Goal: Navigation & Orientation: Find specific page/section

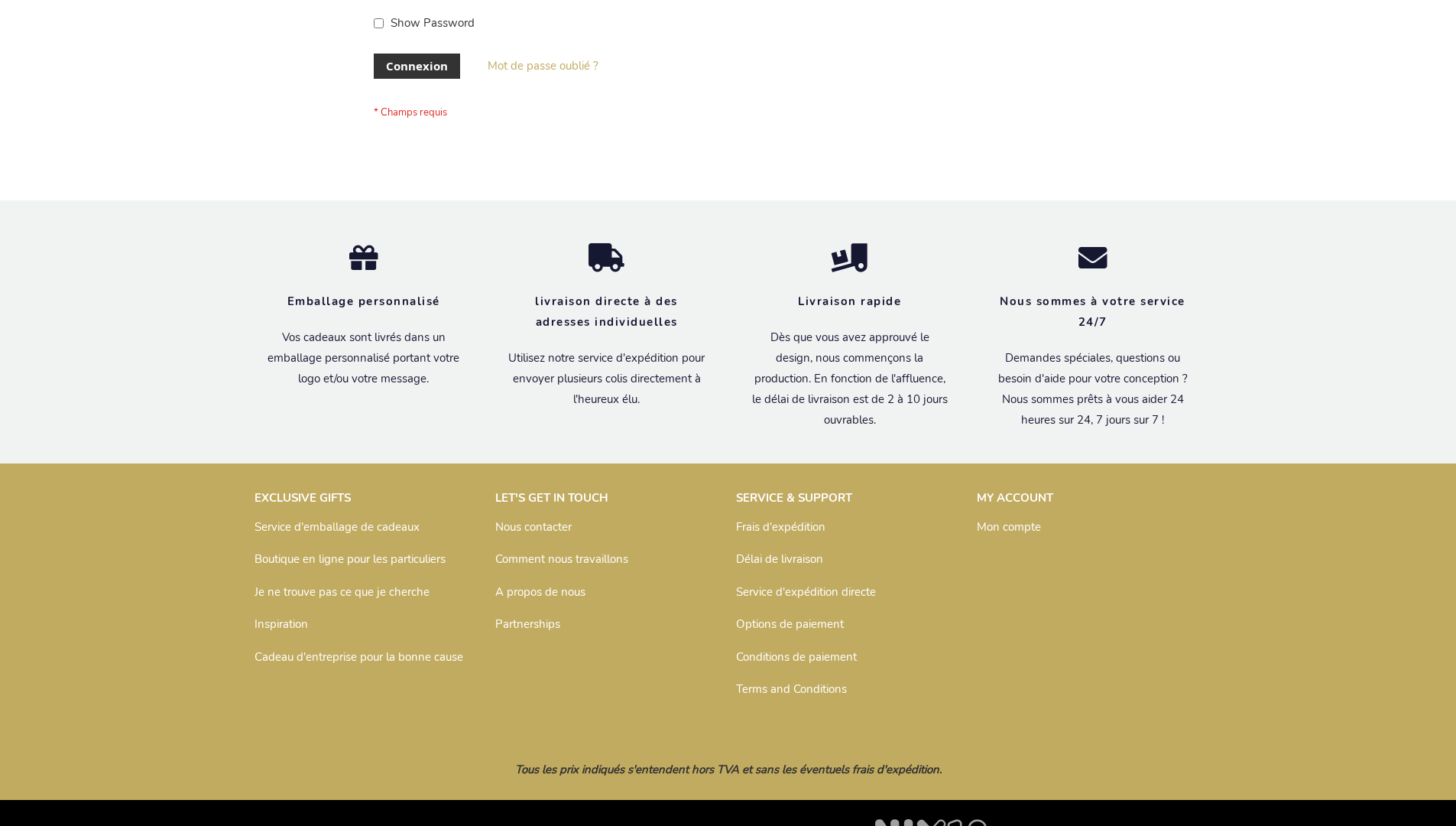
scroll to position [528, 0]
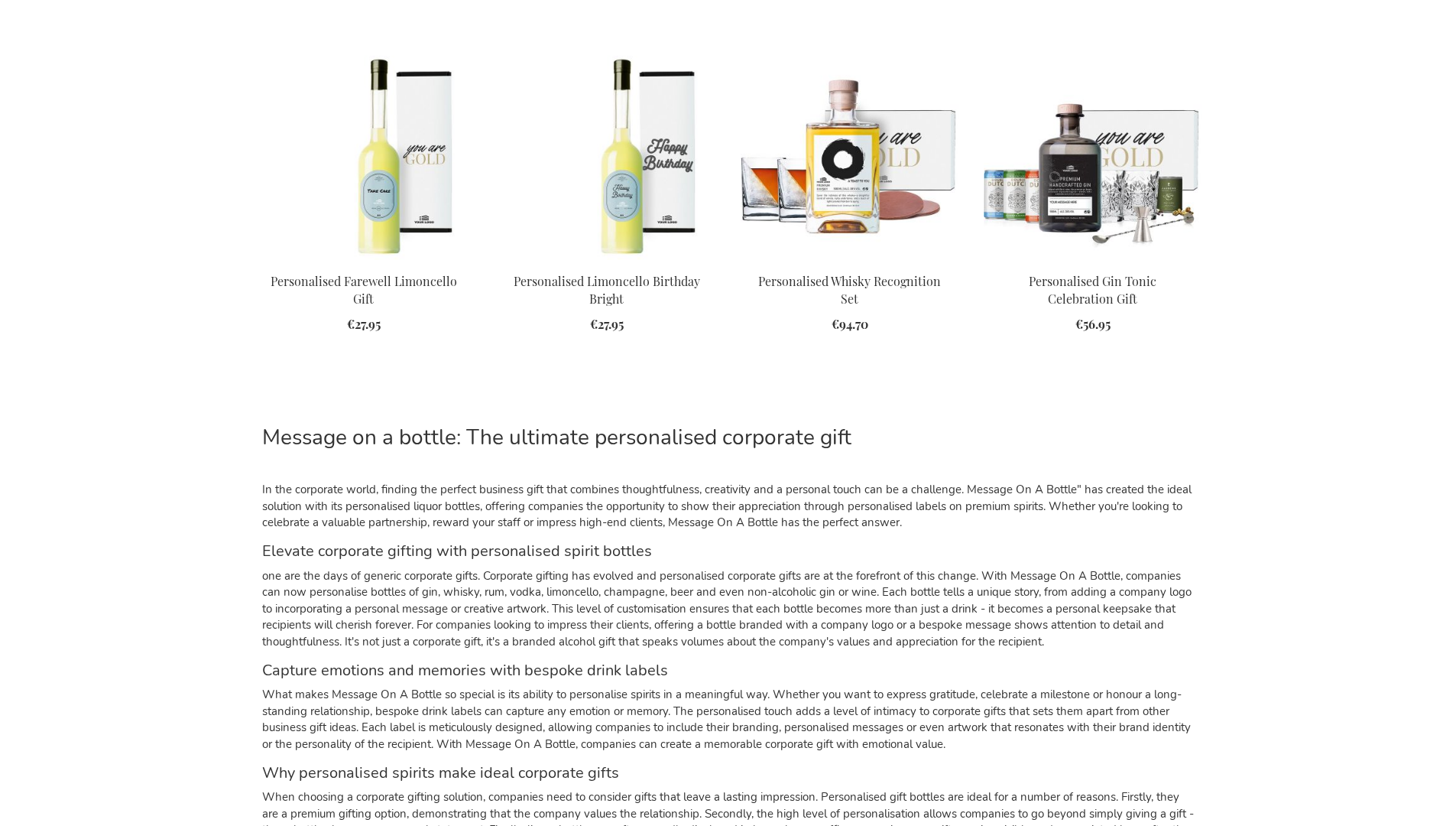
scroll to position [2433, 0]
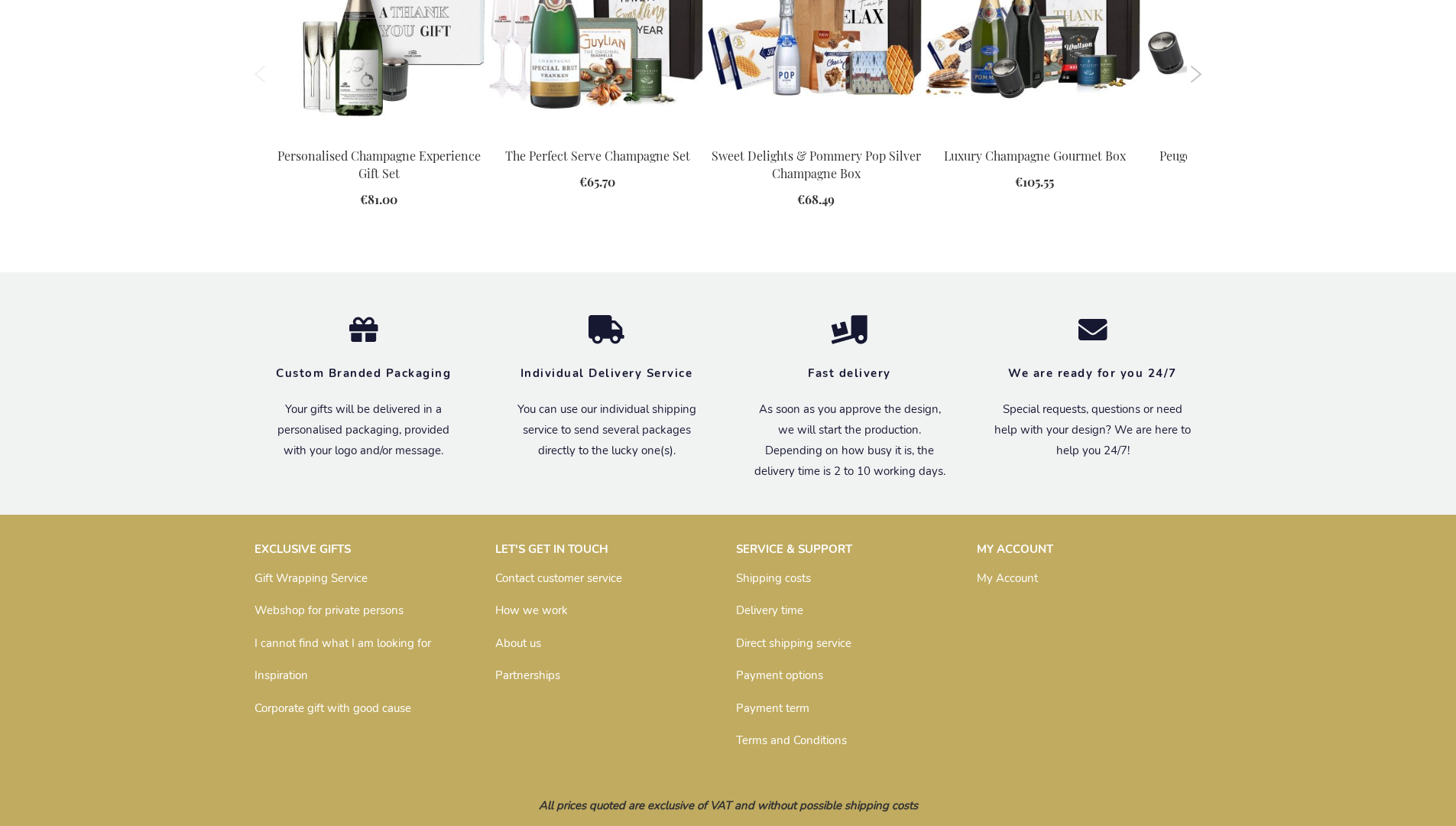
scroll to position [2222, 0]
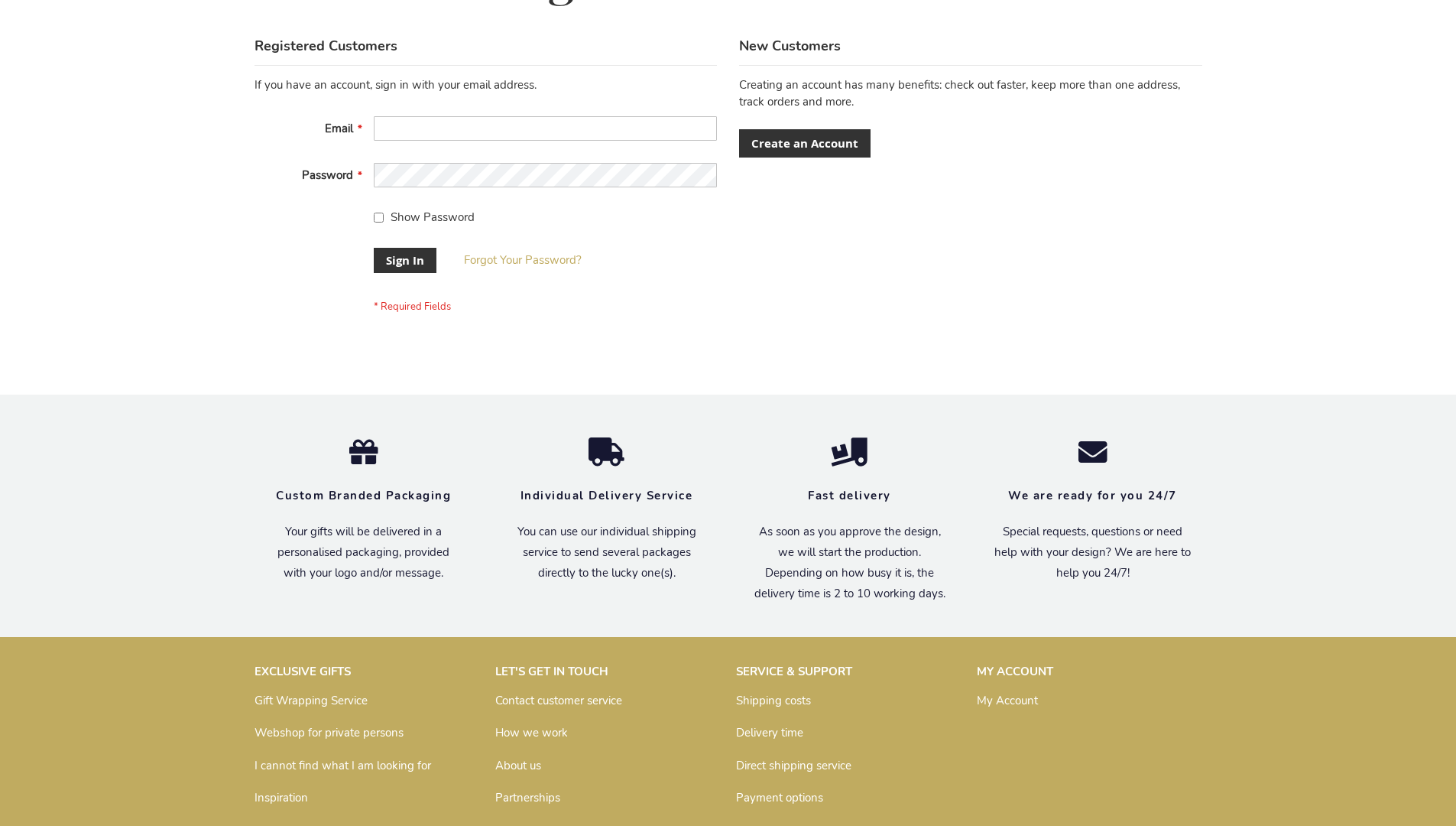
scroll to position [492, 0]
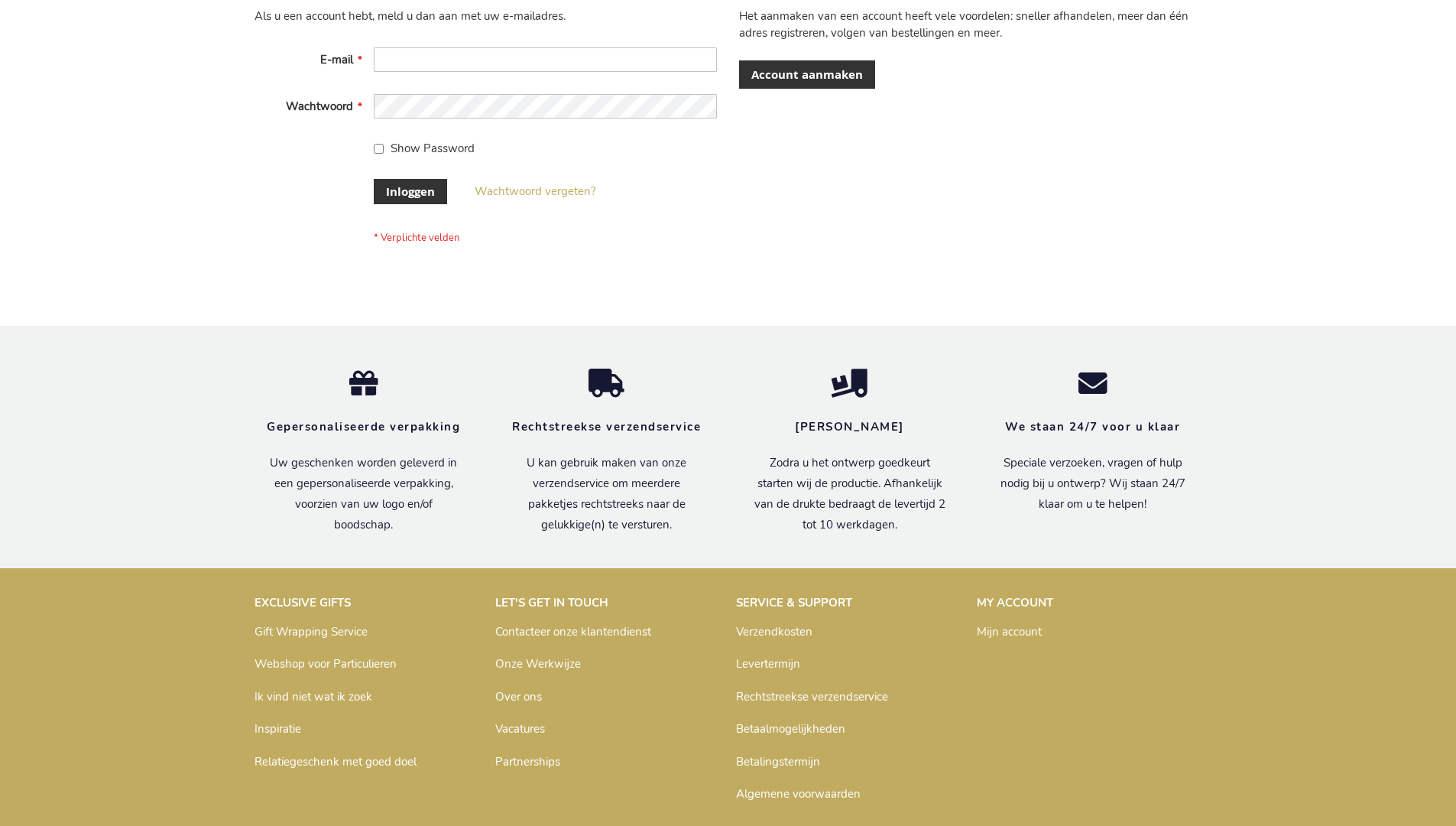
scroll to position [519, 0]
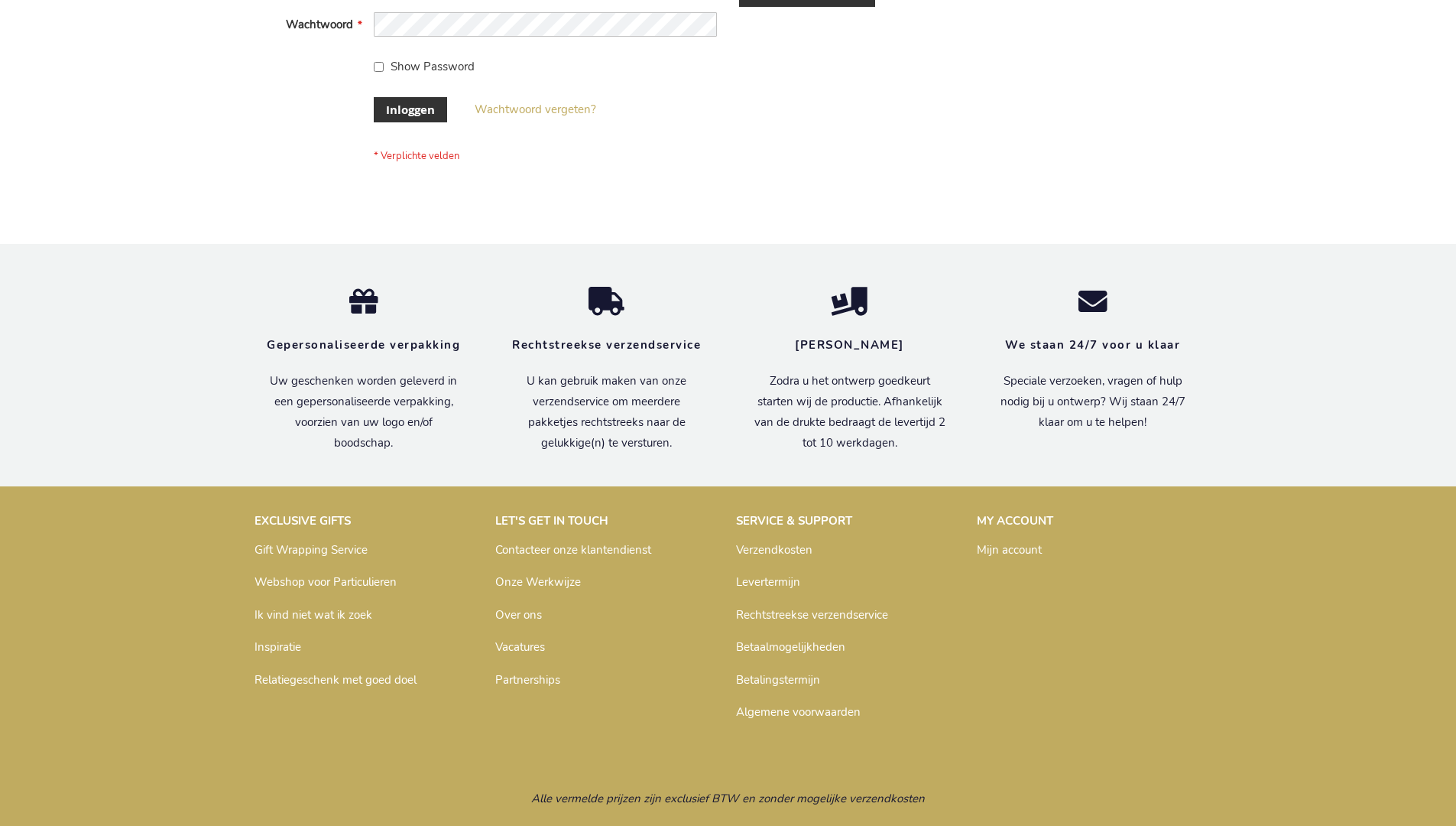
scroll to position [519, 0]
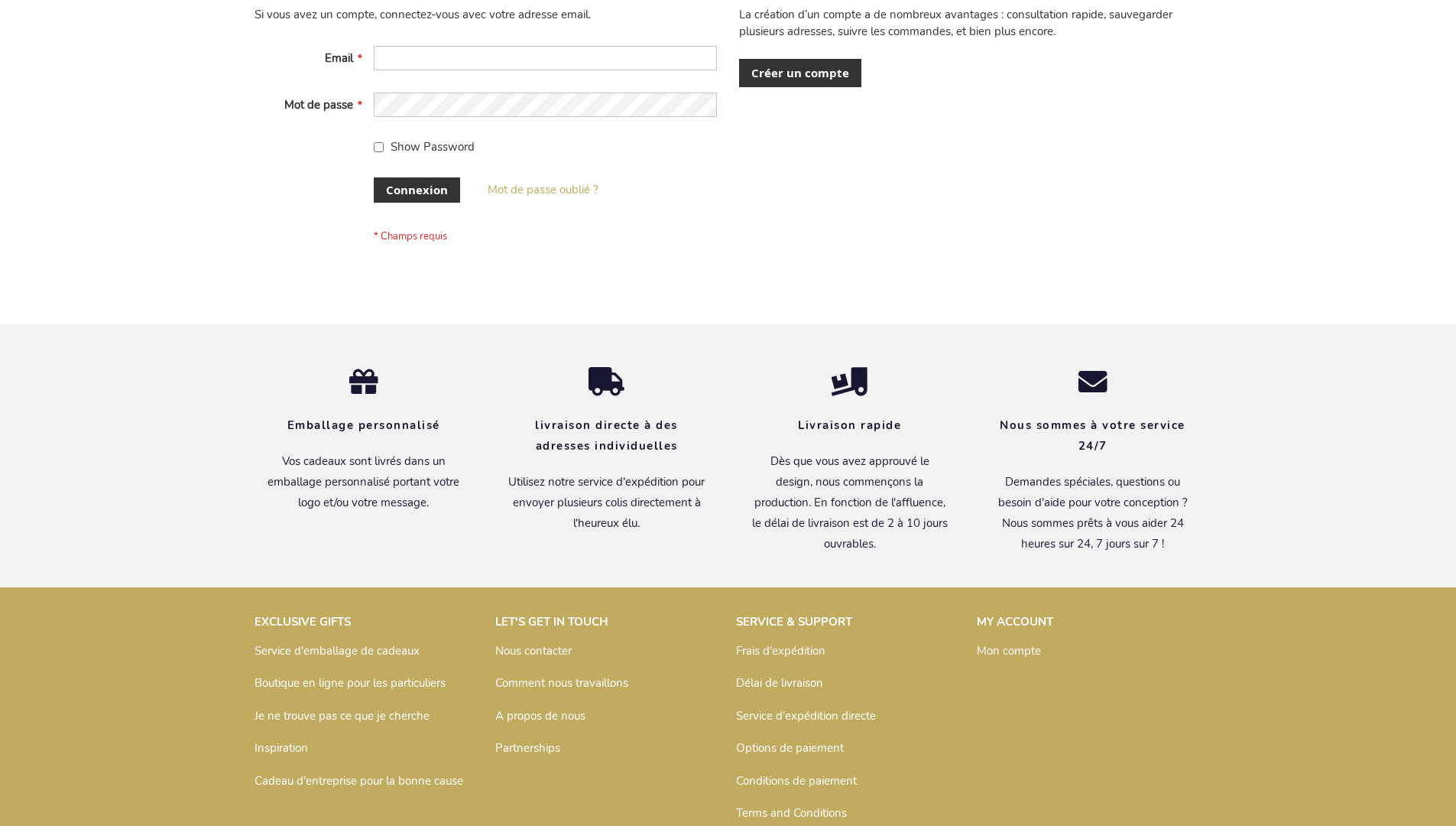
scroll to position [528, 0]
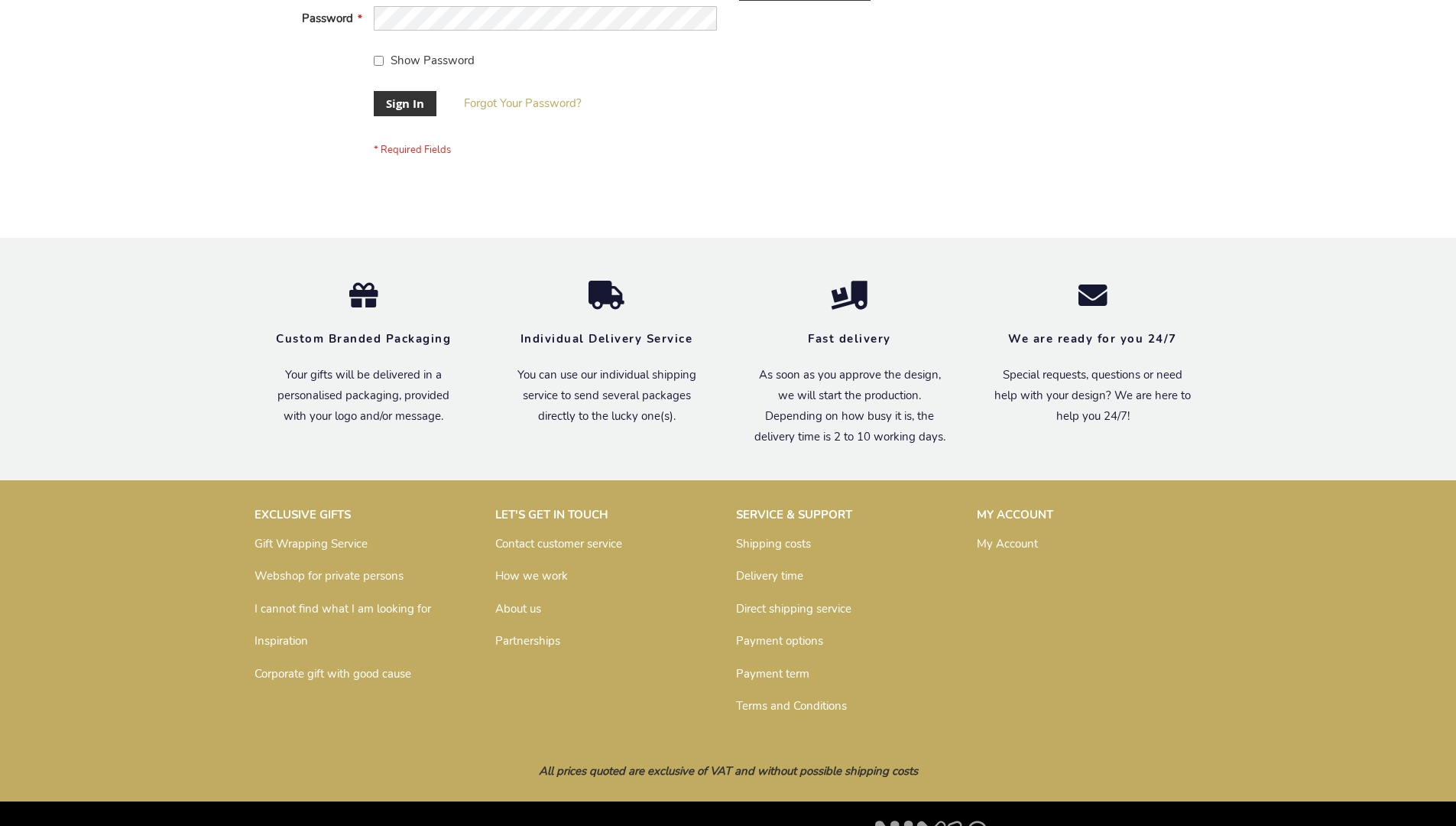
scroll to position [492, 0]
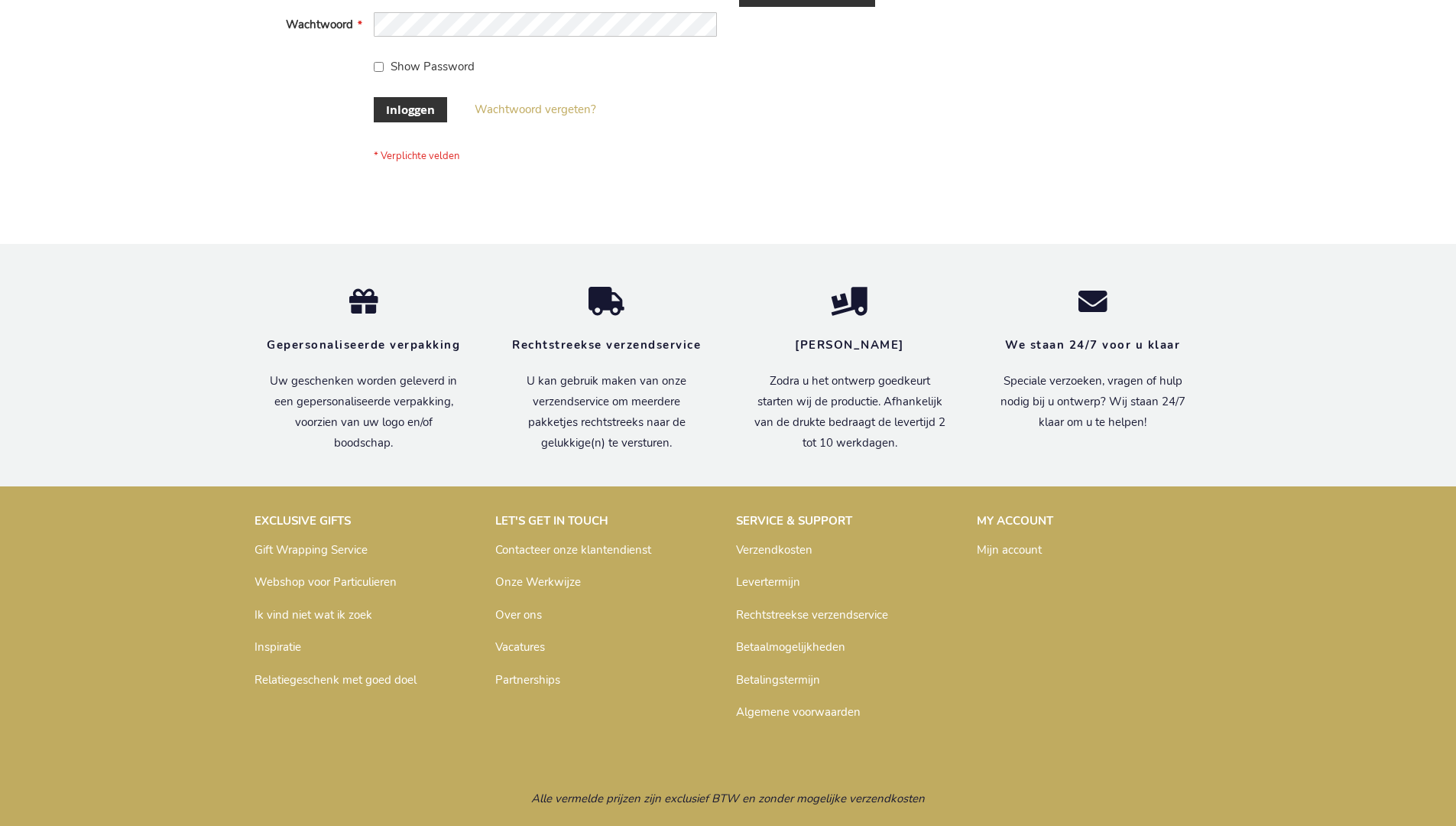
scroll to position [519, 0]
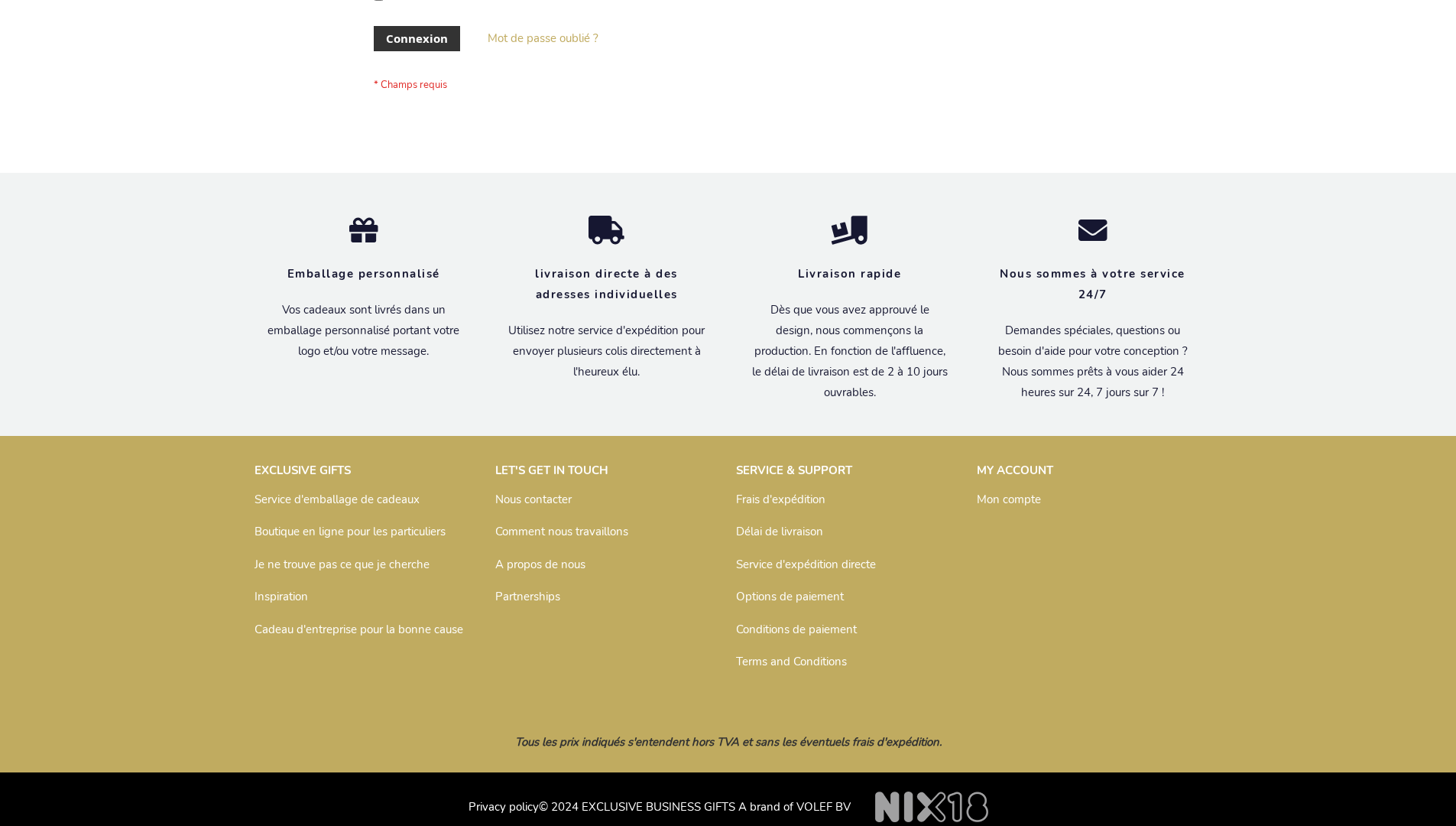
scroll to position [528, 0]
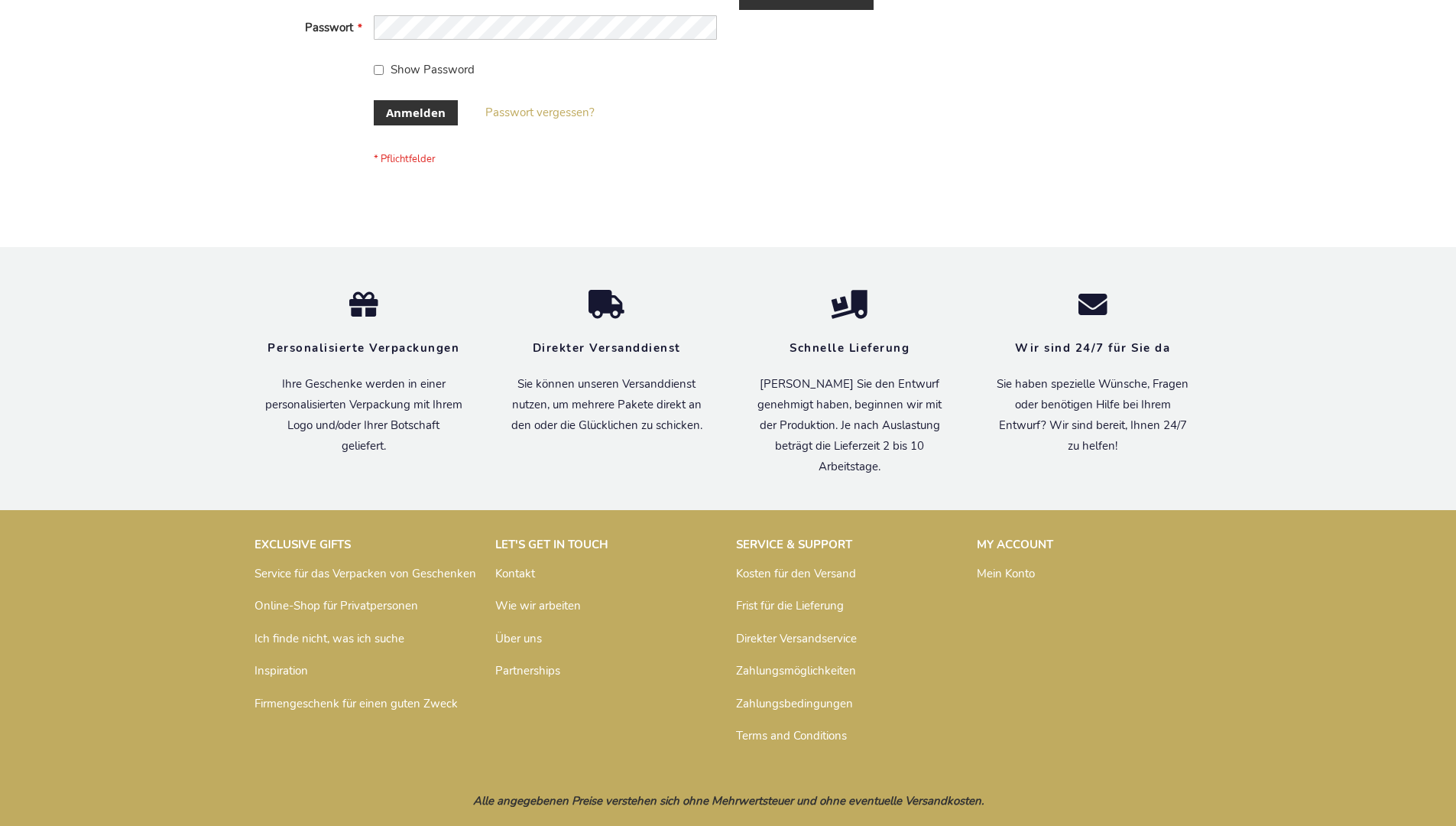
scroll to position [513, 0]
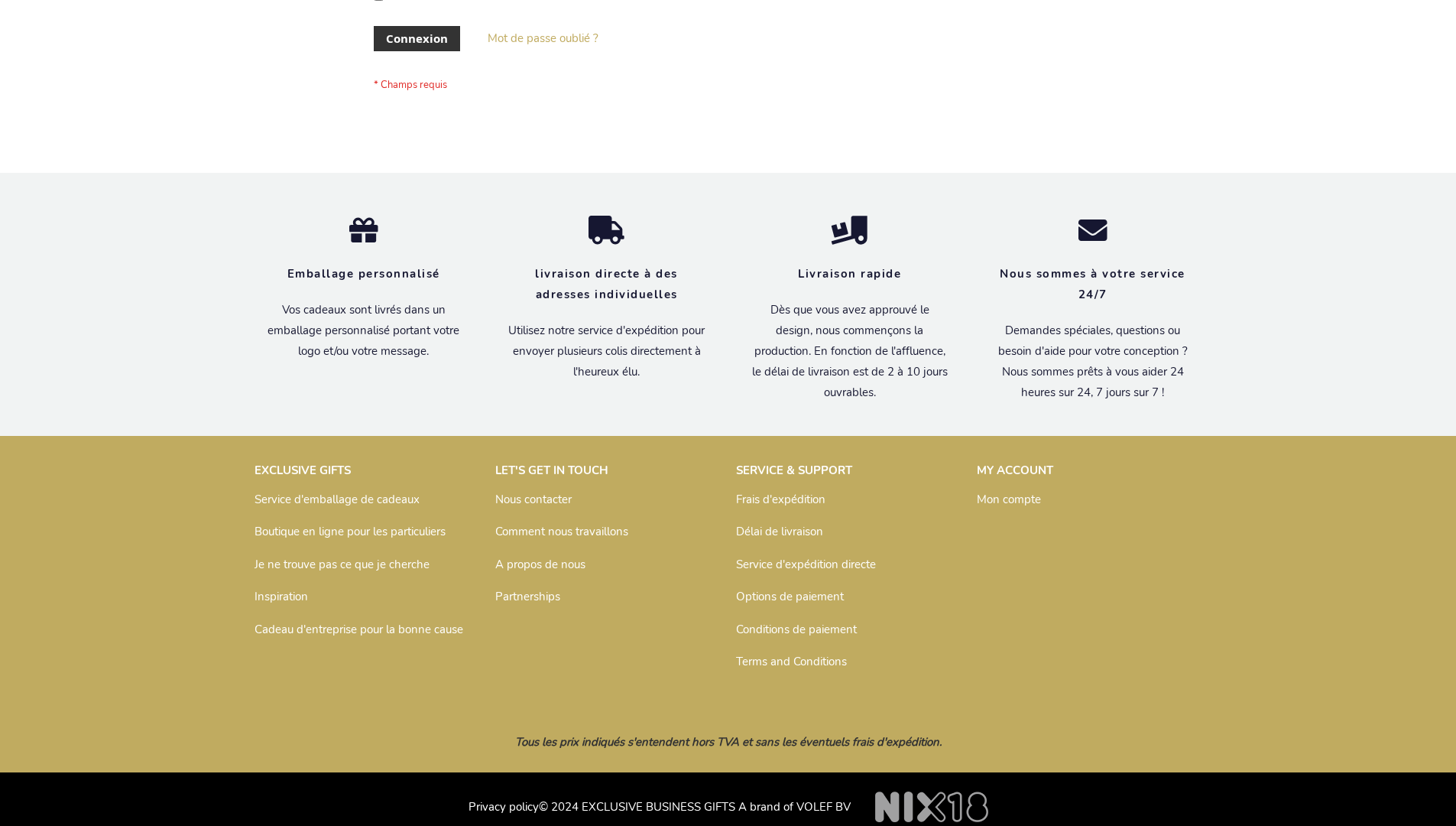
scroll to position [528, 0]
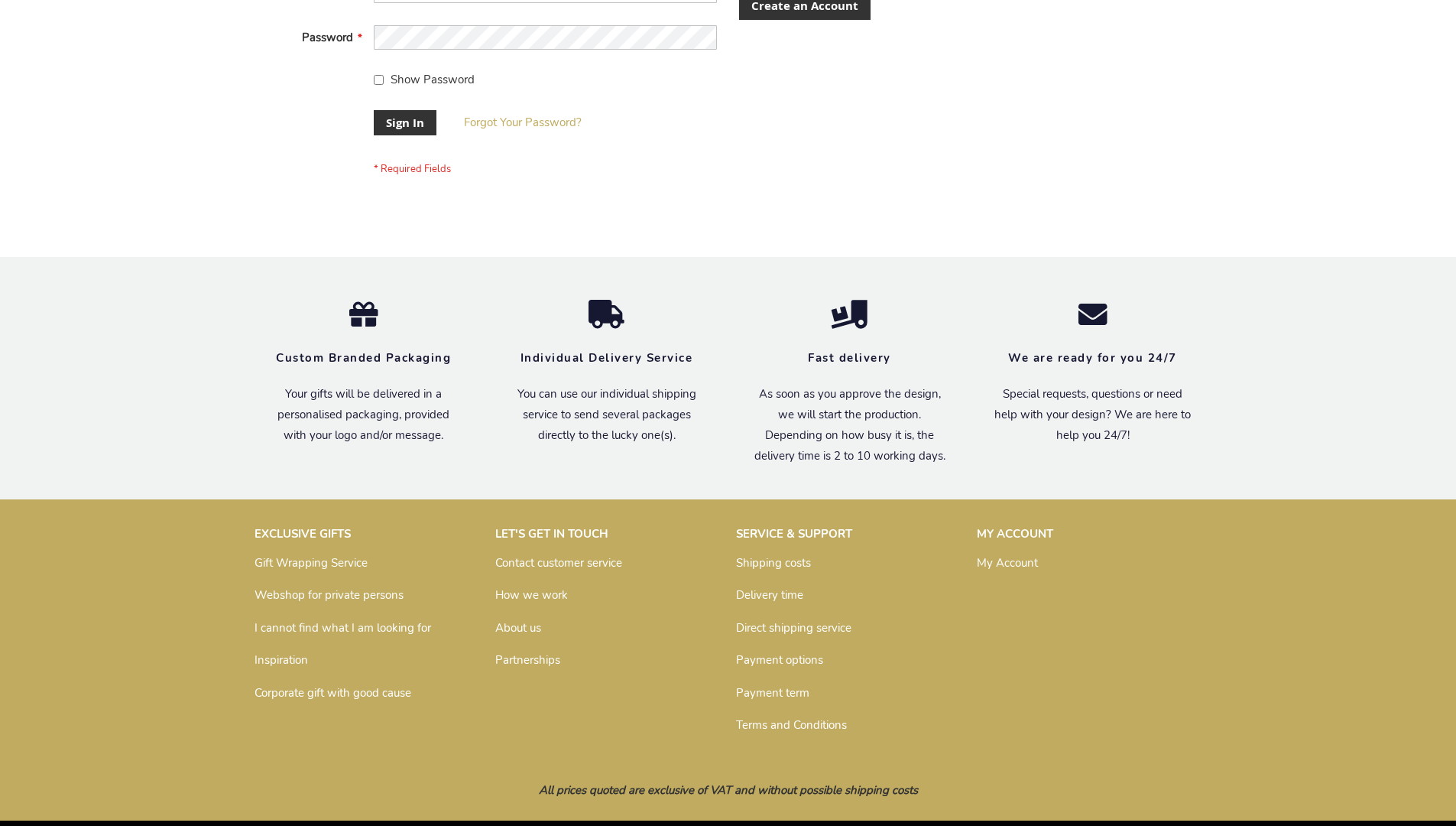
scroll to position [492, 0]
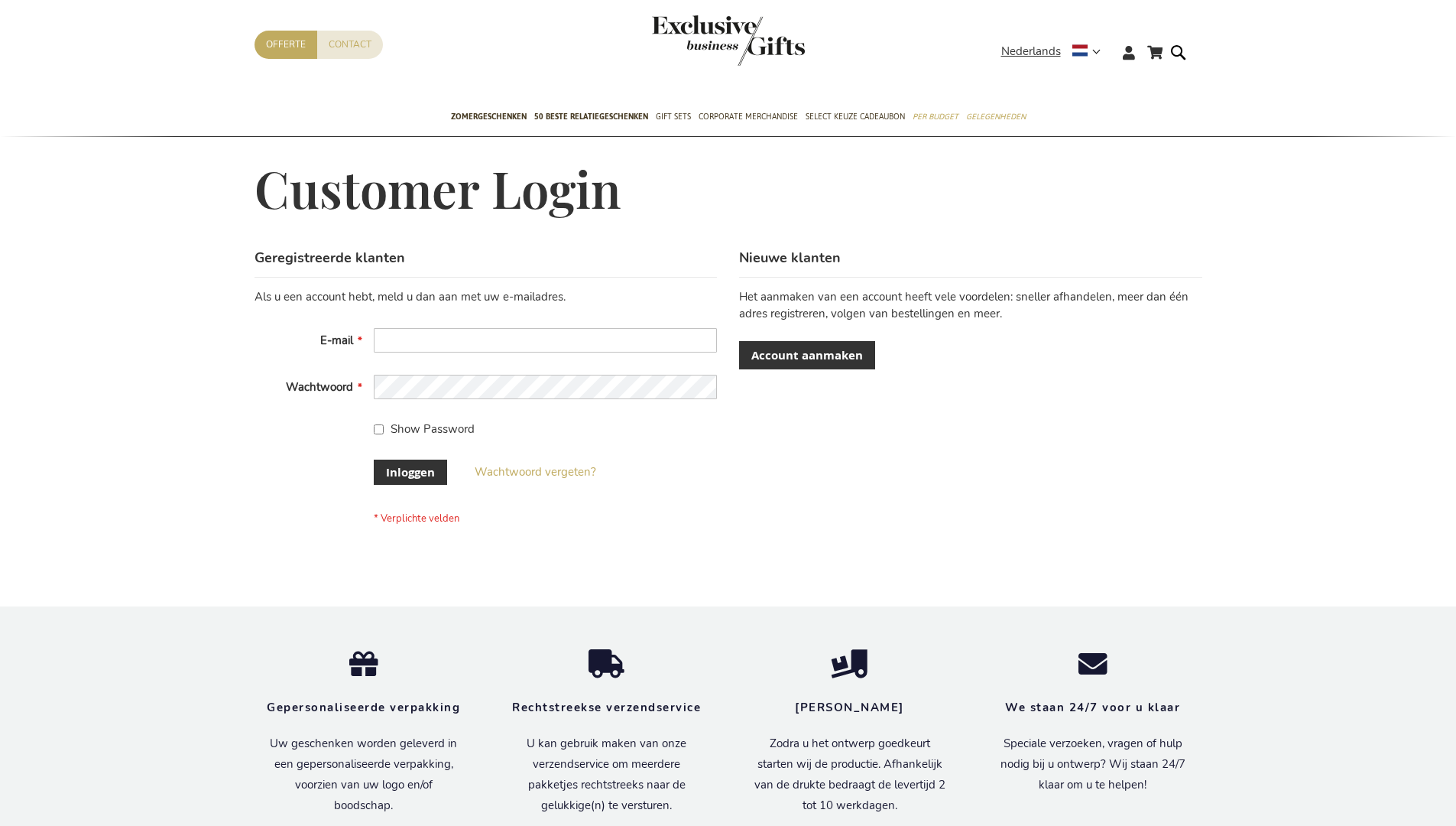
scroll to position [519, 0]
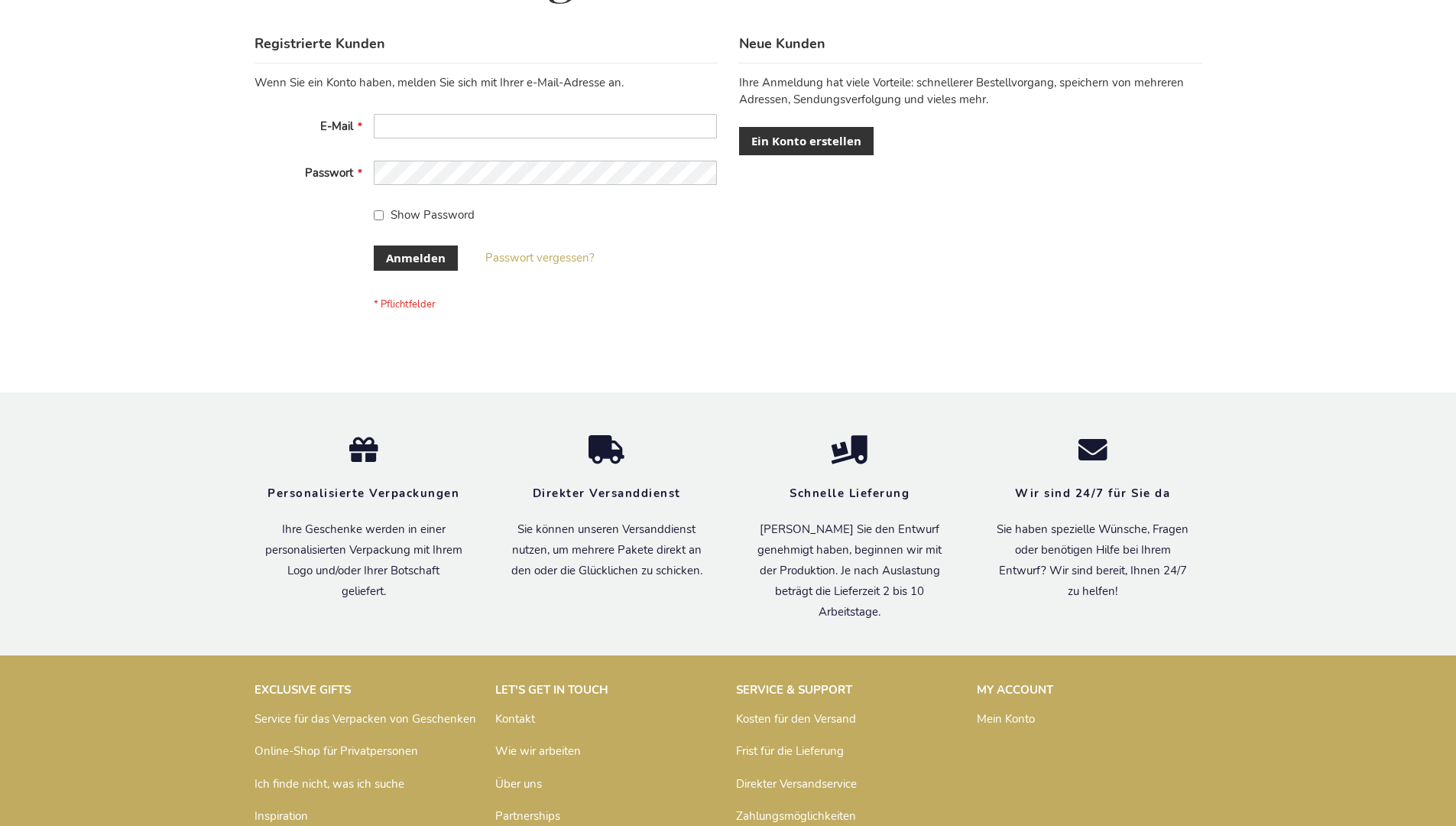
scroll to position [513, 0]
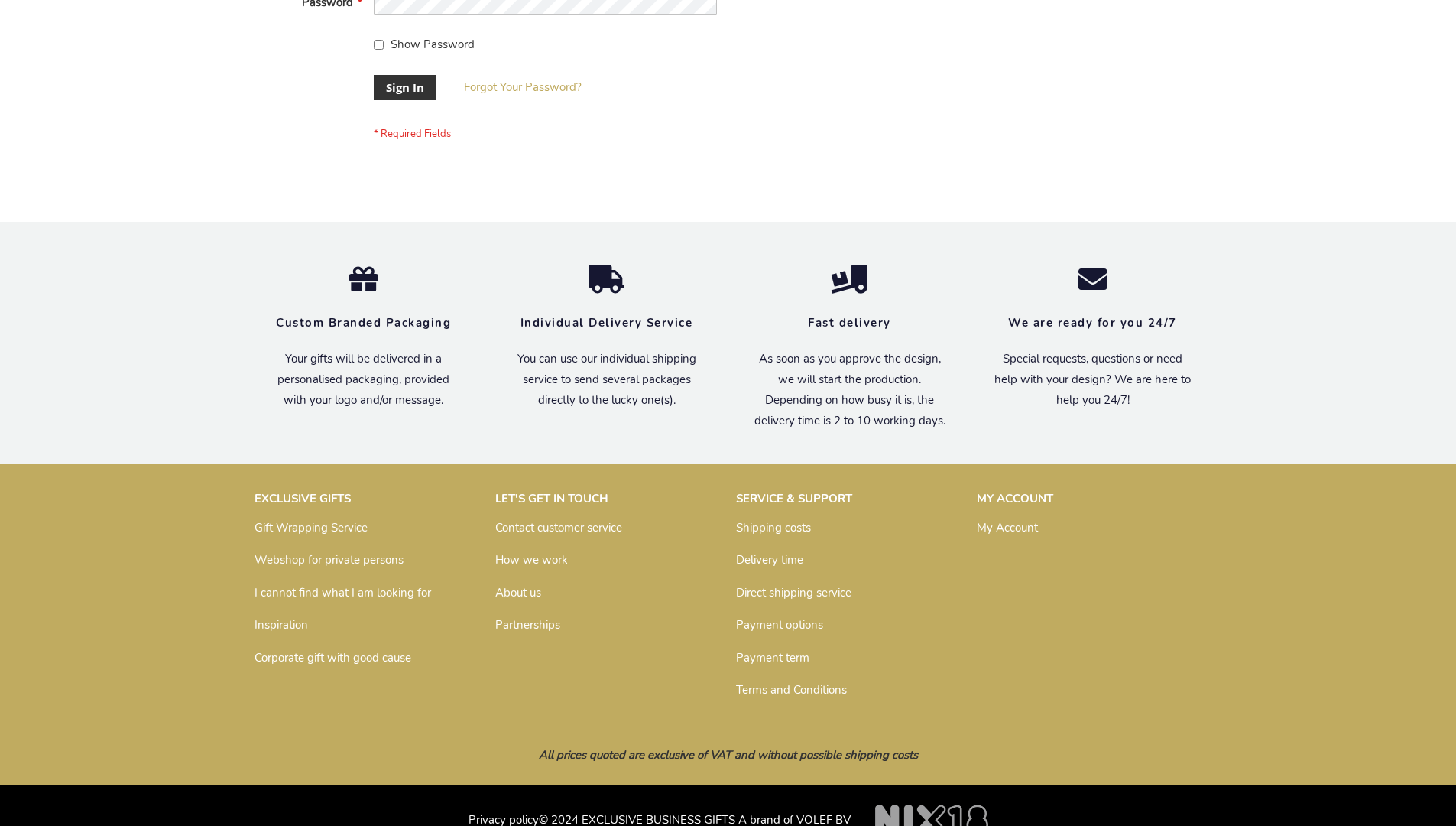
scroll to position [492, 0]
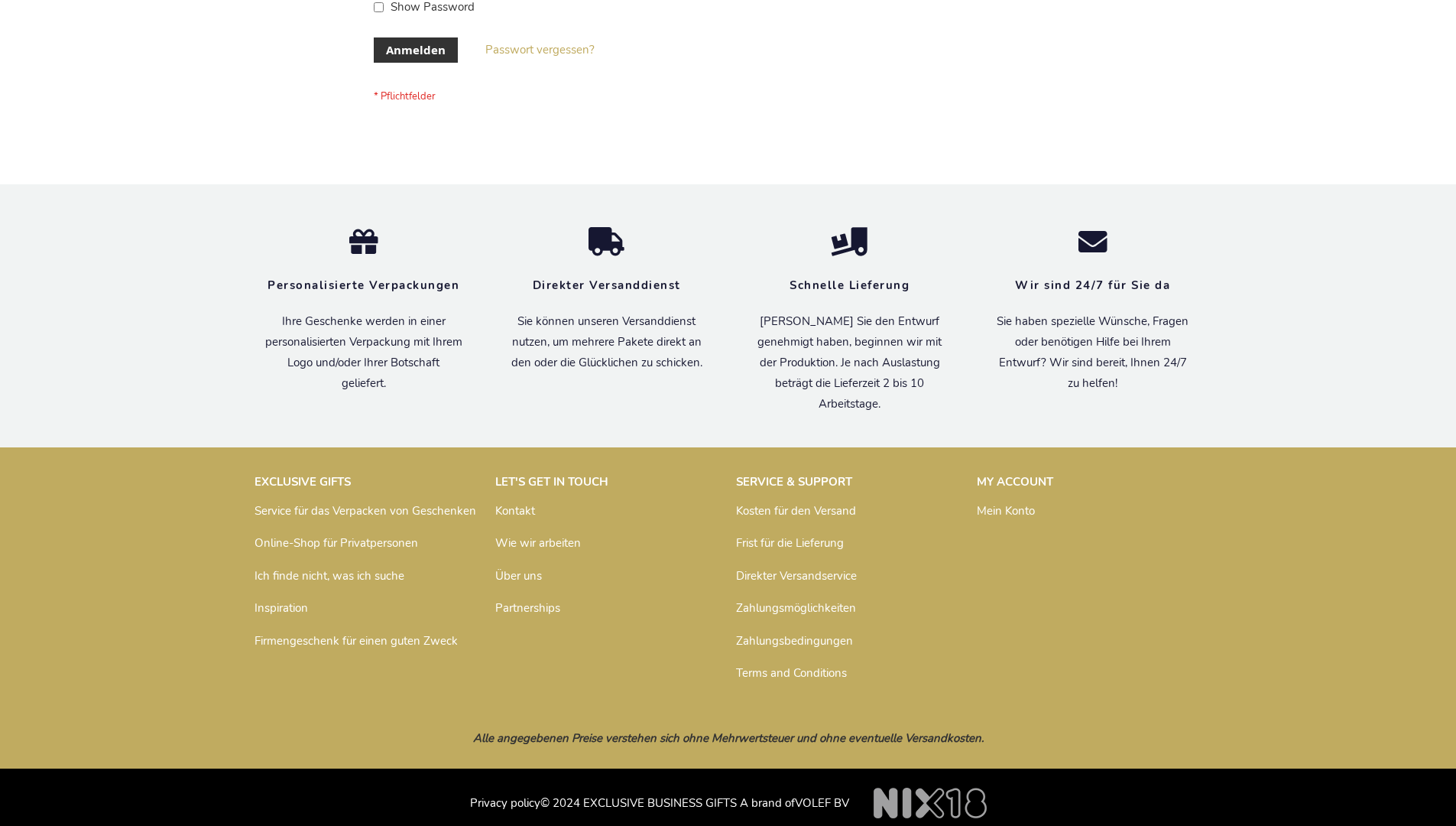
scroll to position [513, 0]
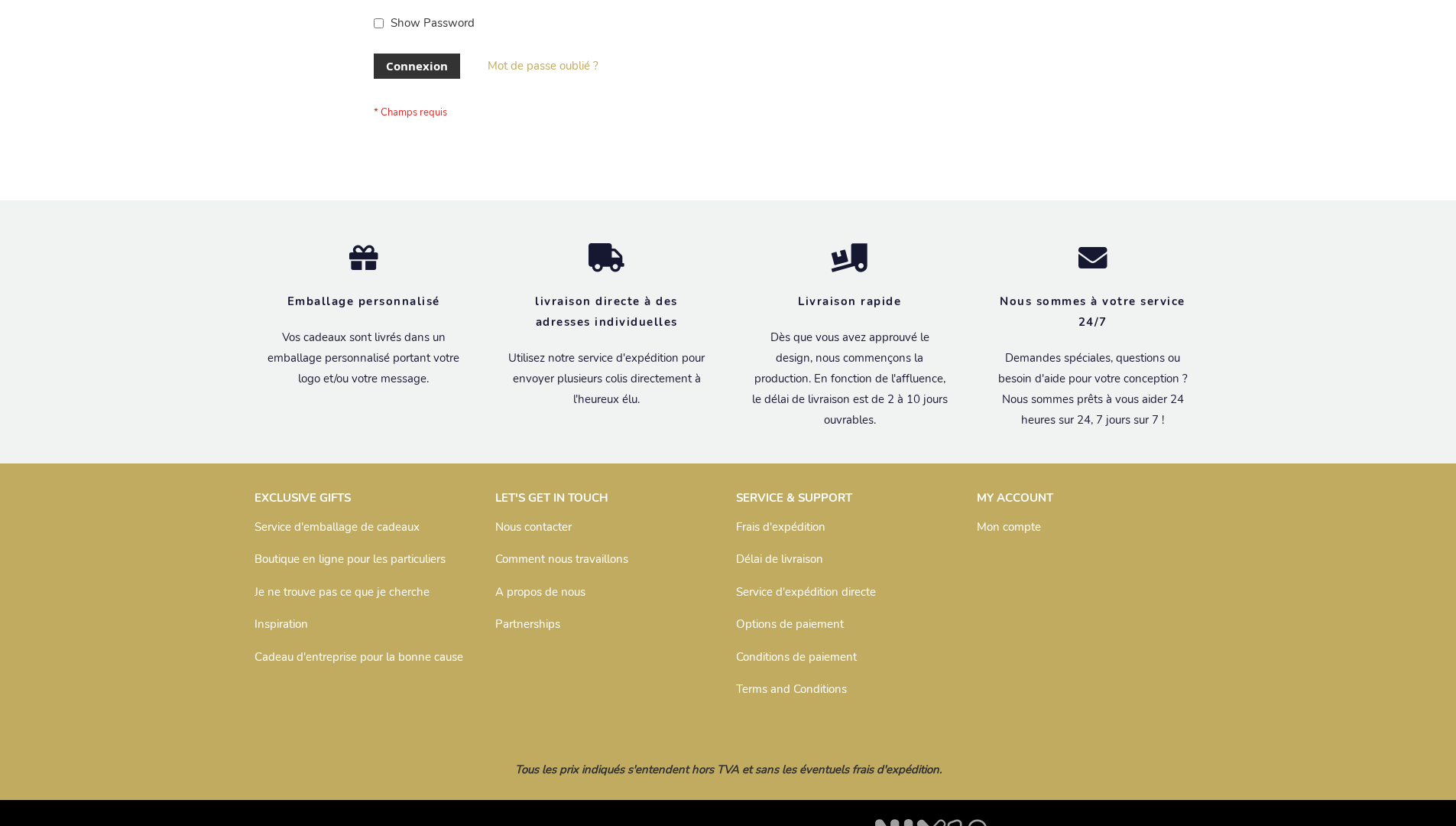
scroll to position [528, 0]
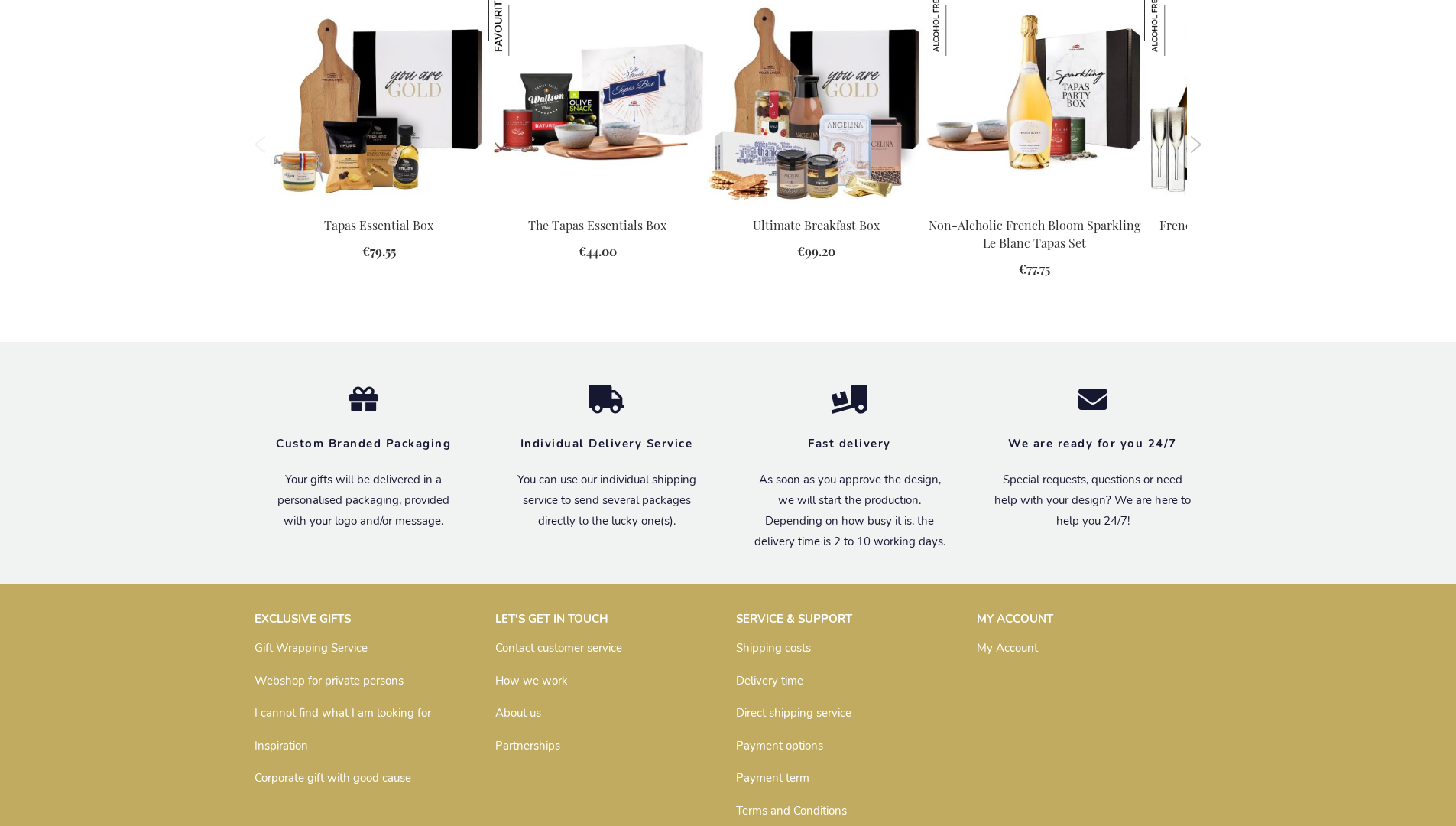
scroll to position [2022, 0]
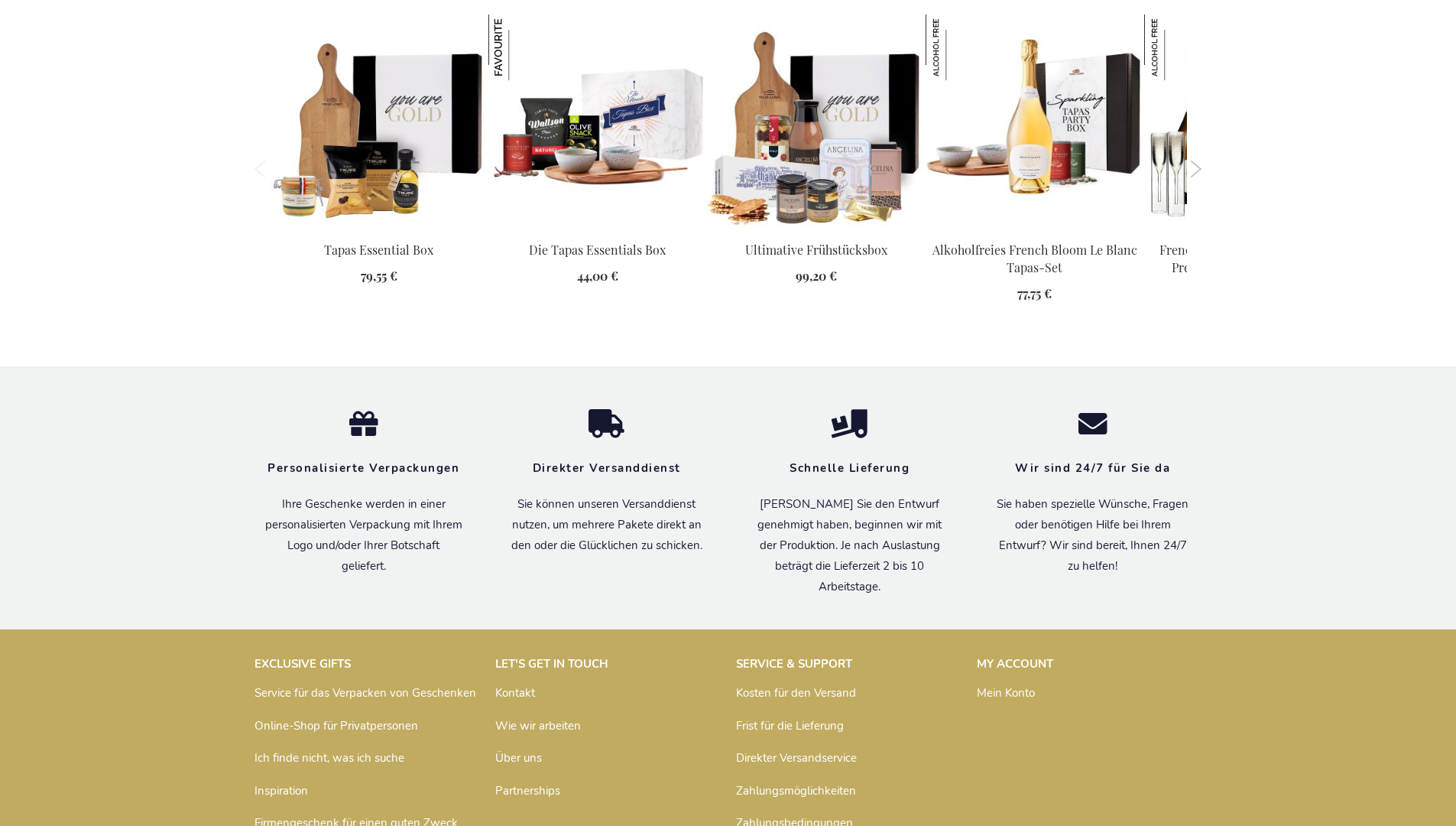
scroll to position [2061, 0]
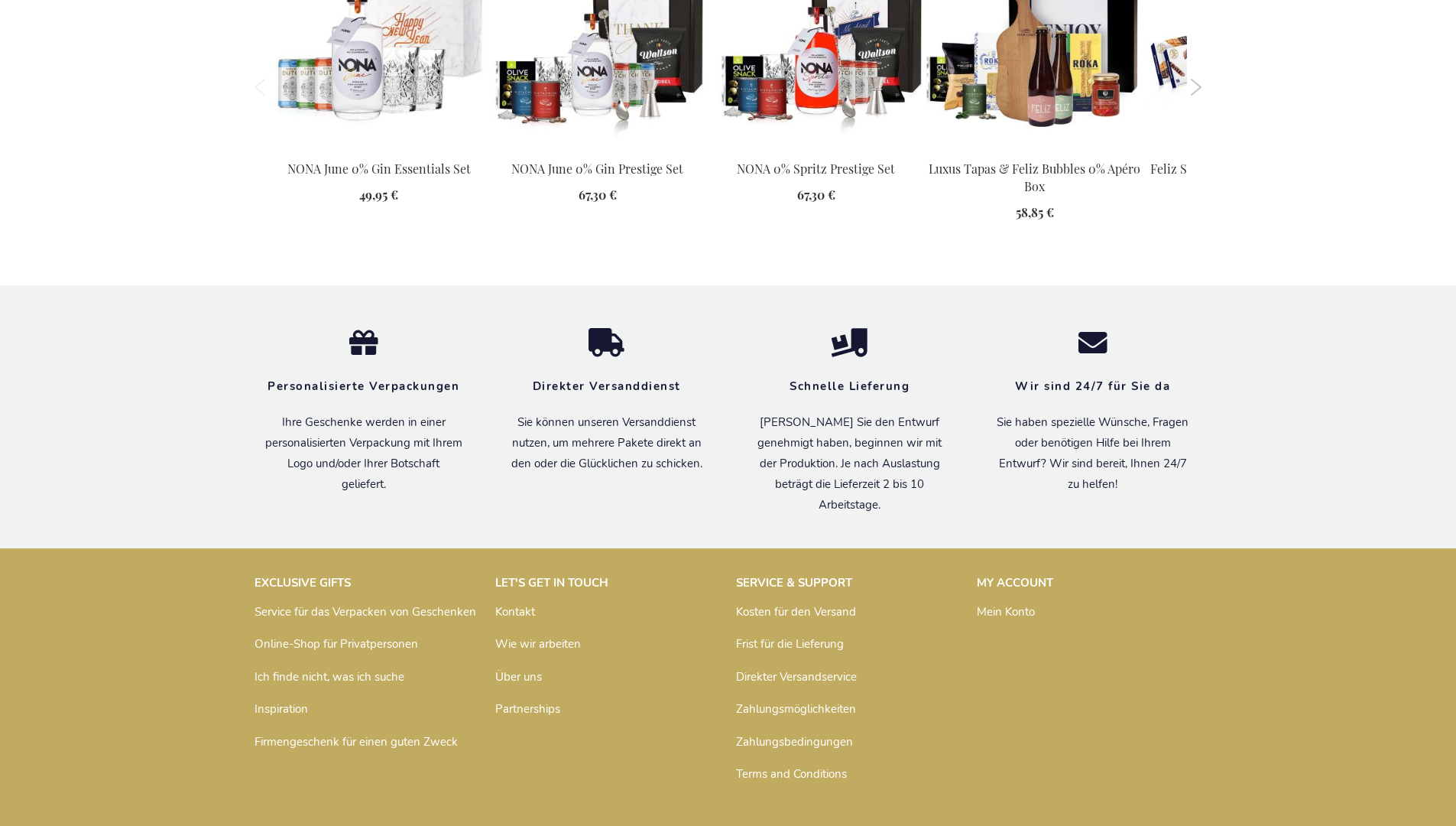
scroll to position [2010, 0]
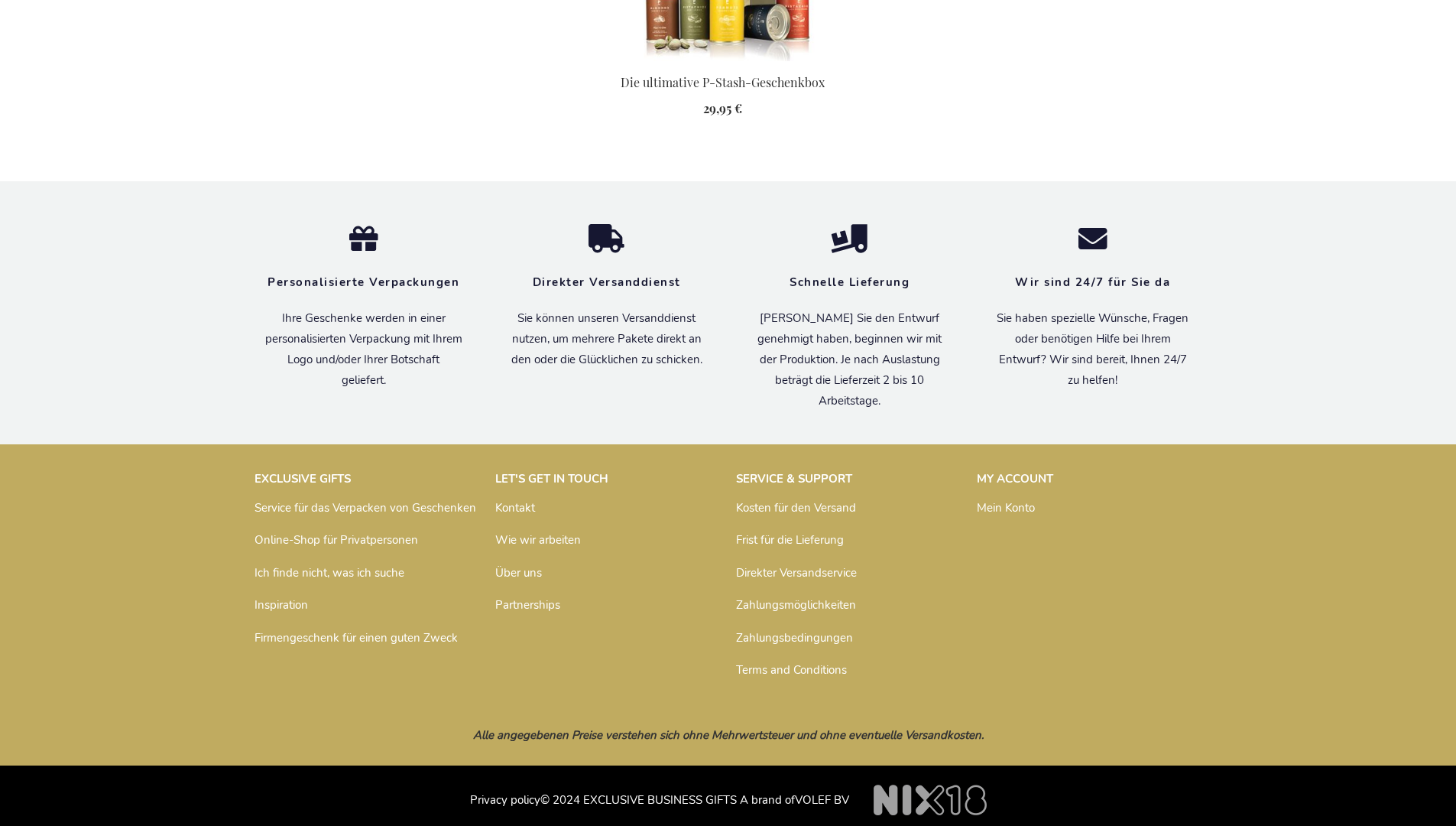
scroll to position [2113, 0]
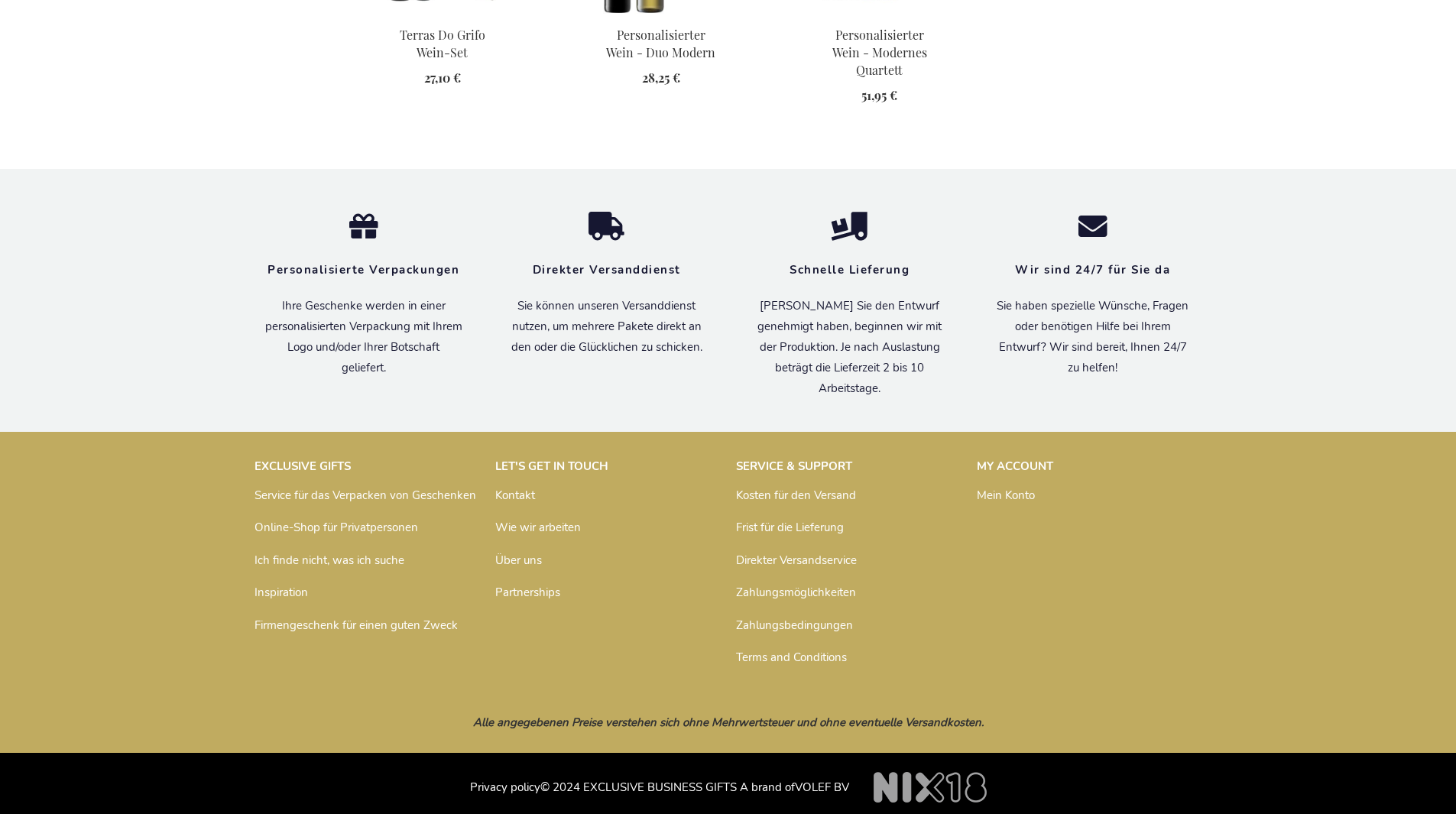
scroll to position [1836, 0]
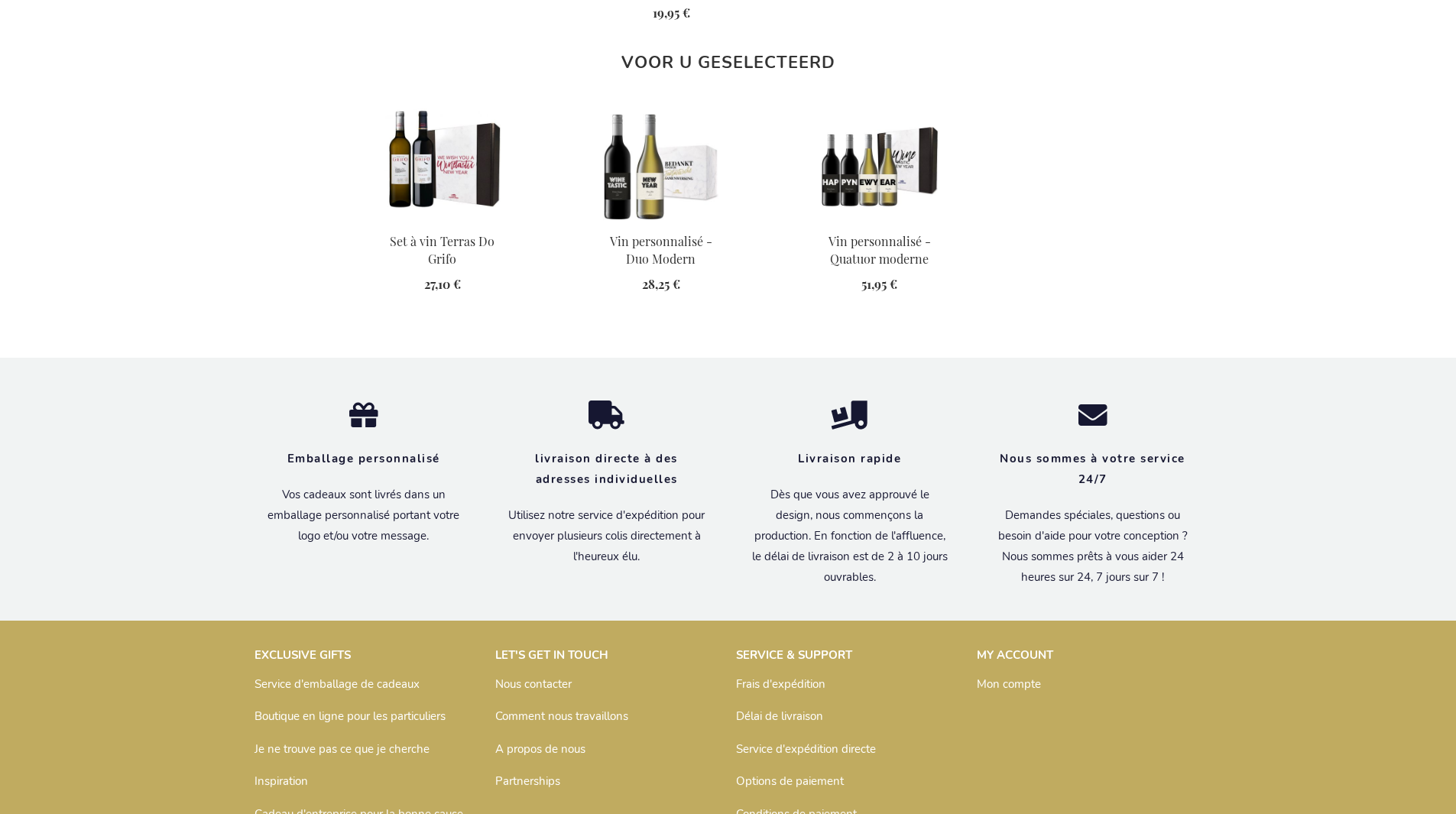
scroll to position [1816, 0]
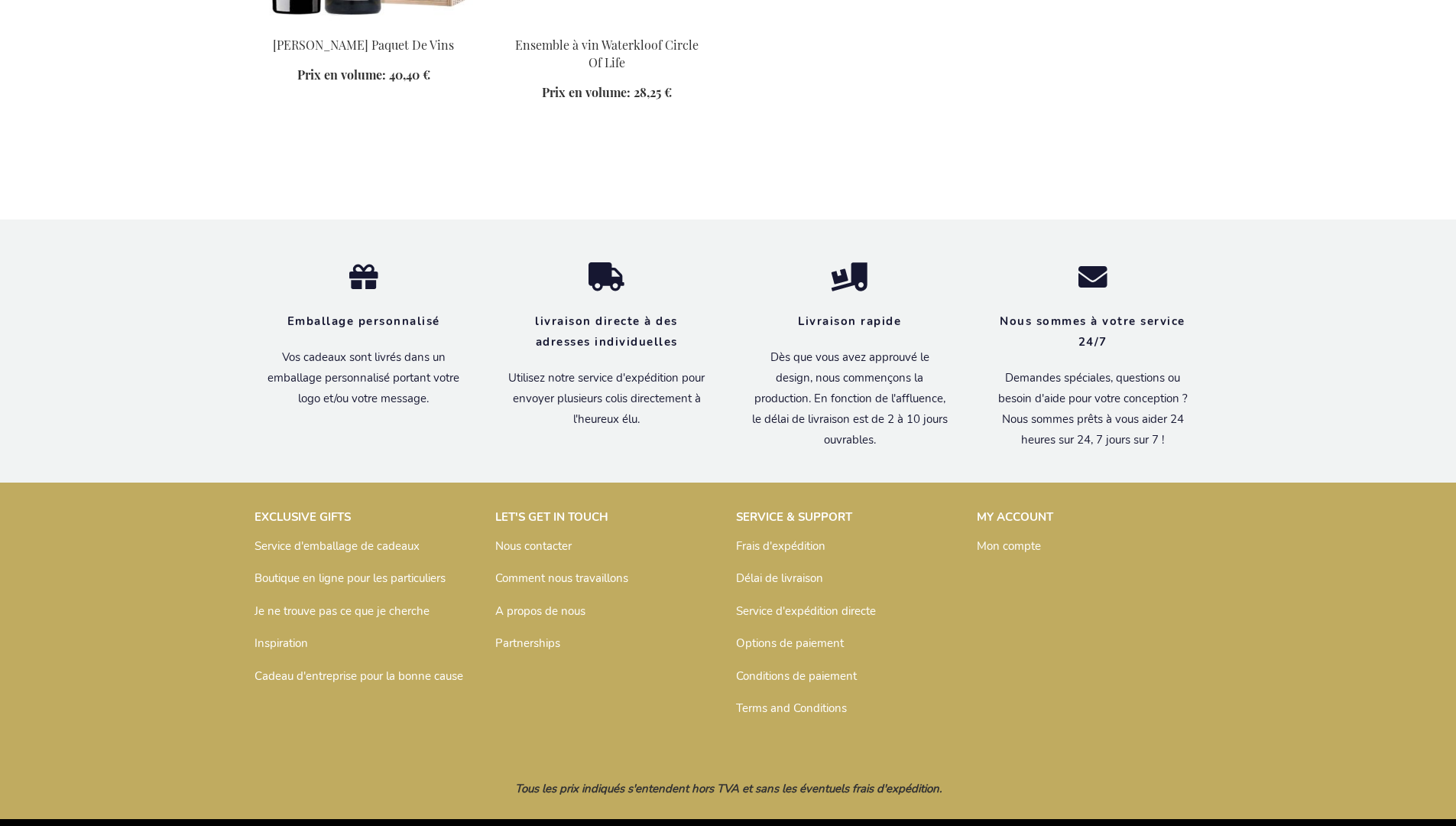
scroll to position [955, 0]
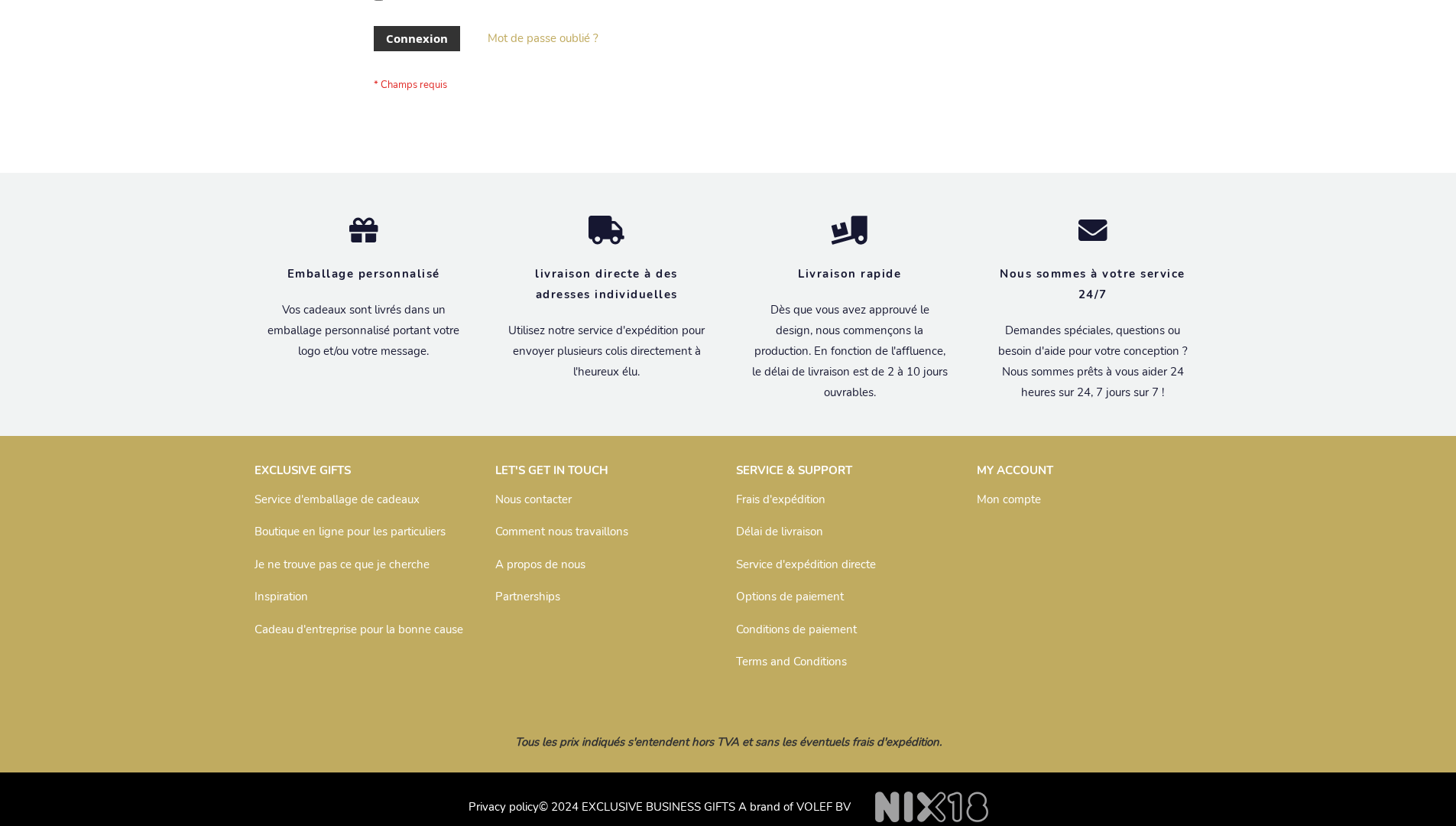
scroll to position [528, 0]
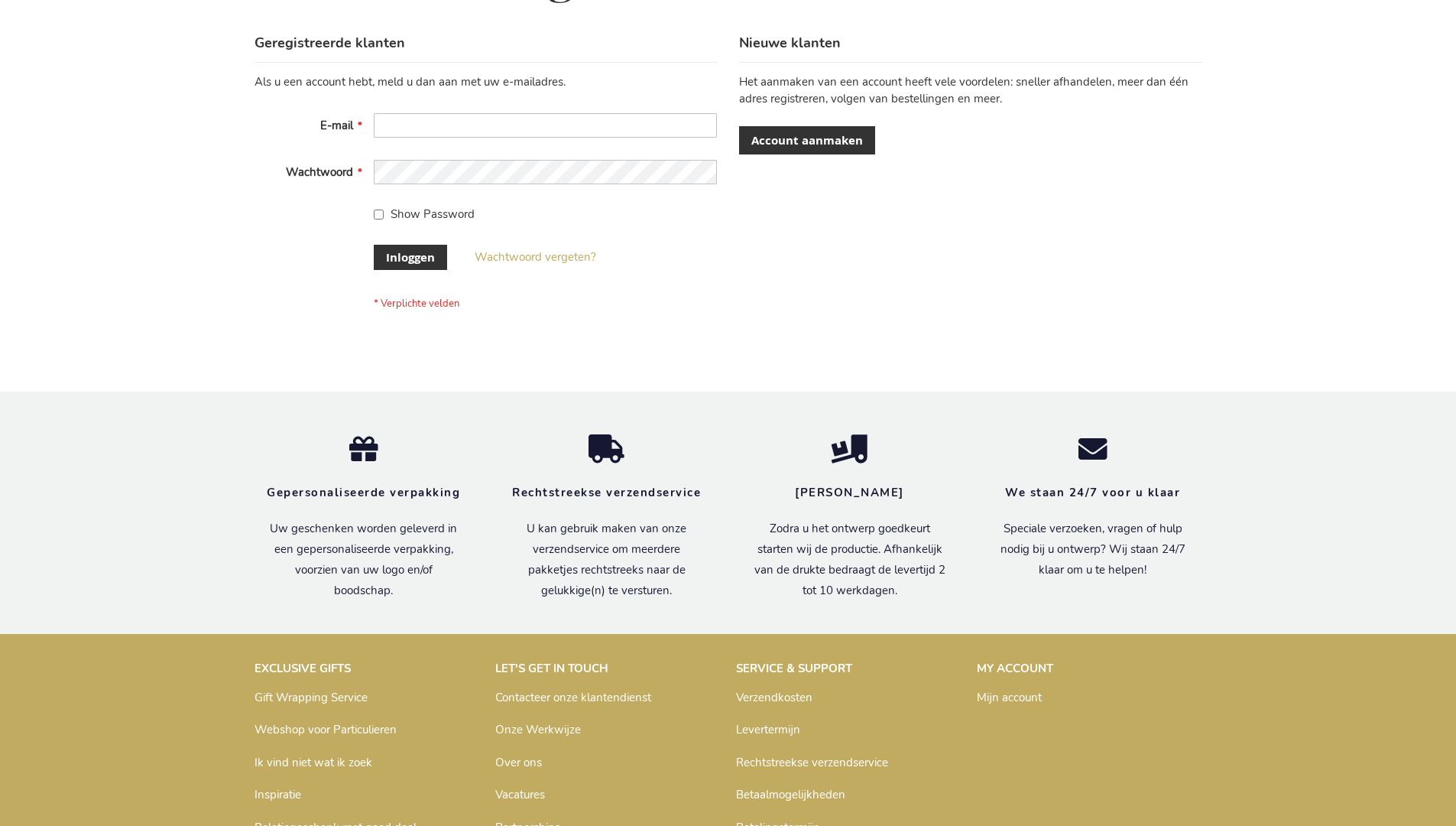
scroll to position [519, 0]
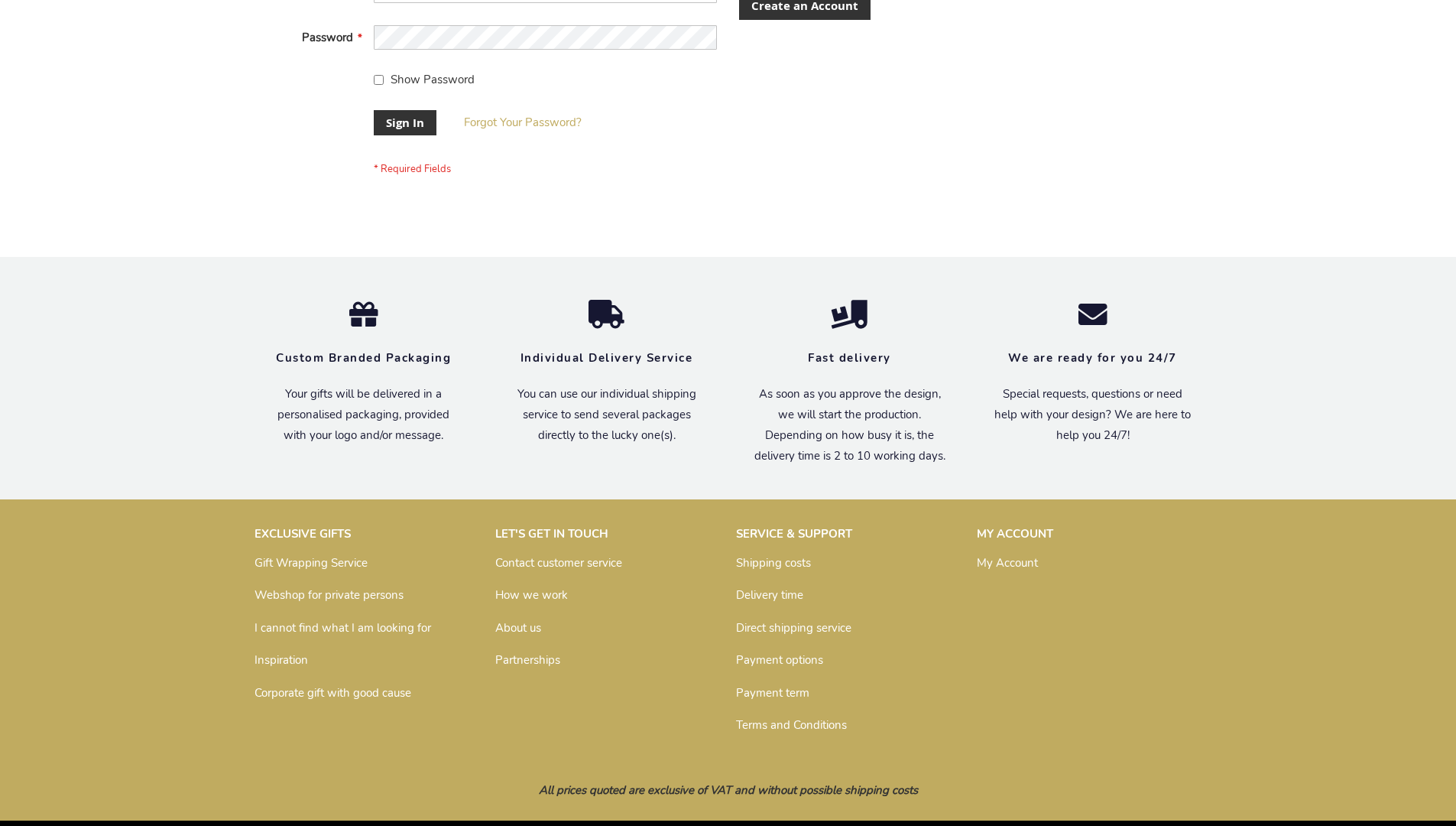
scroll to position [492, 0]
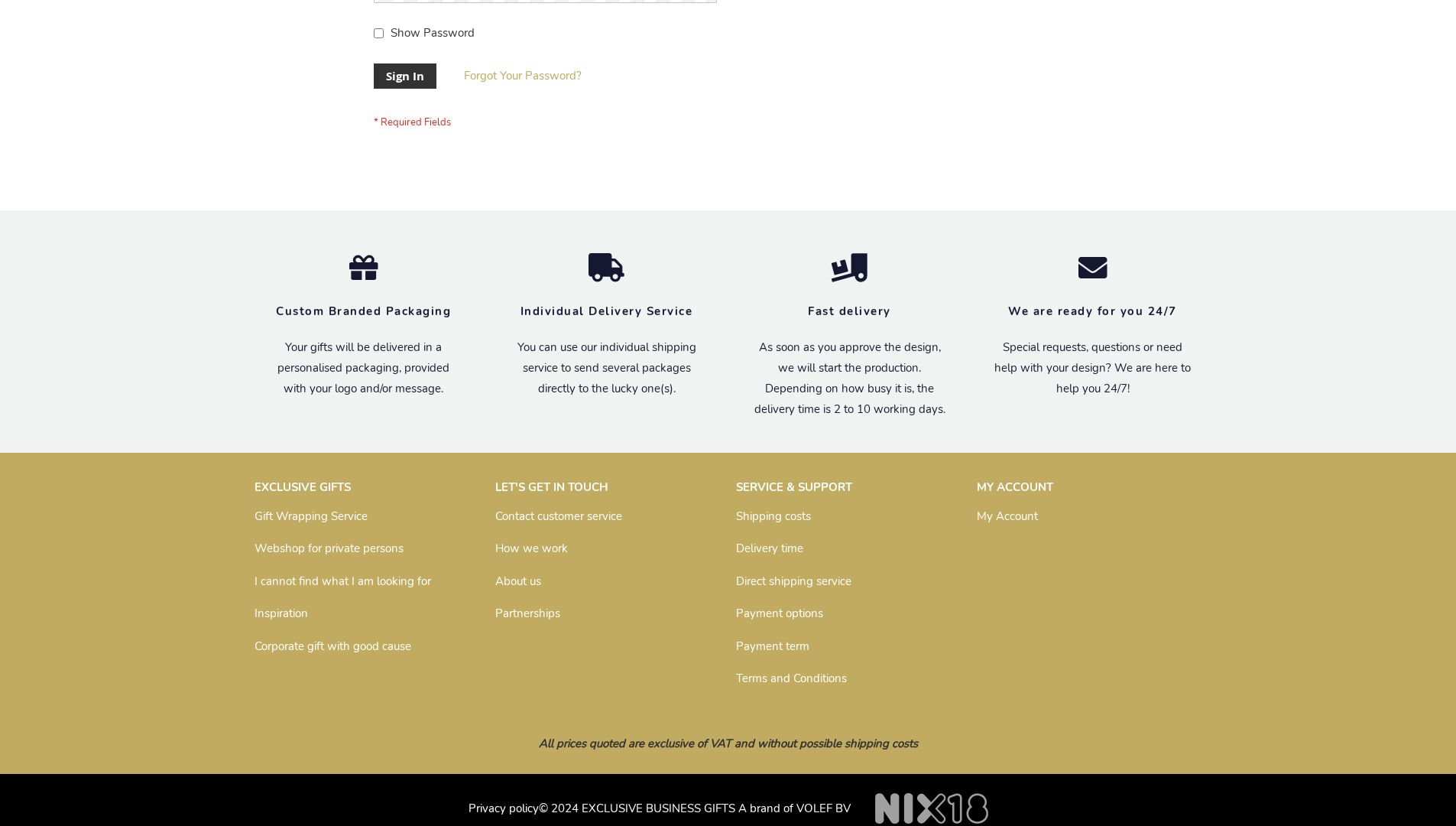
scroll to position [492, 0]
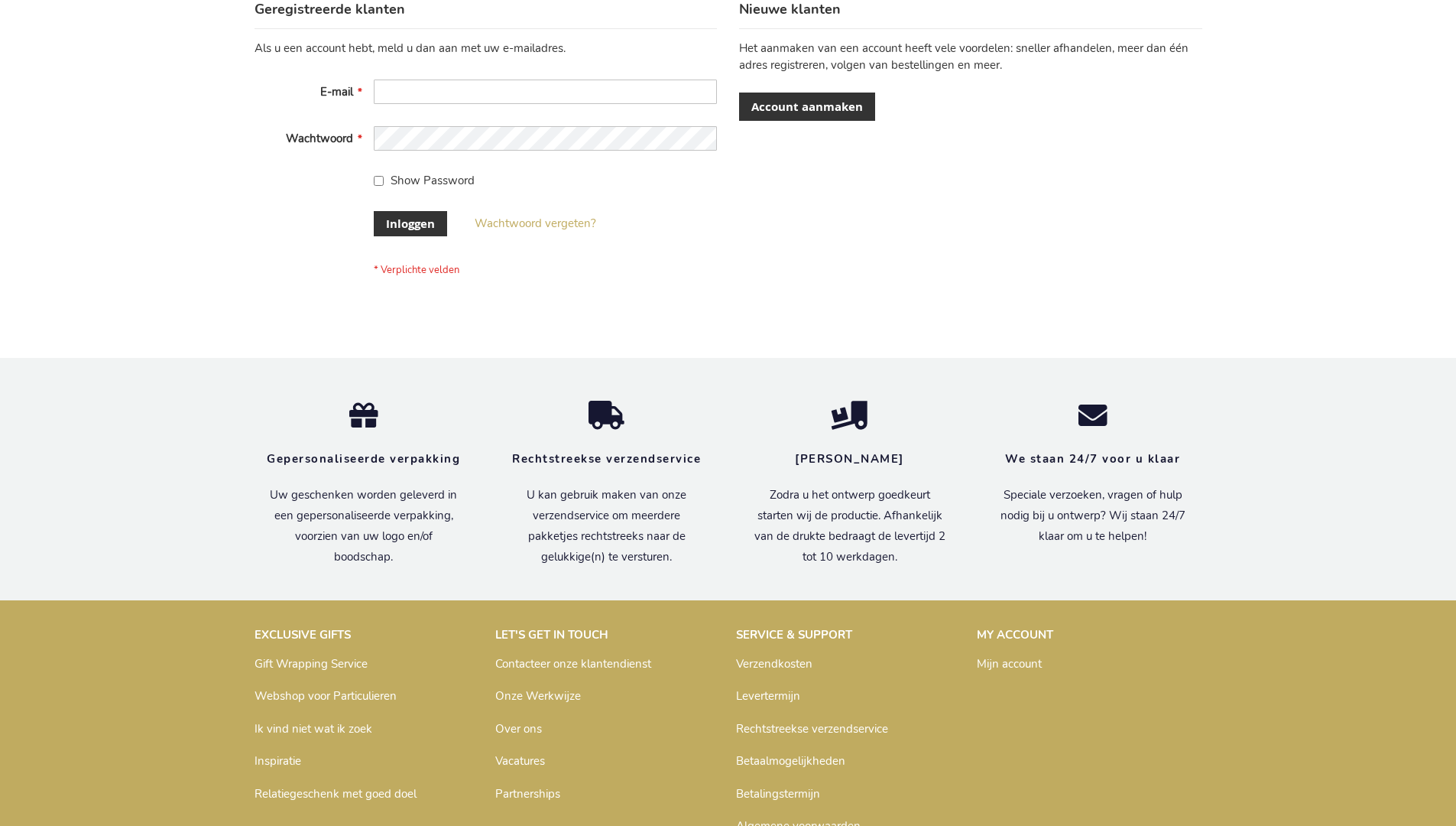
scroll to position [519, 0]
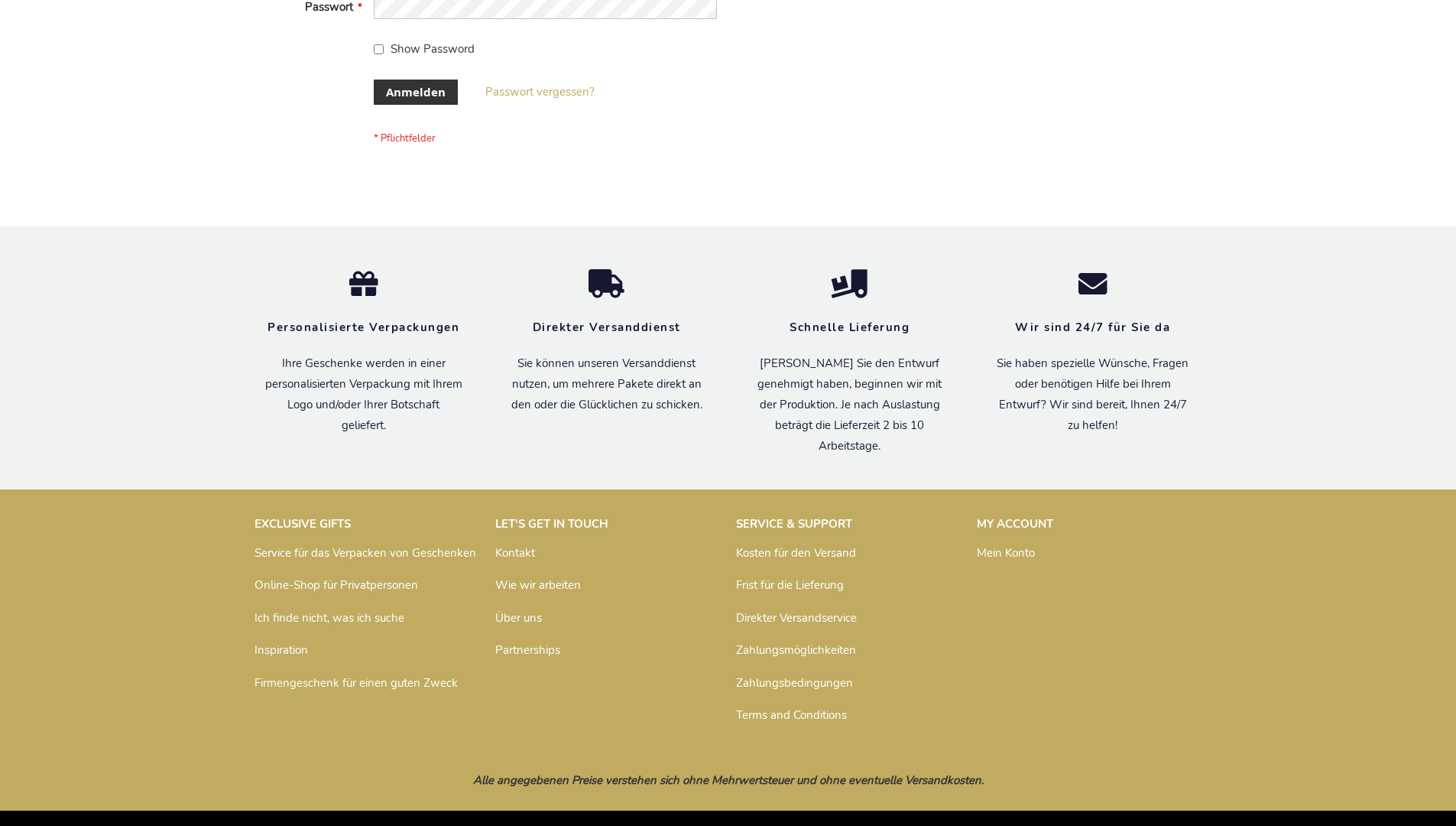
scroll to position [513, 0]
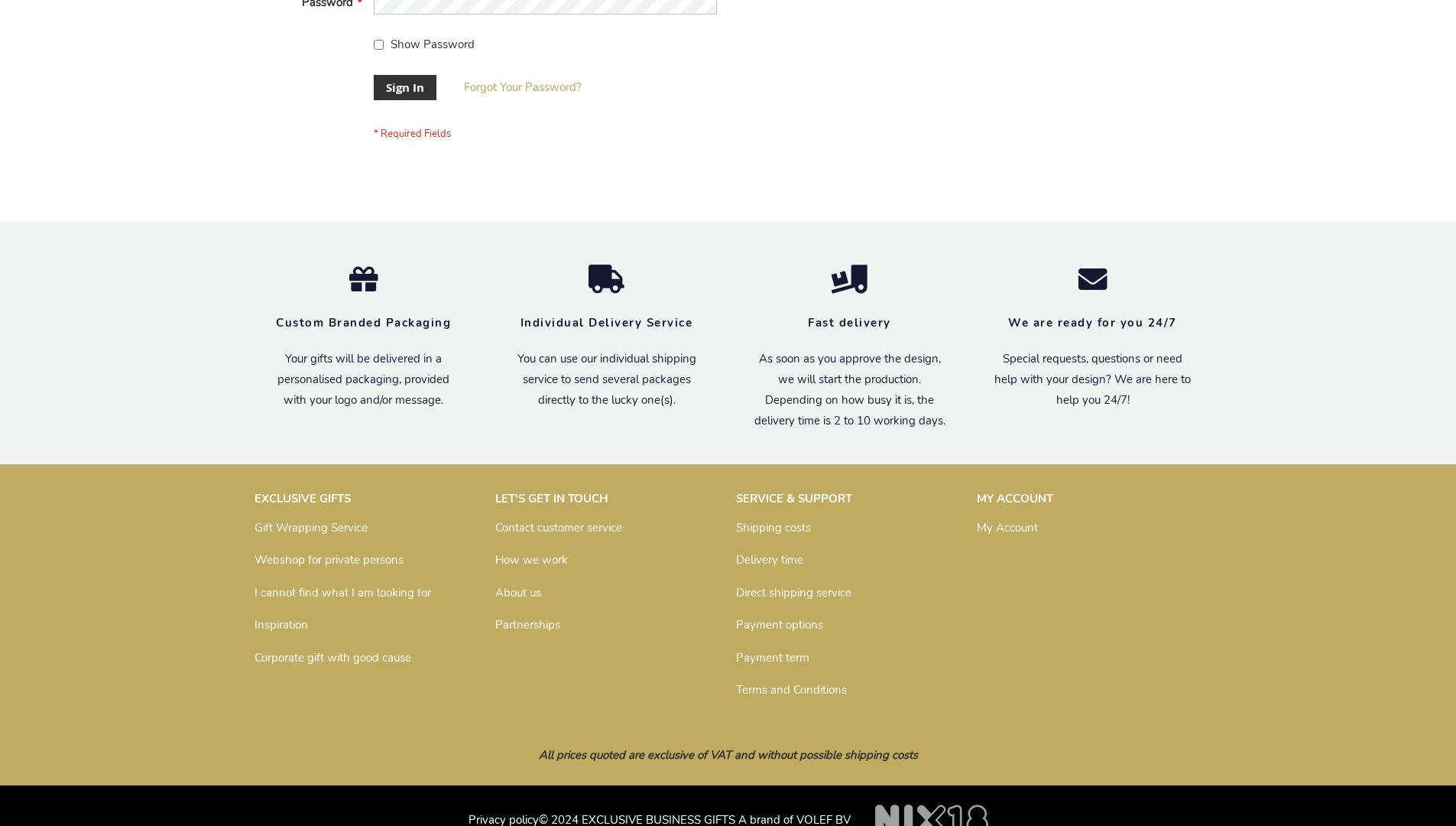
scroll to position [492, 0]
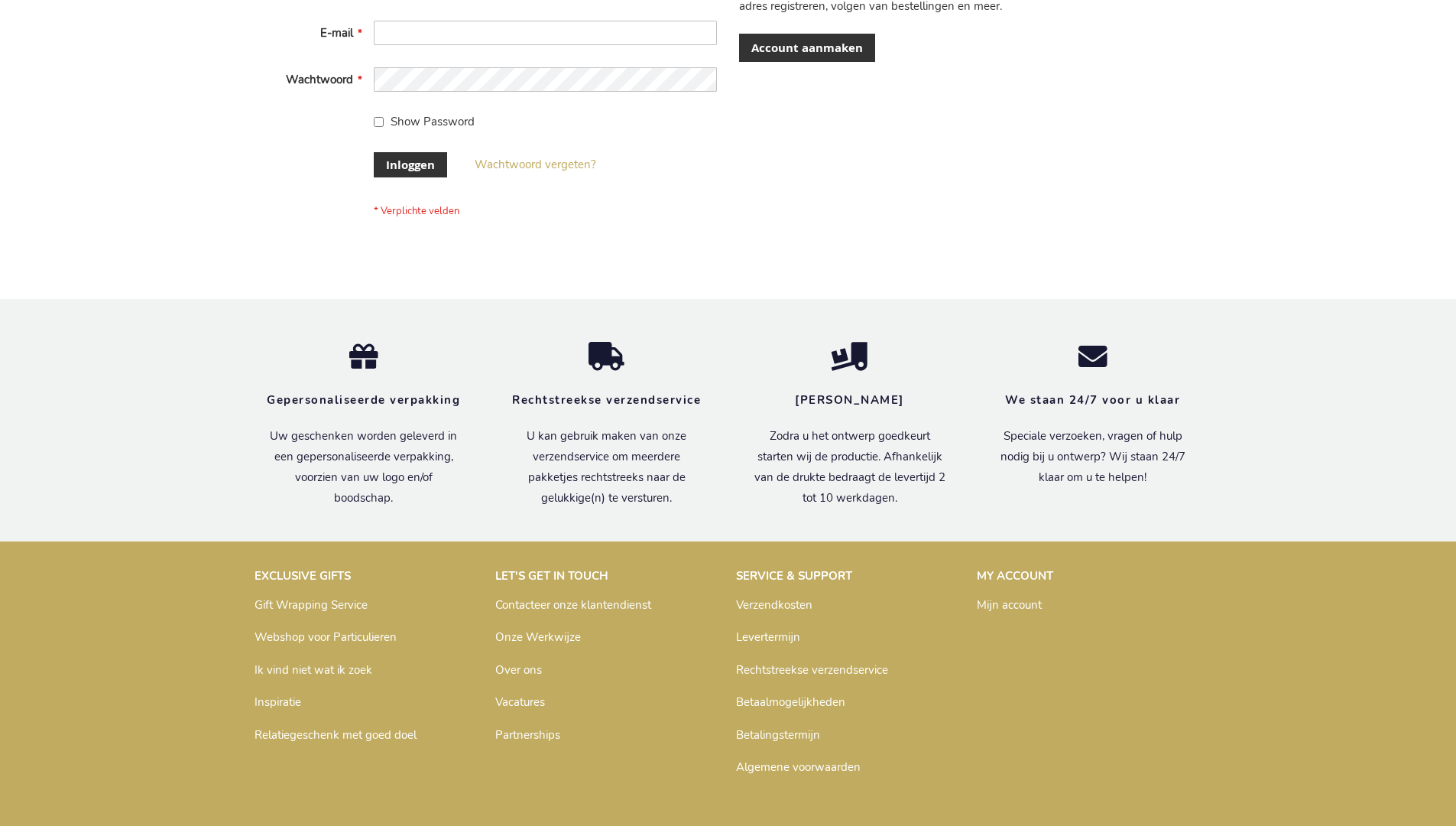
scroll to position [508, 0]
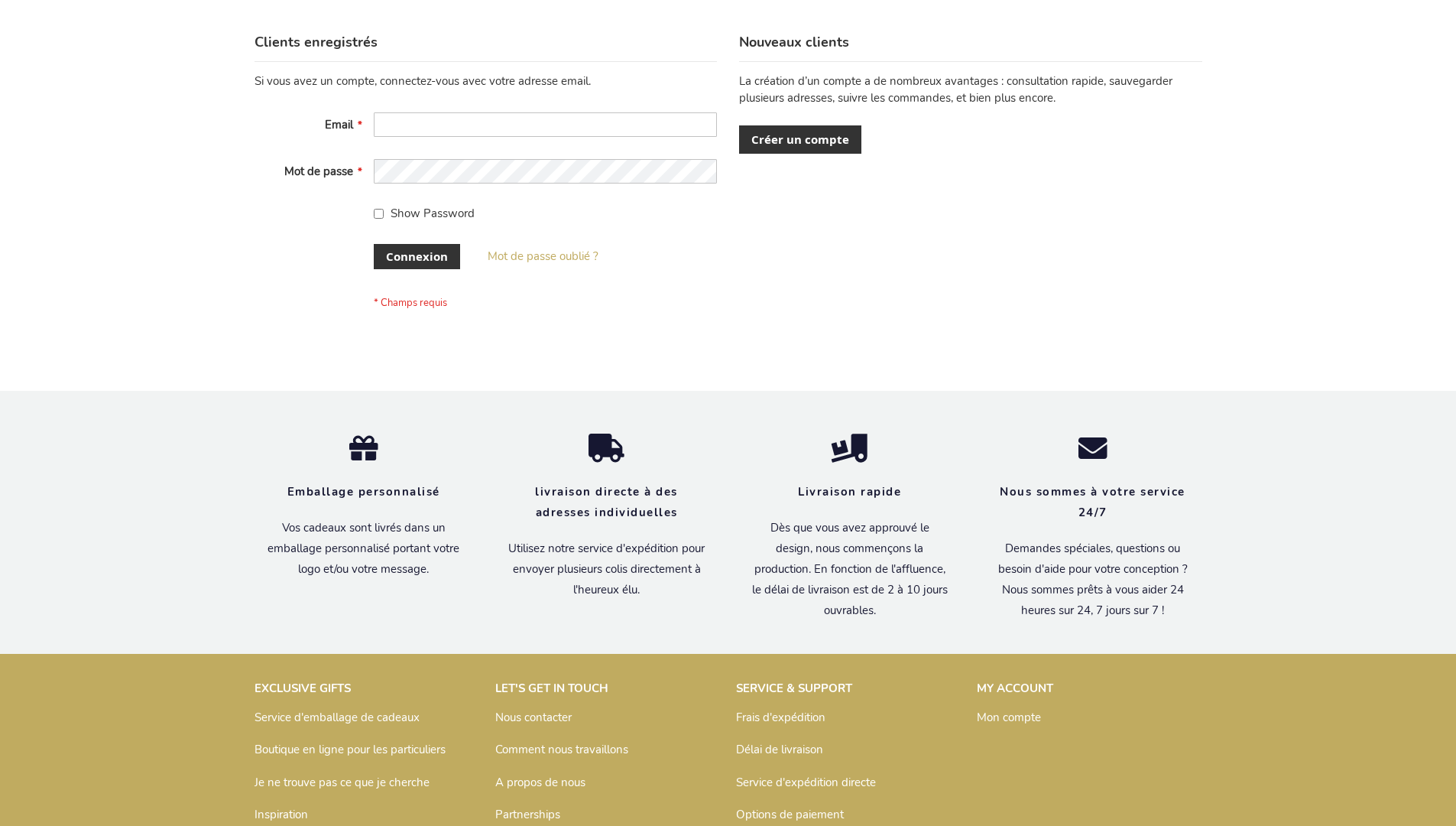
scroll to position [528, 0]
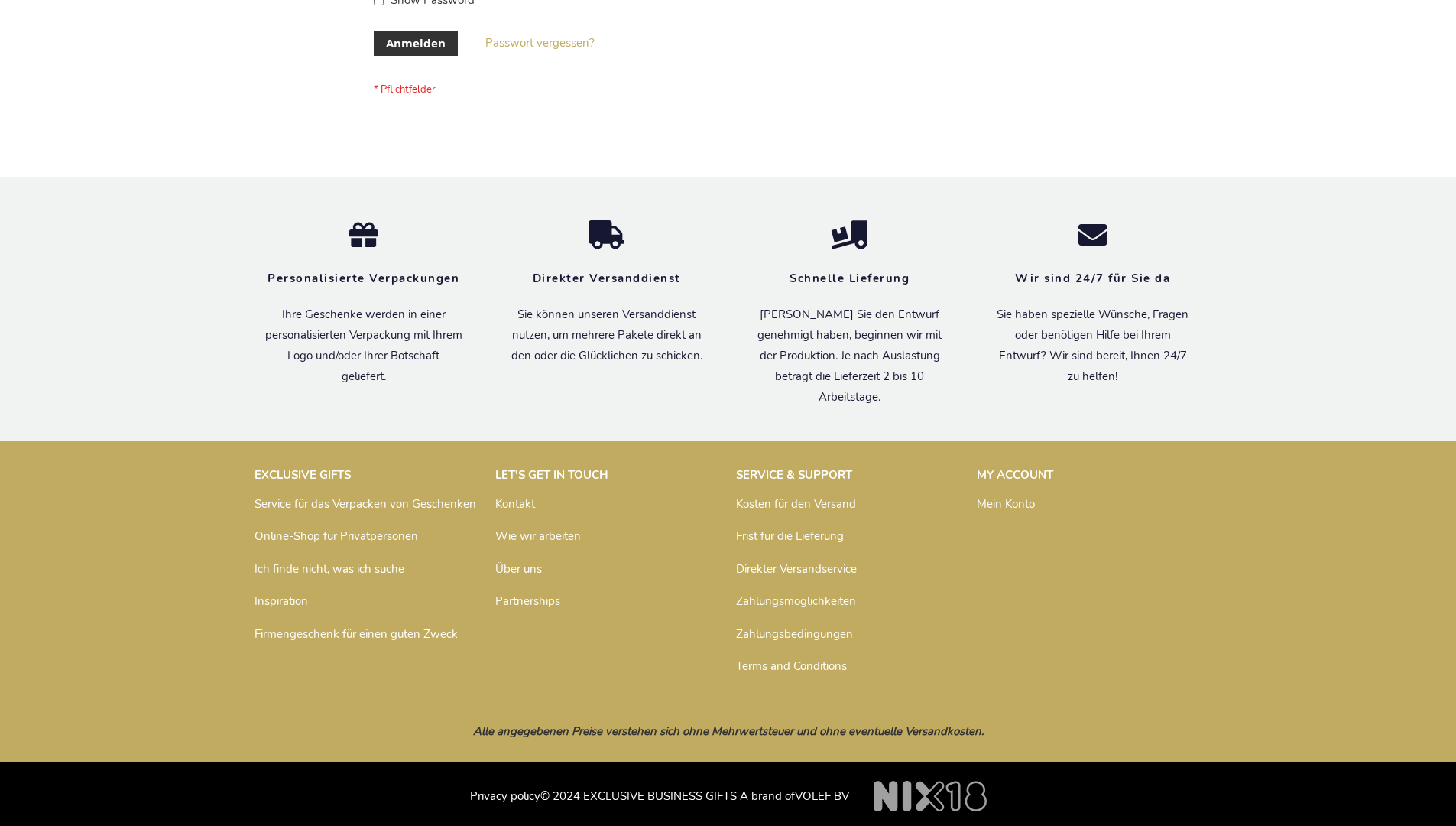
scroll to position [513, 0]
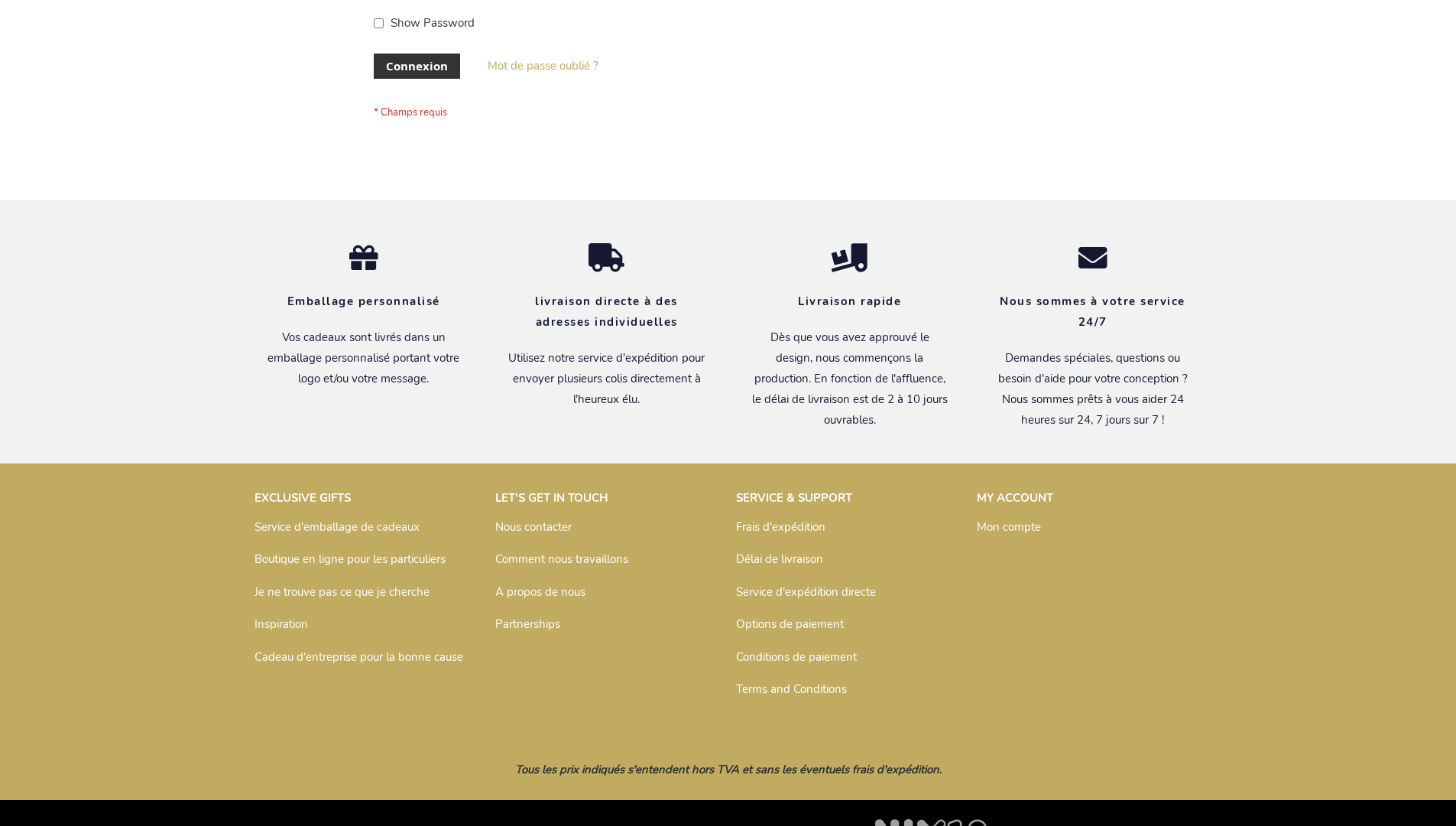
scroll to position [528, 0]
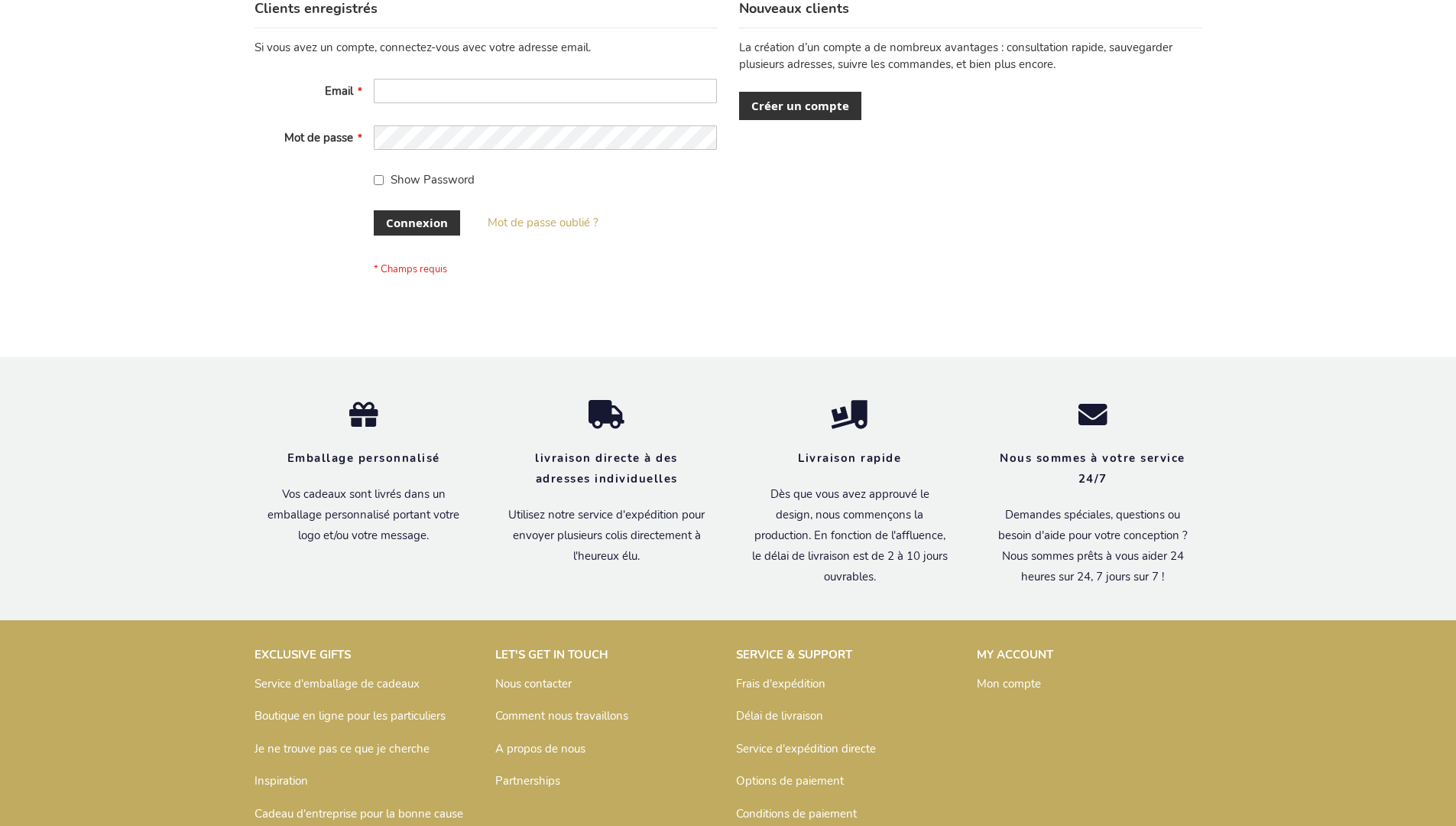
scroll to position [528, 0]
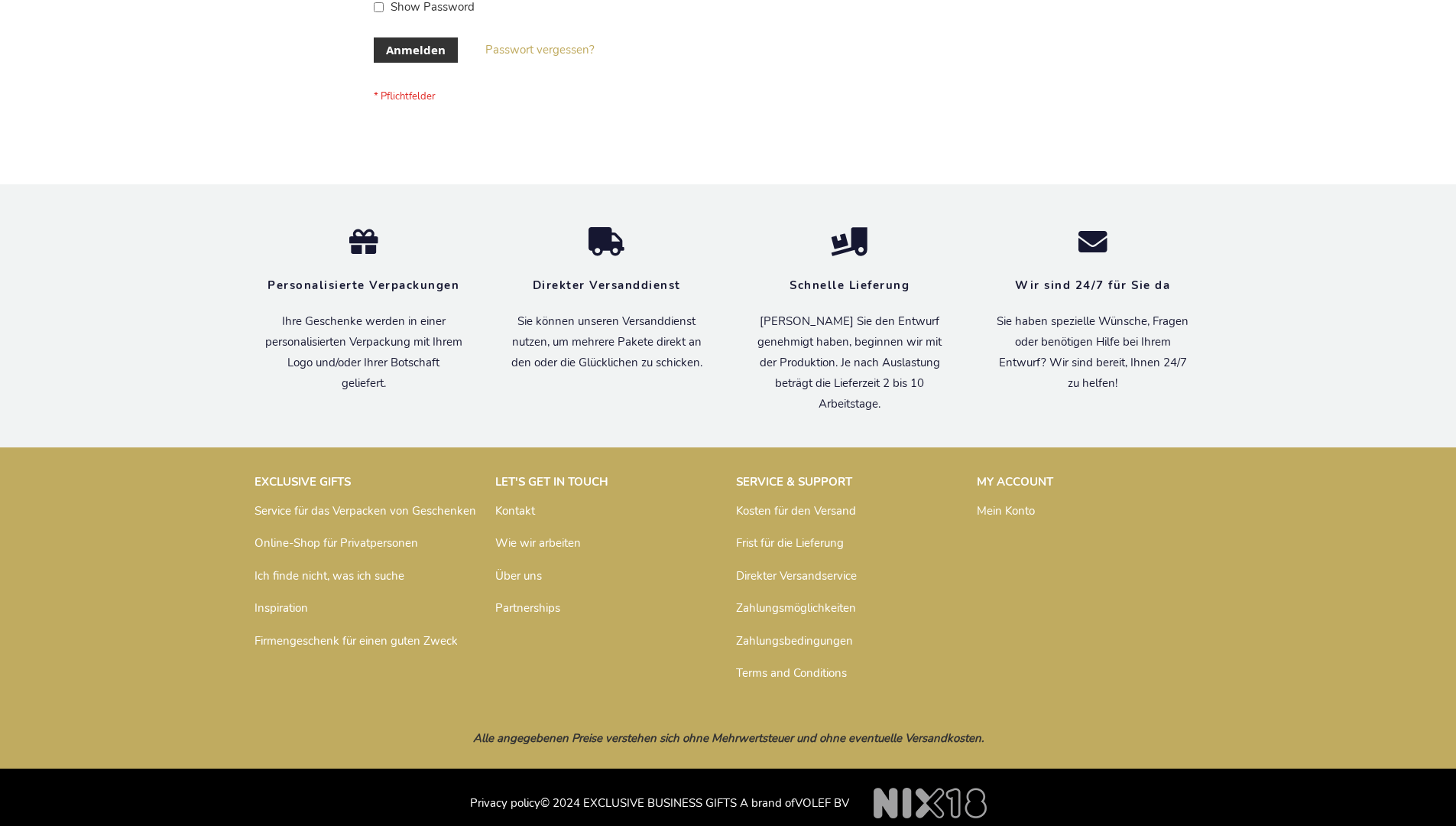
scroll to position [513, 0]
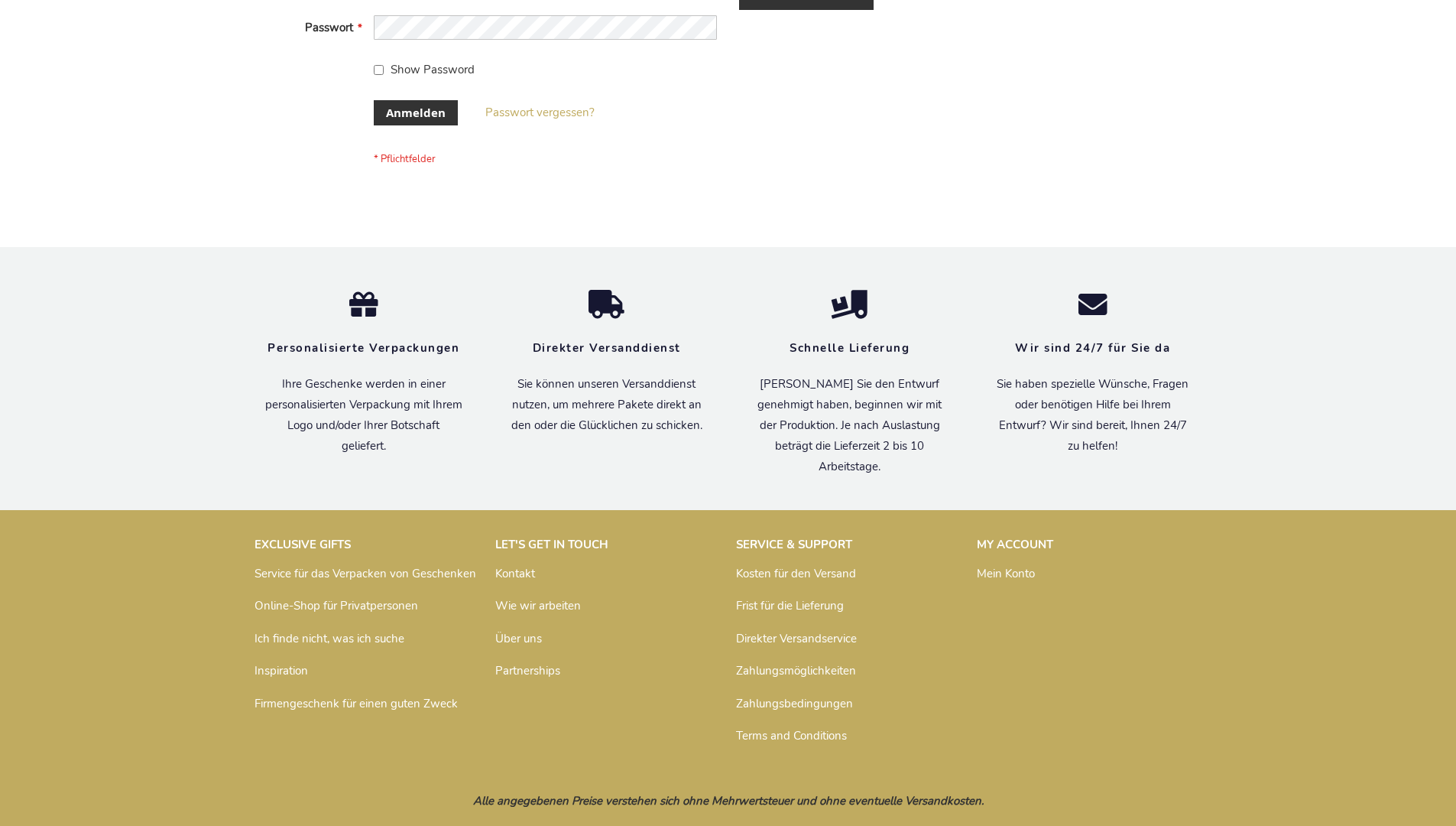
scroll to position [513, 0]
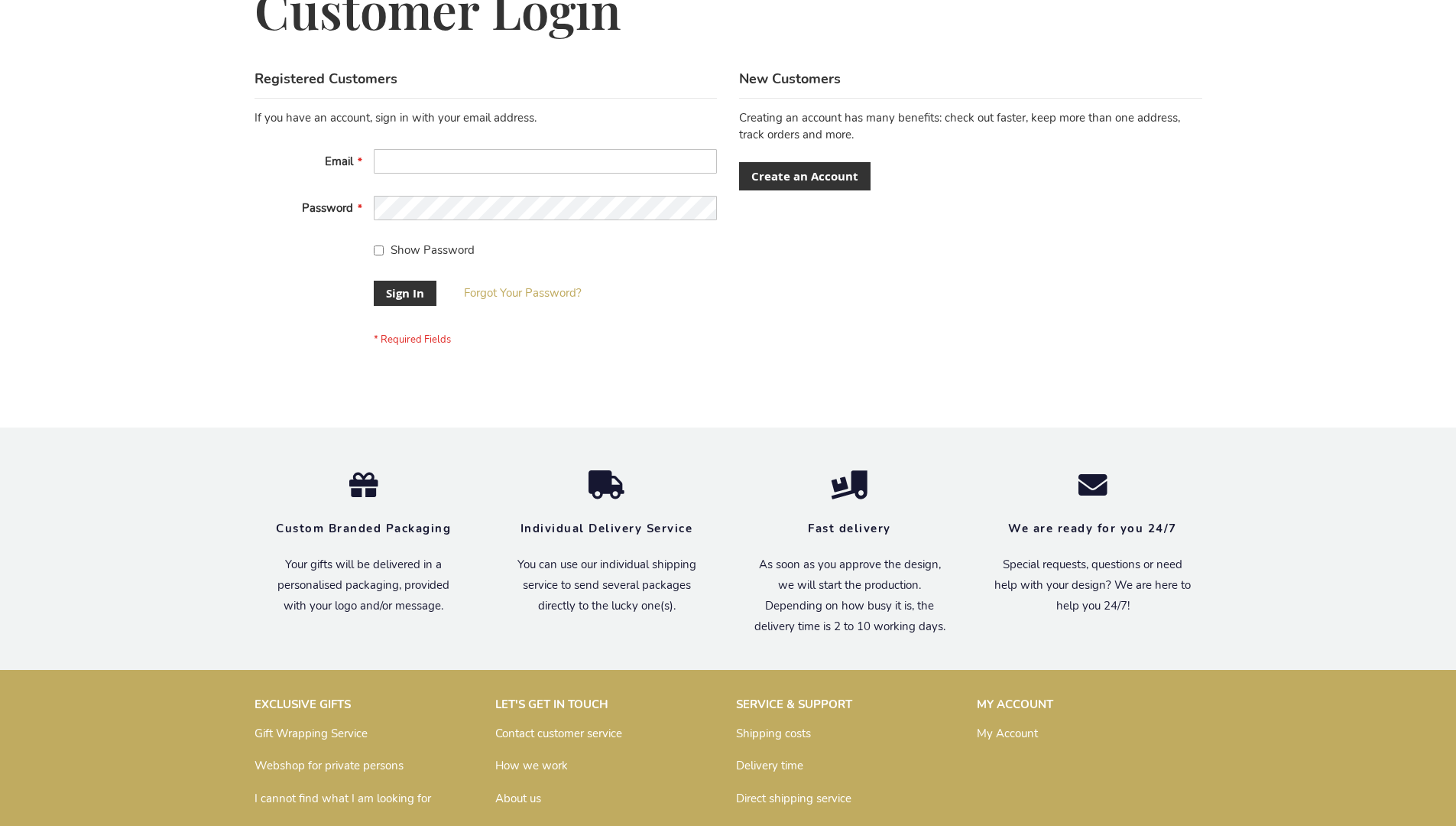
scroll to position [492, 0]
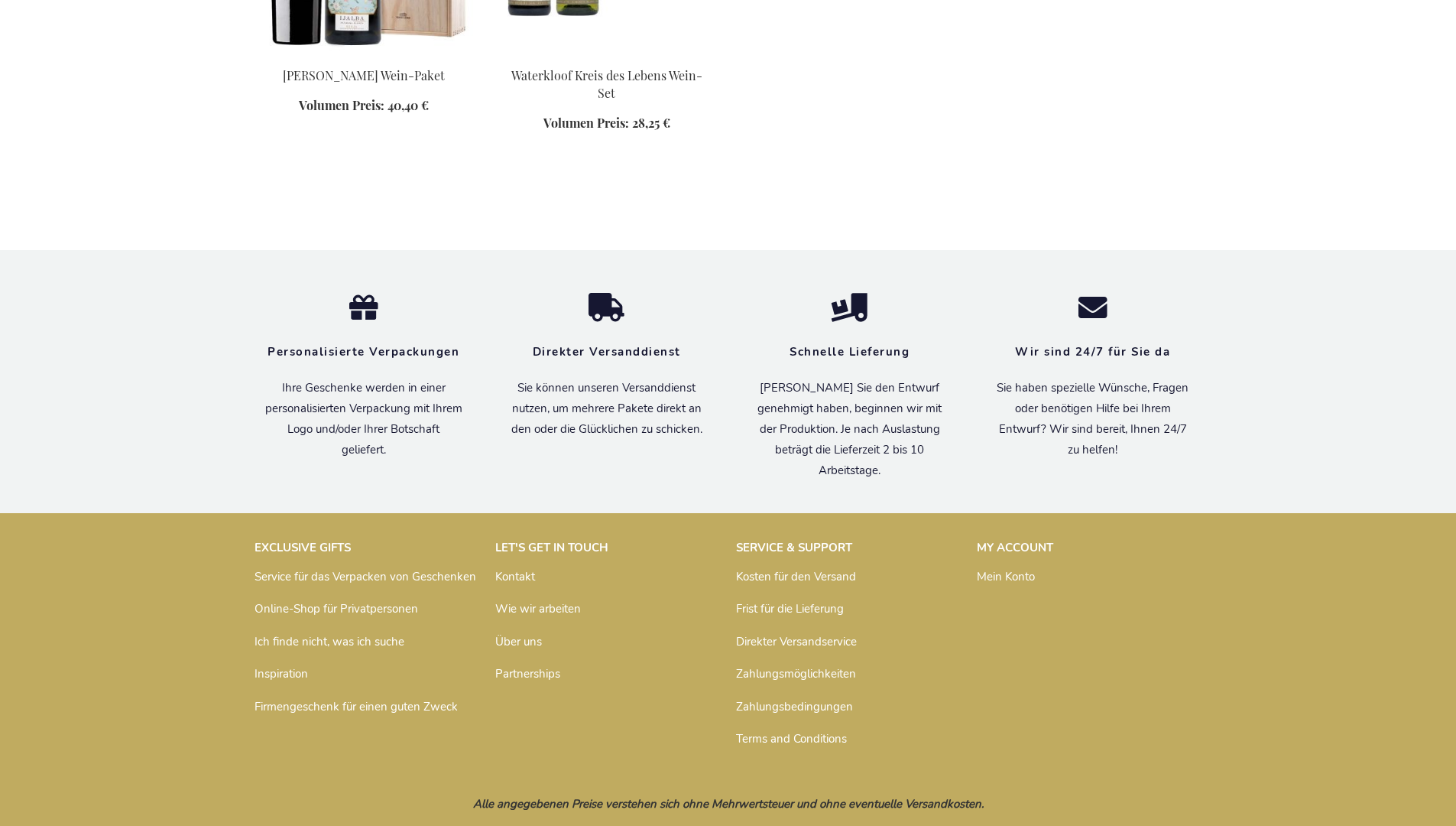
scroll to position [940, 0]
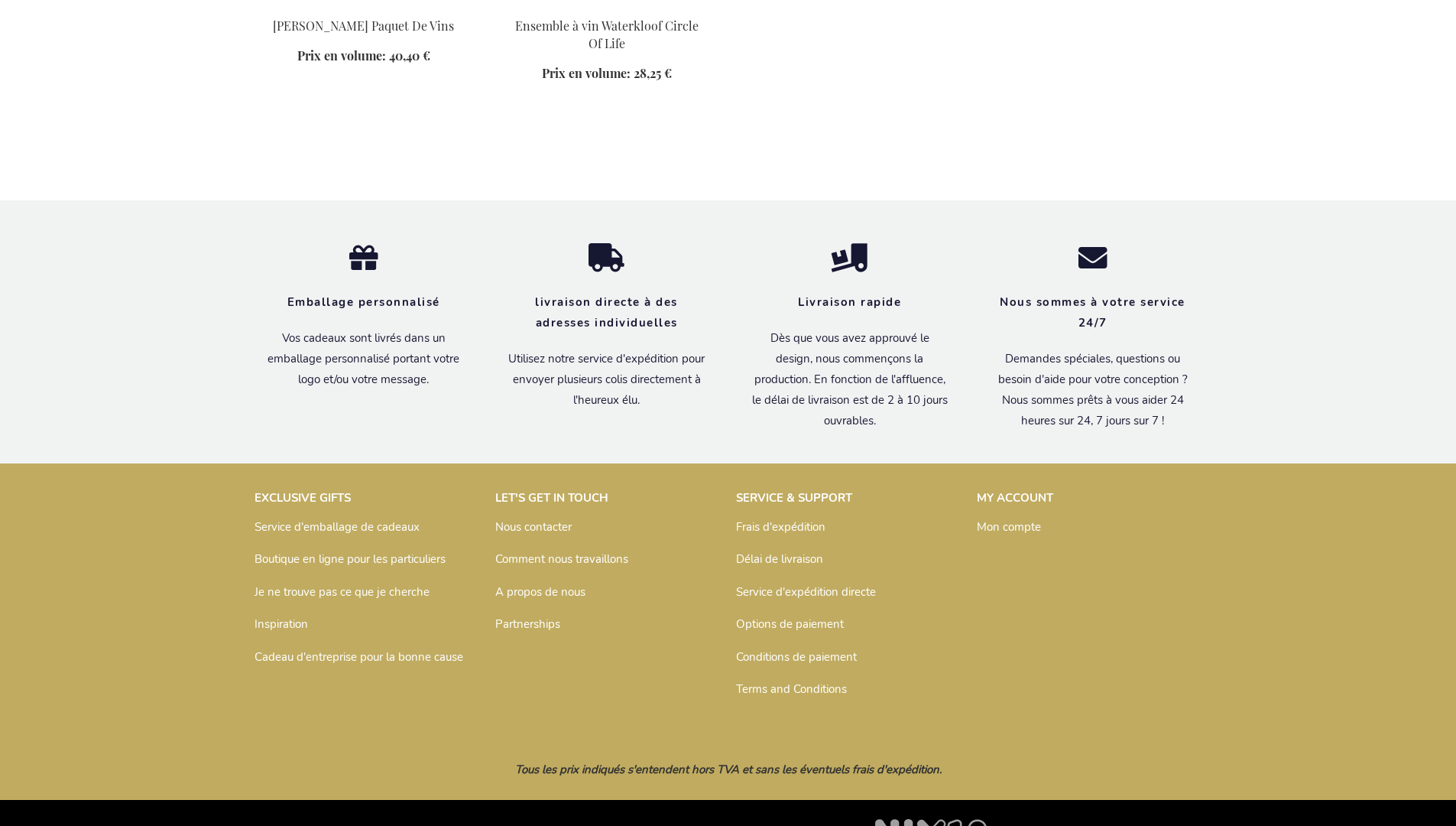
scroll to position [955, 0]
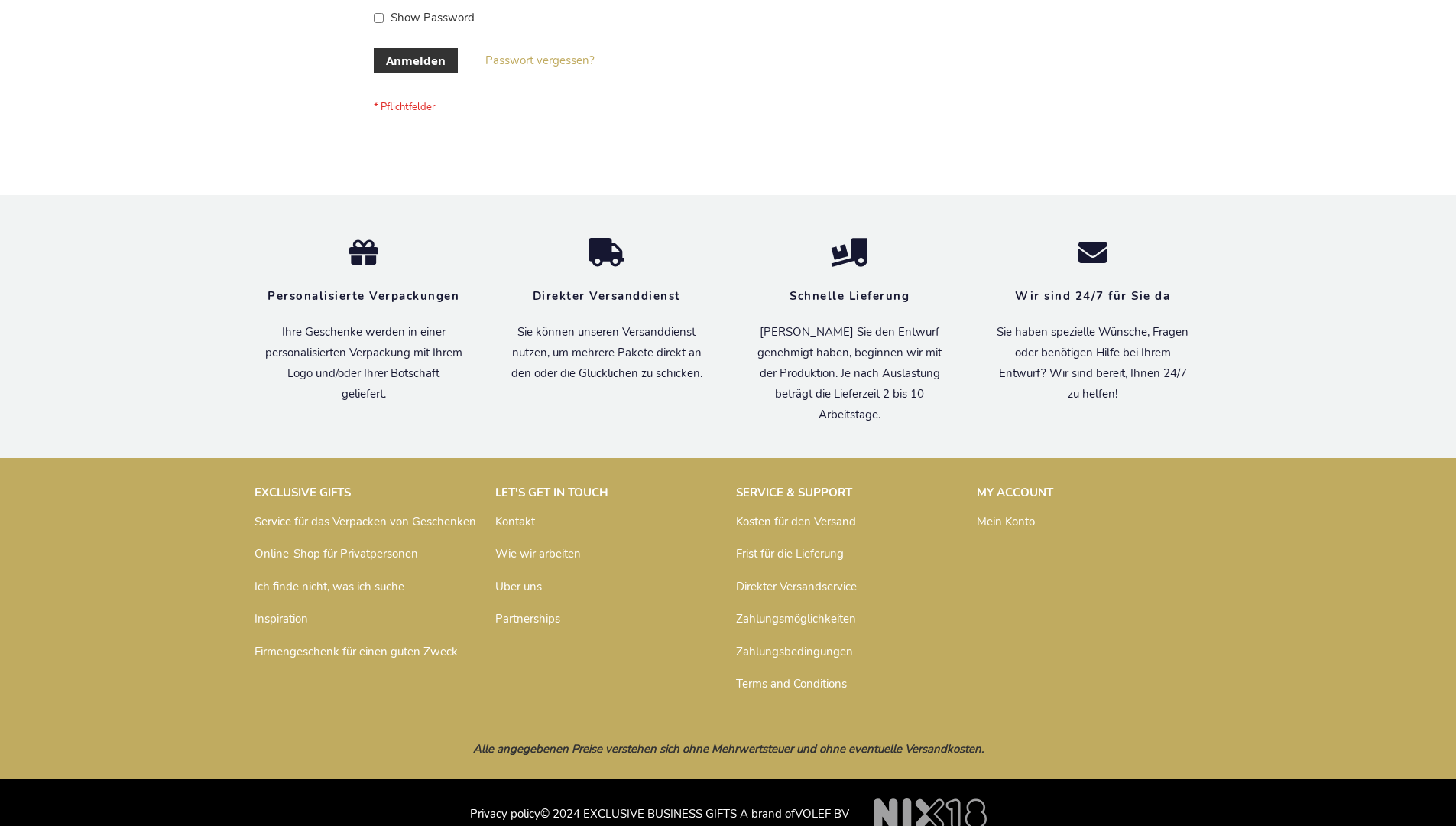
scroll to position [513, 0]
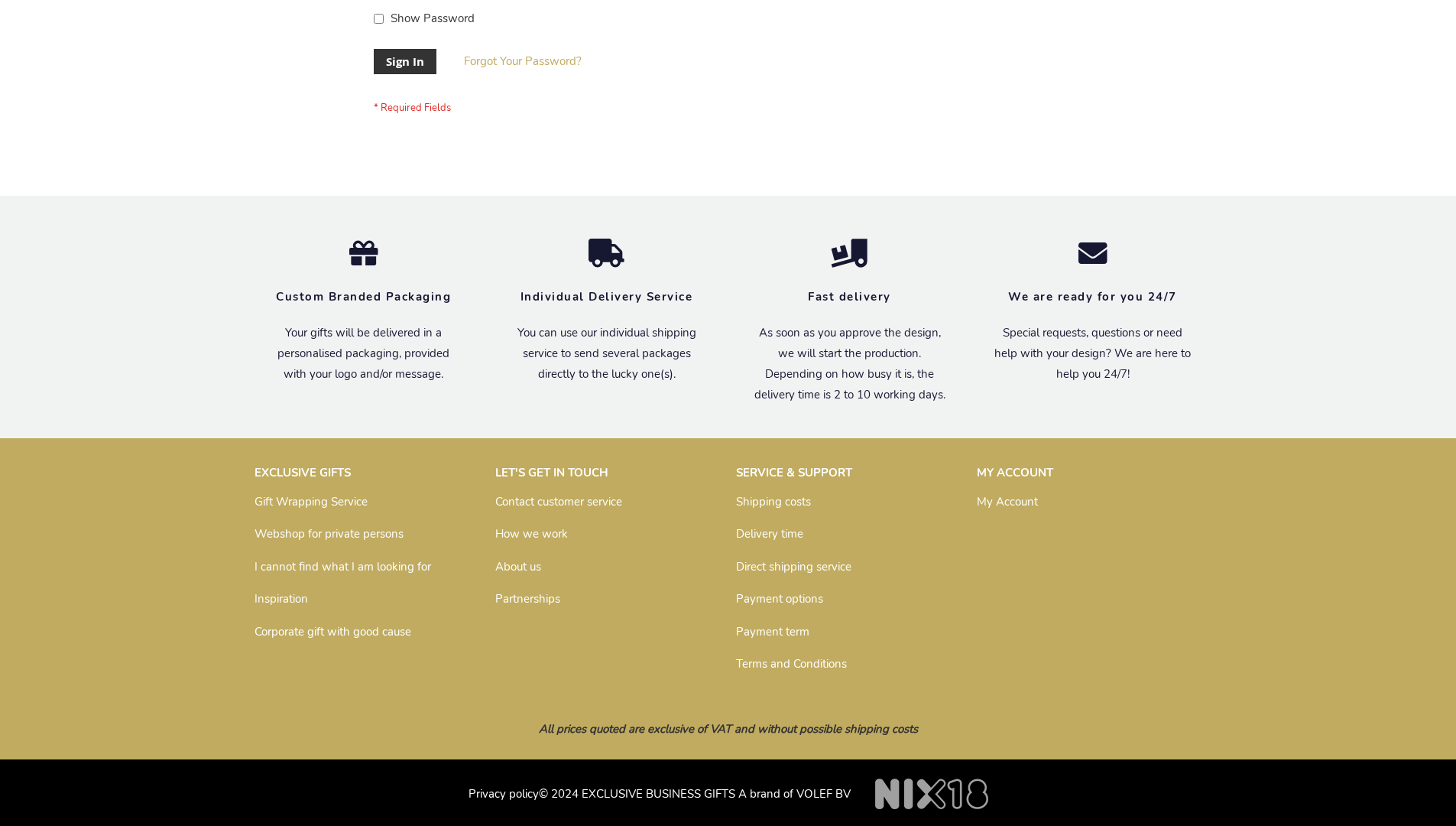
scroll to position [492, 0]
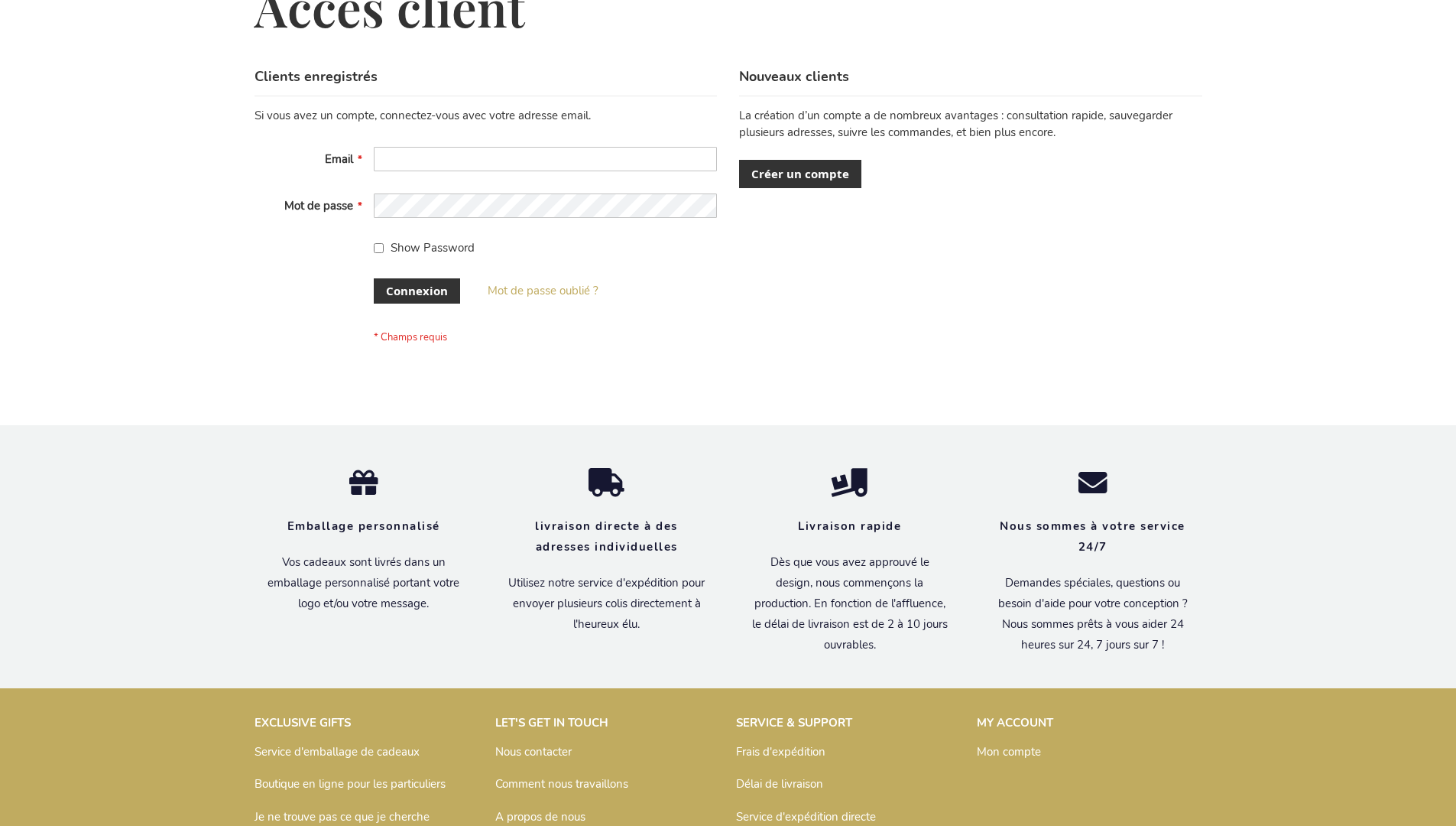
scroll to position [528, 0]
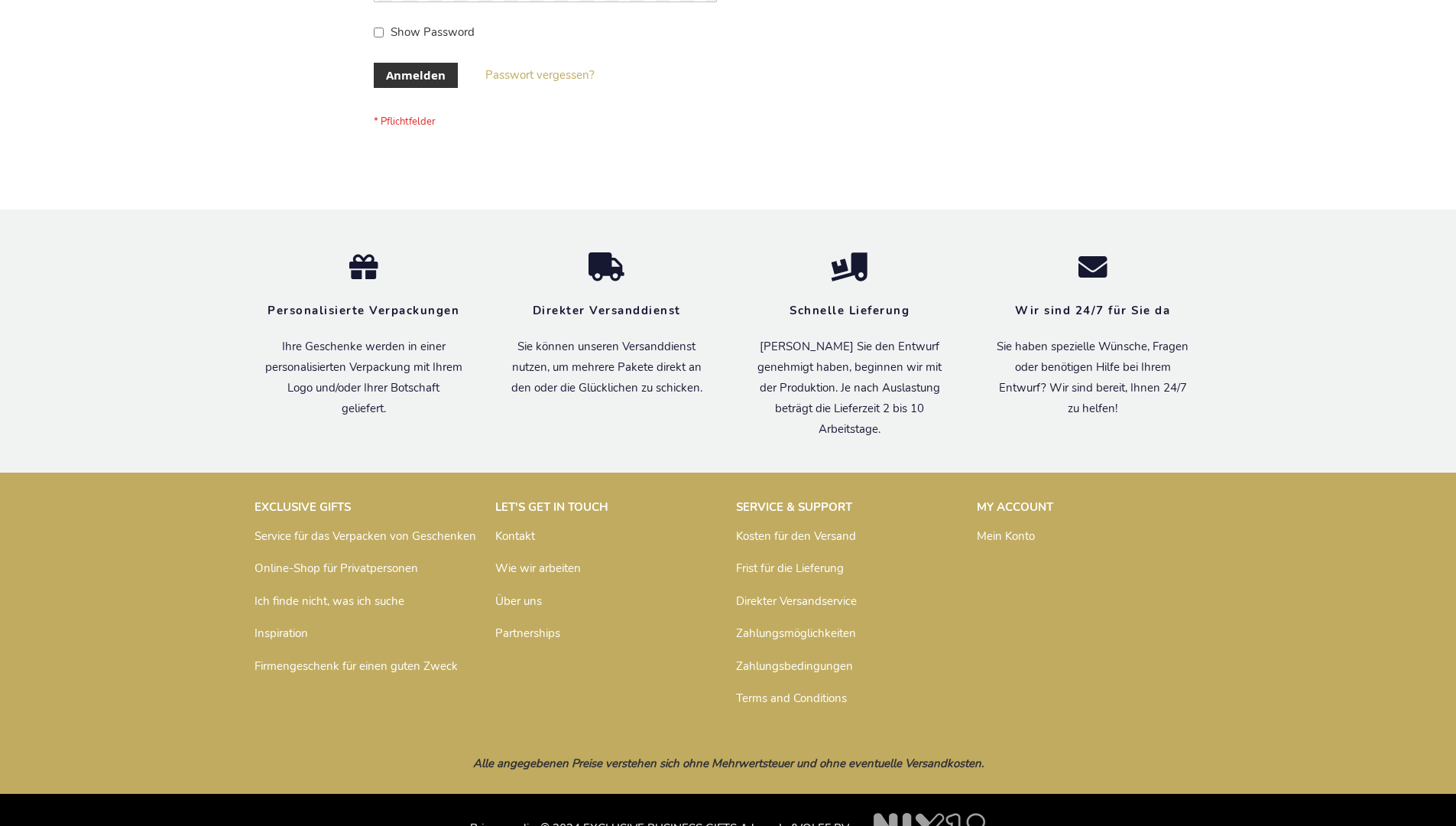
scroll to position [513, 0]
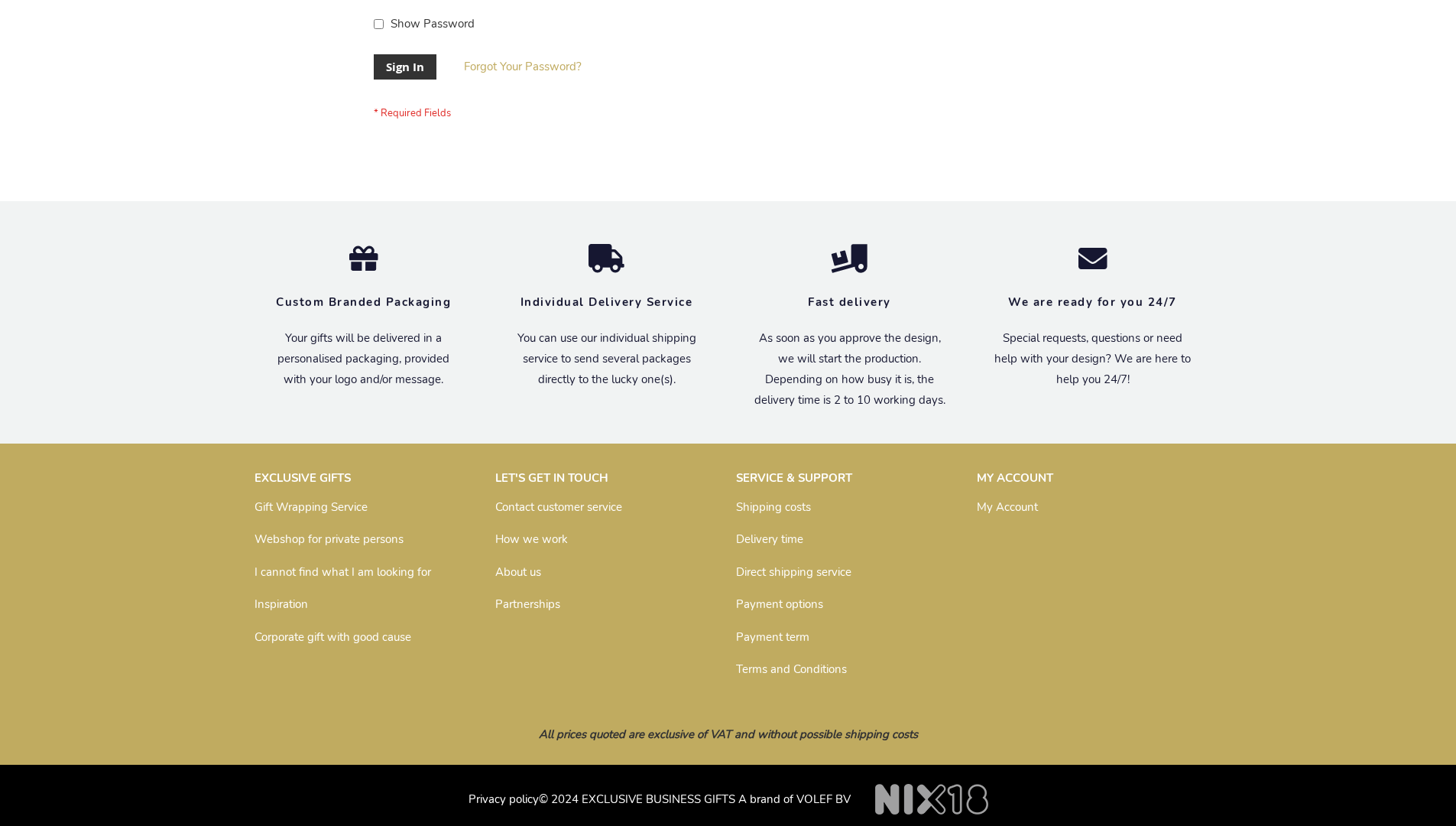
scroll to position [492, 0]
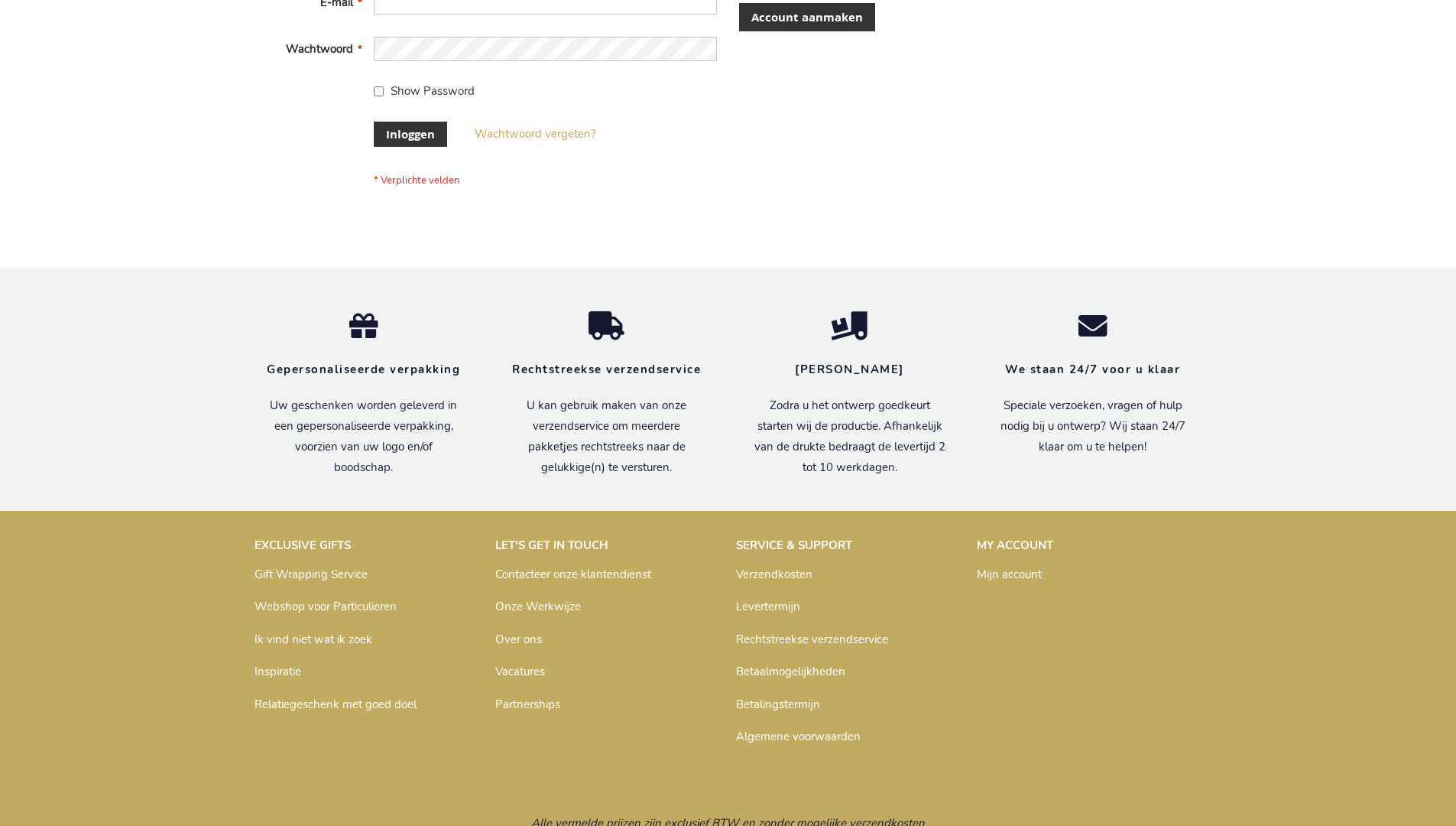
scroll to position [519, 0]
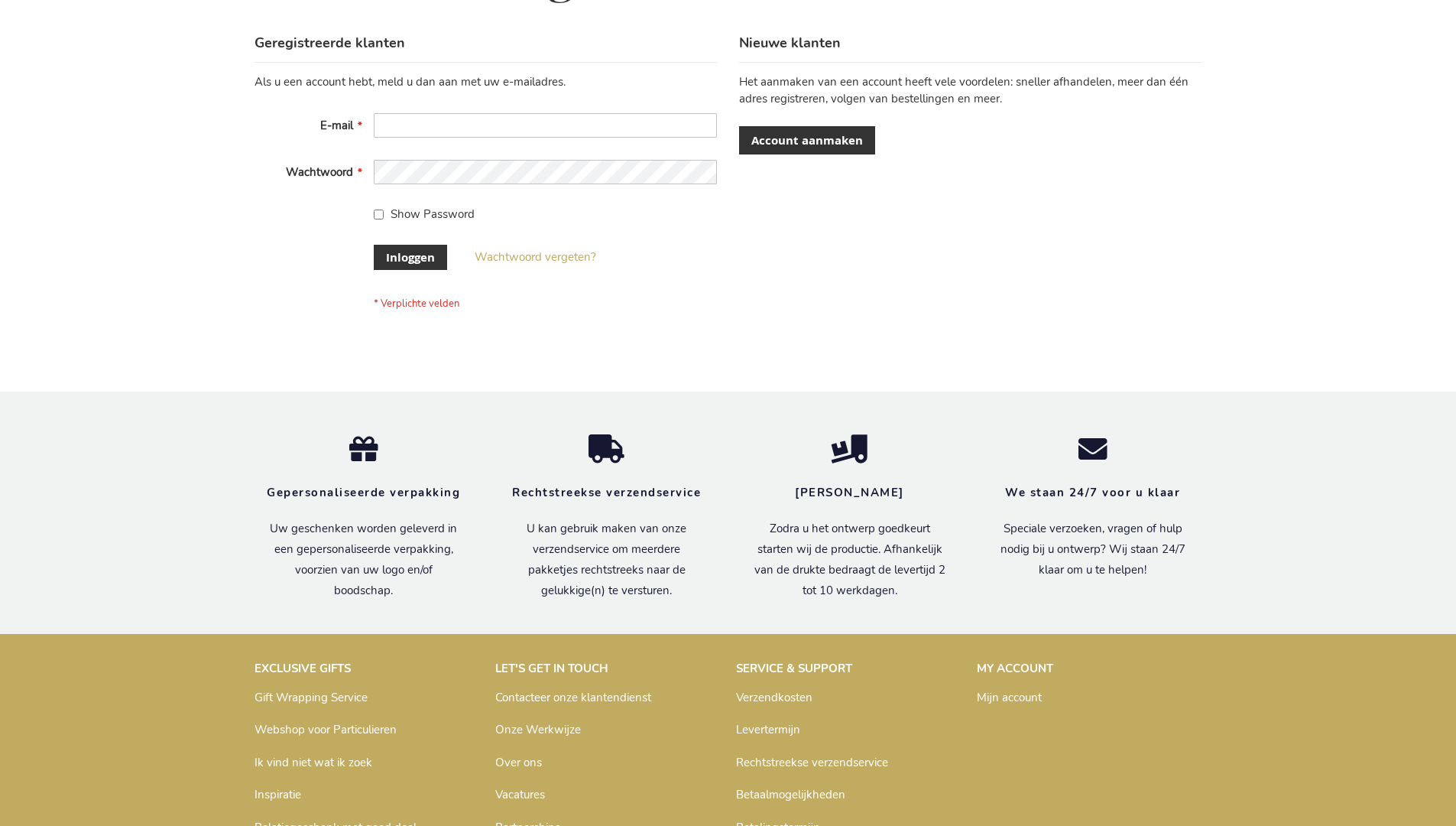
scroll to position [519, 0]
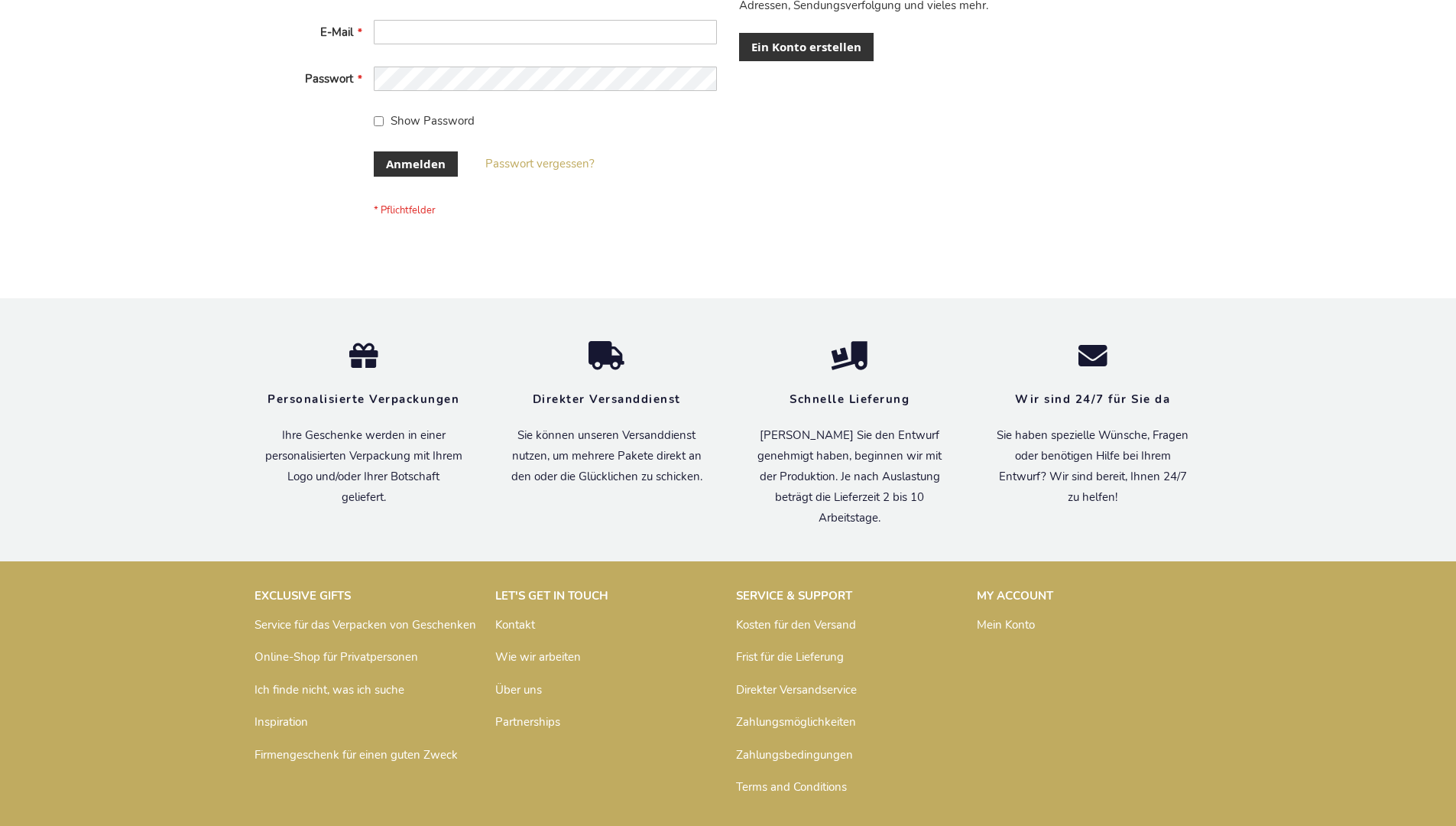
scroll to position [513, 0]
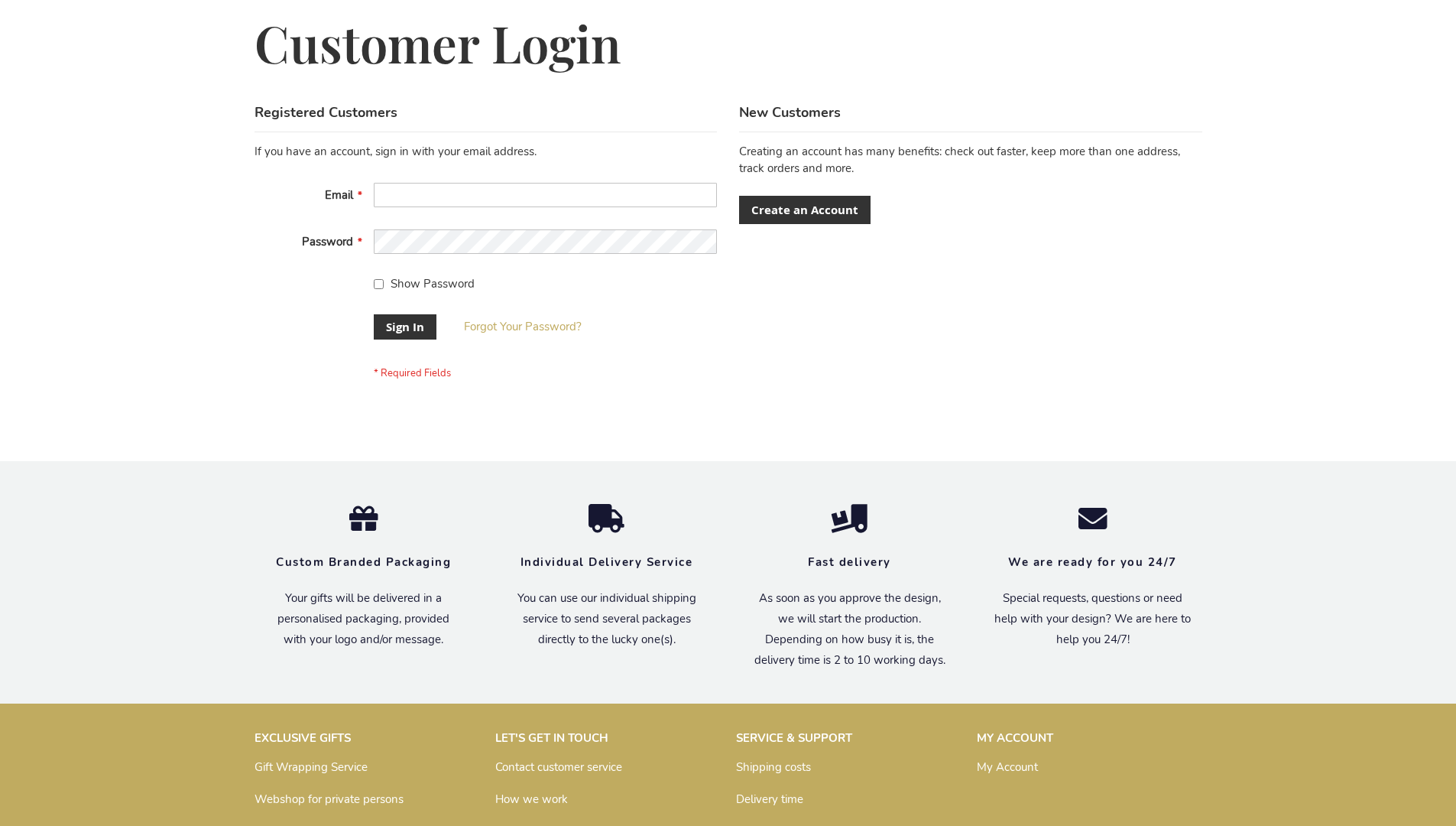
scroll to position [492, 0]
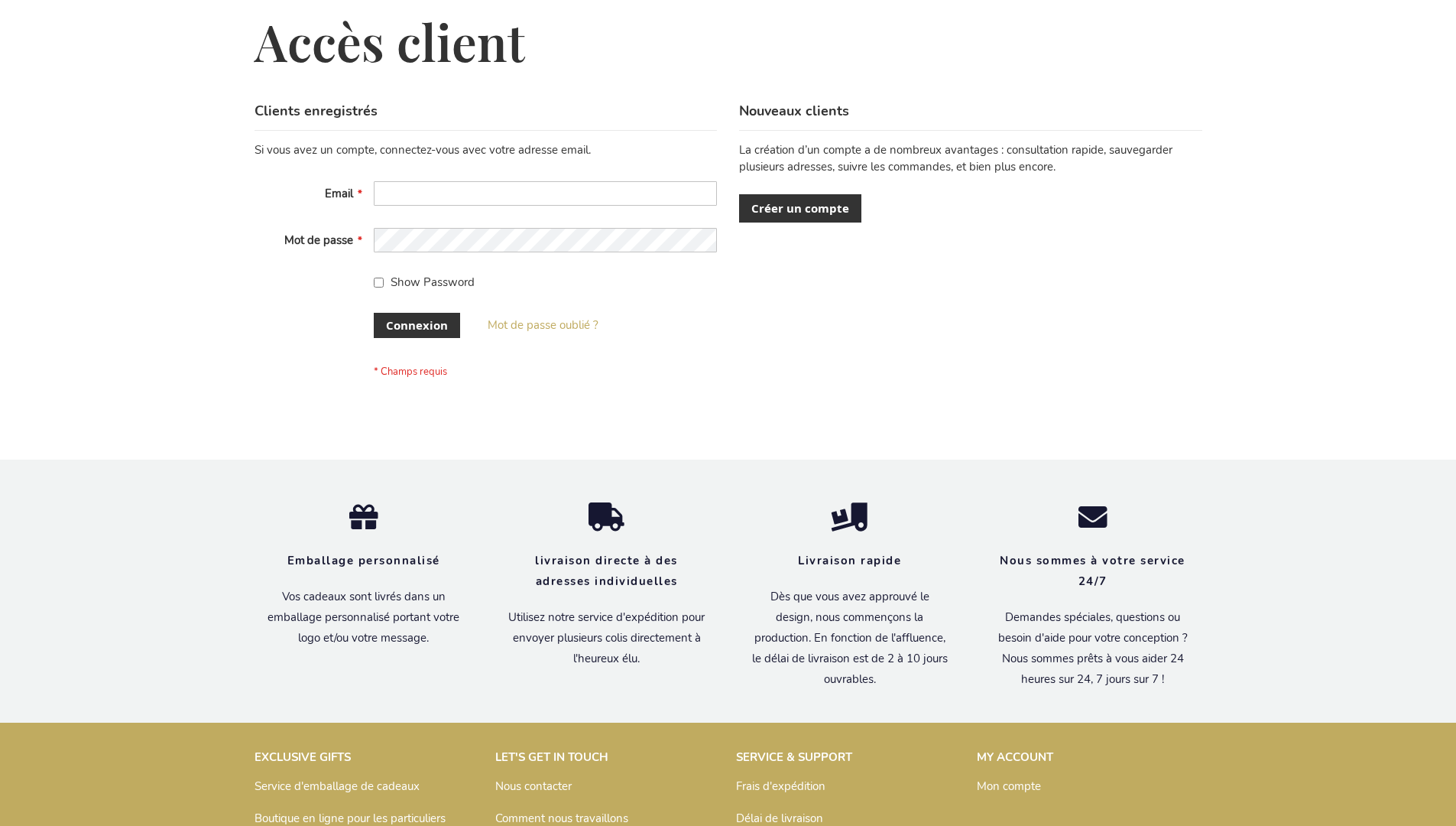
scroll to position [528, 0]
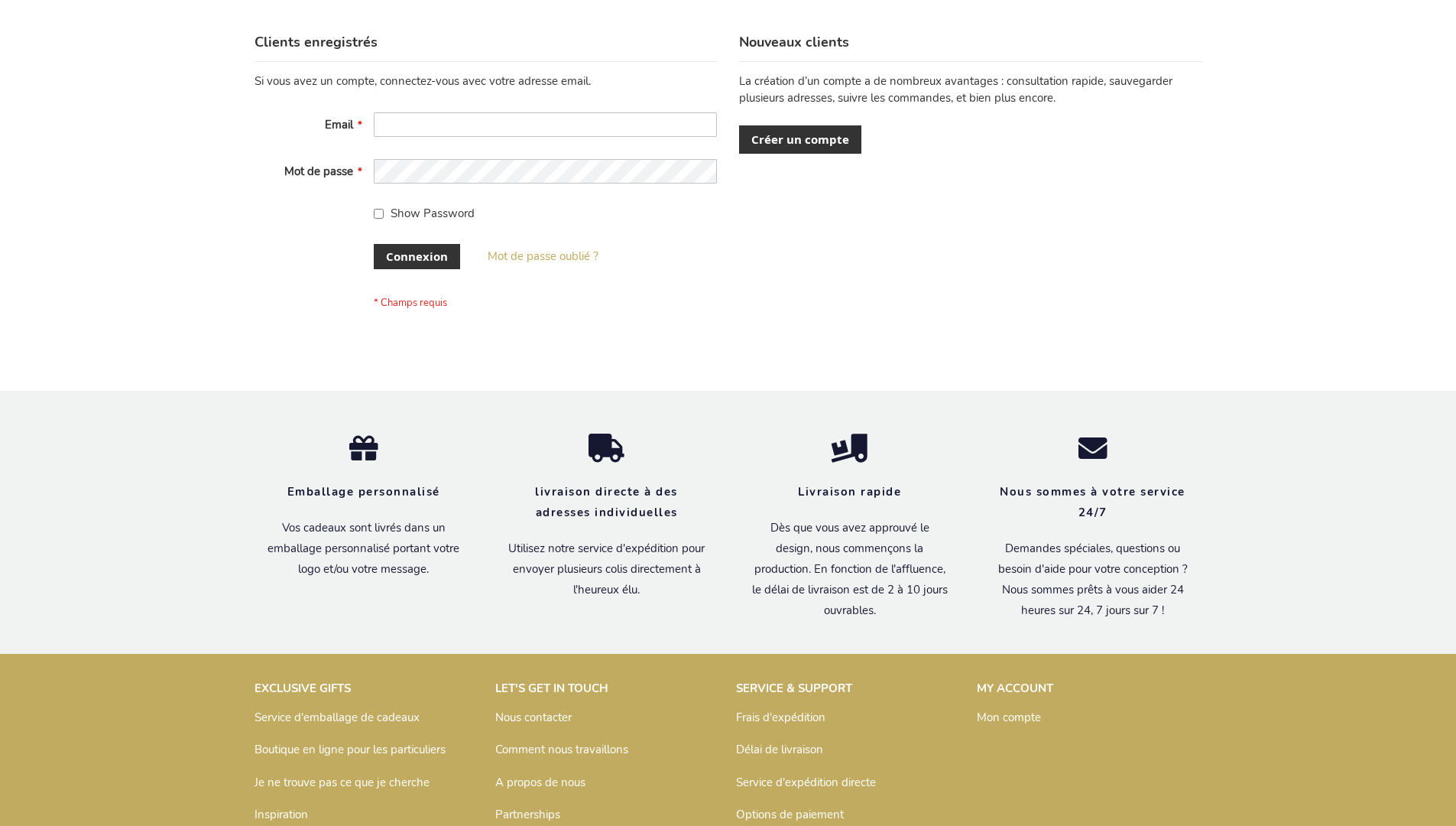
scroll to position [528, 0]
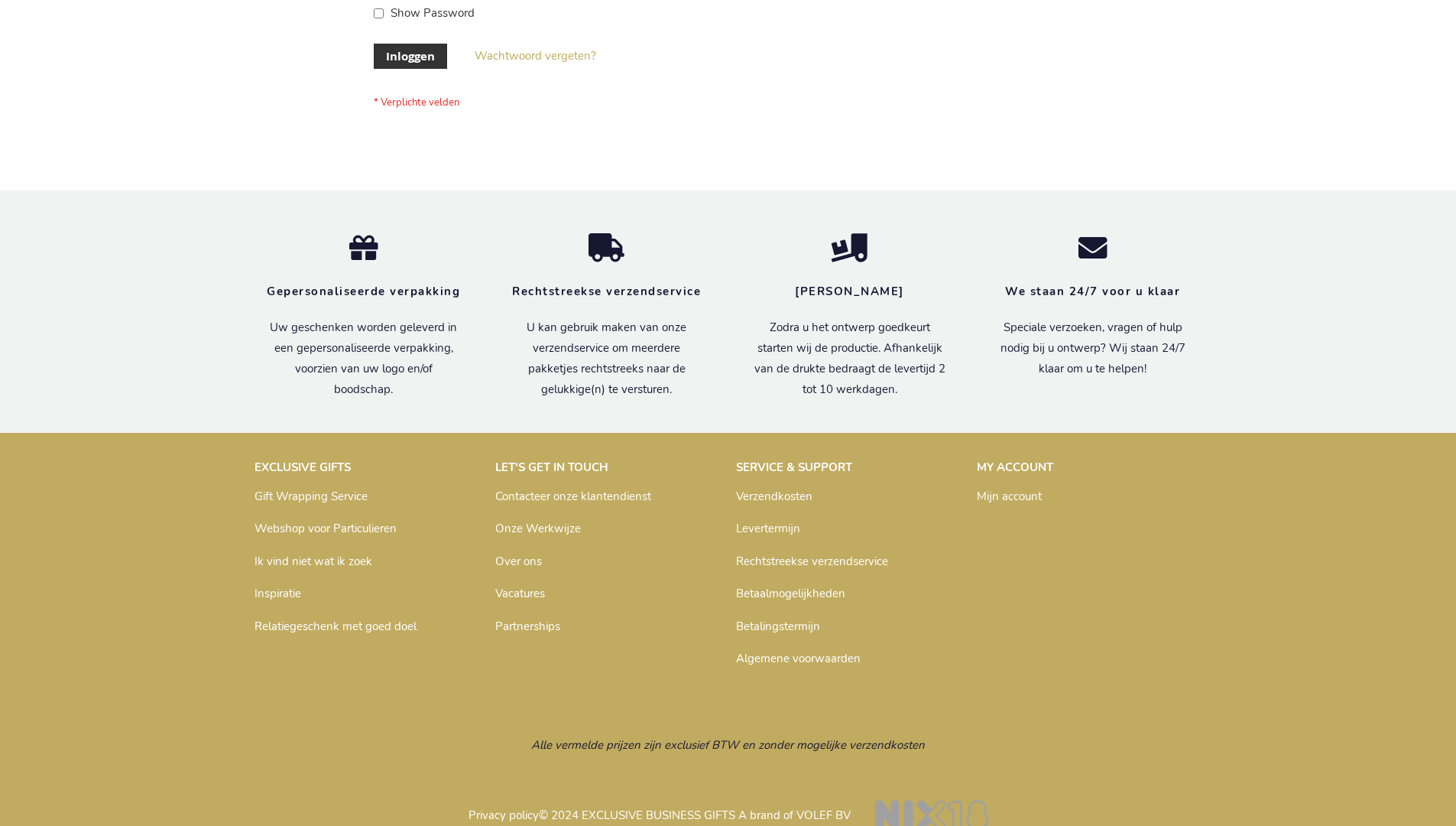
scroll to position [519, 0]
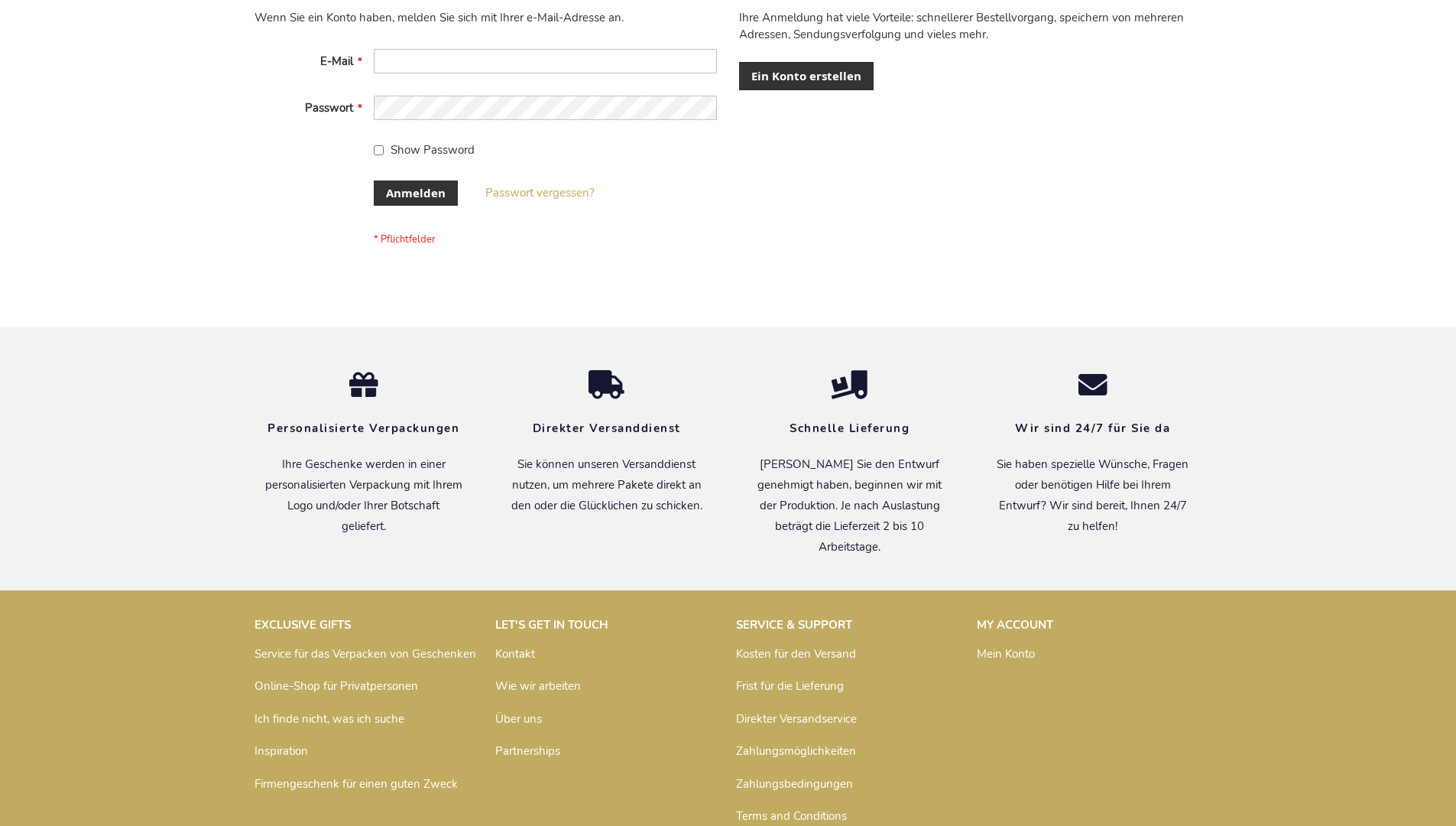
scroll to position [513, 0]
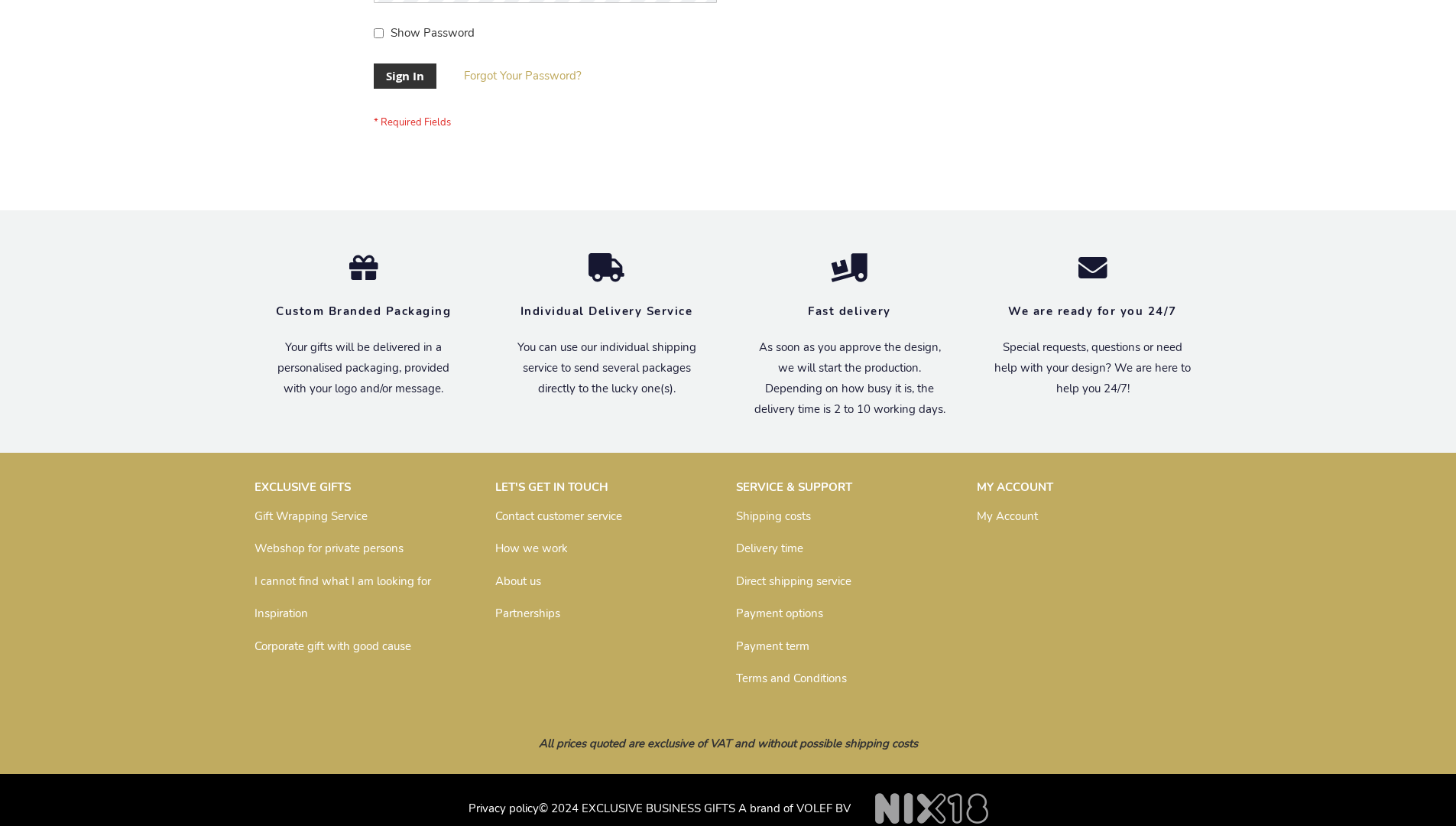
scroll to position [492, 0]
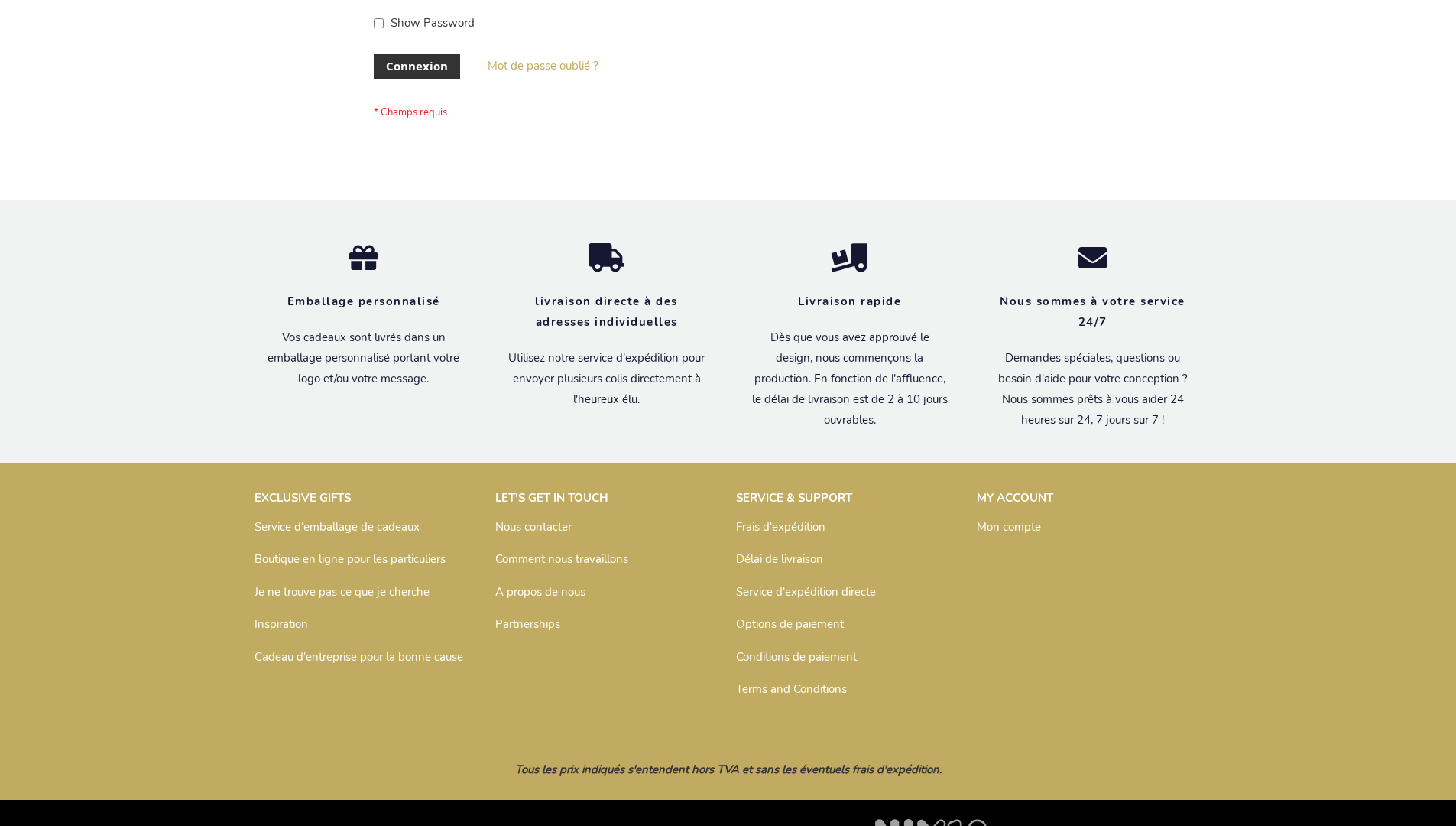
scroll to position [528, 0]
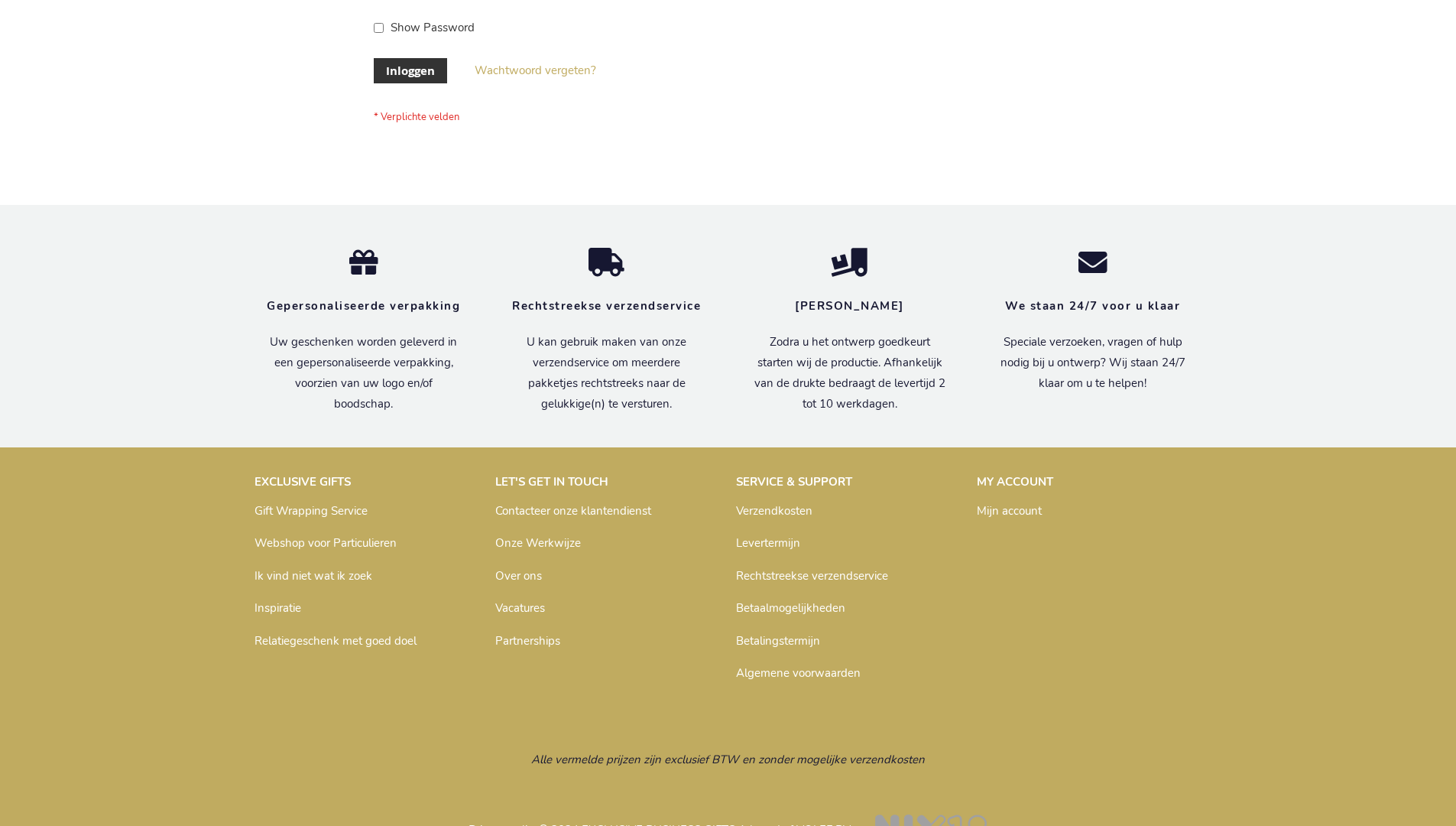
scroll to position [519, 0]
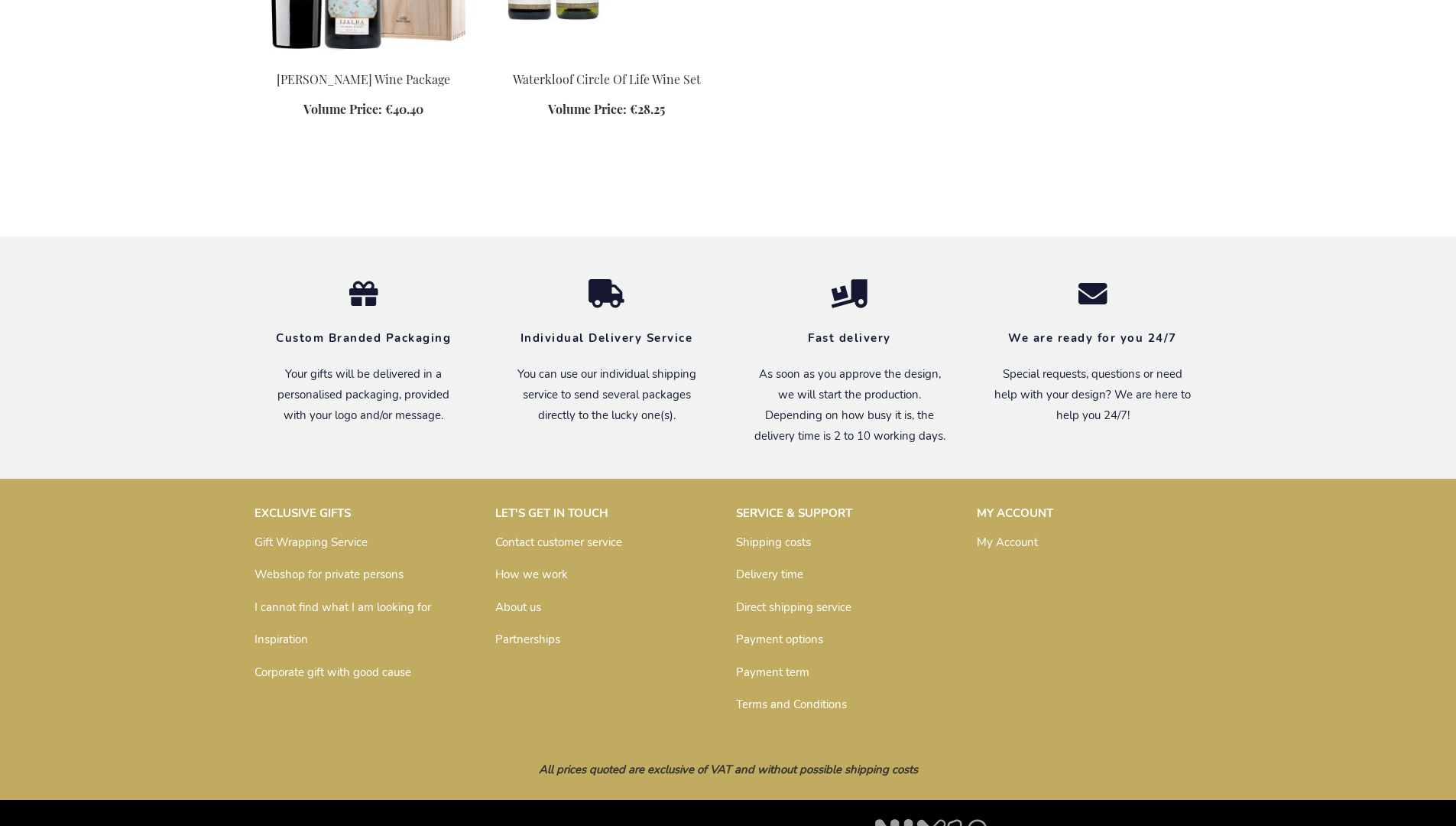
scroll to position [902, 0]
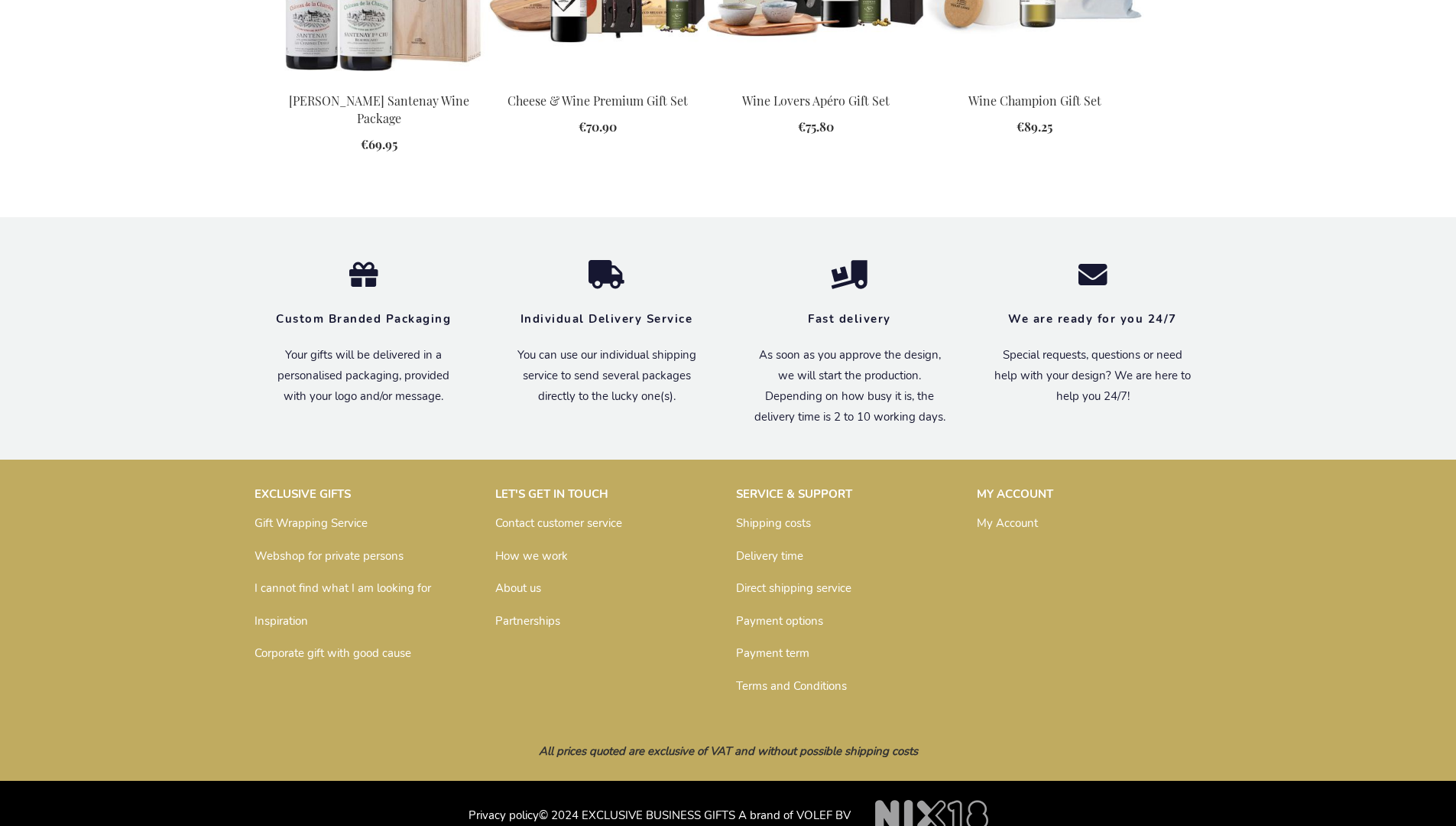
scroll to position [1601, 0]
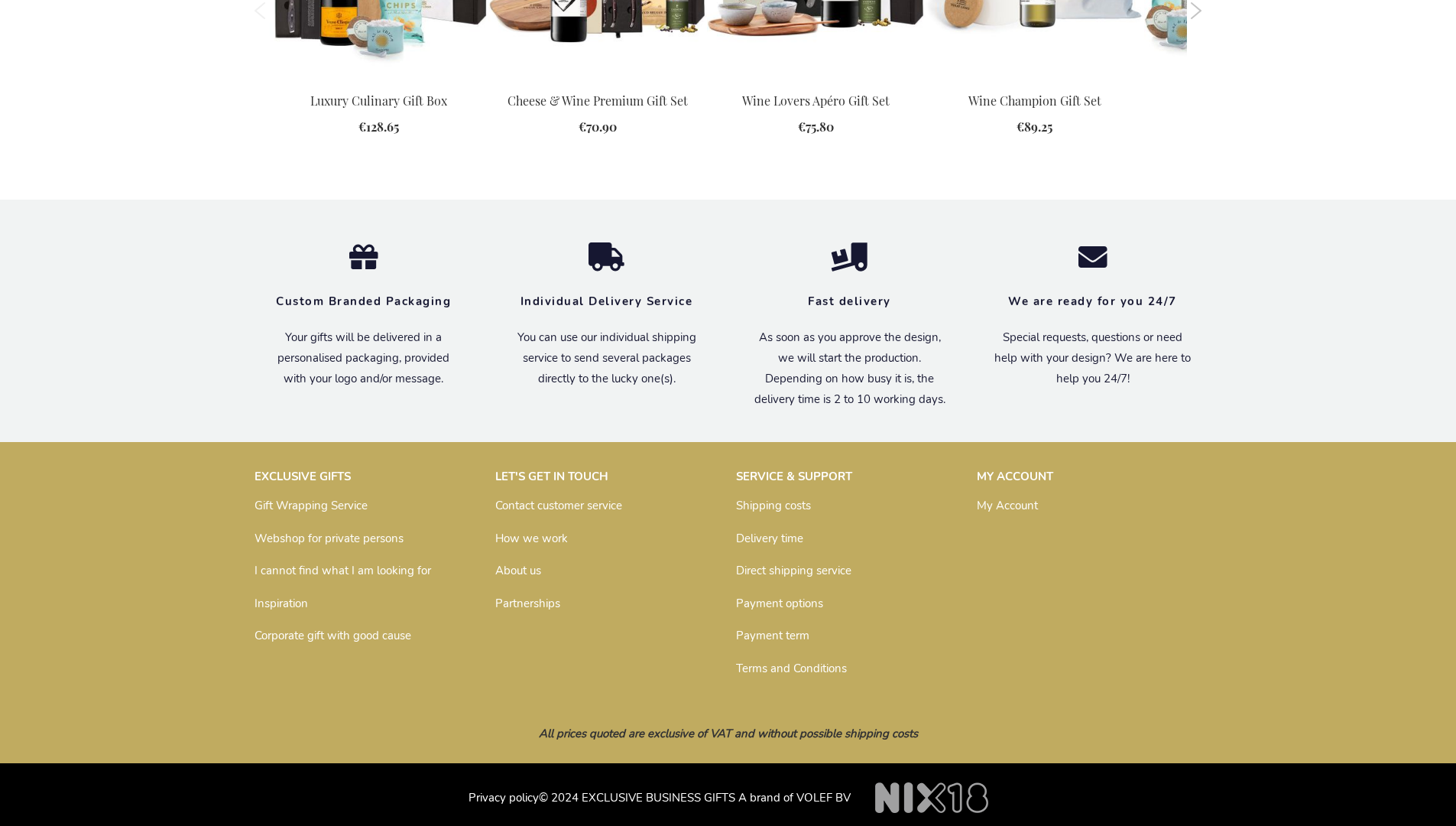
scroll to position [1601, 0]
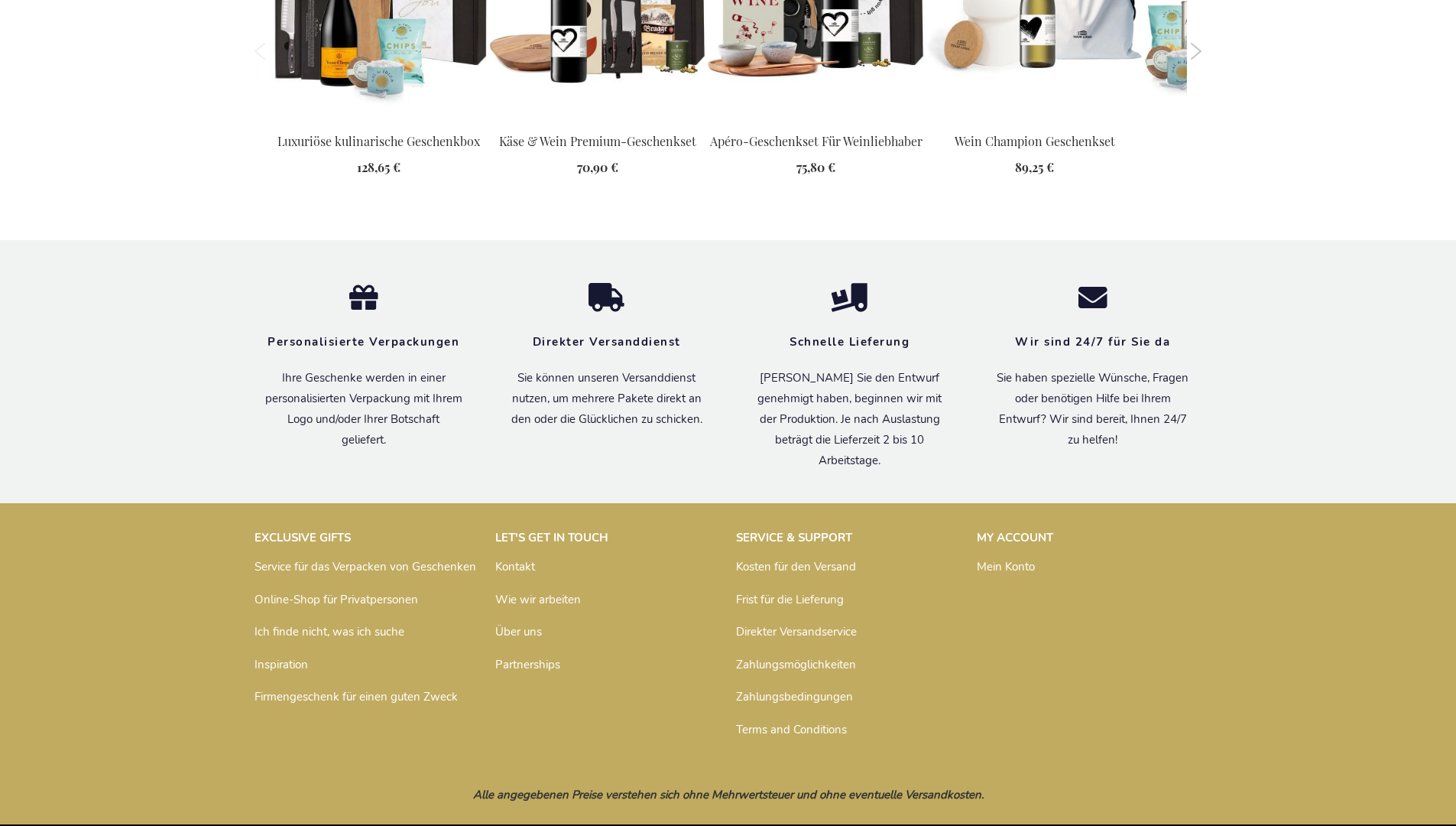
scroll to position [1657, 0]
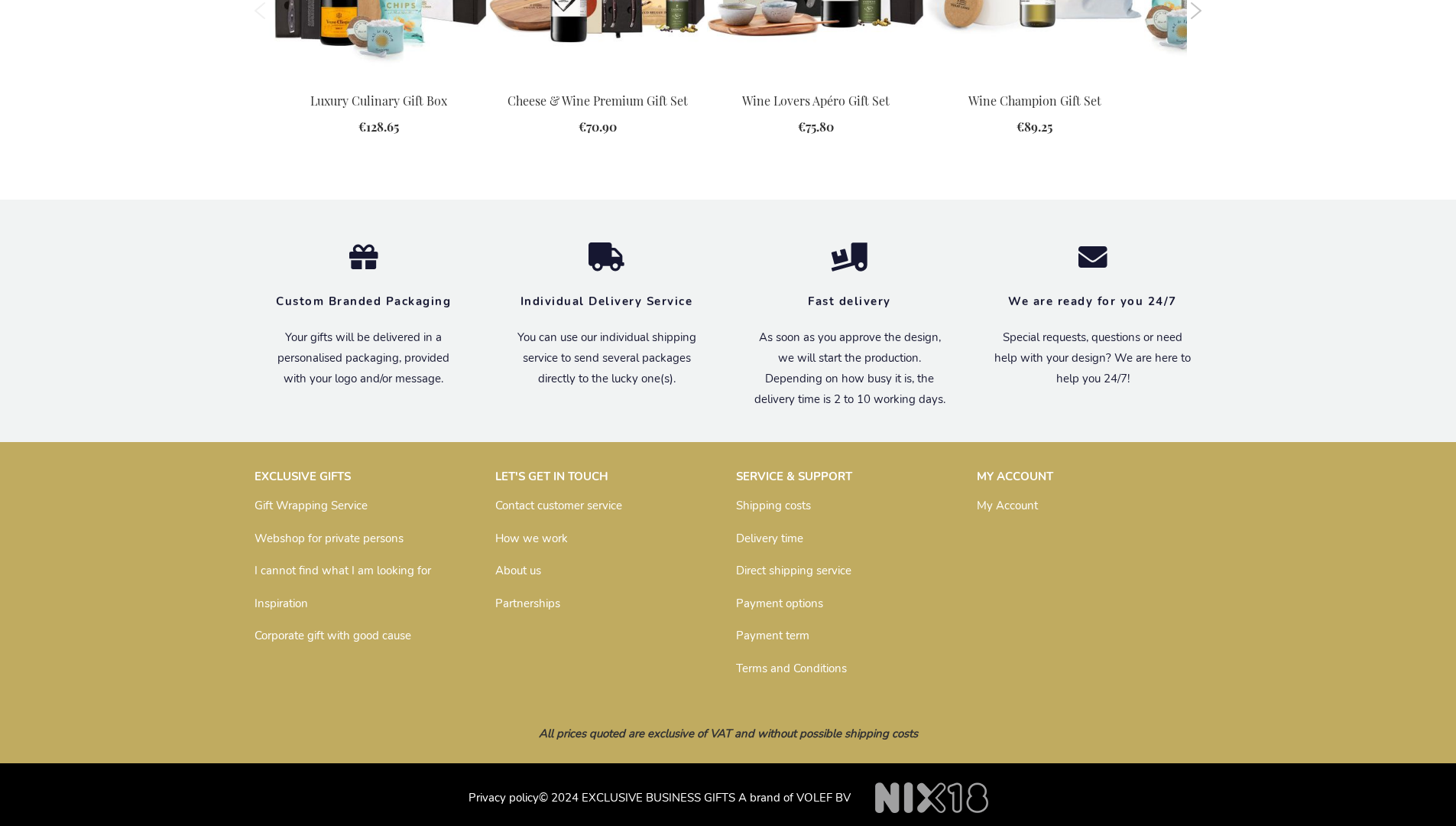
scroll to position [1601, 0]
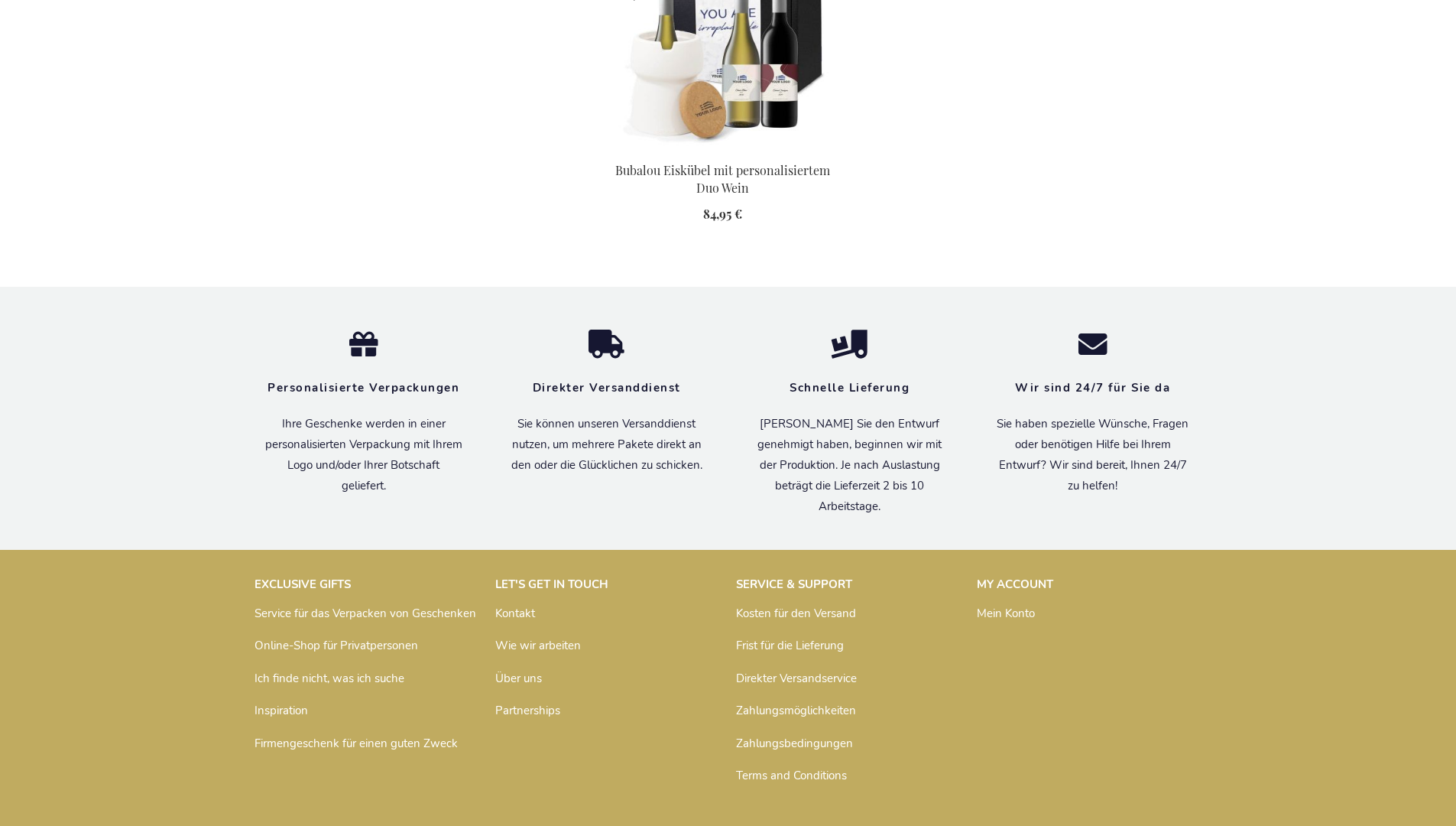
scroll to position [2047, 0]
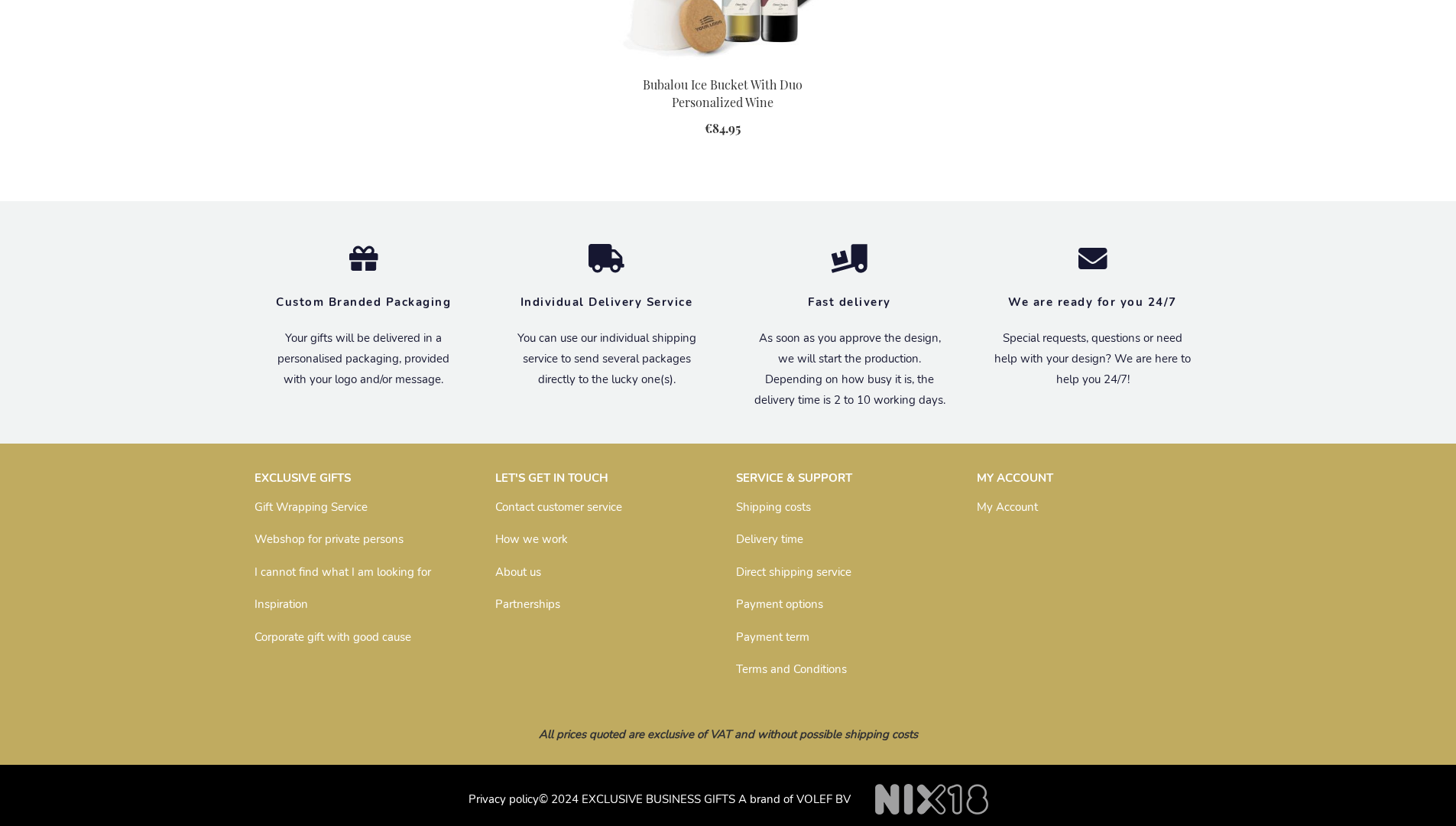
scroll to position [1992, 0]
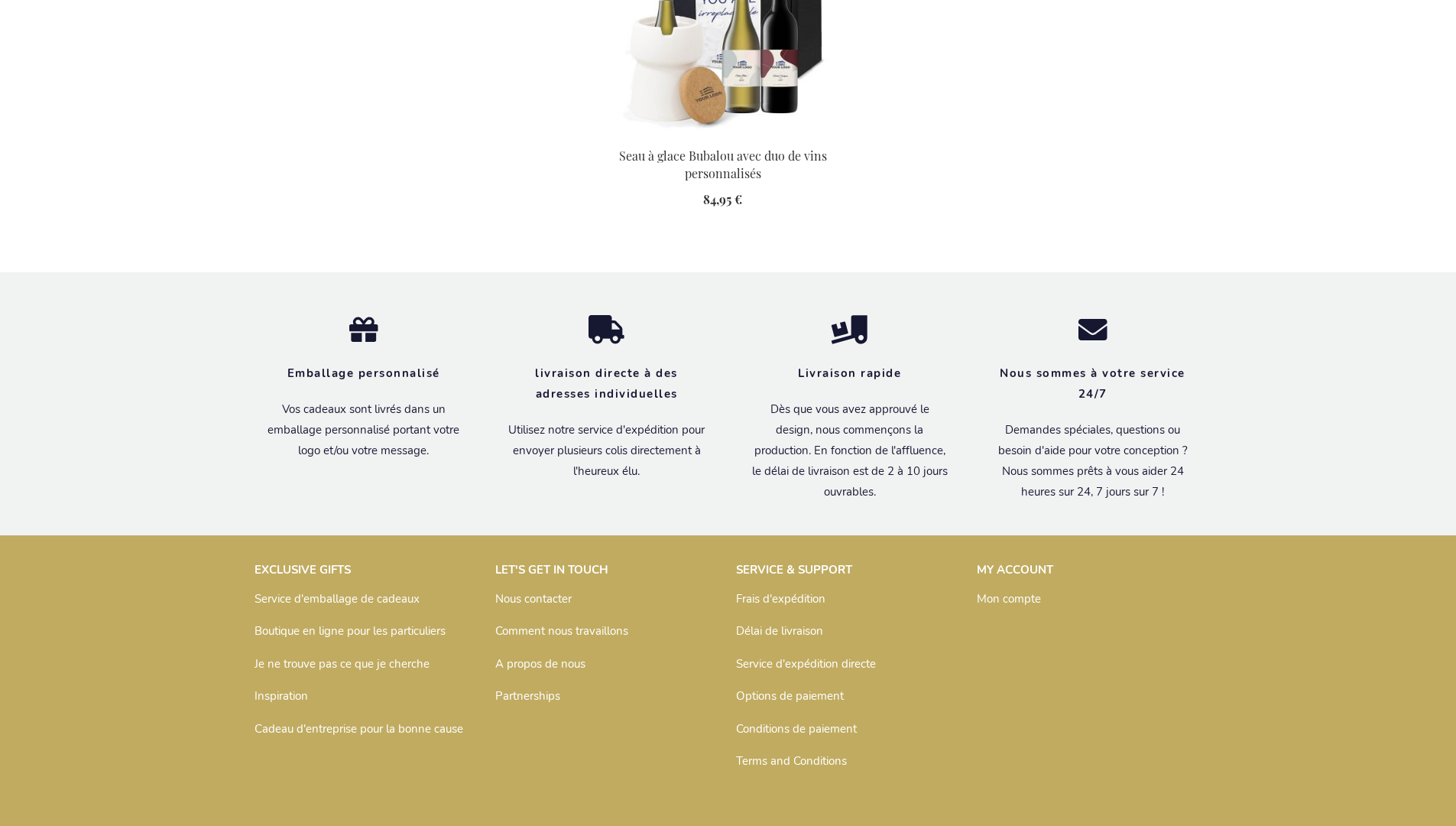
scroll to position [2062, 0]
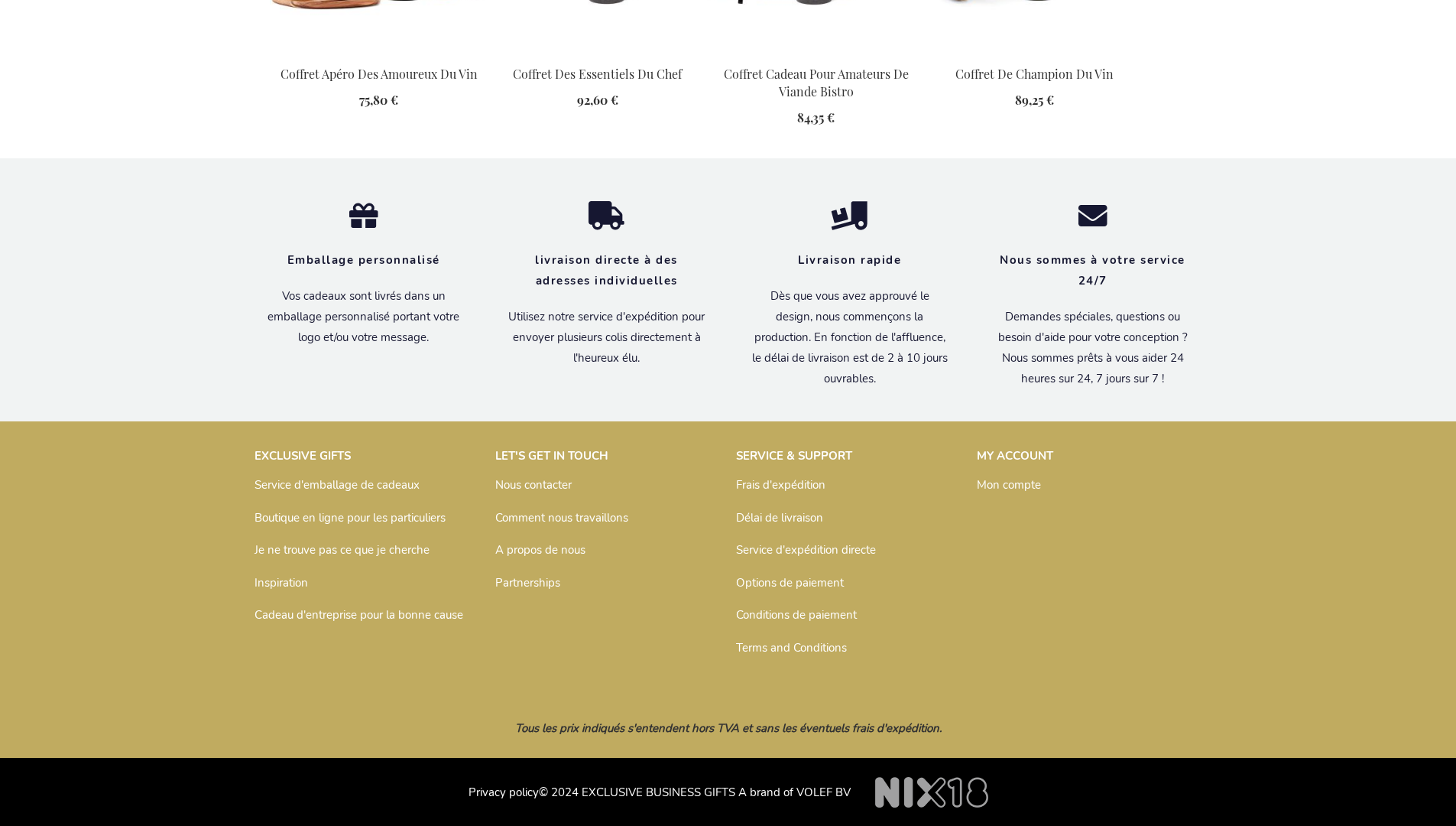
scroll to position [1687, 0]
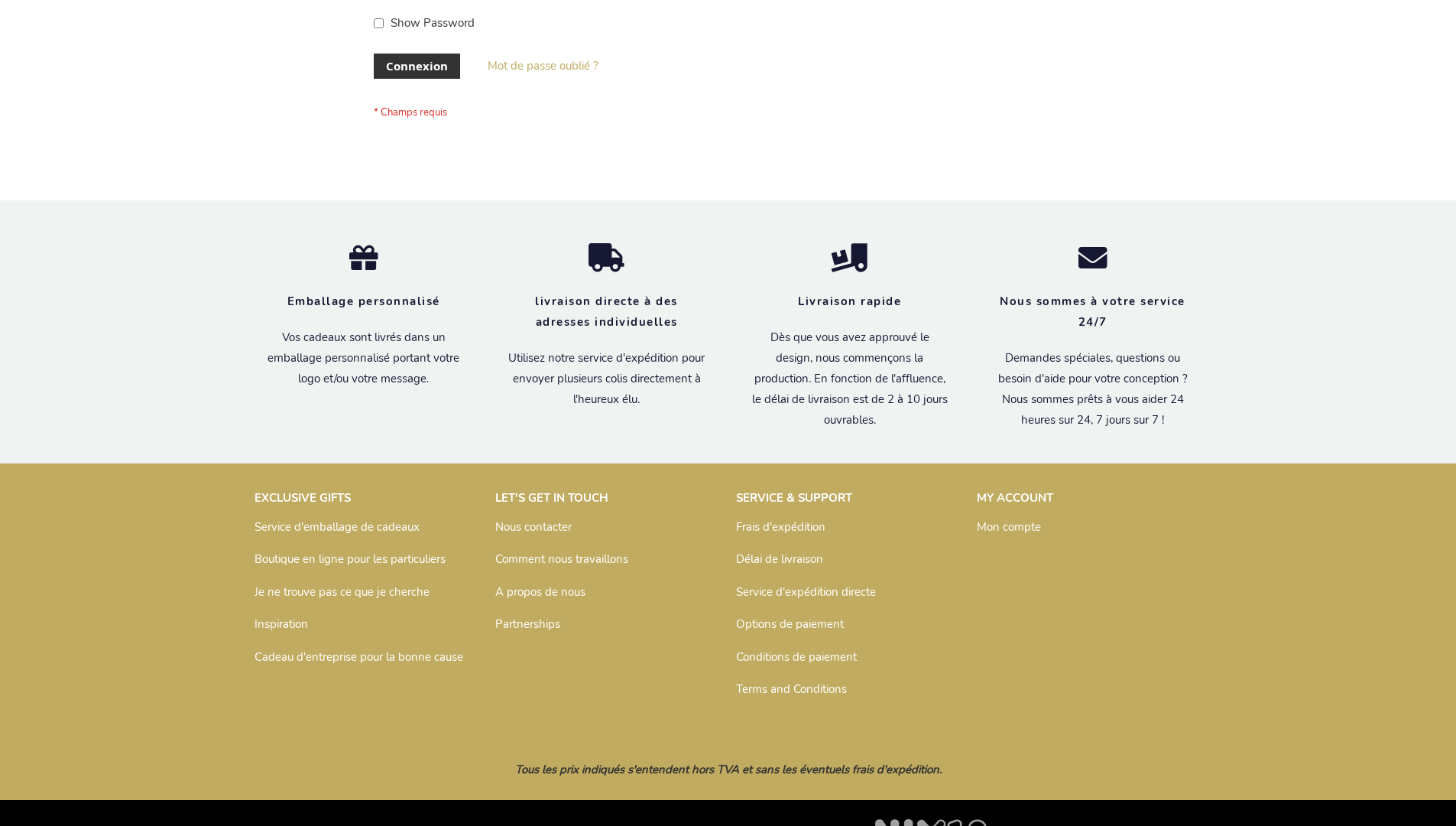
scroll to position [528, 0]
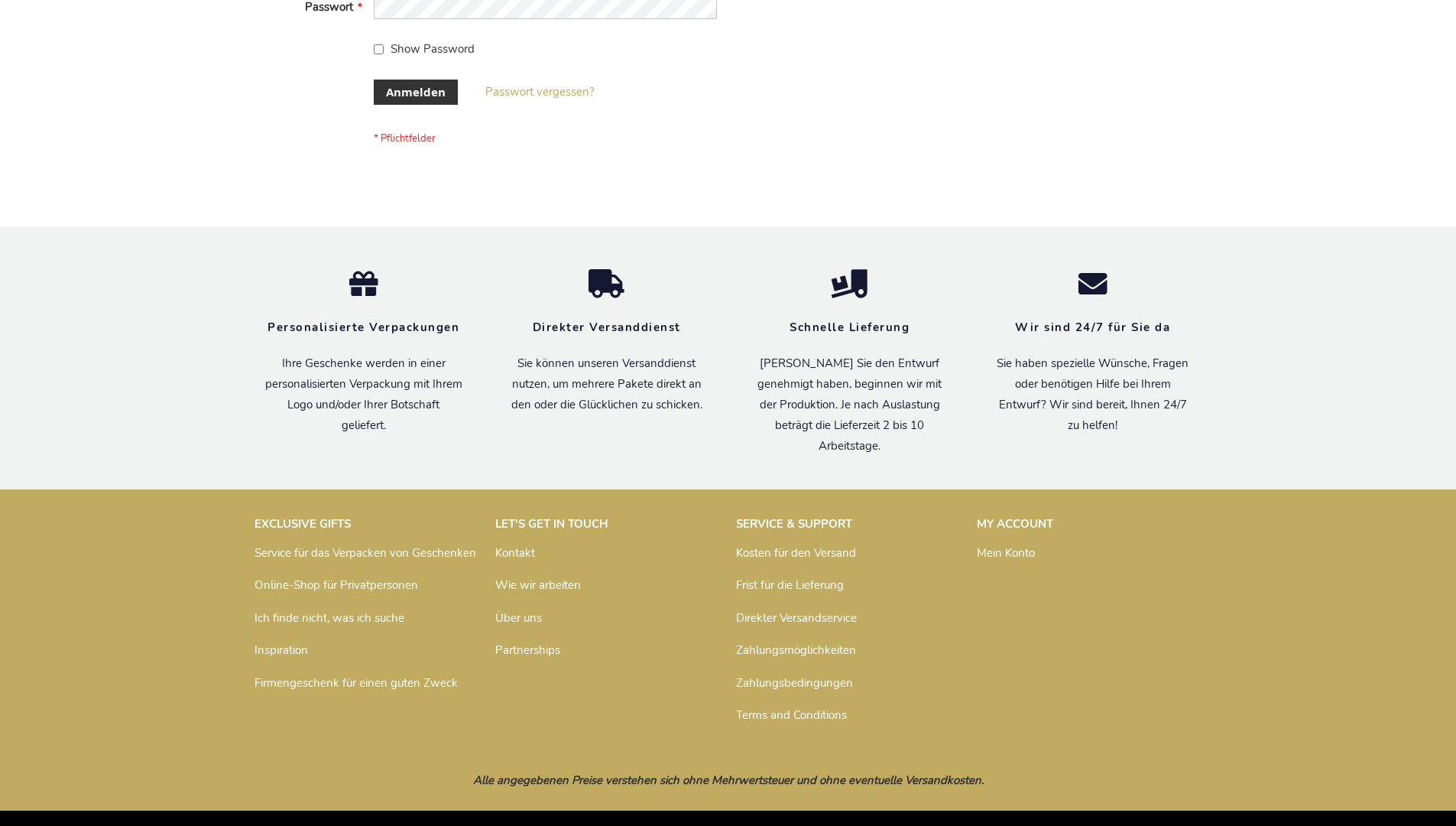
scroll to position [513, 0]
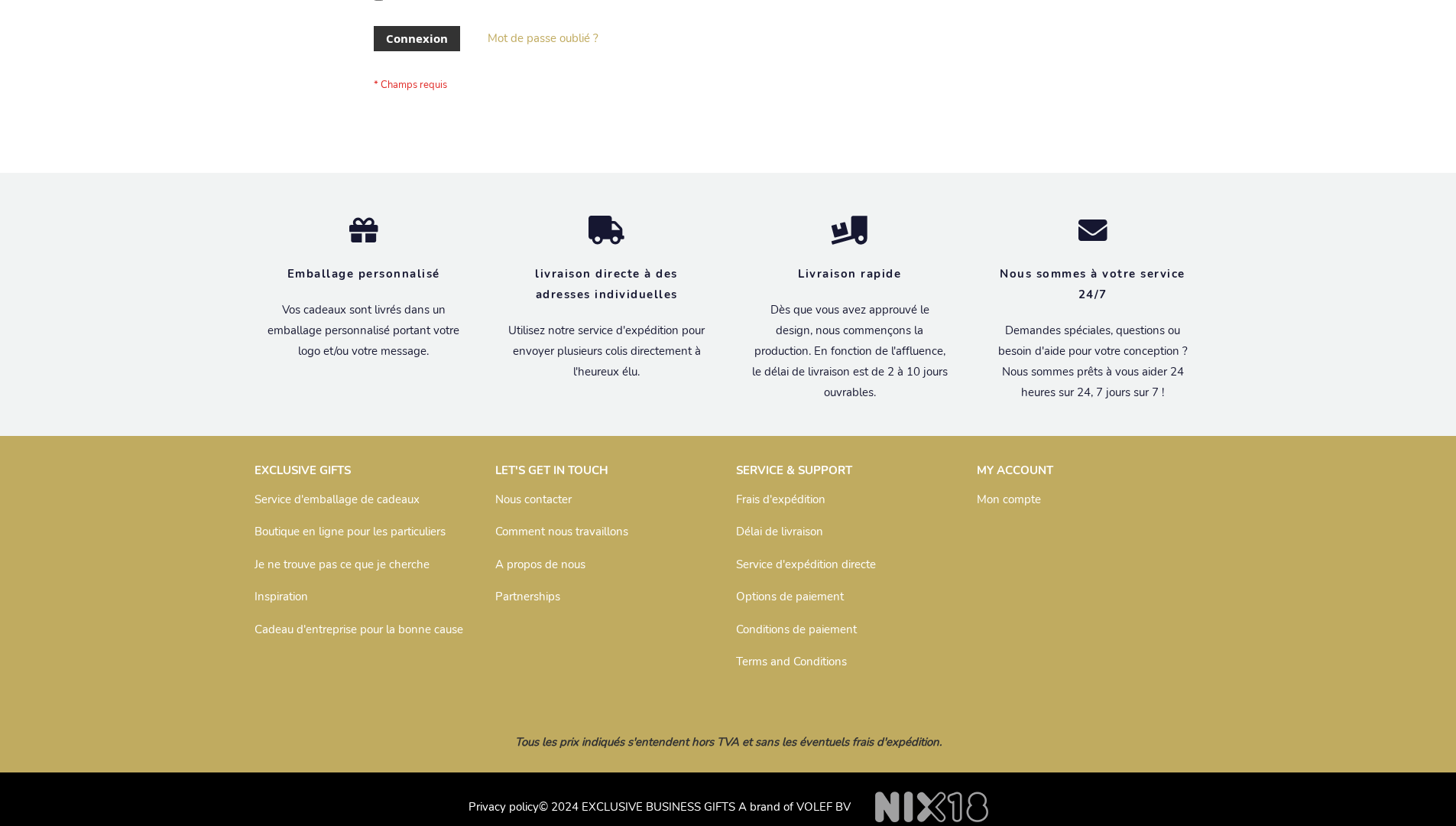
scroll to position [528, 0]
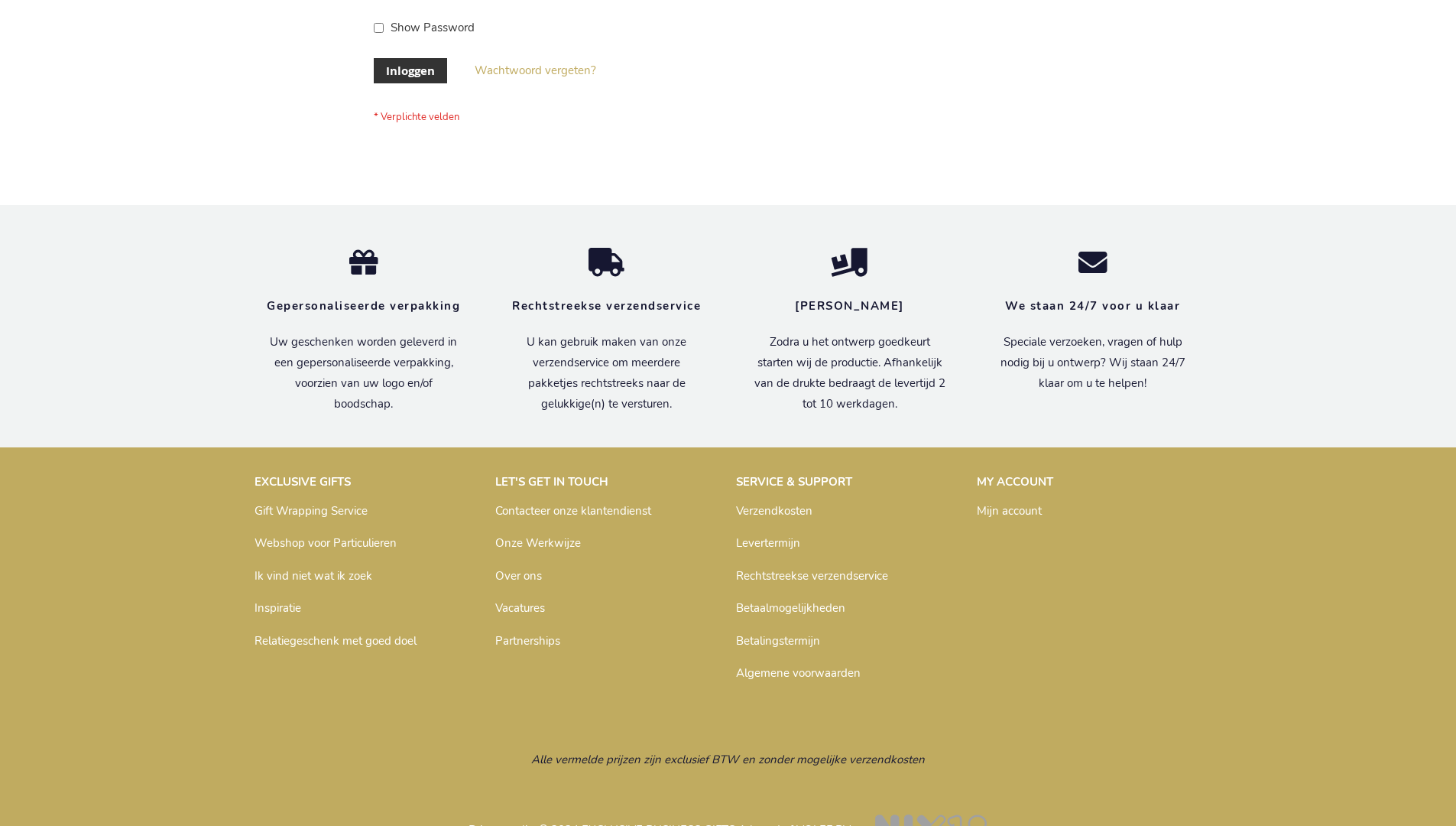
scroll to position [519, 0]
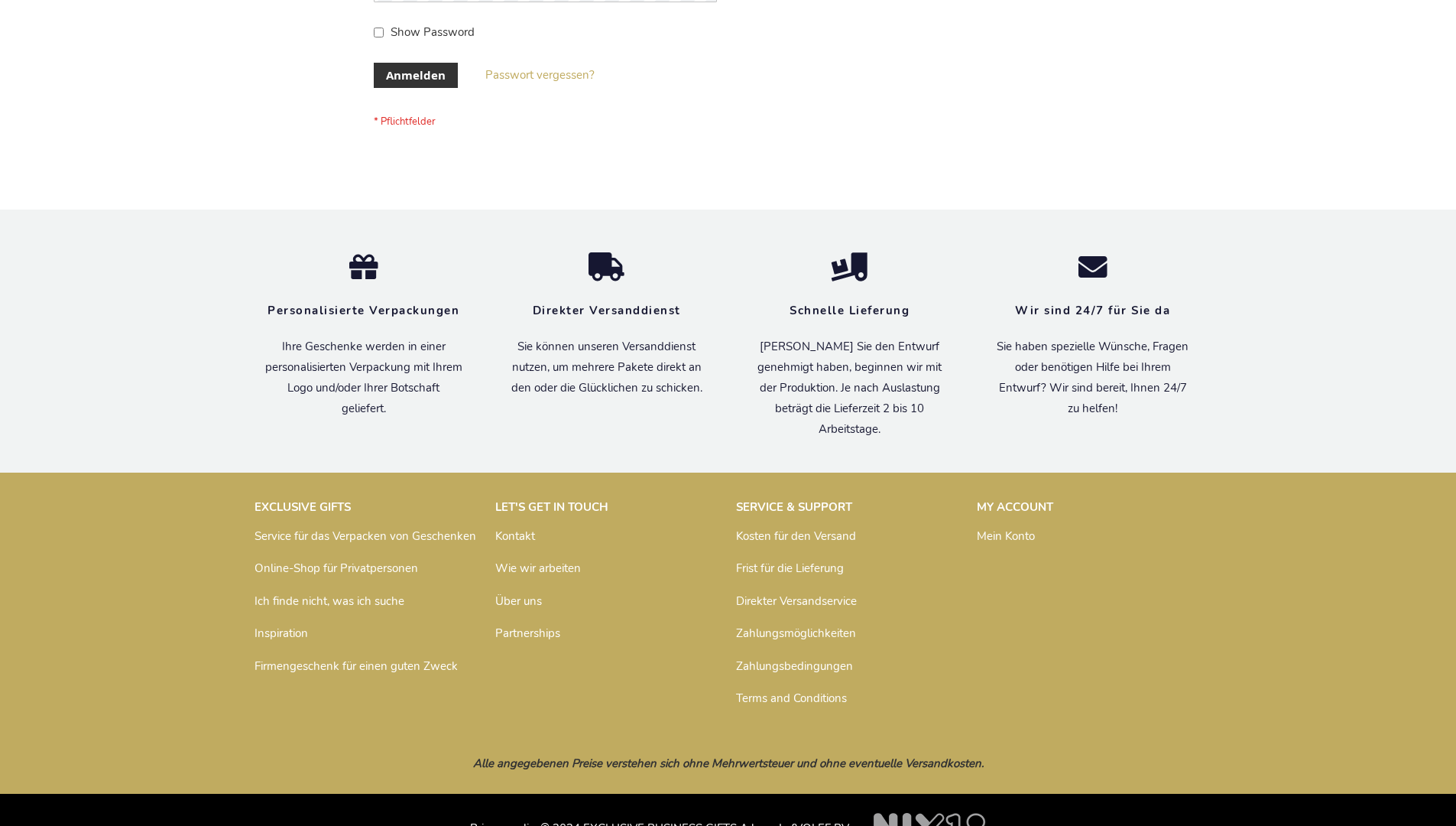
scroll to position [513, 0]
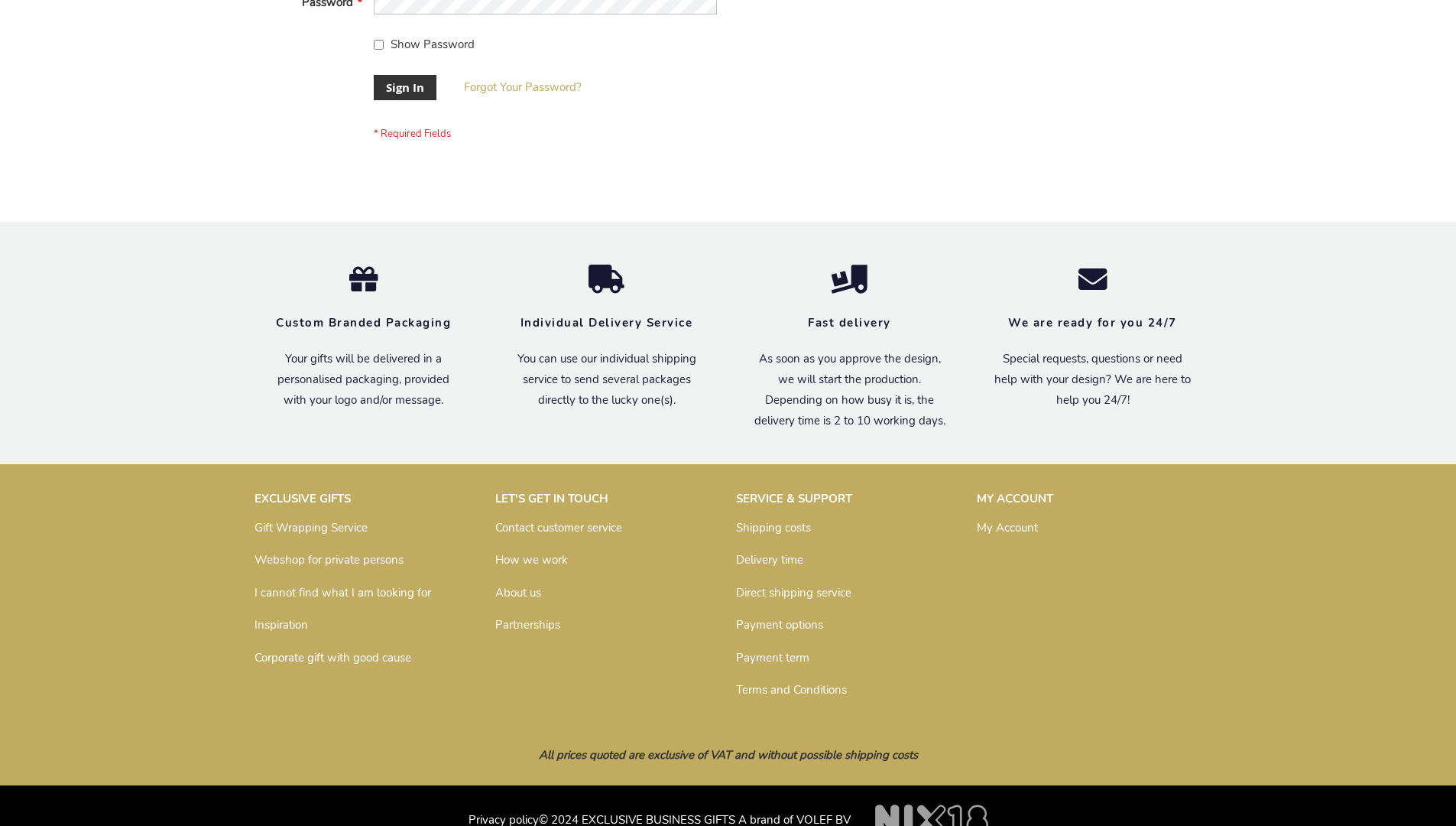
scroll to position [492, 0]
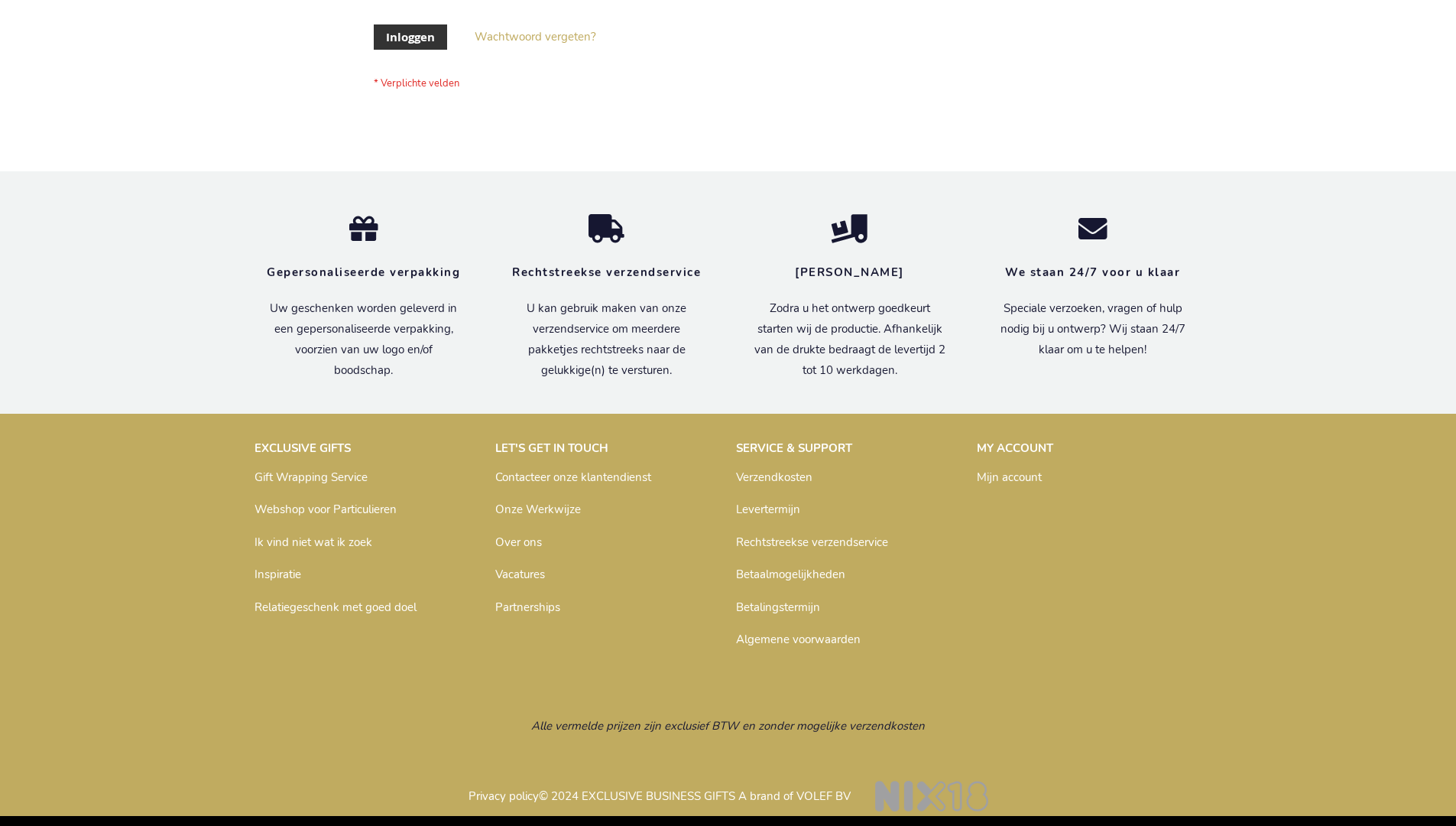
scroll to position [519, 0]
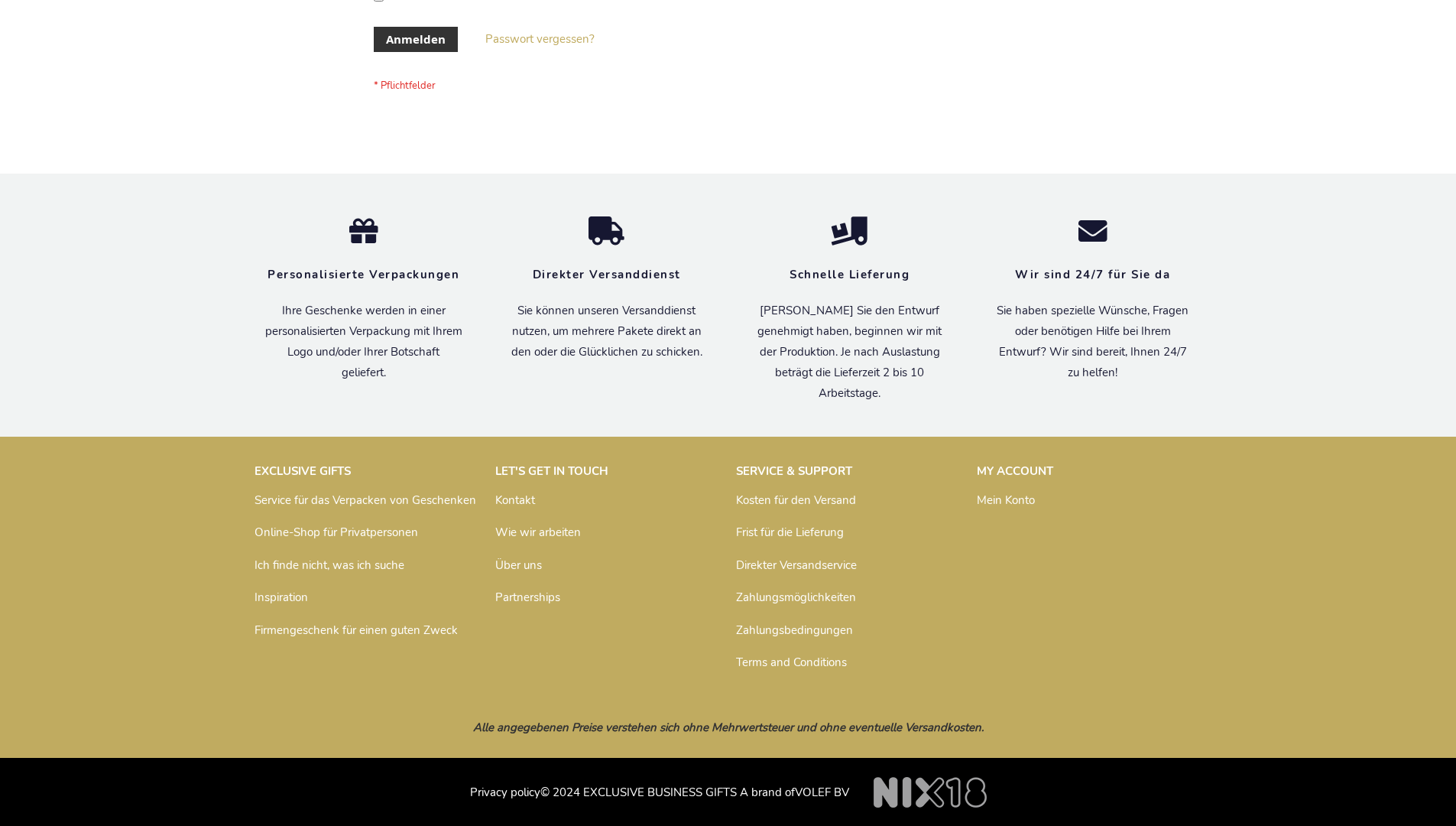
scroll to position [513, 0]
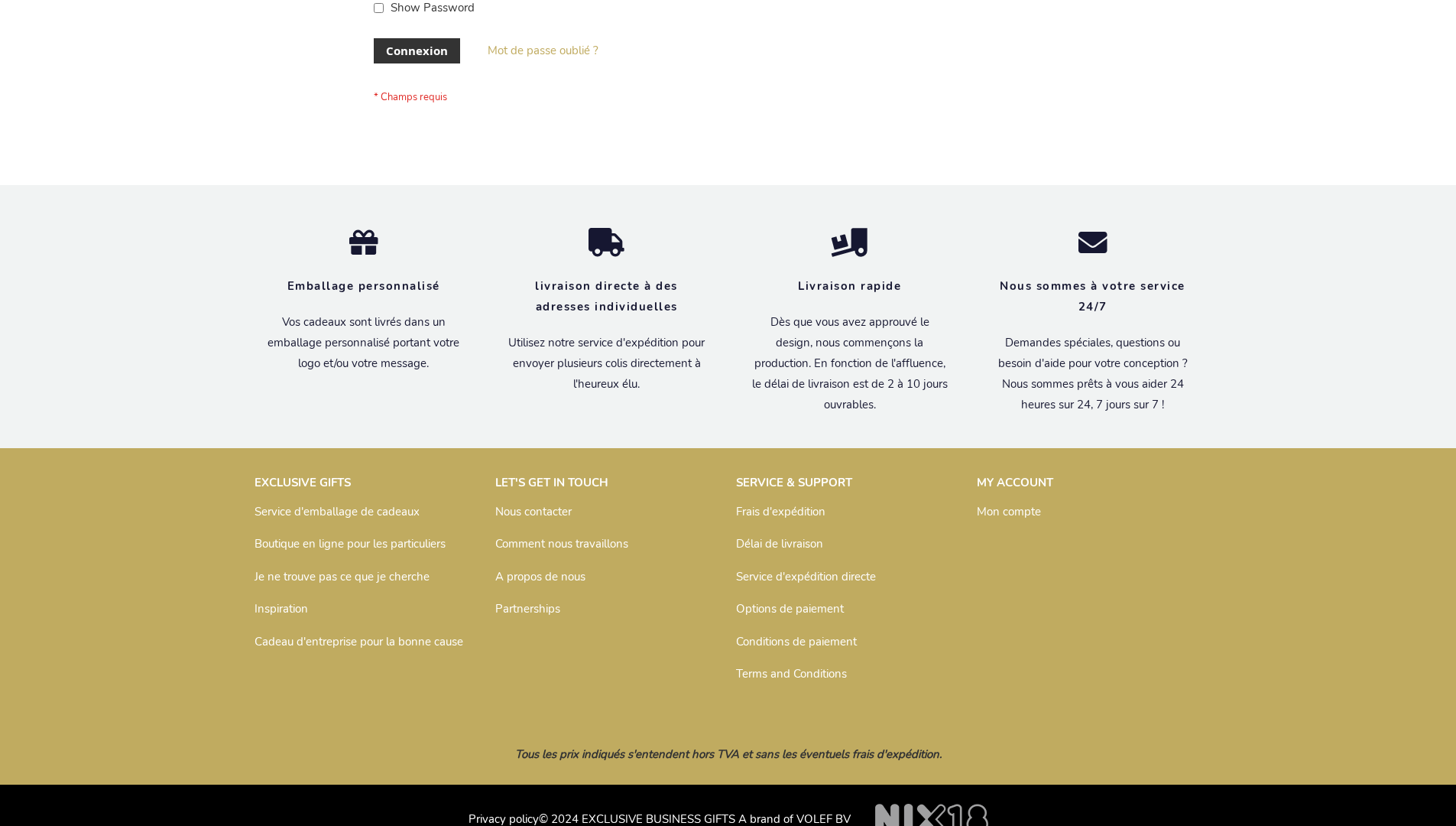
scroll to position [528, 0]
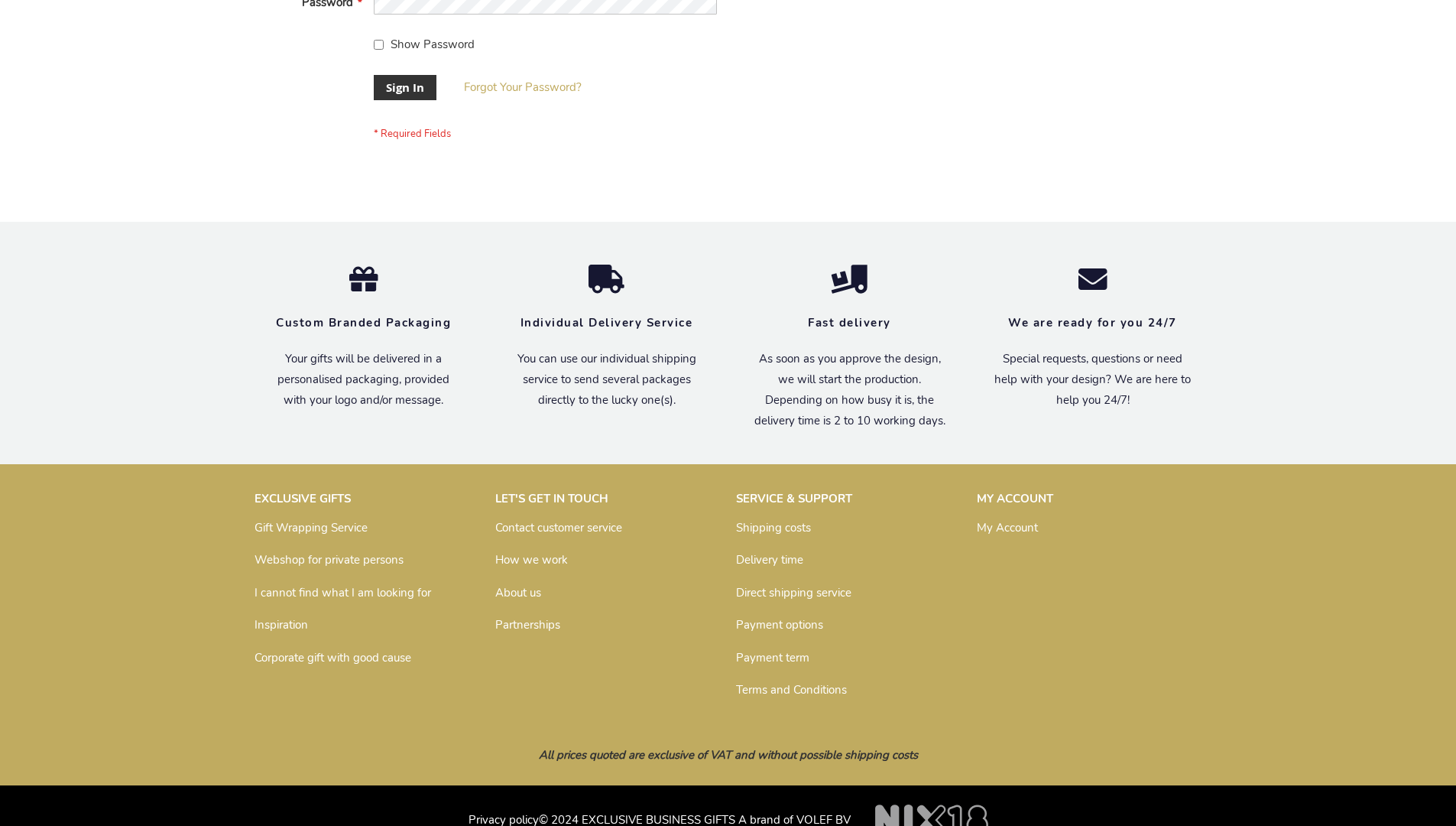
scroll to position [492, 0]
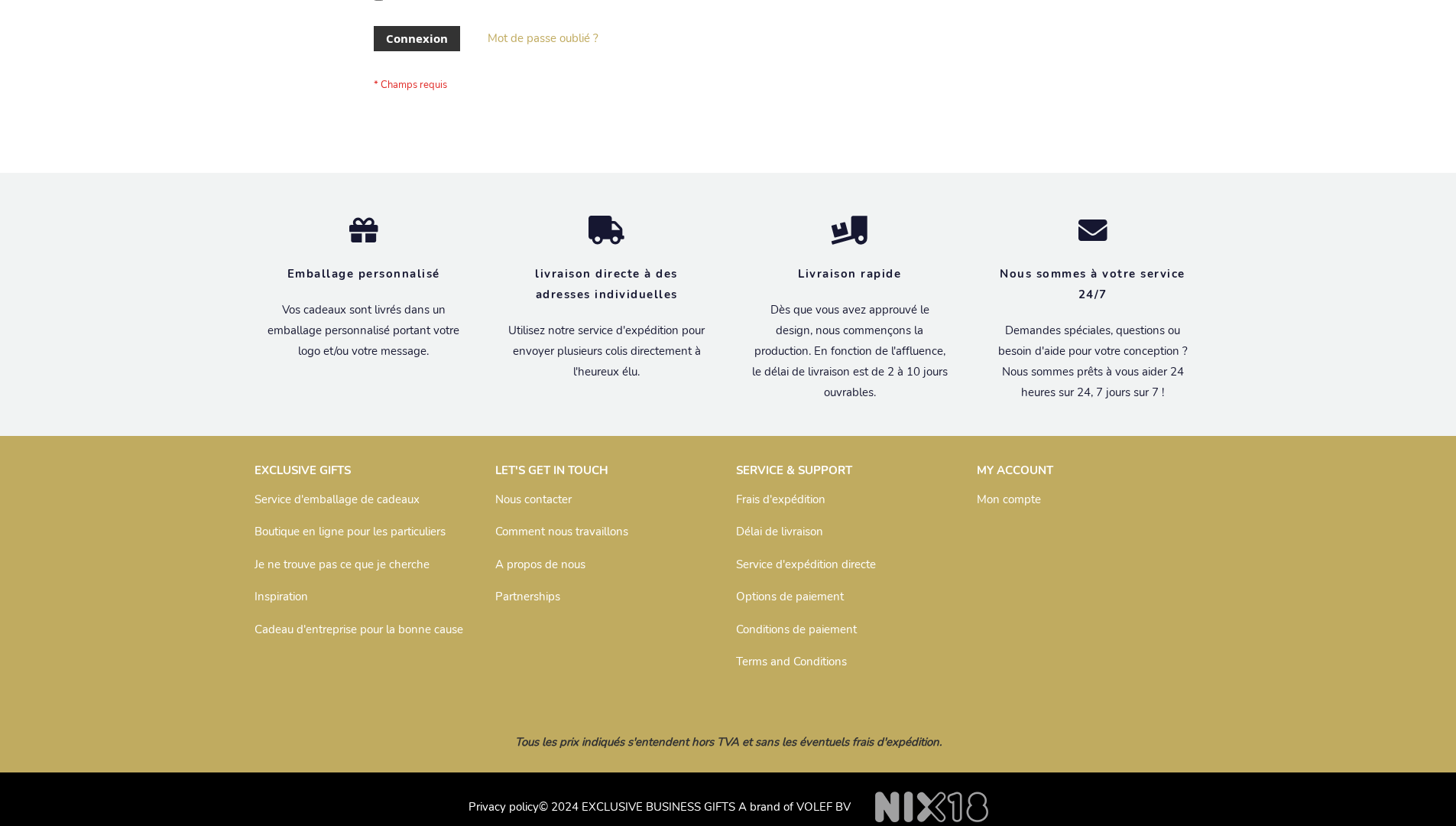
scroll to position [528, 0]
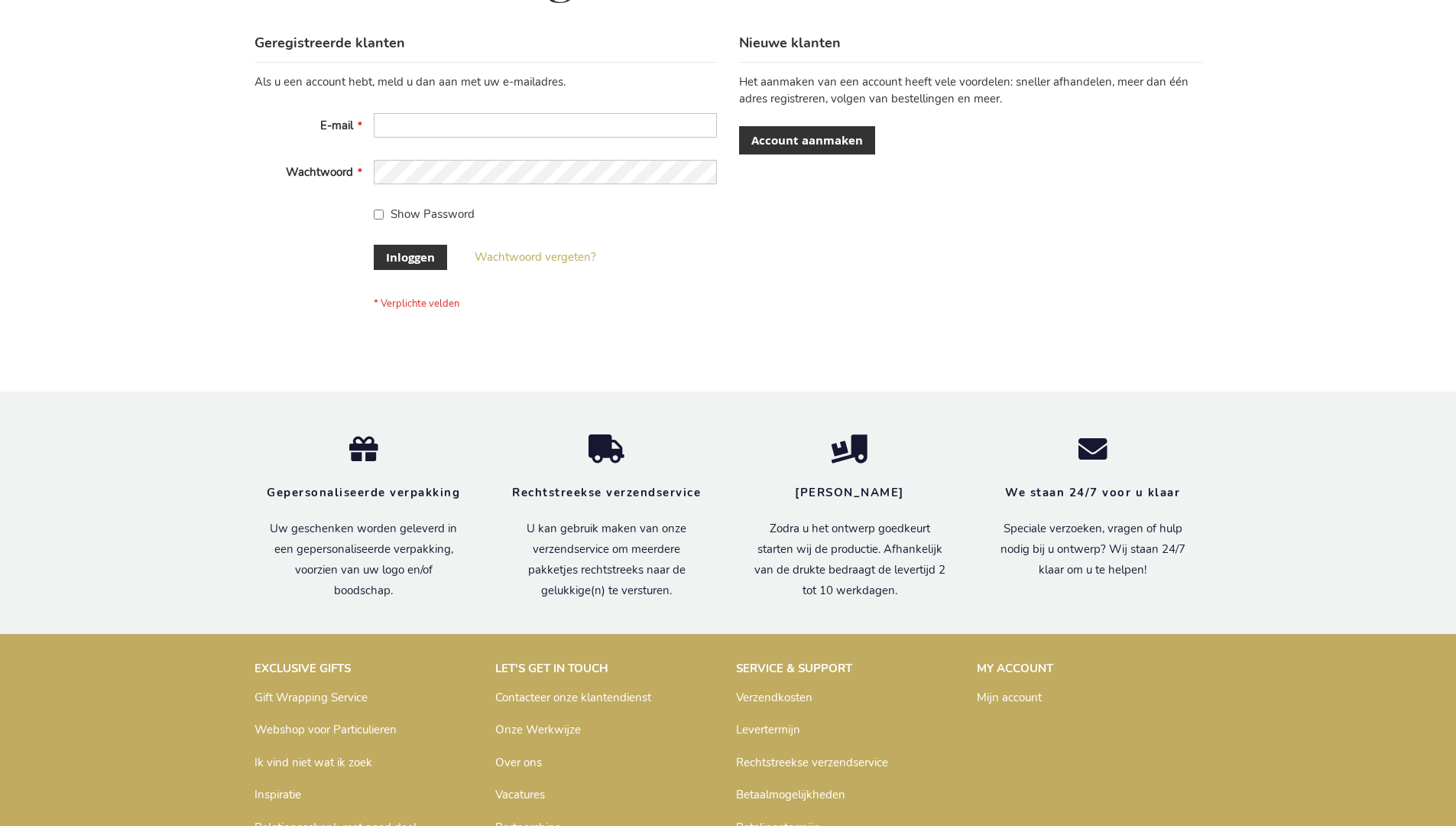
scroll to position [519, 0]
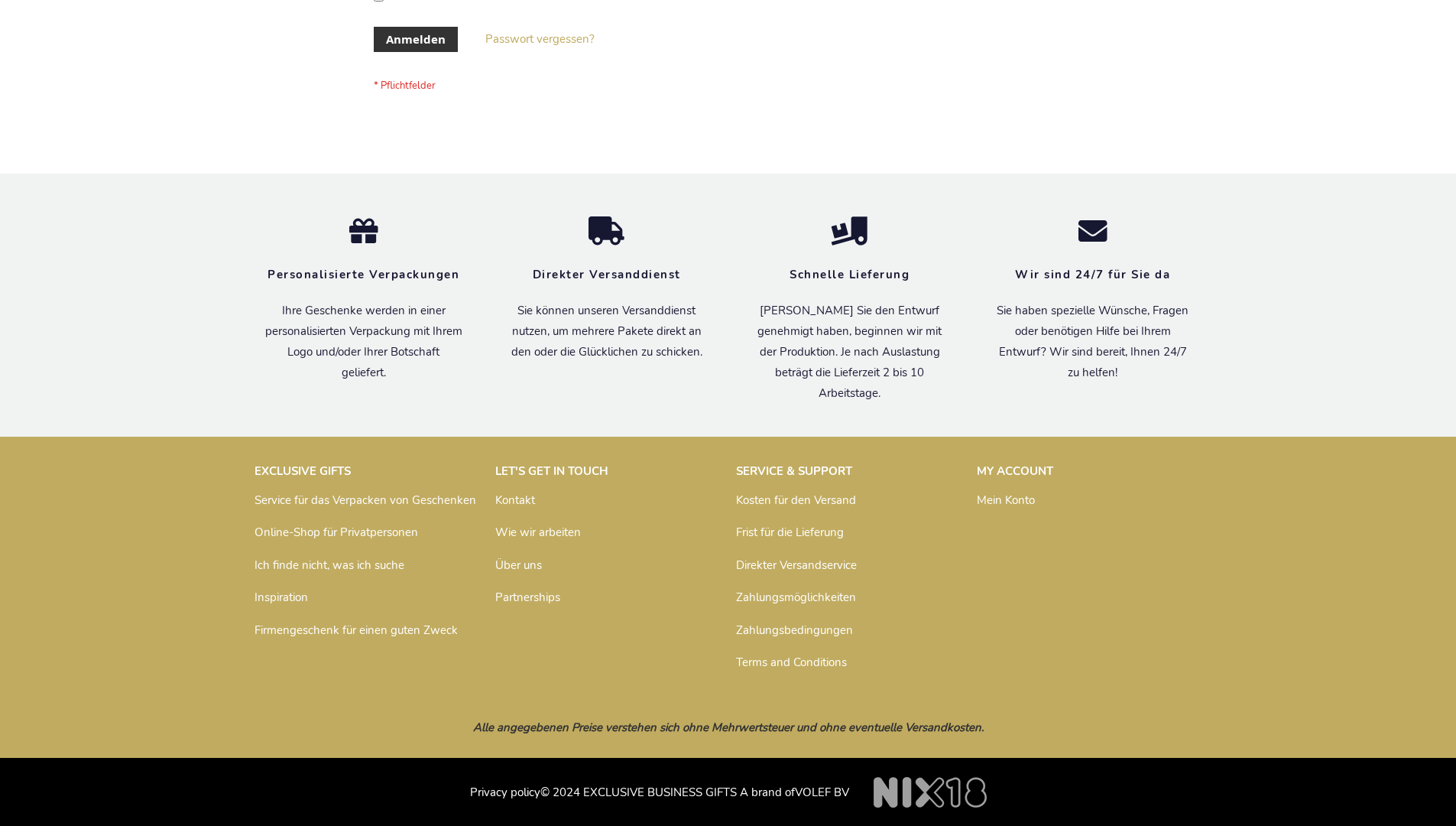
scroll to position [513, 0]
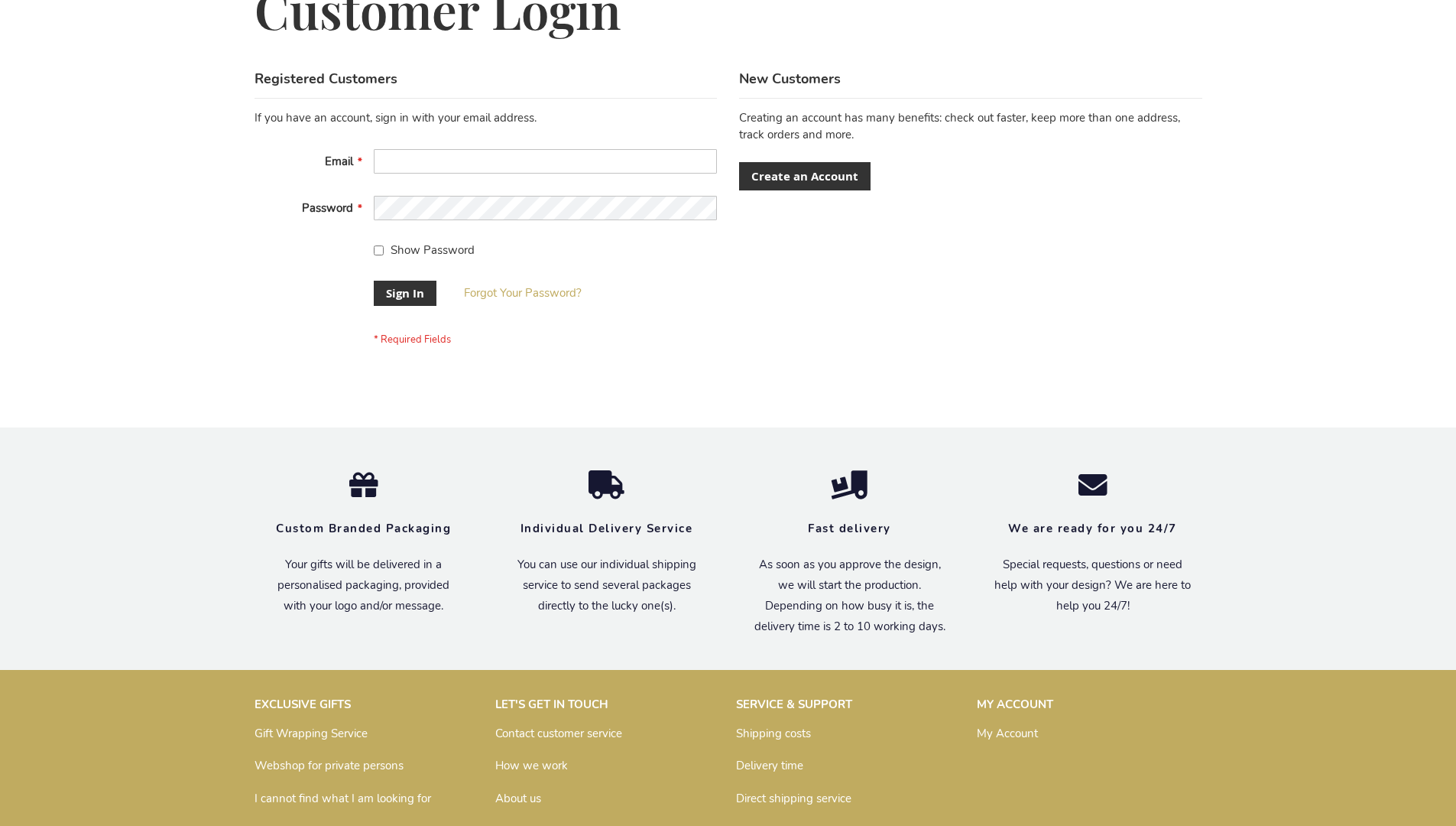
scroll to position [492, 0]
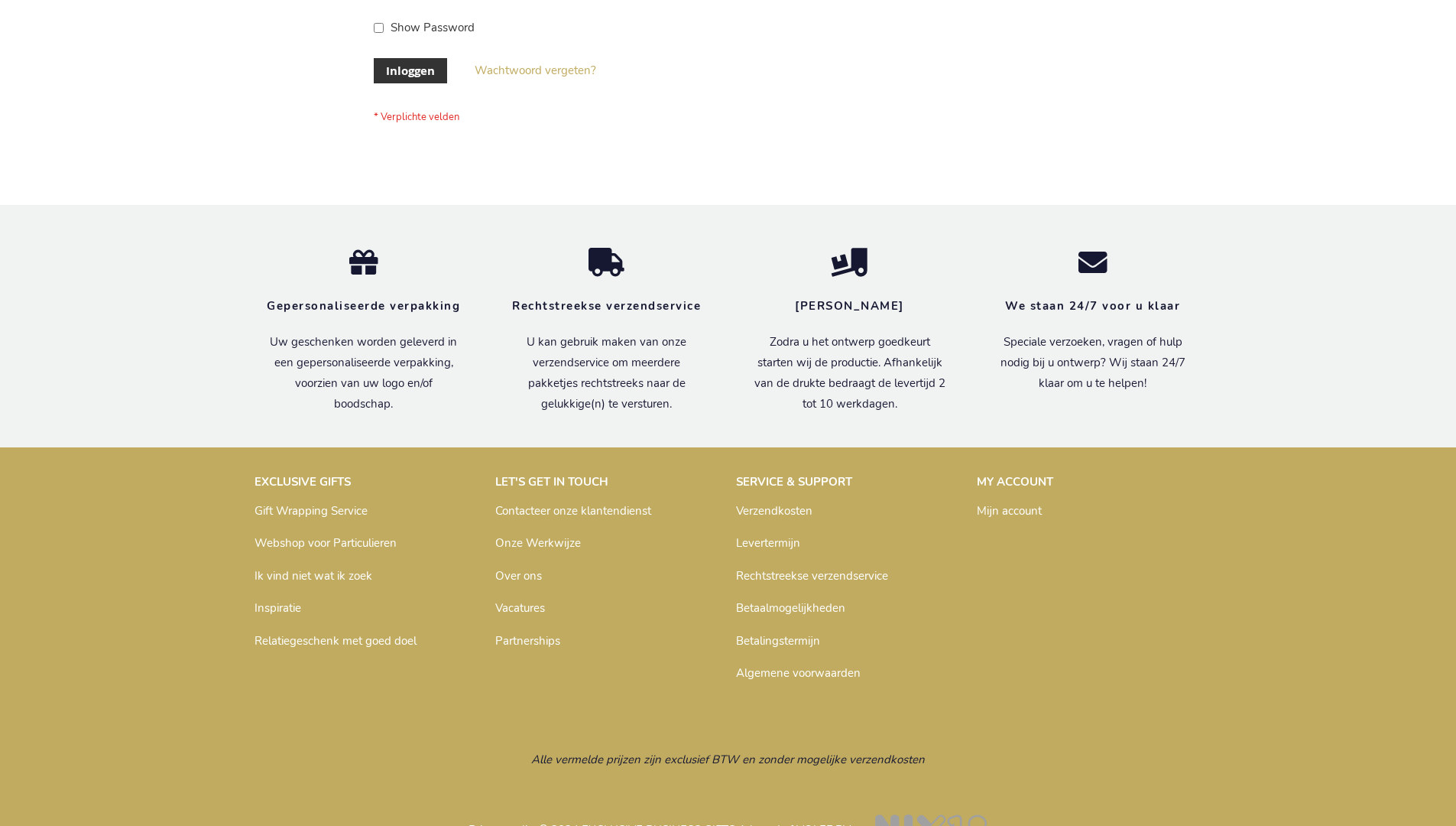
scroll to position [519, 0]
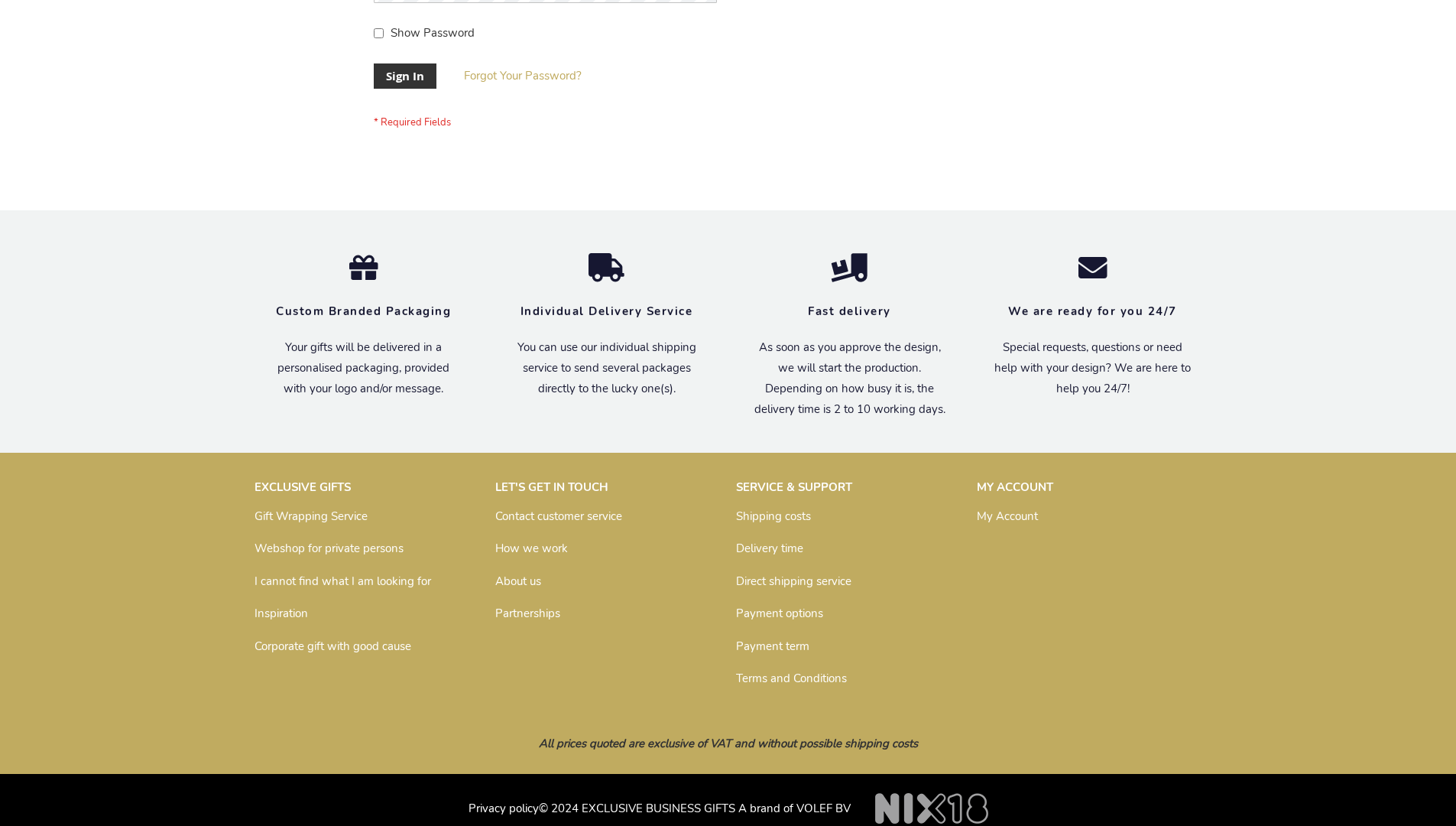
scroll to position [492, 0]
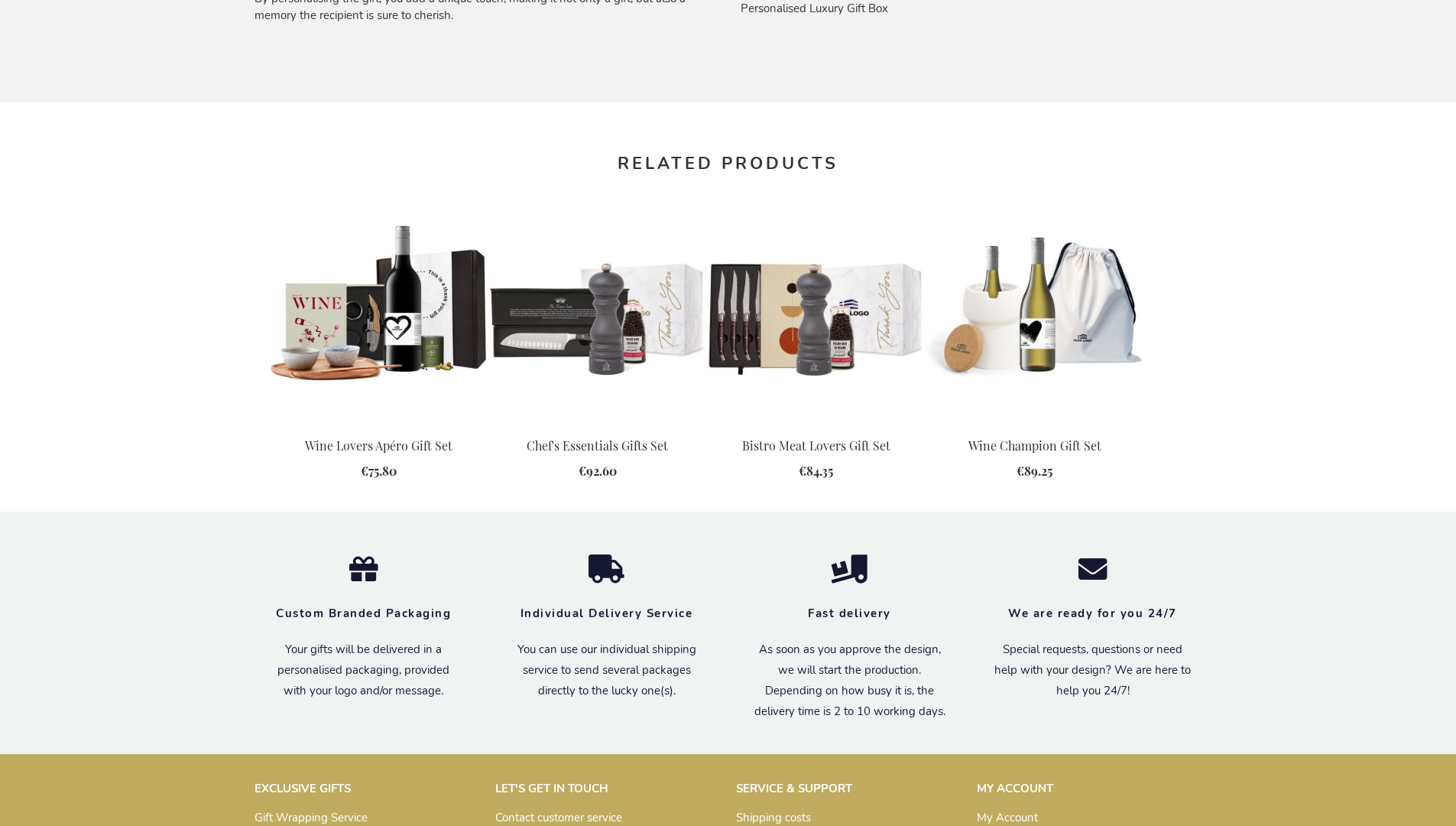
scroll to position [1598, 0]
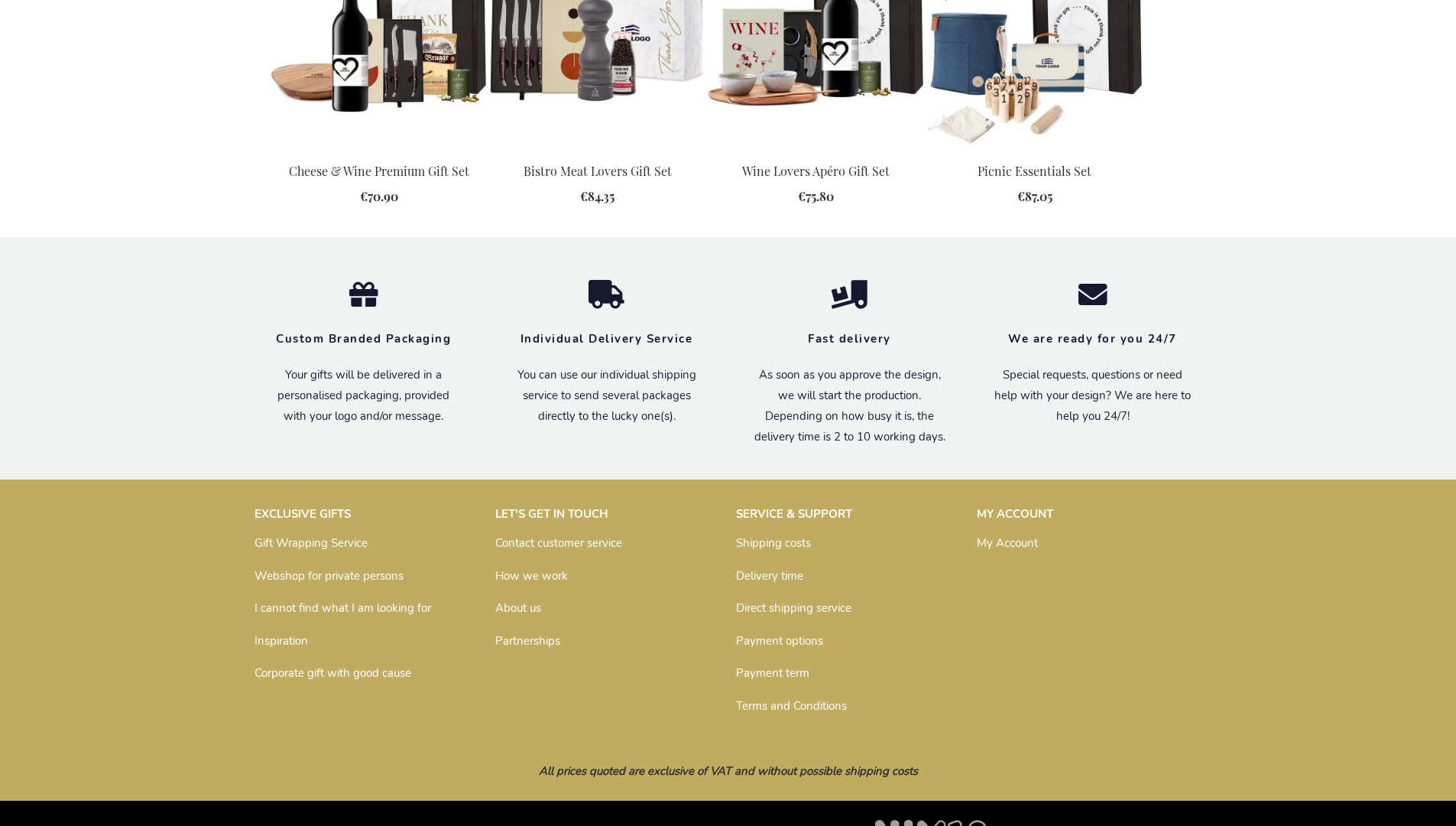
scroll to position [1565, 0]
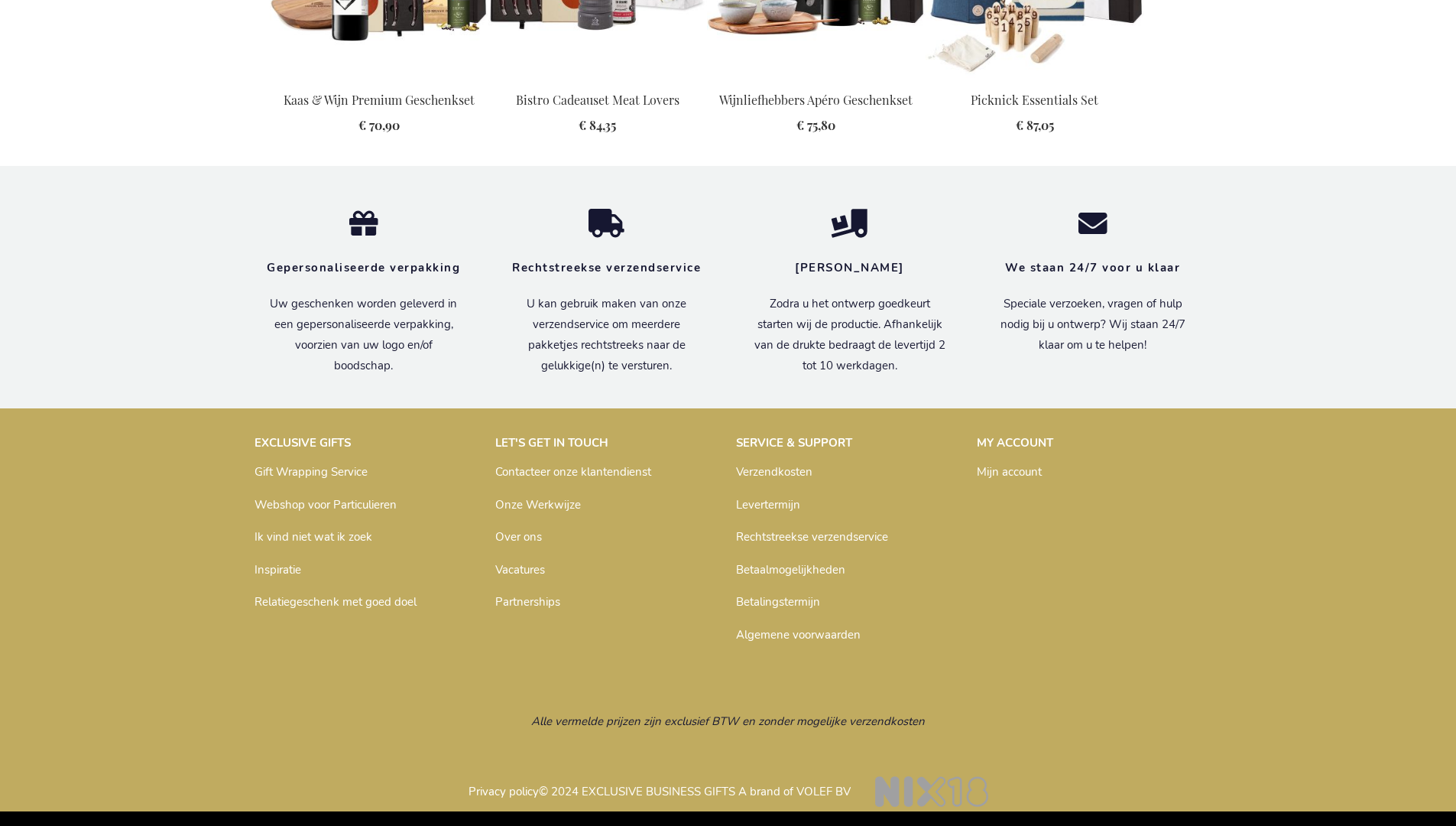
scroll to position [1594, 0]
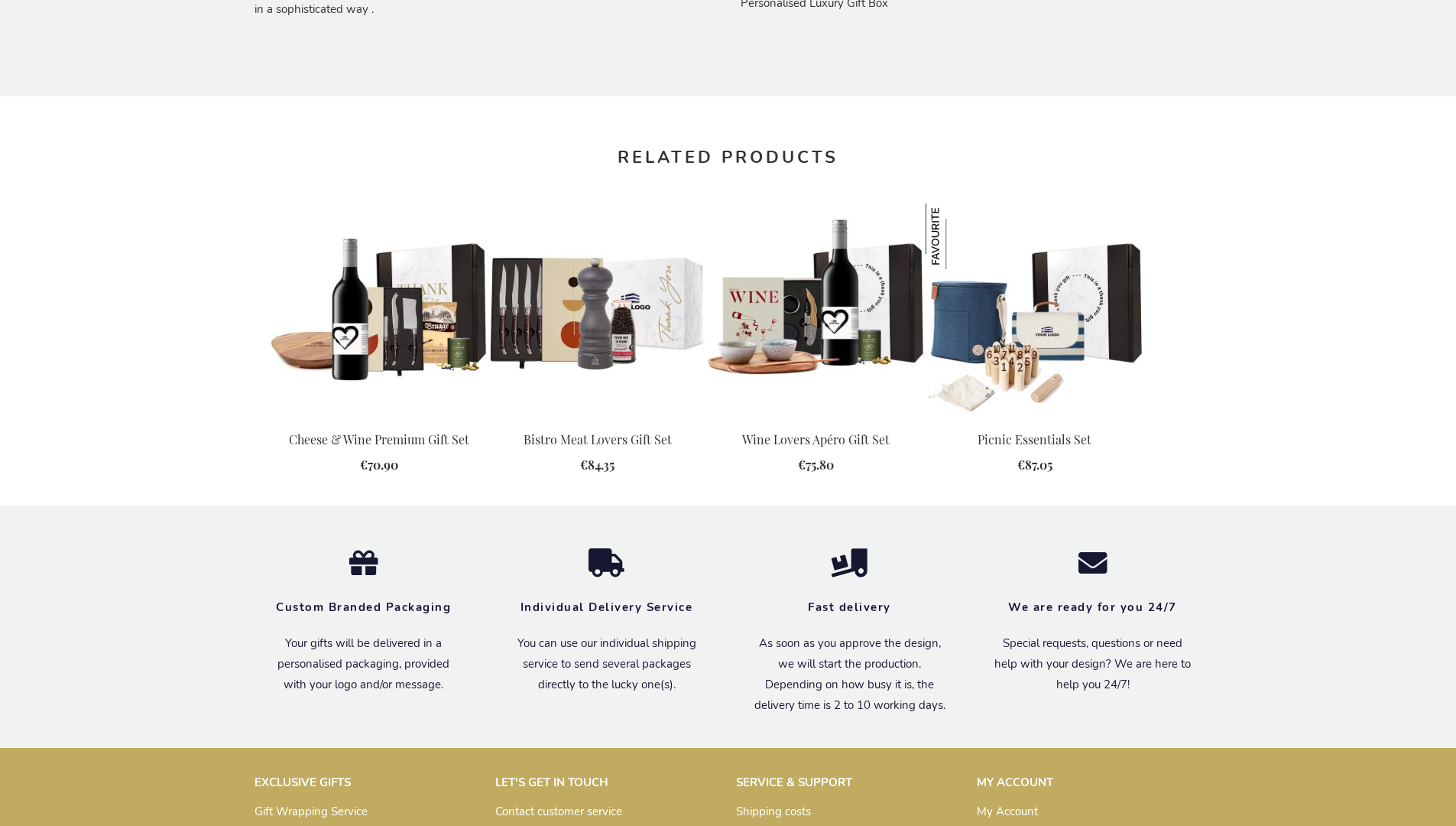
scroll to position [1565, 0]
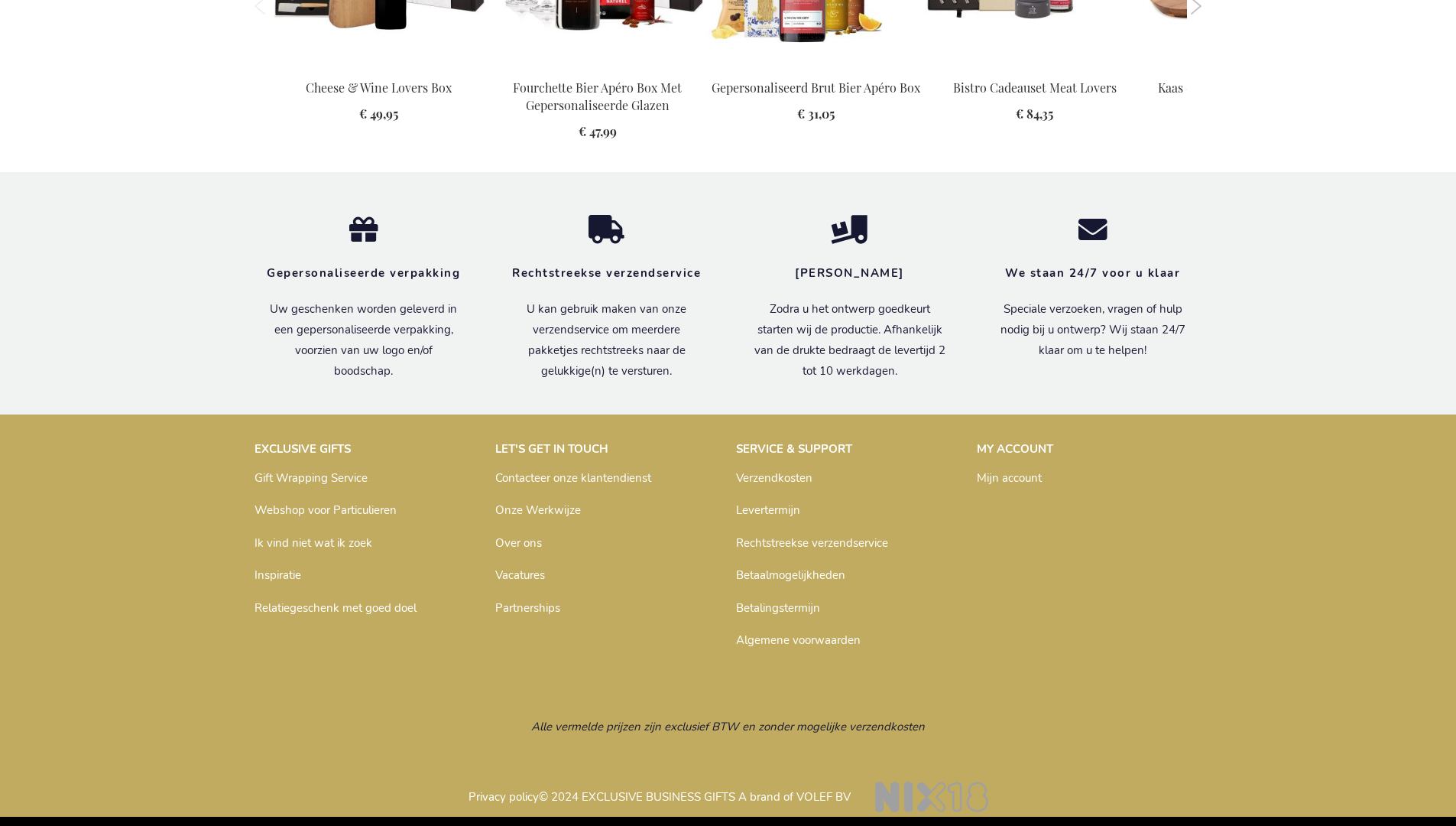
scroll to position [1627, 0]
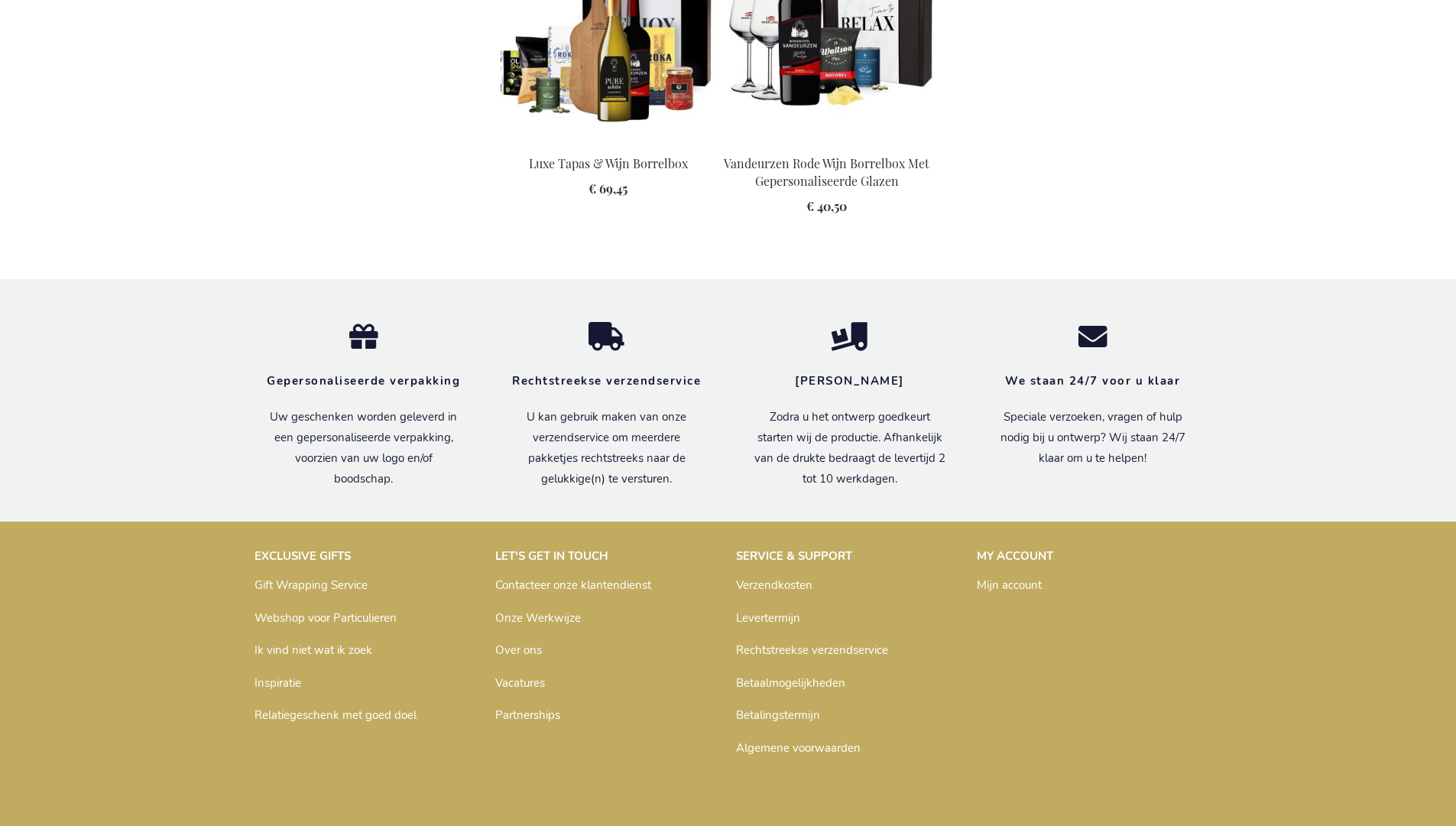
scroll to position [1746, 0]
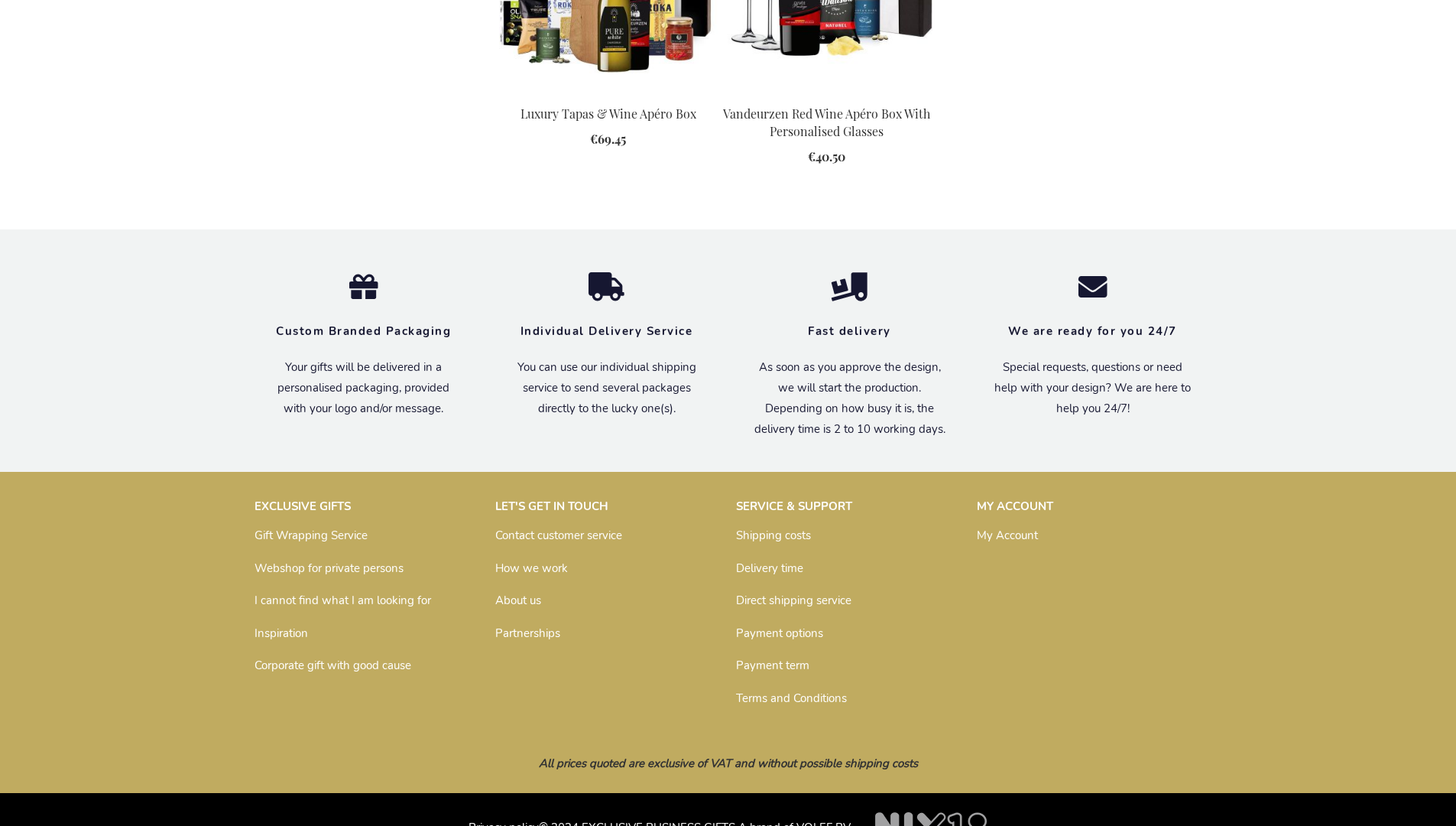
scroll to position [1706, 0]
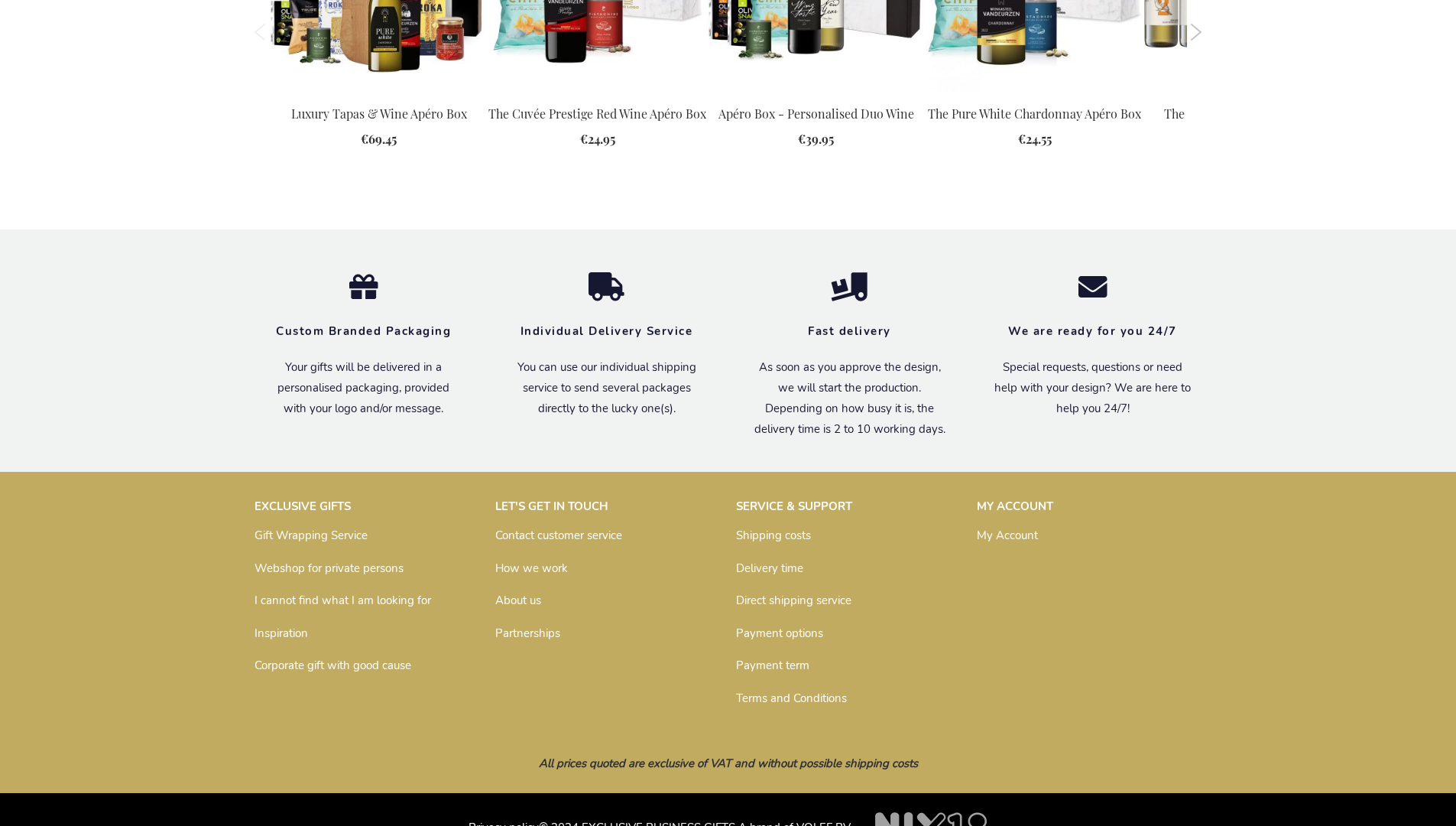
scroll to position [2055, 0]
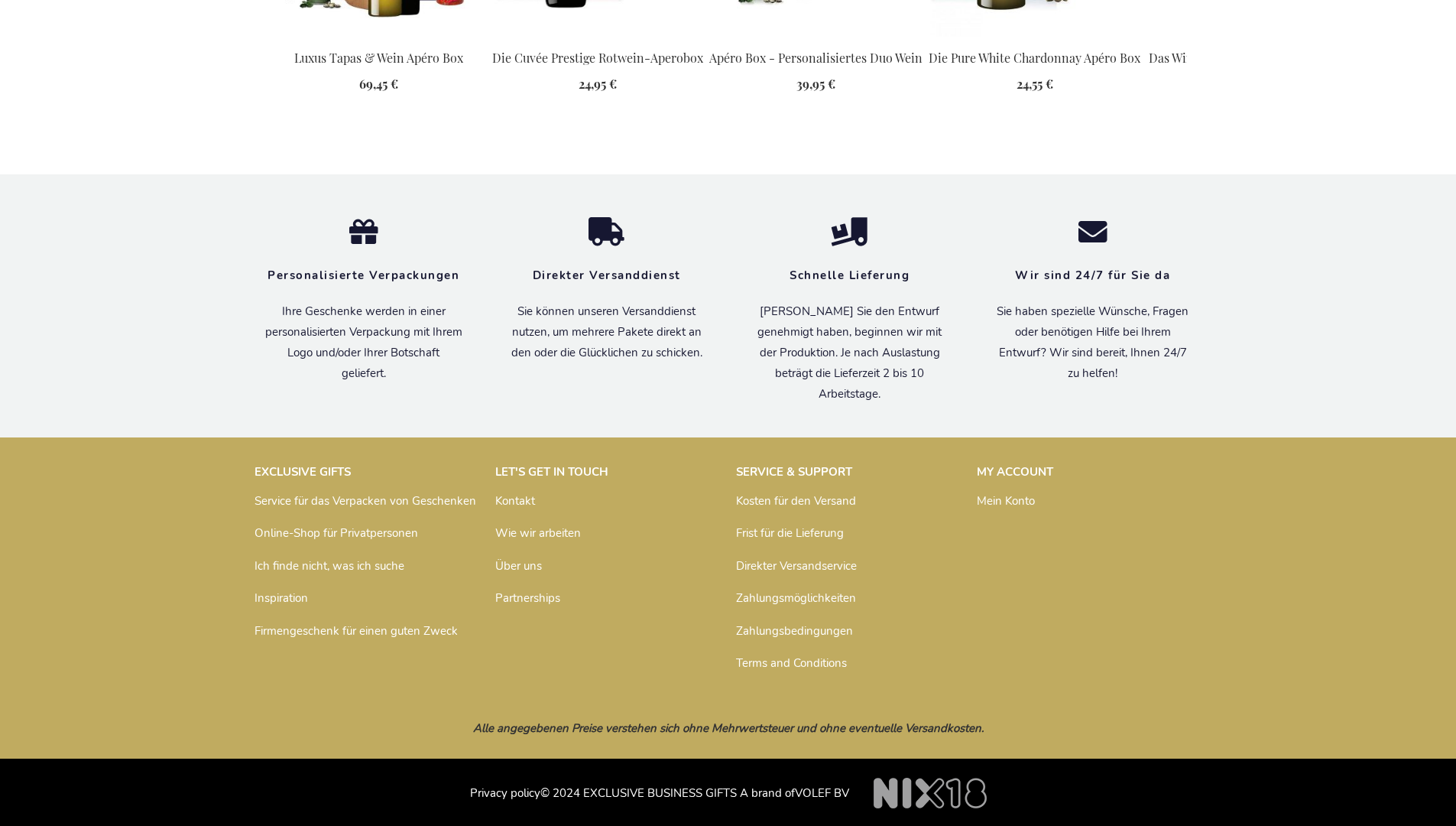
scroll to position [2096, 0]
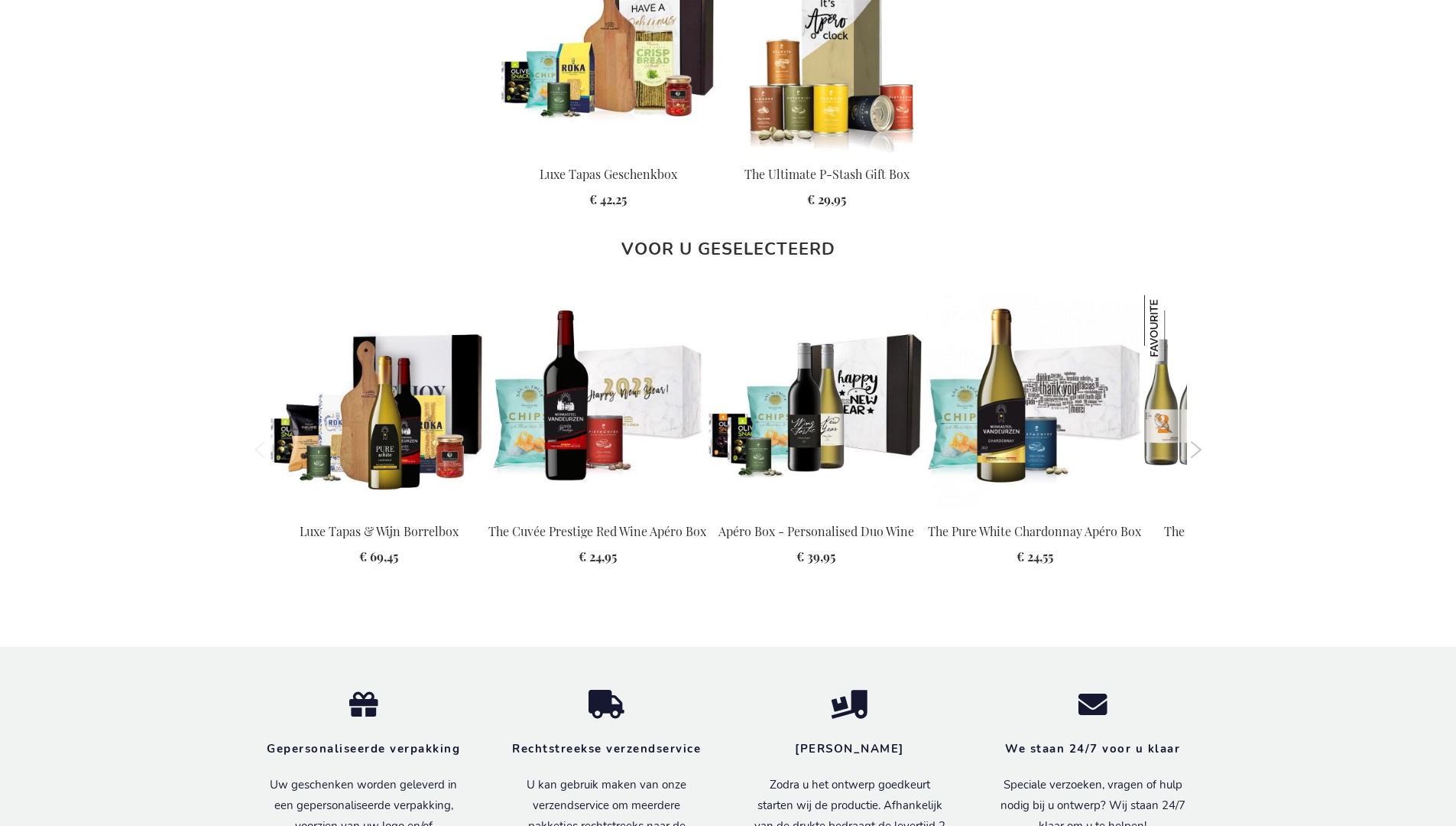
scroll to position [2083, 0]
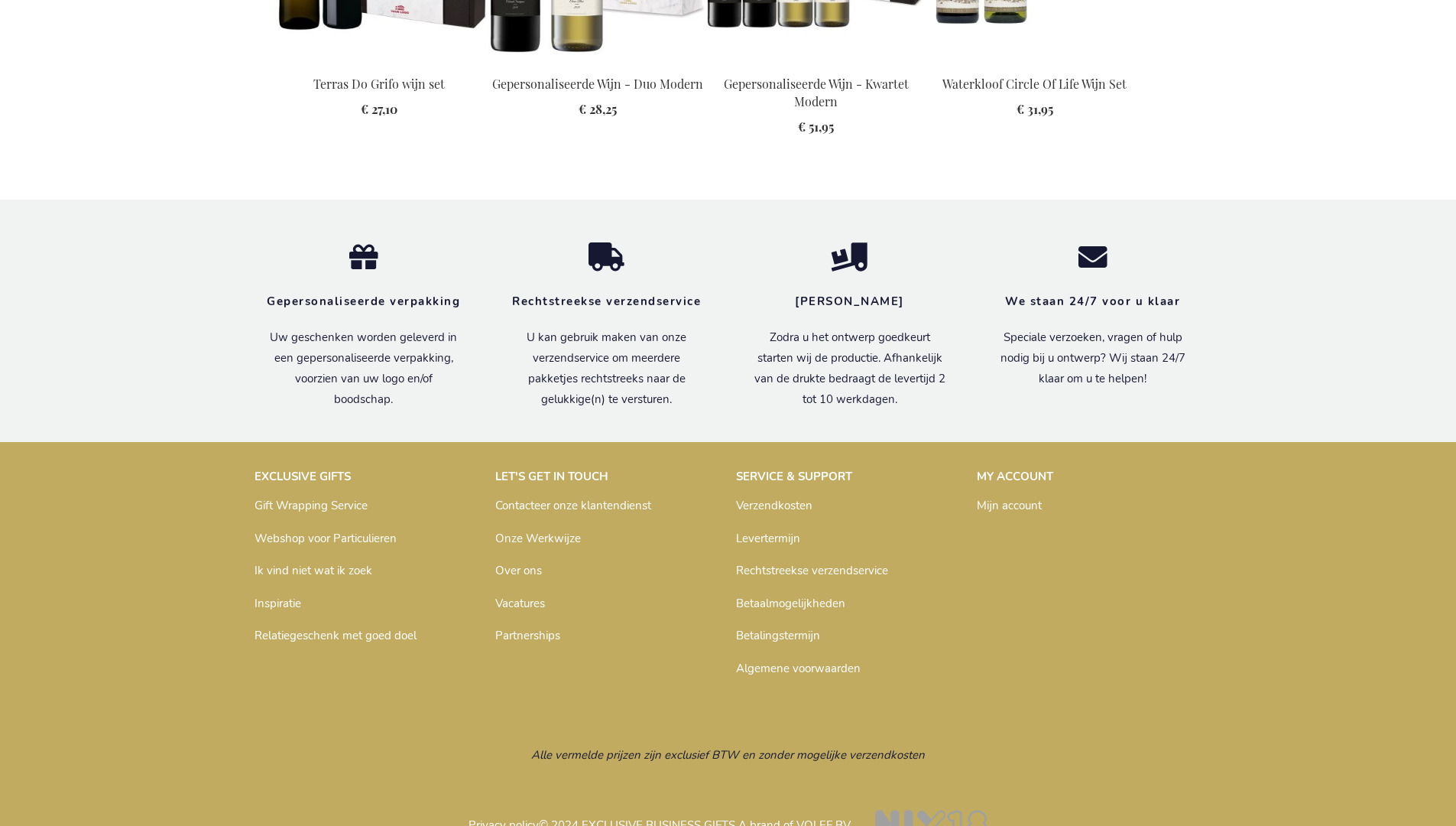
scroll to position [1986, 0]
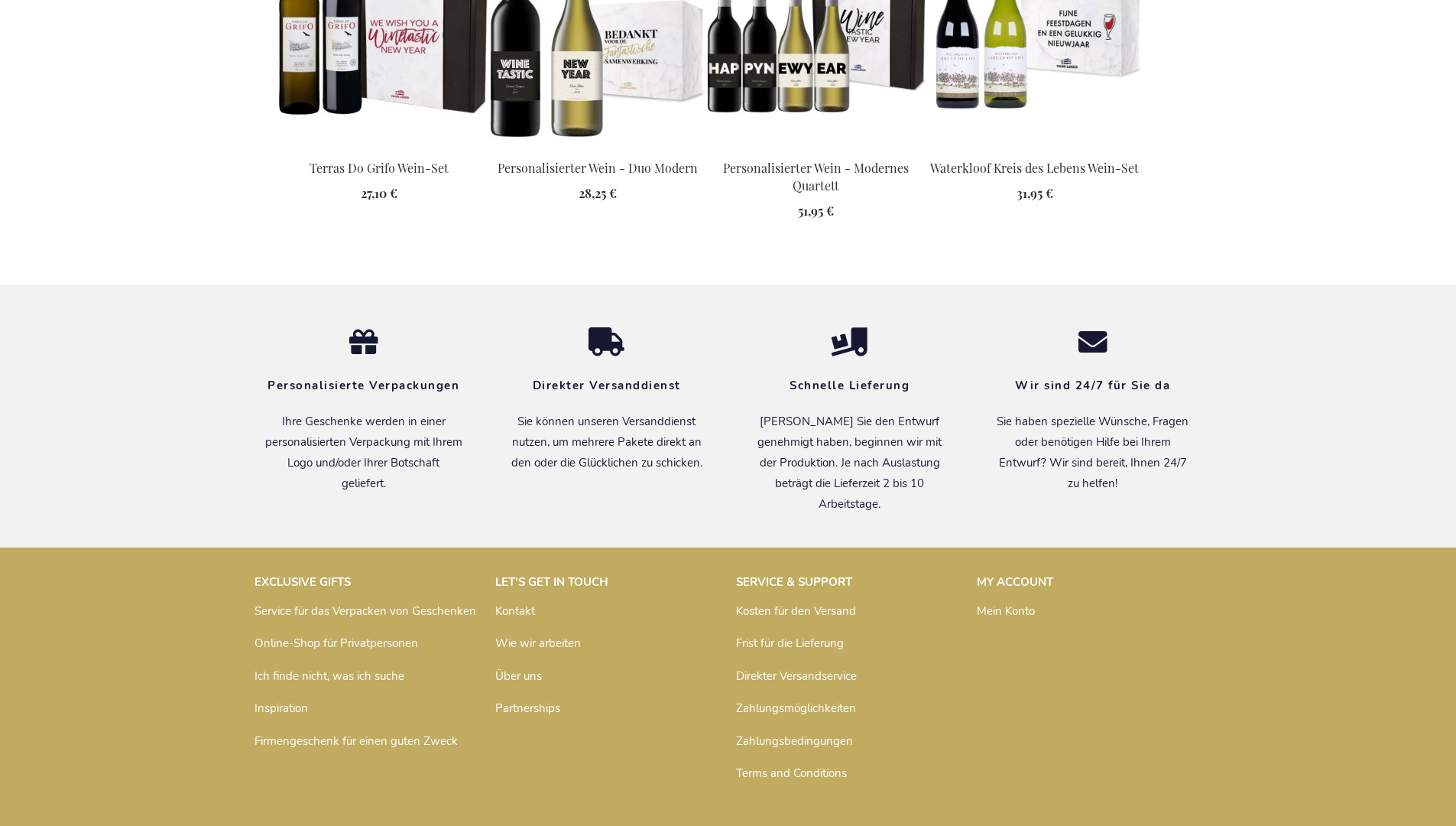
scroll to position [1996, 0]
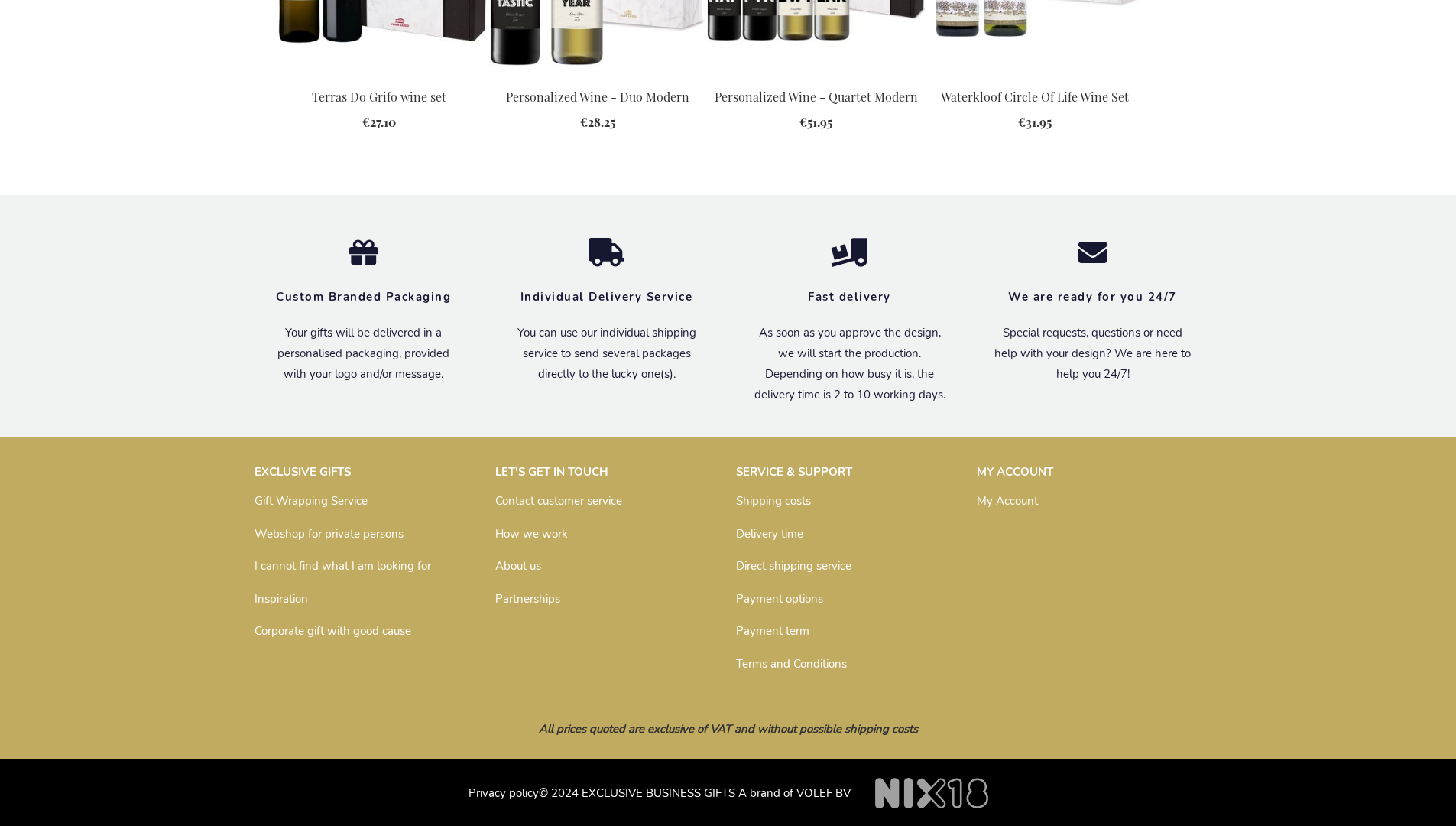
scroll to position [1940, 0]
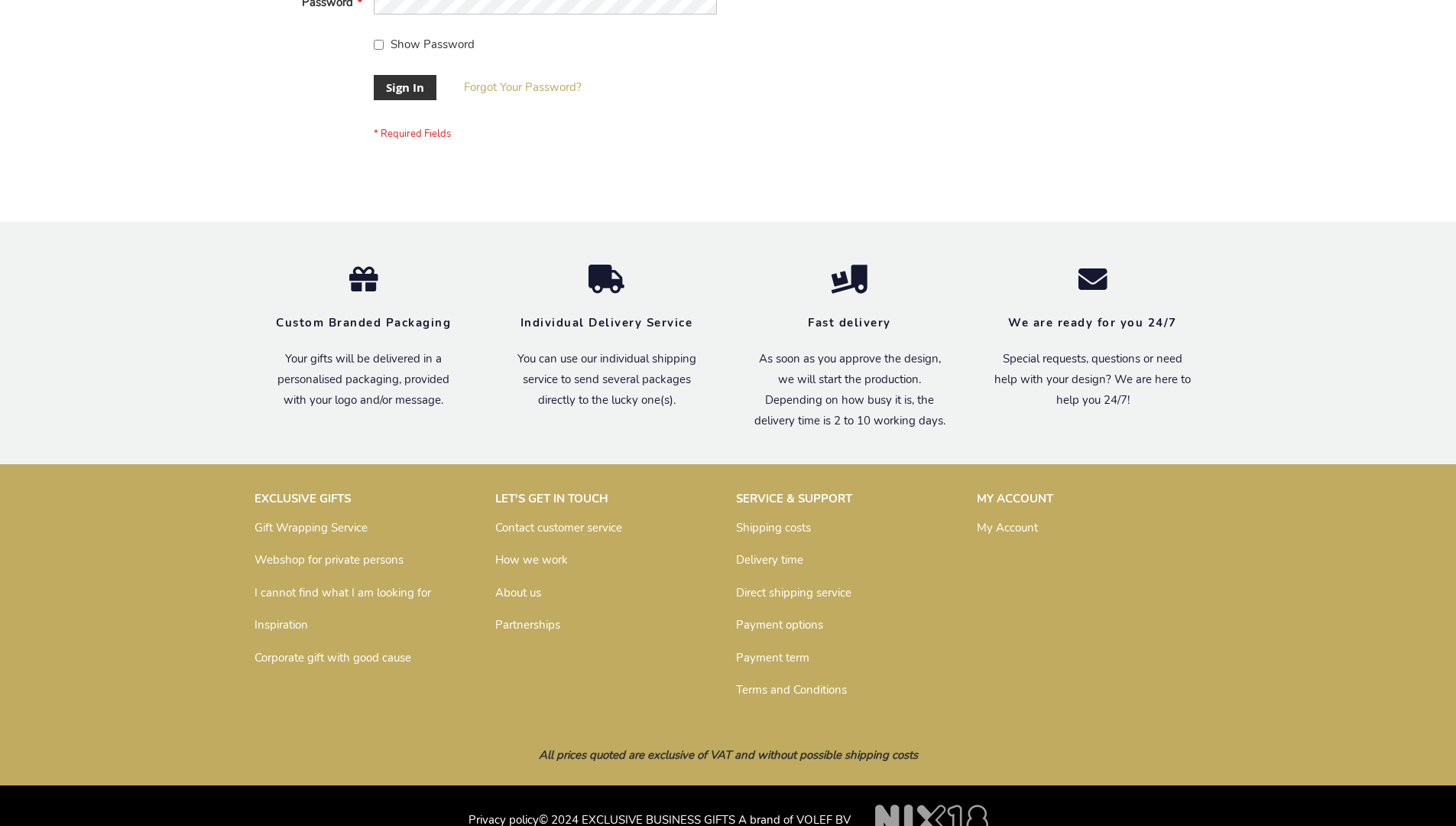
scroll to position [492, 0]
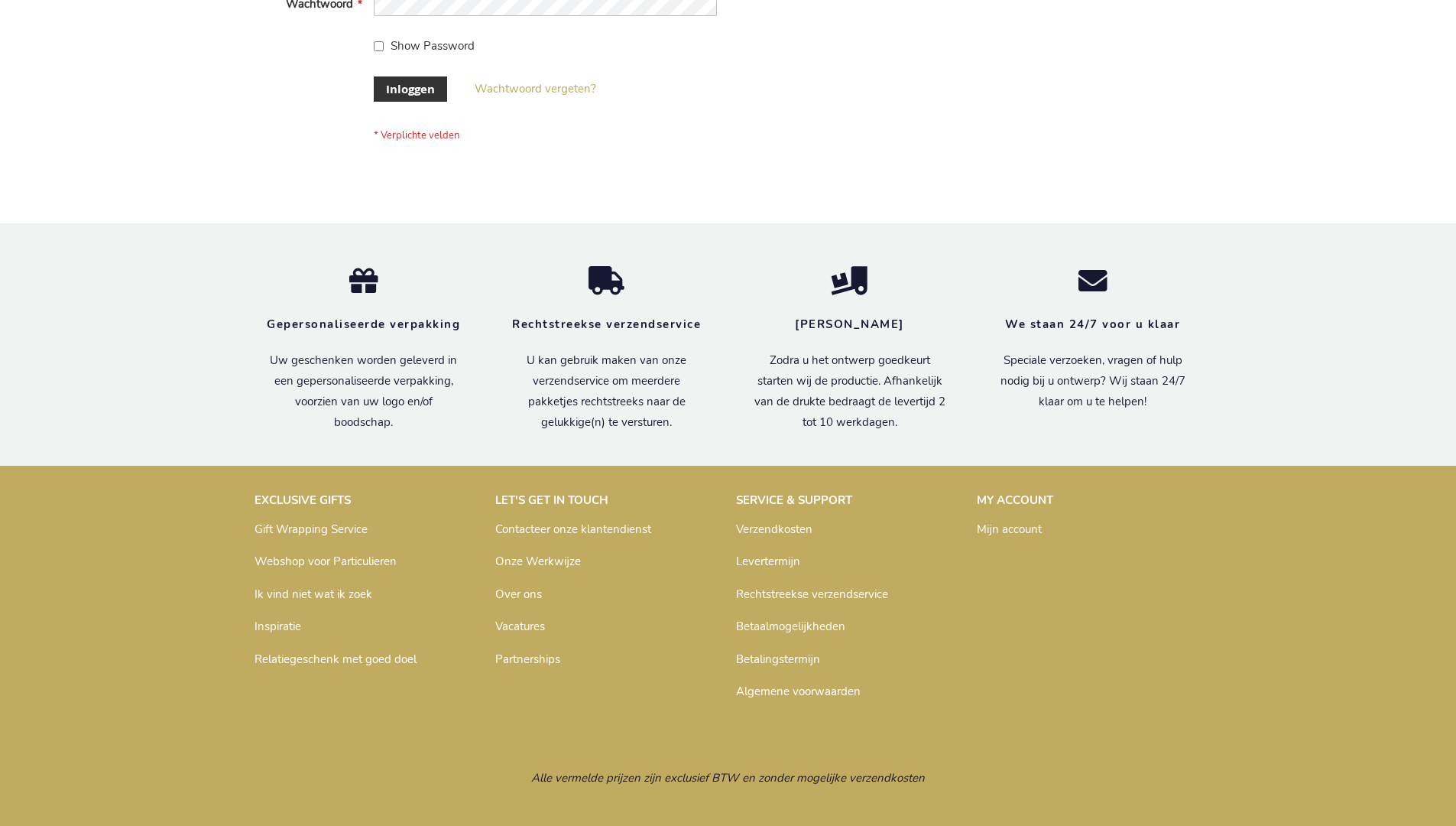
scroll to position [519, 0]
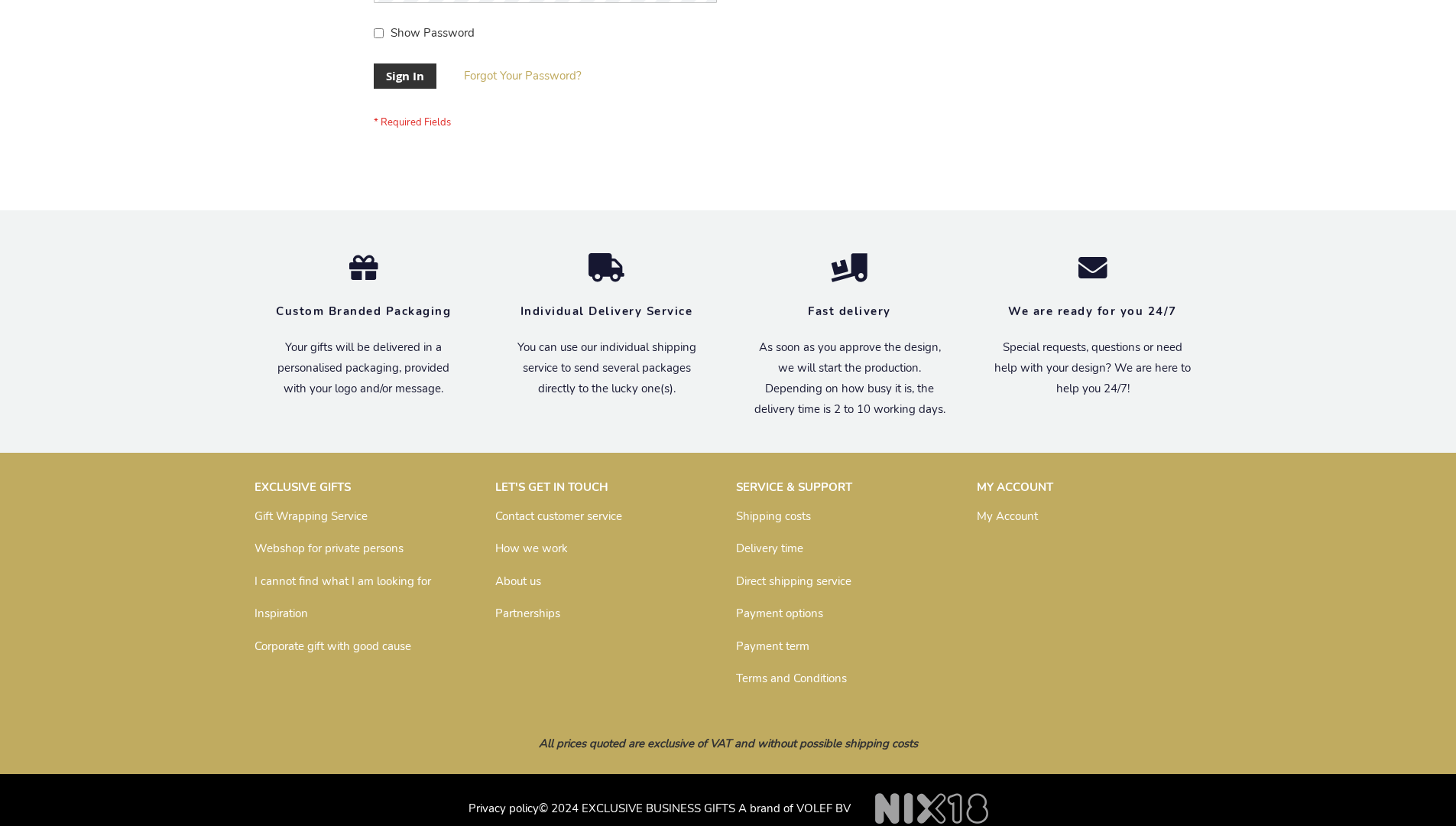
scroll to position [492, 0]
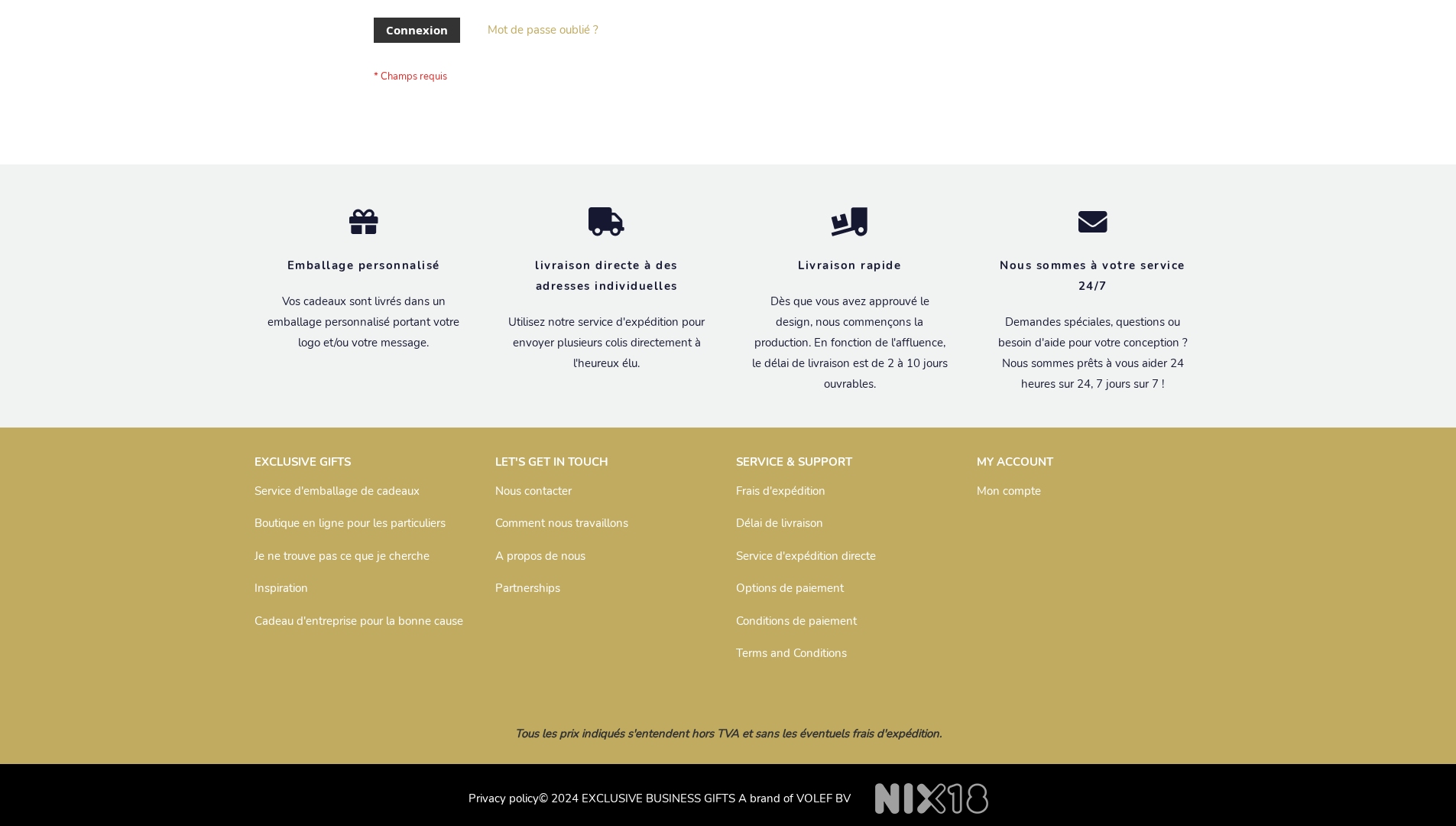
scroll to position [528, 0]
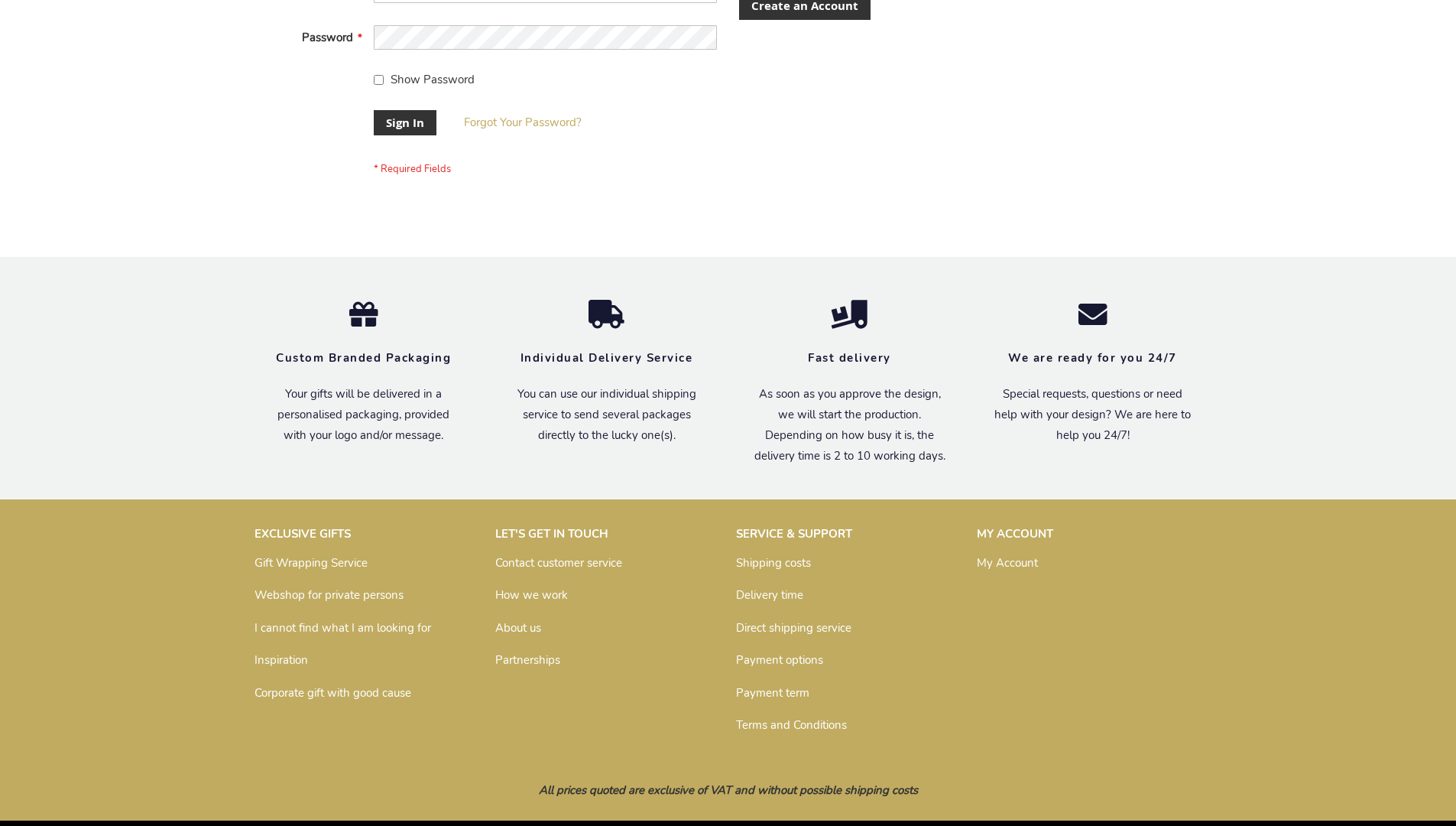
scroll to position [492, 0]
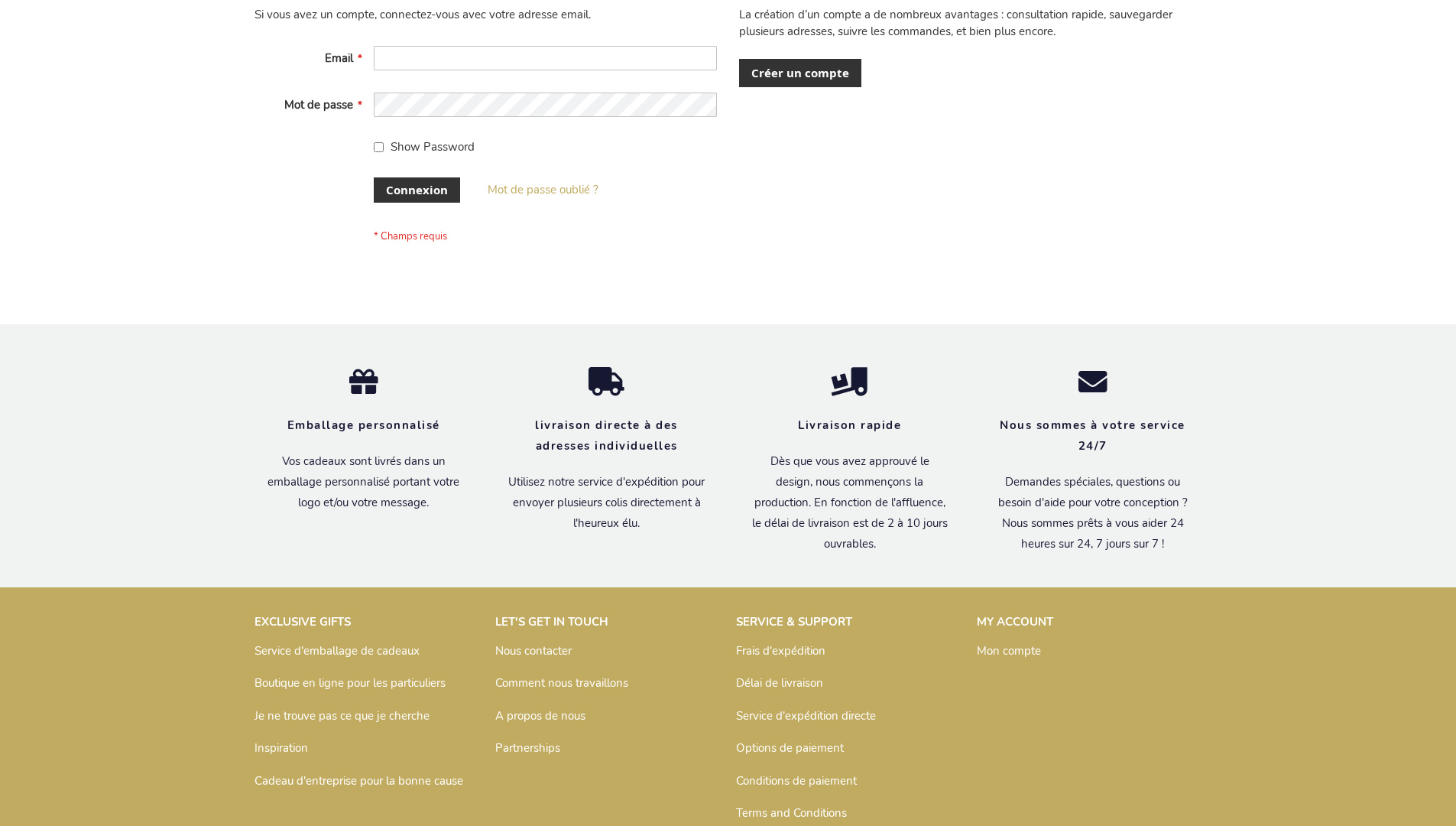
scroll to position [528, 0]
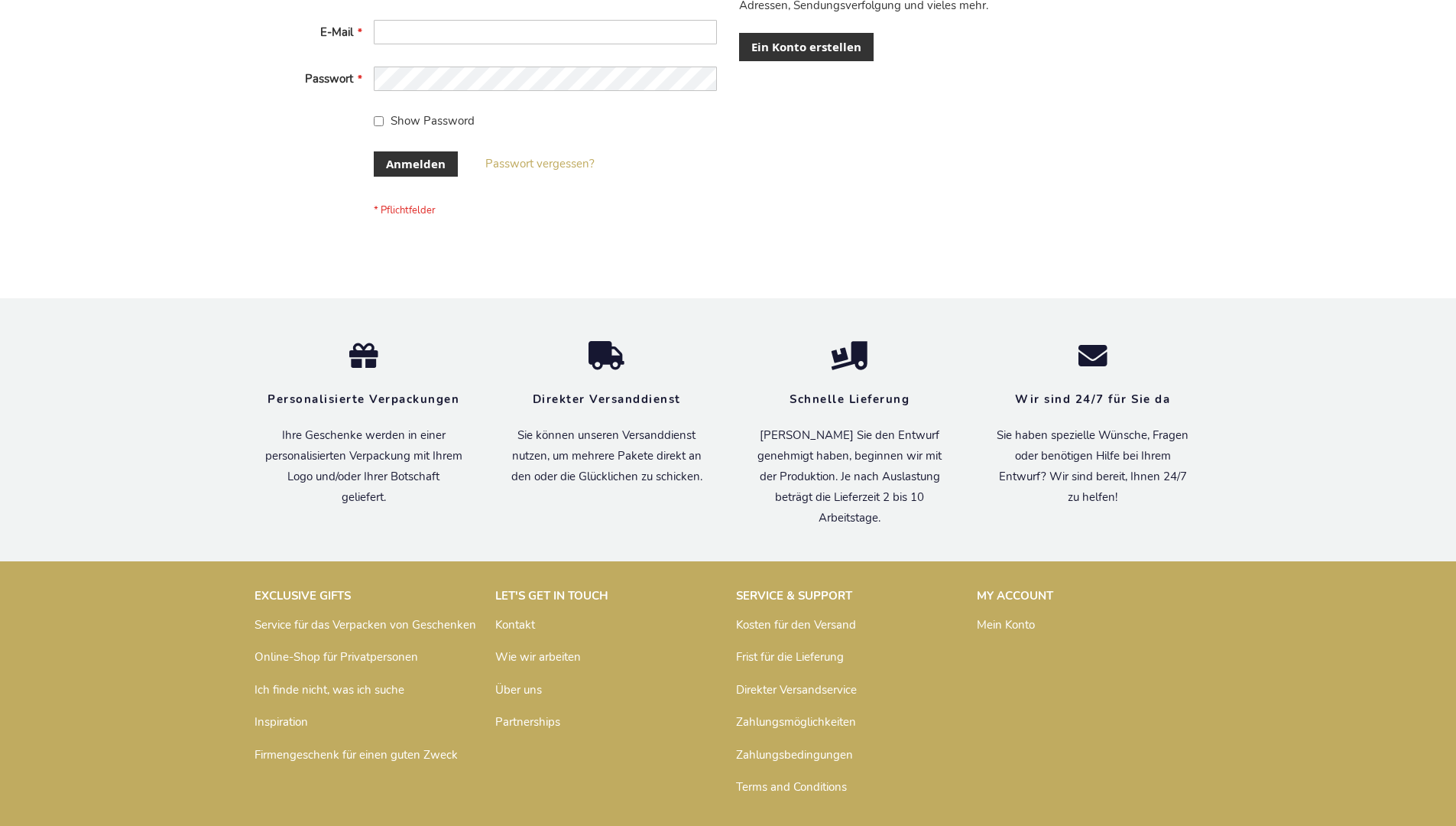
scroll to position [513, 0]
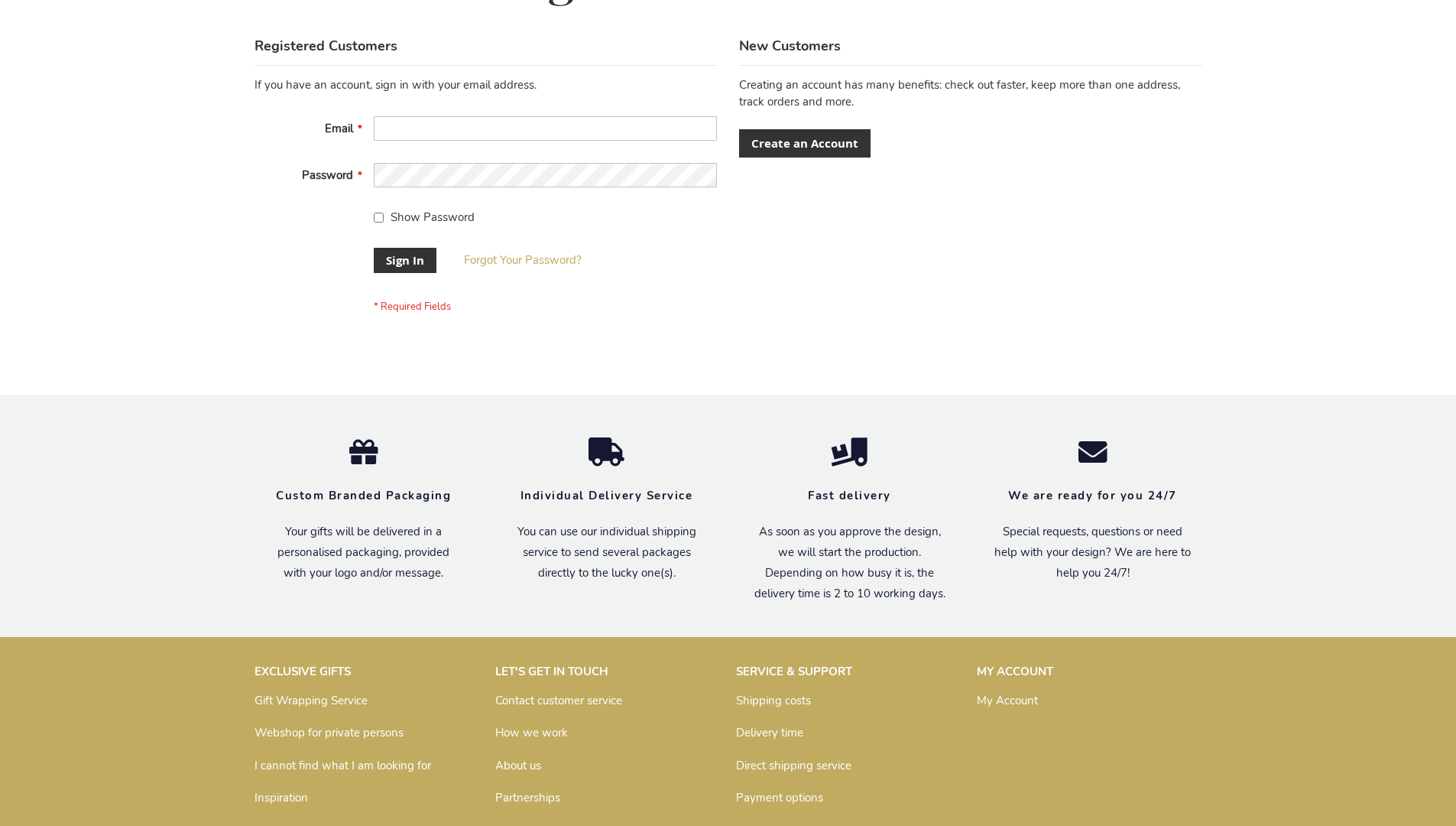
scroll to position [492, 0]
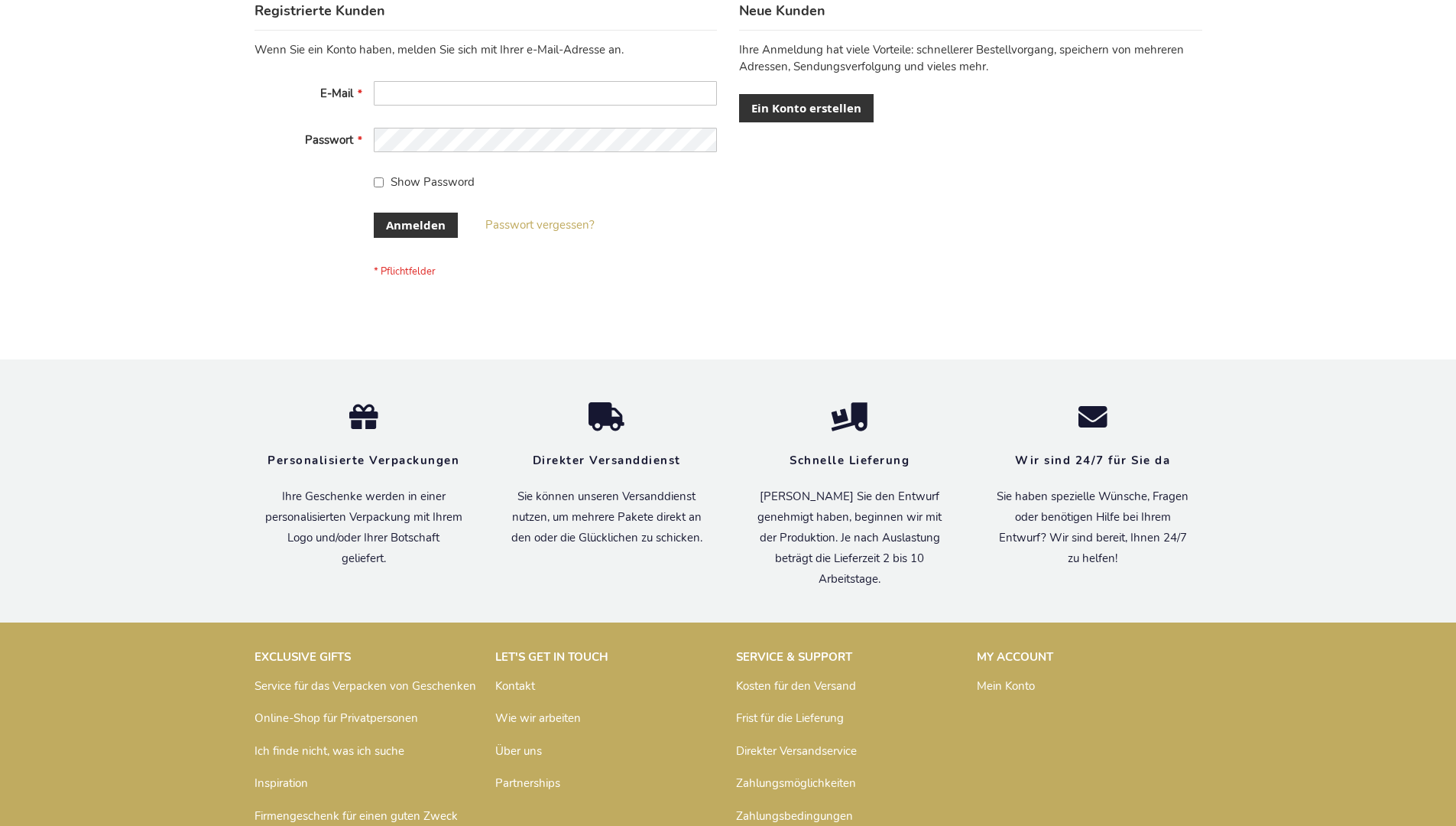
scroll to position [513, 0]
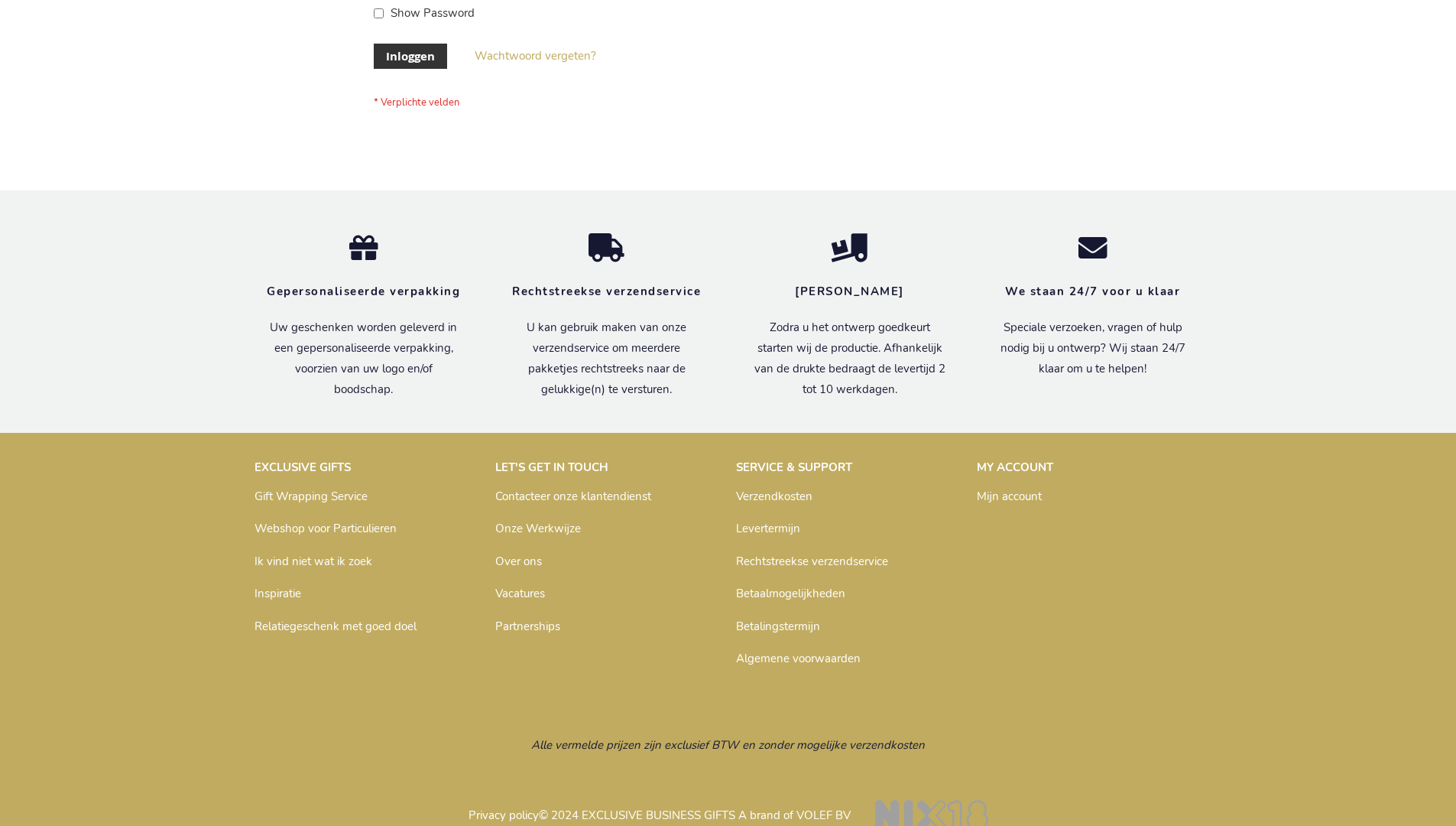
scroll to position [519, 0]
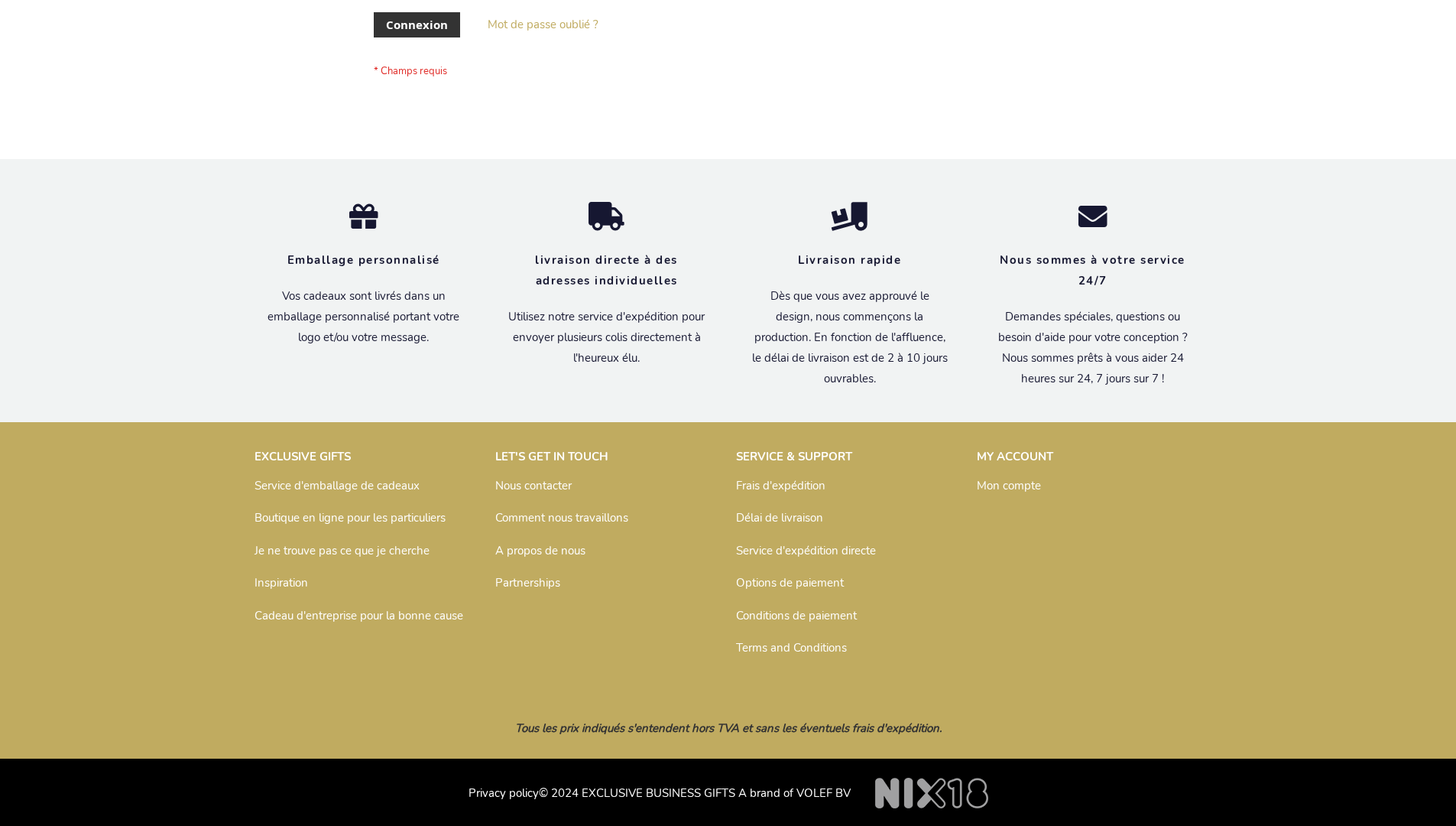
scroll to position [528, 0]
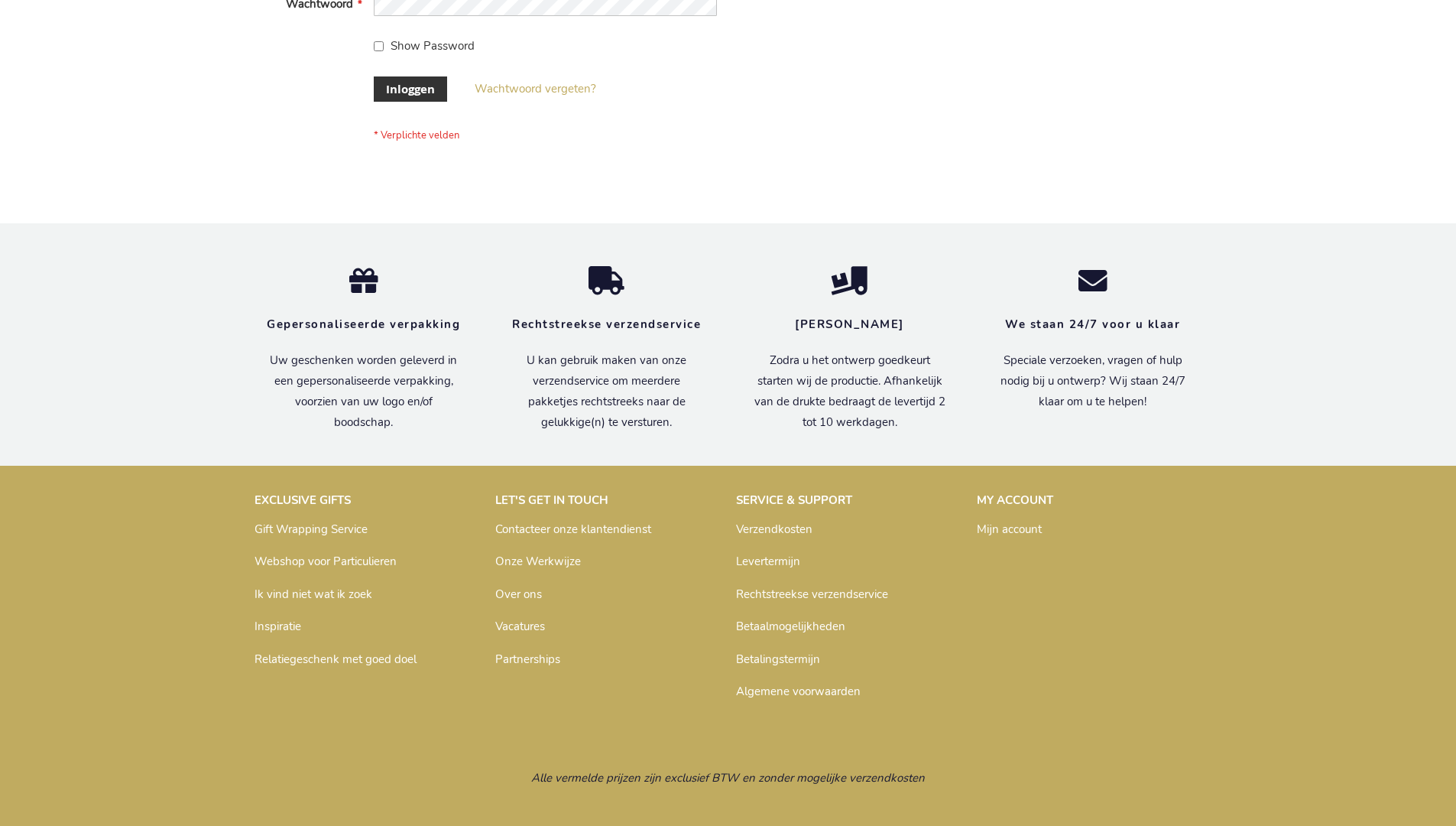
scroll to position [519, 0]
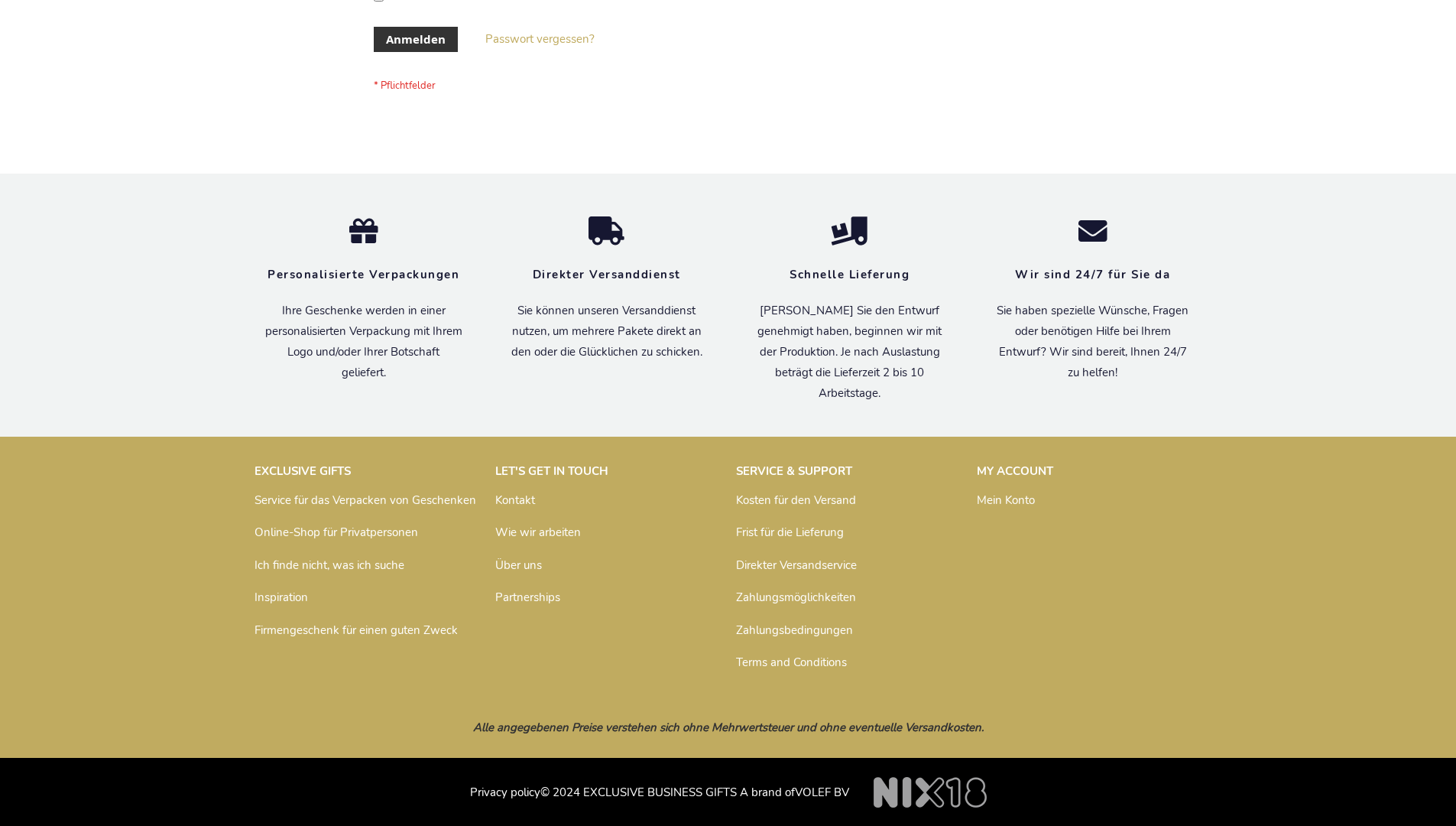
scroll to position [513, 0]
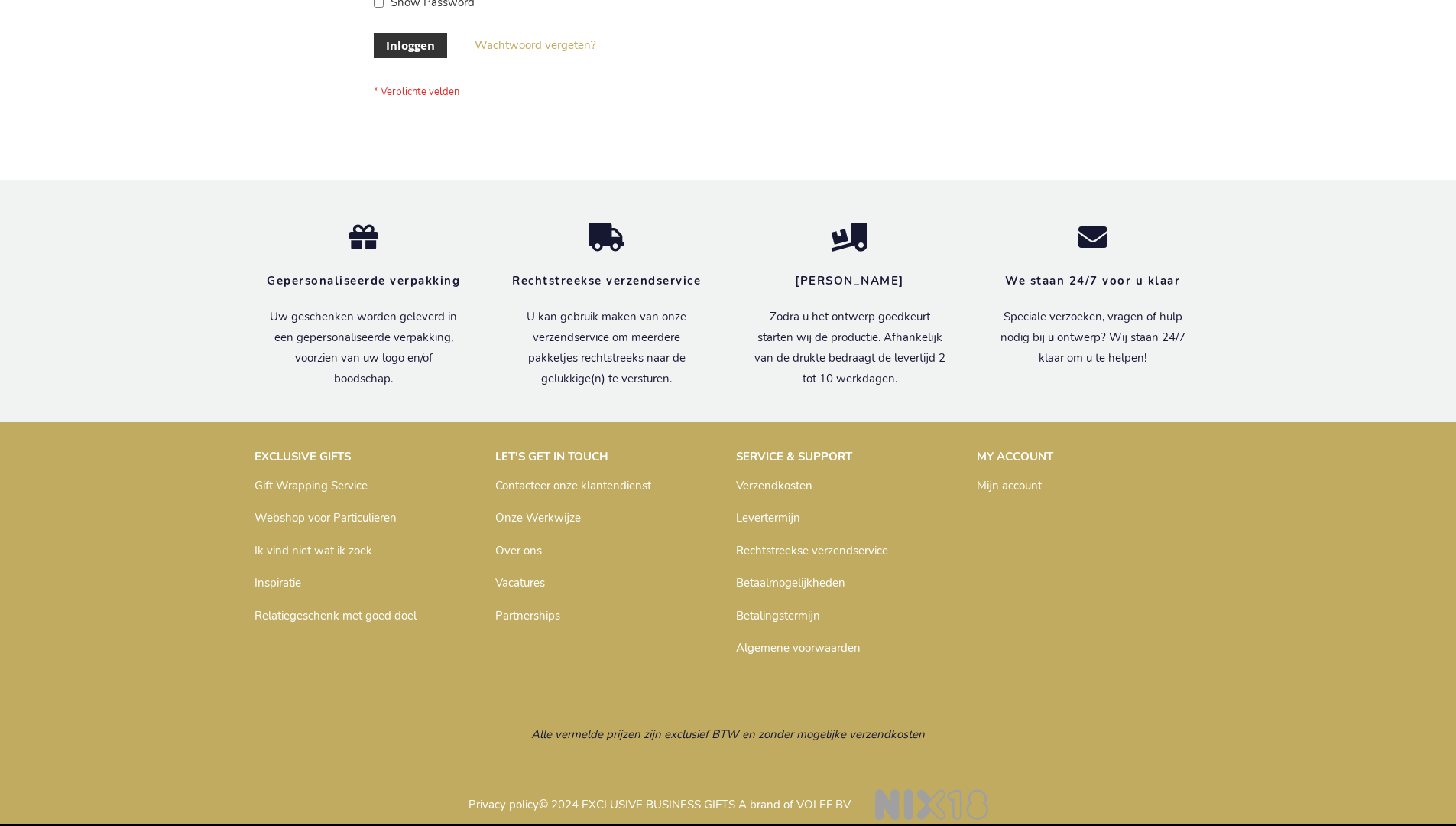
scroll to position [519, 0]
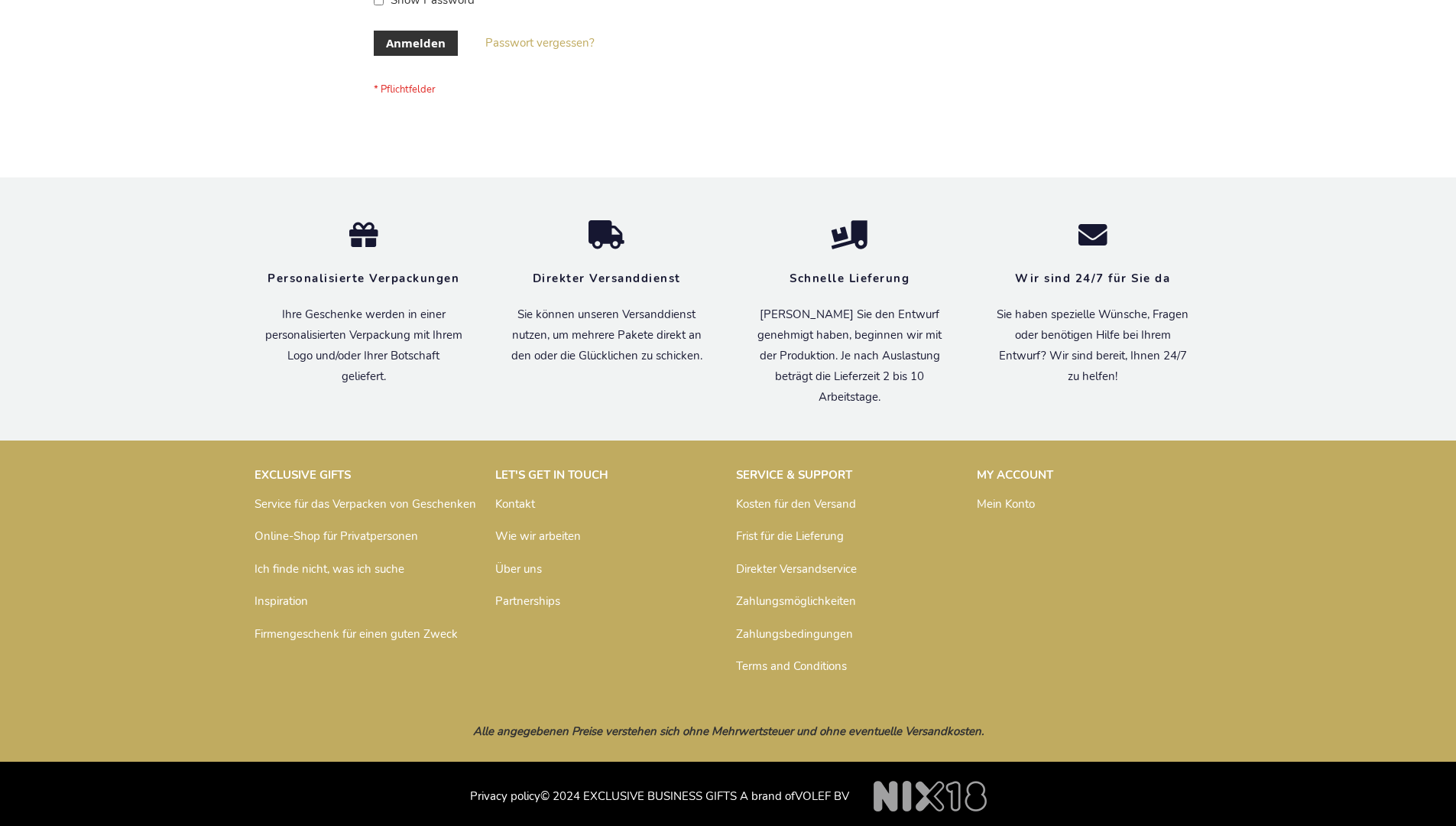
scroll to position [513, 0]
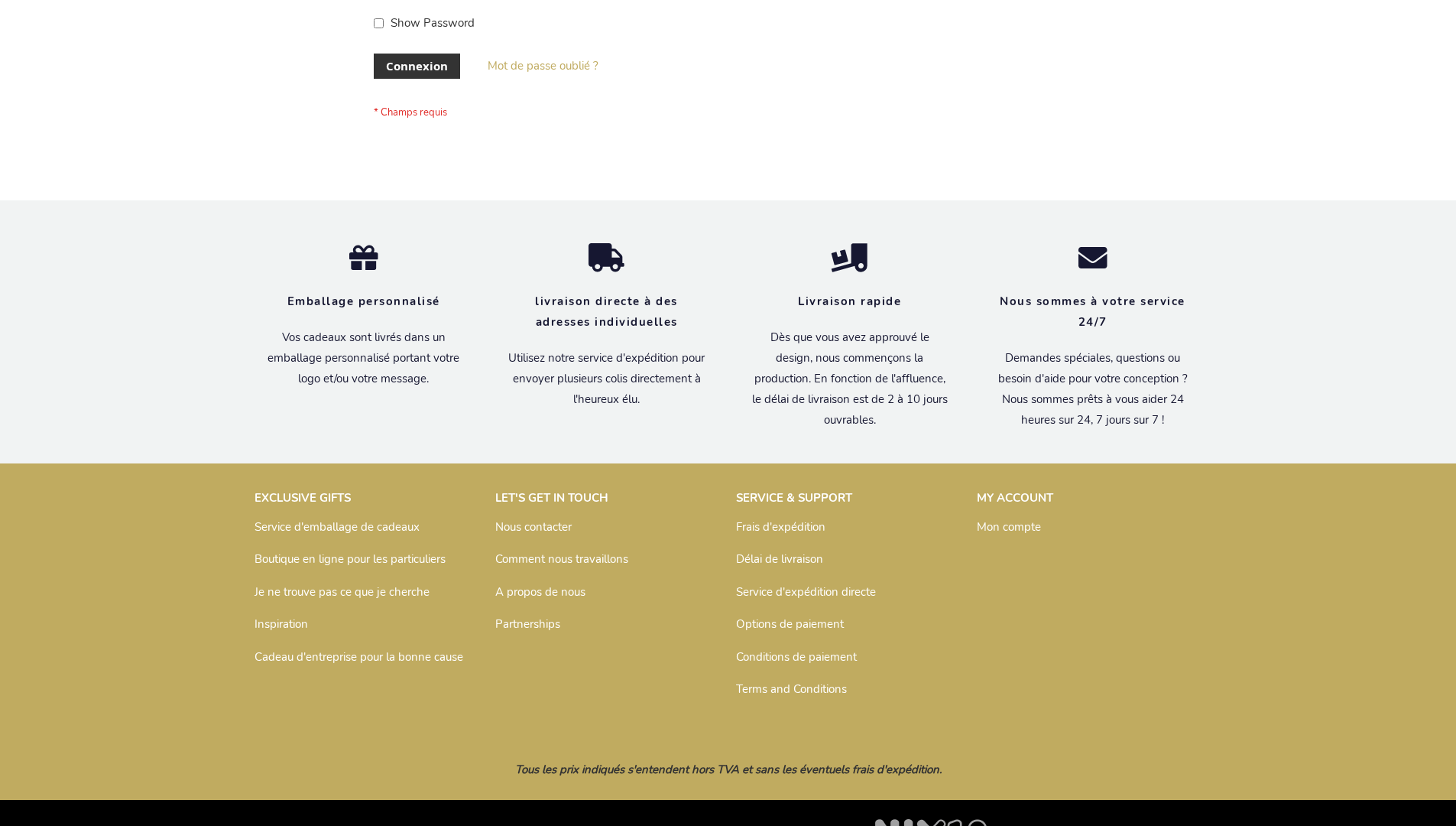
scroll to position [528, 0]
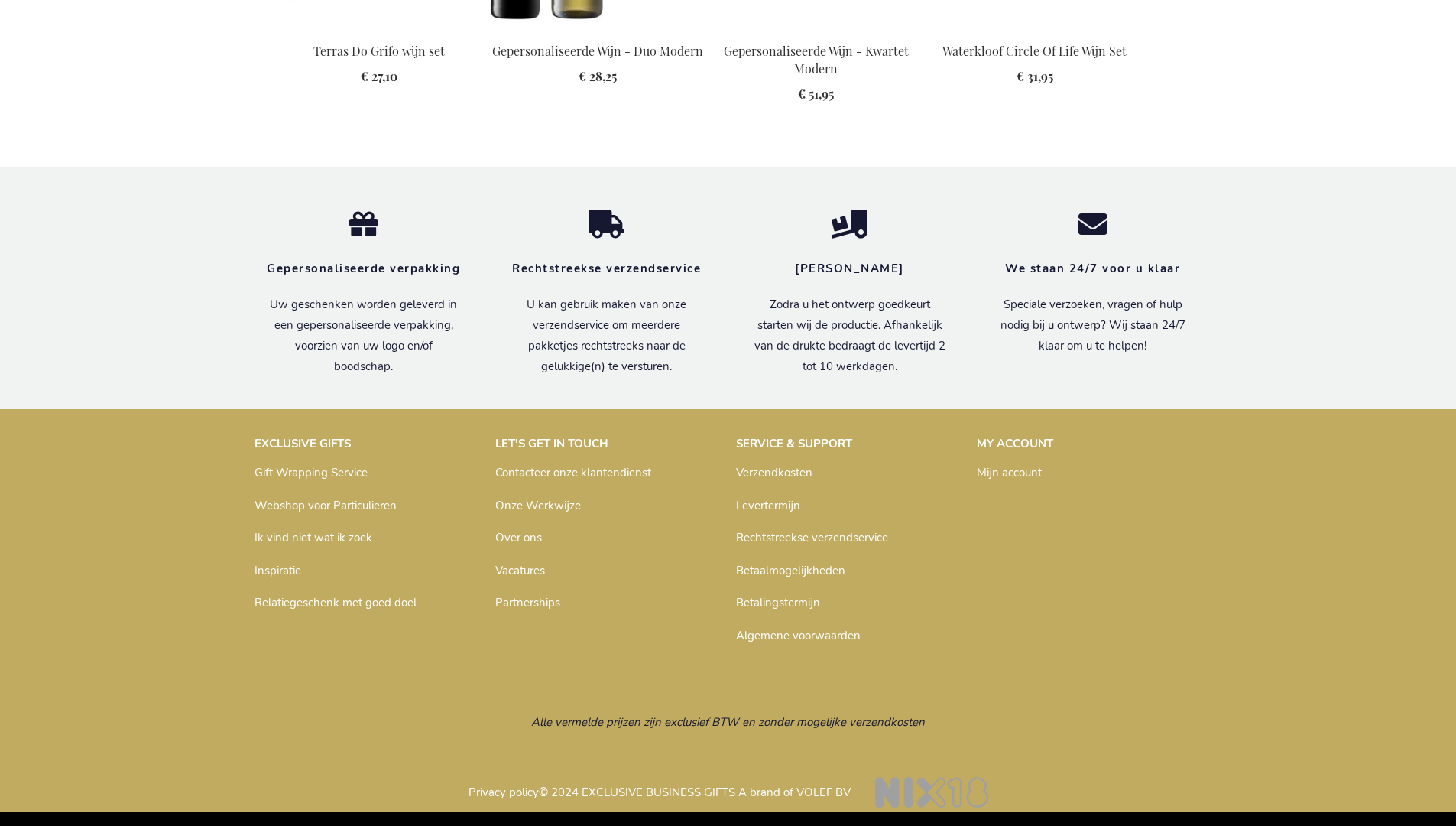
scroll to position [1986, 0]
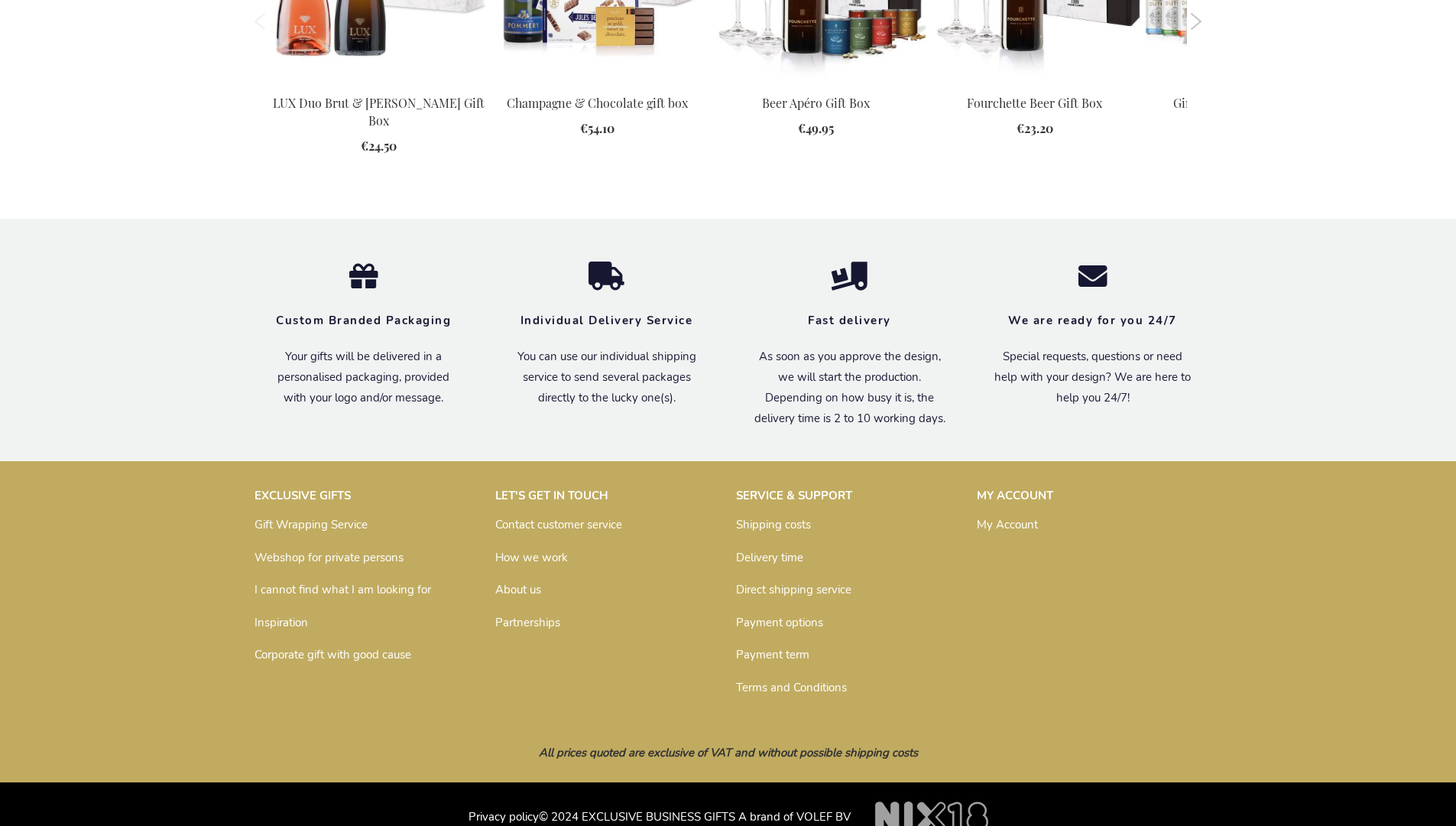
scroll to position [1940, 0]
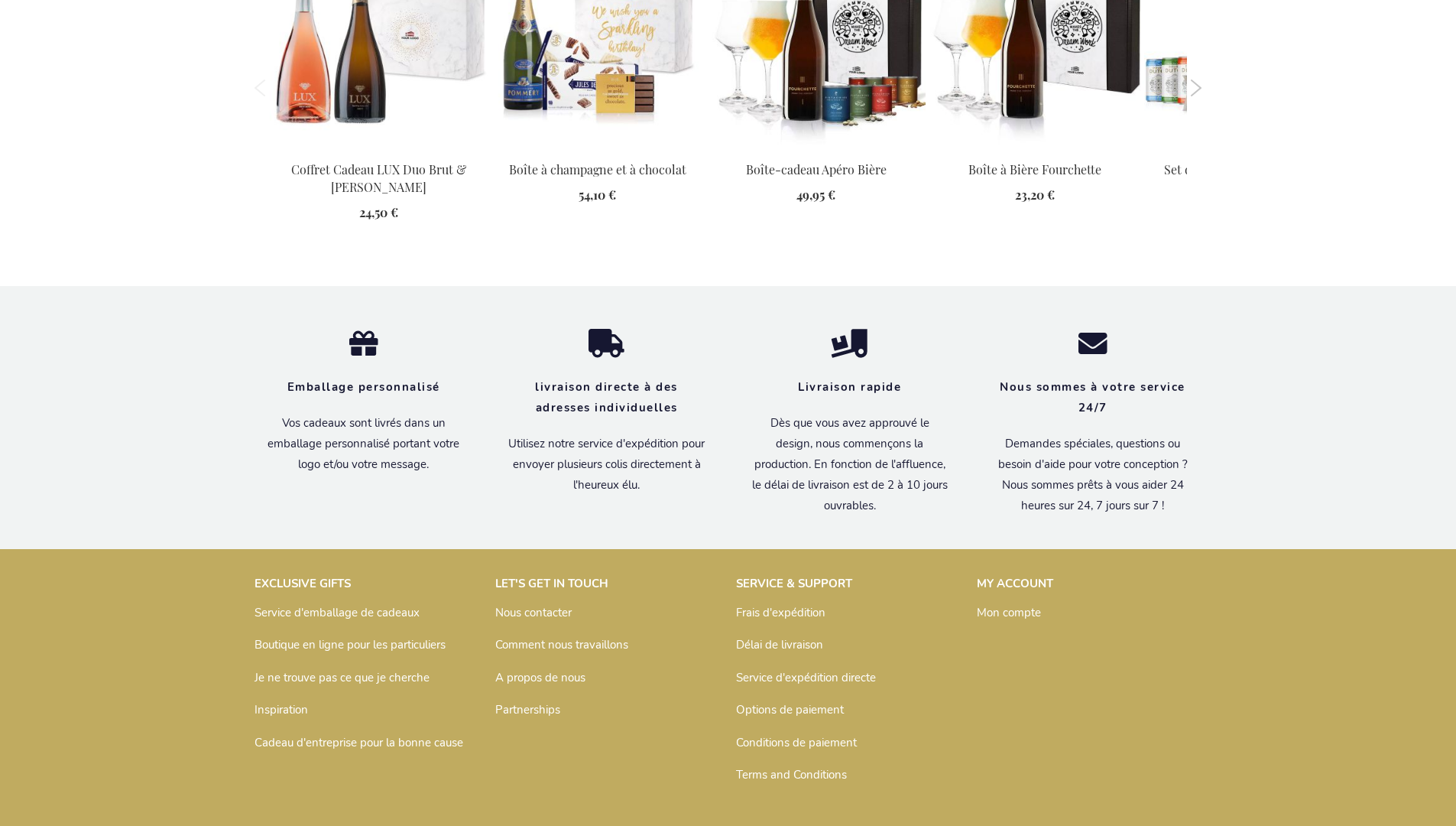
scroll to position [1993, 0]
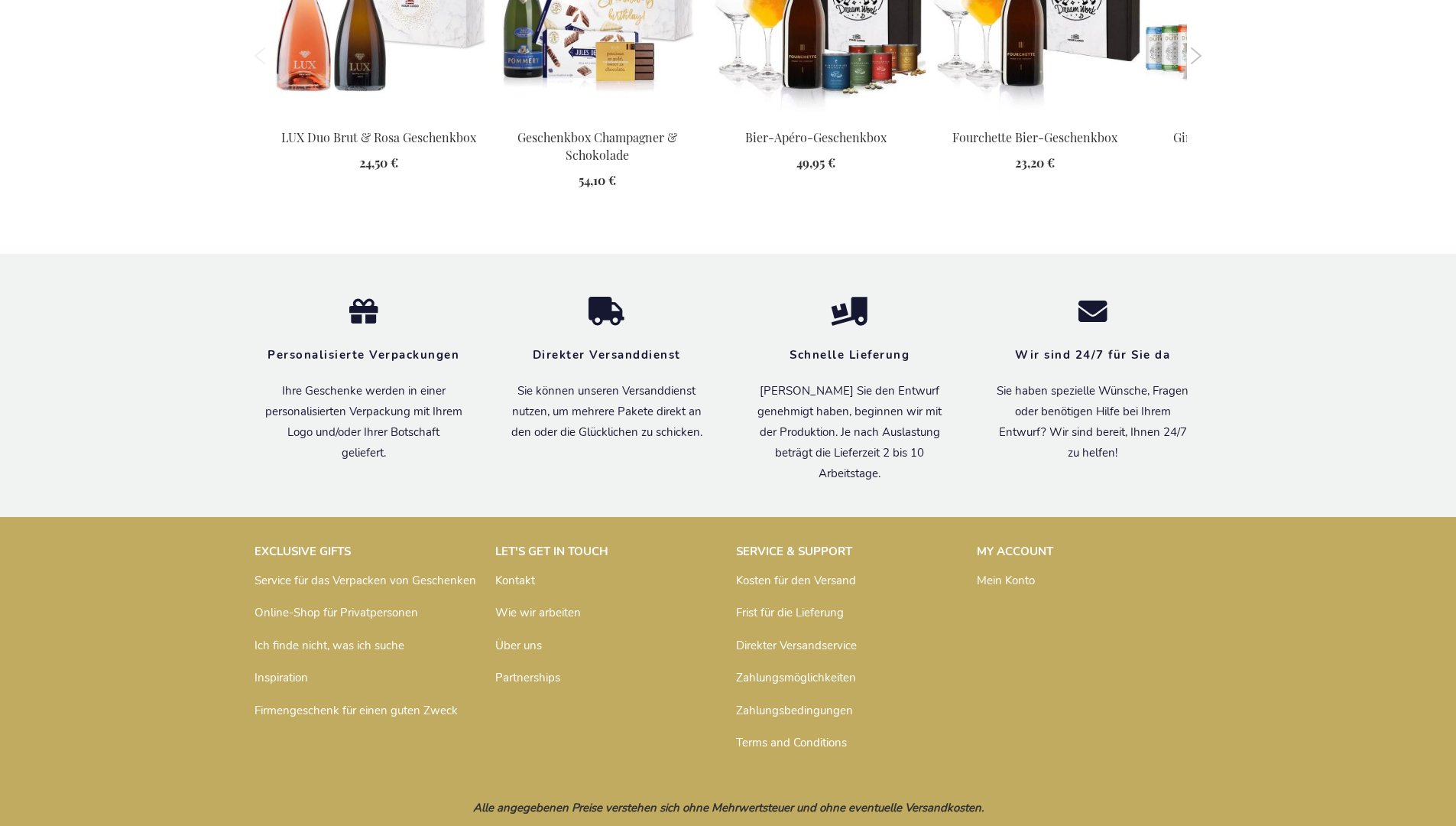
scroll to position [1996, 0]
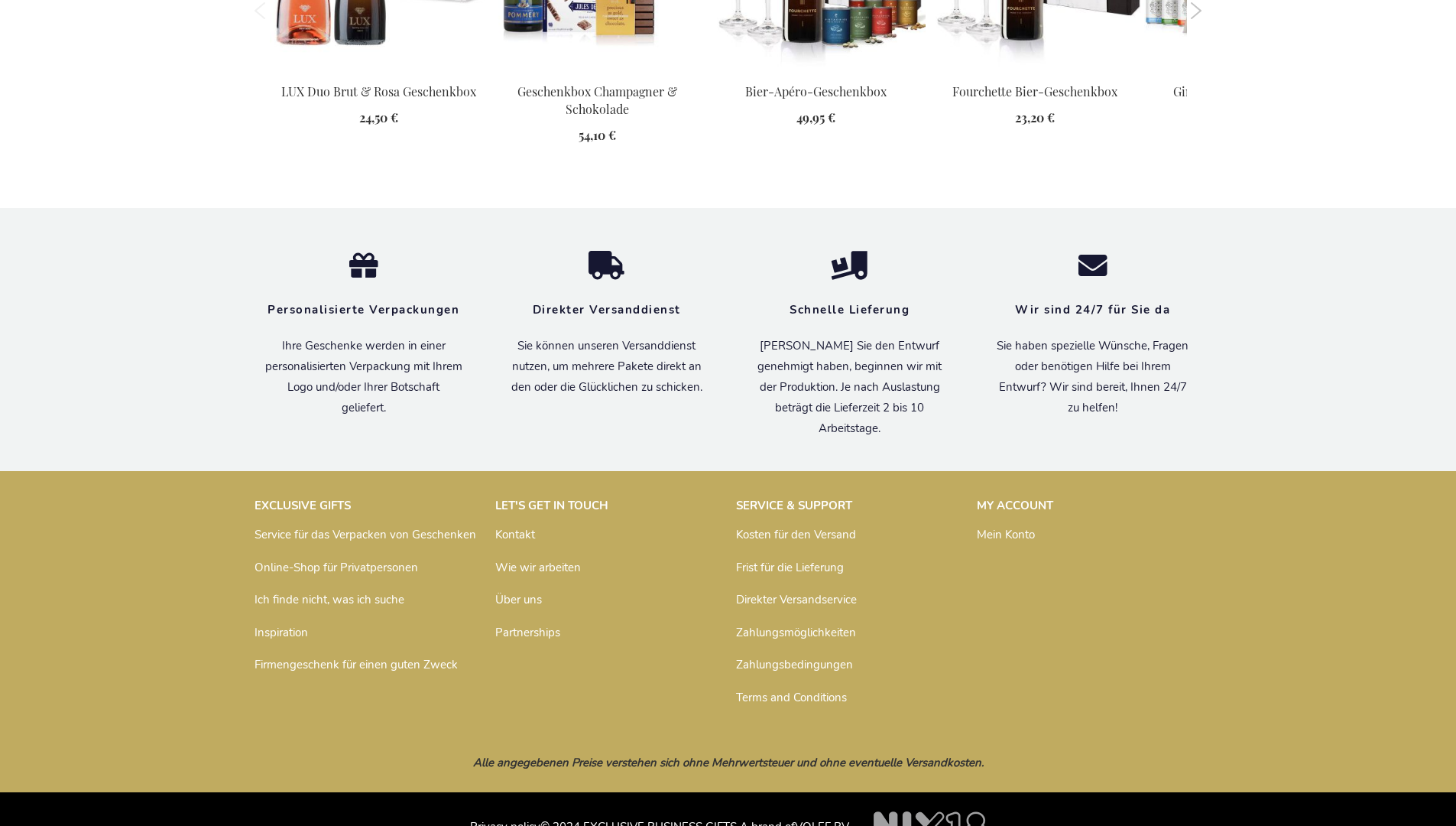
scroll to position [2011, 0]
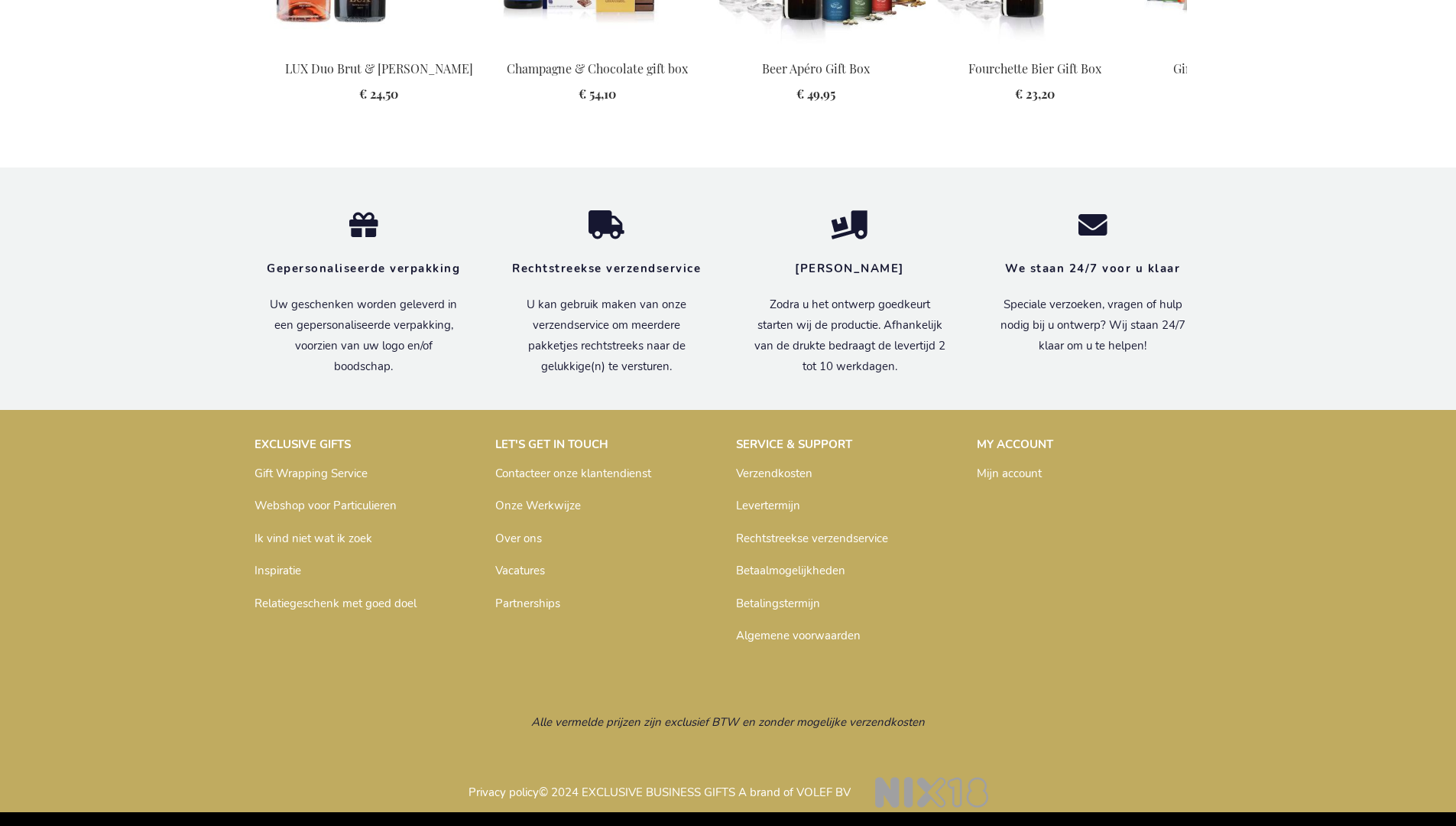
scroll to position [1984, 0]
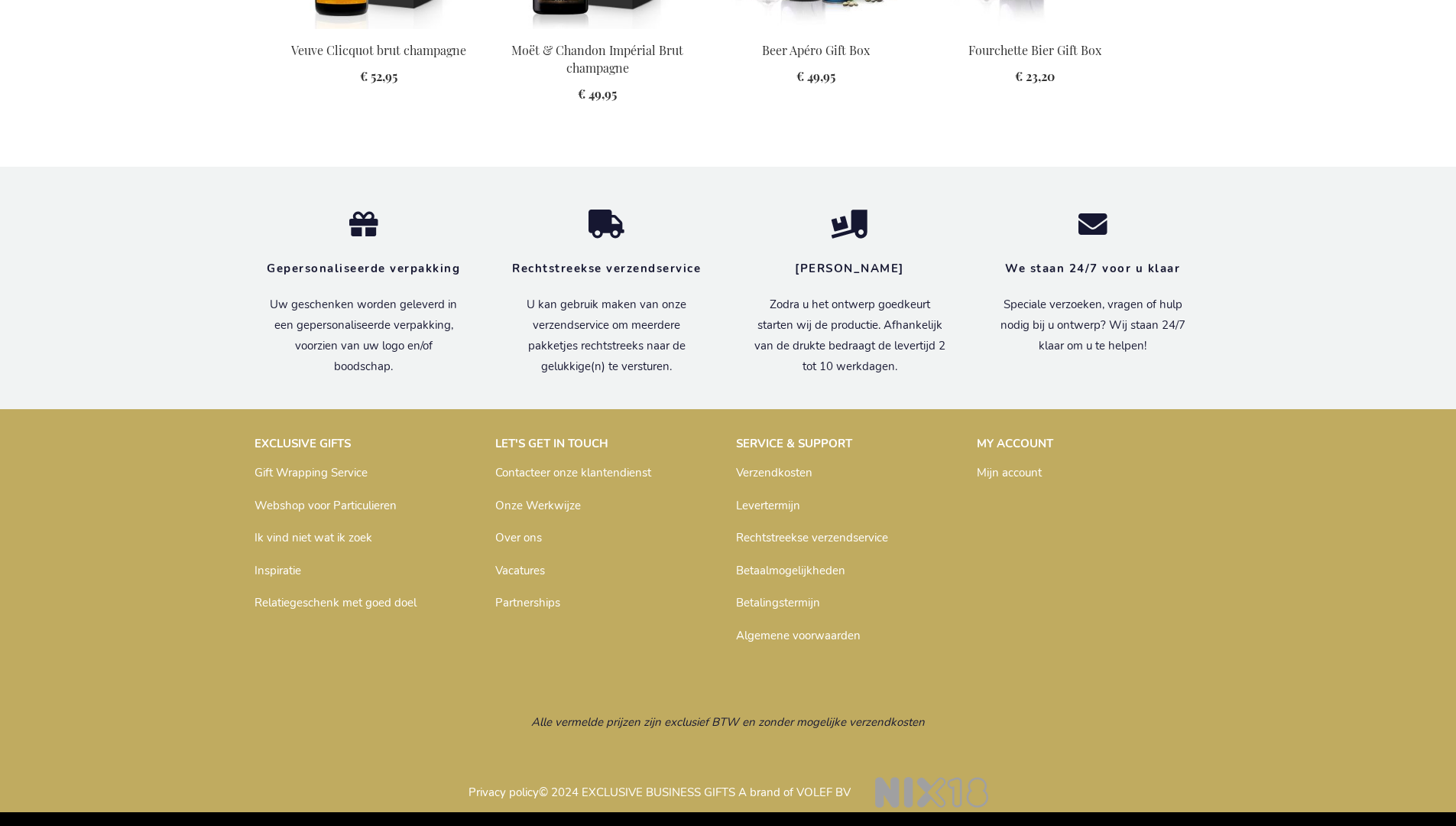
scroll to position [2018, 0]
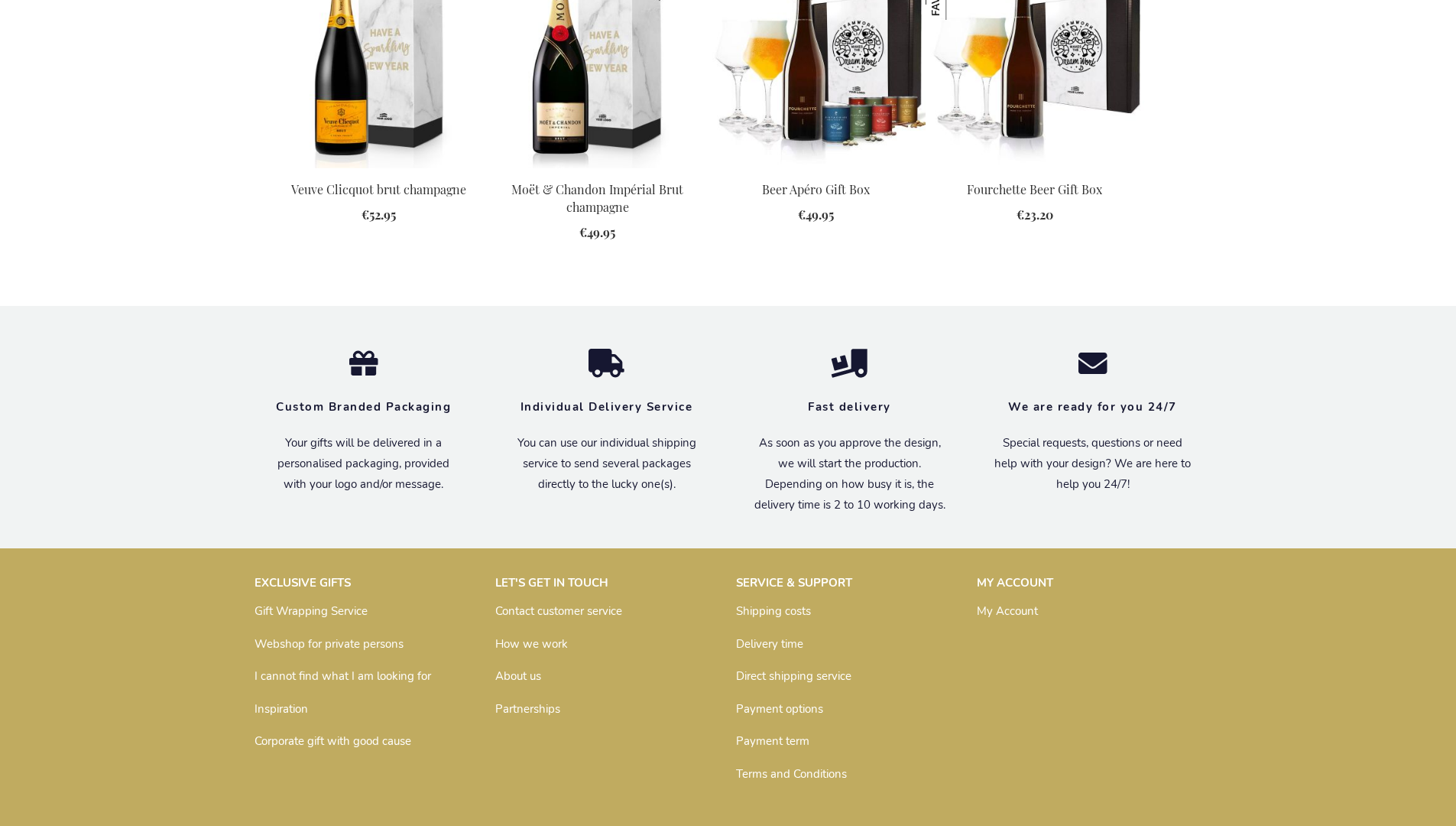
scroll to position [2006, 0]
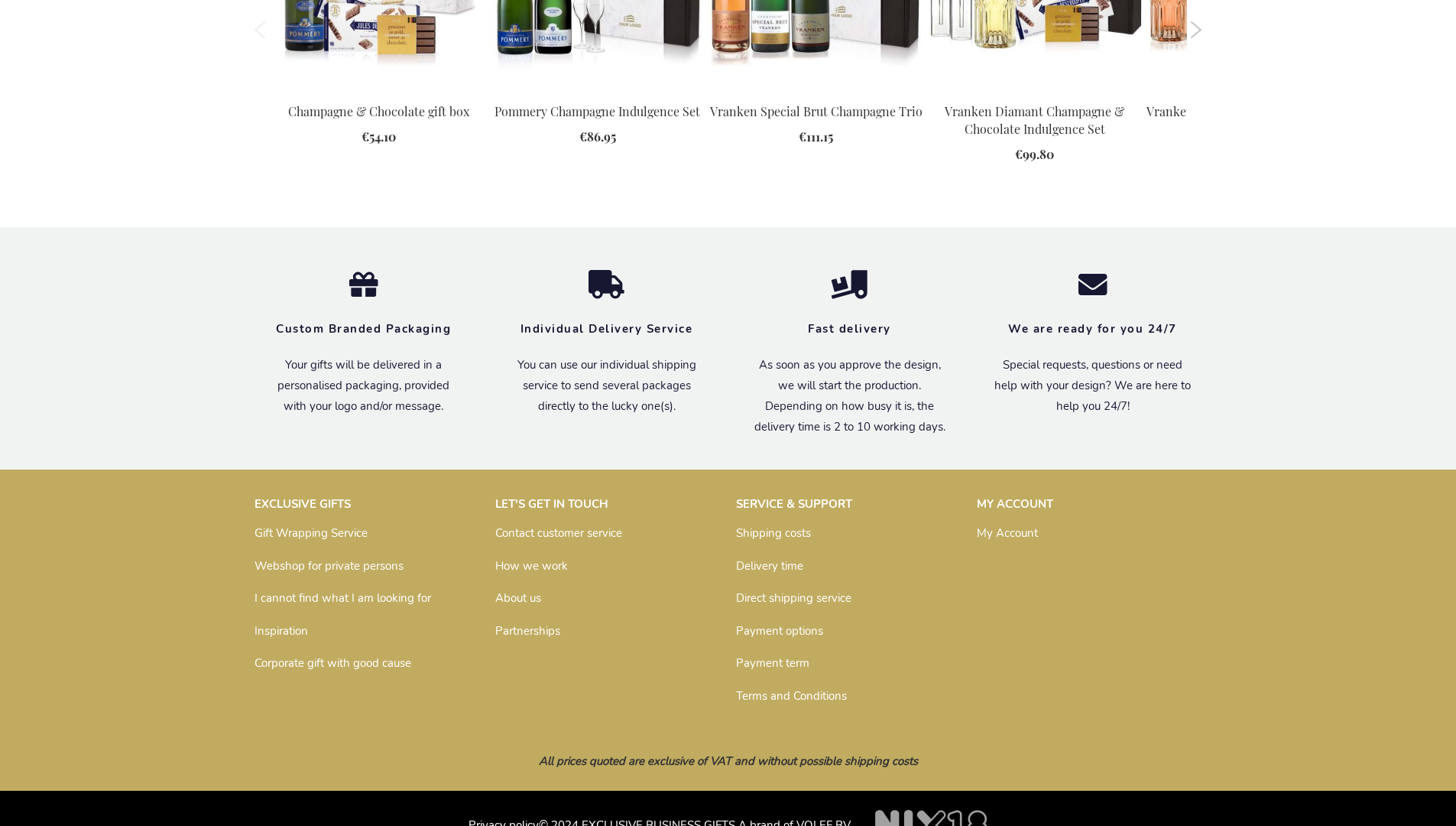
scroll to position [1930, 0]
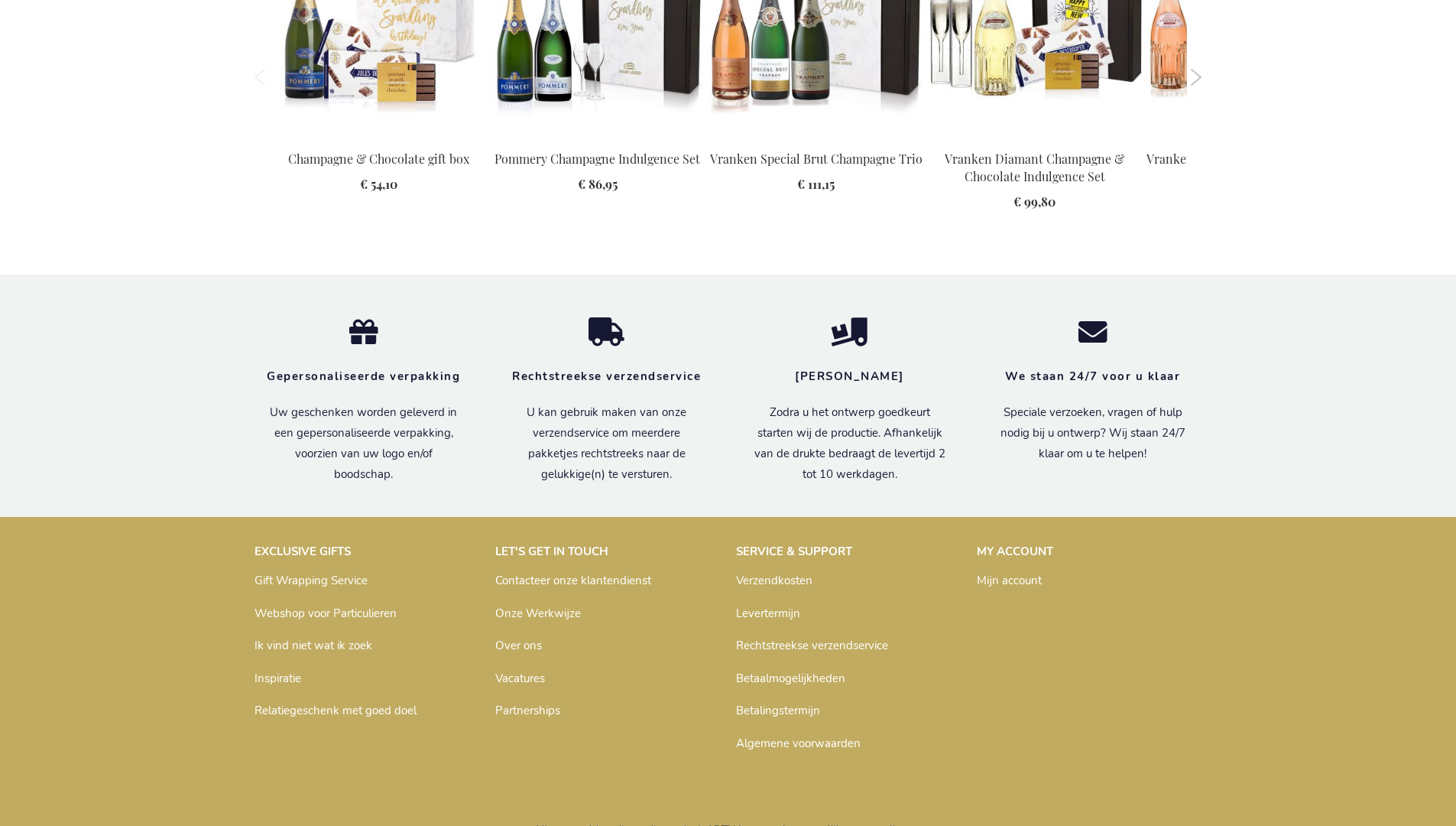
scroll to position [1958, 0]
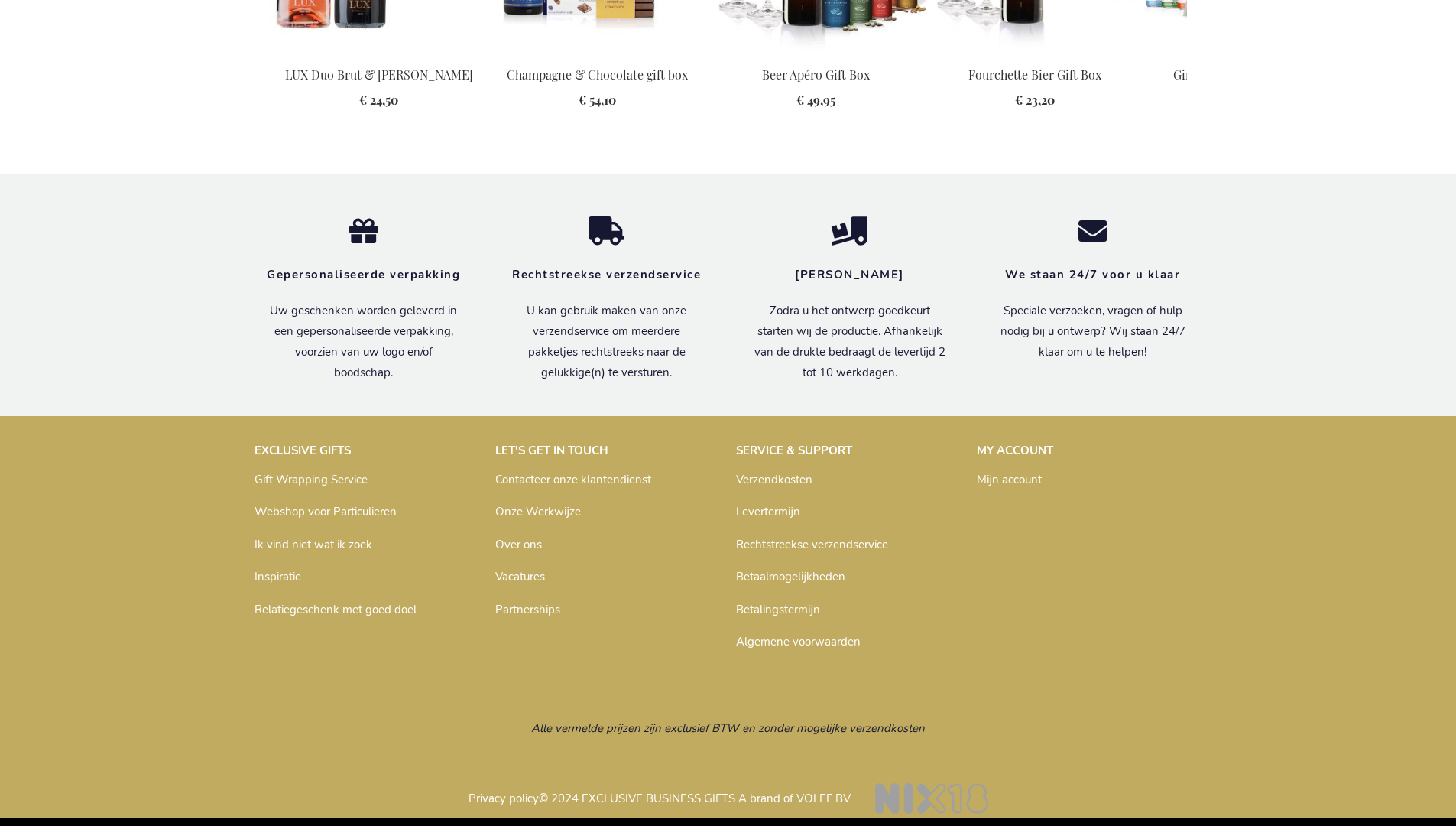
scroll to position [1984, 0]
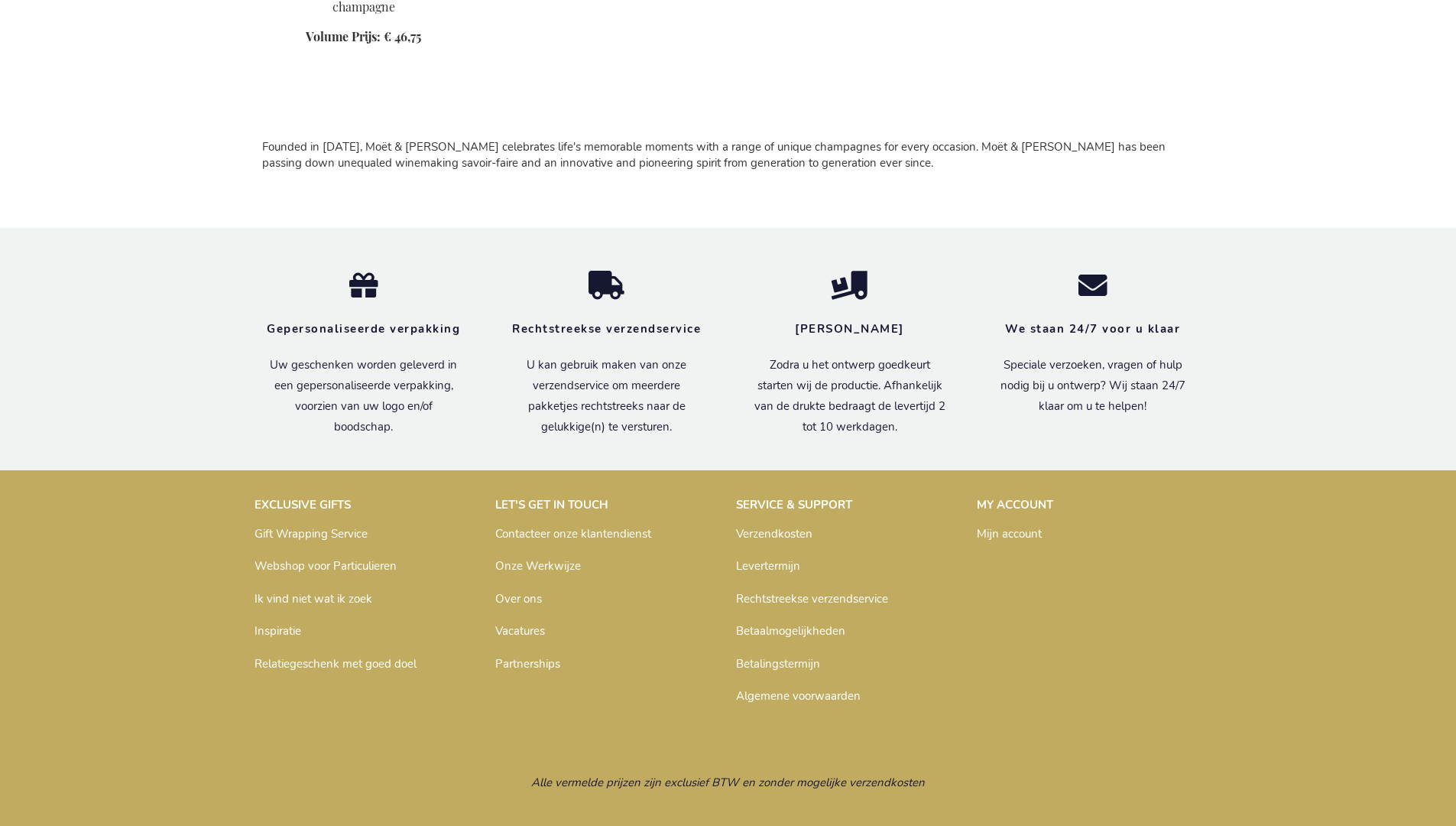
scroll to position [1011, 0]
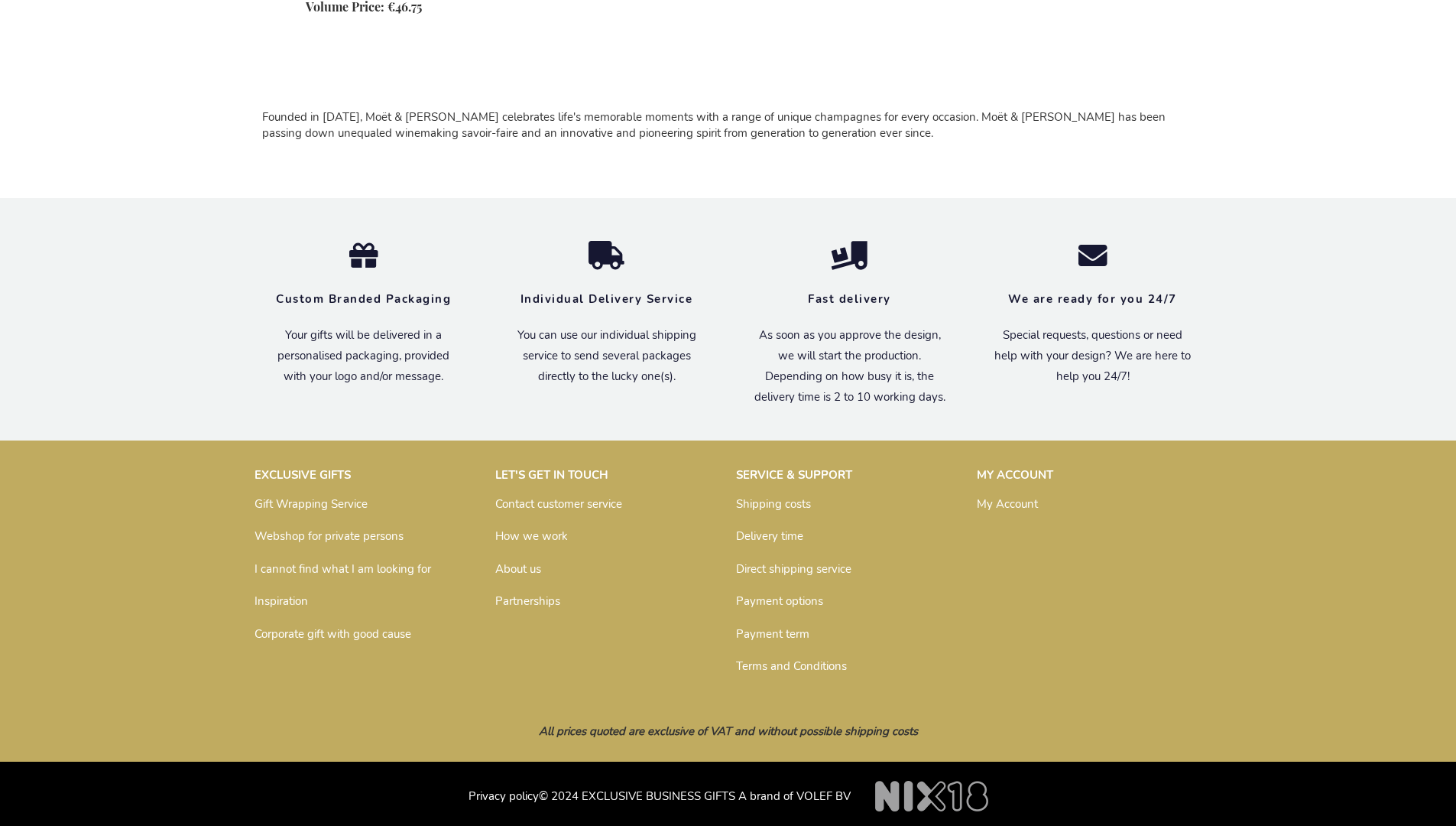
scroll to position [983, 0]
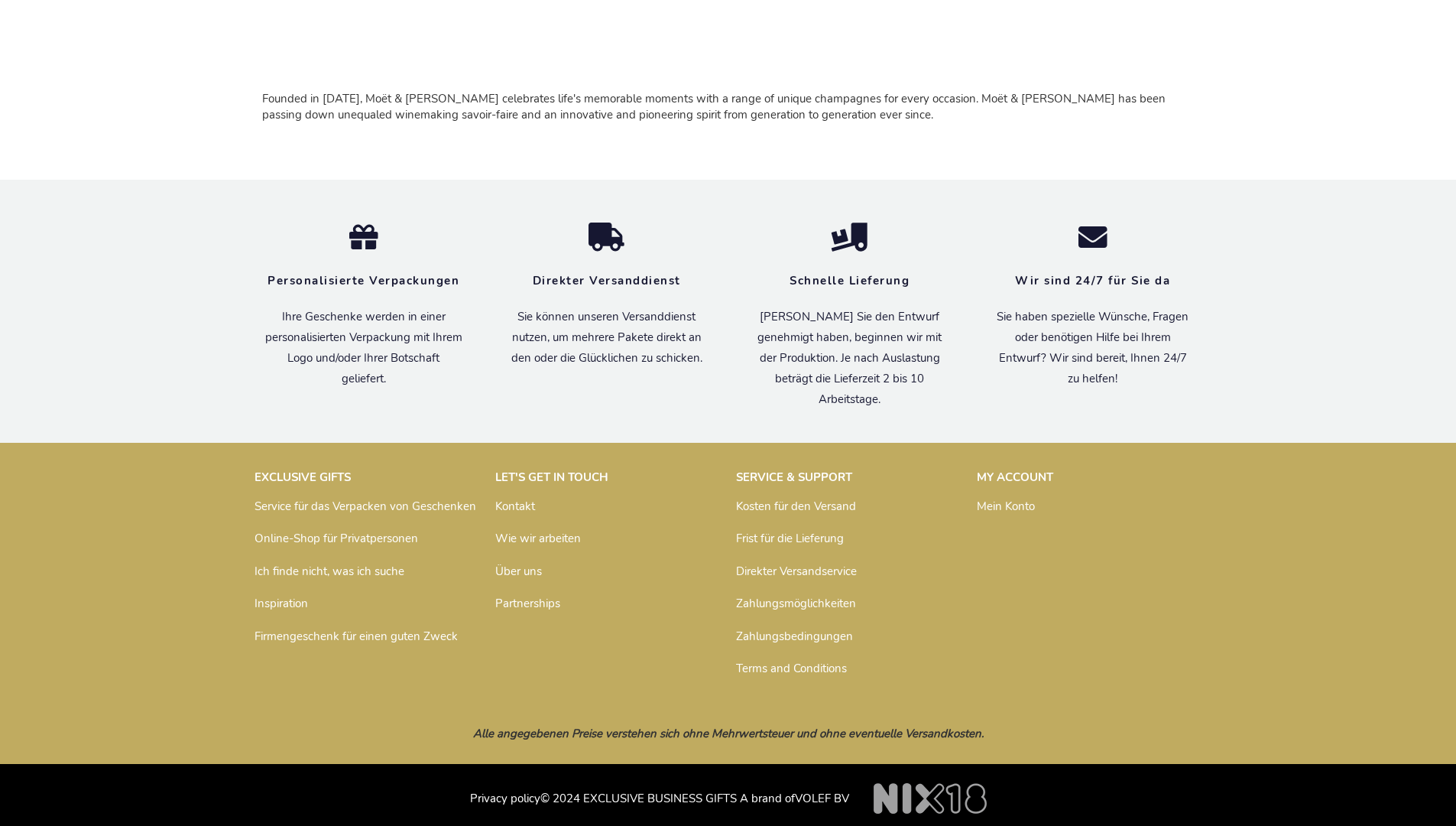
scroll to position [1004, 0]
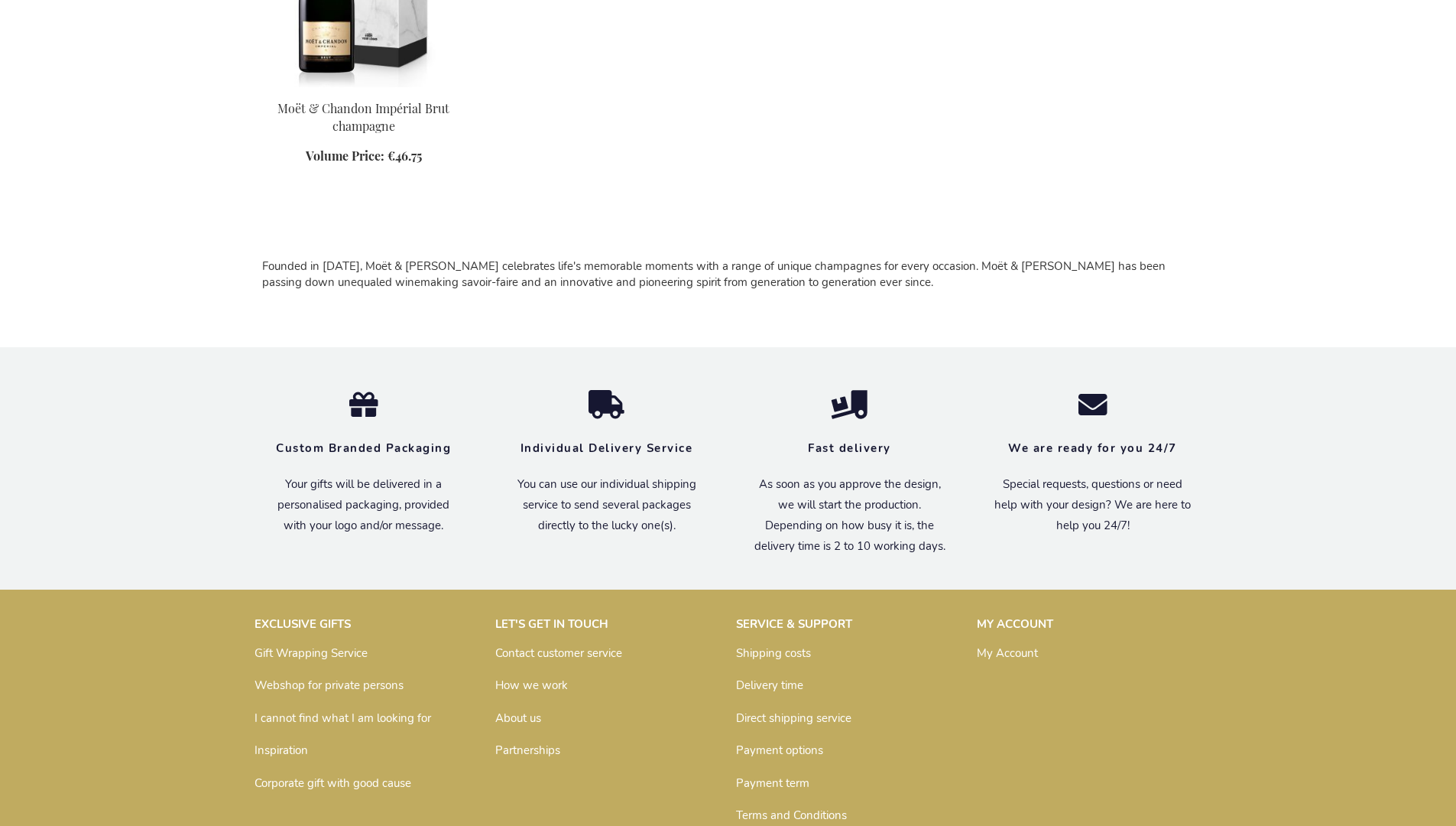
scroll to position [983, 0]
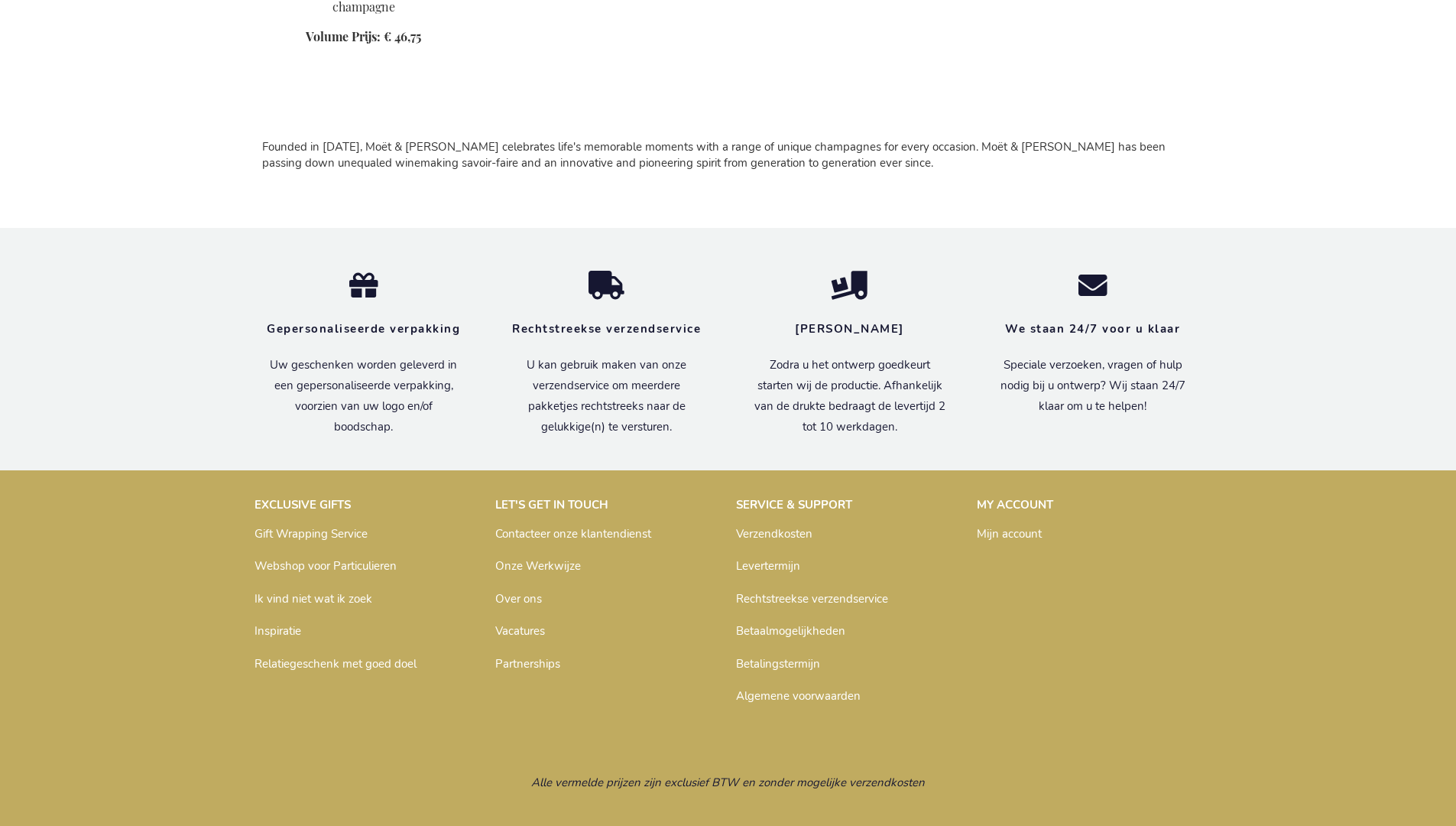
scroll to position [1011, 0]
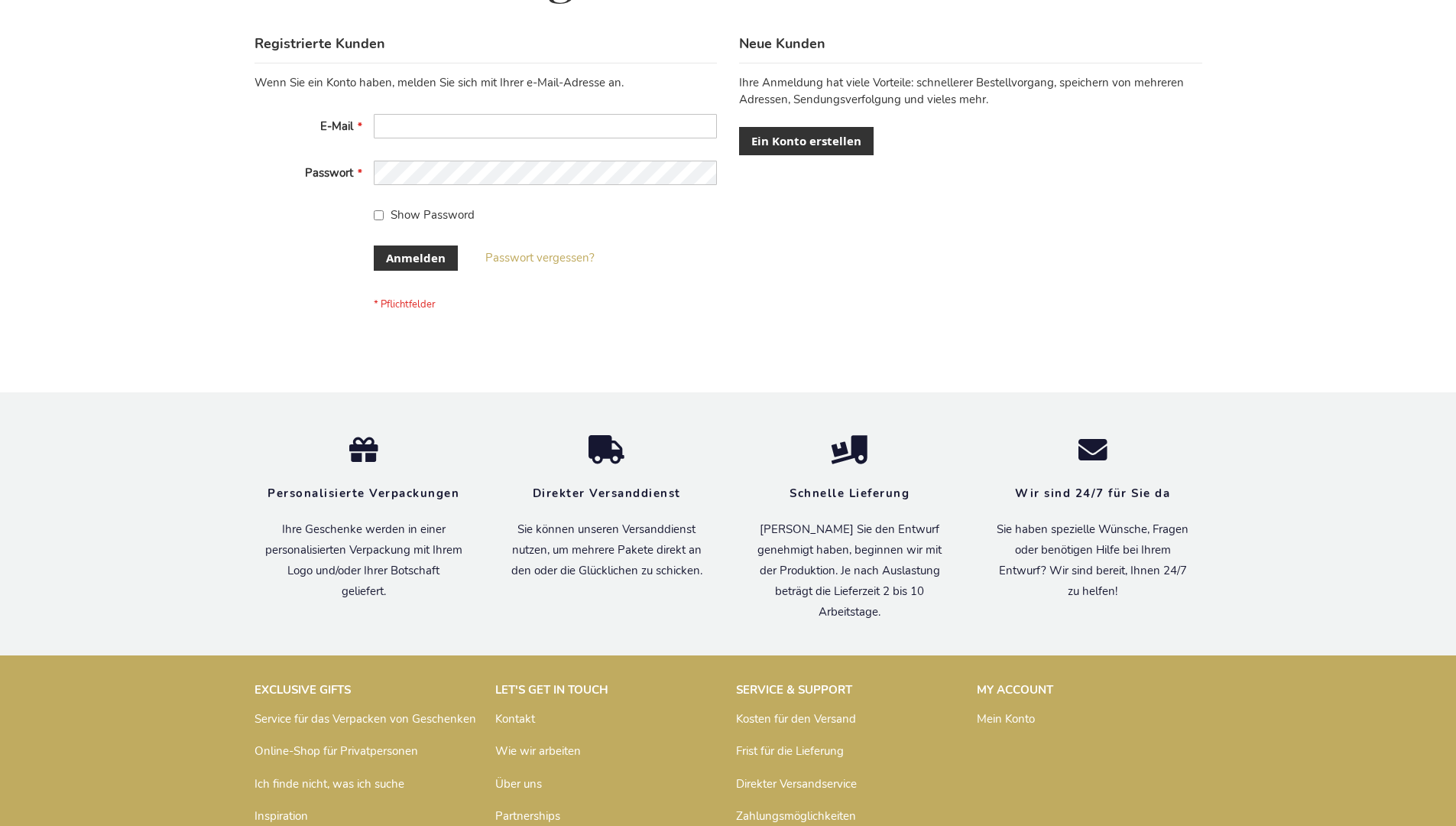
scroll to position [513, 0]
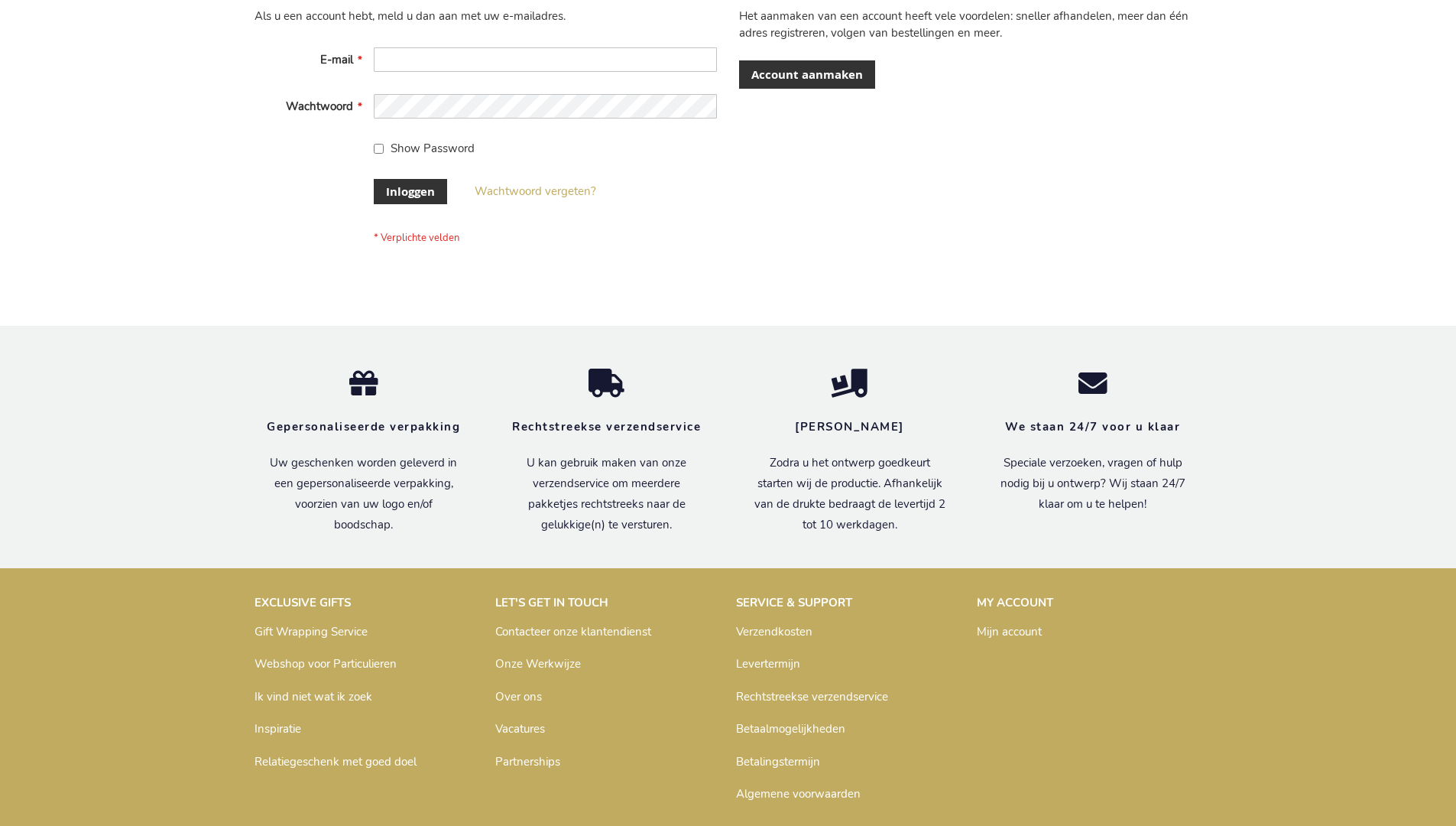
scroll to position [519, 0]
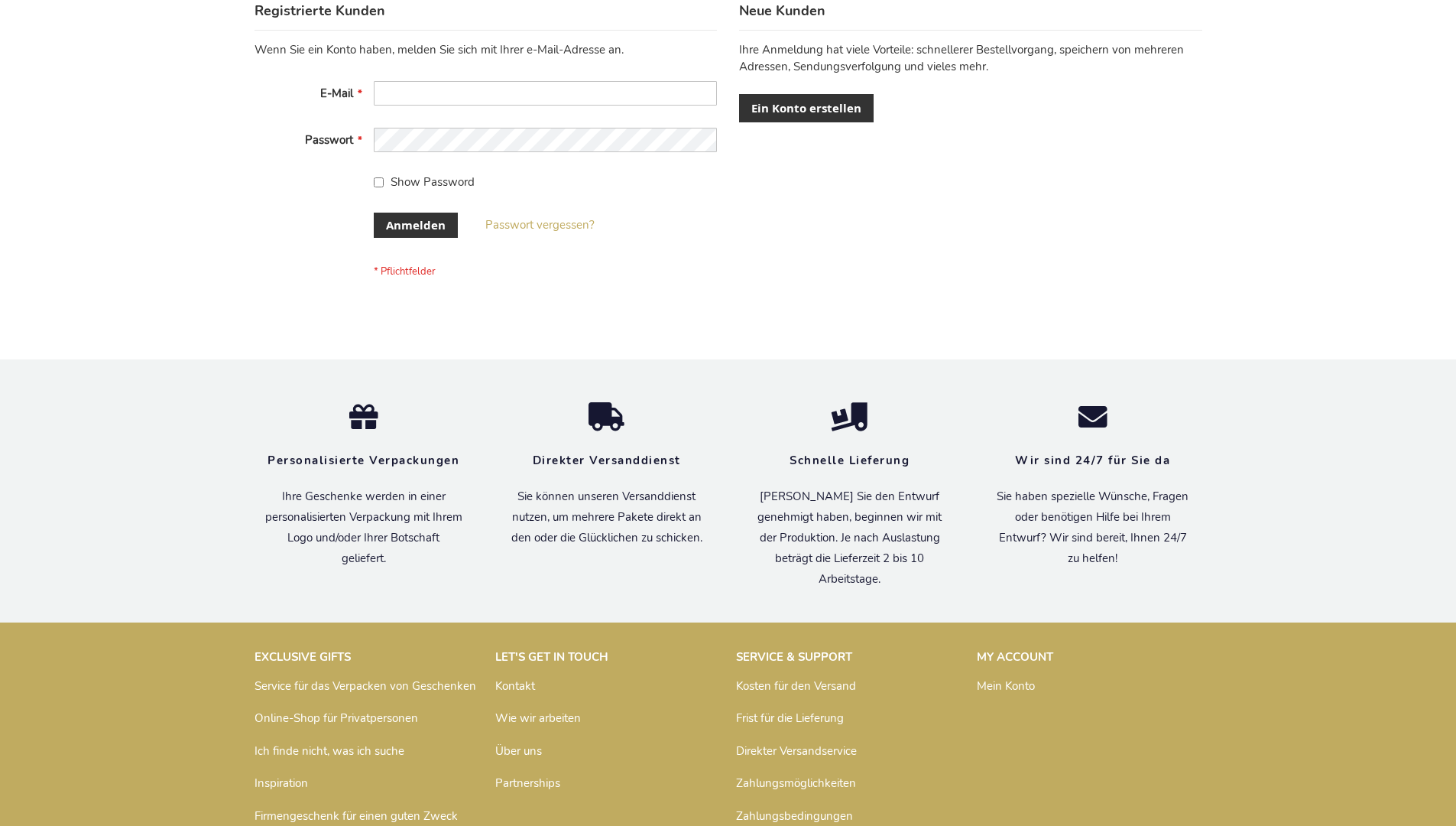
scroll to position [513, 0]
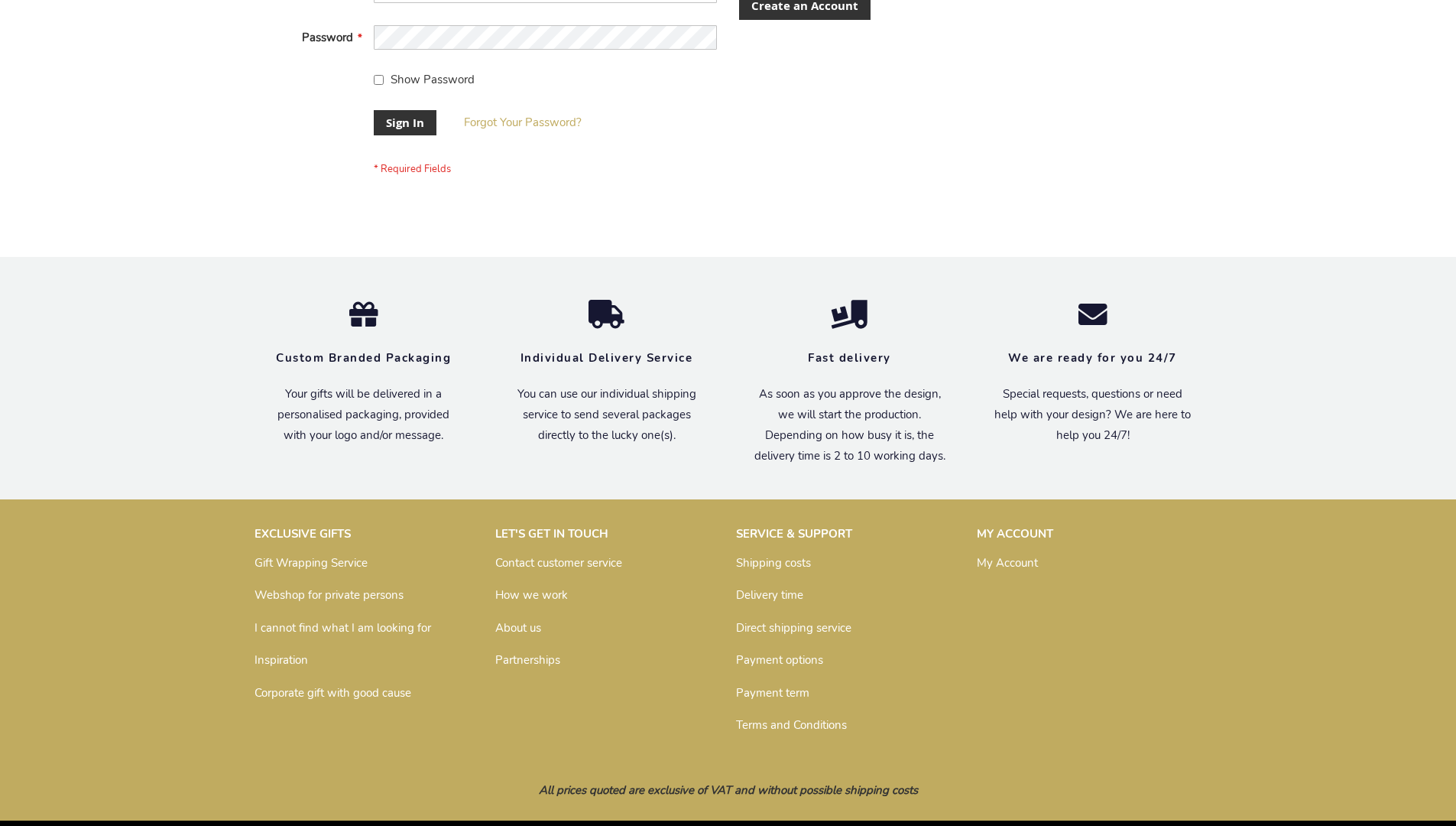
scroll to position [492, 0]
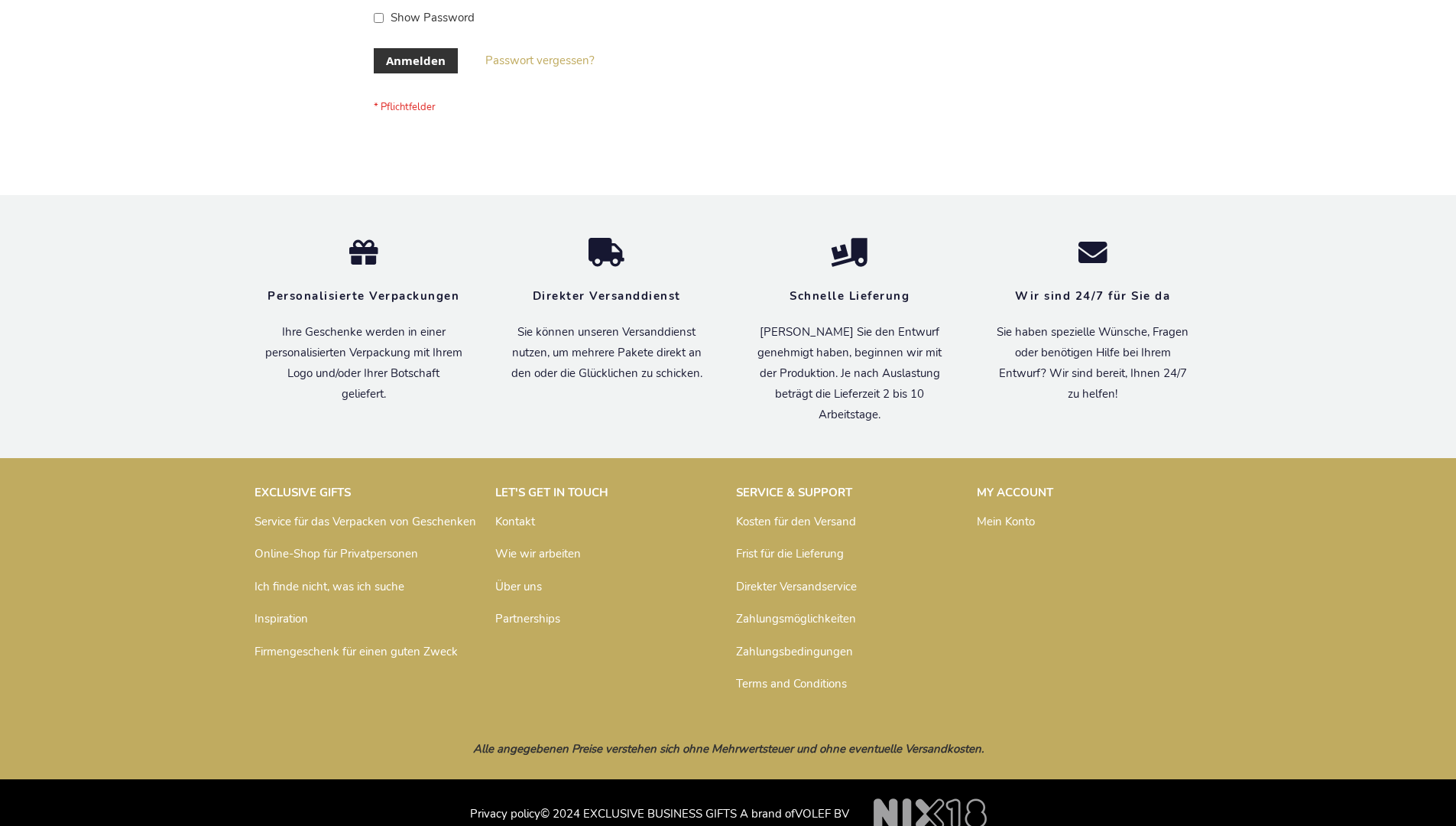
scroll to position [513, 0]
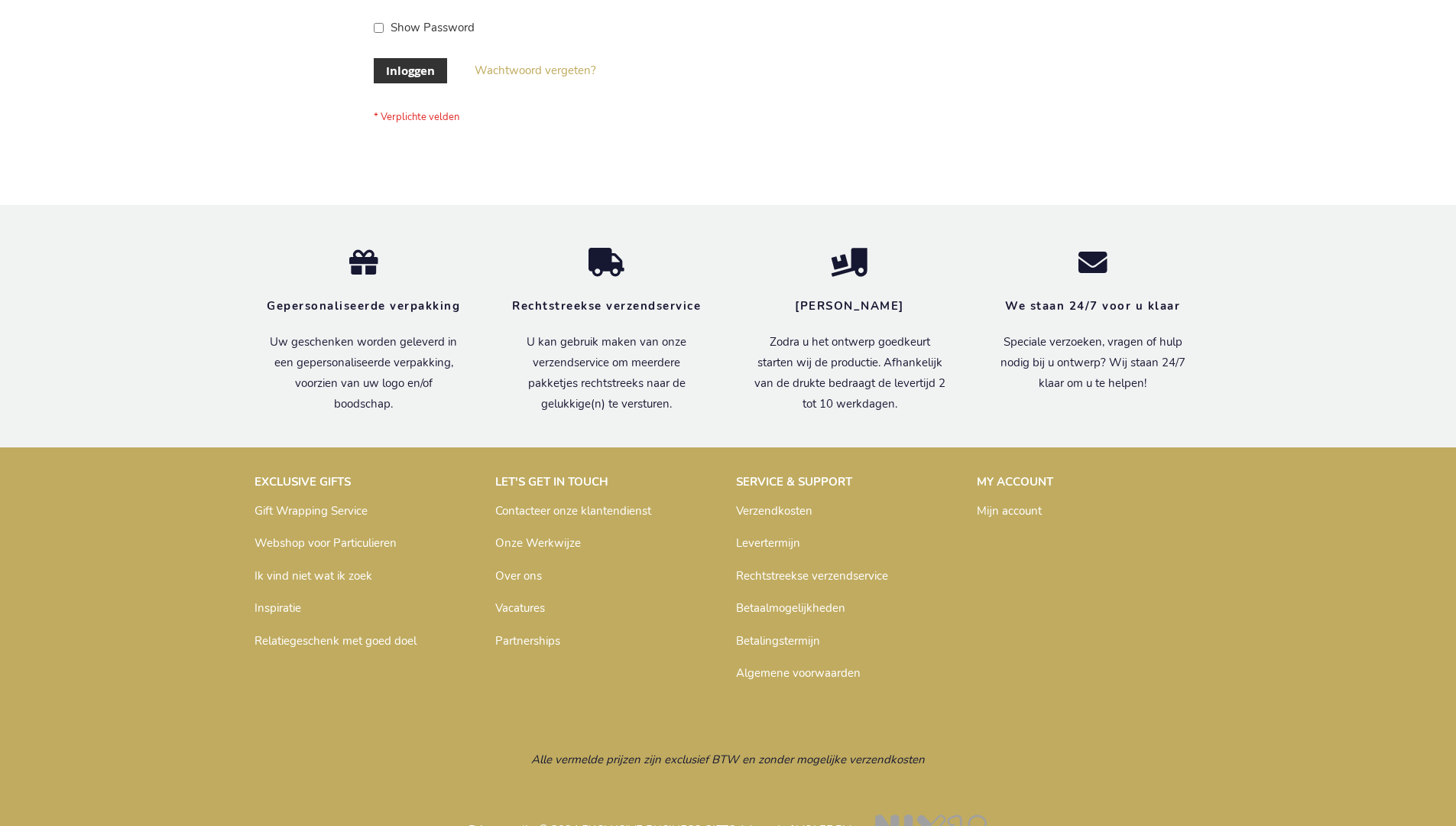
scroll to position [519, 0]
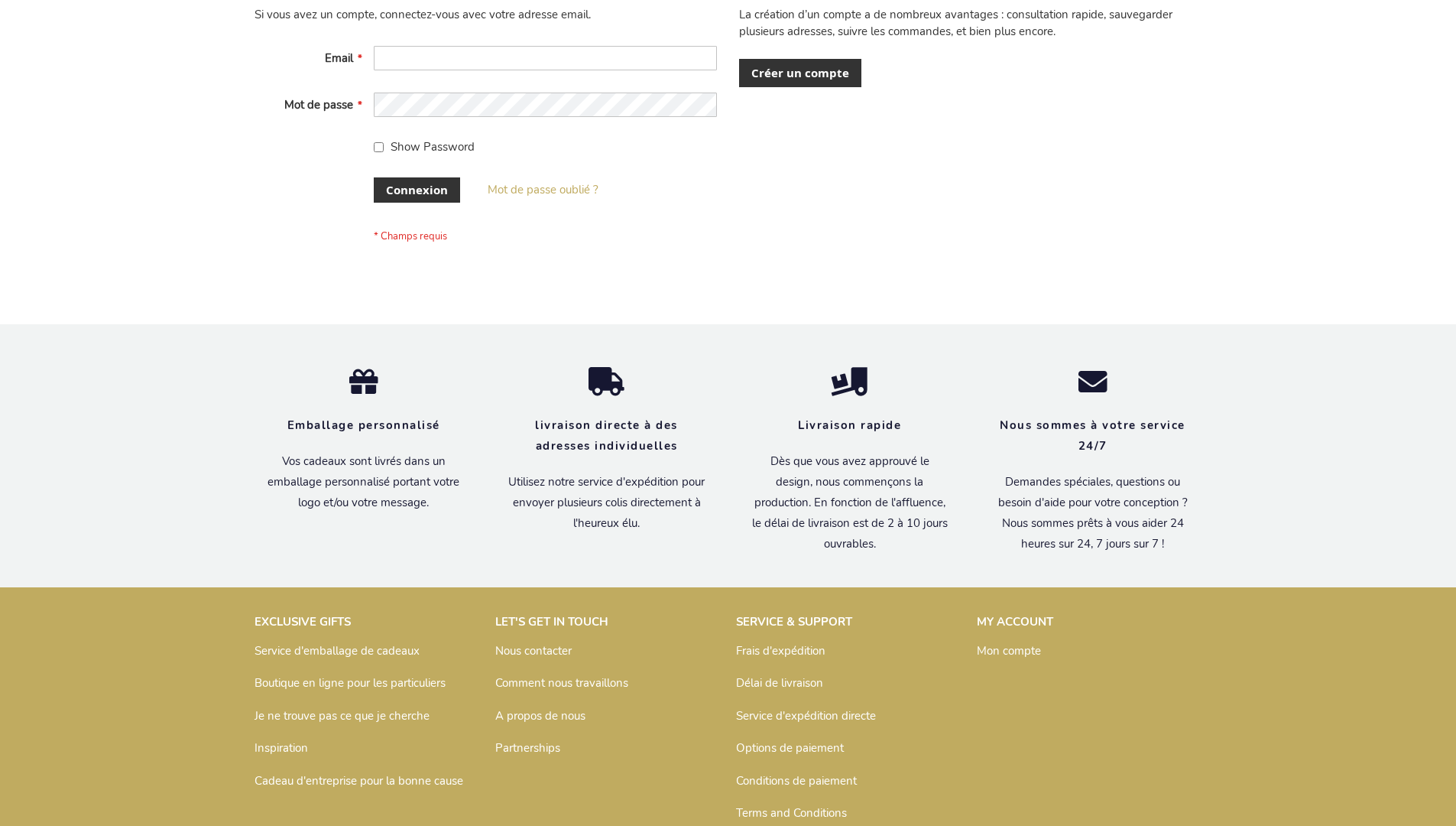
scroll to position [528, 0]
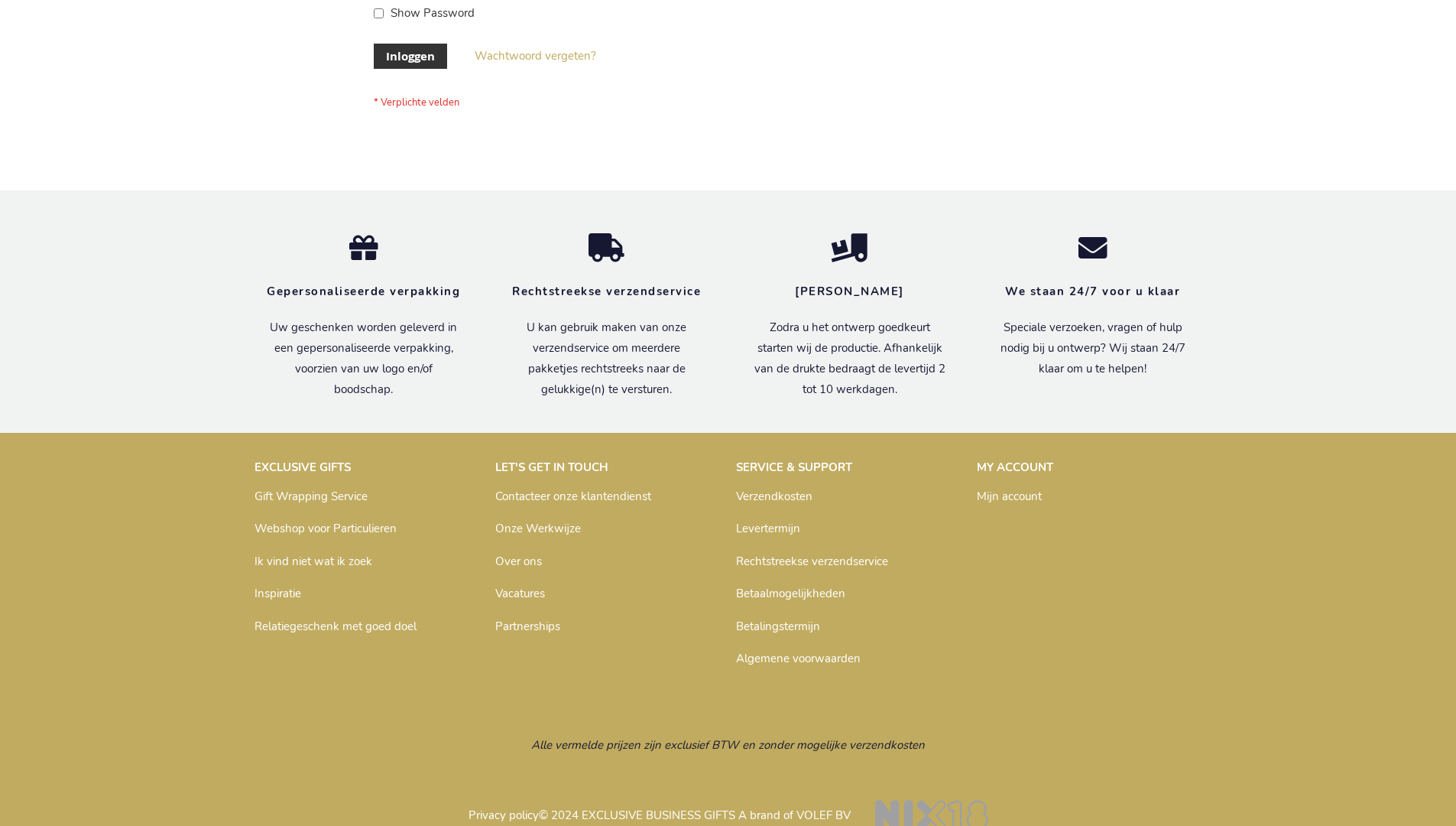
scroll to position [519, 0]
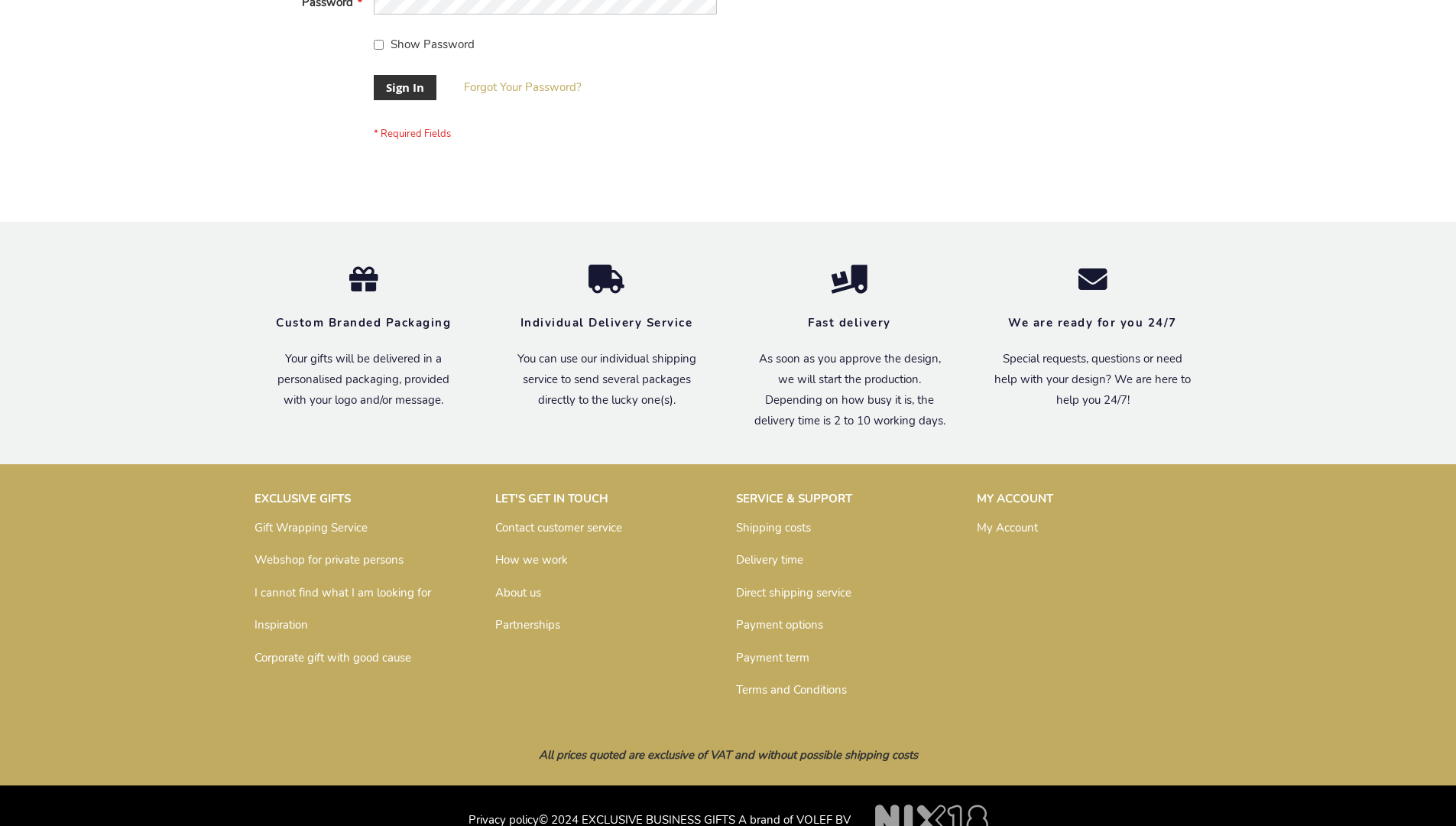
scroll to position [492, 0]
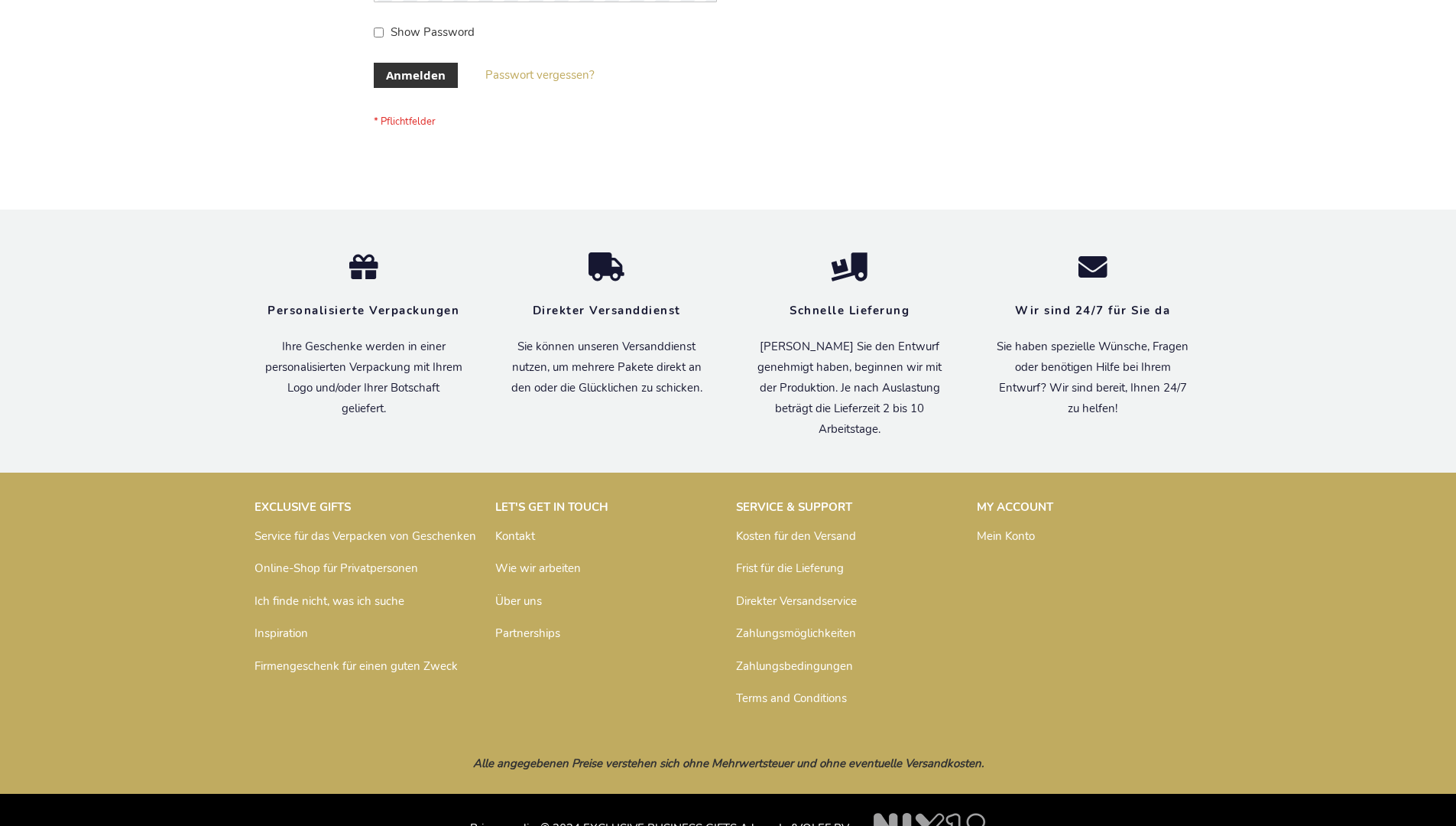
scroll to position [513, 0]
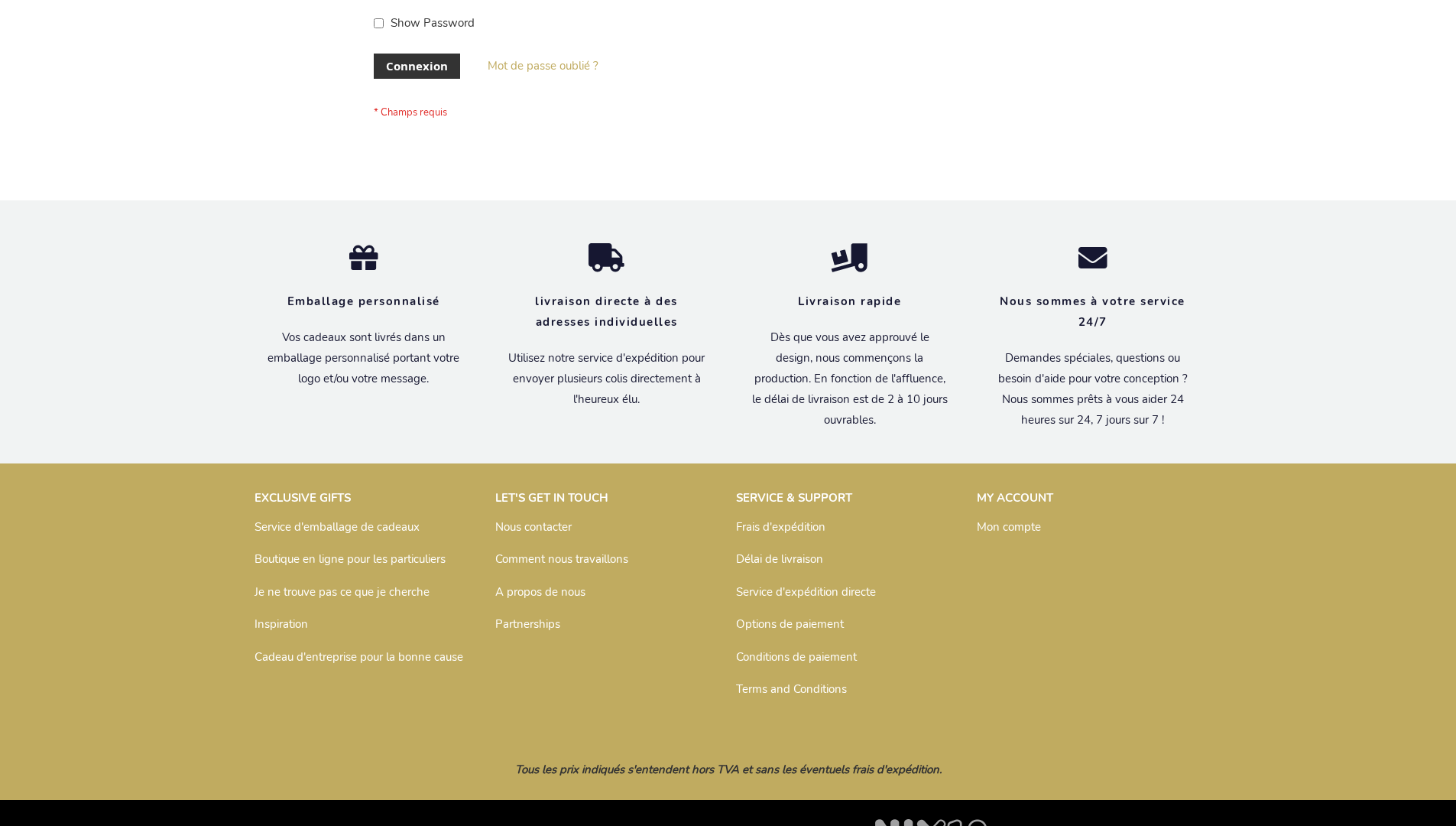
scroll to position [528, 0]
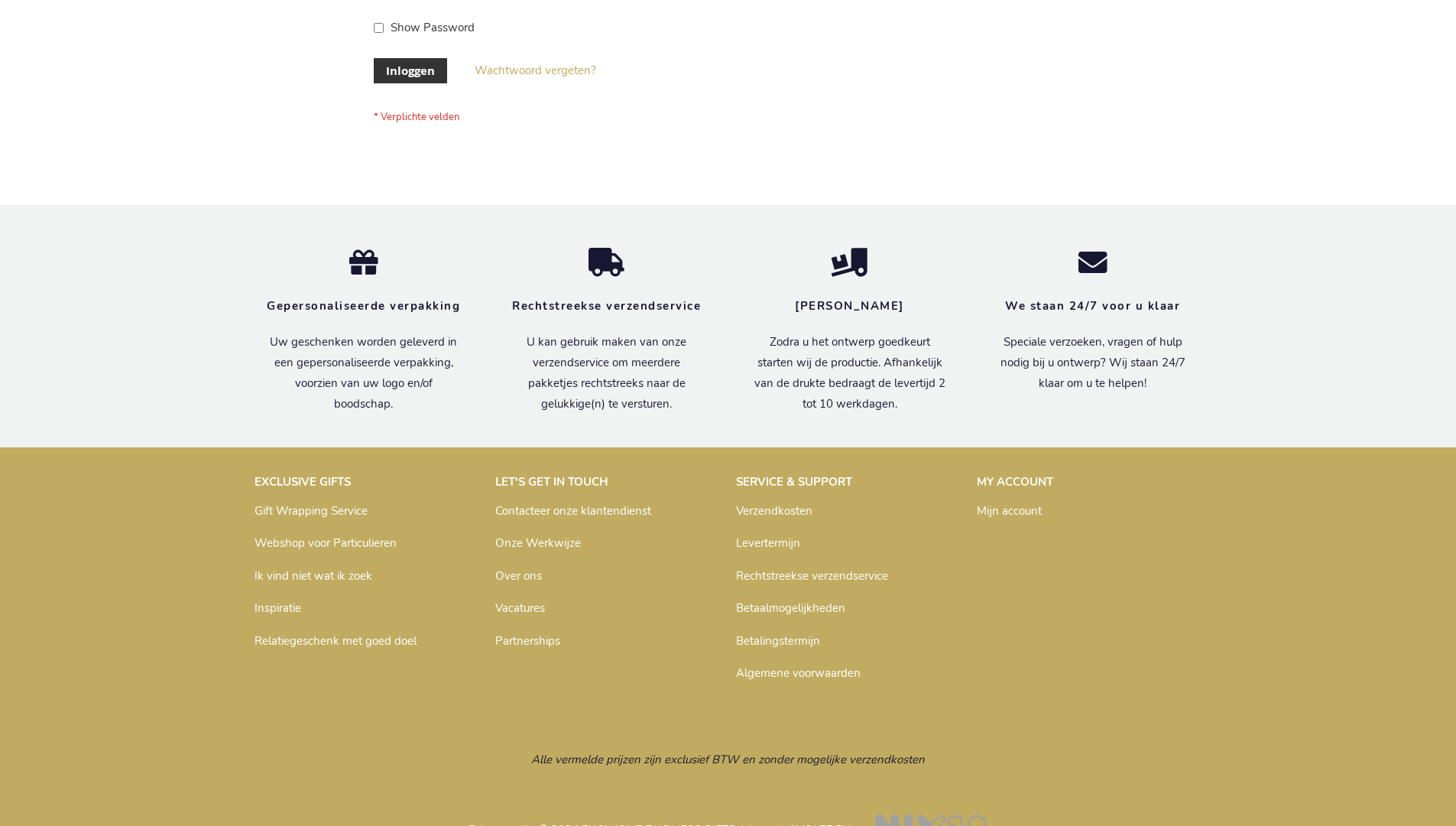
scroll to position [519, 0]
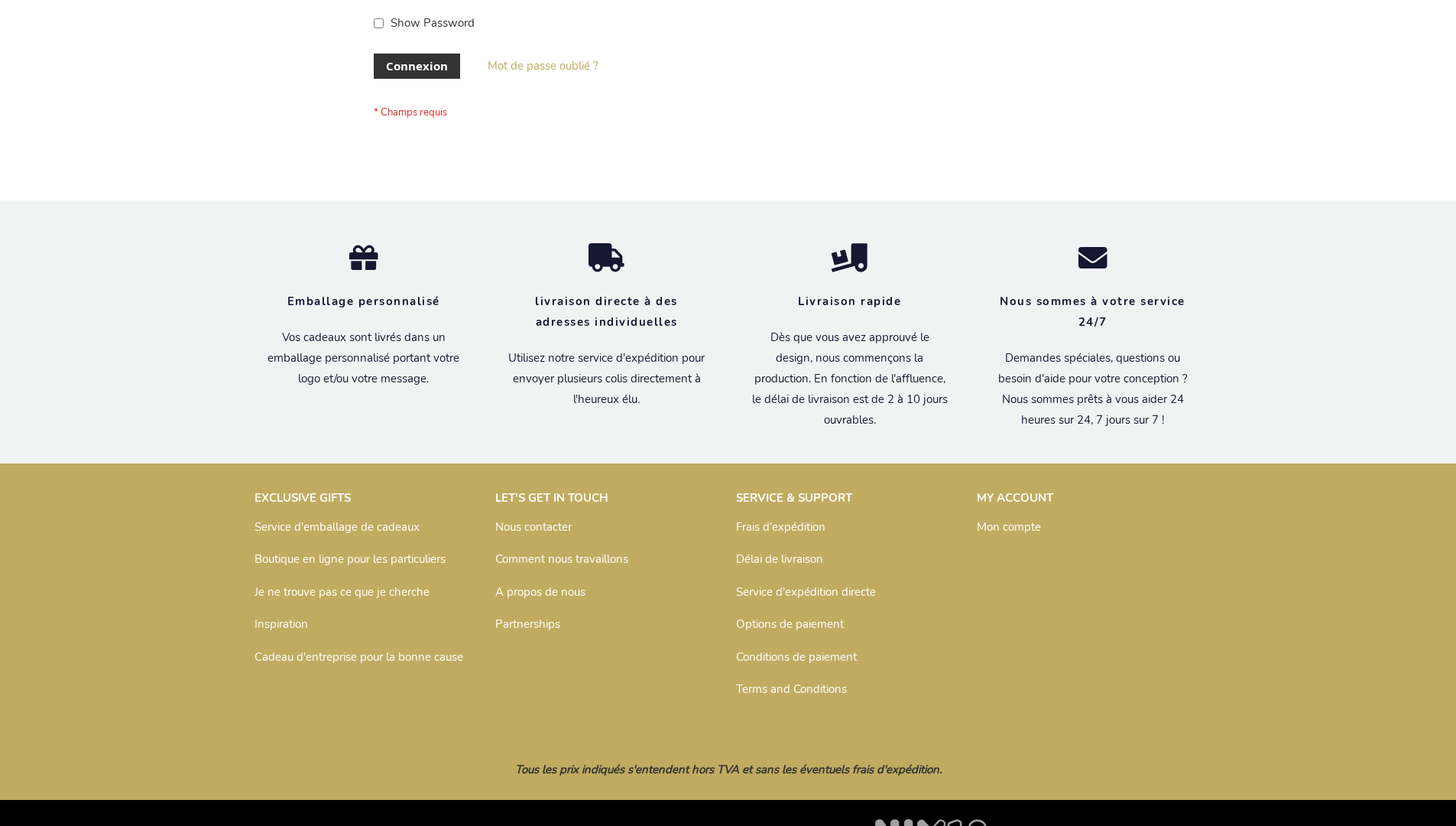
scroll to position [528, 0]
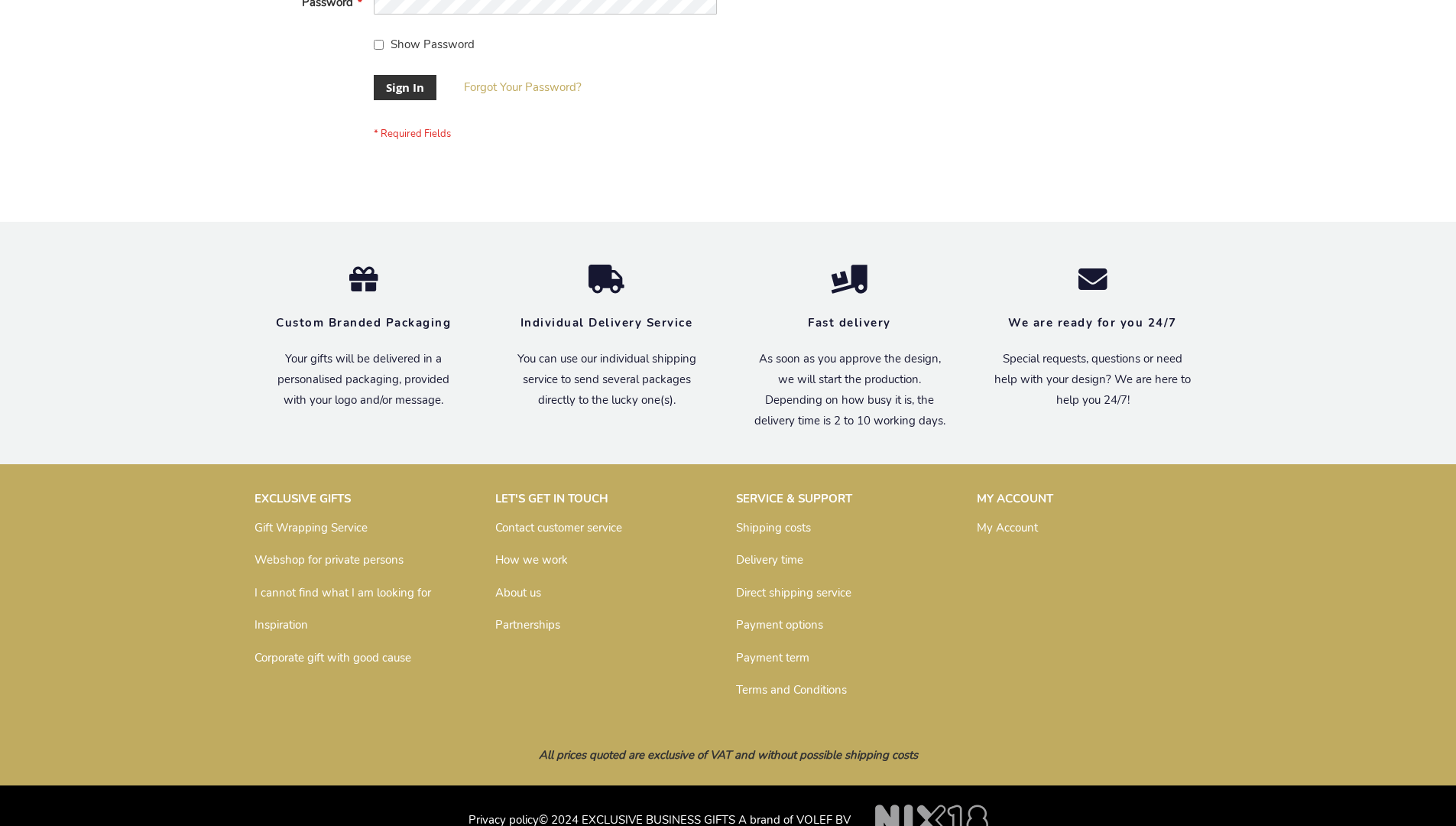
scroll to position [492, 0]
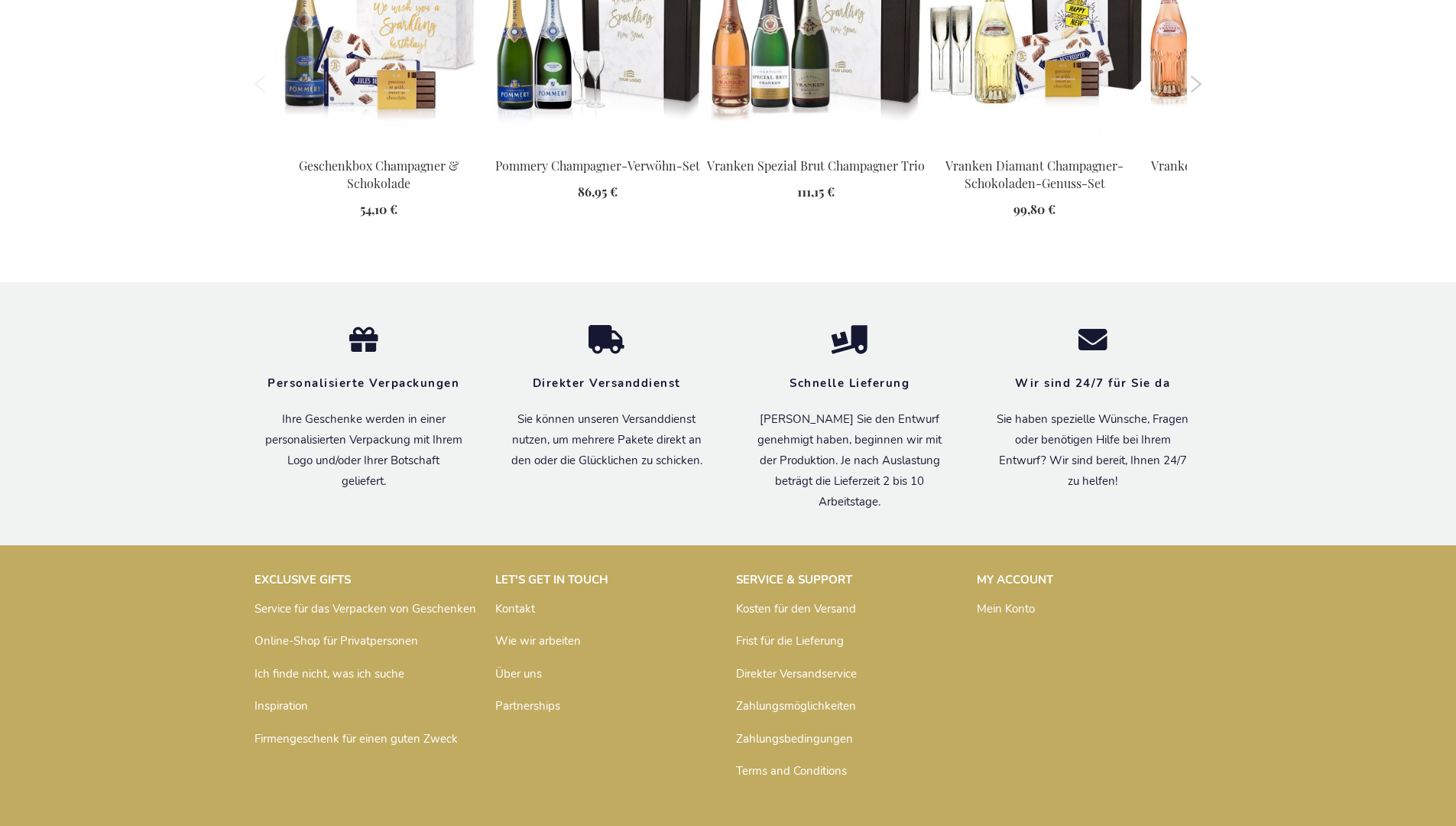
scroll to position [1968, 0]
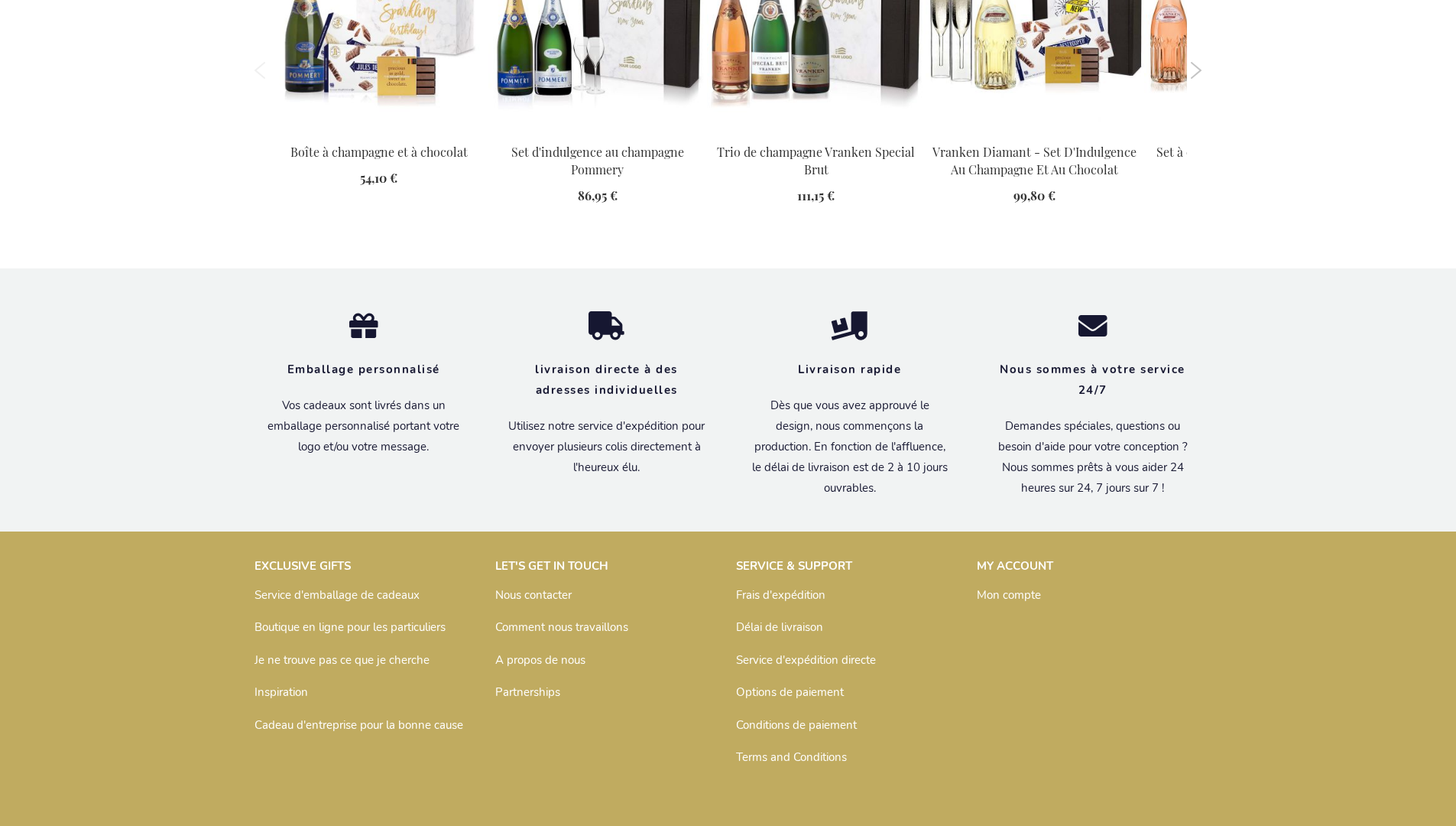
scroll to position [1983, 0]
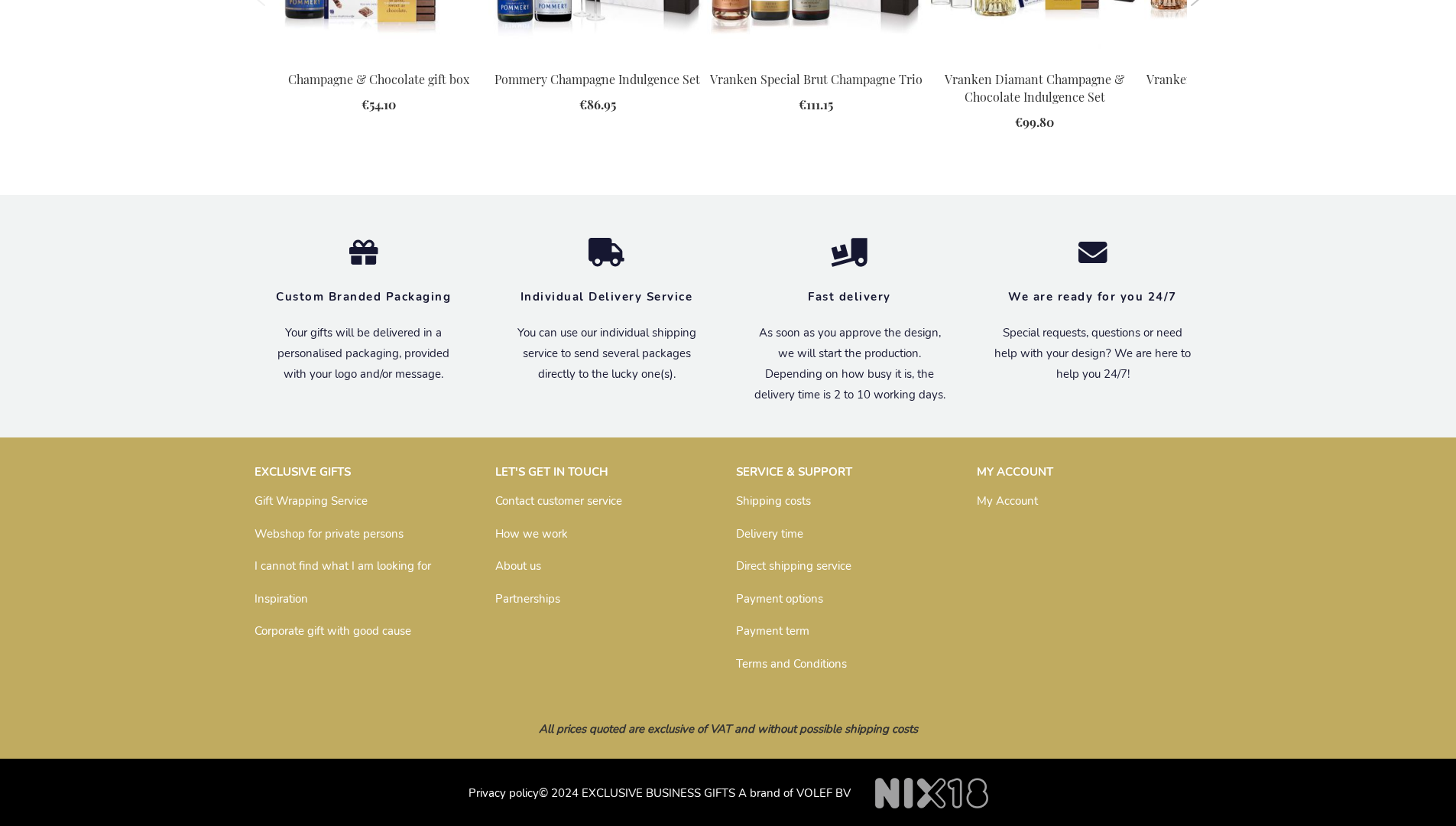
scroll to position [1930, 0]
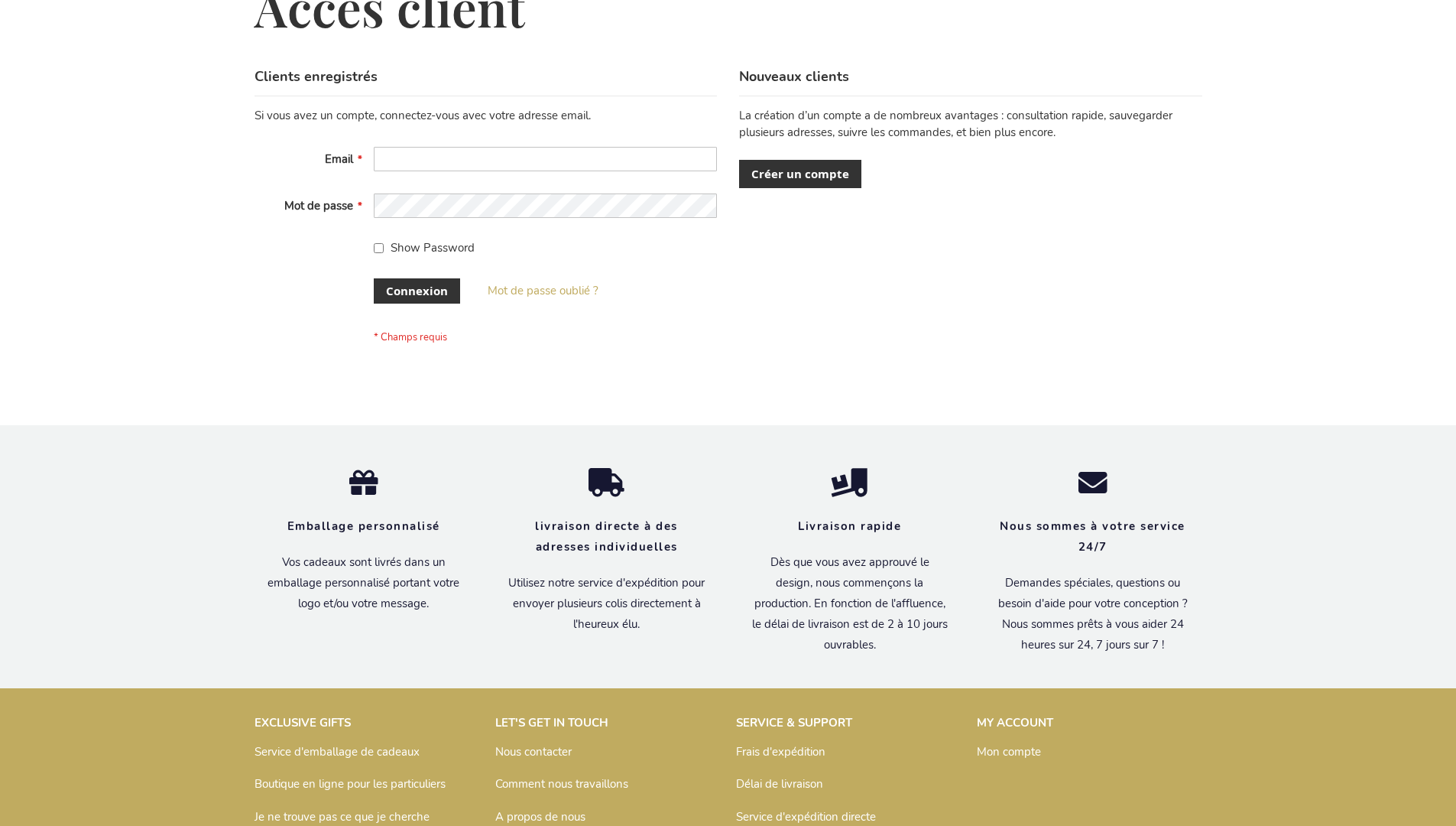
scroll to position [528, 0]
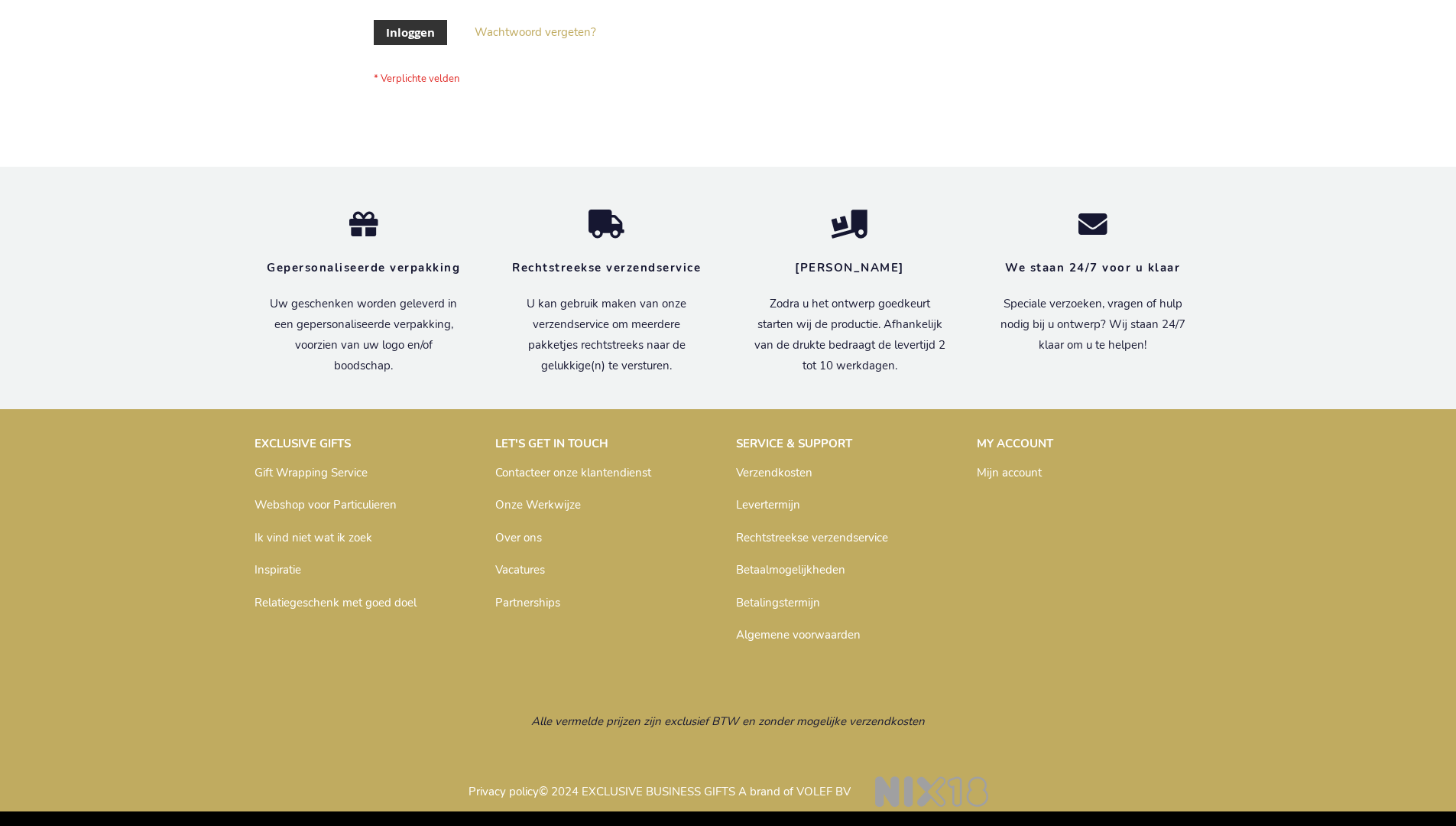
scroll to position [519, 0]
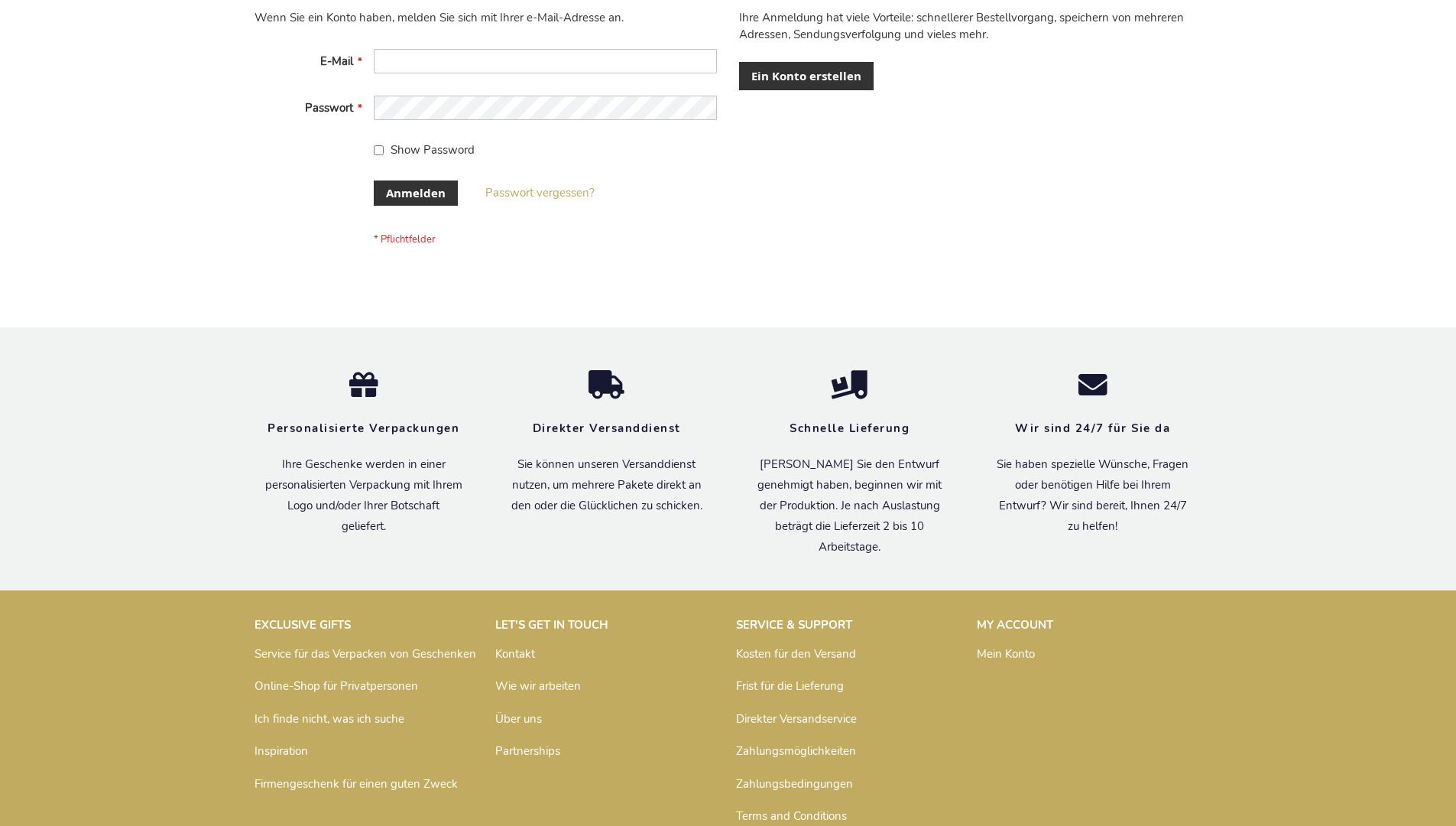
scroll to position [513, 0]
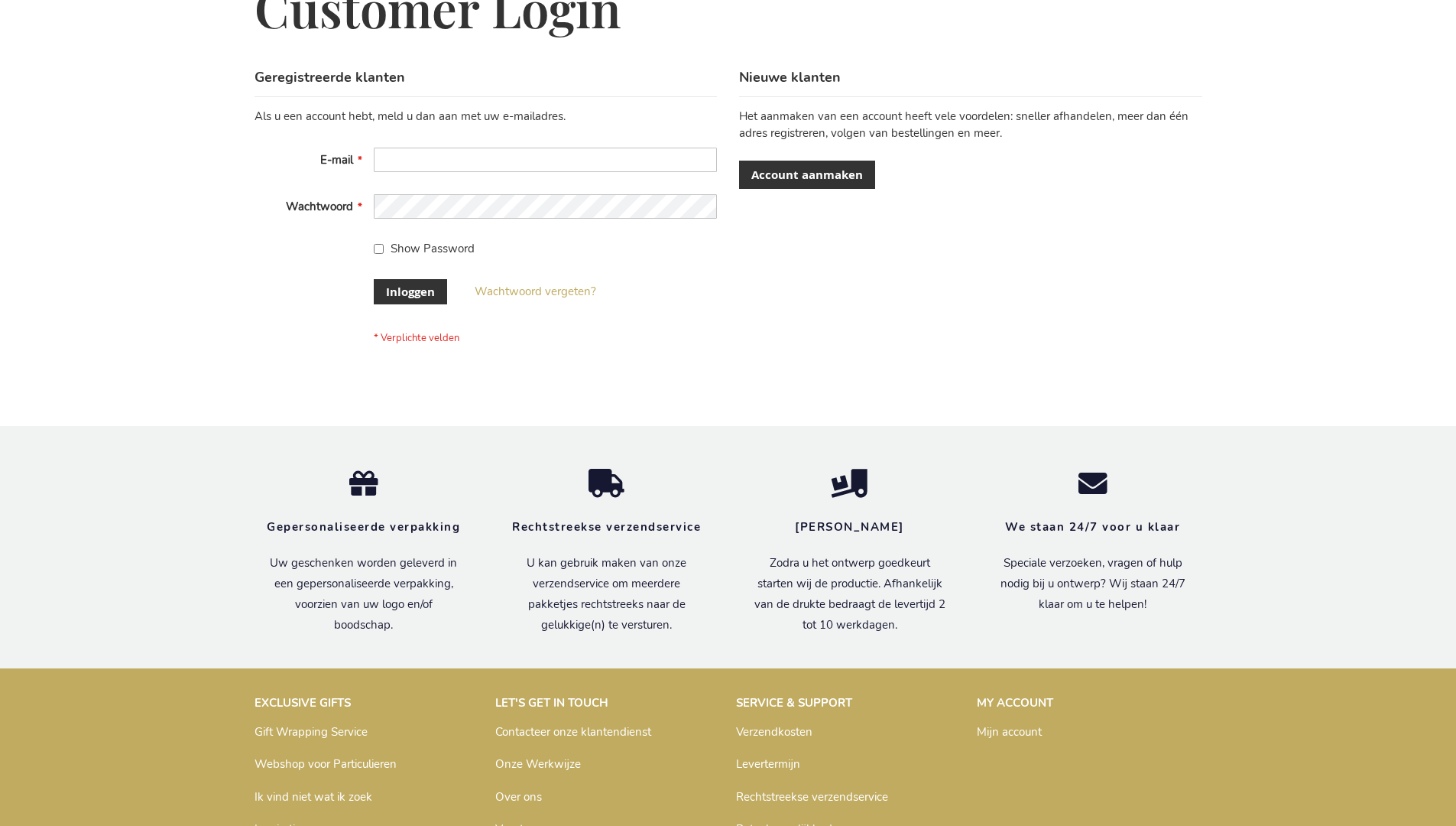
scroll to position [519, 0]
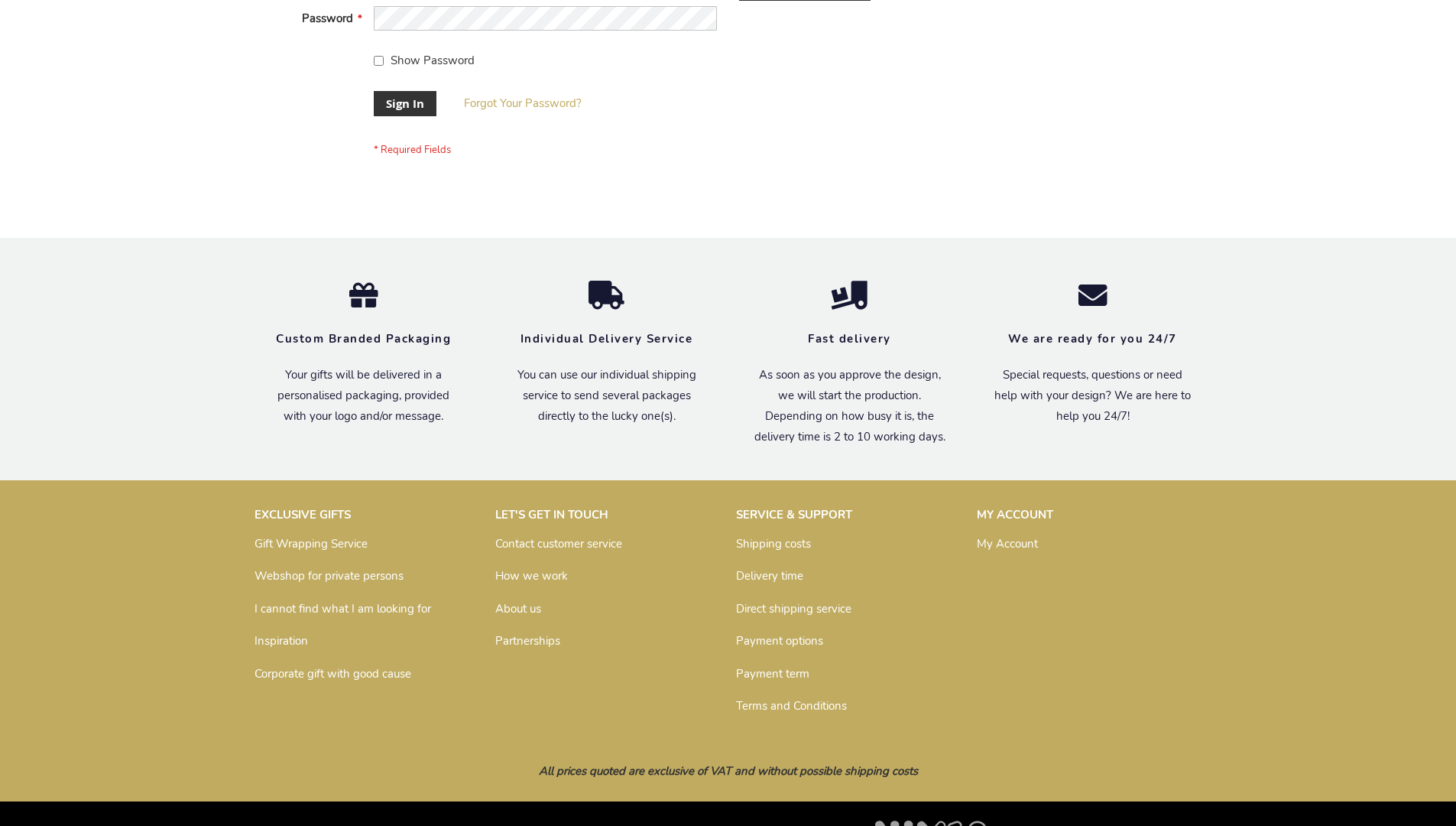
scroll to position [492, 0]
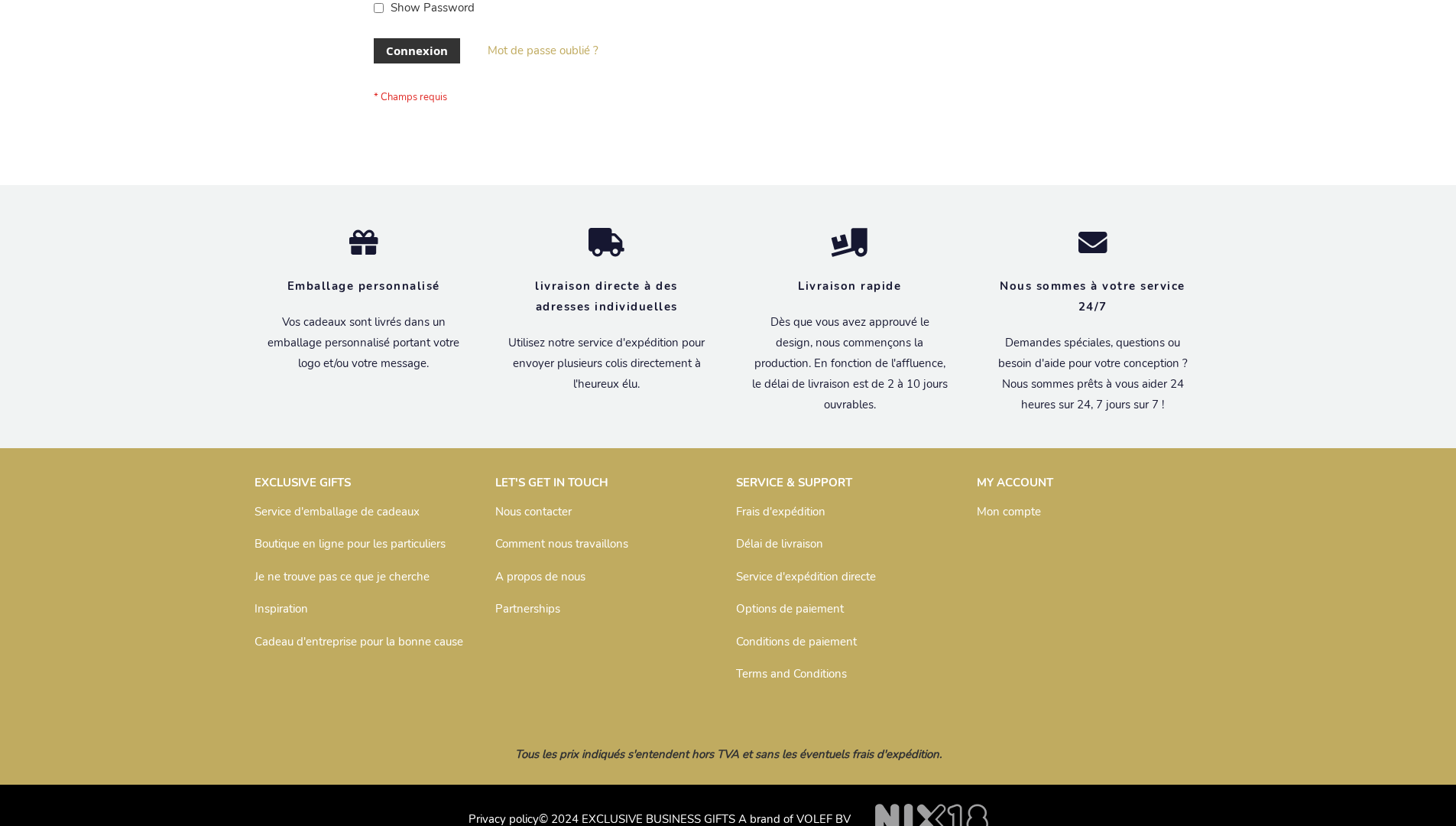
scroll to position [528, 0]
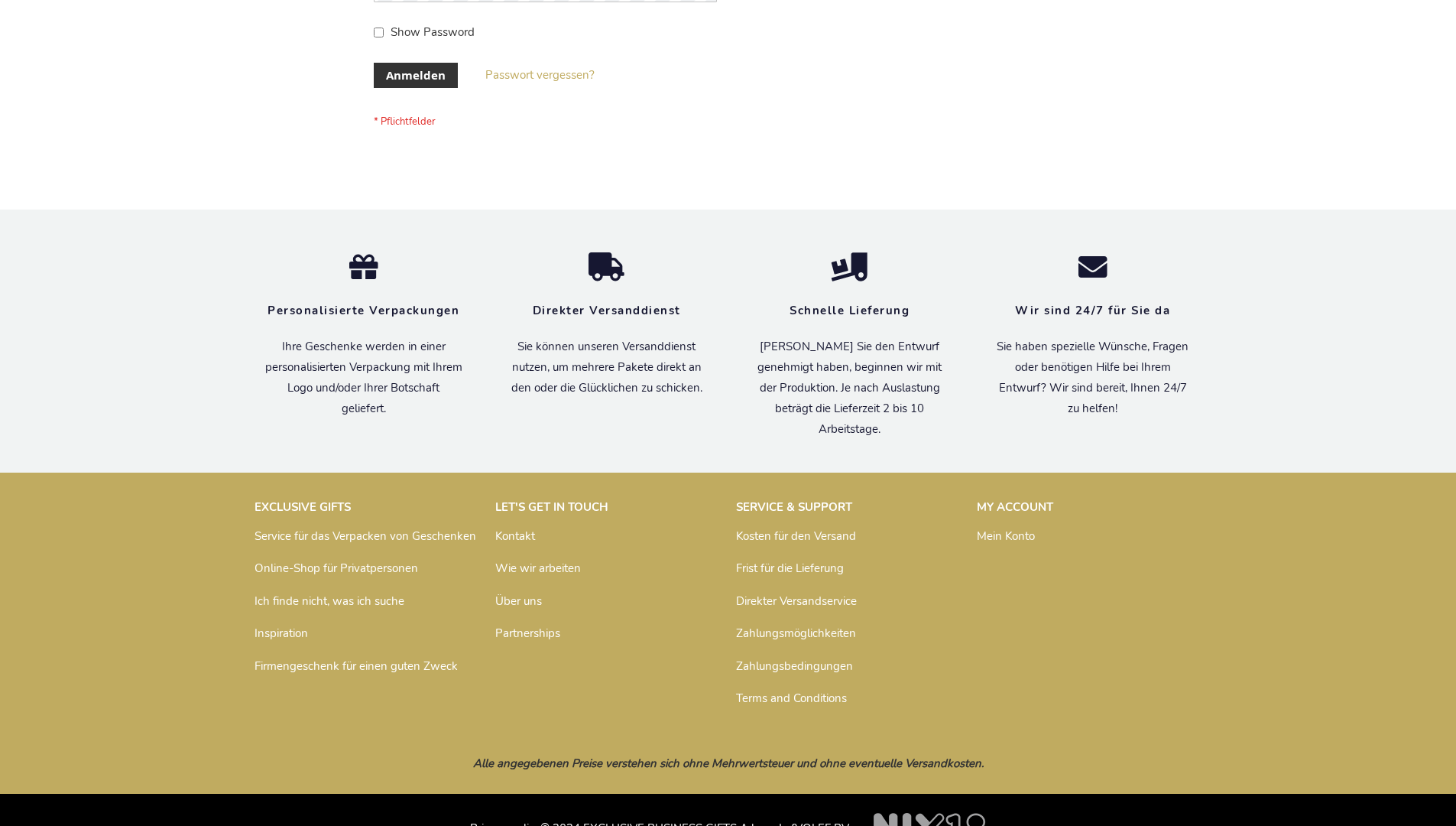
scroll to position [513, 0]
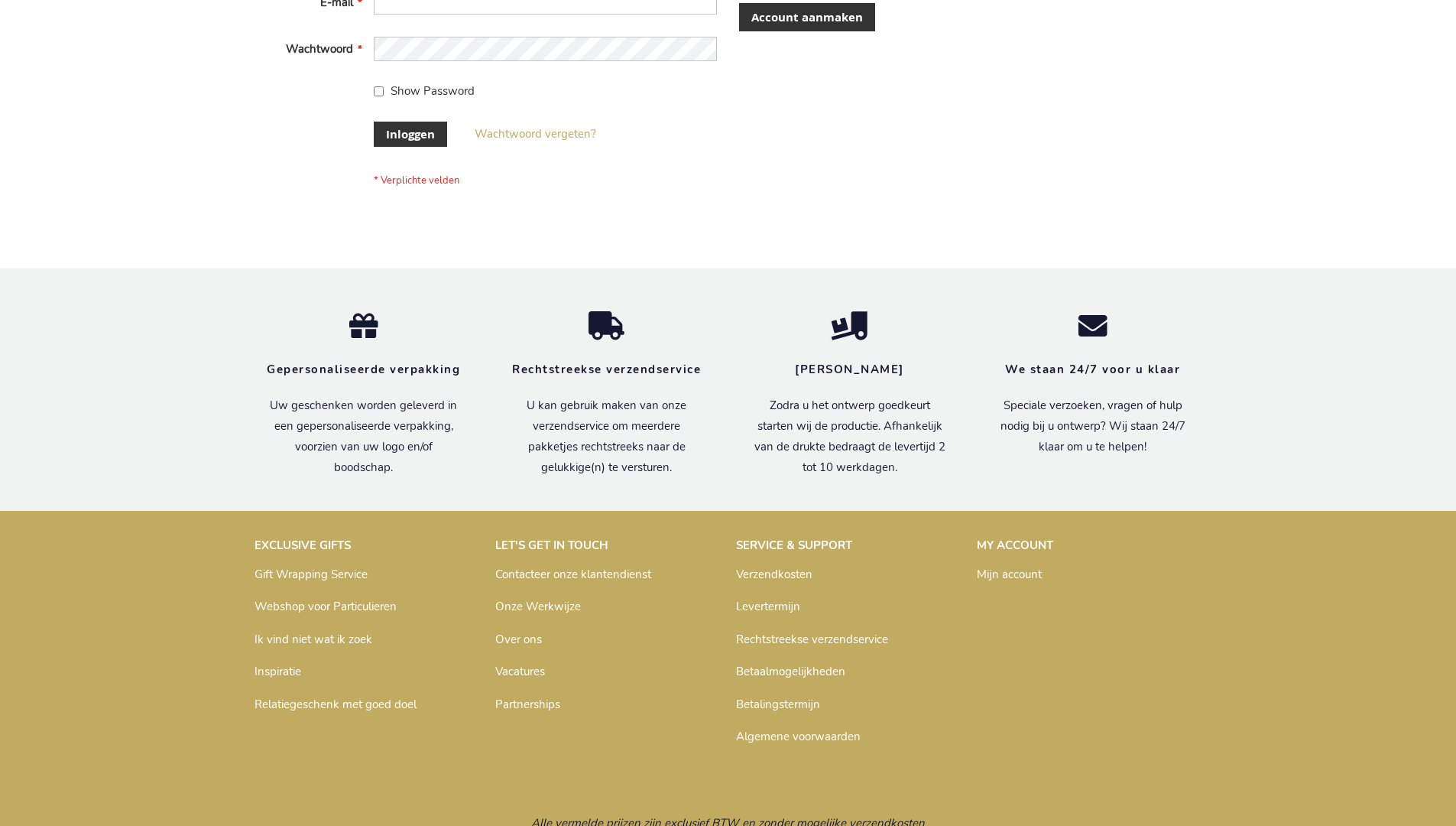
scroll to position [519, 0]
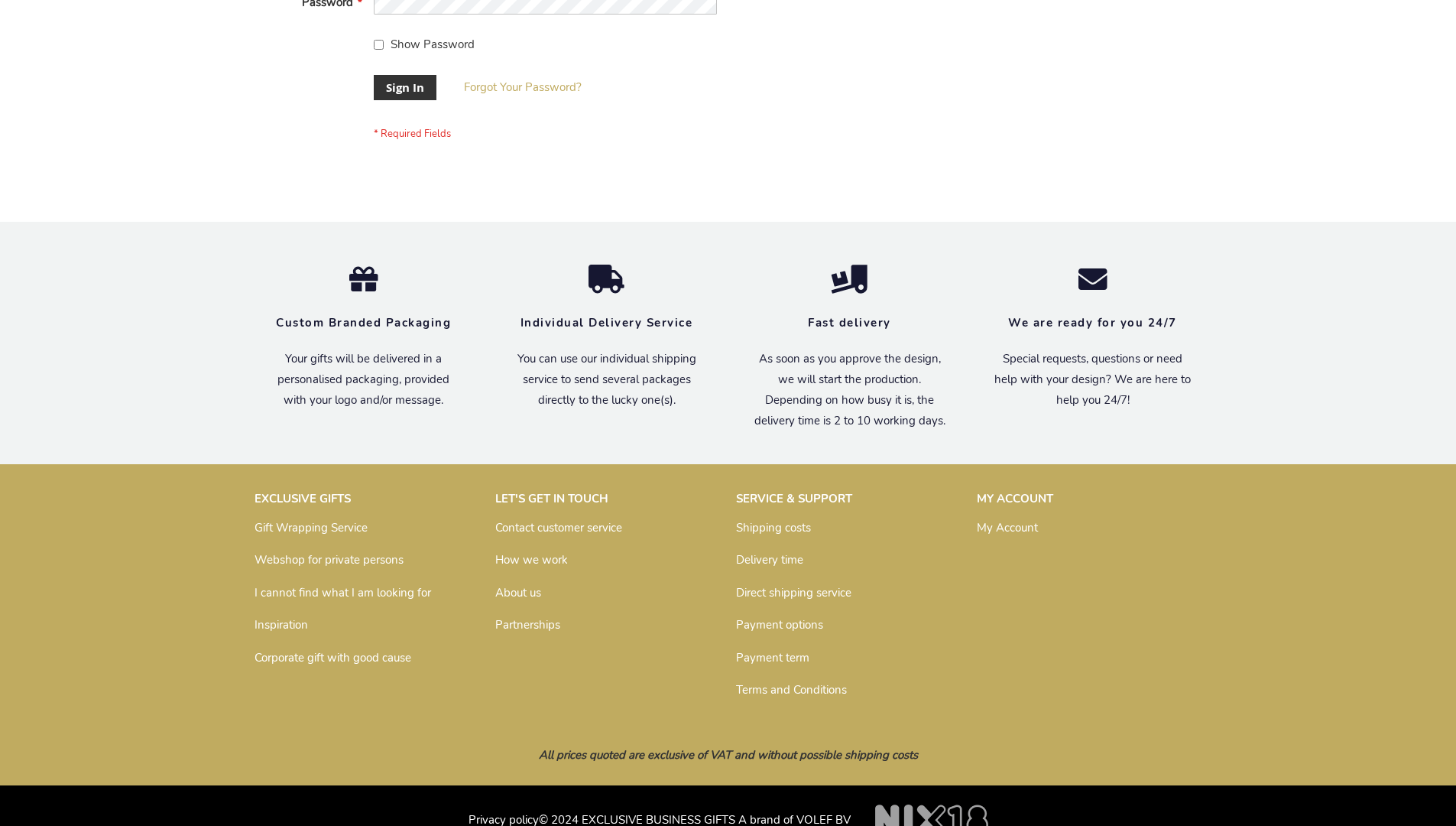
scroll to position [492, 0]
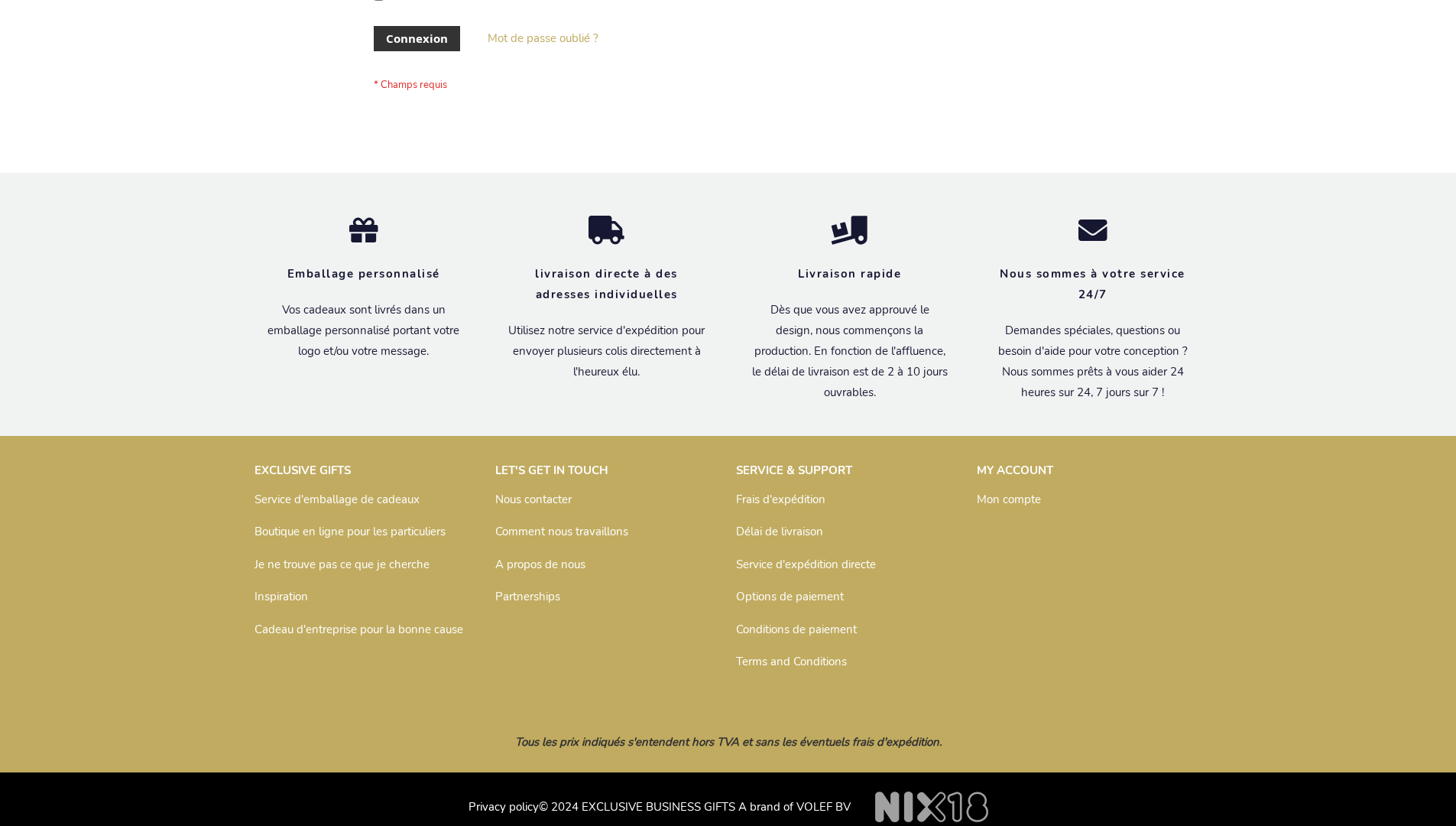
scroll to position [528, 0]
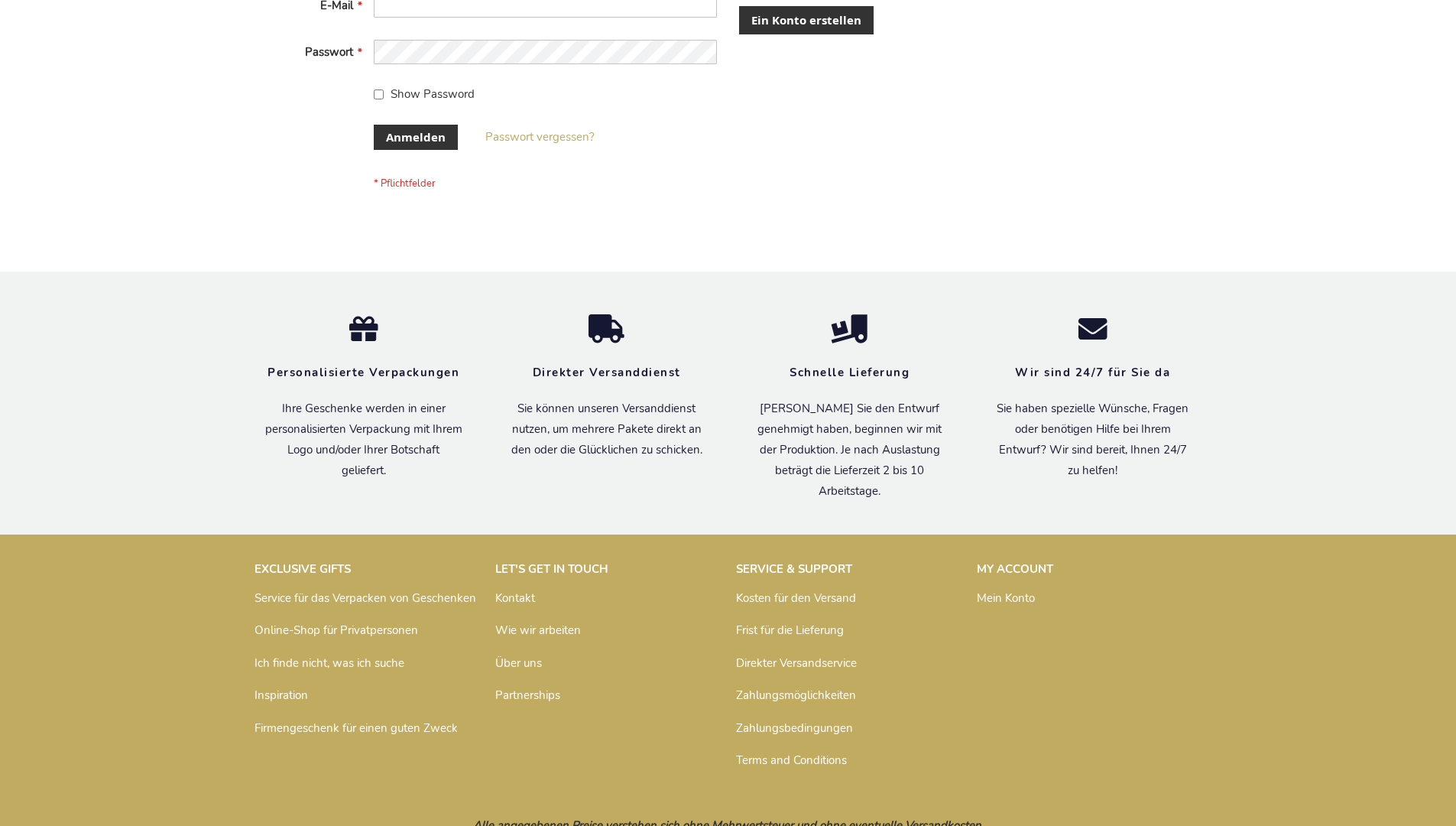
scroll to position [513, 0]
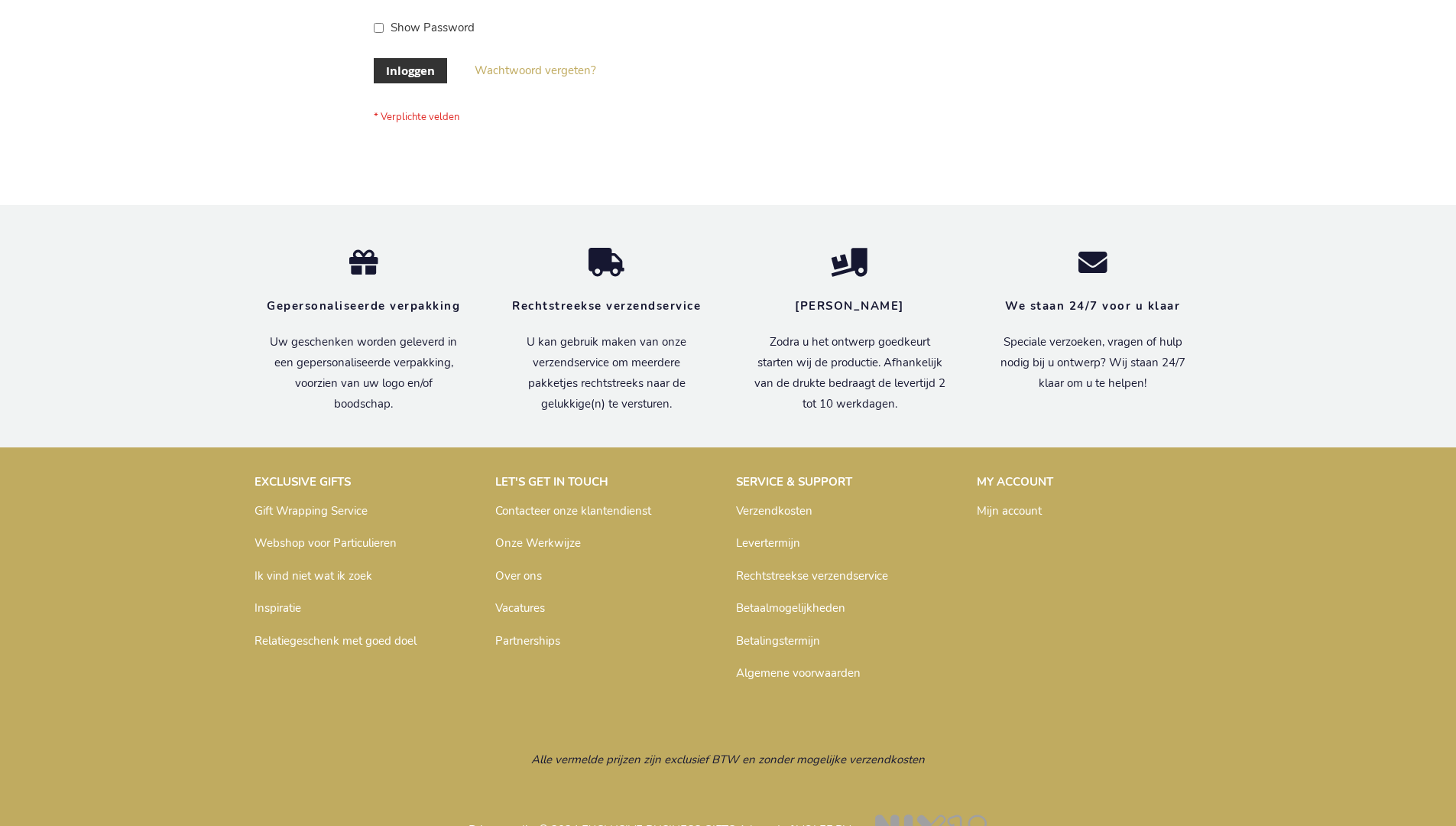
scroll to position [519, 0]
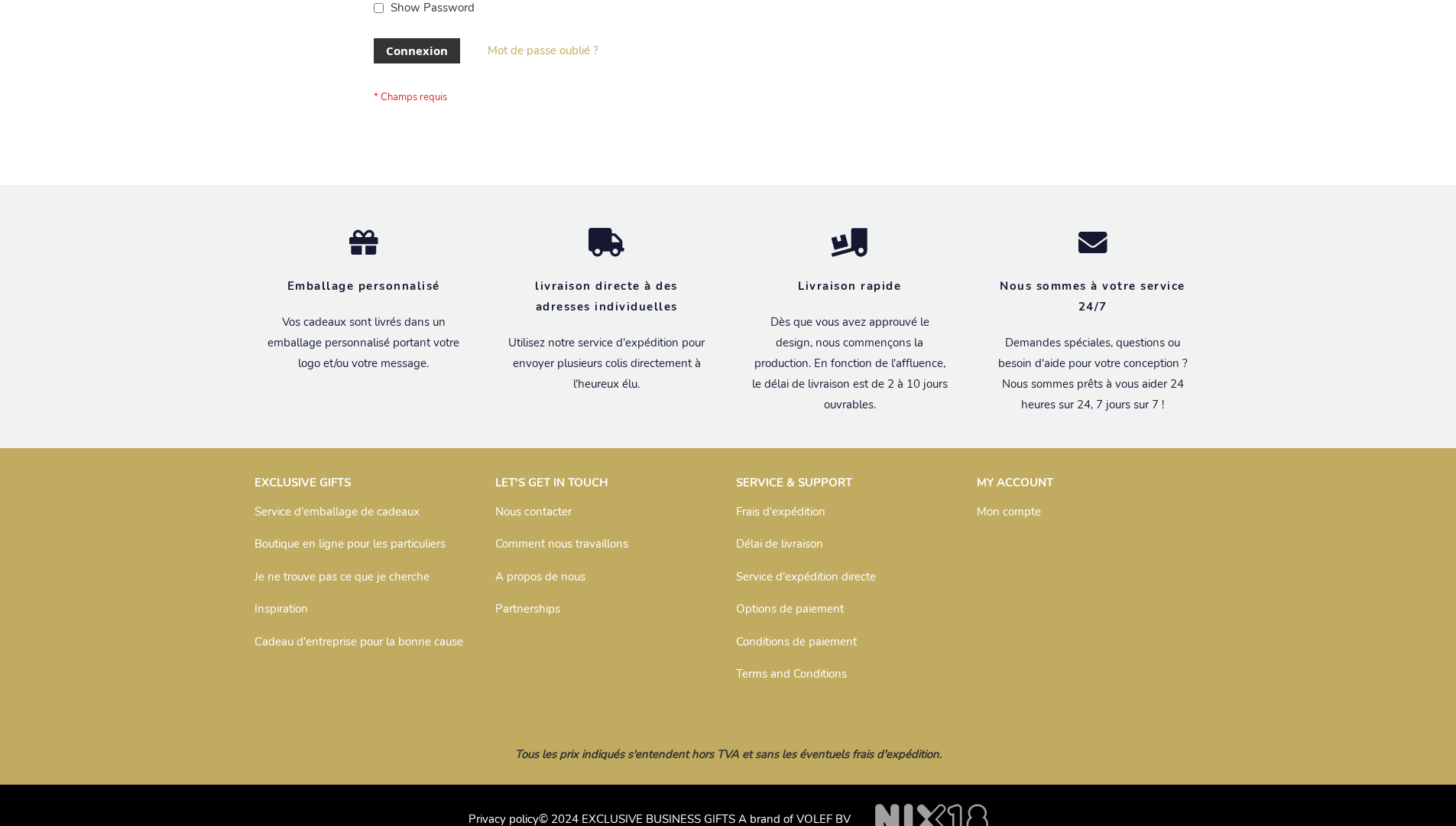
scroll to position [528, 0]
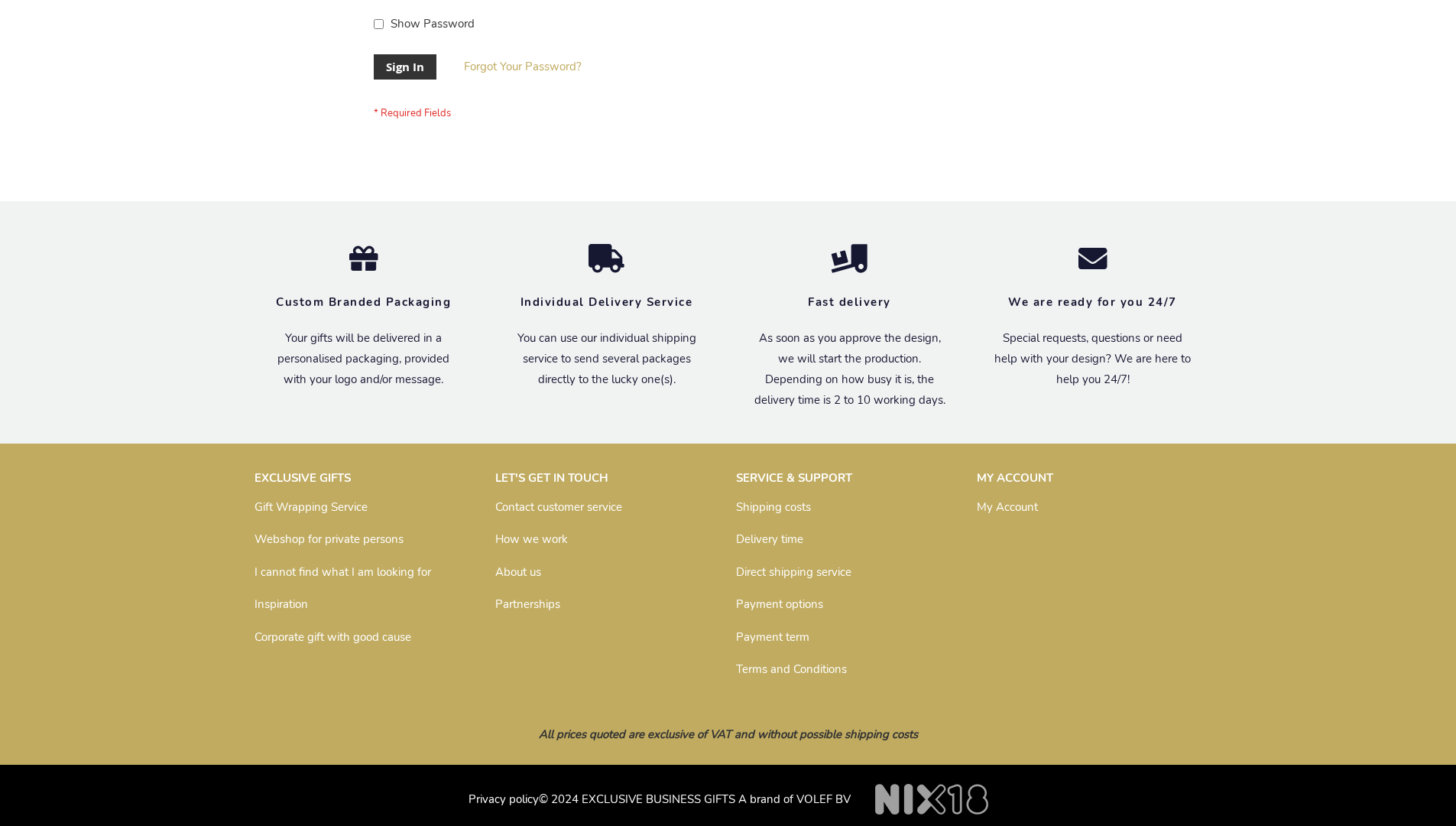
scroll to position [492, 0]
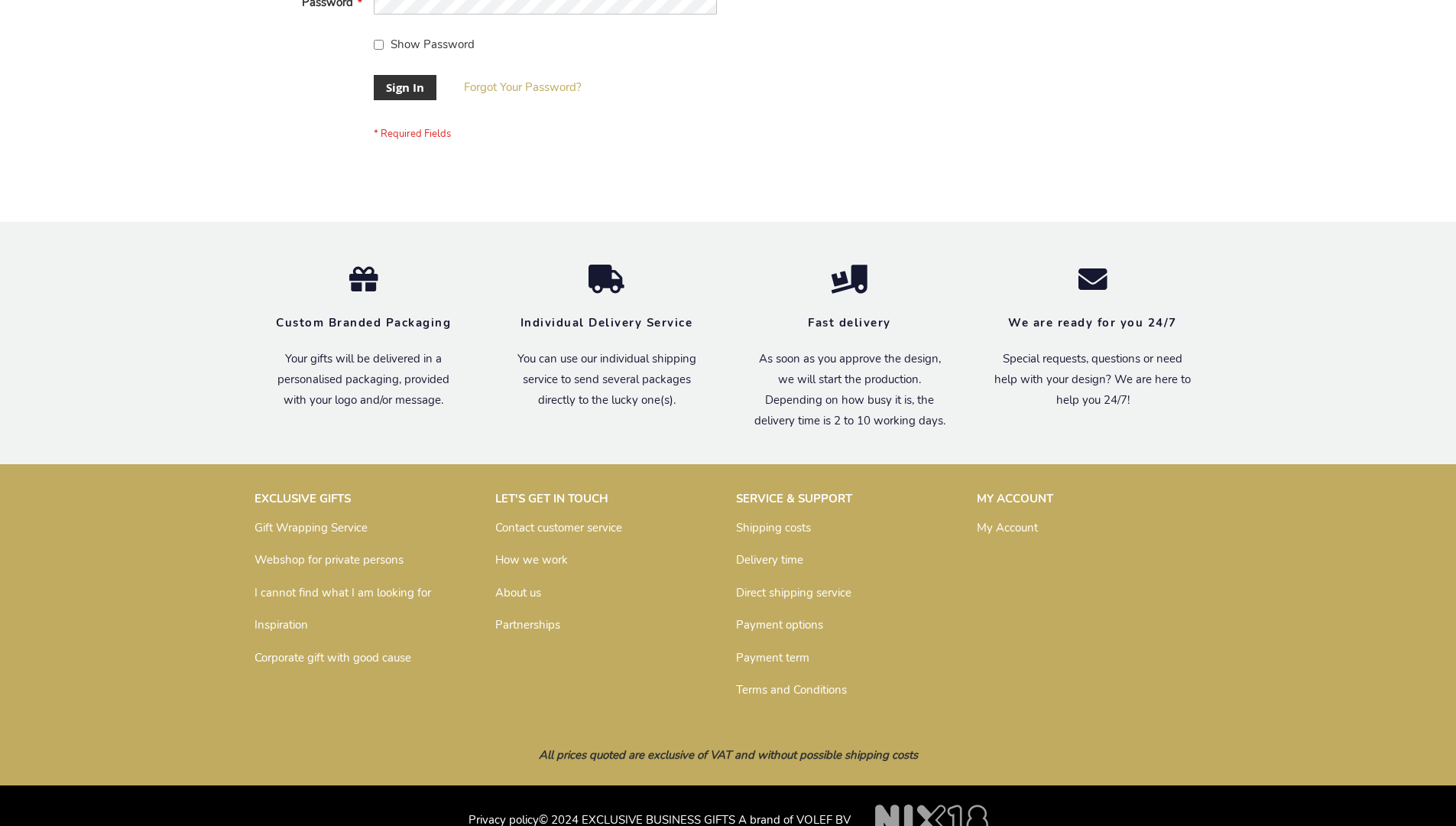
scroll to position [492, 0]
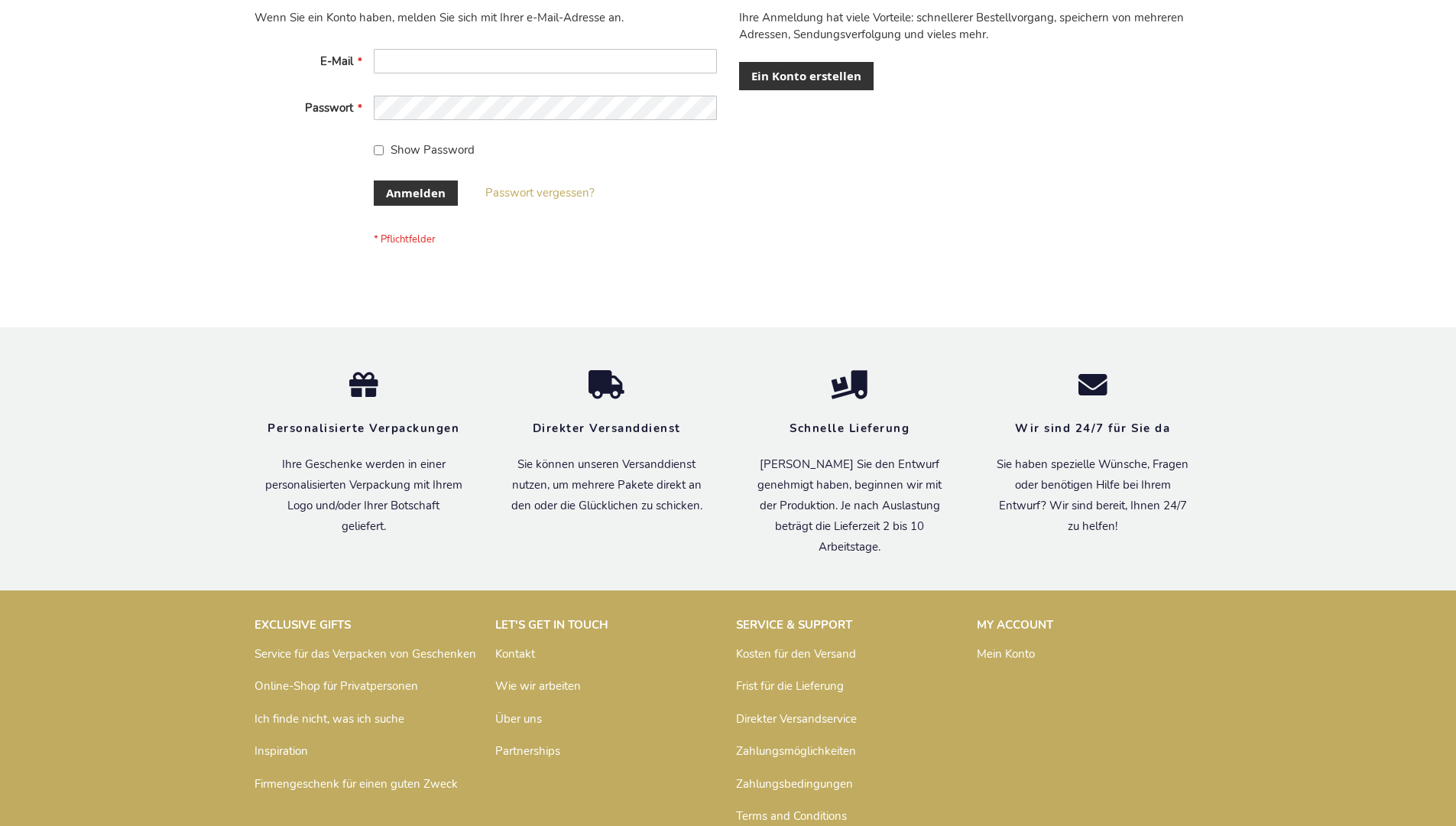
scroll to position [513, 0]
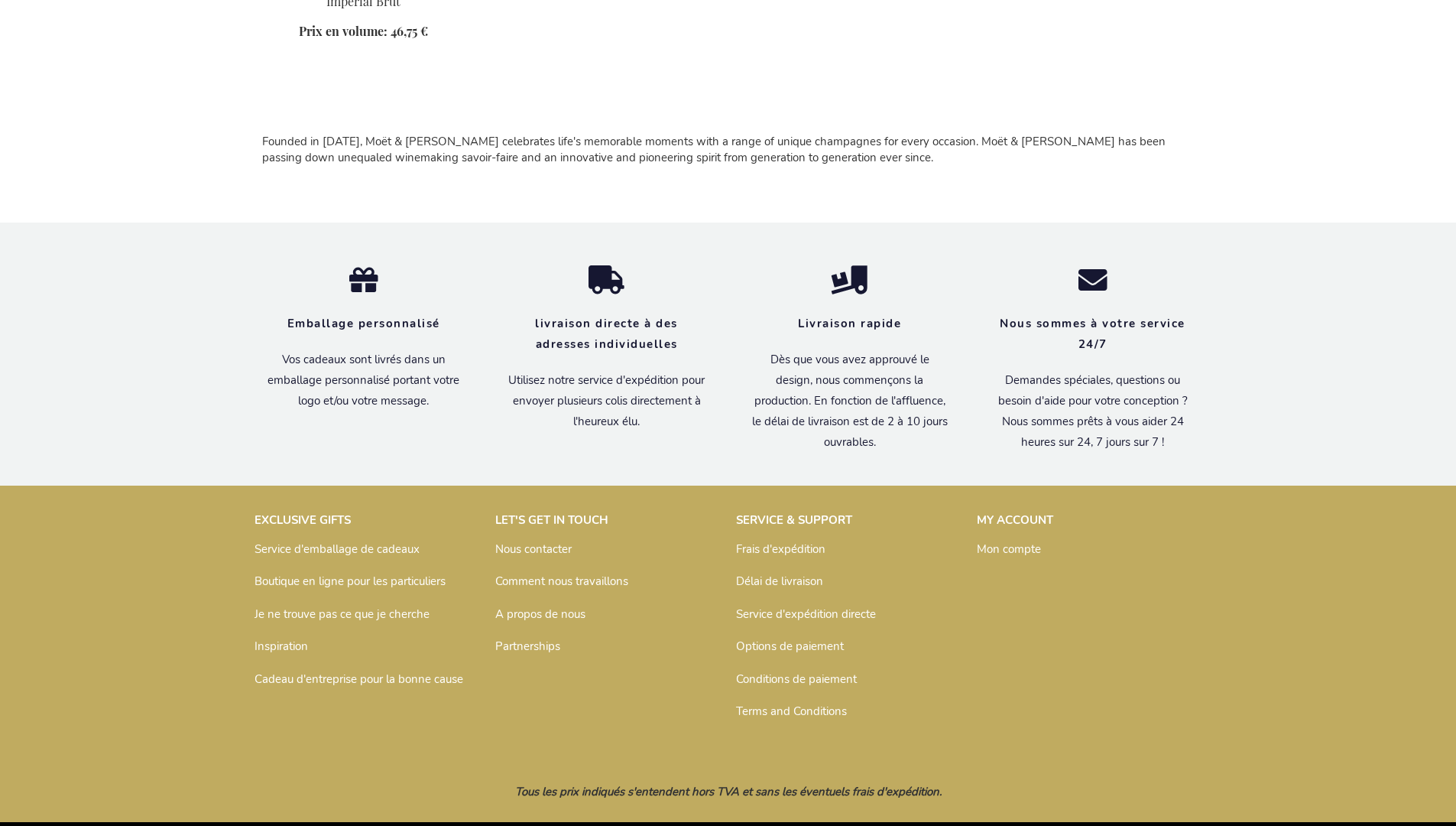
scroll to position [1020, 0]
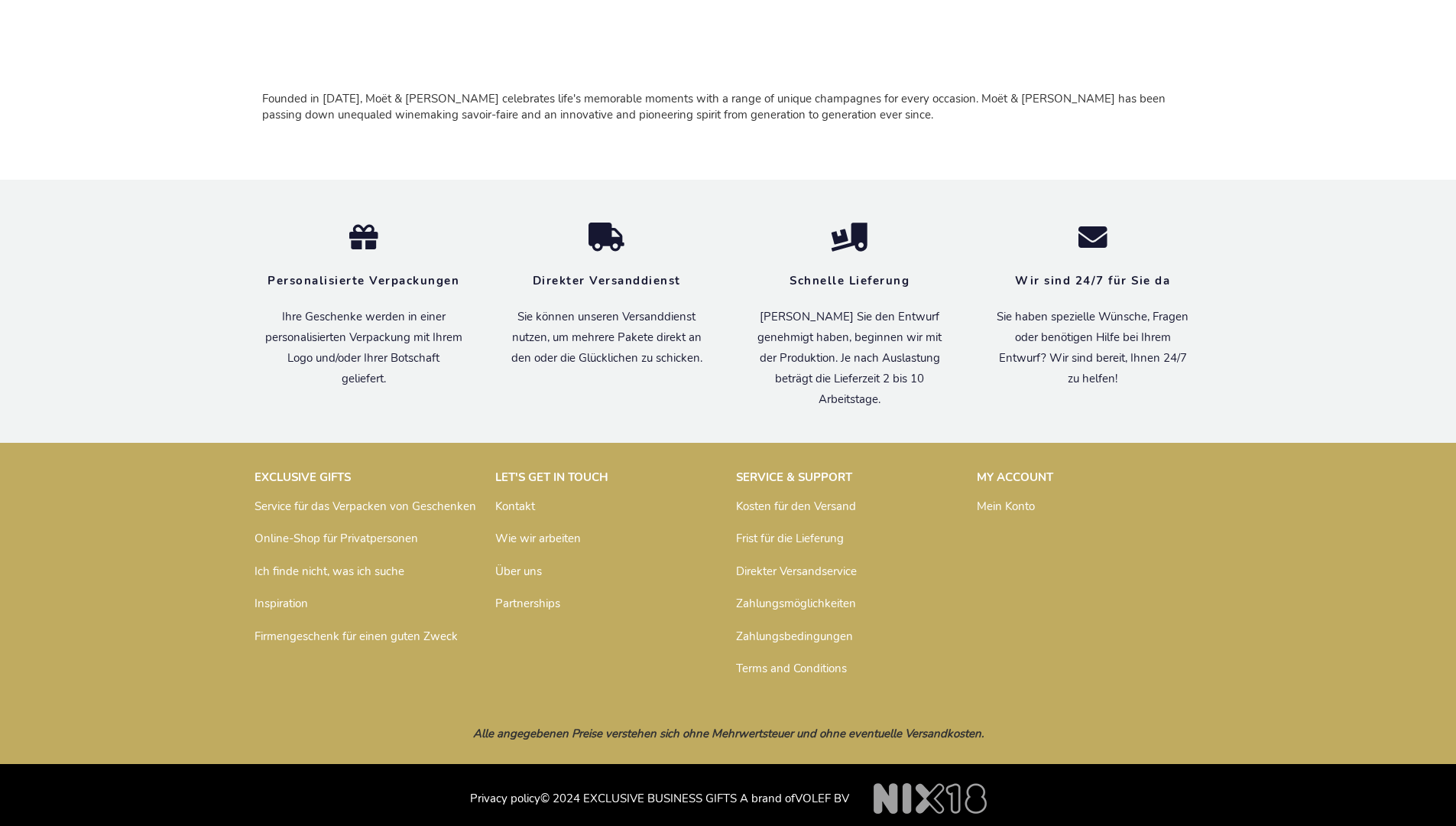
scroll to position [1004, 0]
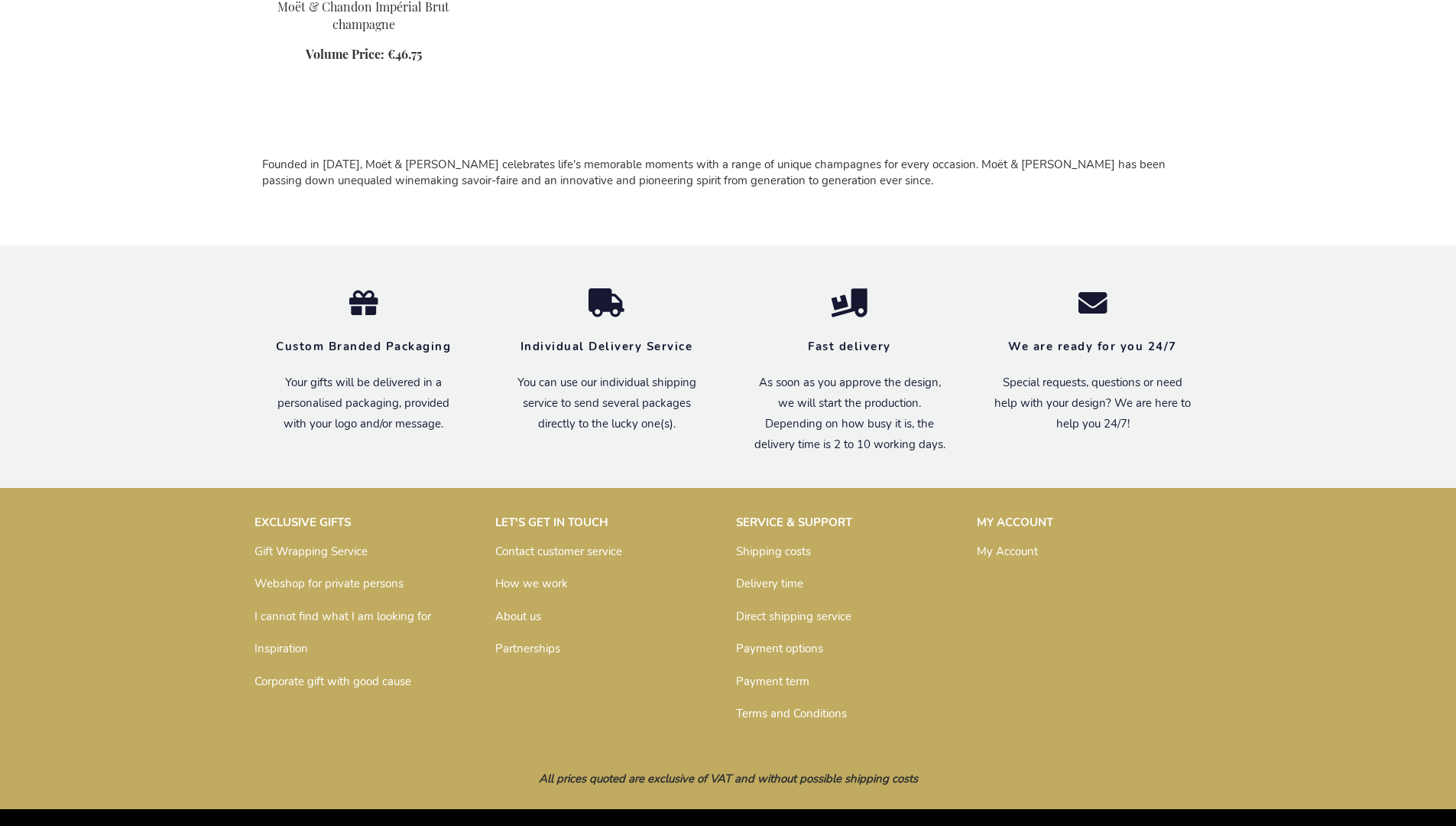
scroll to position [983, 0]
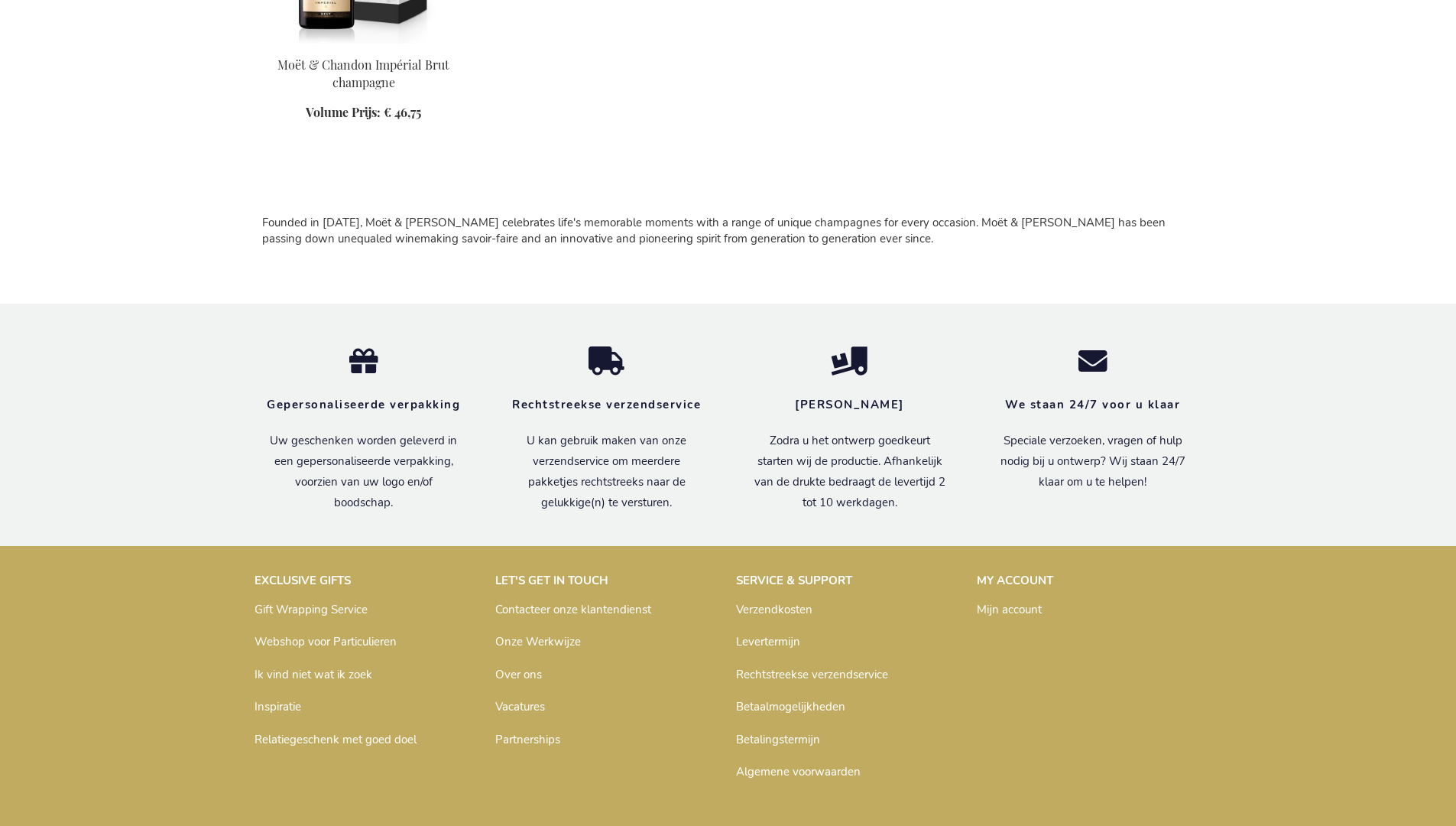
scroll to position [1011, 0]
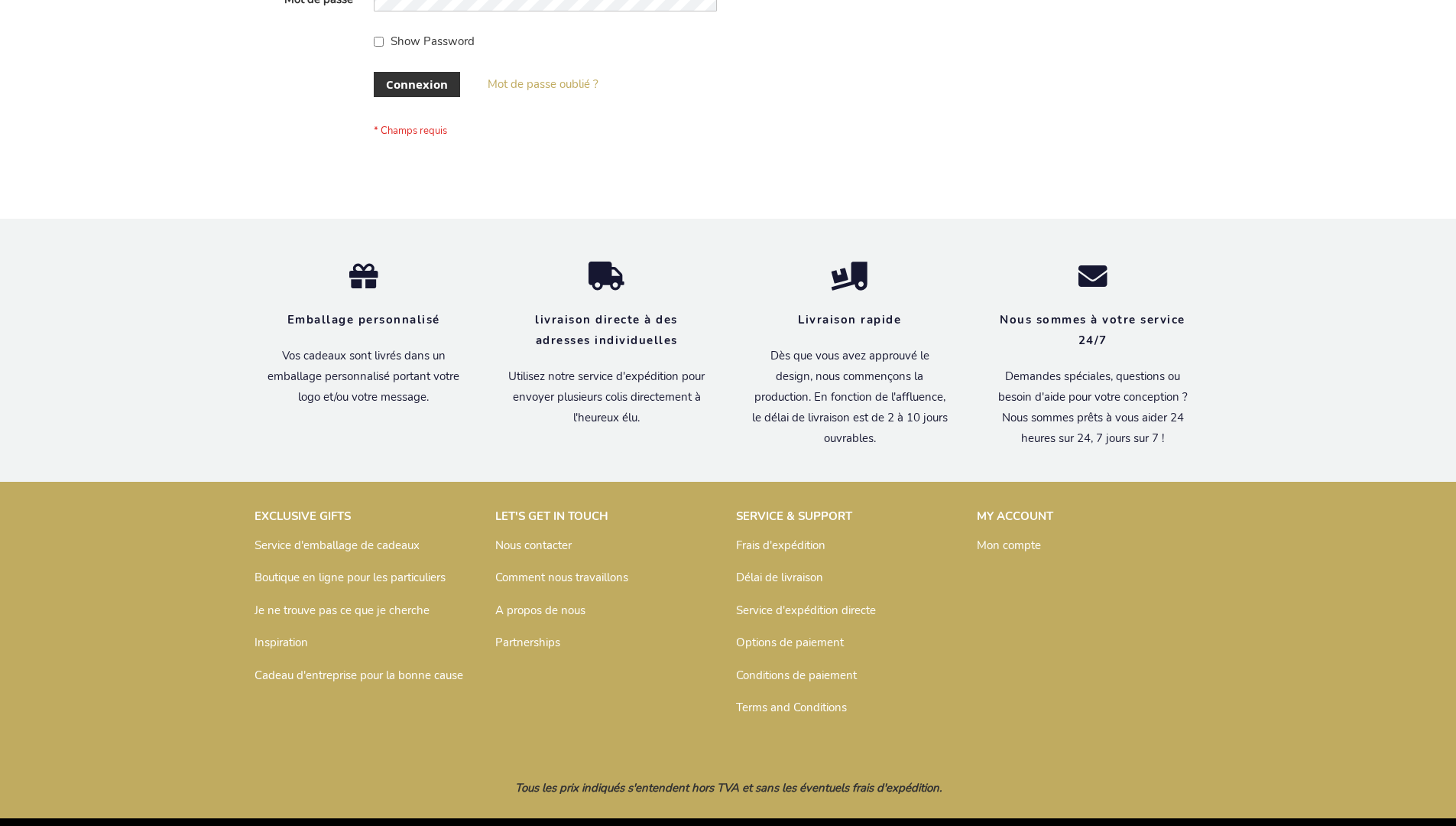
scroll to position [528, 0]
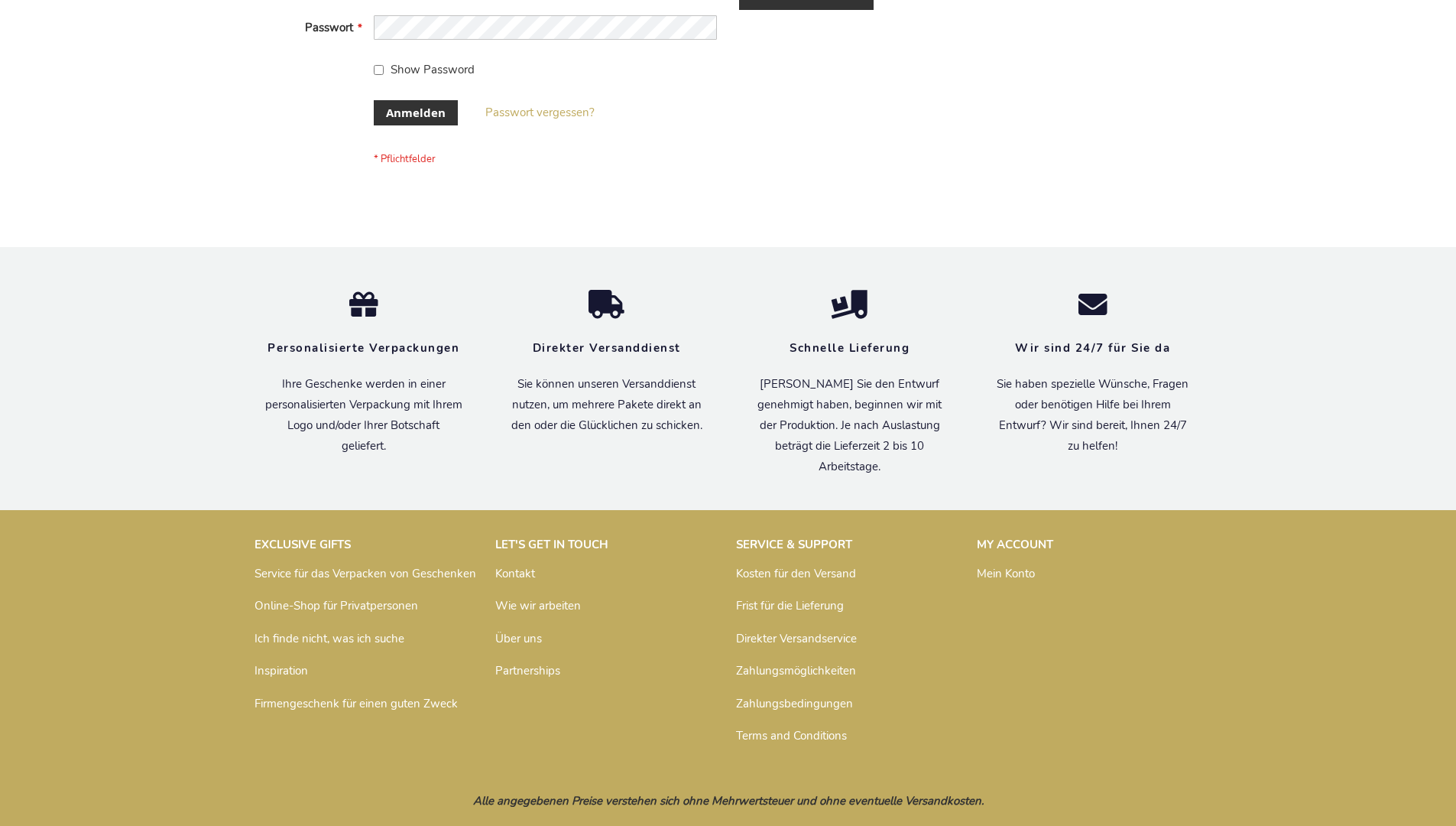
scroll to position [513, 0]
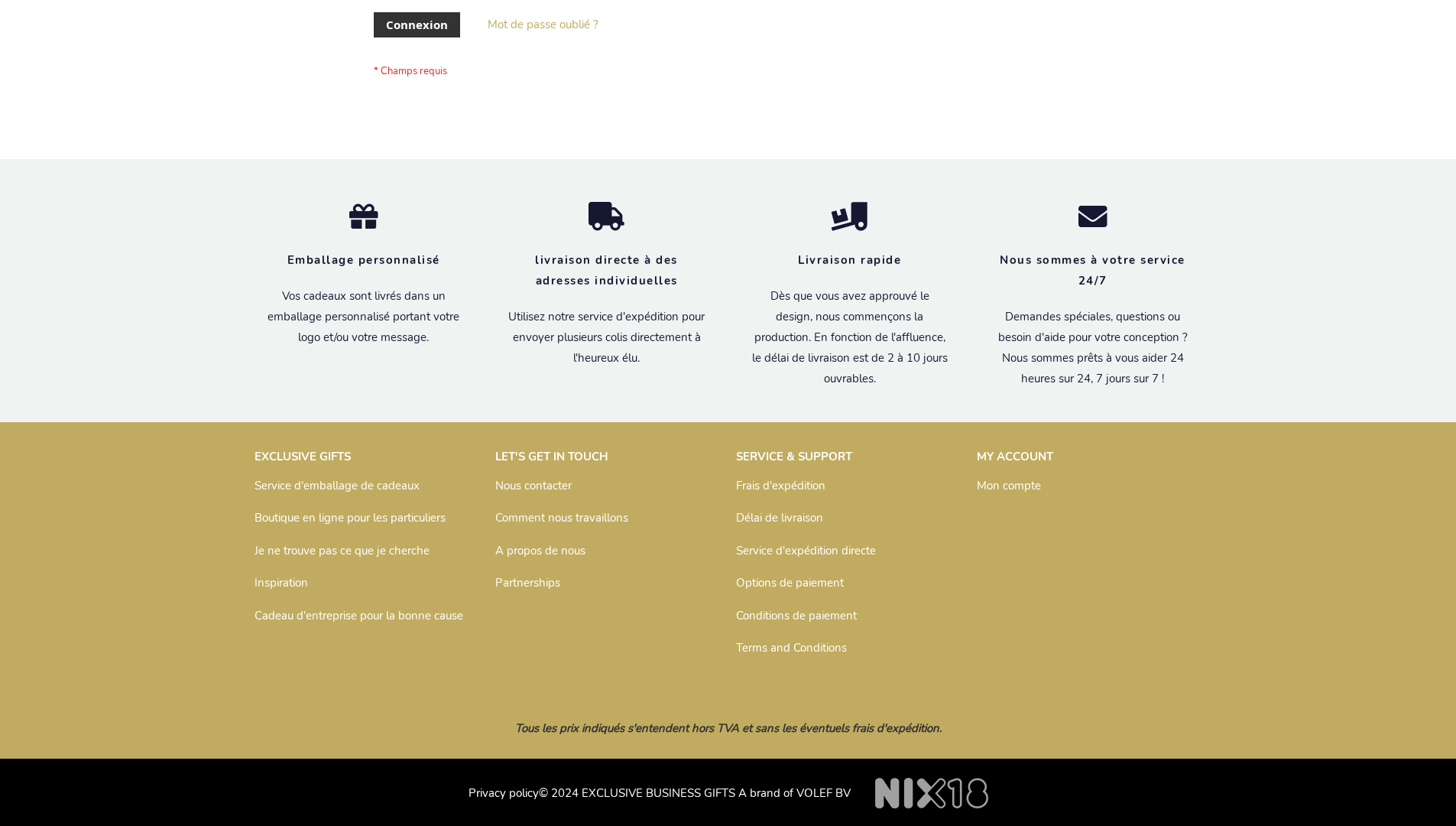
scroll to position [528, 0]
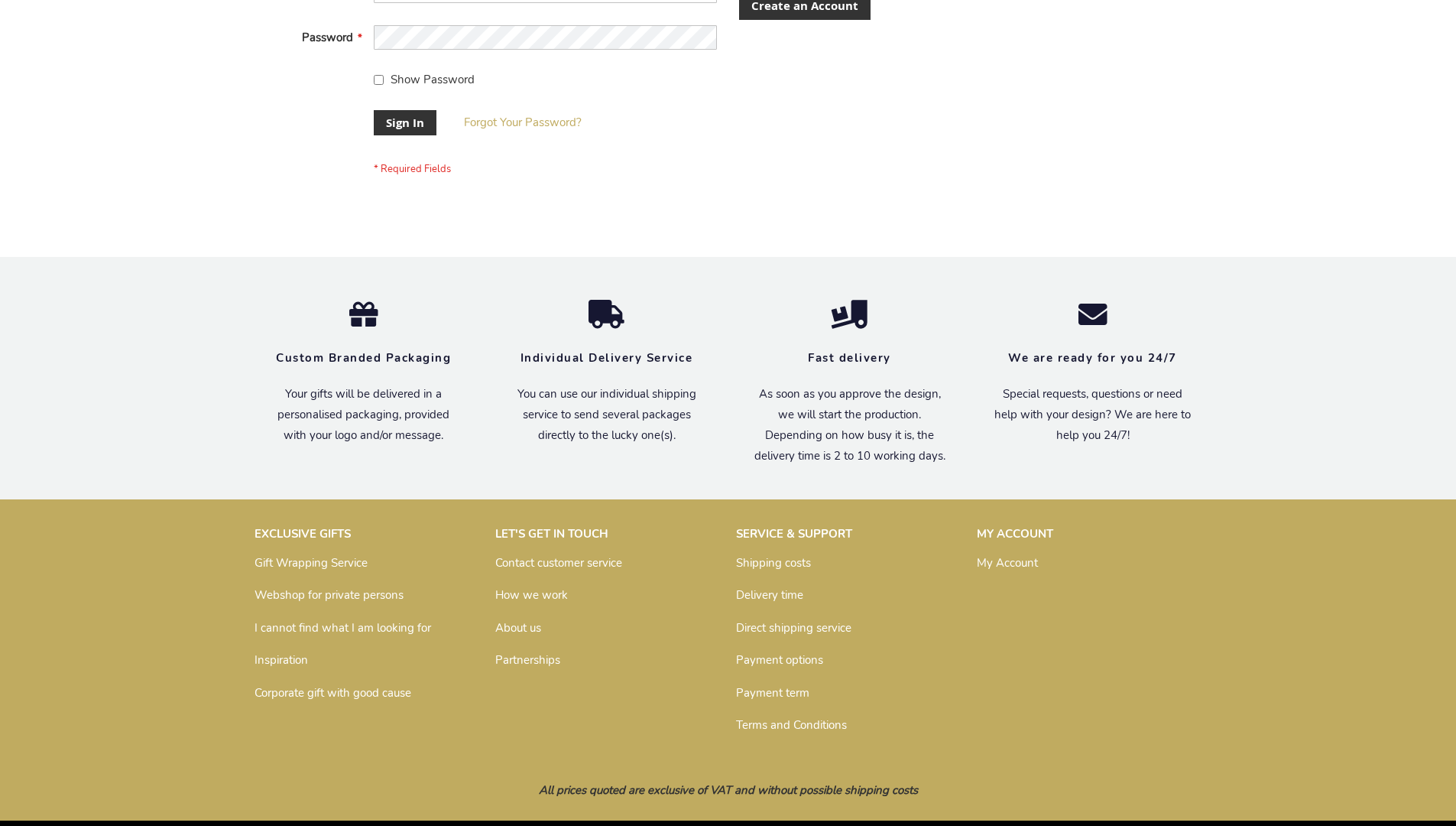
scroll to position [492, 0]
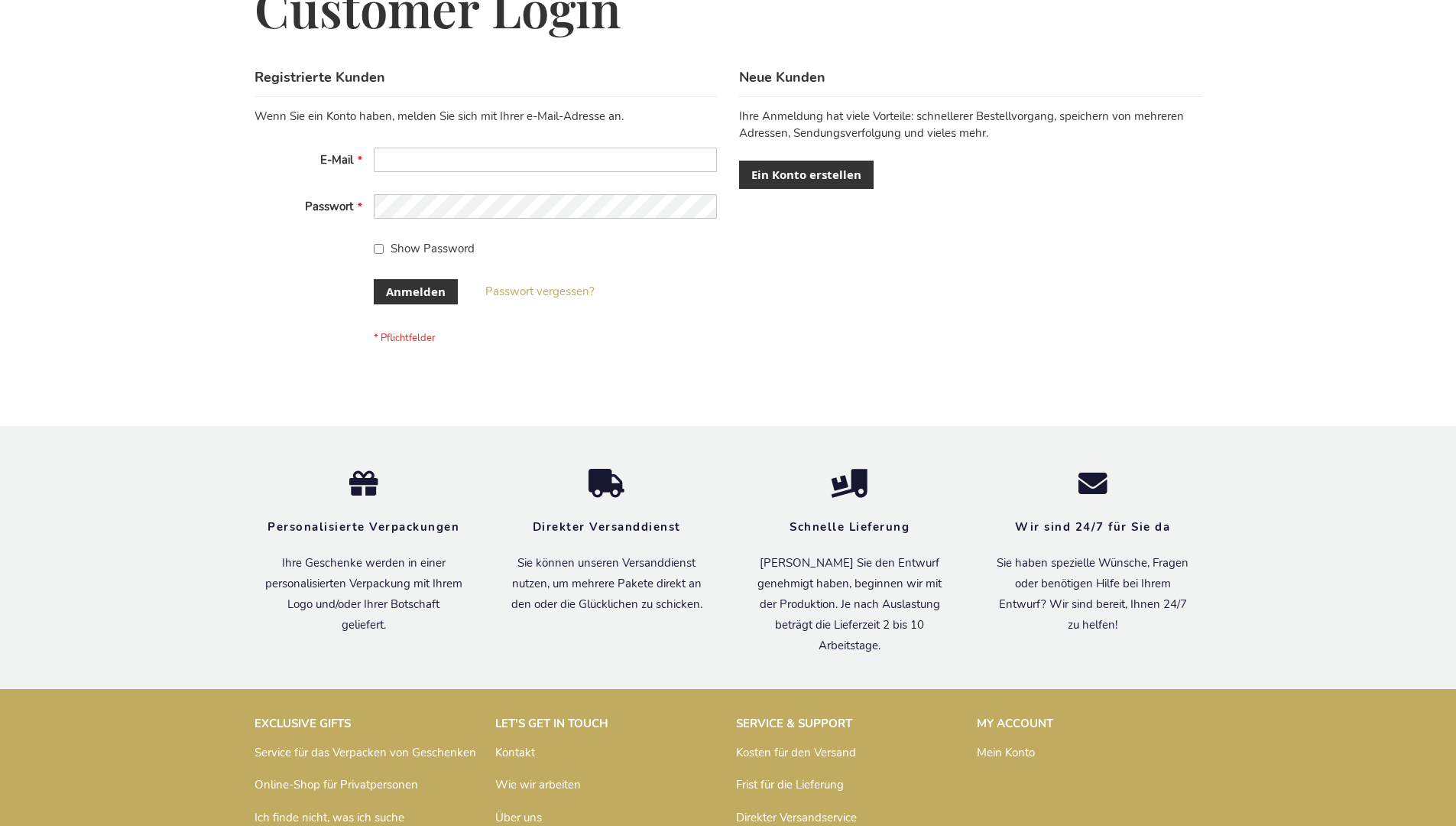
scroll to position [513, 0]
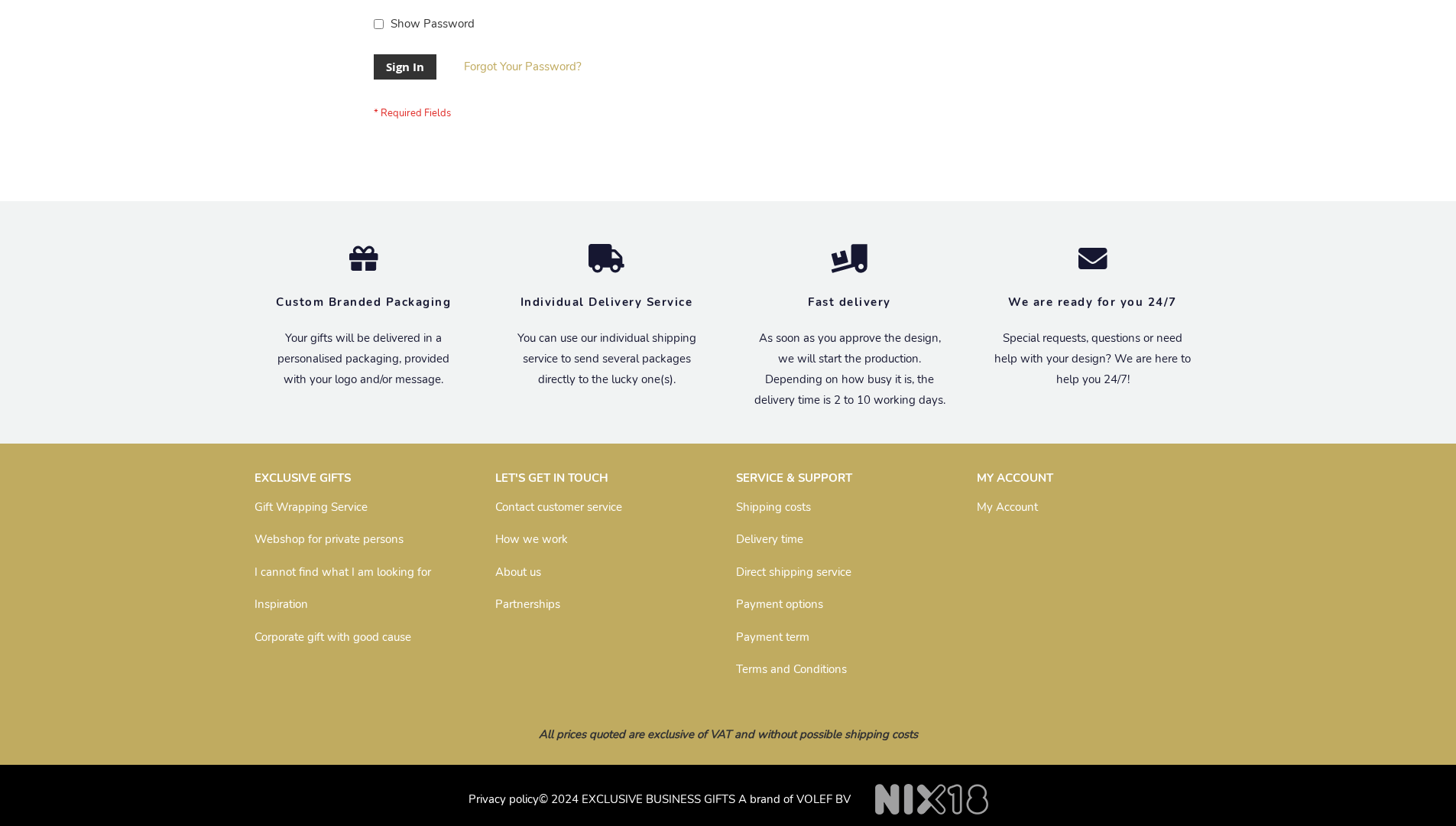
scroll to position [492, 0]
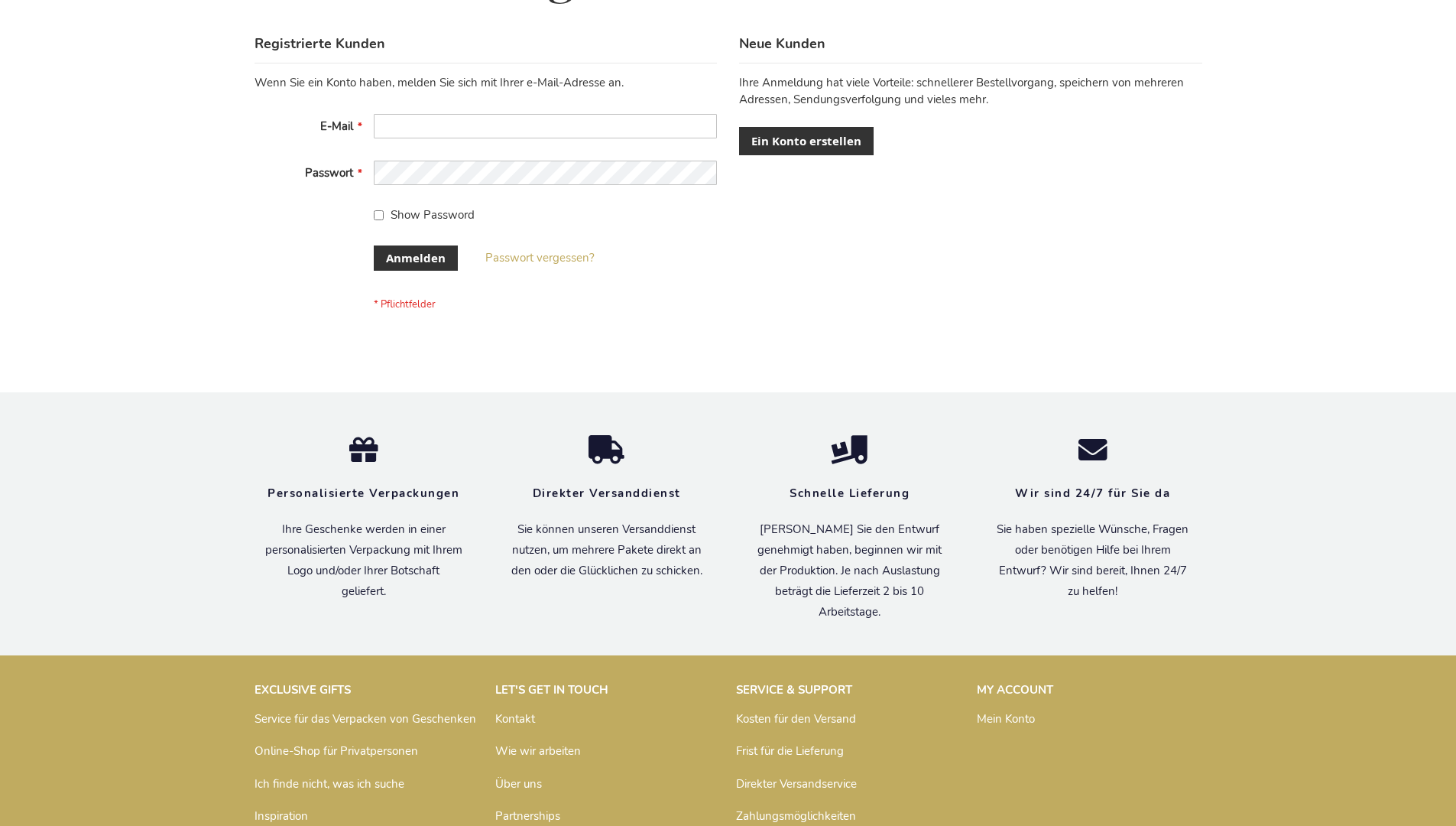
scroll to position [513, 0]
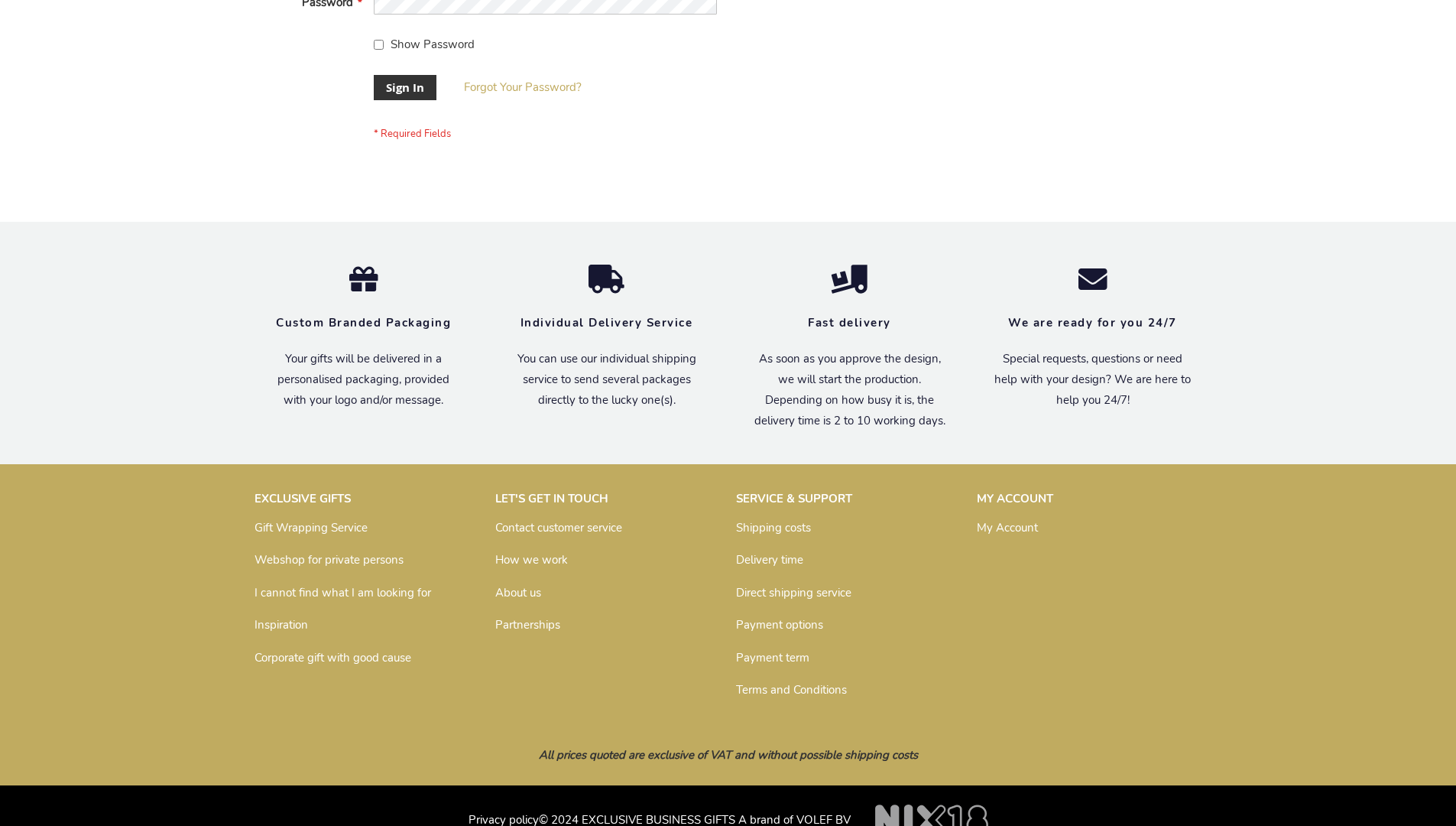
scroll to position [492, 0]
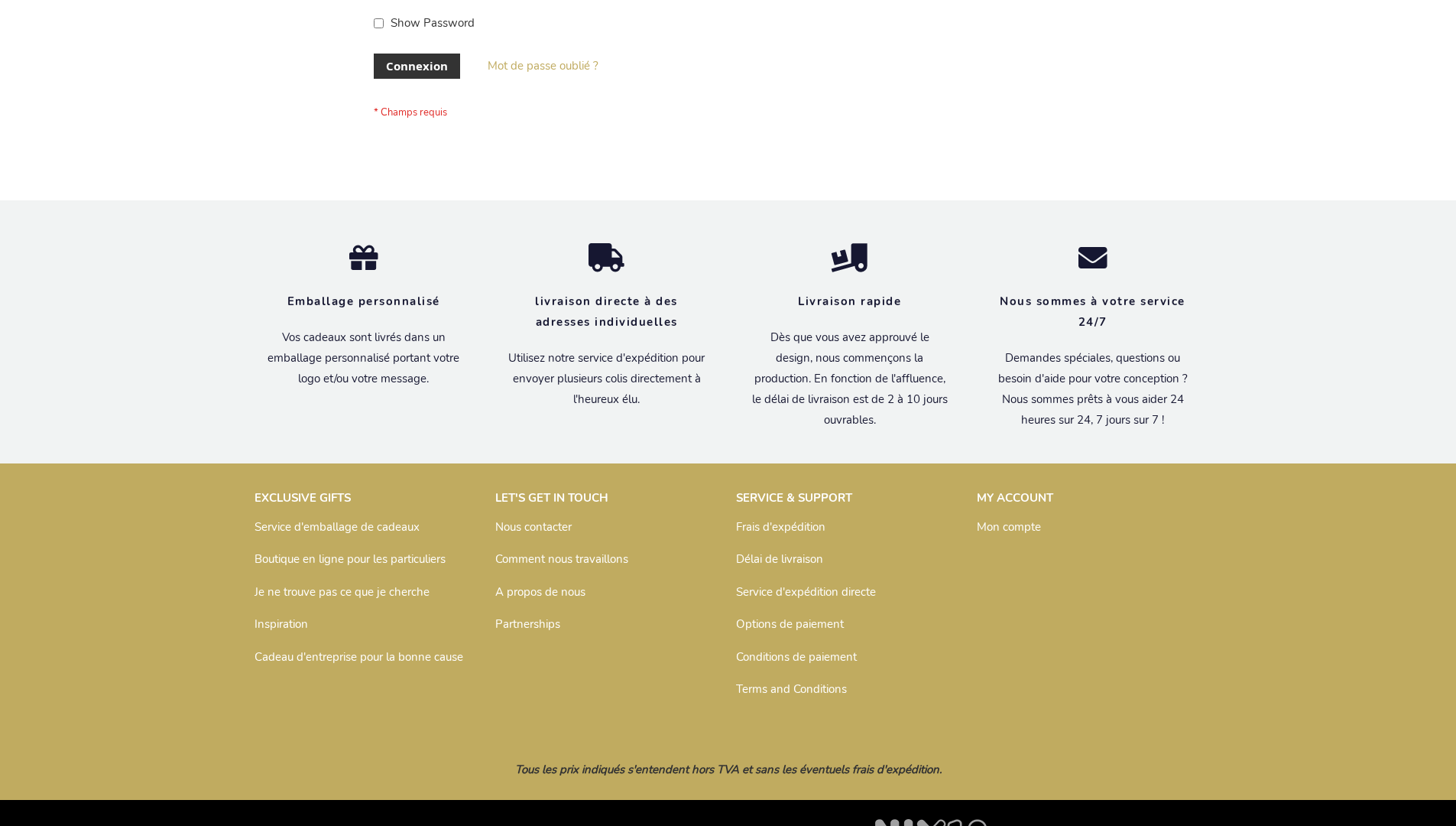
scroll to position [528, 0]
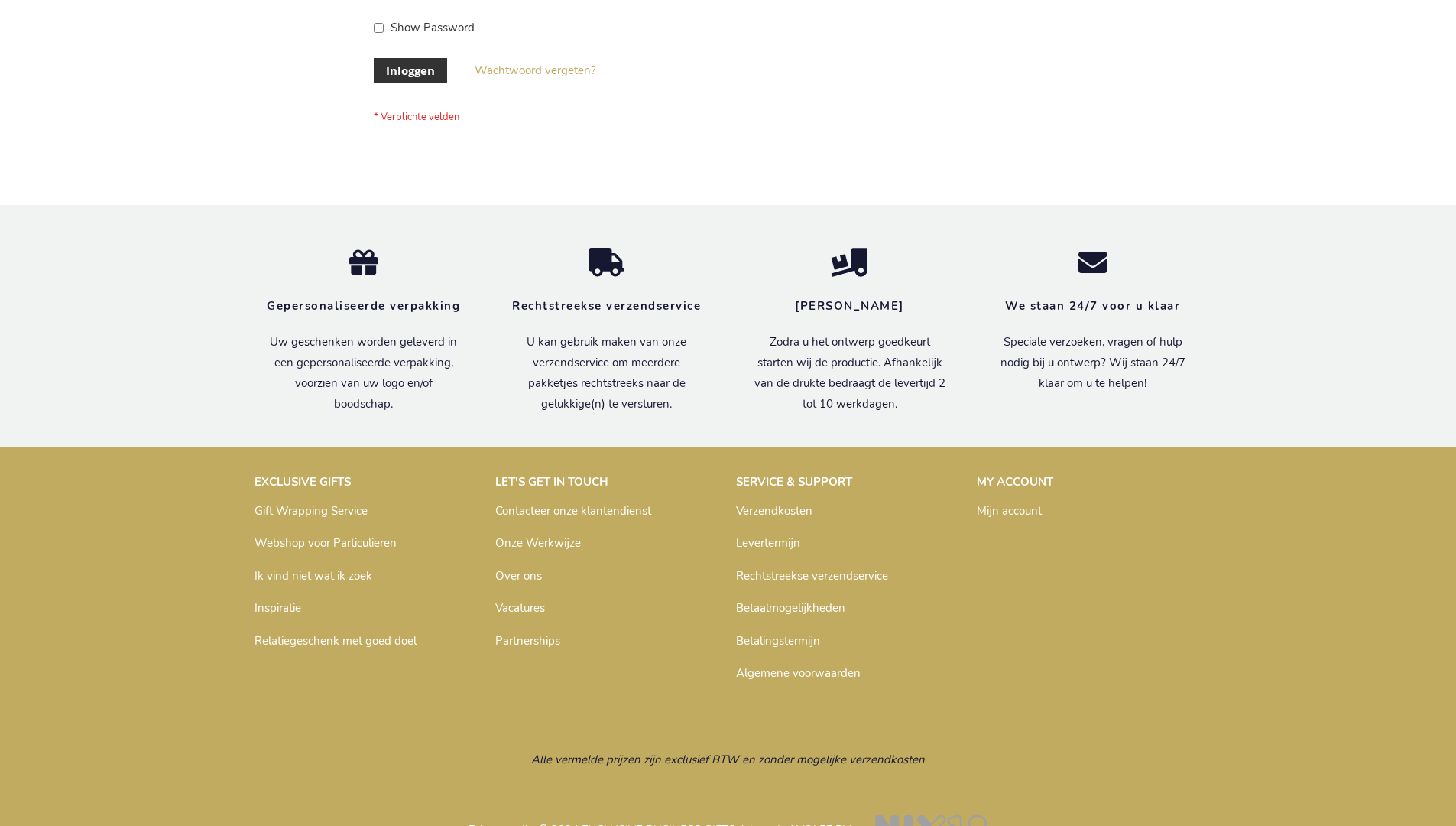
scroll to position [519, 0]
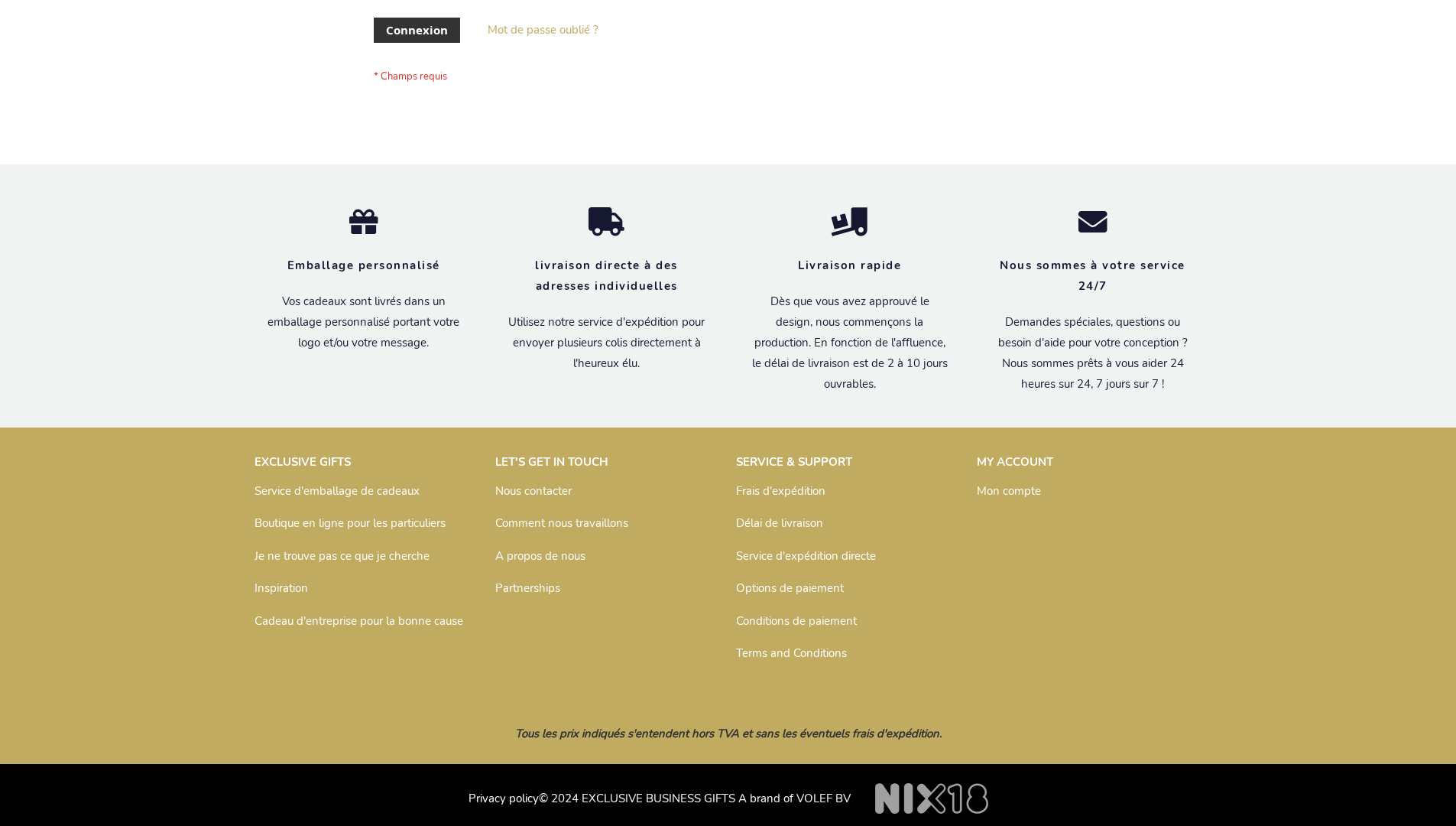
scroll to position [528, 0]
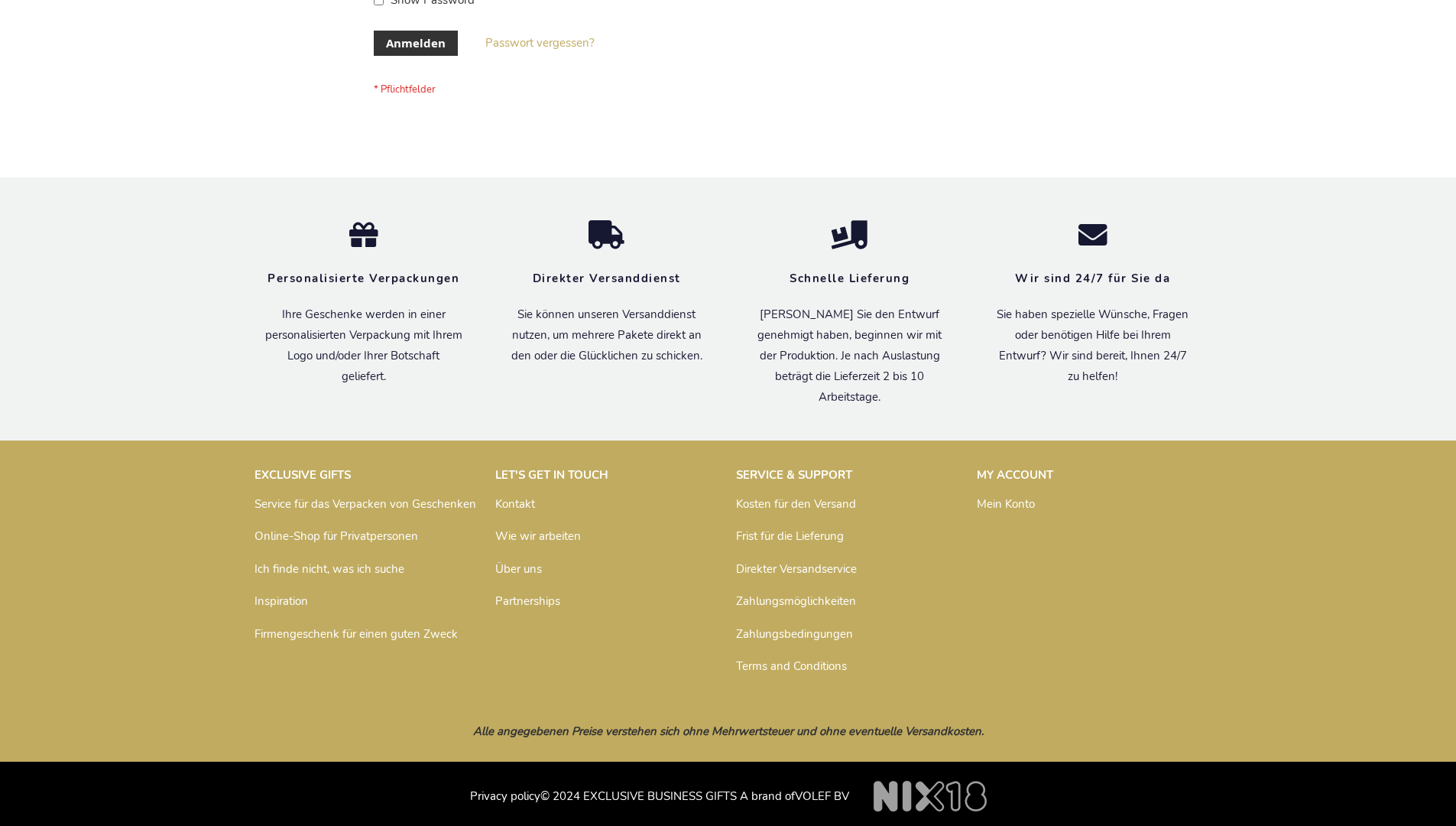
scroll to position [513, 0]
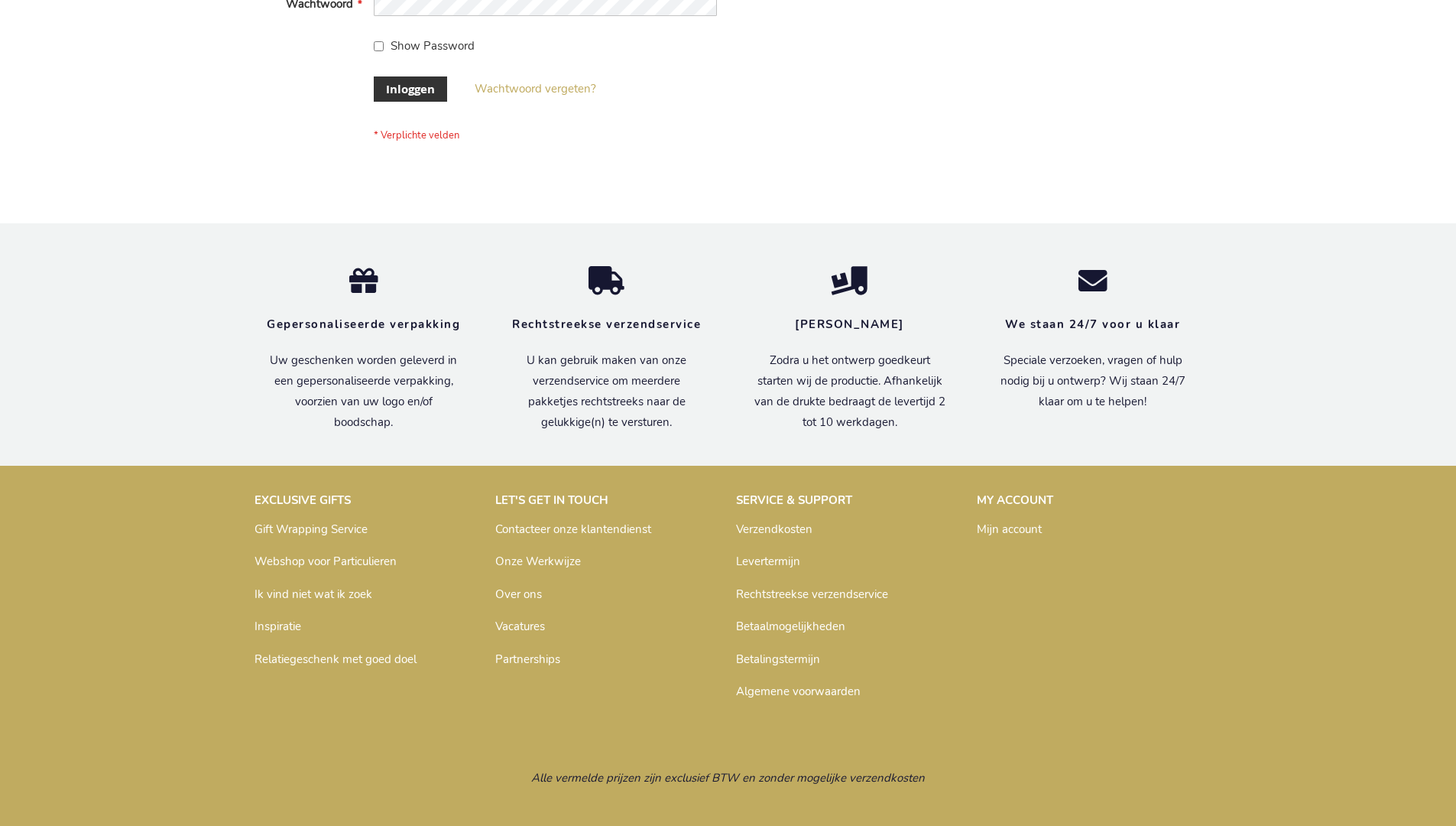
scroll to position [519, 0]
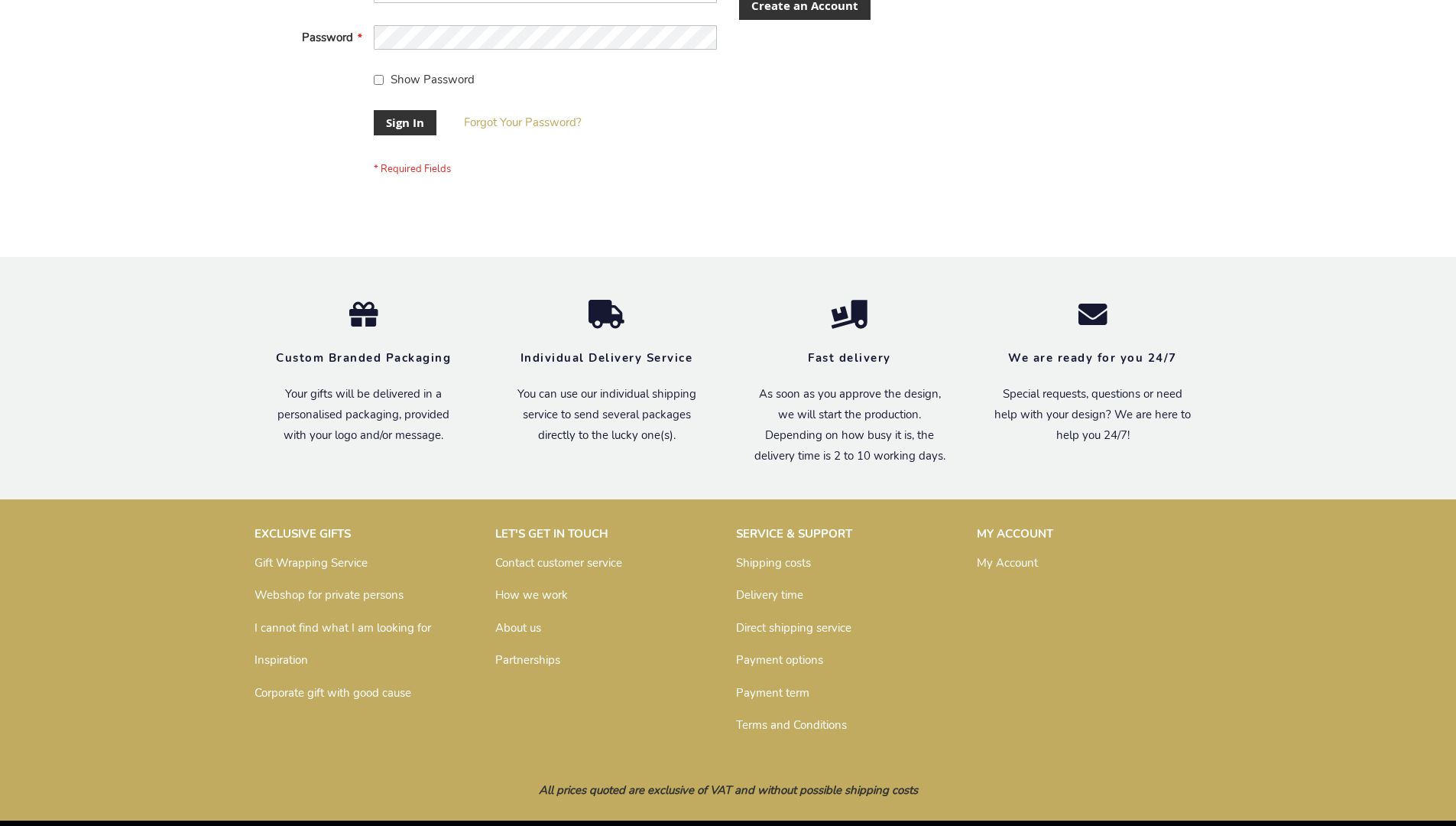
scroll to position [492, 0]
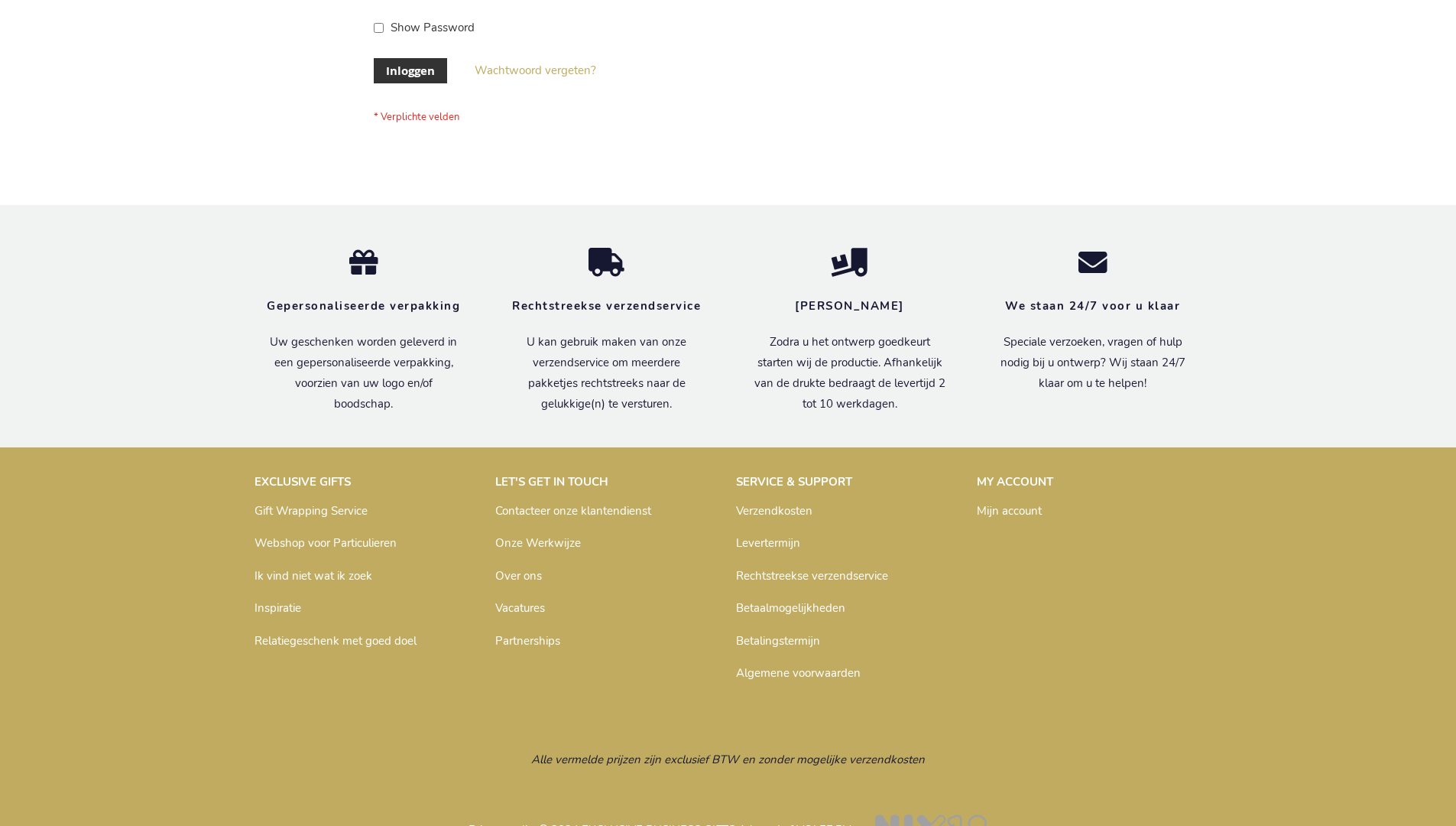
scroll to position [519, 0]
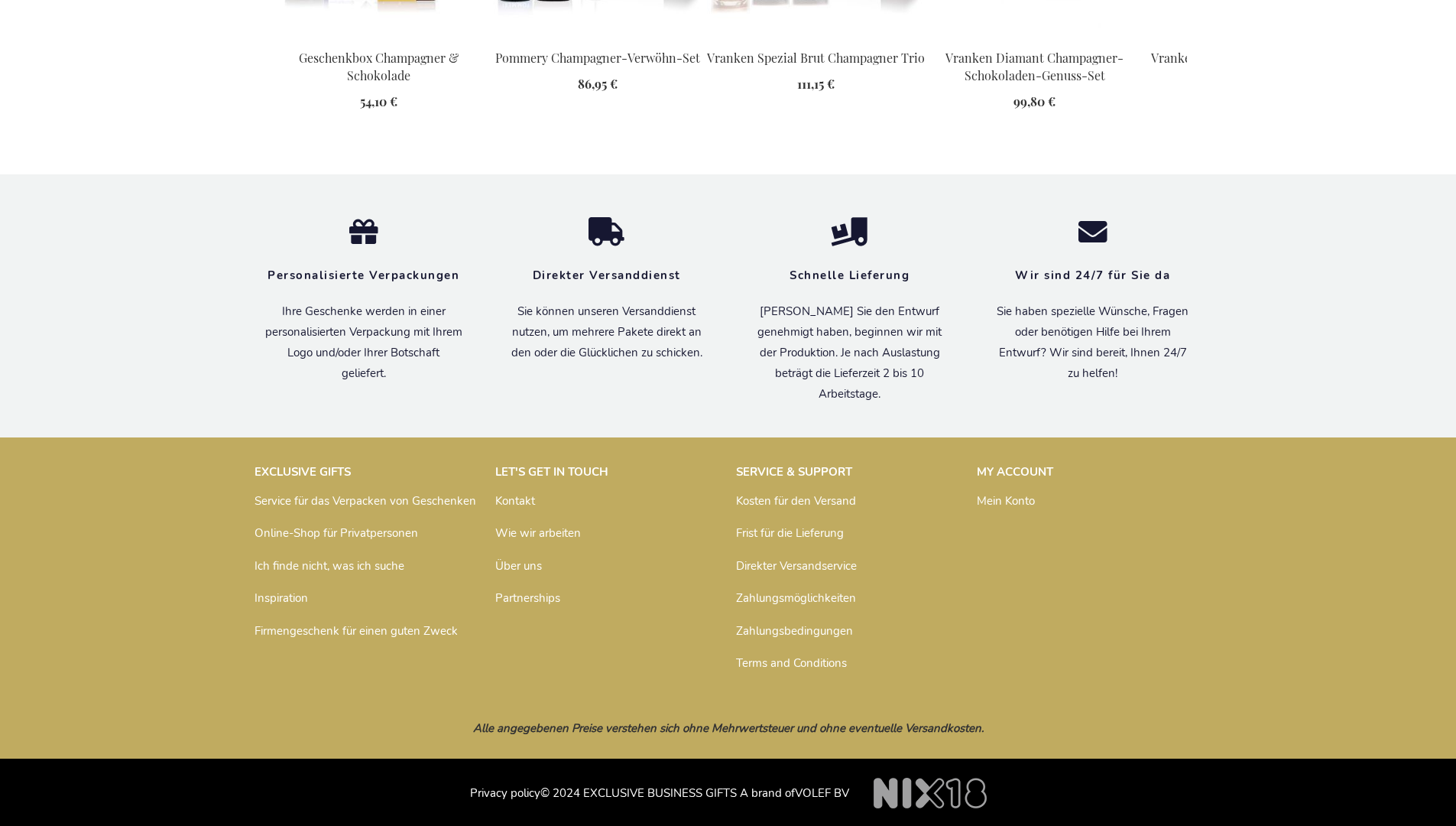
scroll to position [1968, 0]
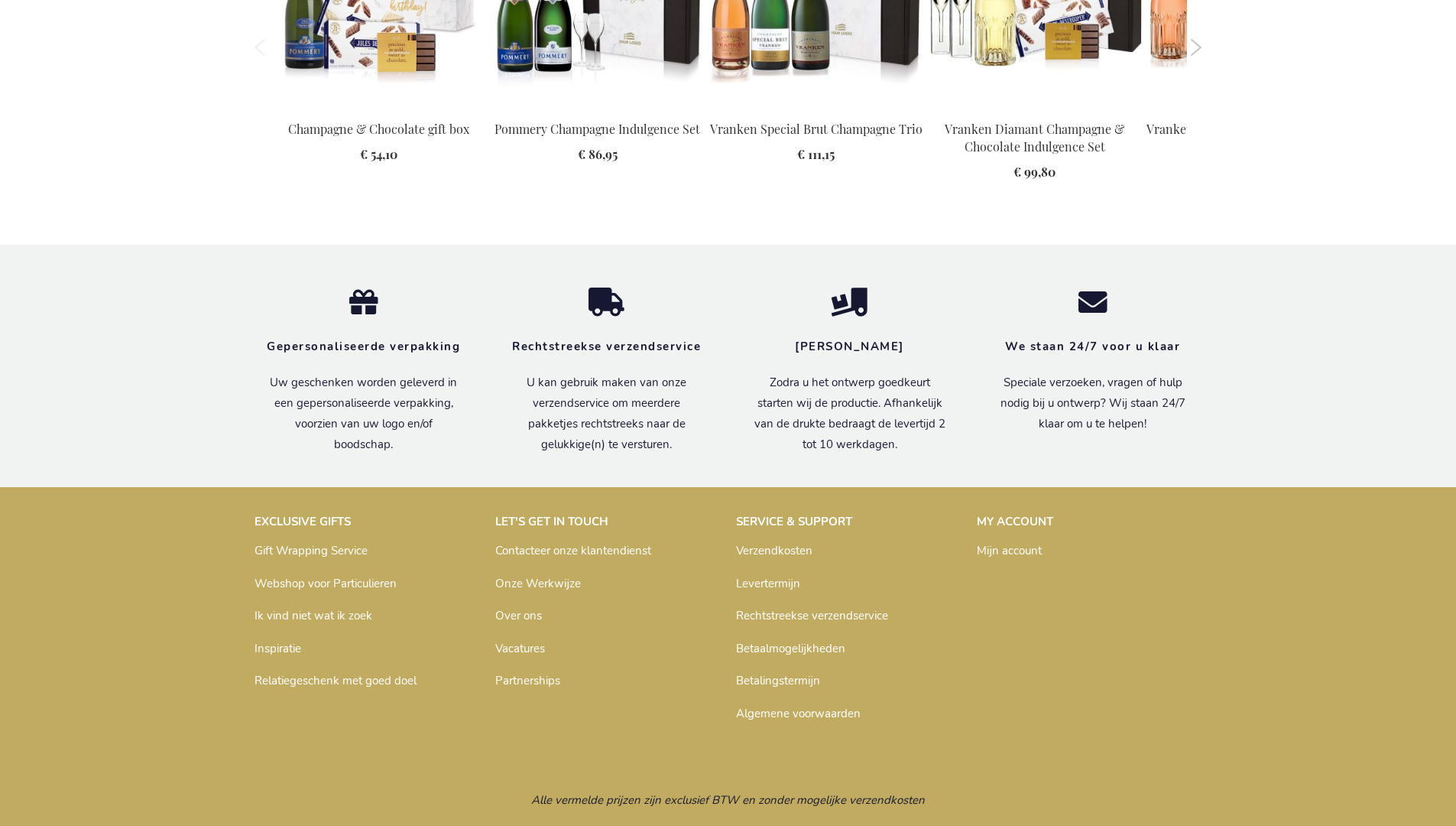
scroll to position [1958, 0]
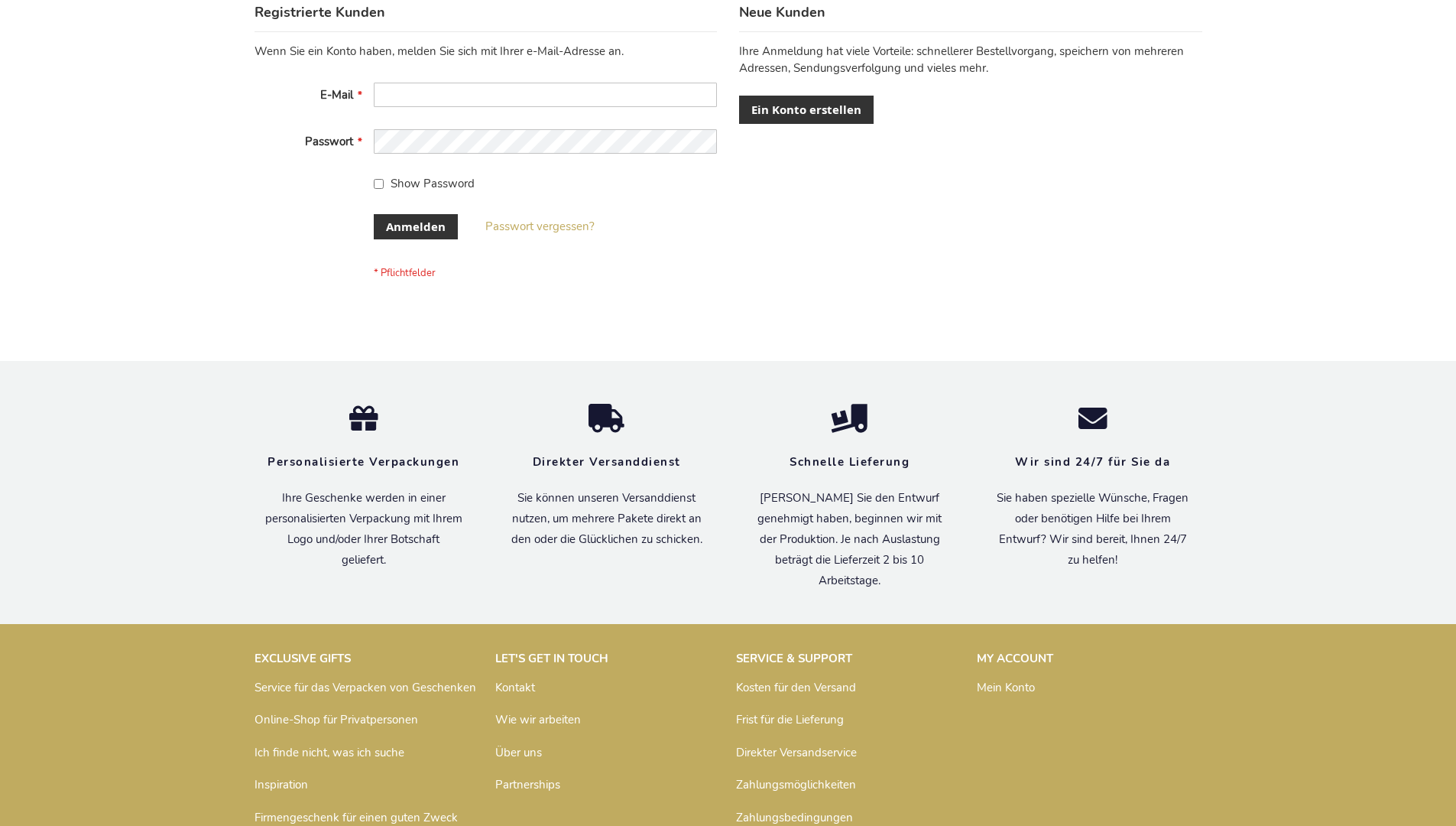
scroll to position [500, 0]
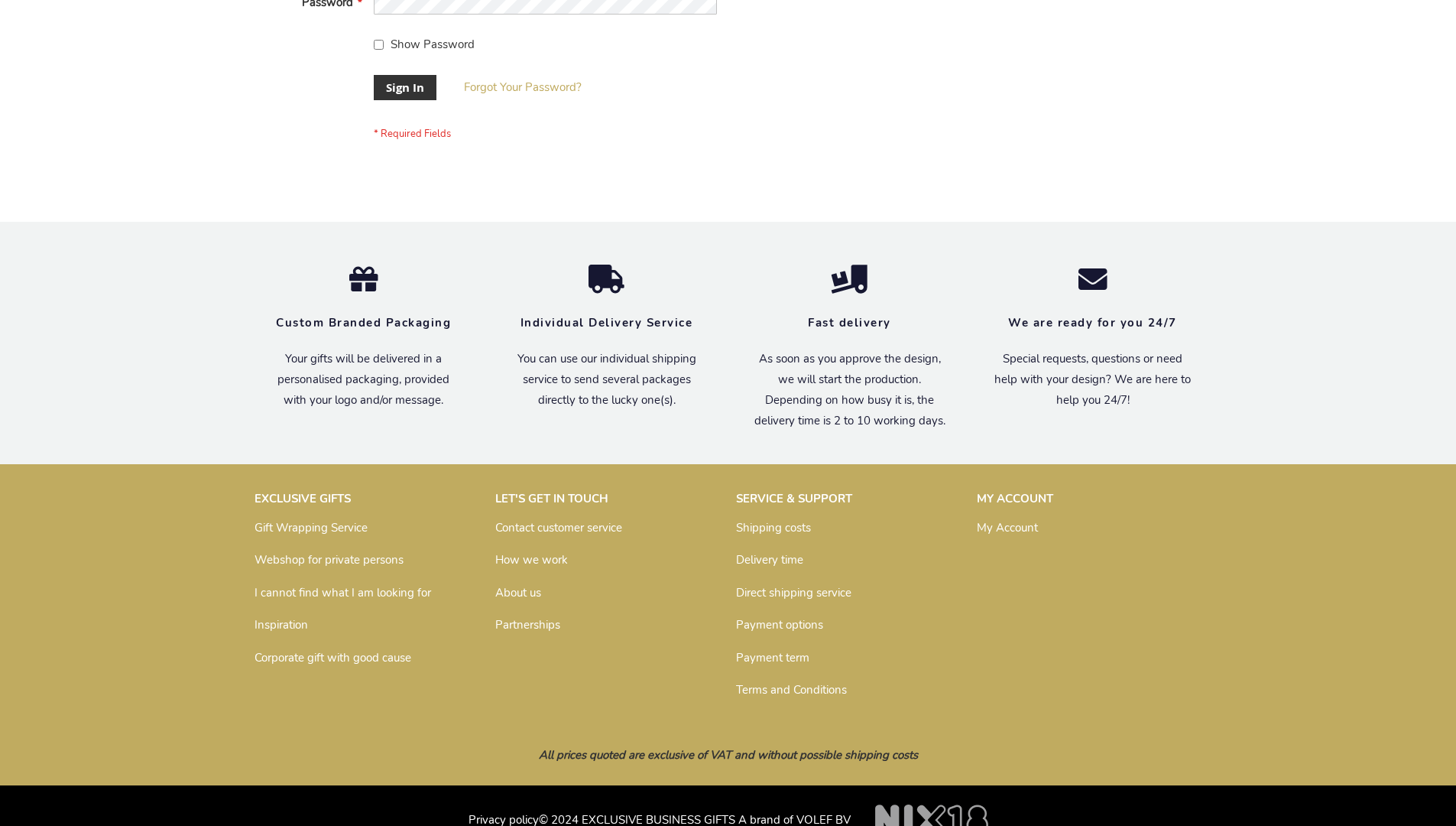
scroll to position [492, 0]
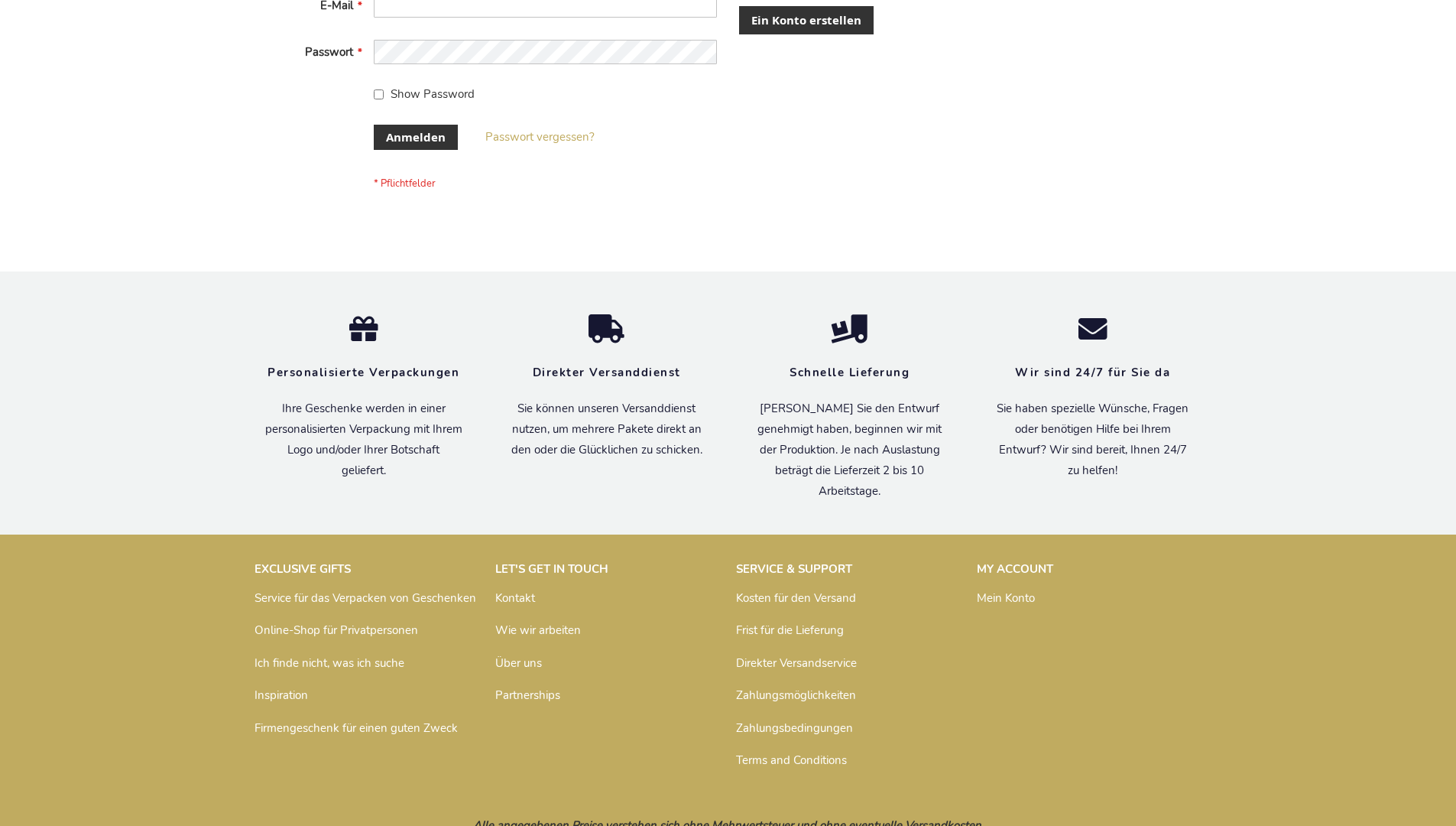
scroll to position [513, 0]
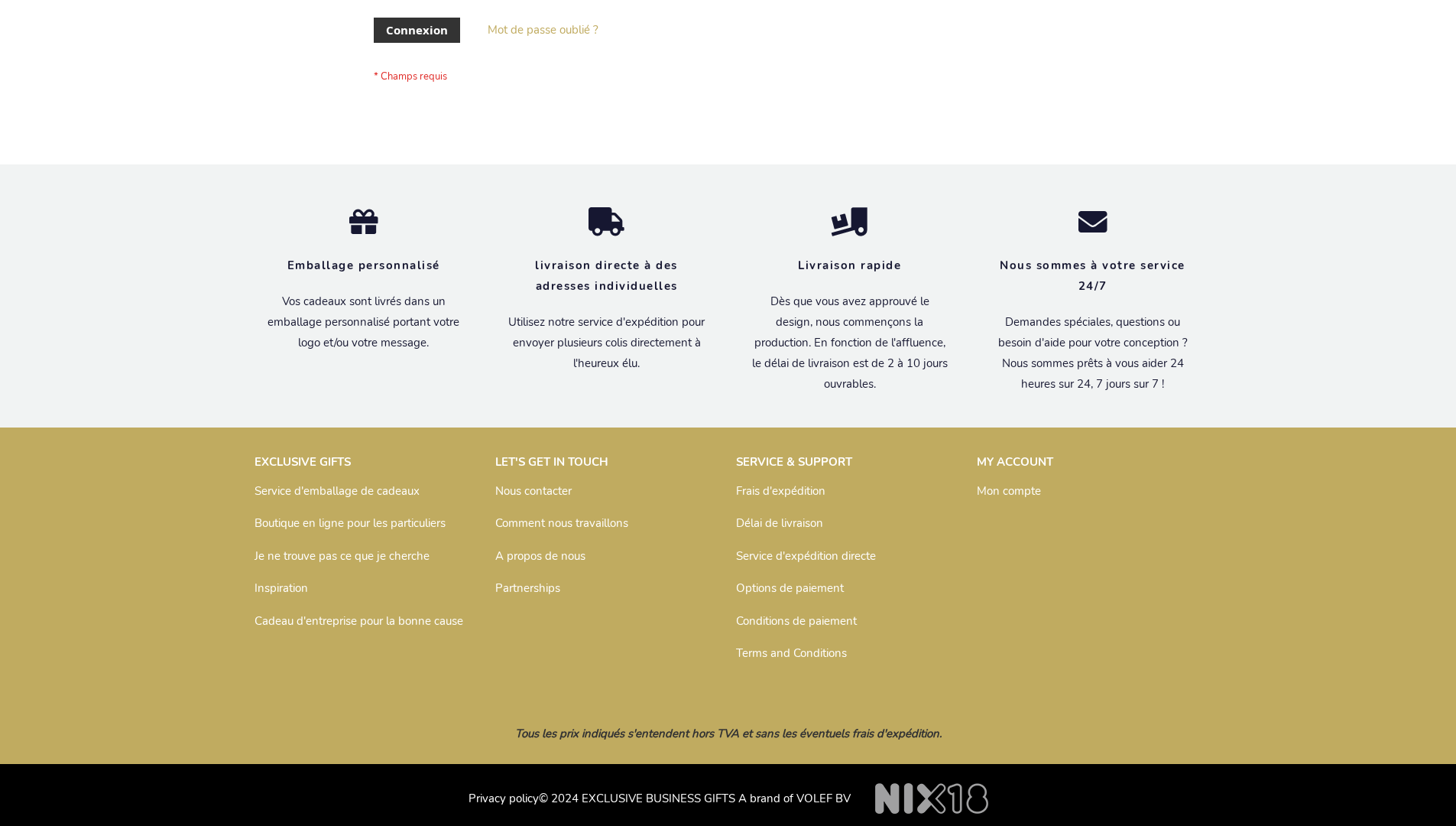
scroll to position [528, 0]
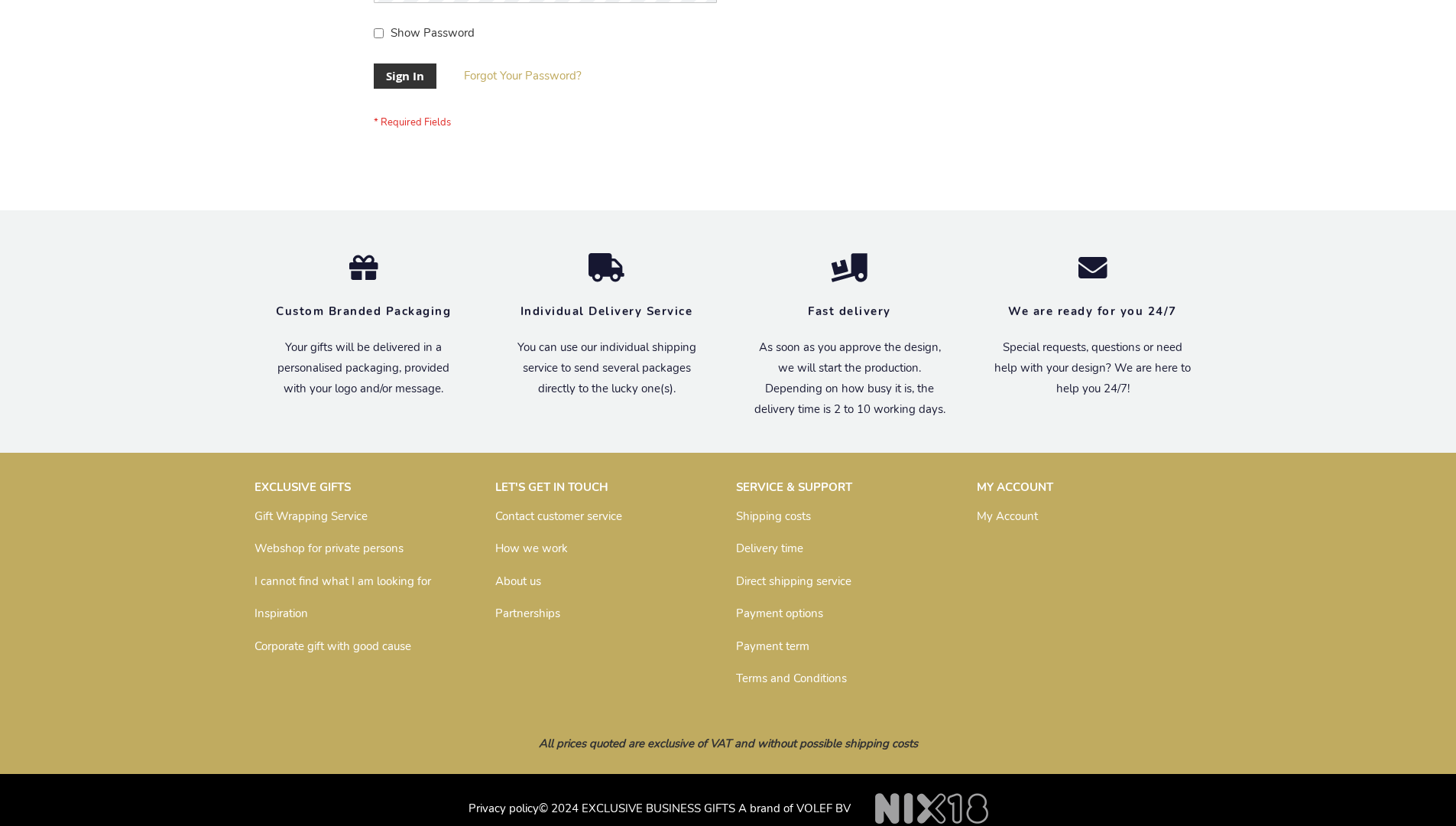
scroll to position [492, 0]
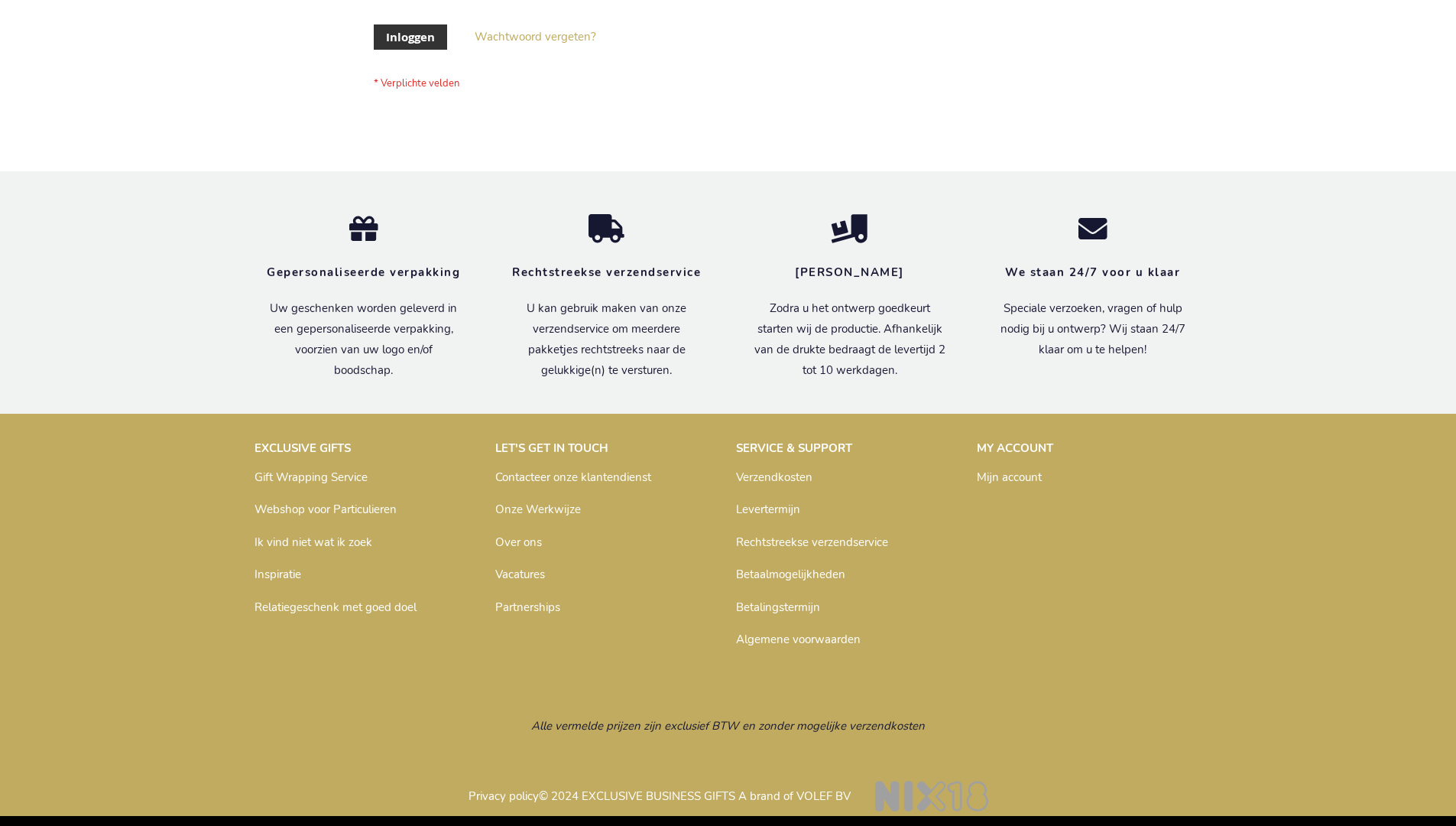
scroll to position [519, 0]
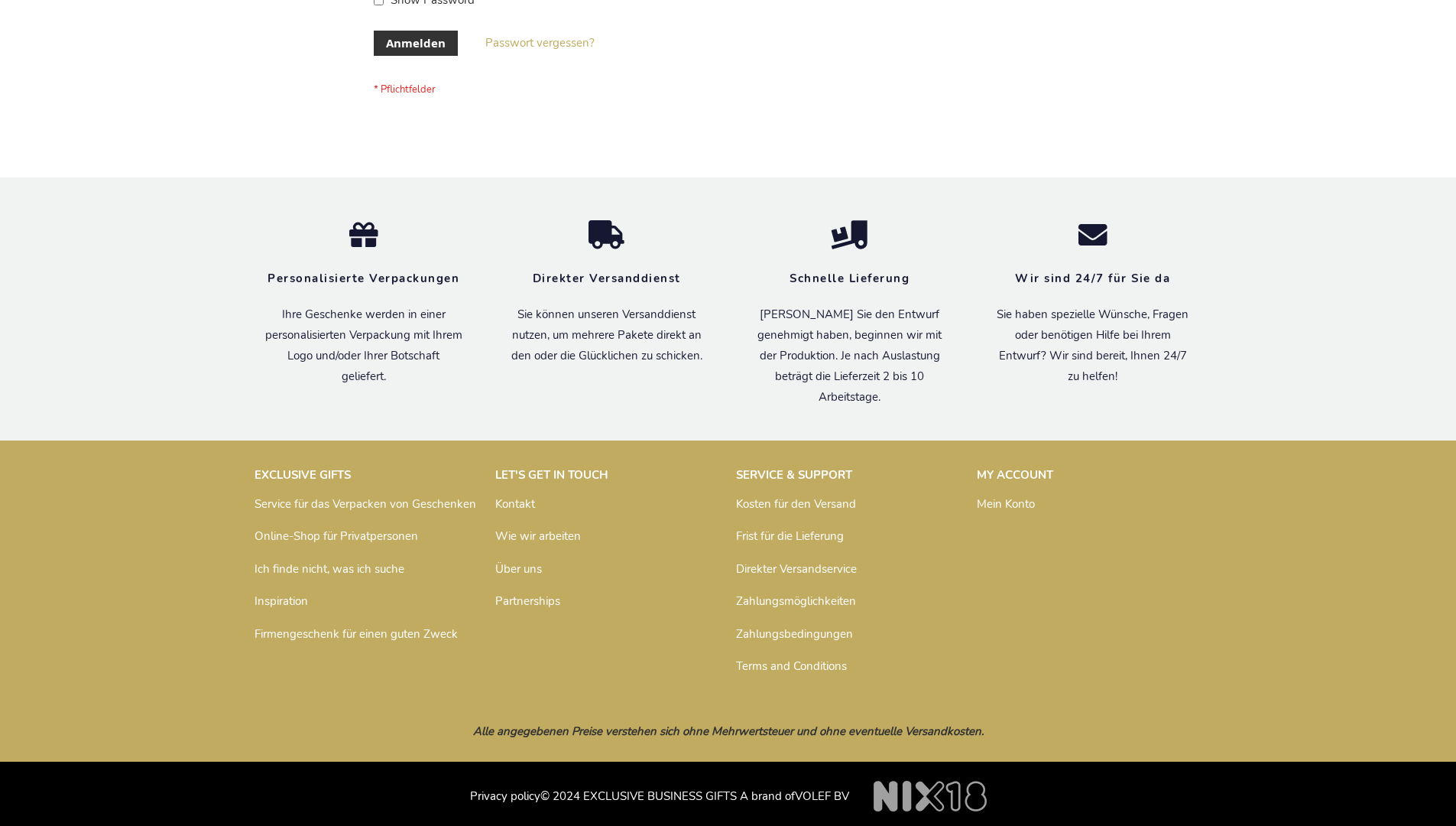
scroll to position [513, 0]
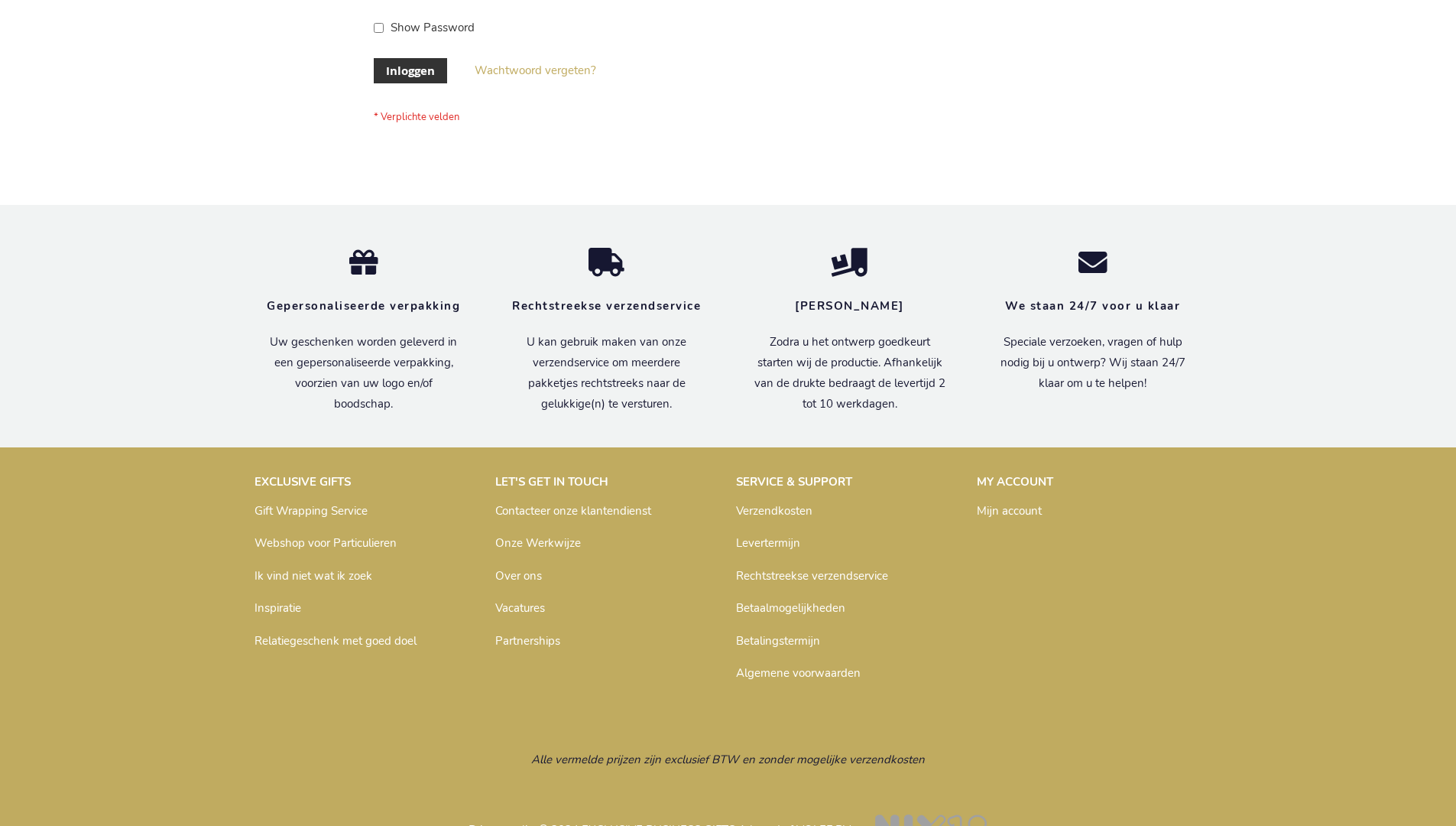
scroll to position [519, 0]
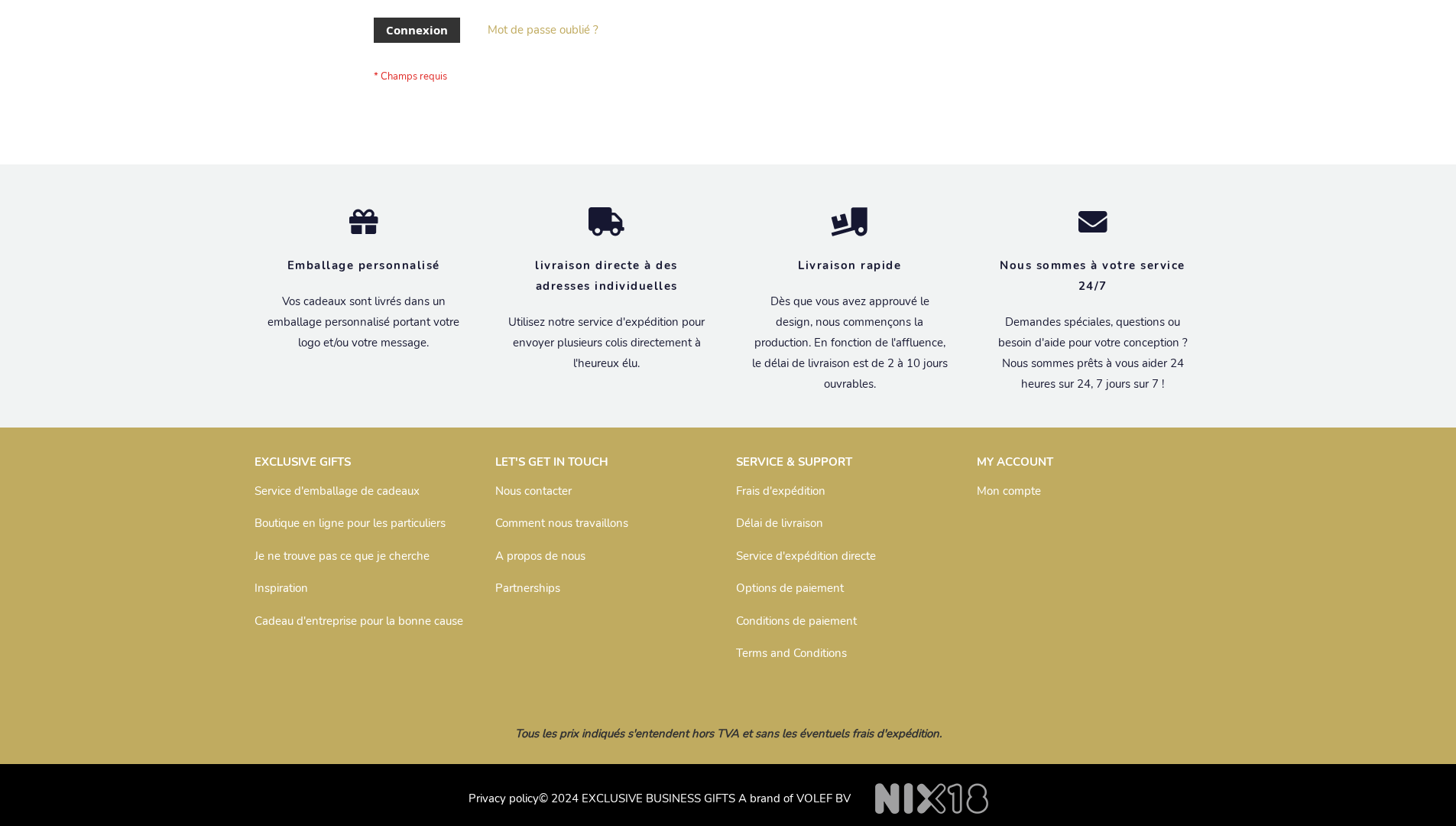
scroll to position [528, 0]
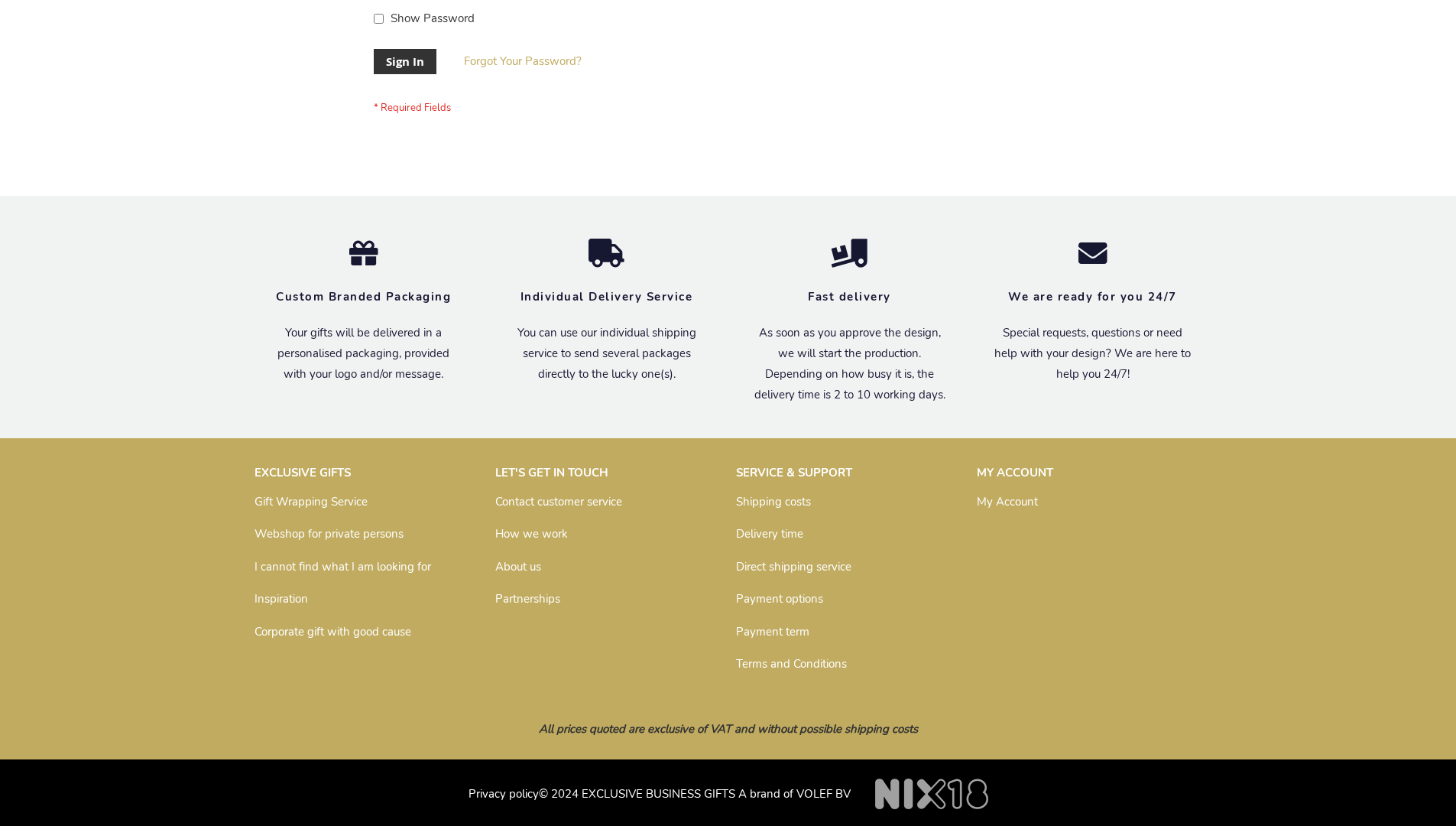
scroll to position [492, 0]
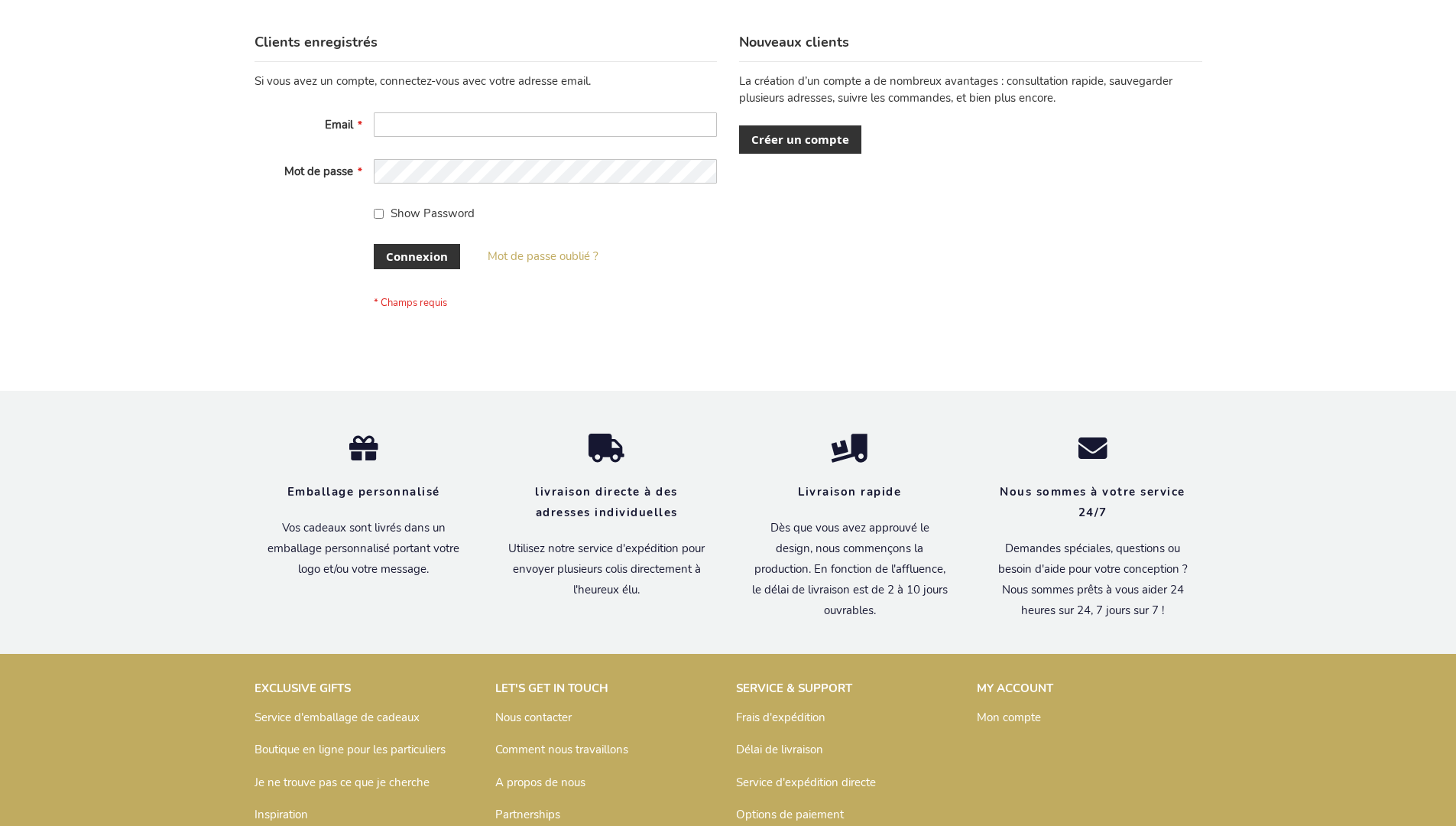
scroll to position [528, 0]
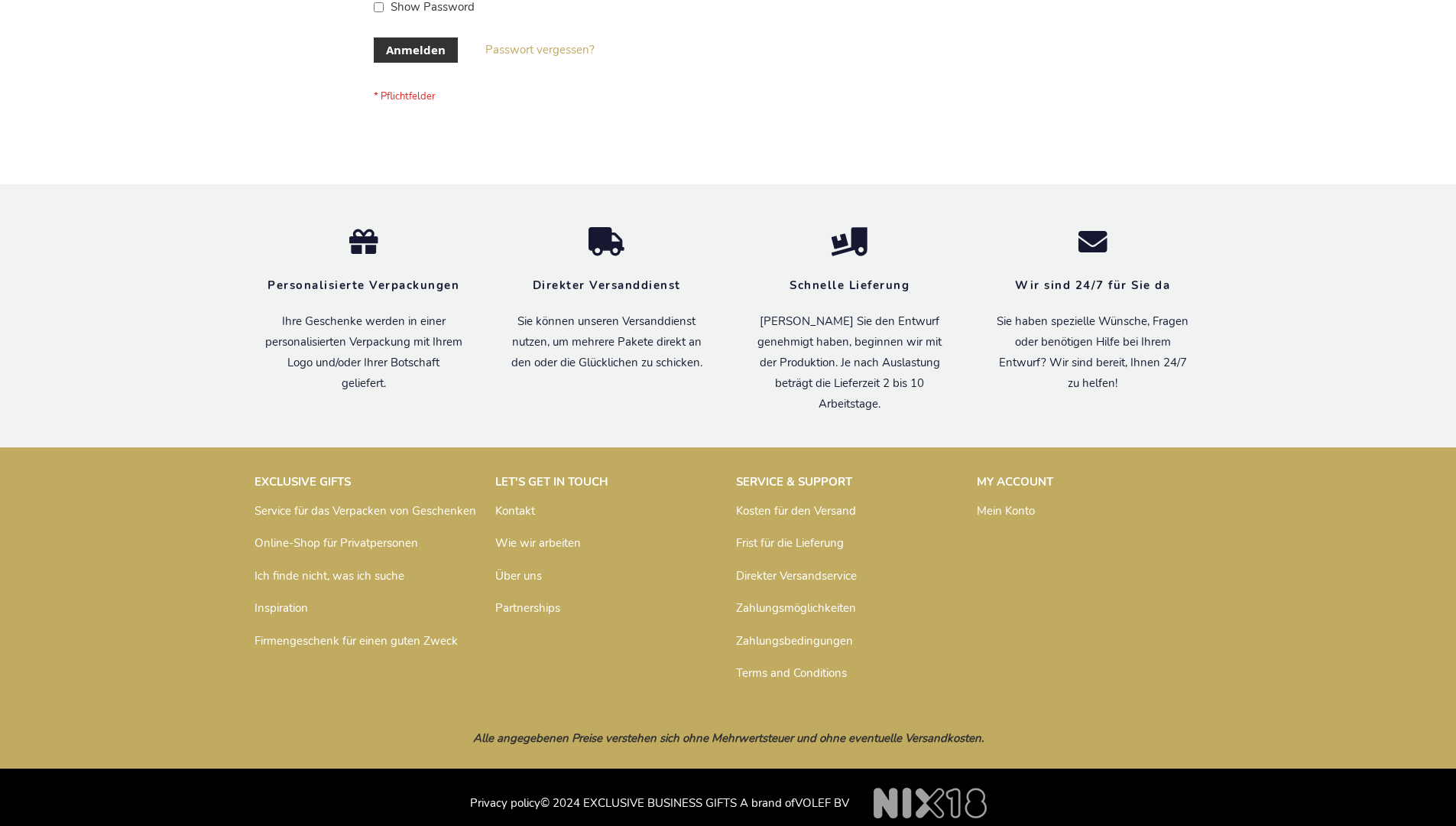
scroll to position [513, 0]
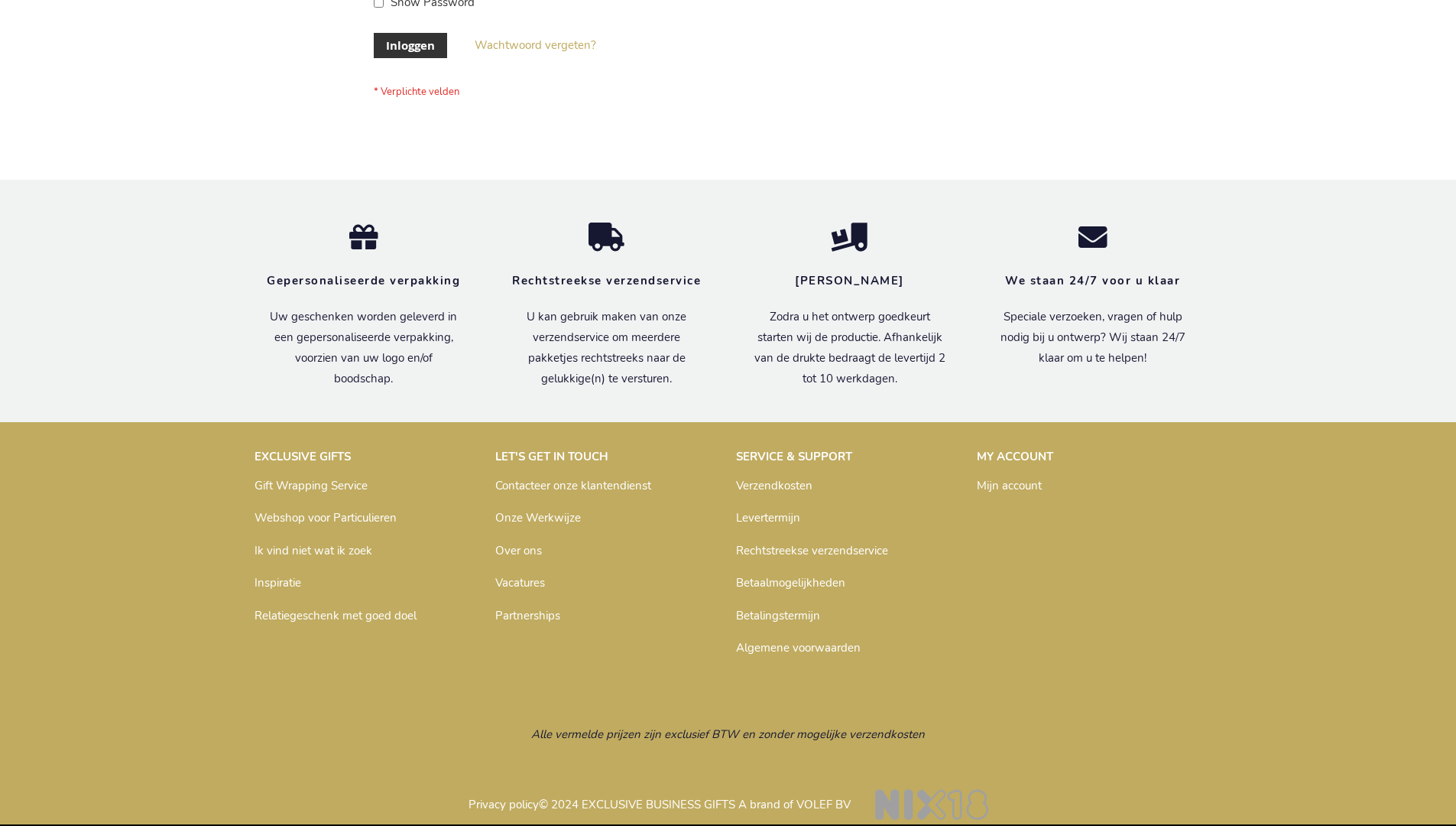
scroll to position [519, 0]
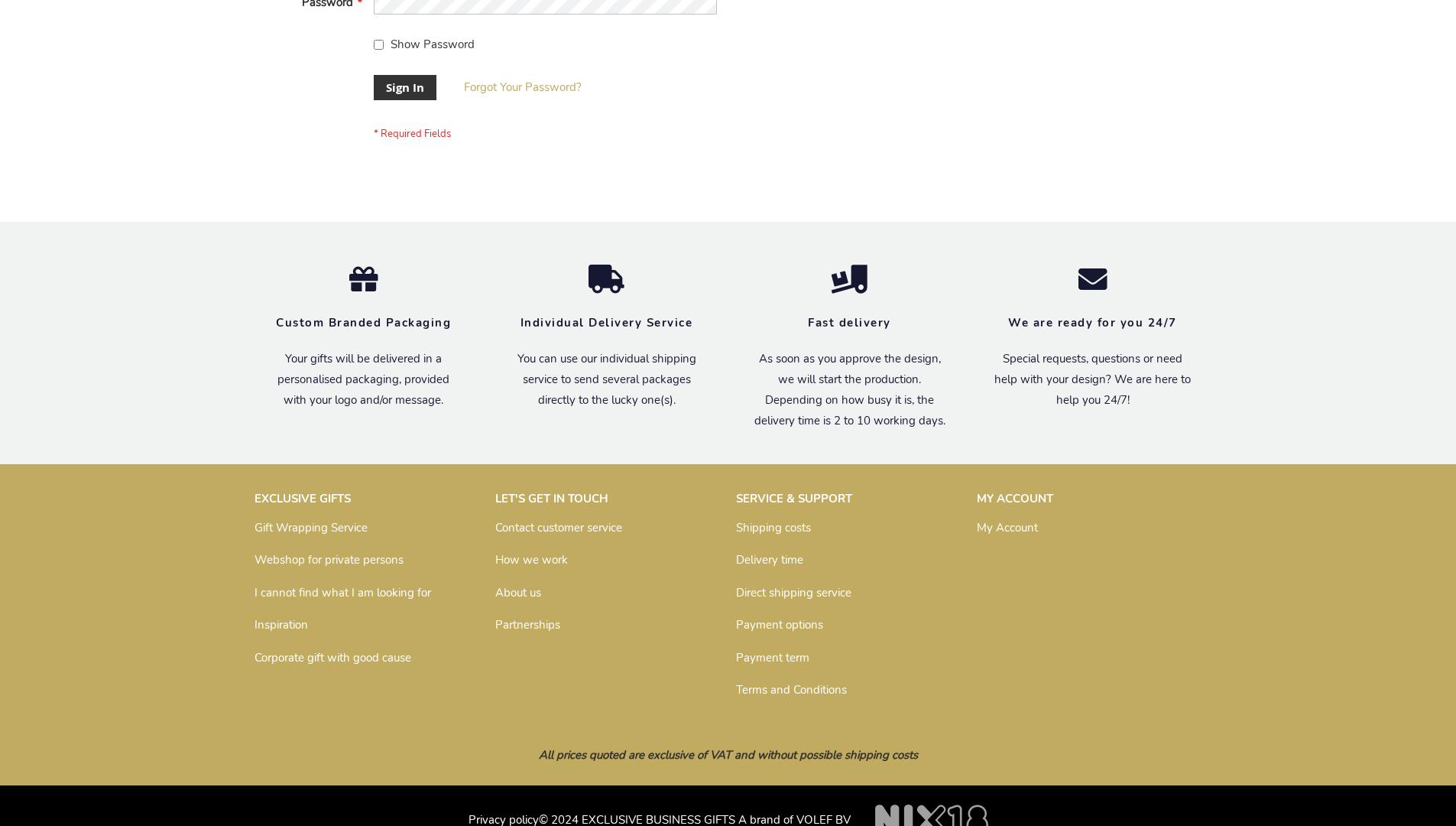
scroll to position [492, 0]
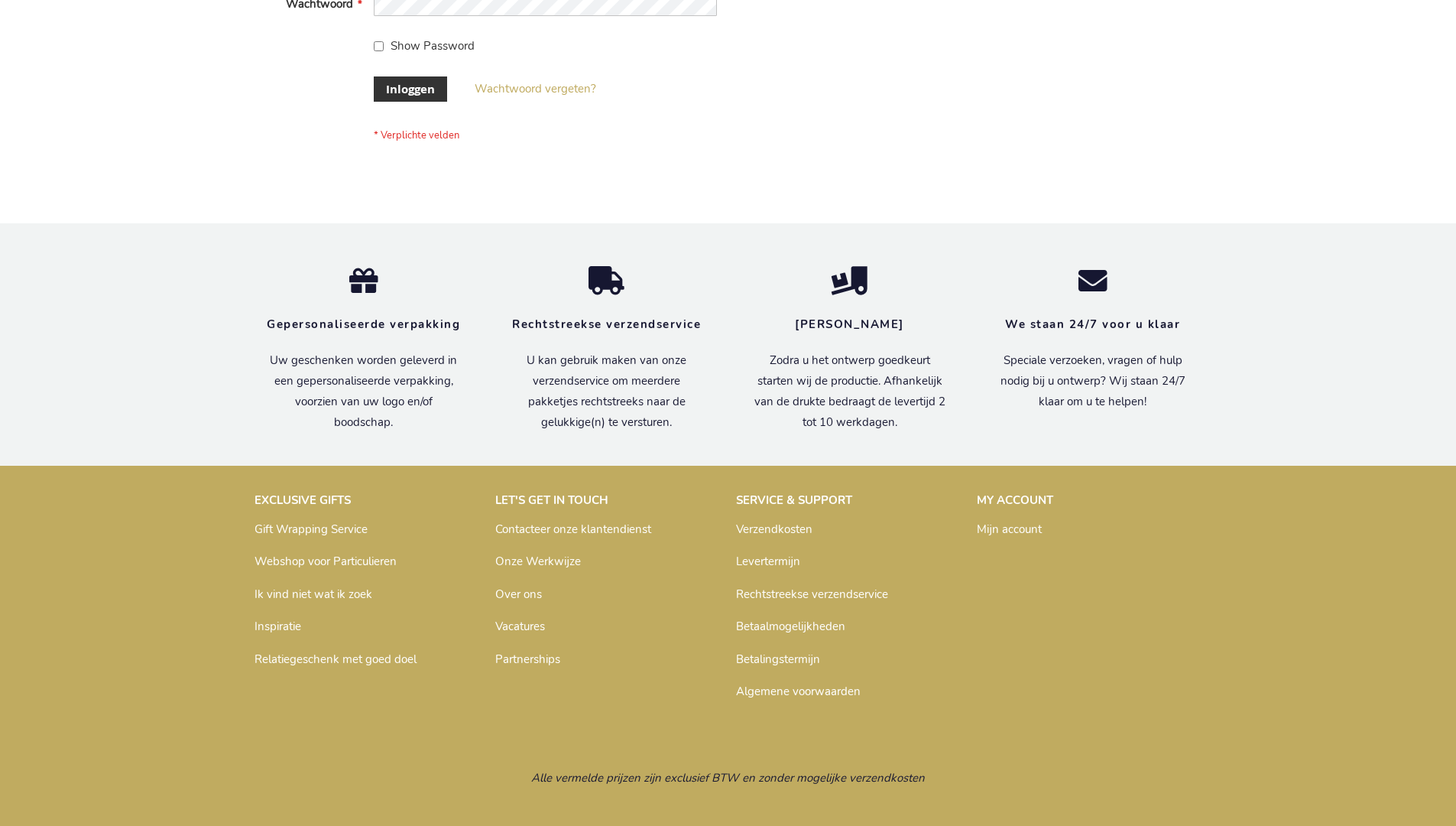
scroll to position [519, 0]
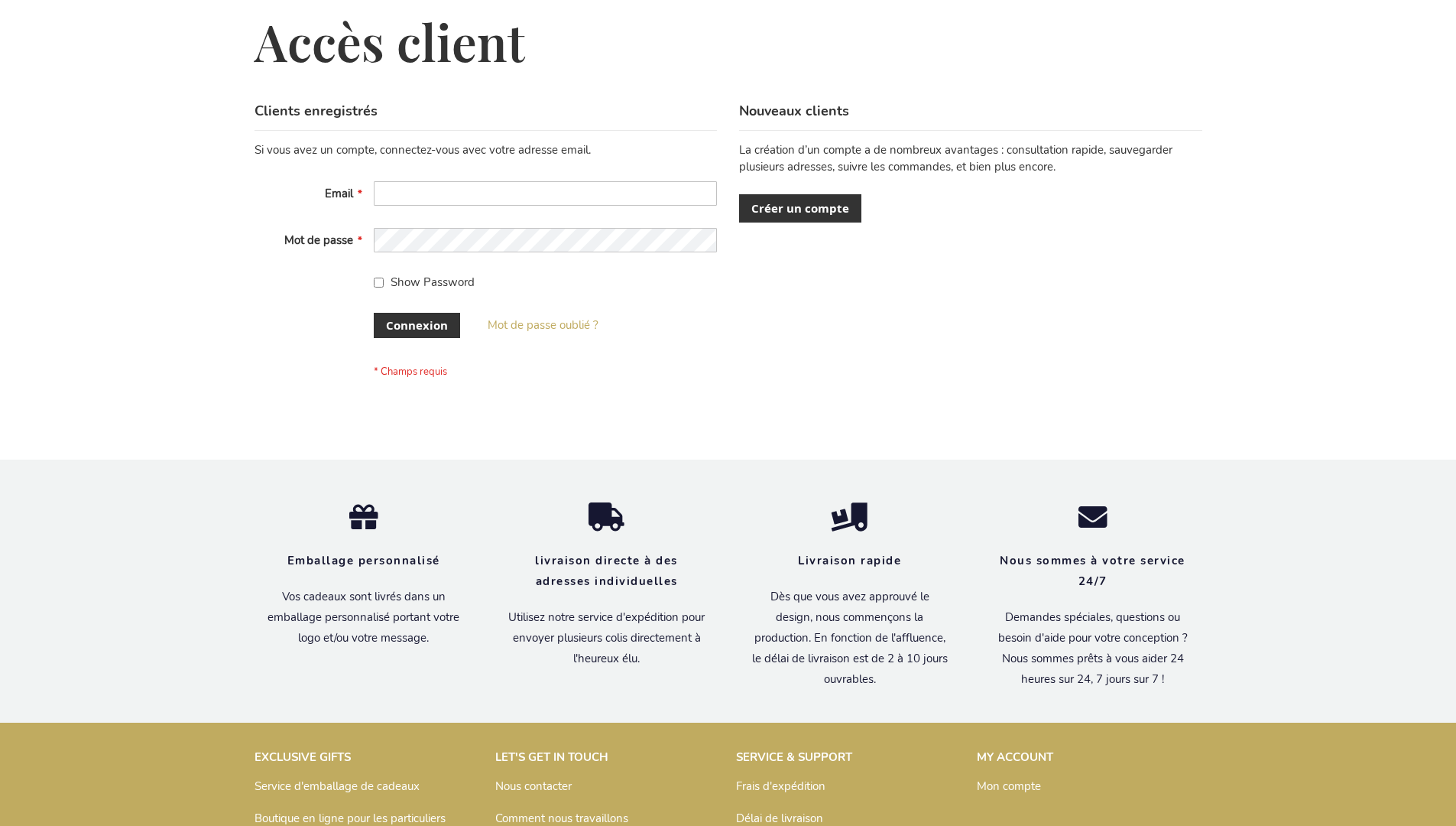
scroll to position [528, 0]
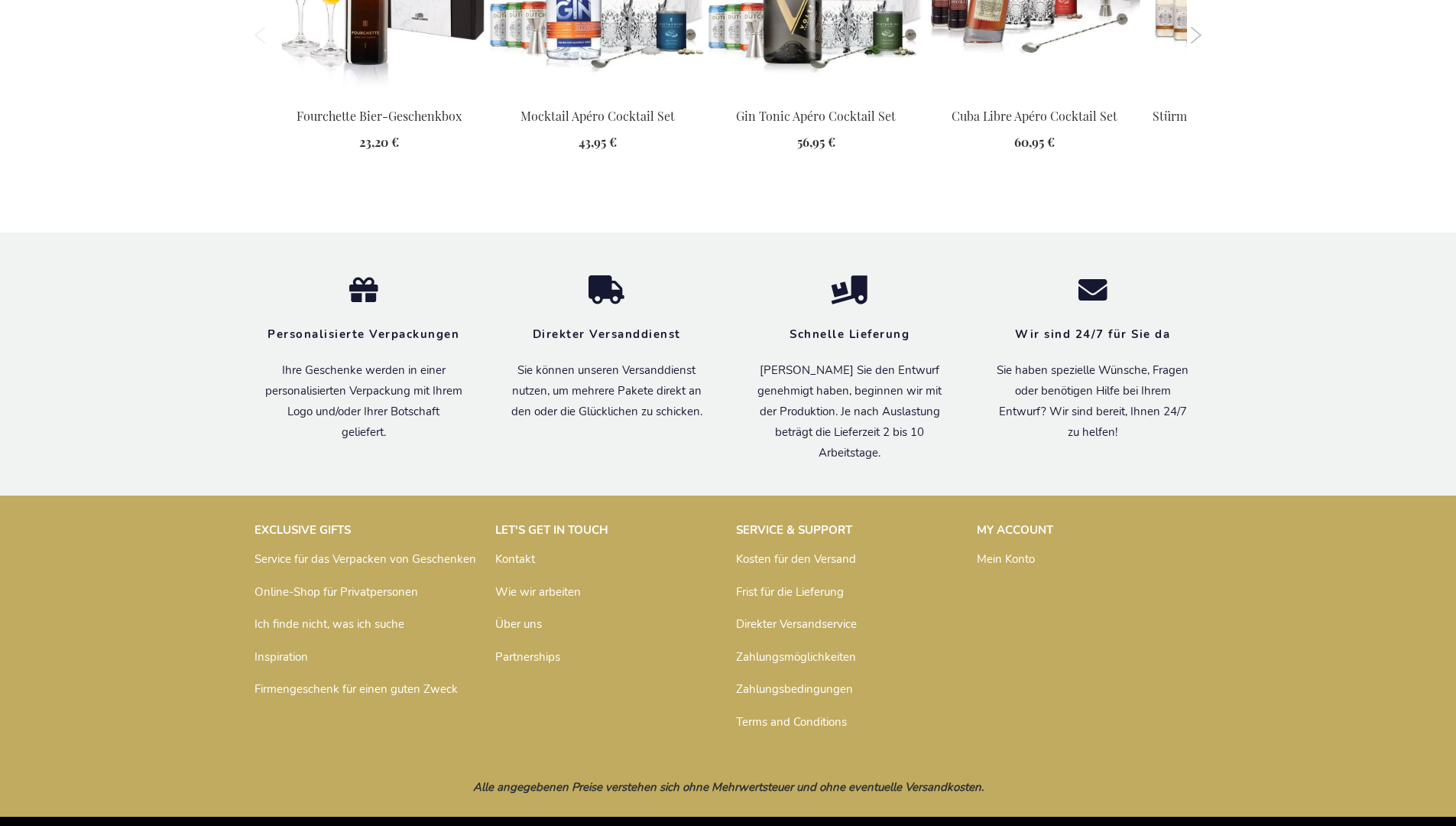
scroll to position [2147, 0]
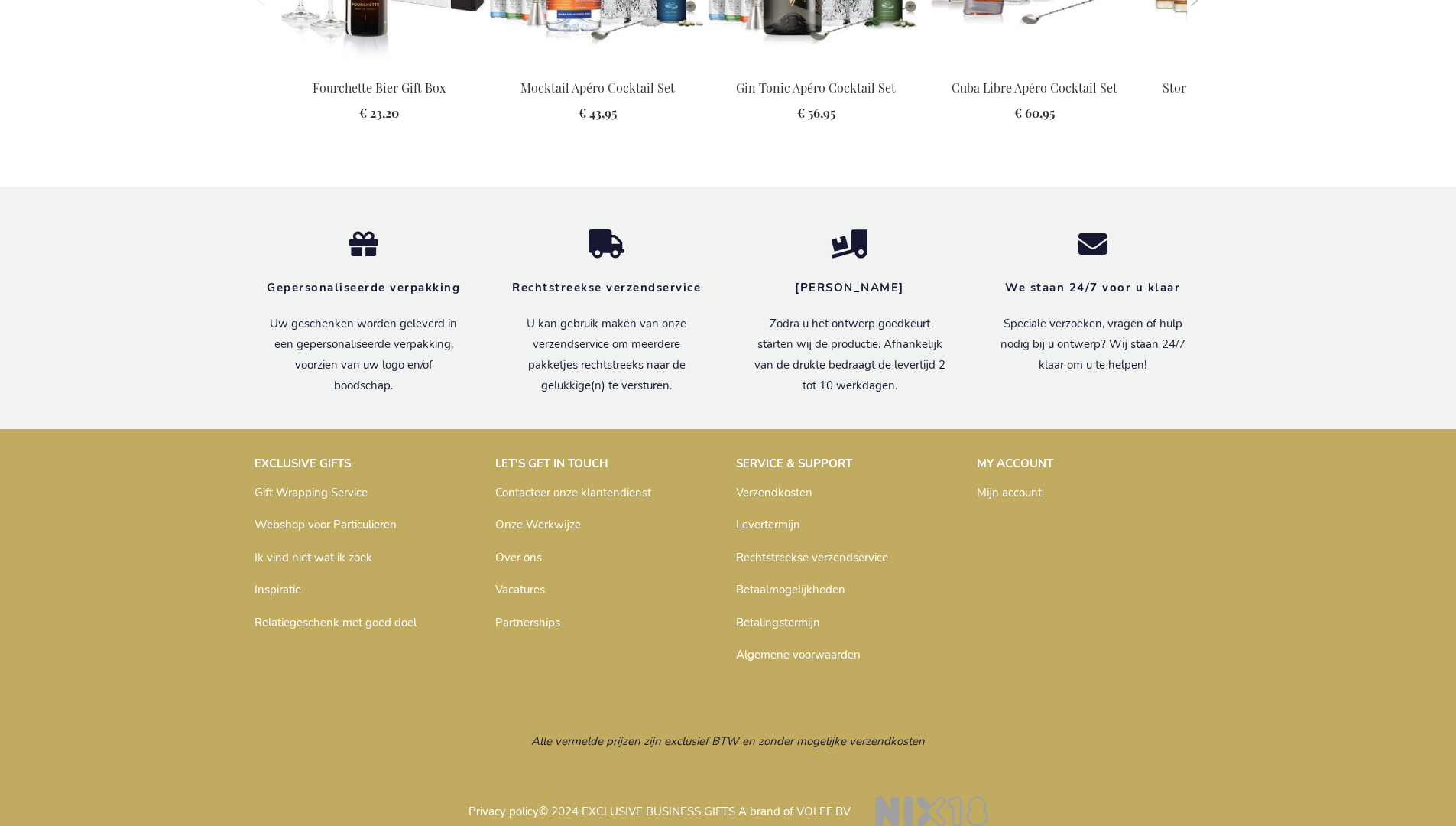
scroll to position [2119, 0]
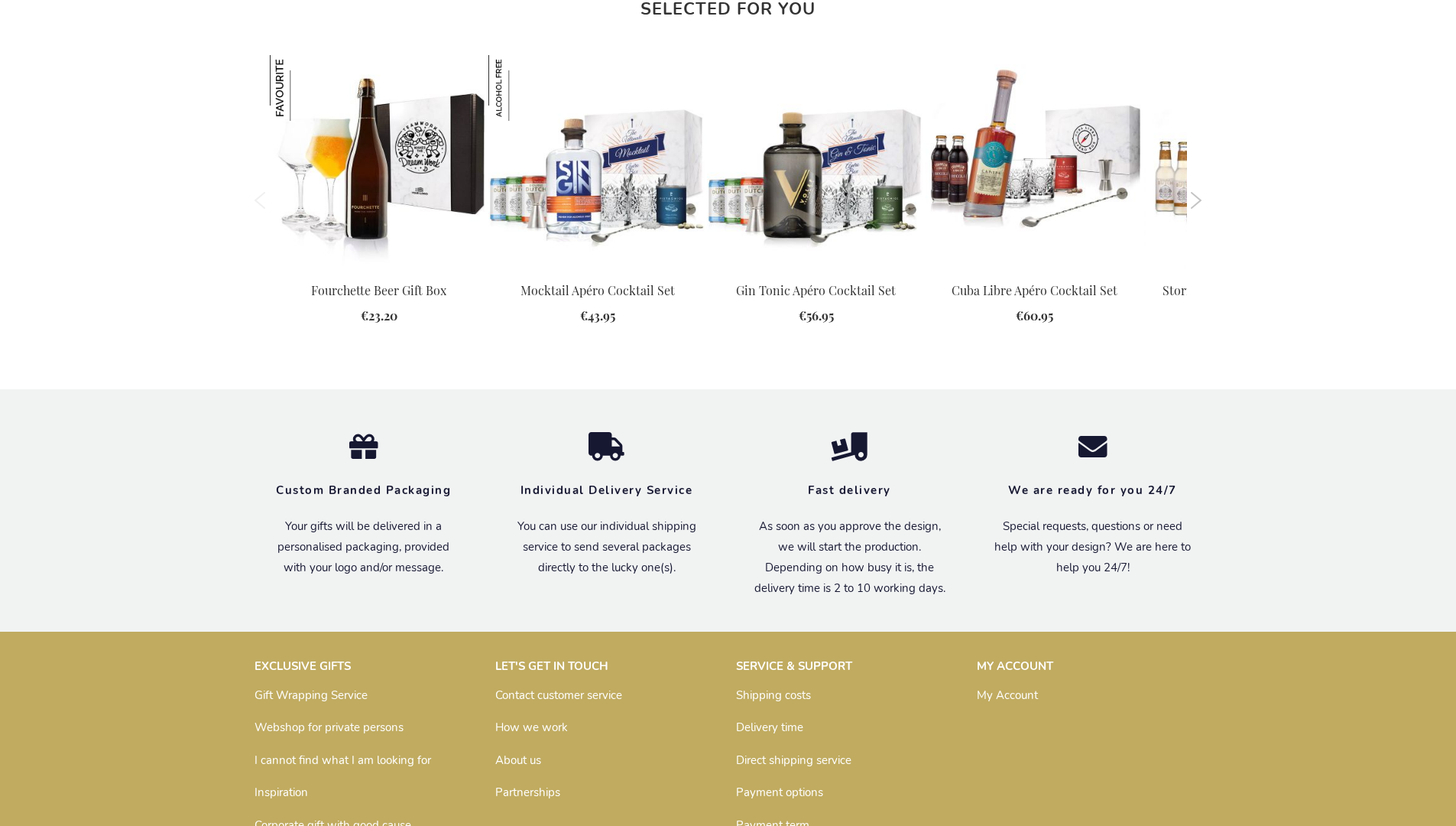
scroll to position [2092, 0]
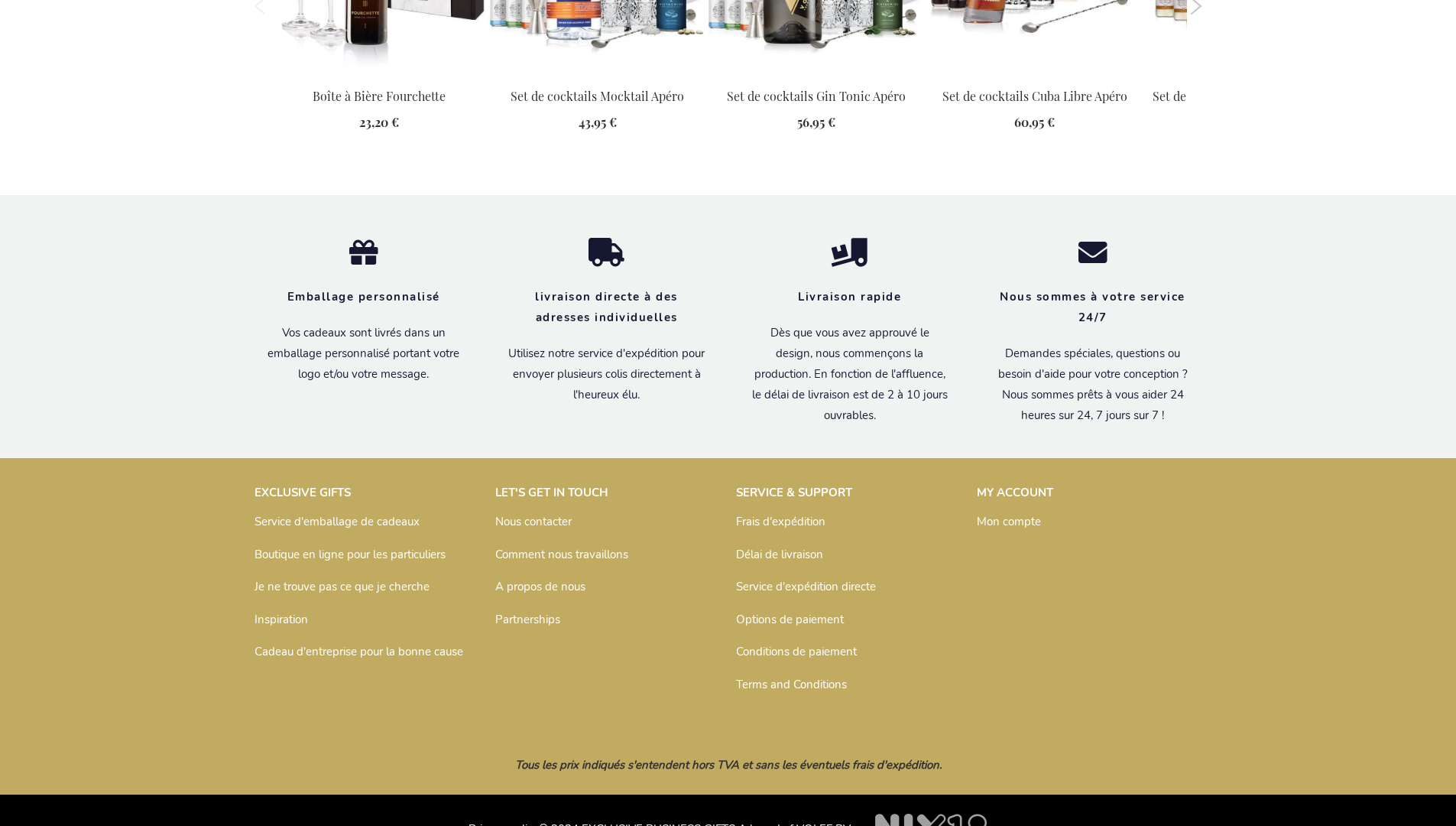
scroll to position [2145, 0]
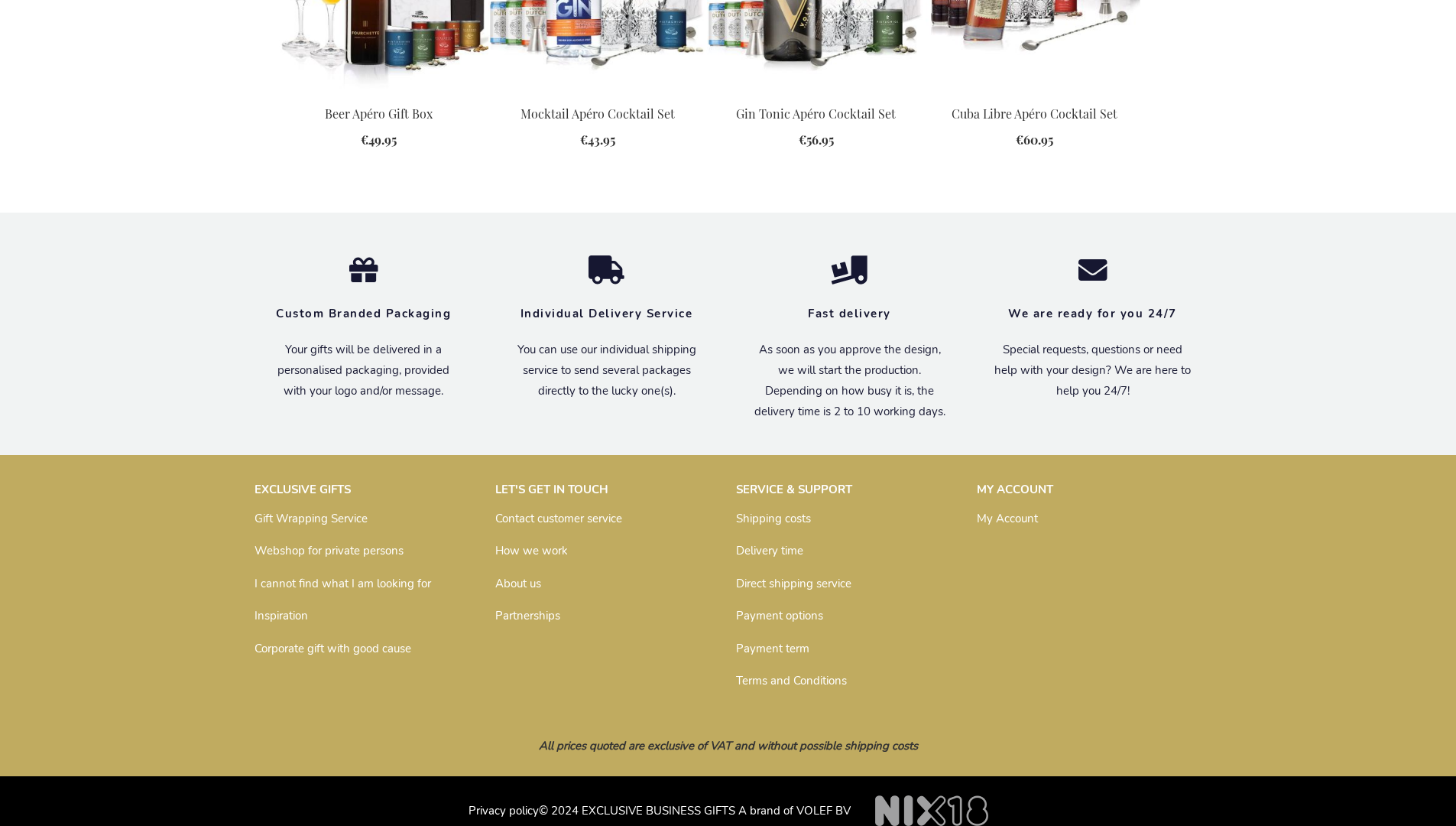
scroll to position [1988, 0]
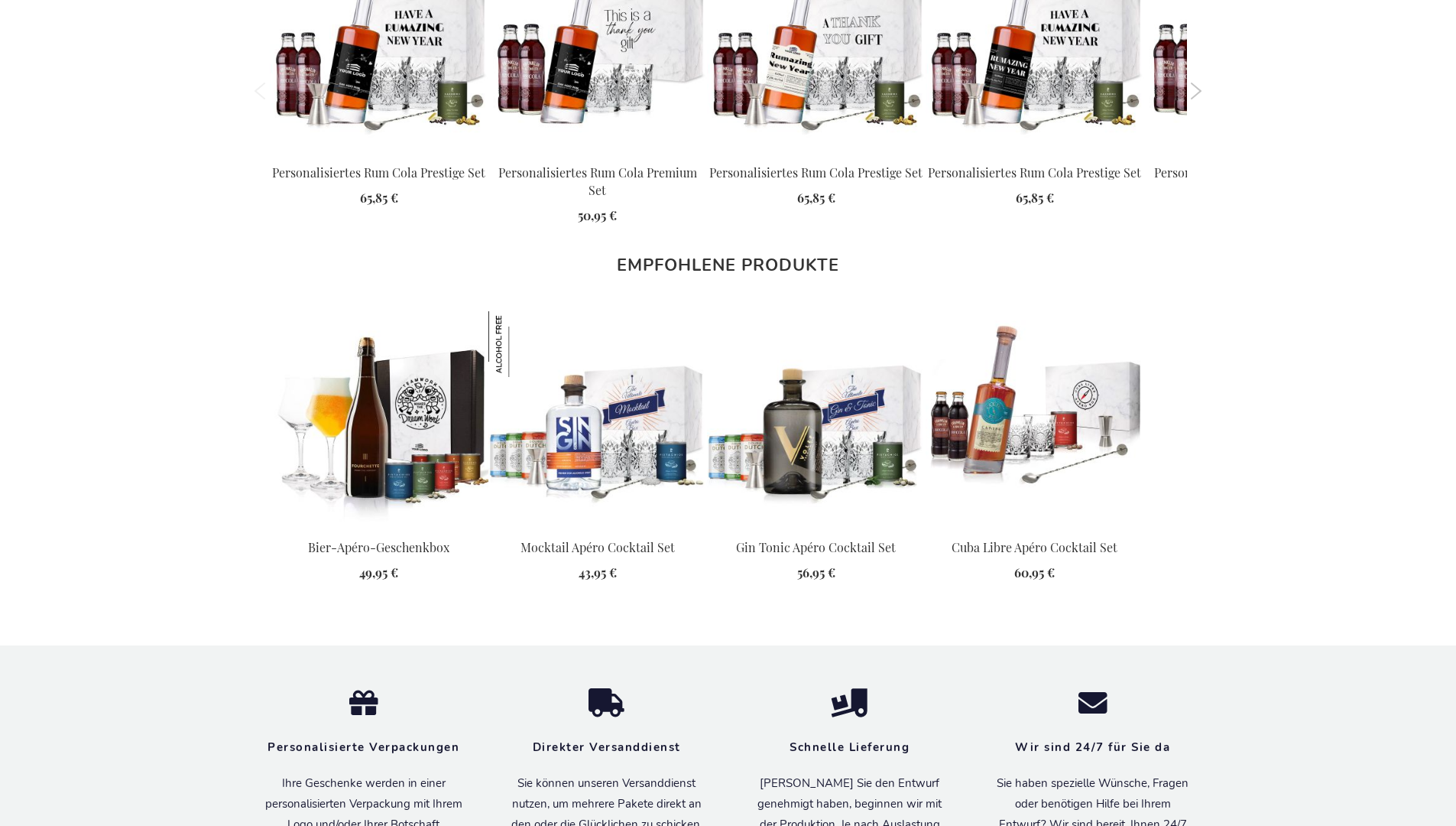
scroll to position [2043, 0]
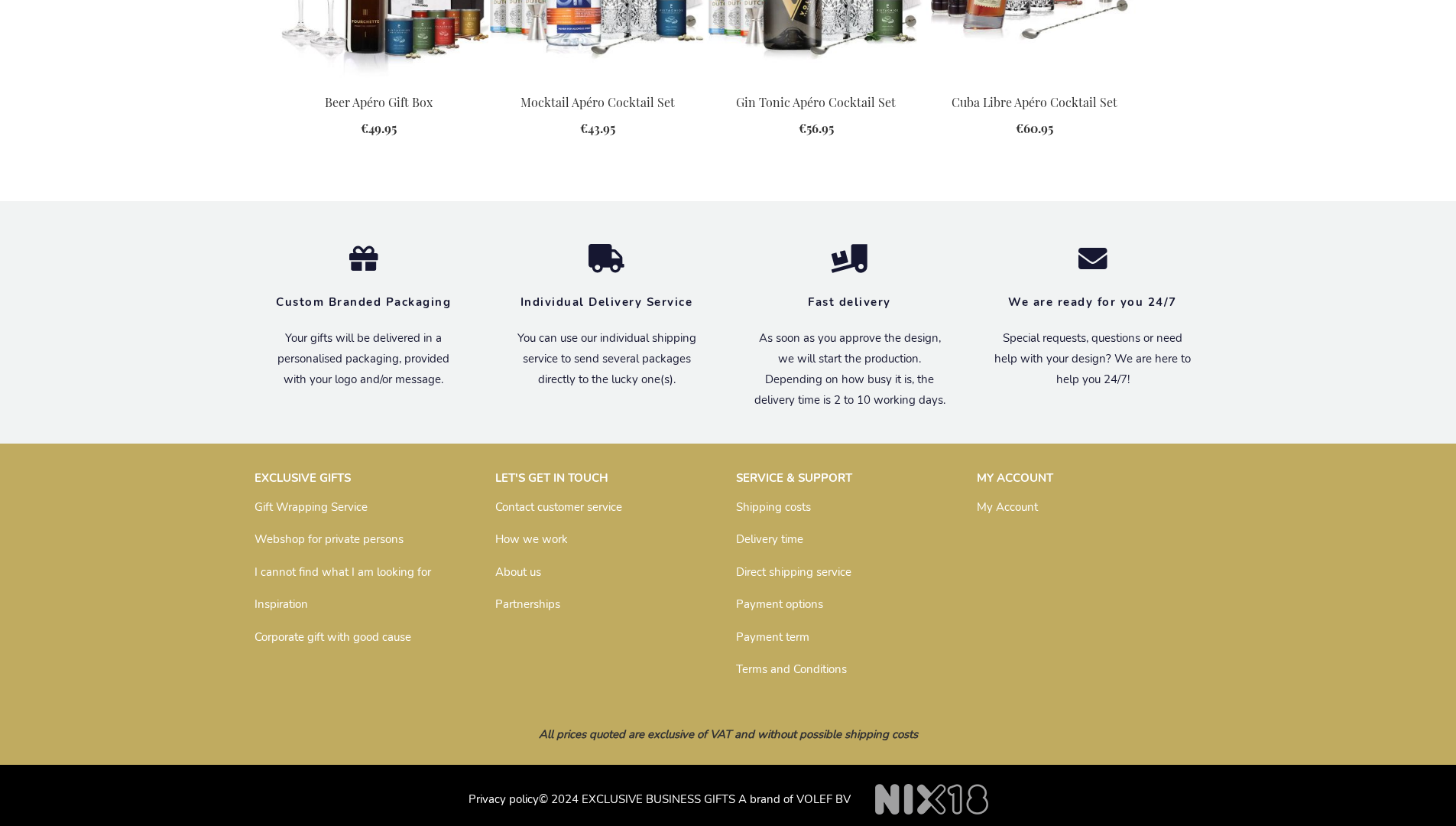
scroll to position [1988, 0]
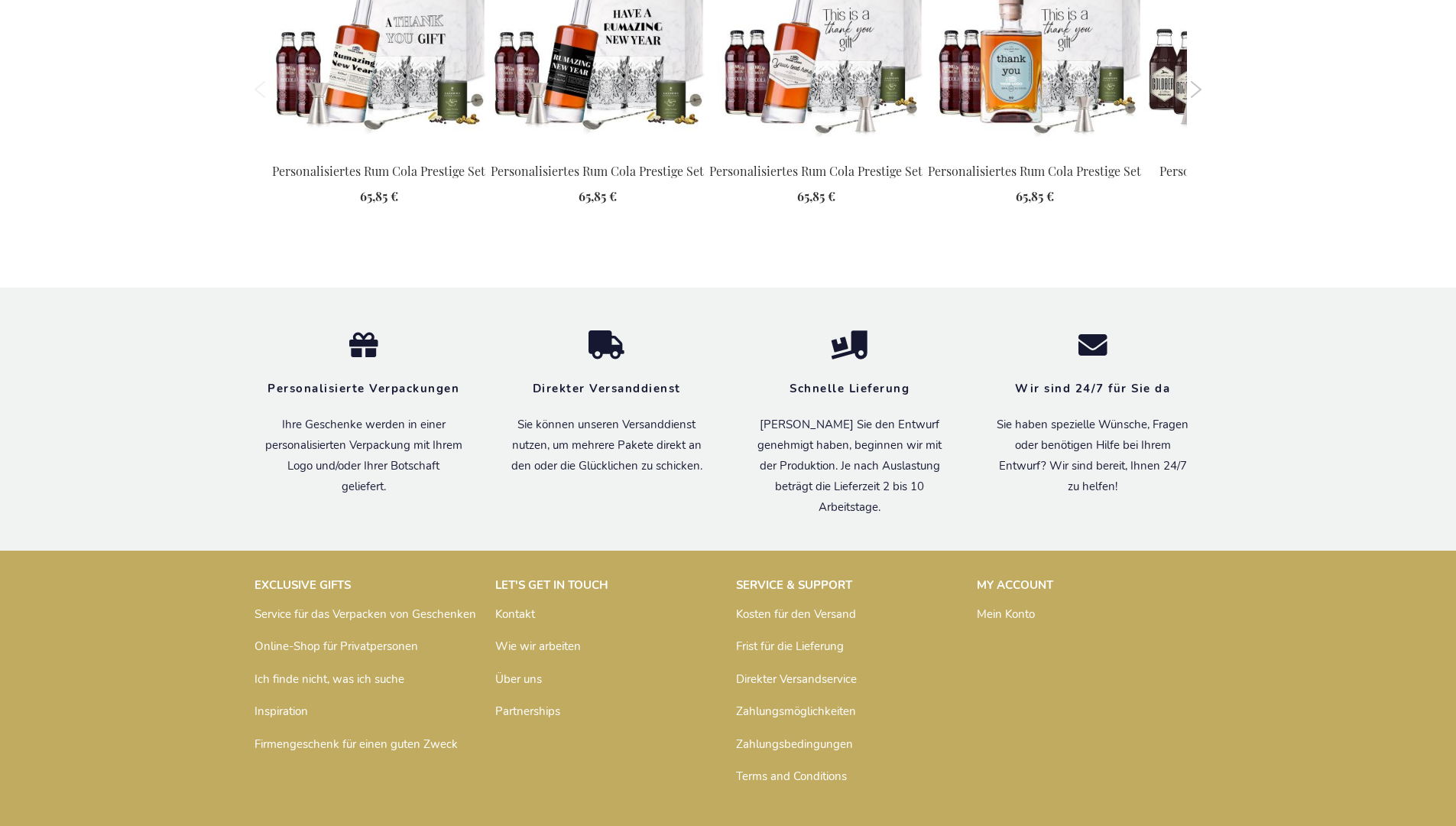
scroll to position [2061, 0]
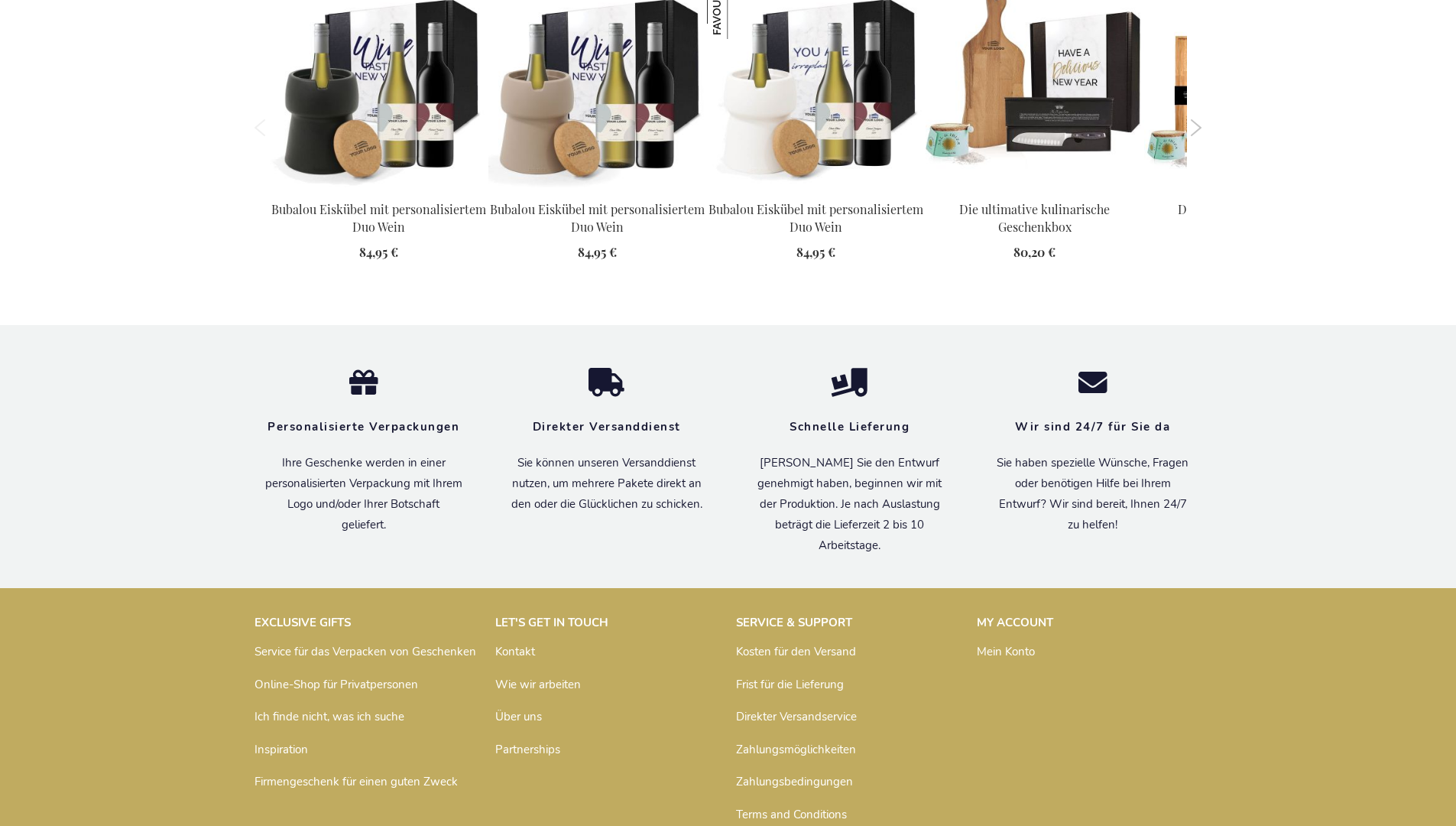
scroll to position [2124, 0]
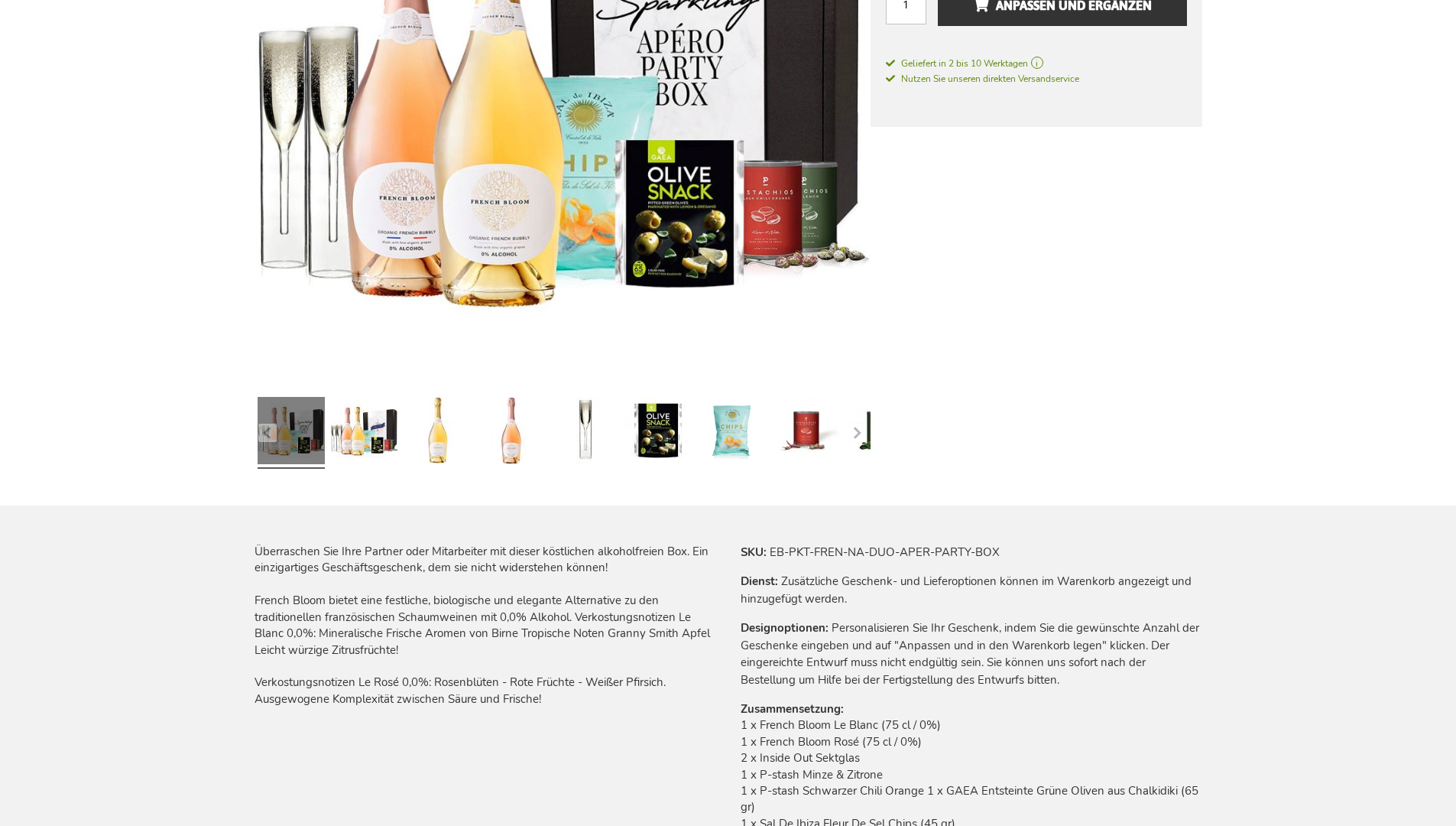
scroll to position [2077, 0]
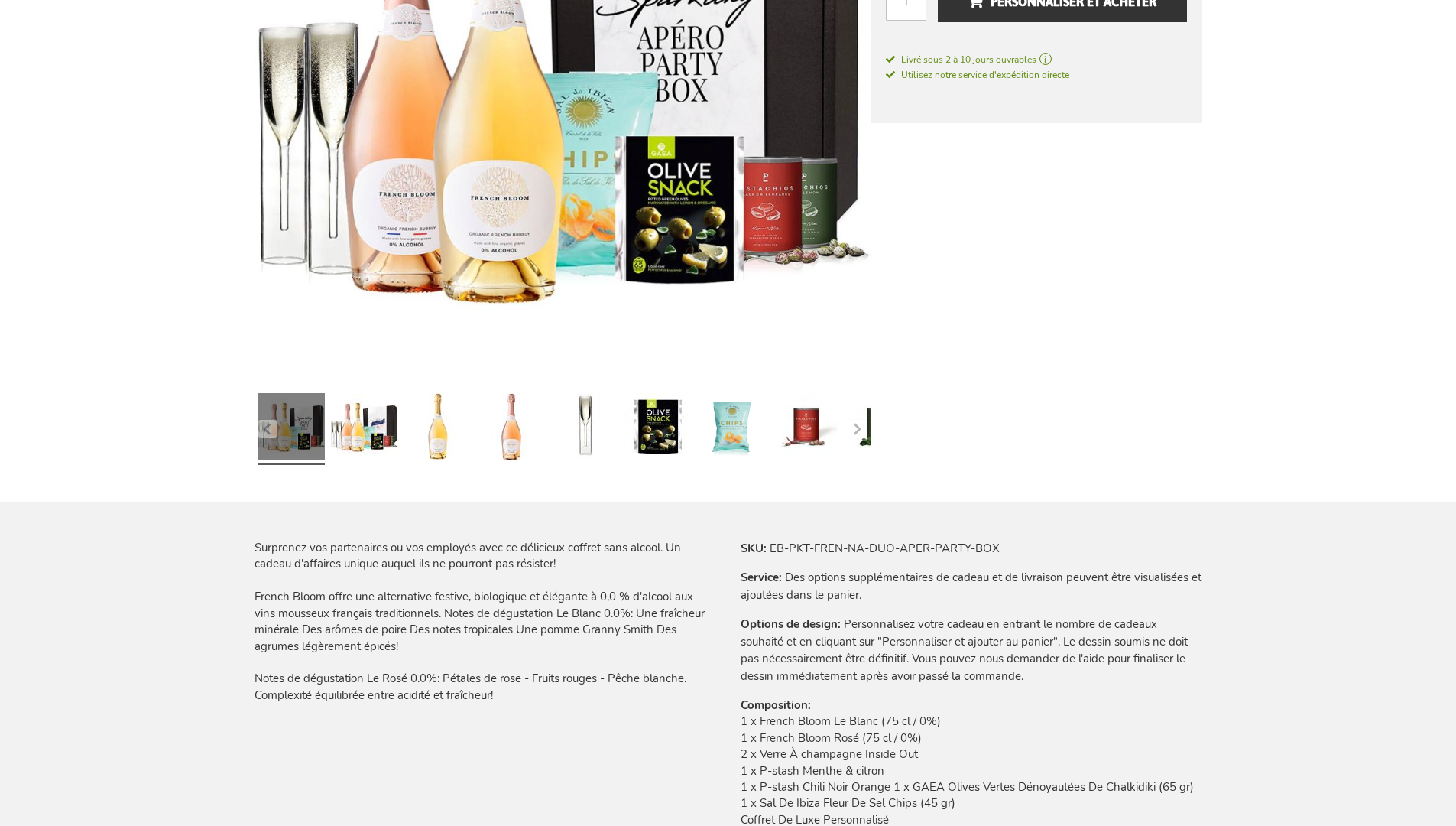
scroll to position [2093, 0]
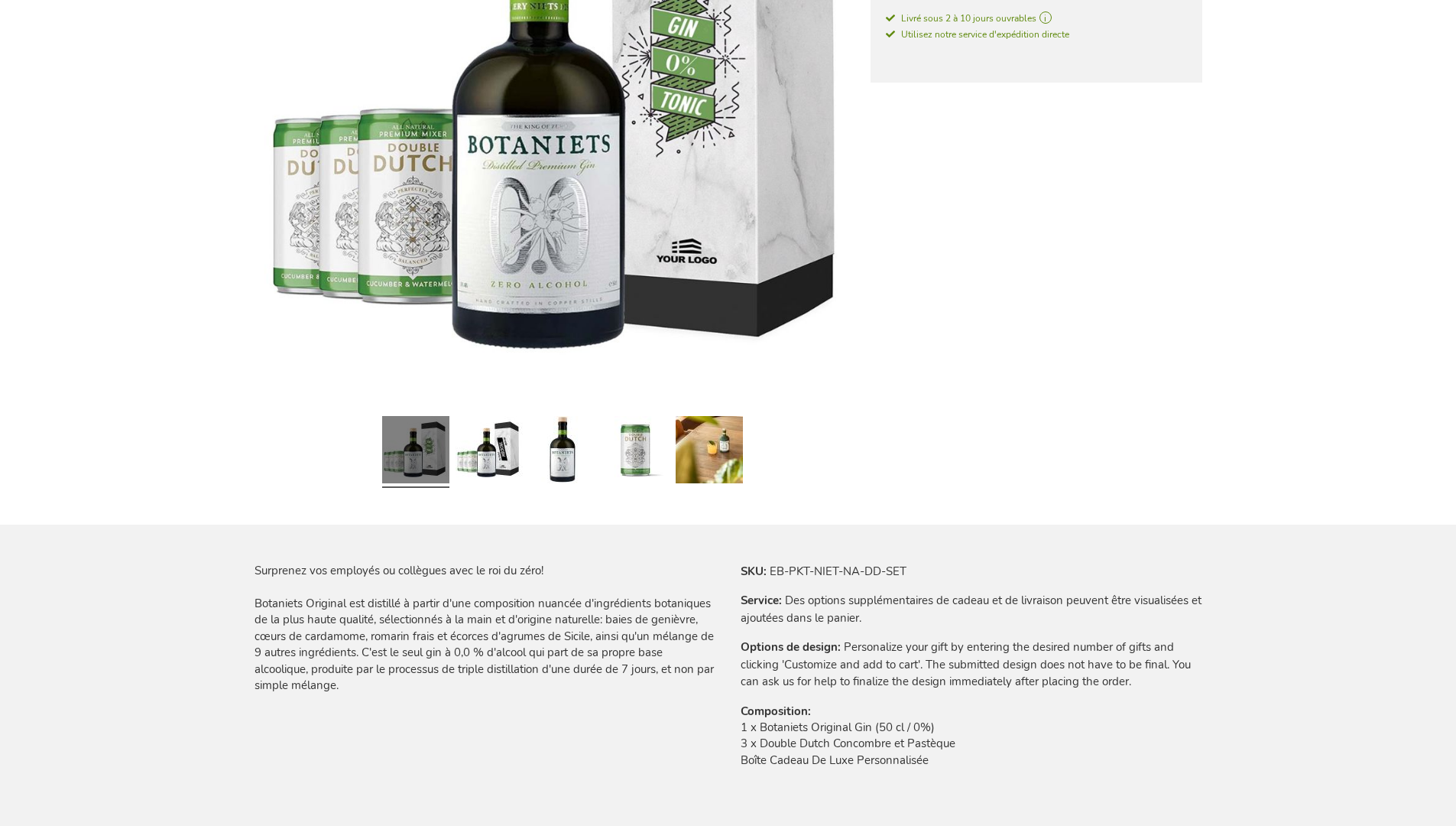
scroll to position [1992, 0]
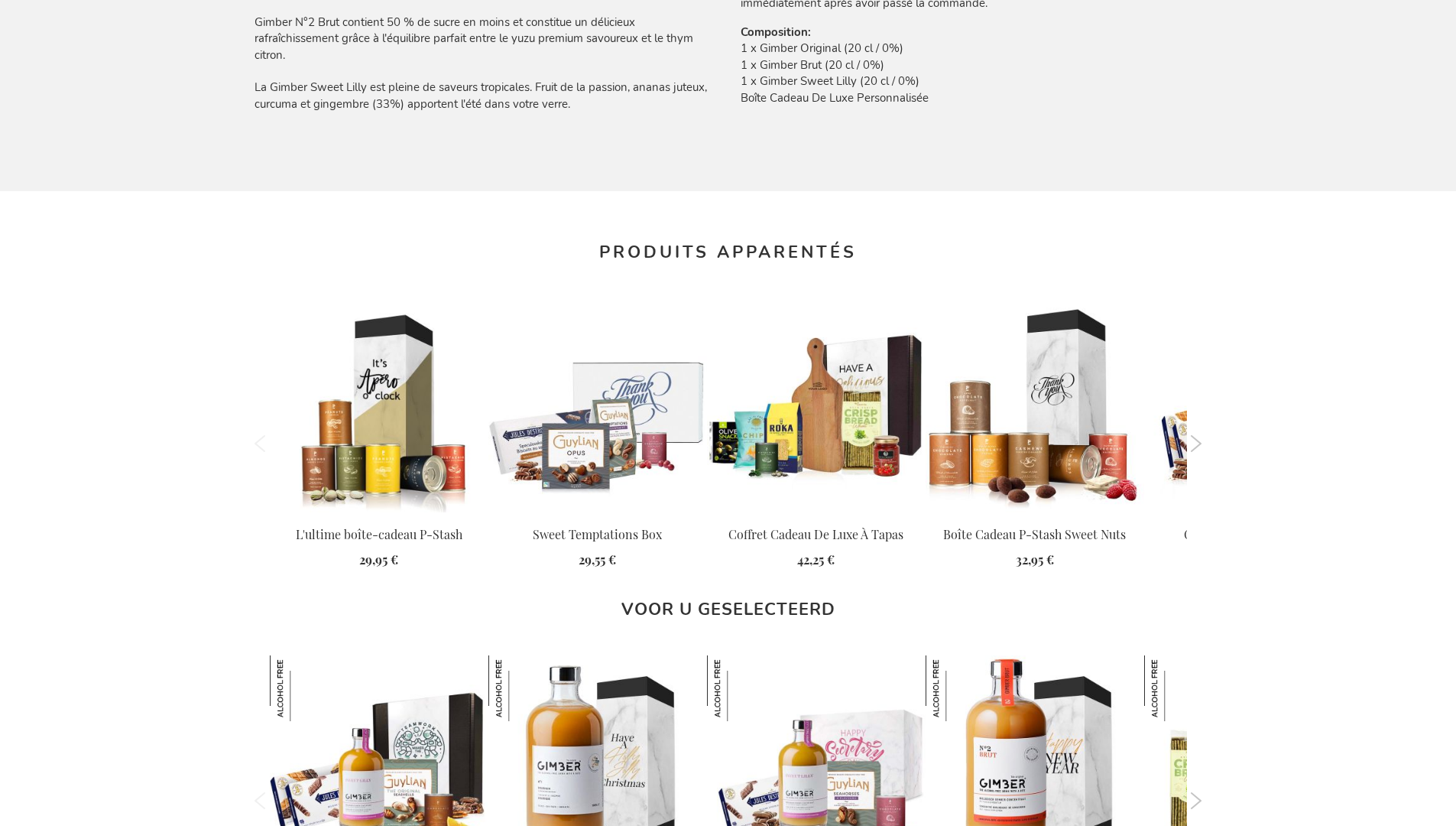
scroll to position [1991, 0]
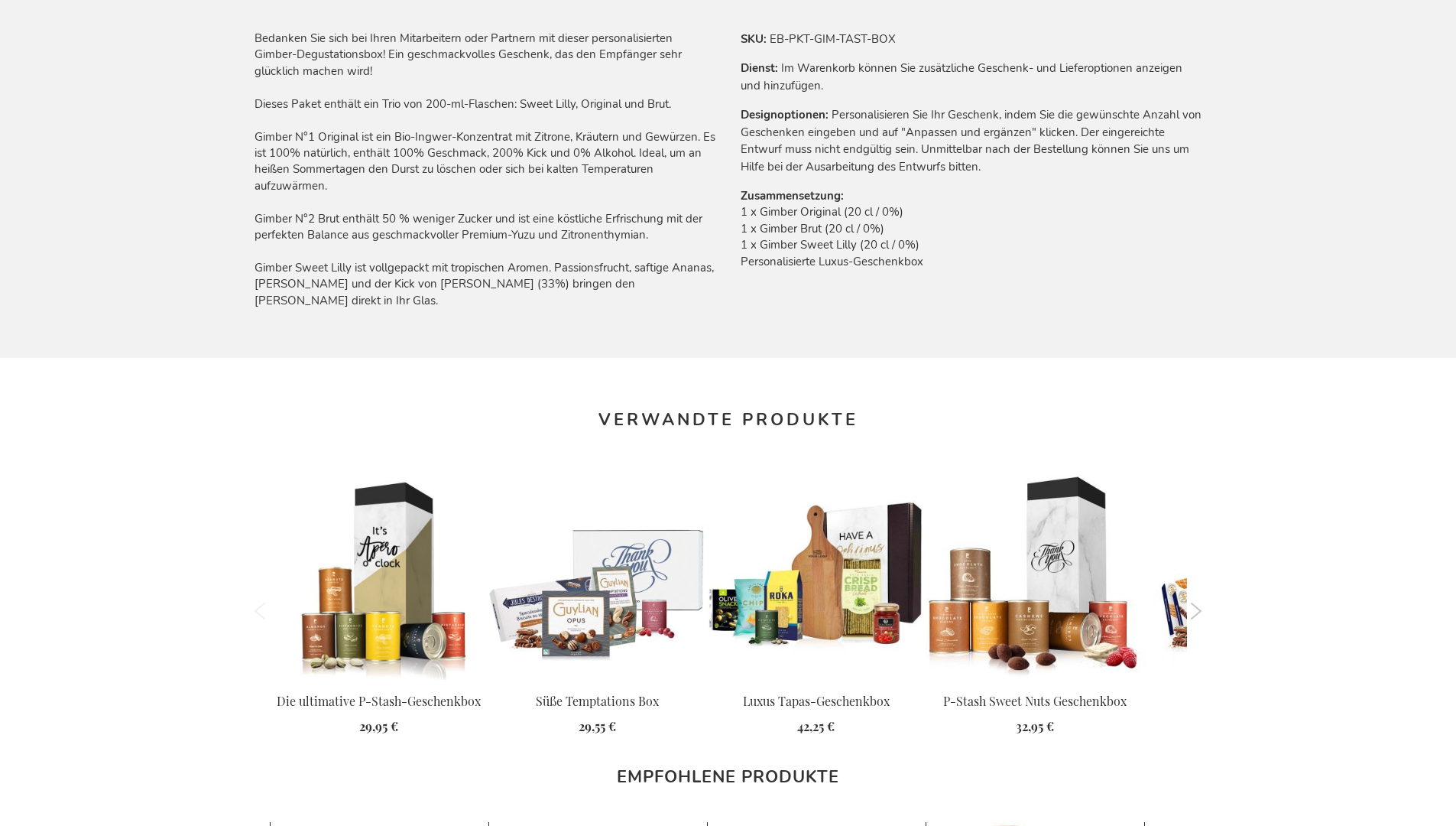
scroll to position [1993, 0]
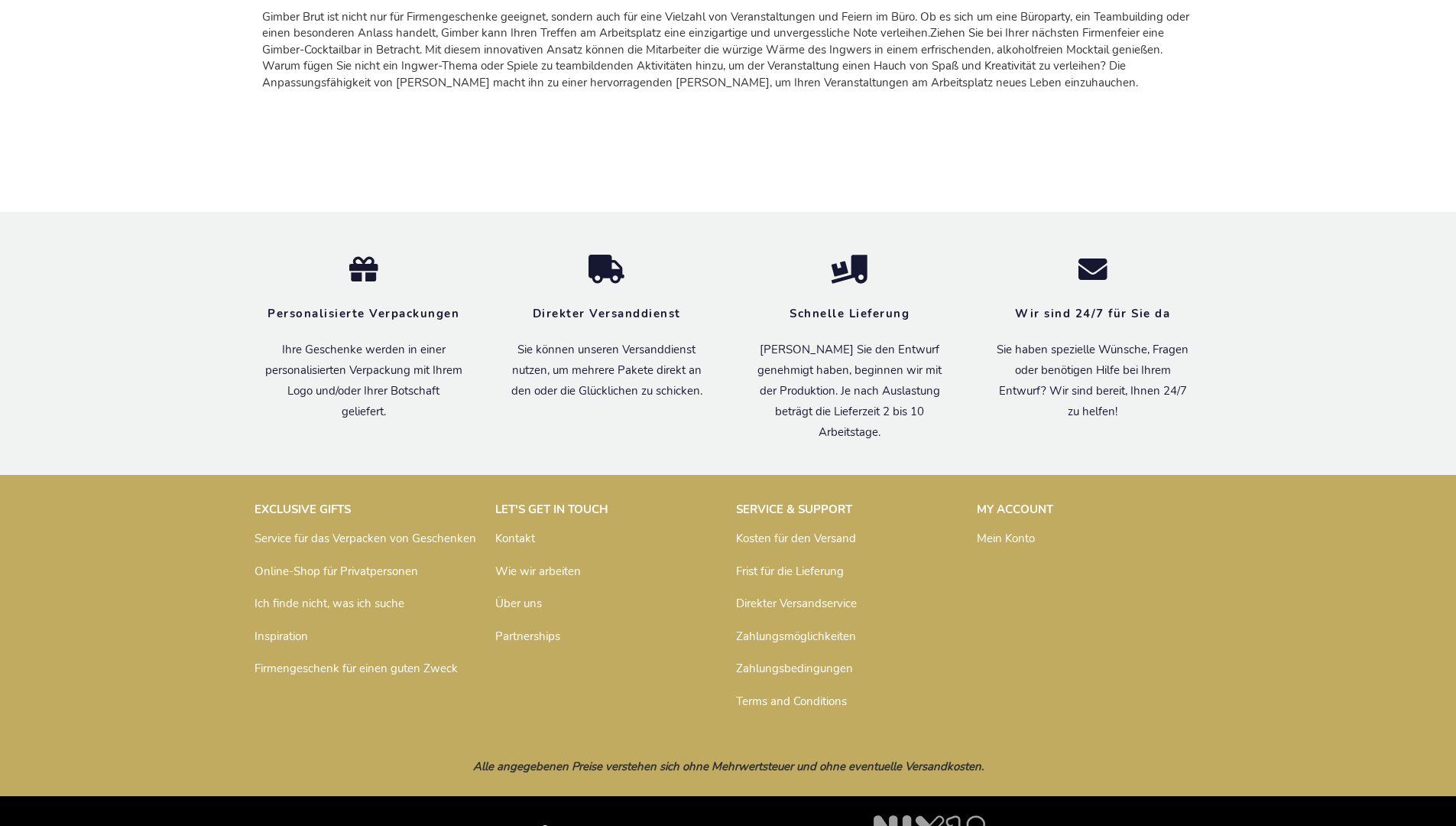
scroll to position [2239, 0]
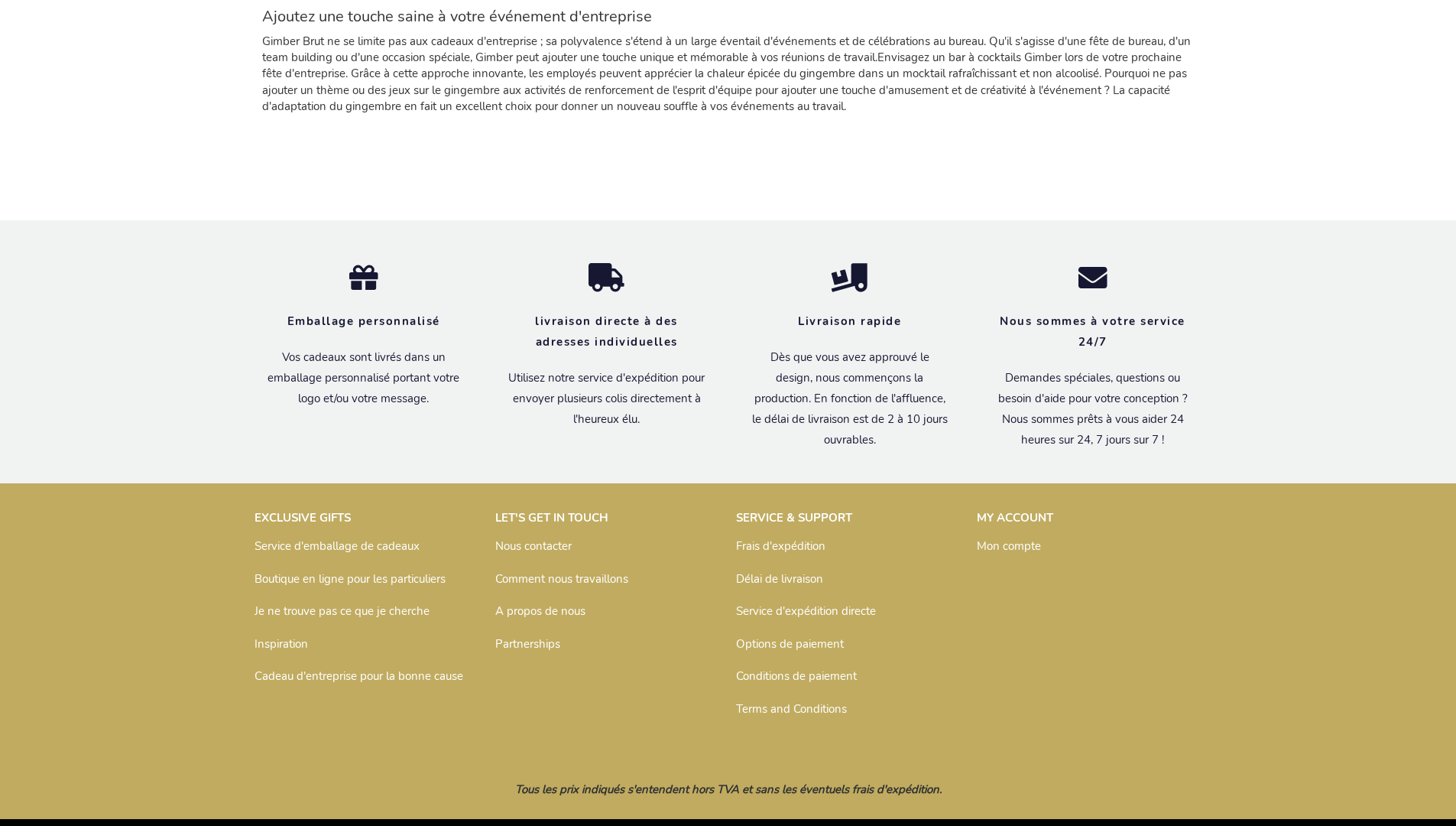
scroll to position [2221, 0]
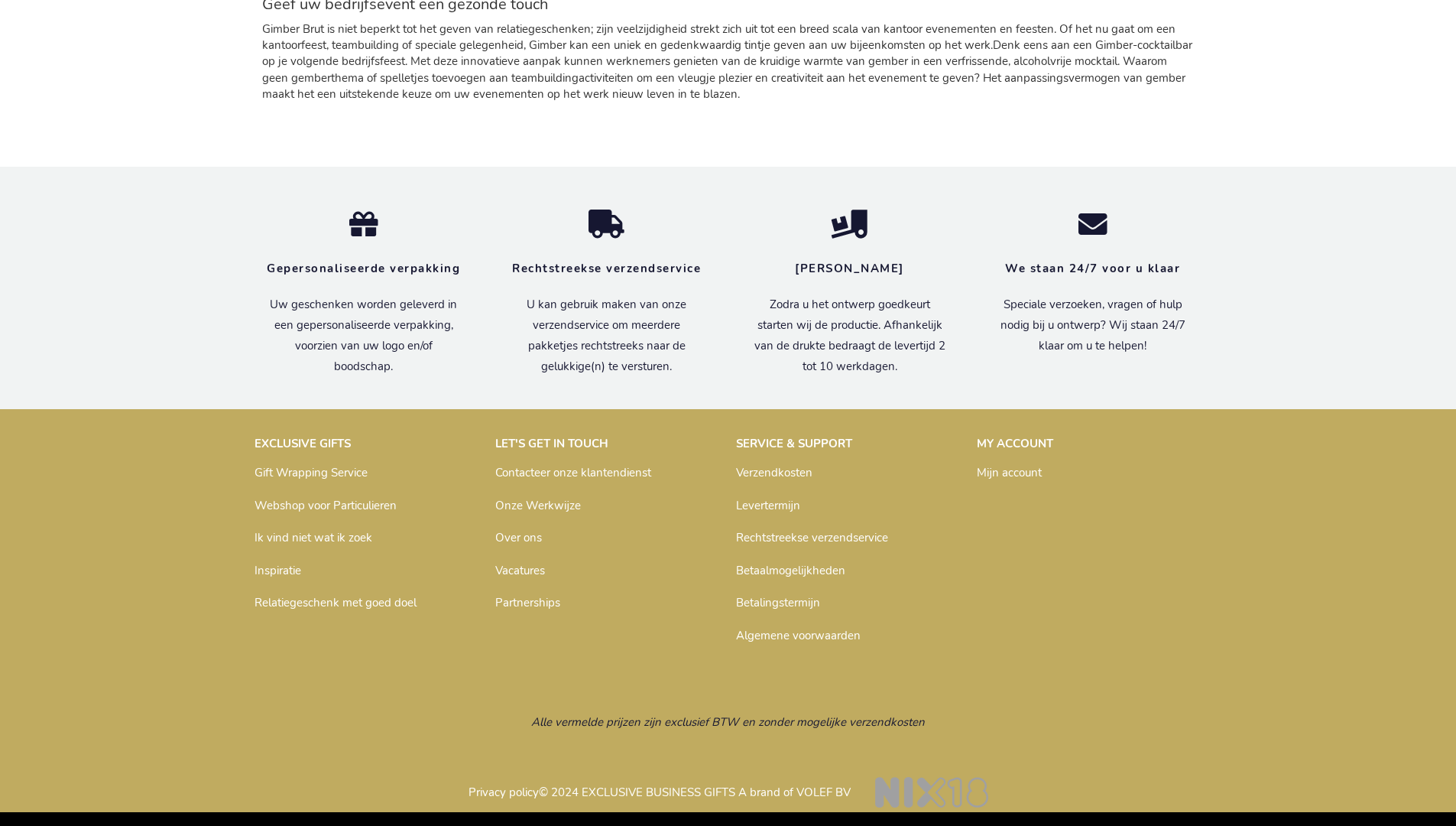
scroll to position [2156, 0]
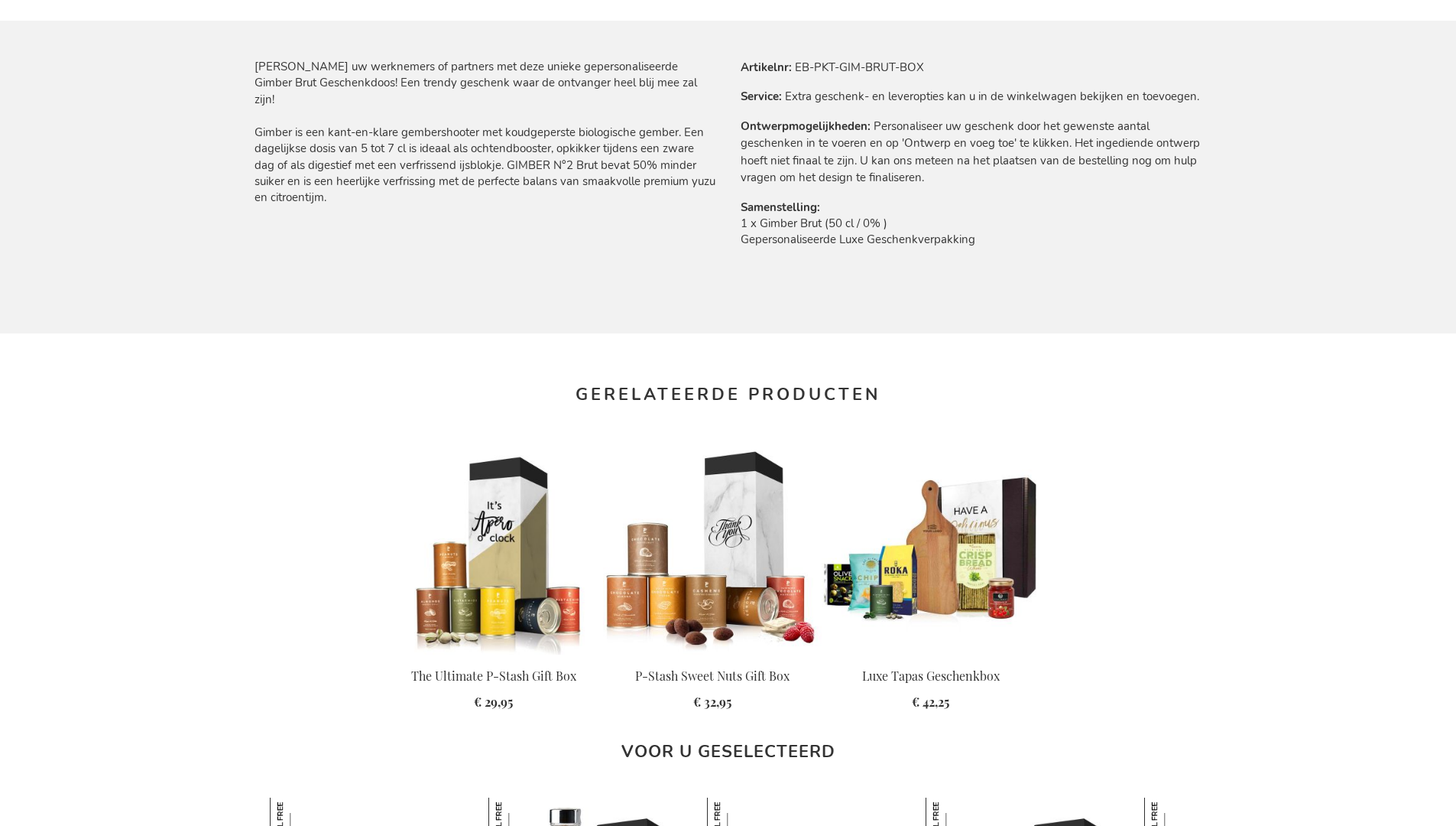
scroll to position [1933, 0]
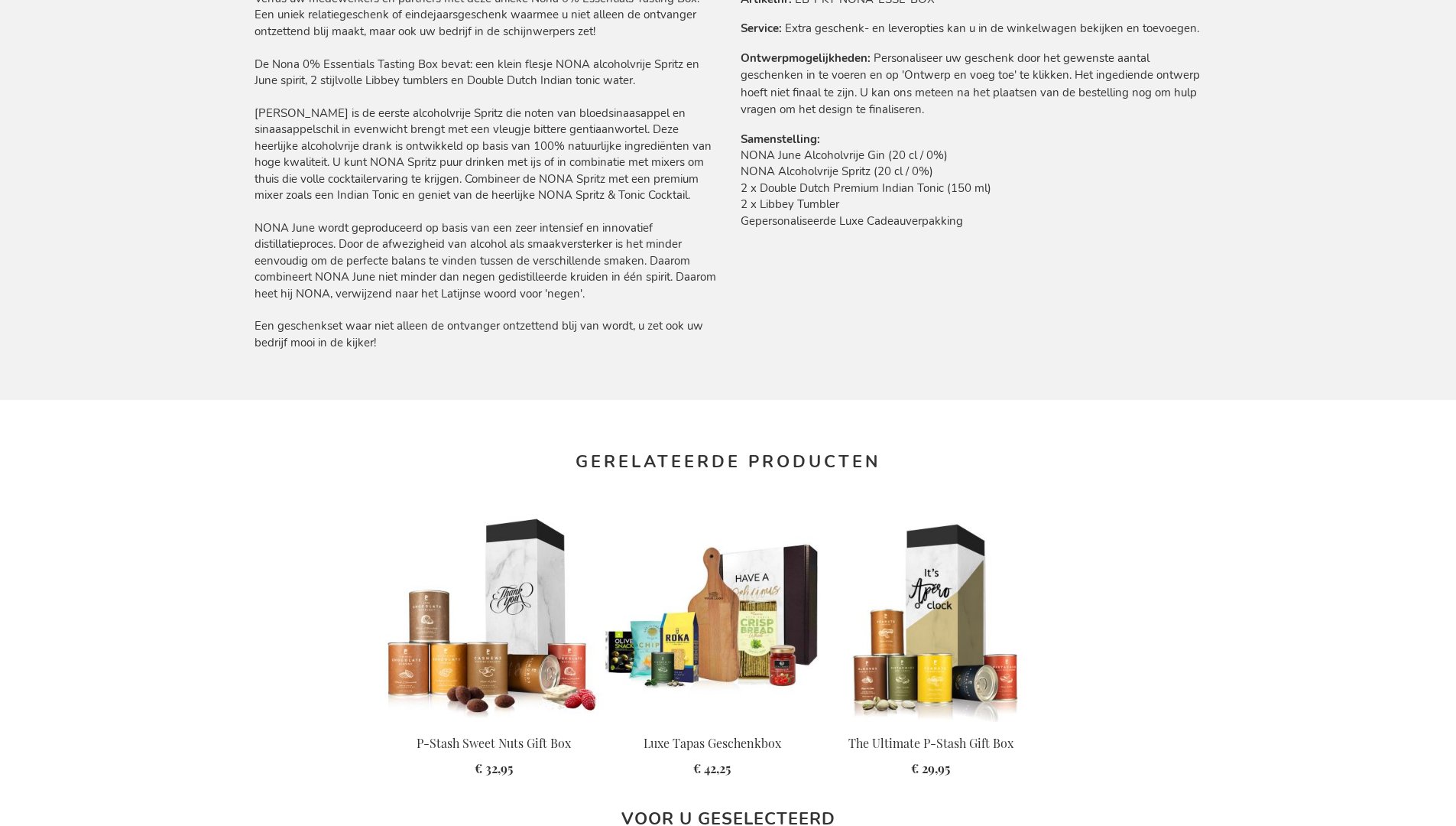
scroll to position [2068, 0]
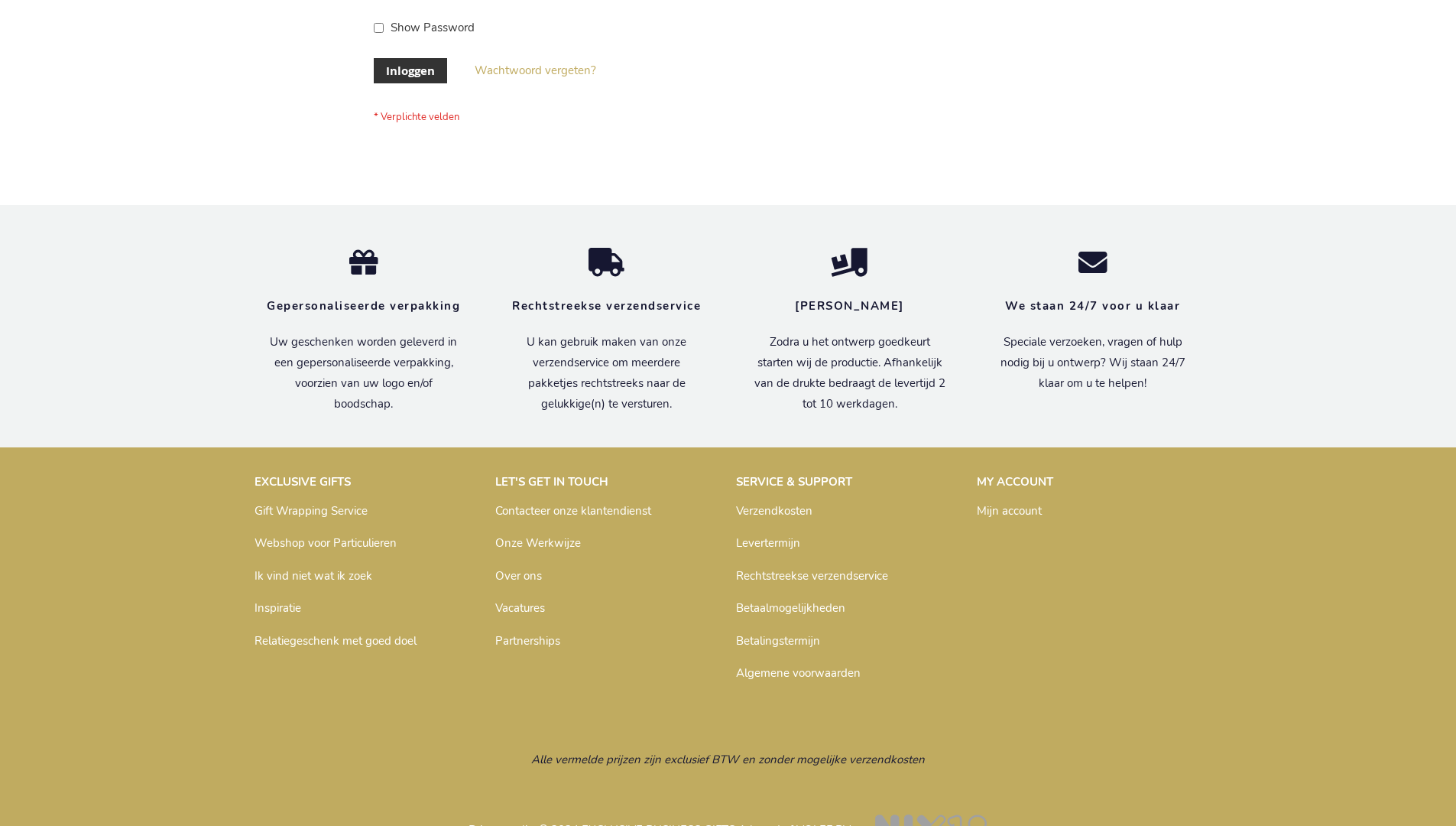
scroll to position [519, 0]
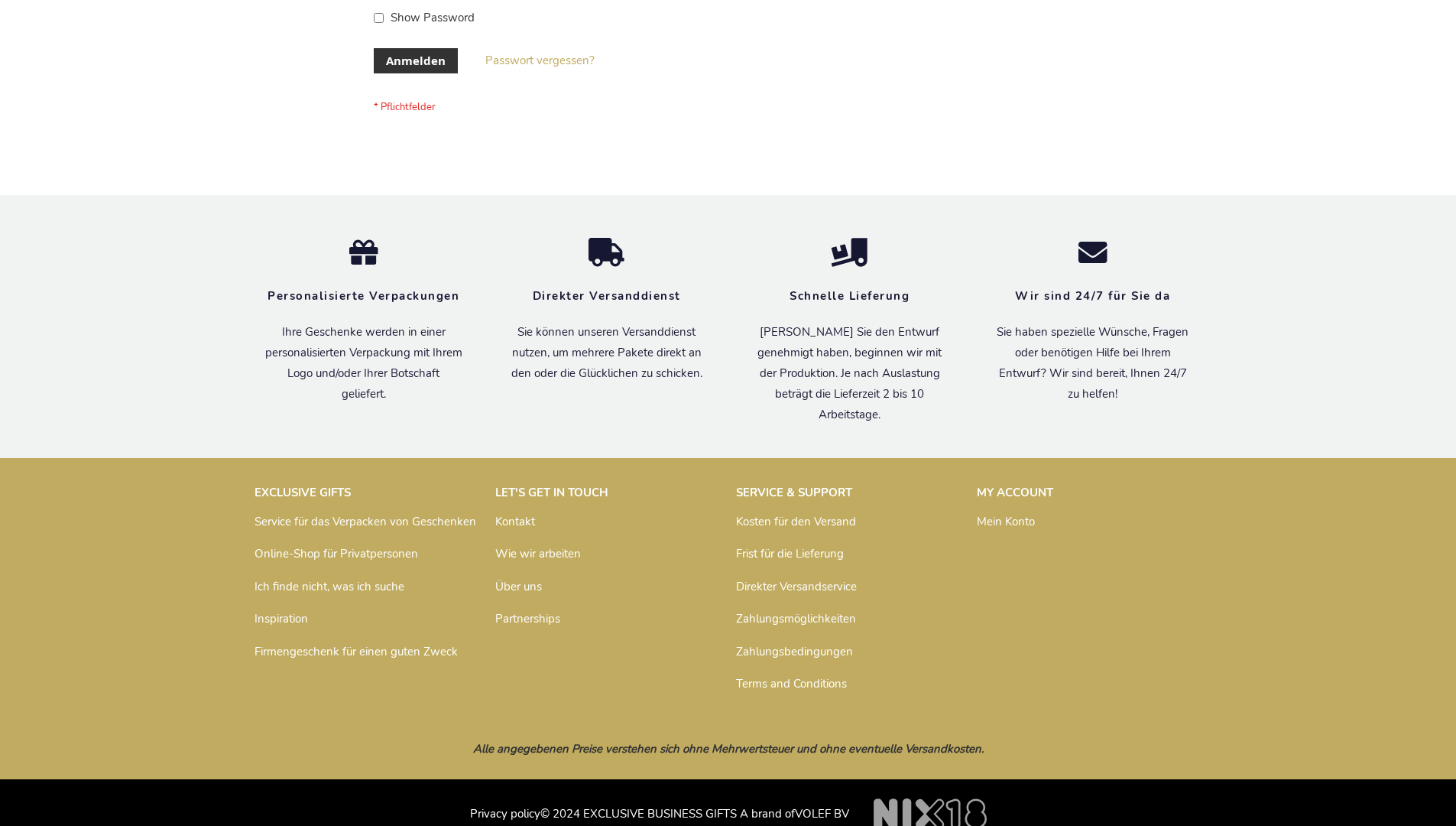
scroll to position [513, 0]
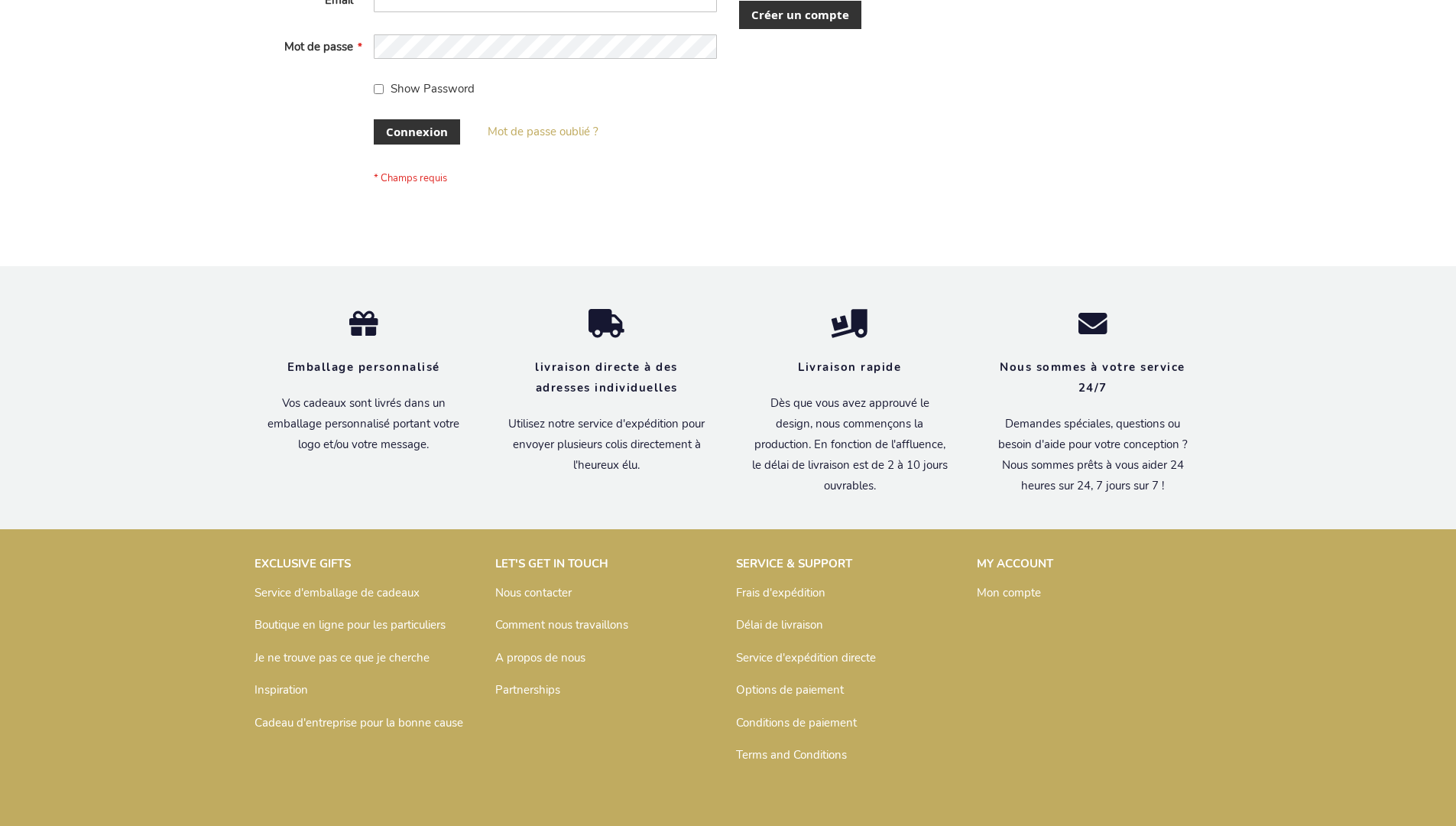
scroll to position [528, 0]
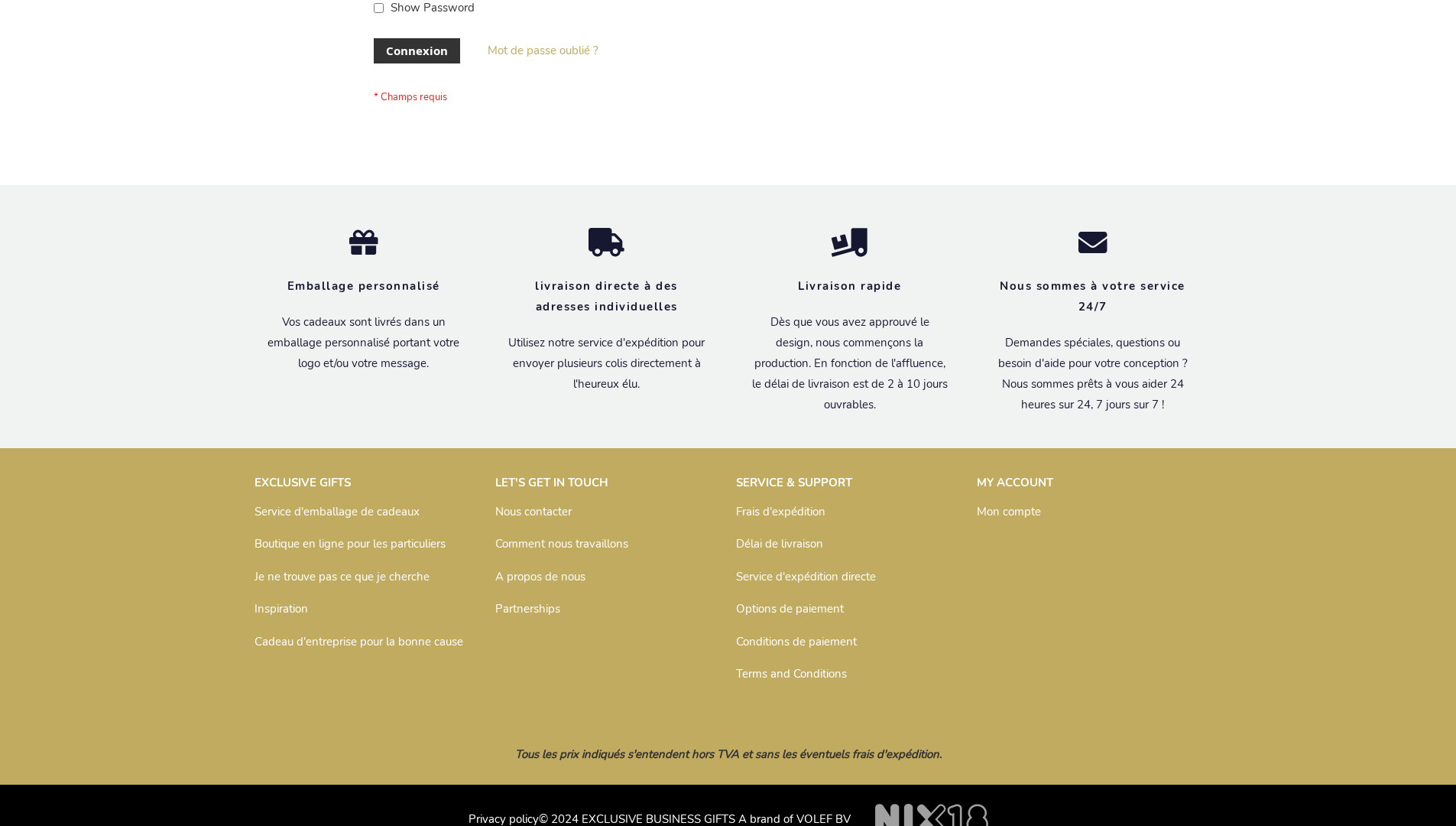
scroll to position [528, 0]
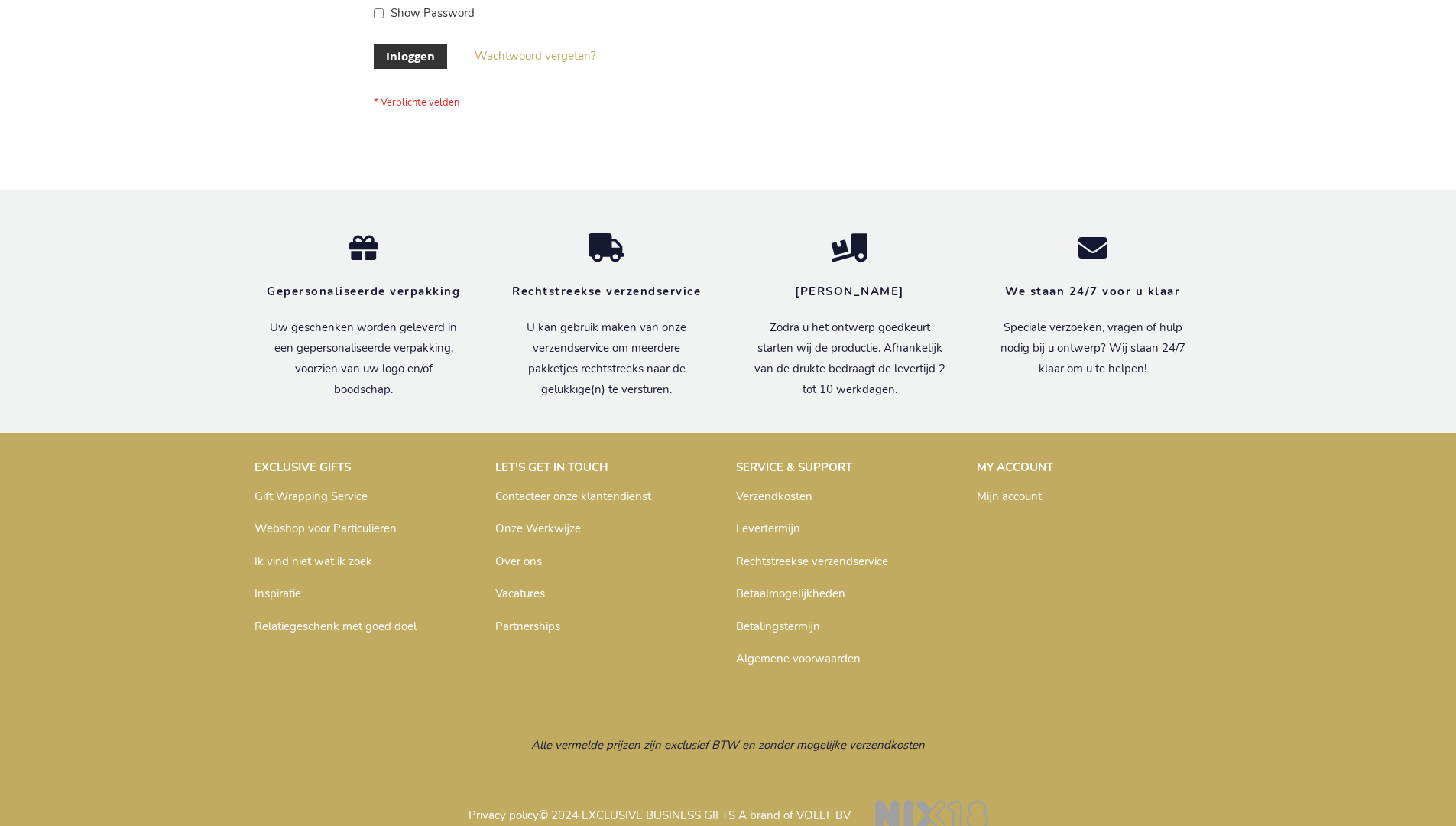
scroll to position [519, 0]
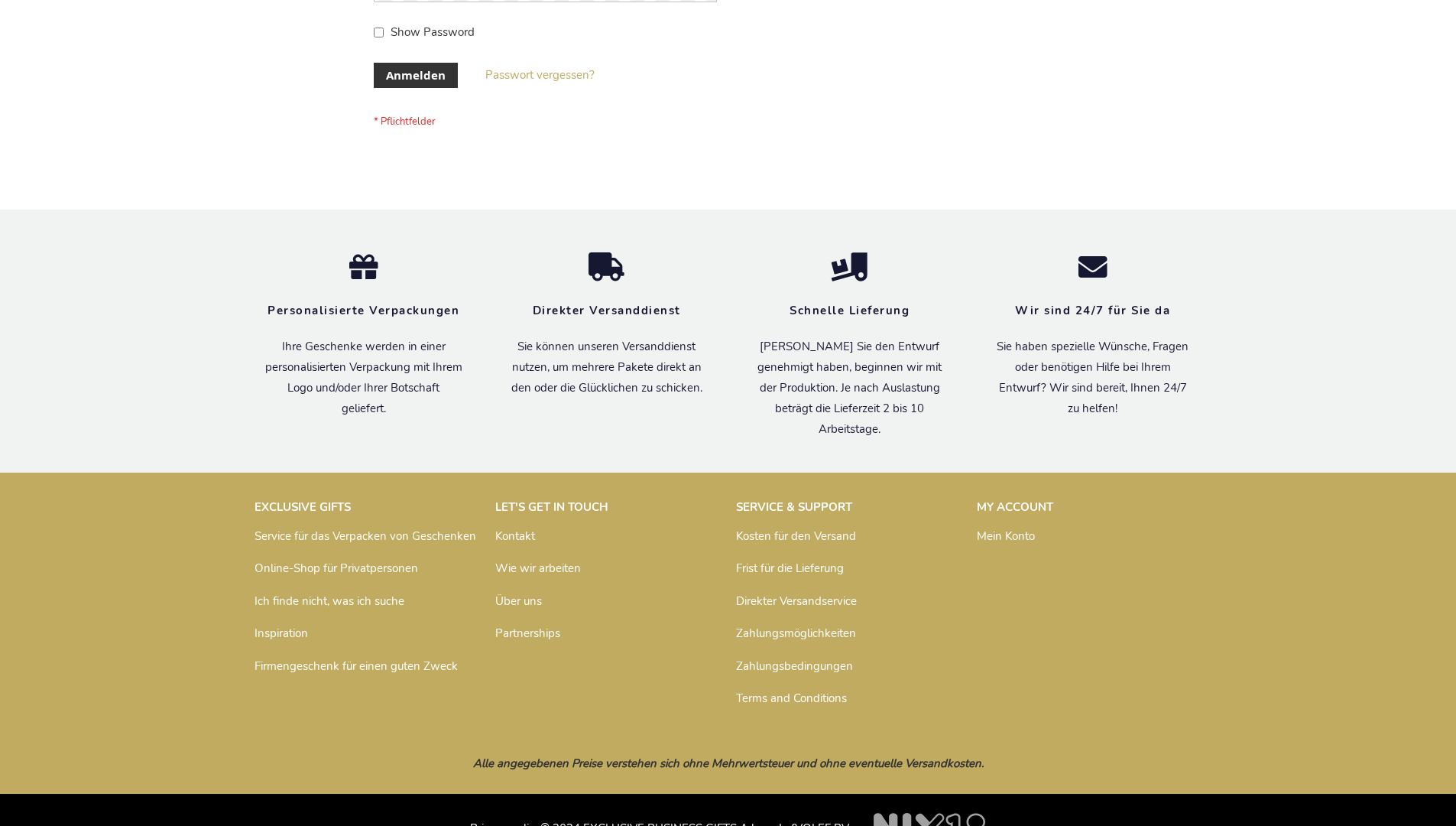
scroll to position [513, 0]
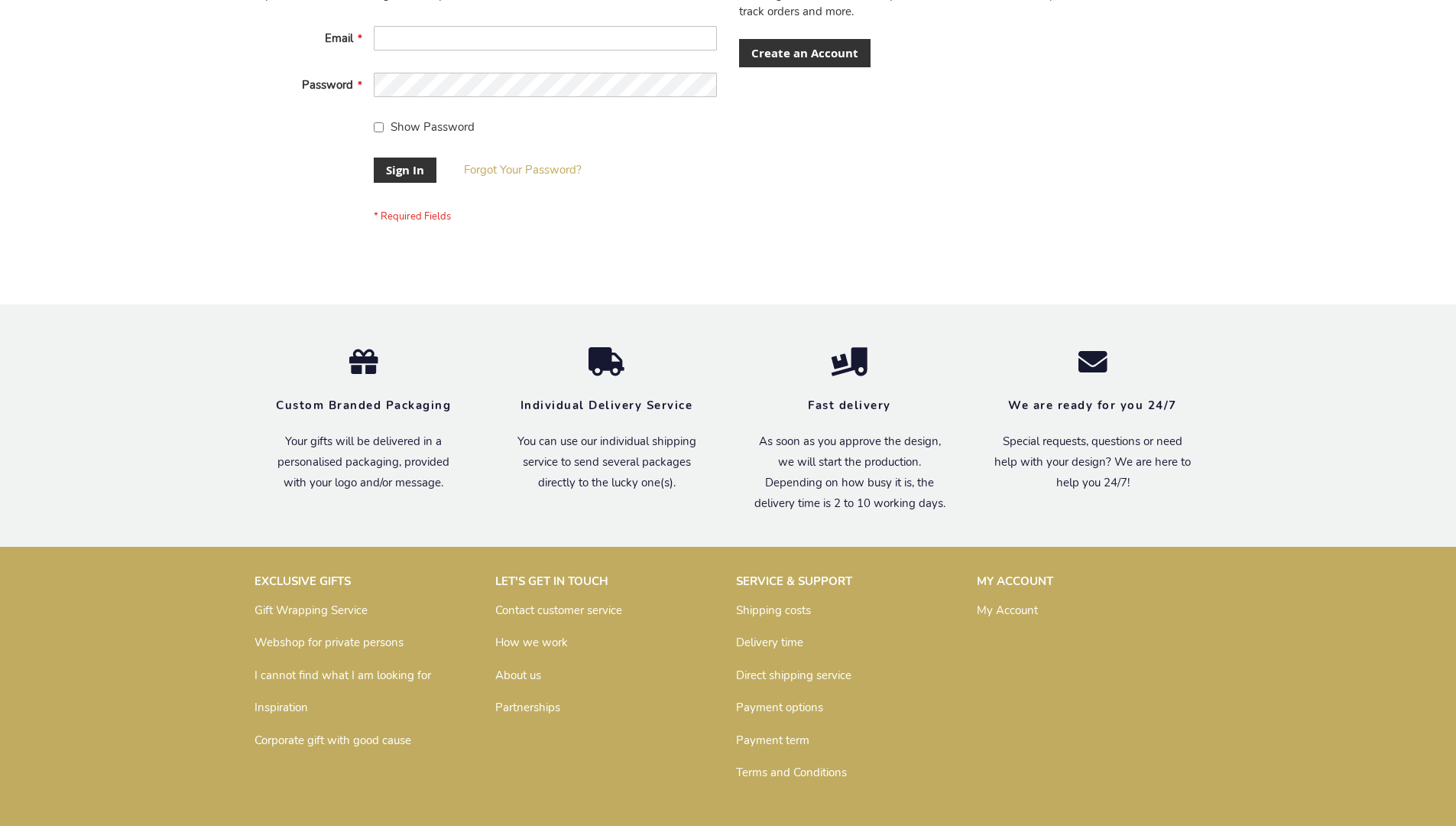
scroll to position [492, 0]
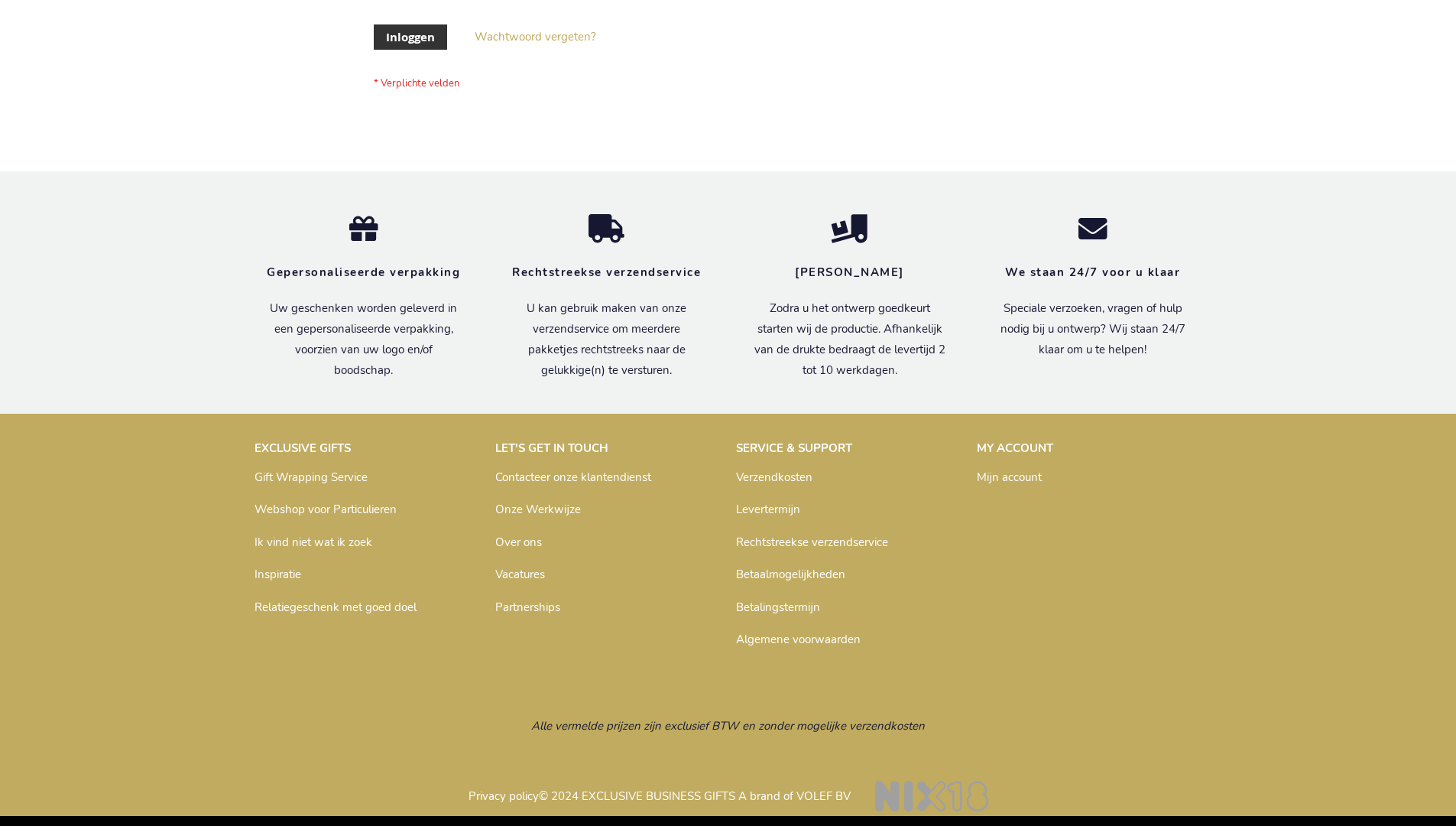
scroll to position [519, 0]
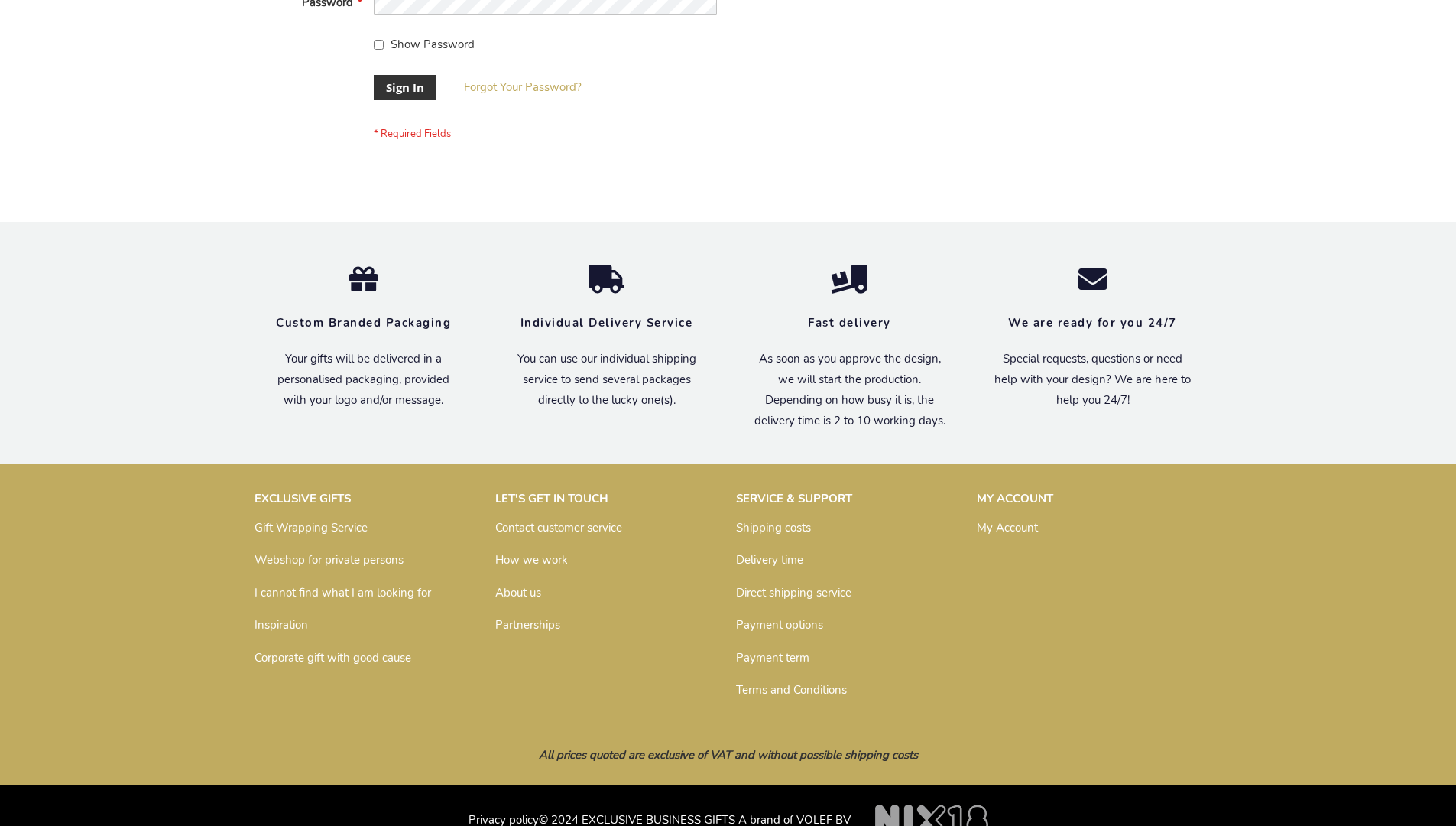
scroll to position [492, 0]
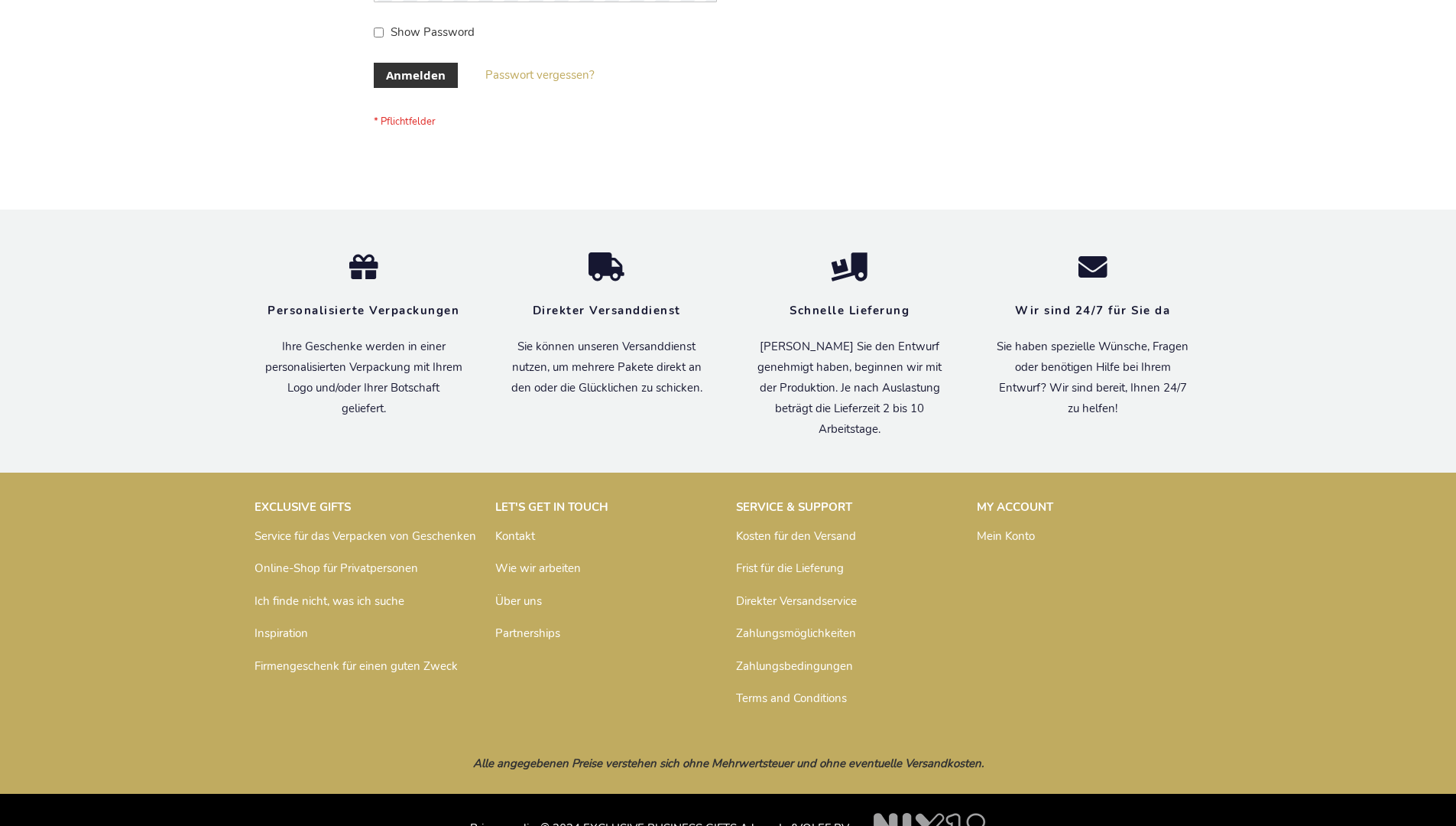
scroll to position [513, 0]
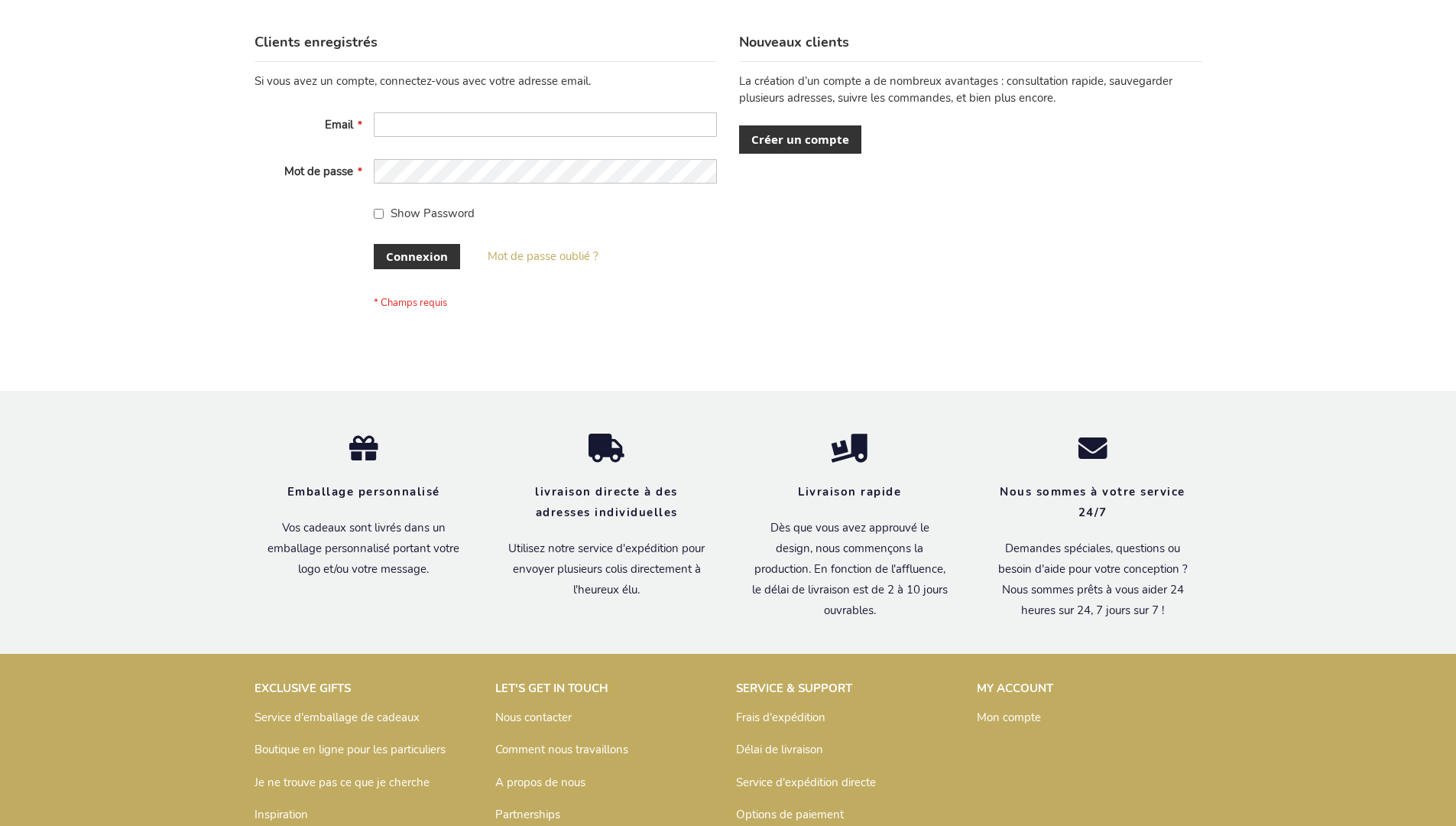
scroll to position [528, 0]
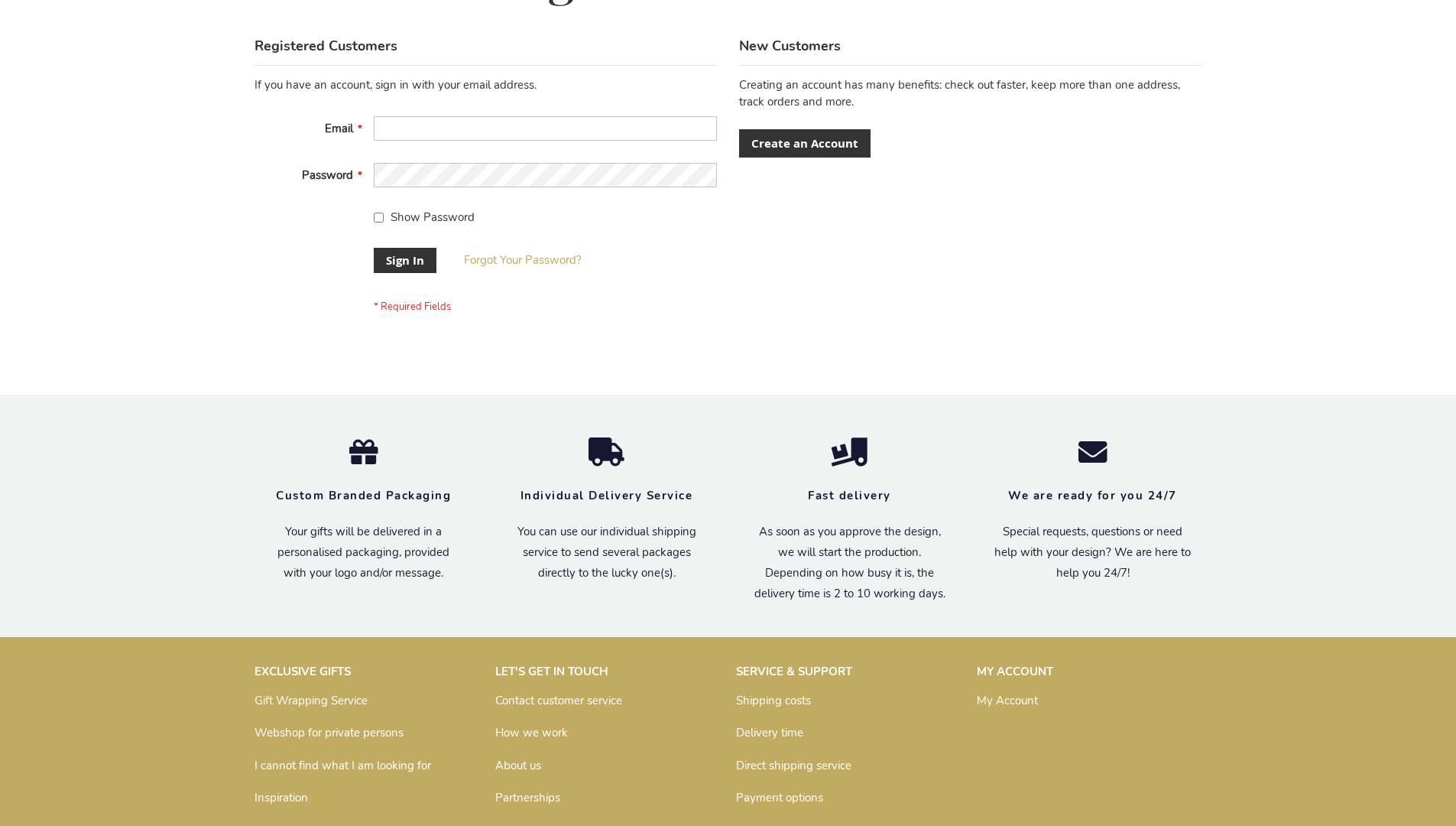
scroll to position [492, 0]
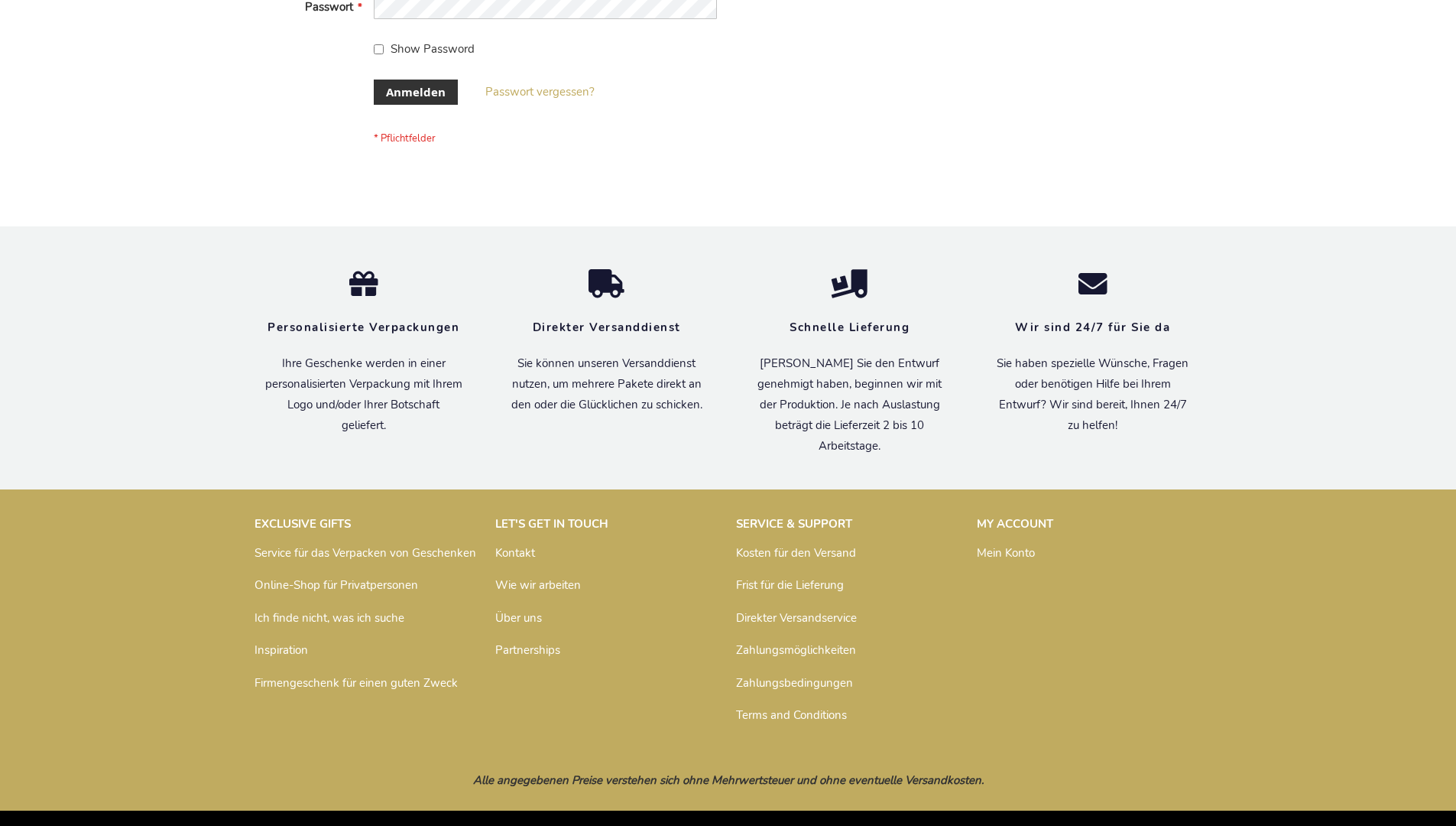
scroll to position [513, 0]
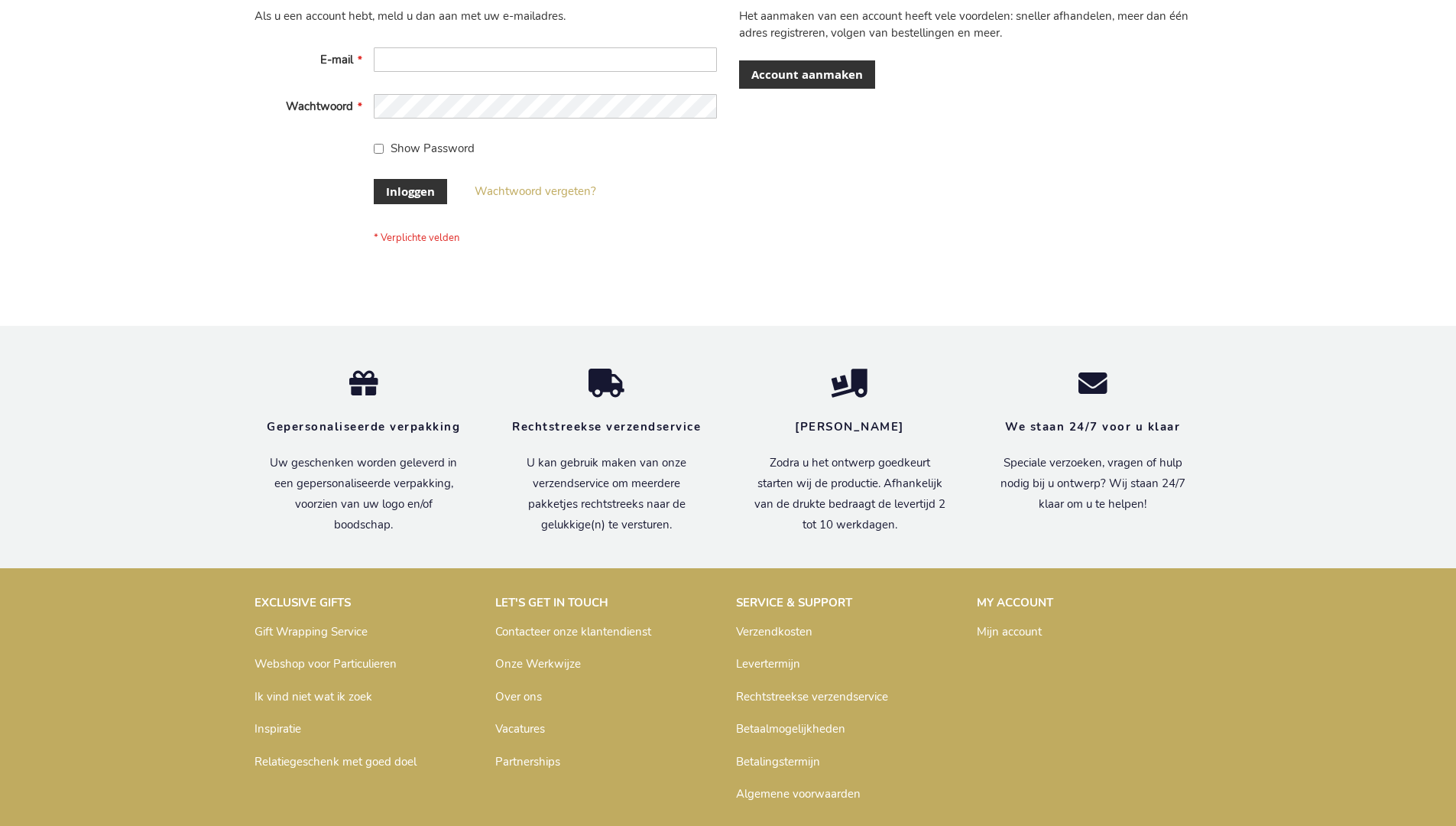
scroll to position [519, 0]
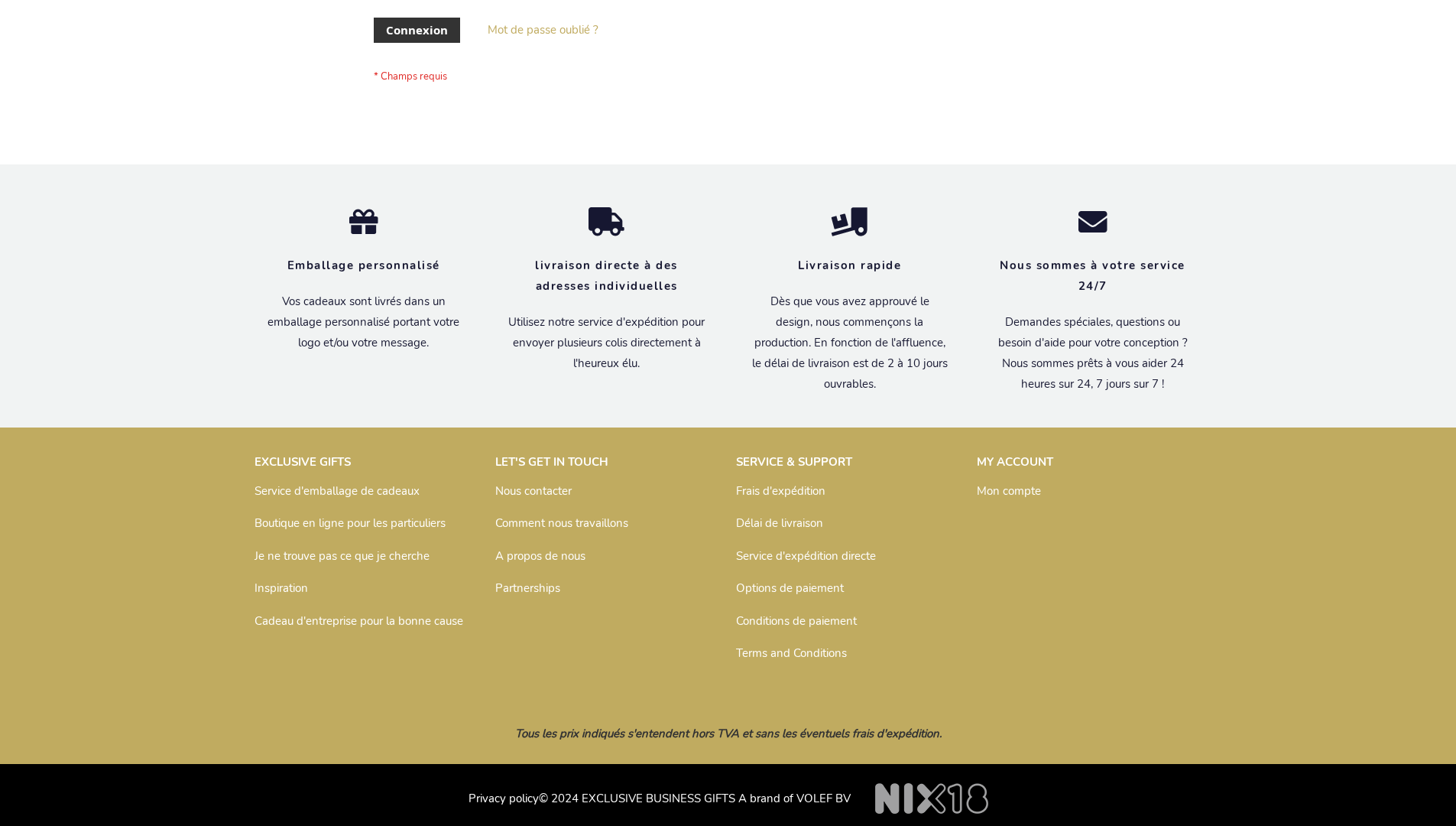
scroll to position [528, 0]
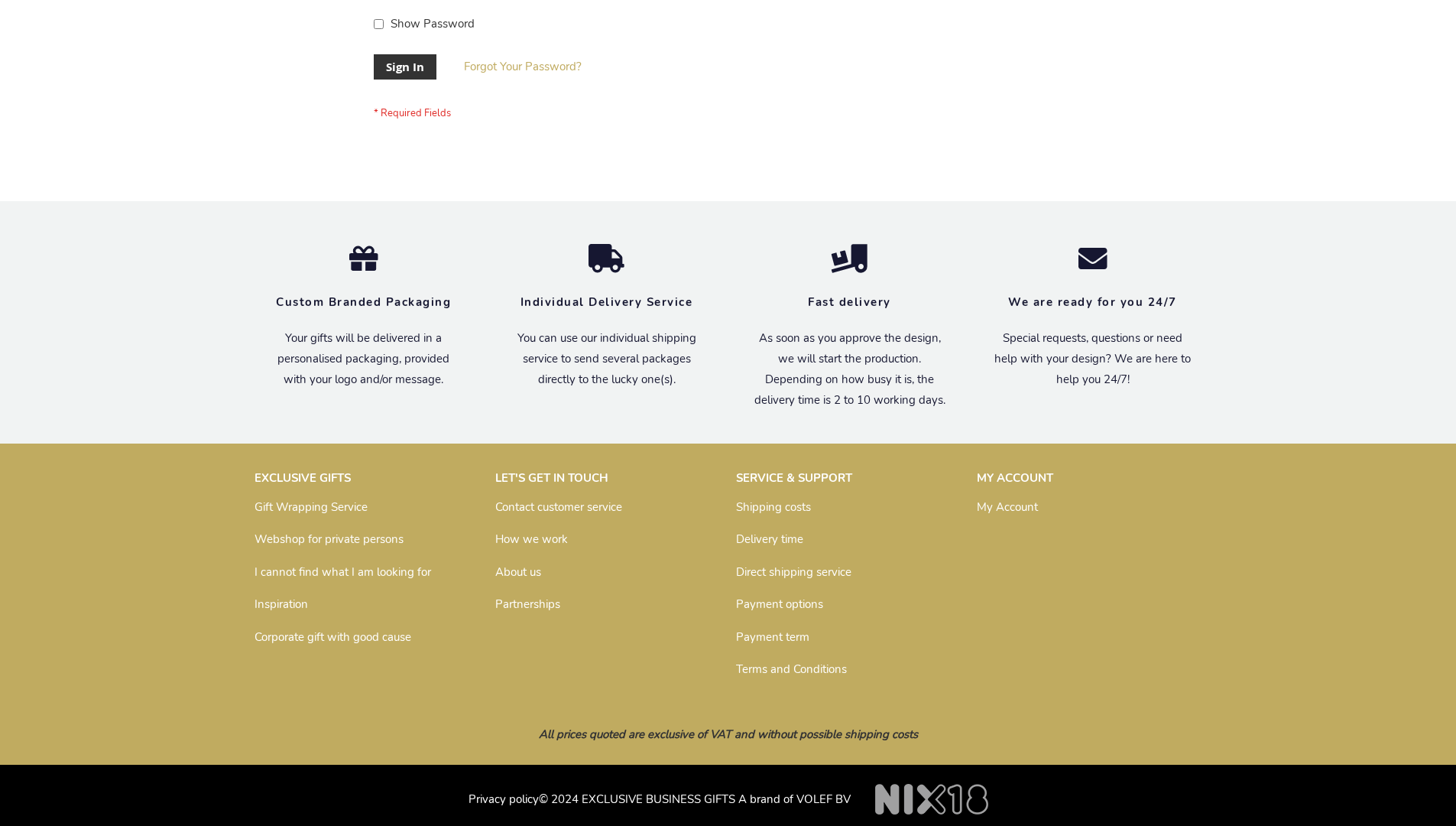
scroll to position [492, 0]
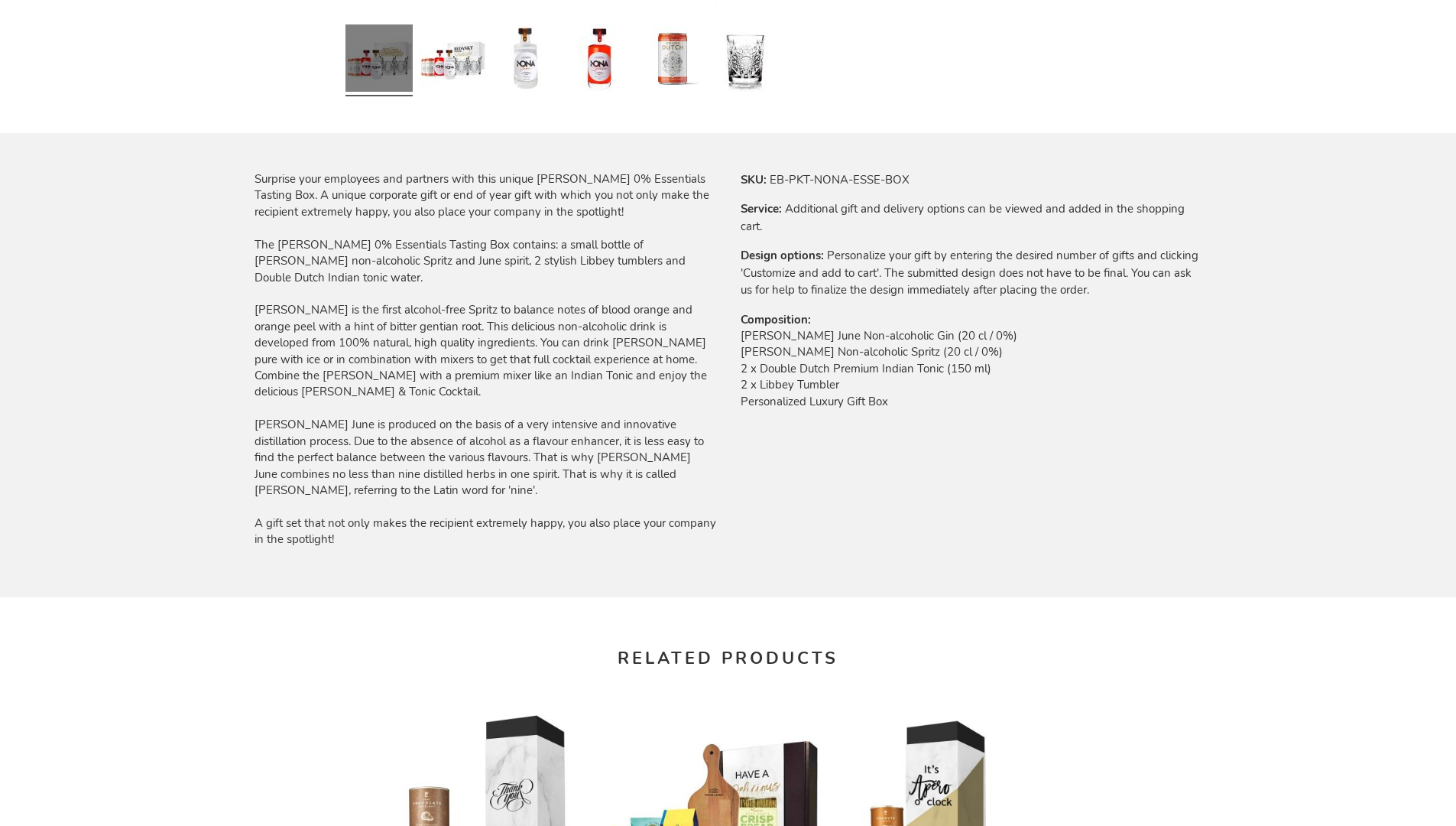
scroll to position [2039, 0]
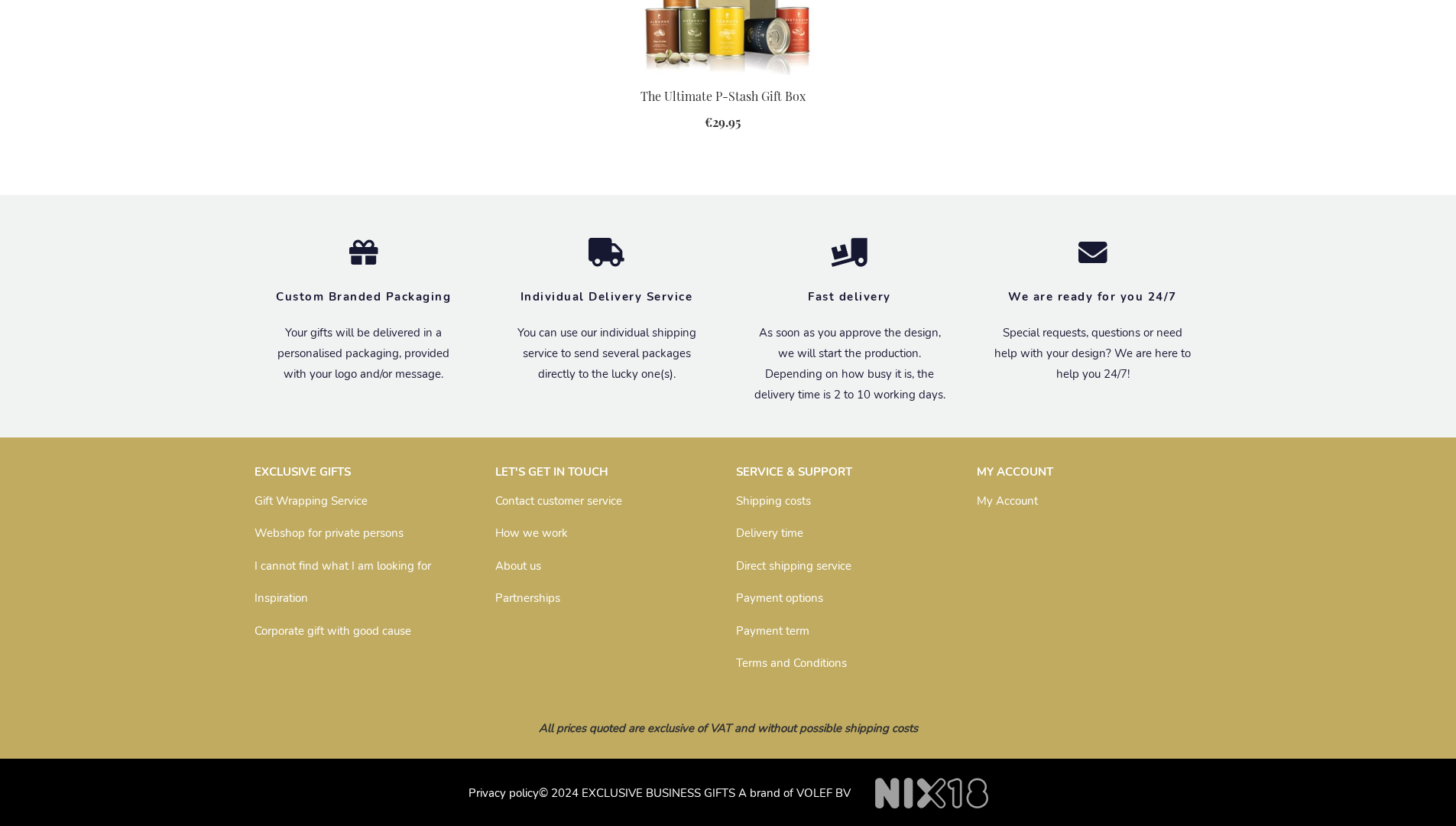
scroll to position [2058, 0]
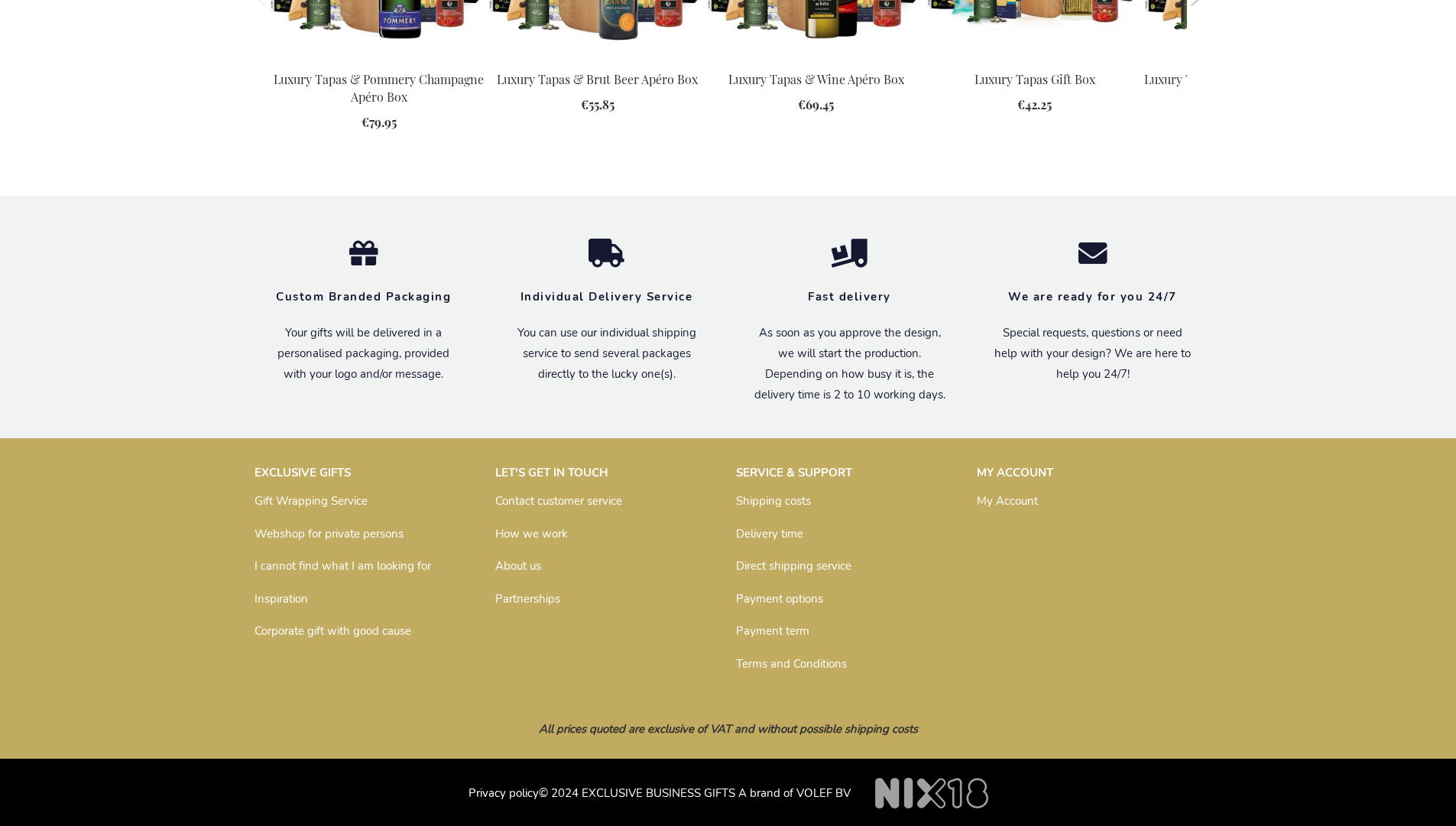
scroll to position [2161, 0]
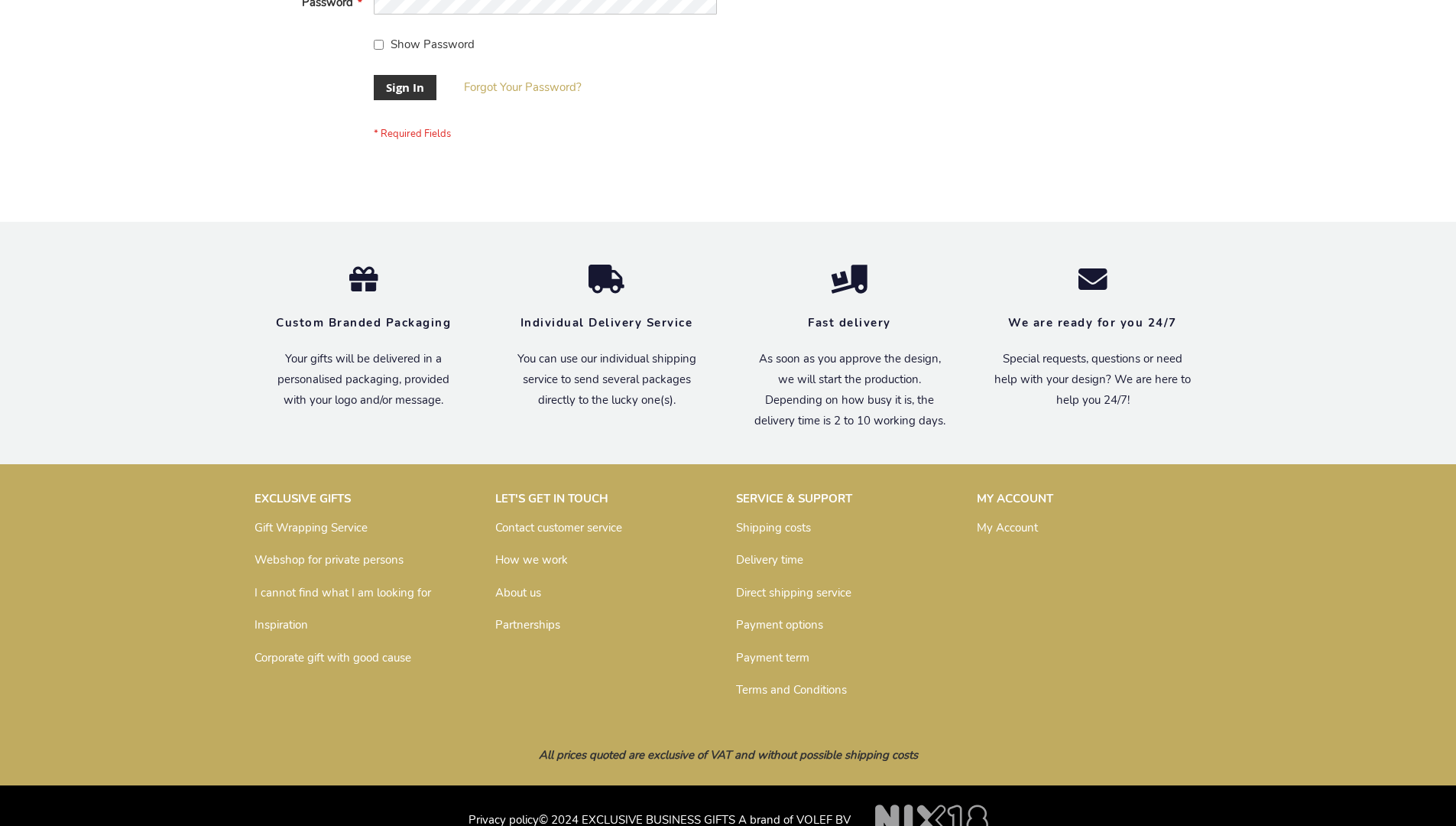
scroll to position [492, 0]
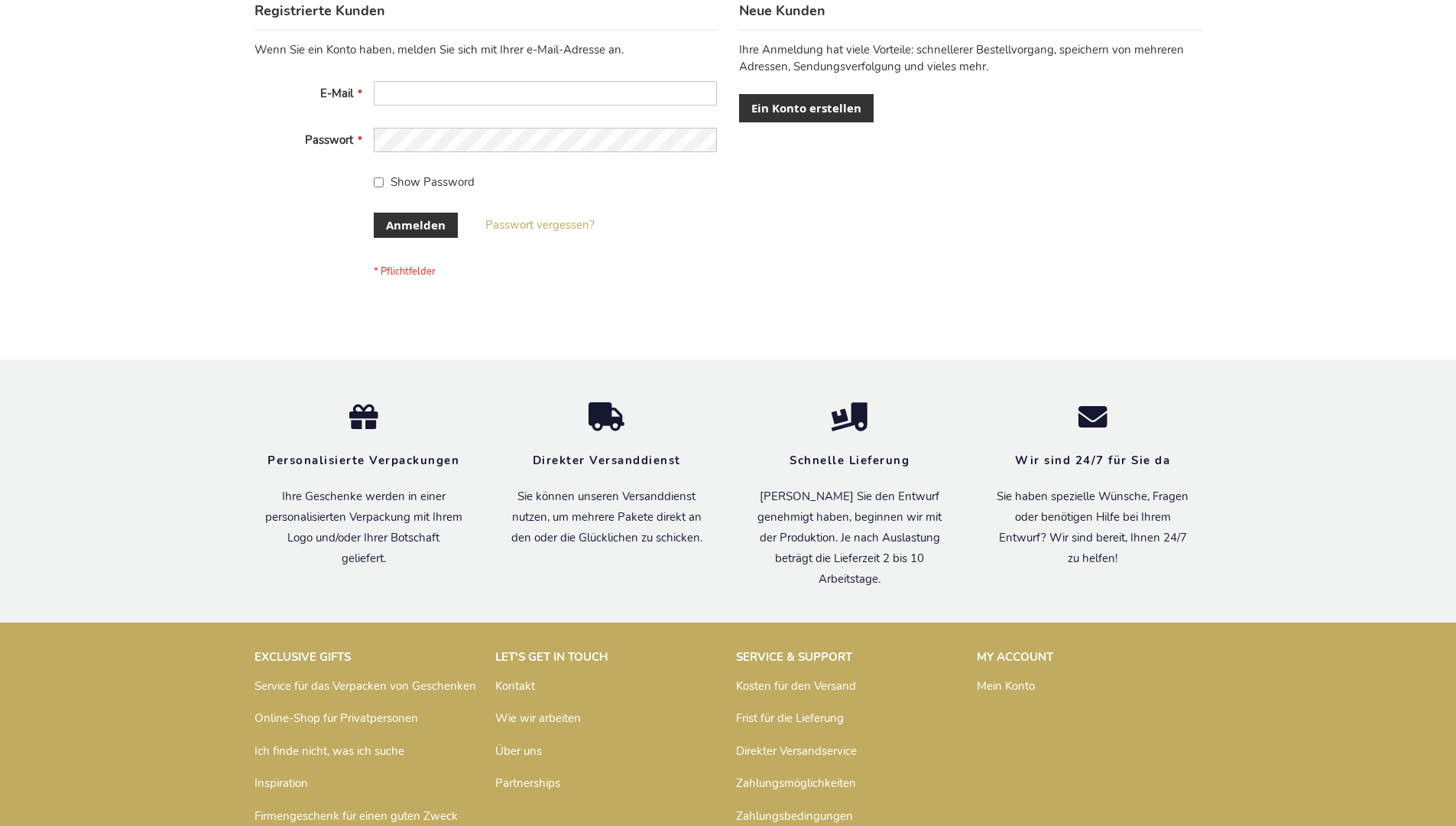
scroll to position [513, 0]
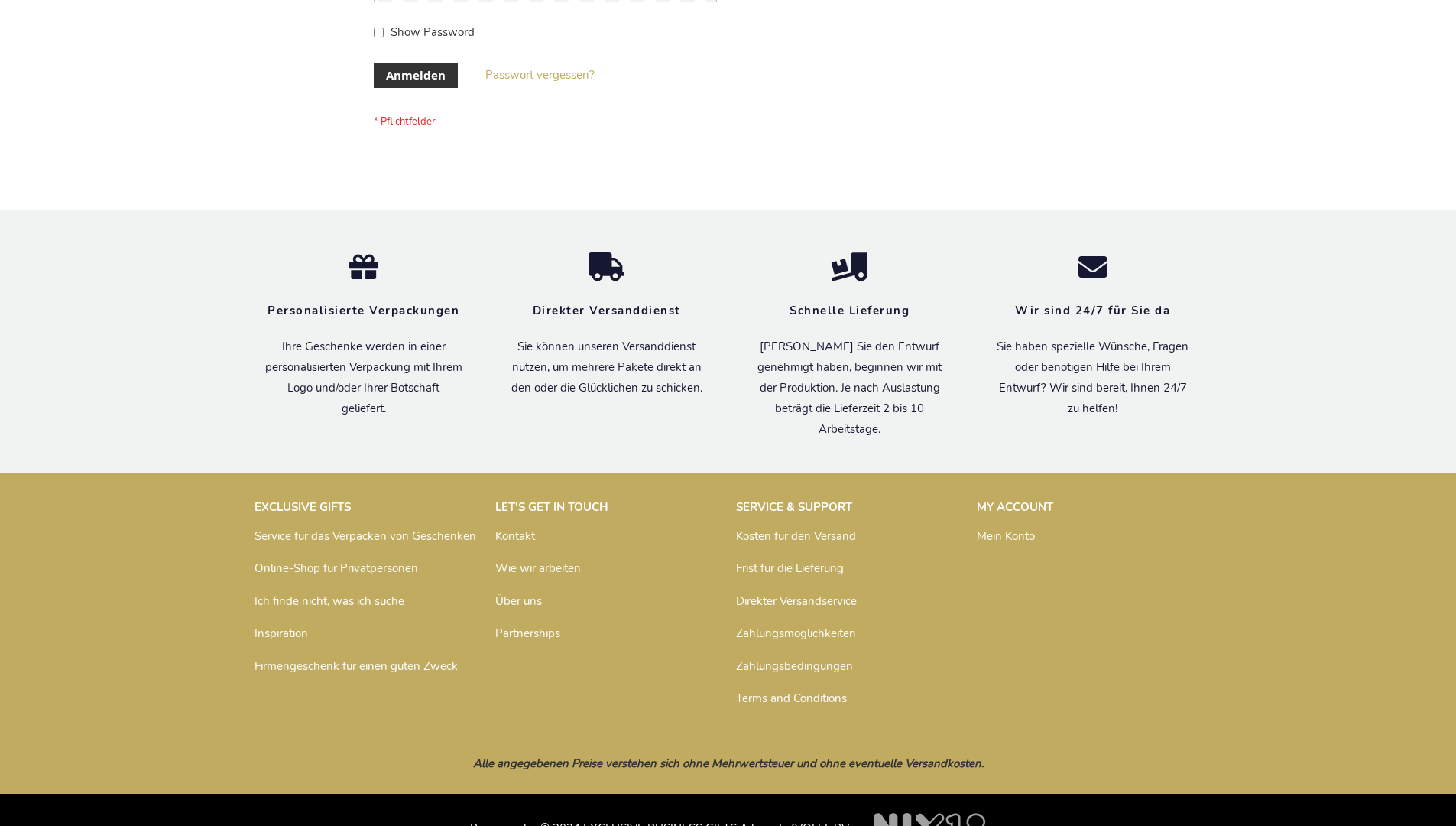
scroll to position [513, 0]
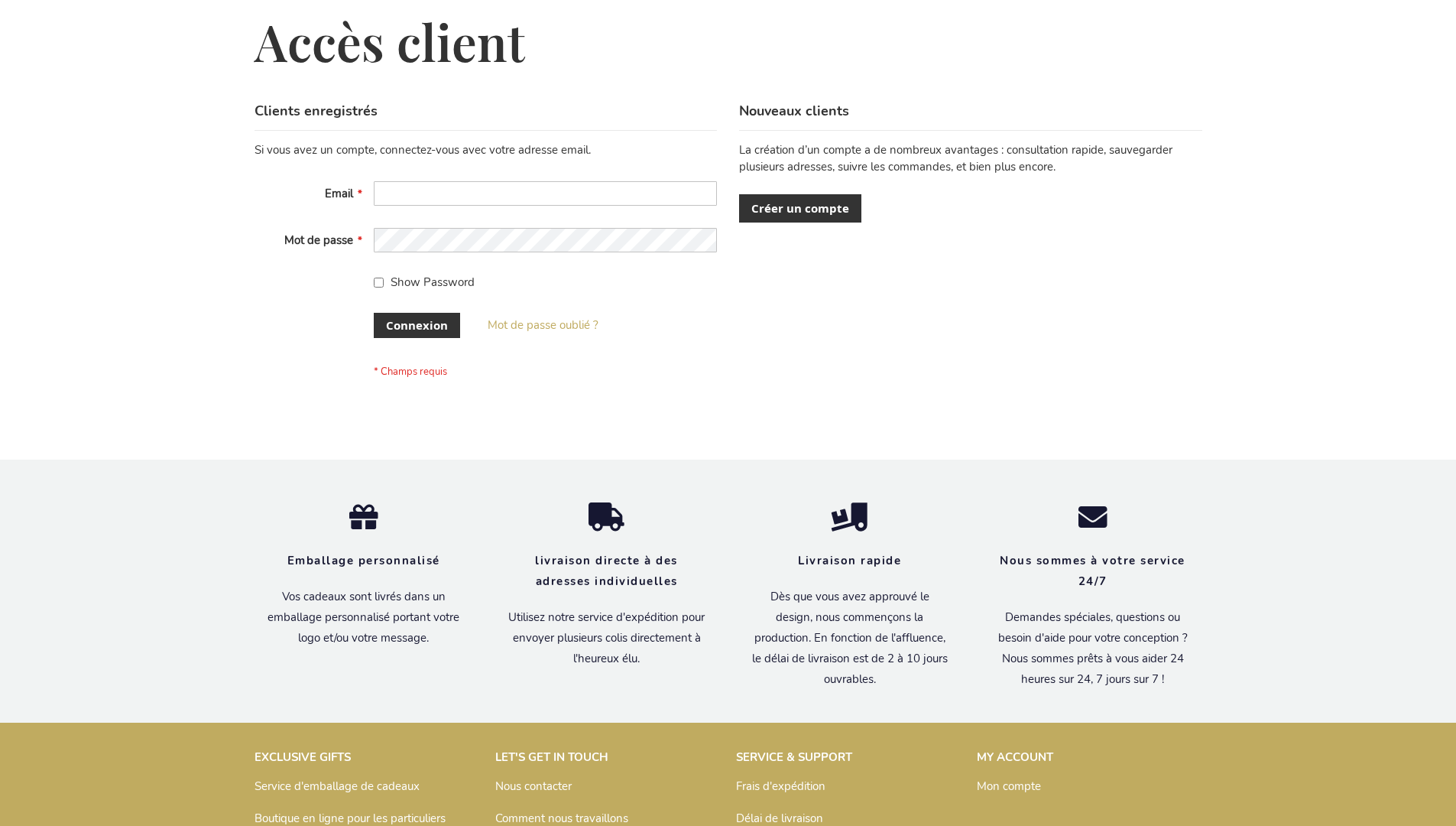
scroll to position [528, 0]
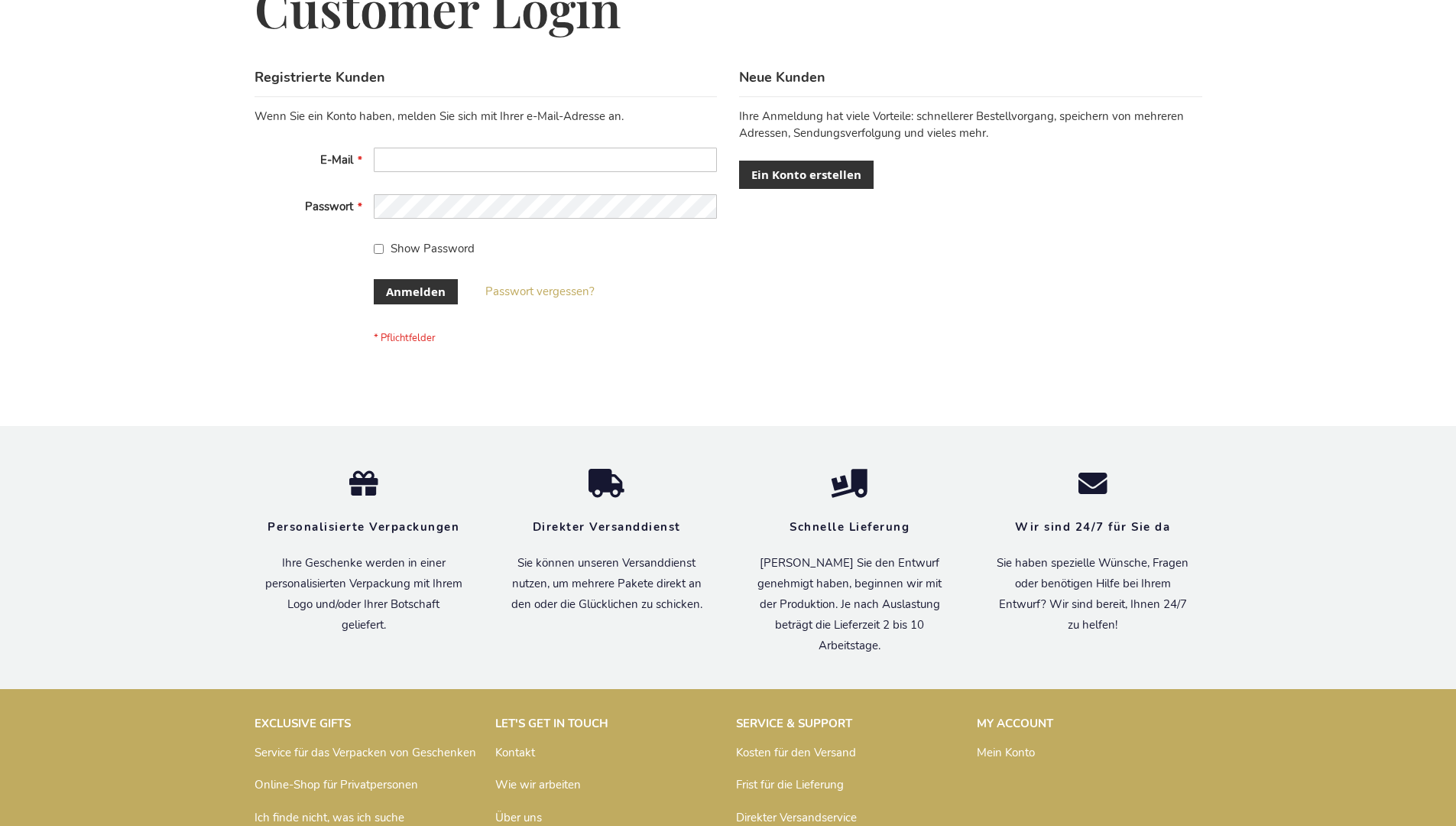
scroll to position [513, 0]
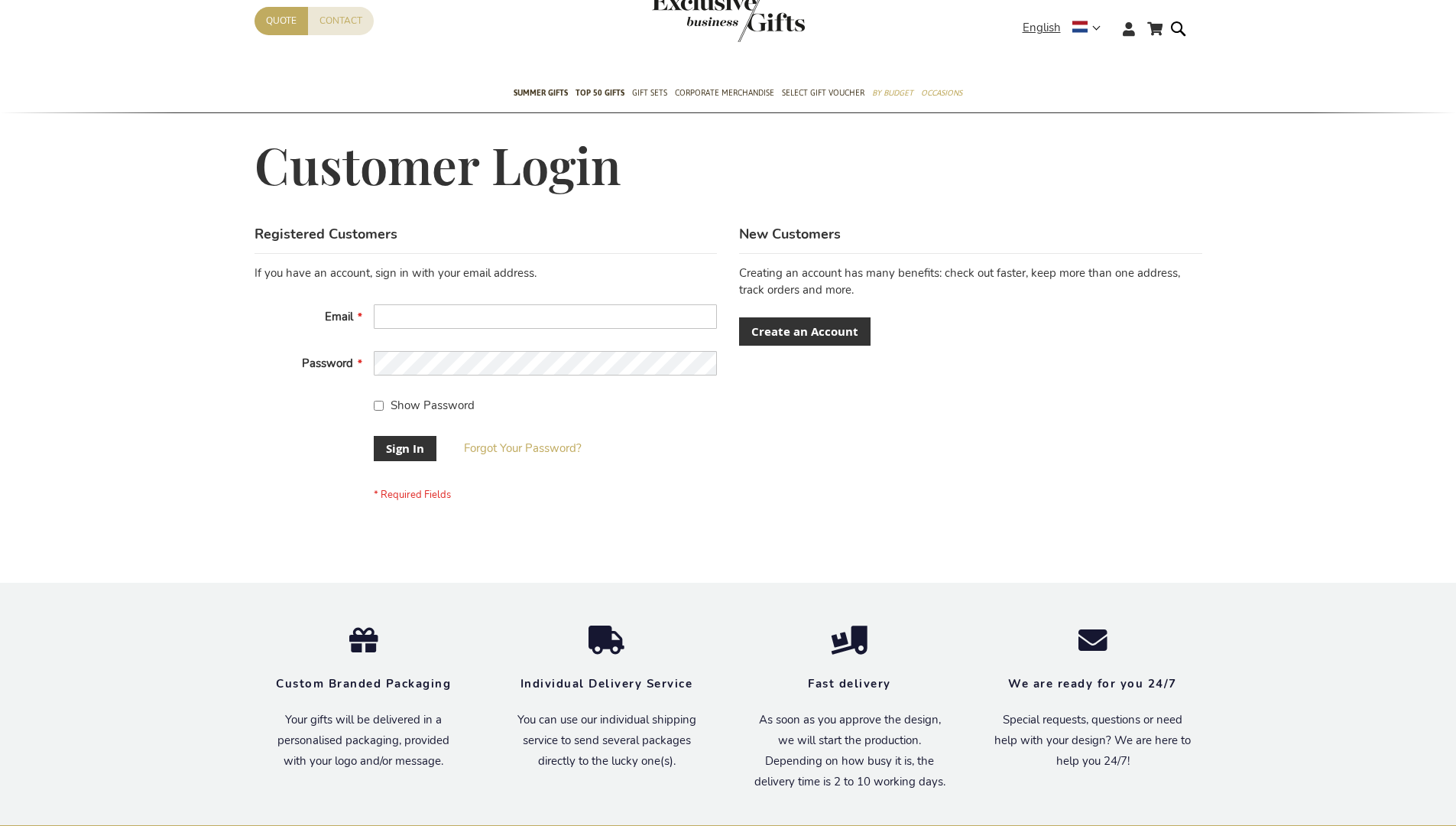
scroll to position [492, 0]
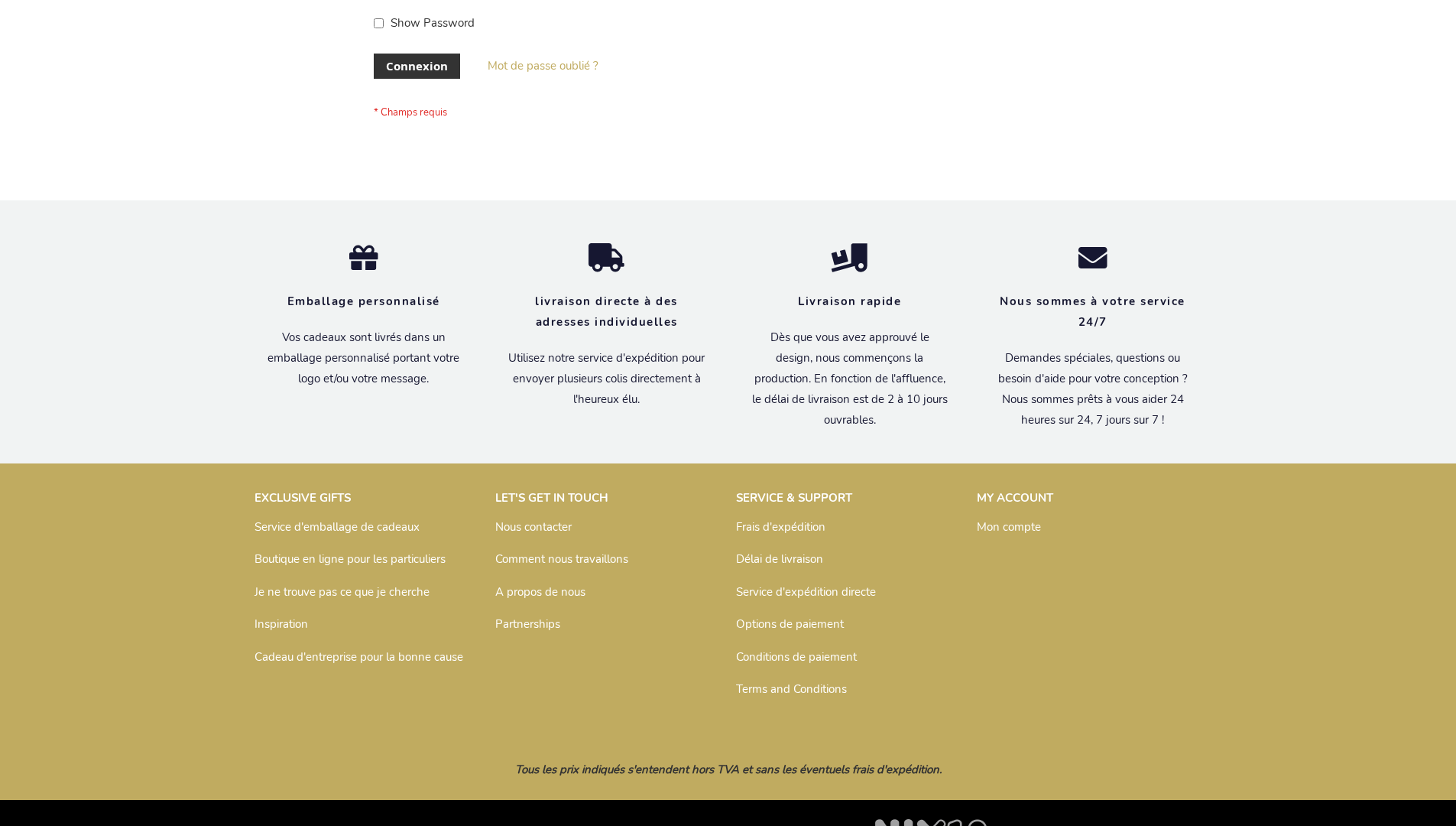
scroll to position [528, 0]
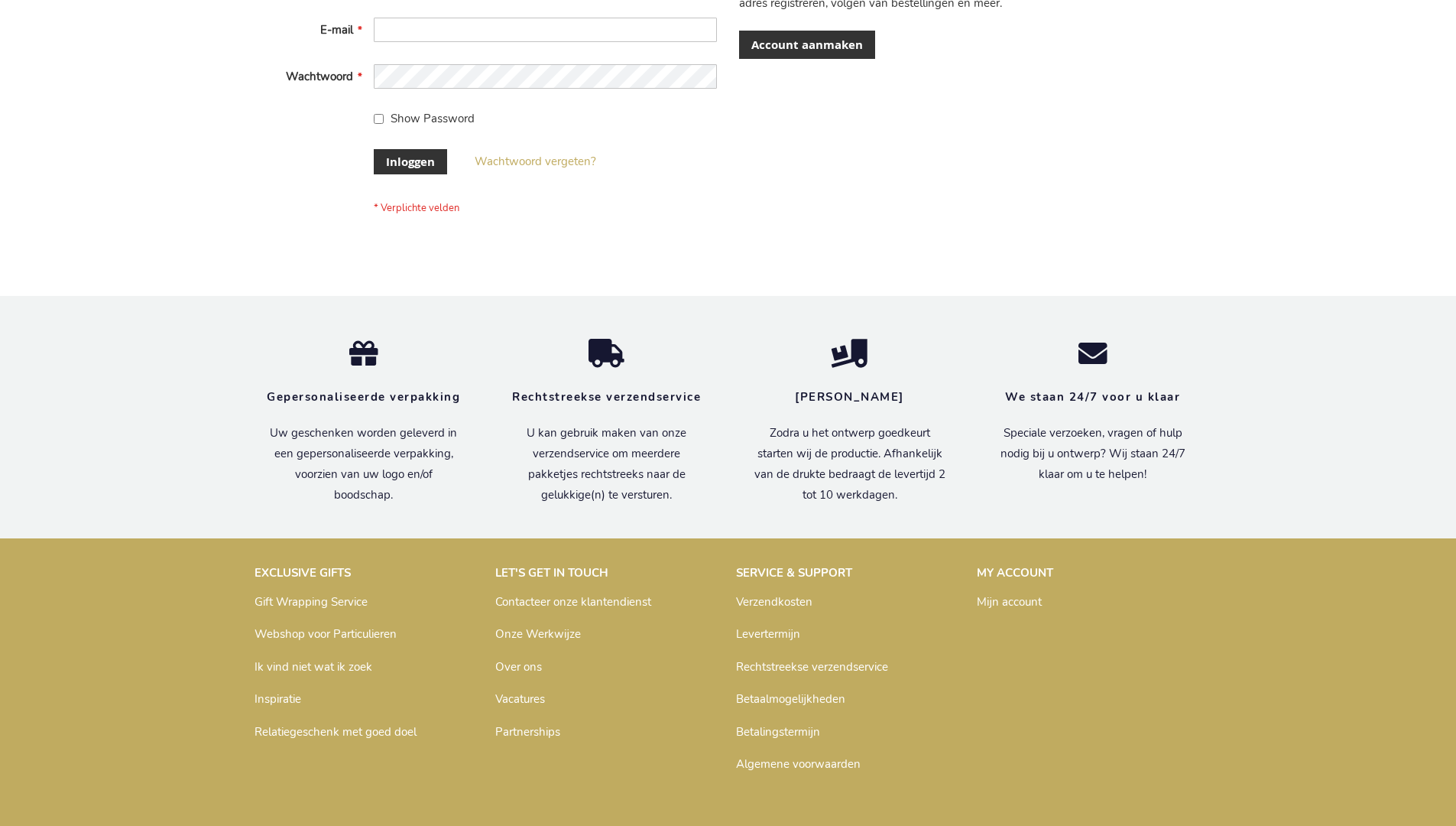
scroll to position [519, 0]
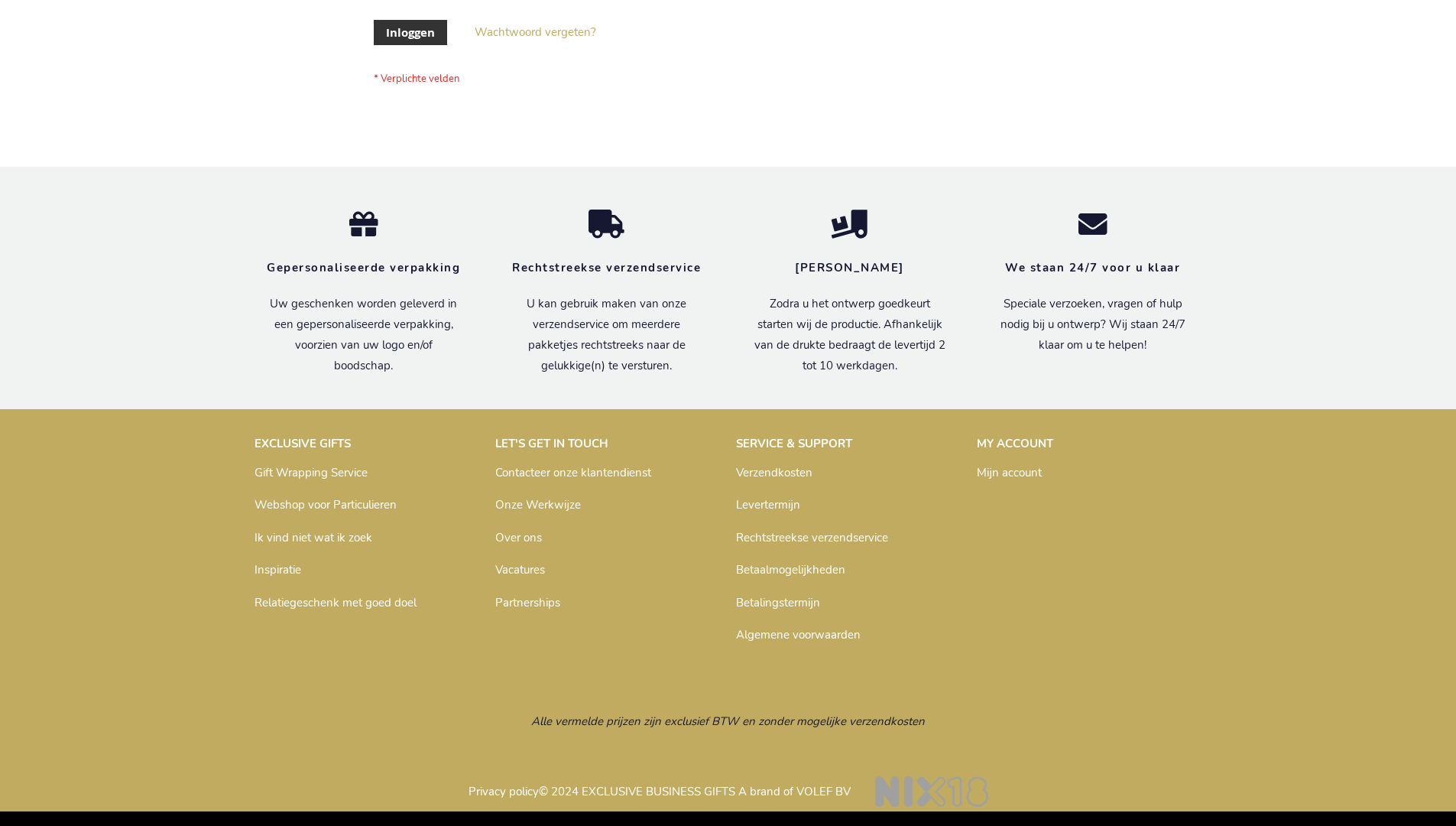
scroll to position [519, 0]
